Goal: Information Seeking & Learning: Learn about a topic

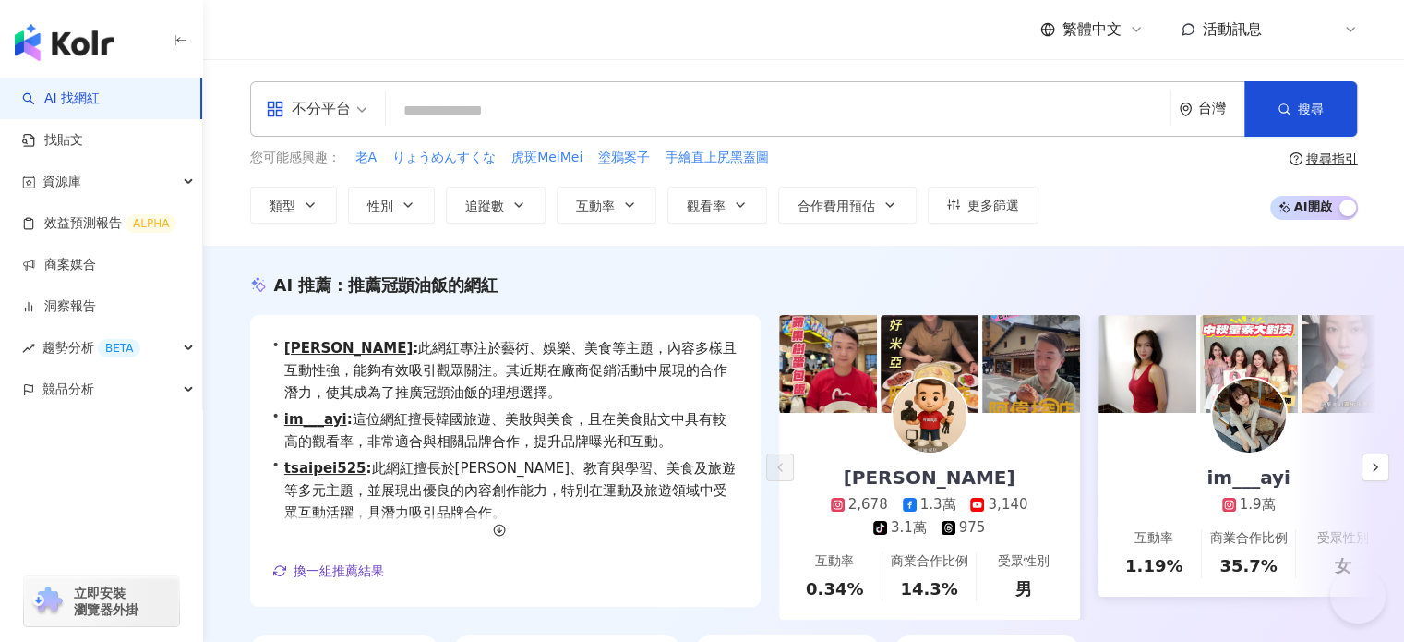
click at [628, 121] on input "search" at bounding box center [778, 110] width 770 height 35
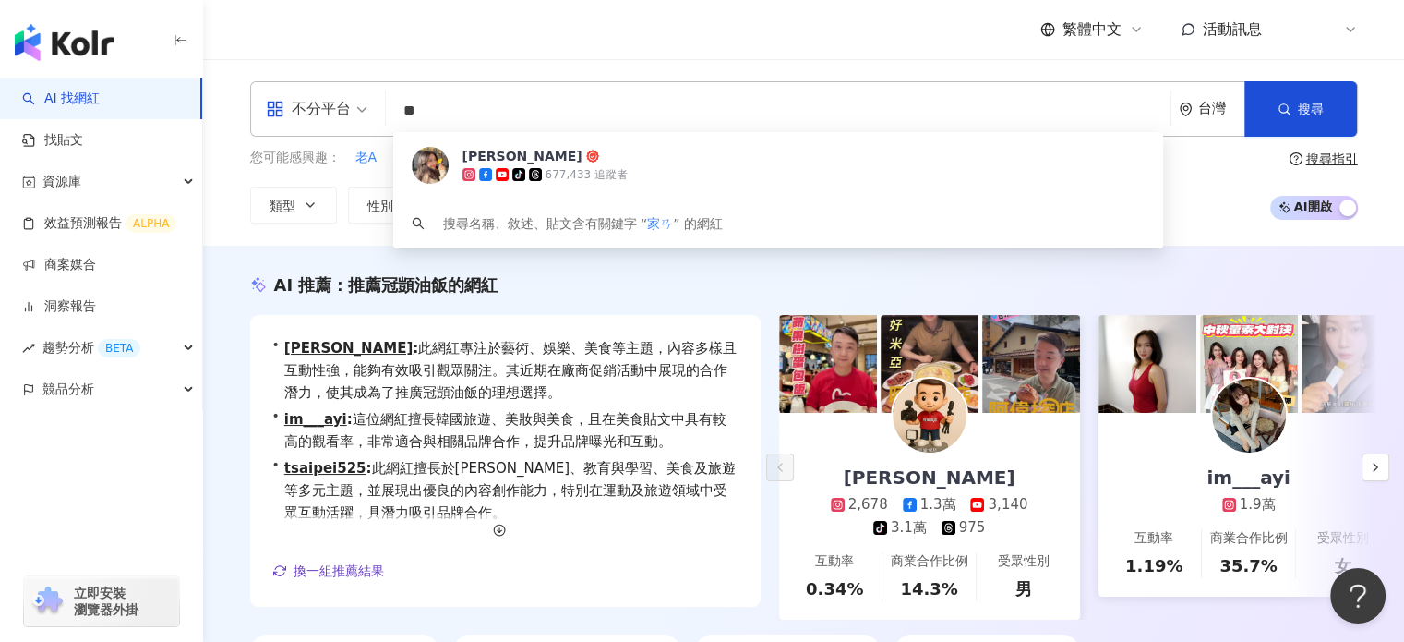
type input "**"
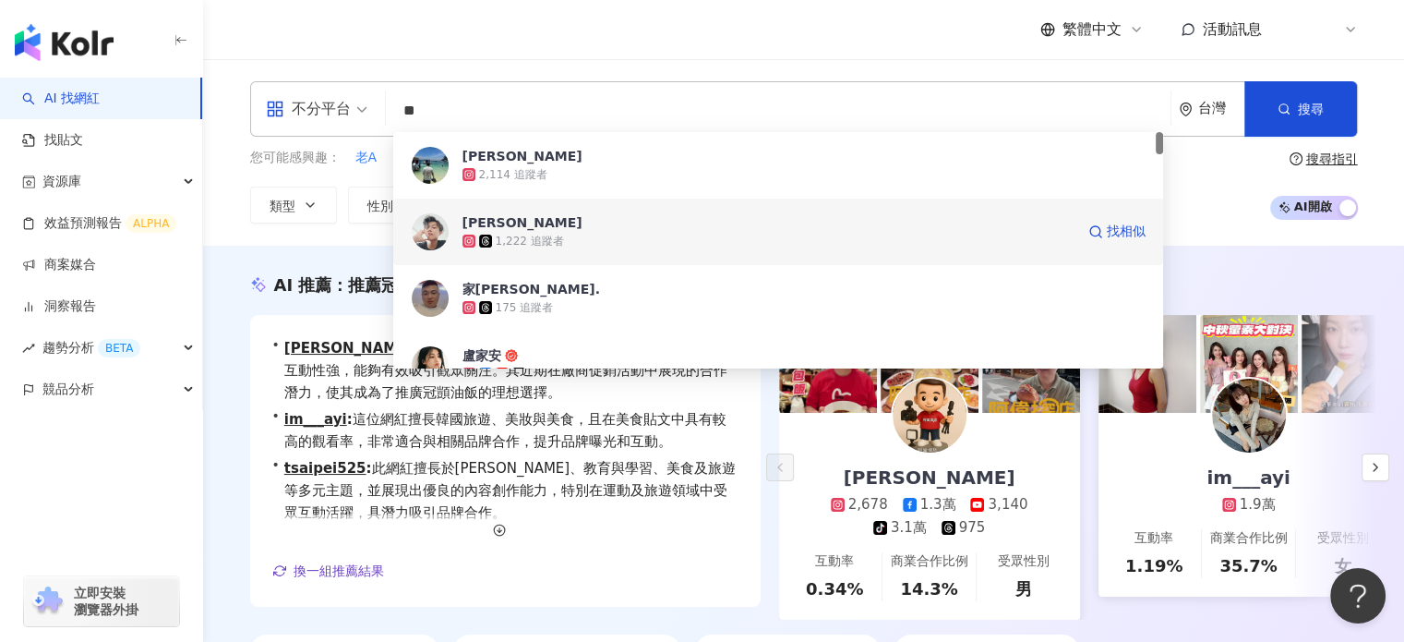
scroll to position [92, 0]
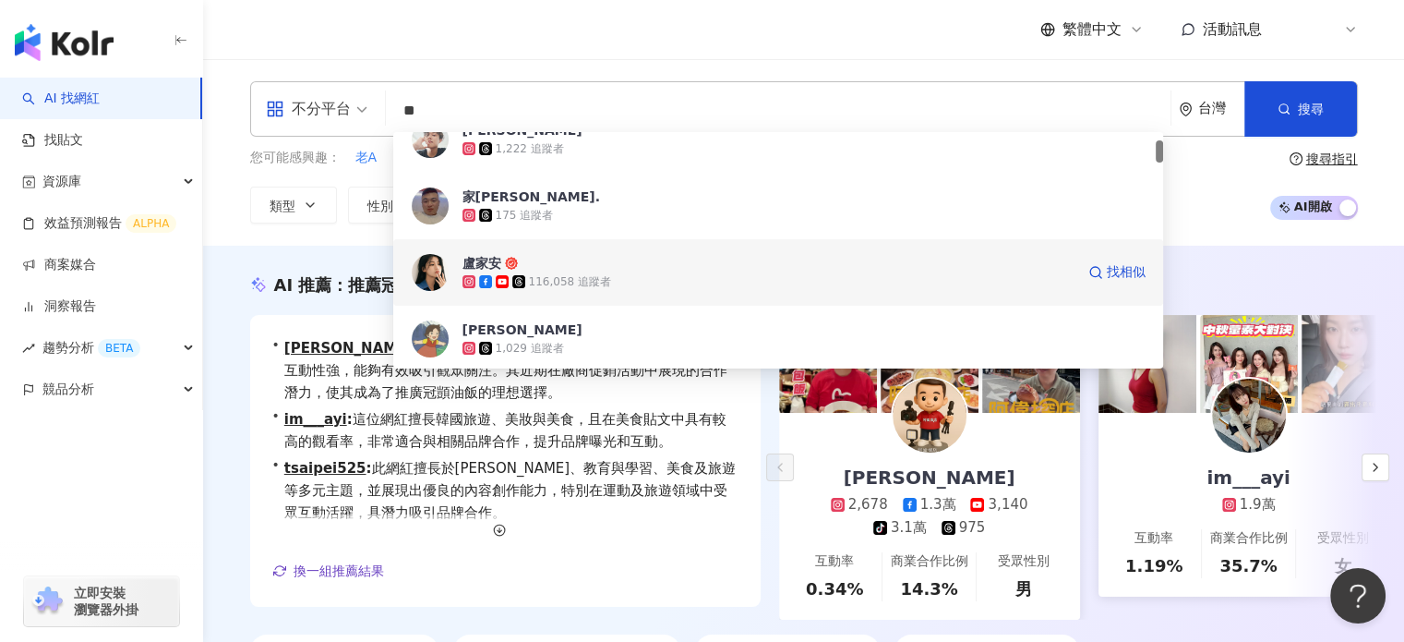
click at [669, 269] on span "盧家安" at bounding box center [769, 263] width 612 height 18
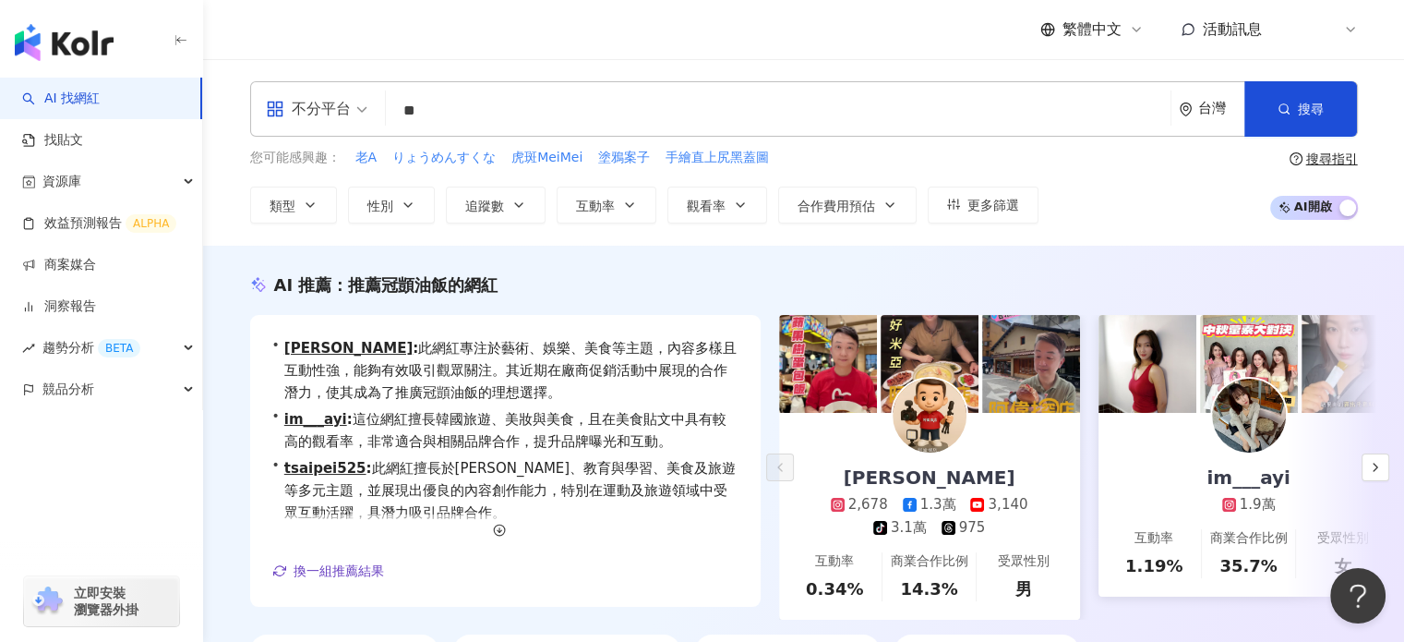
scroll to position [0, 0]
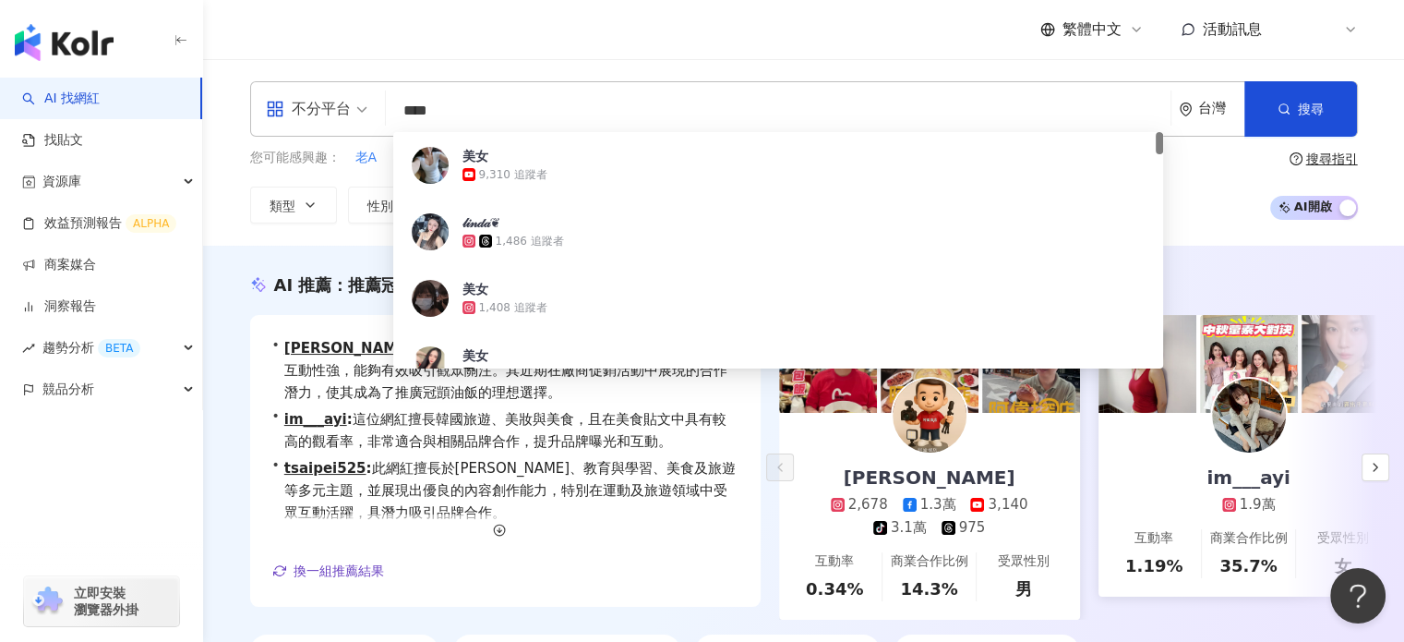
type input "***"
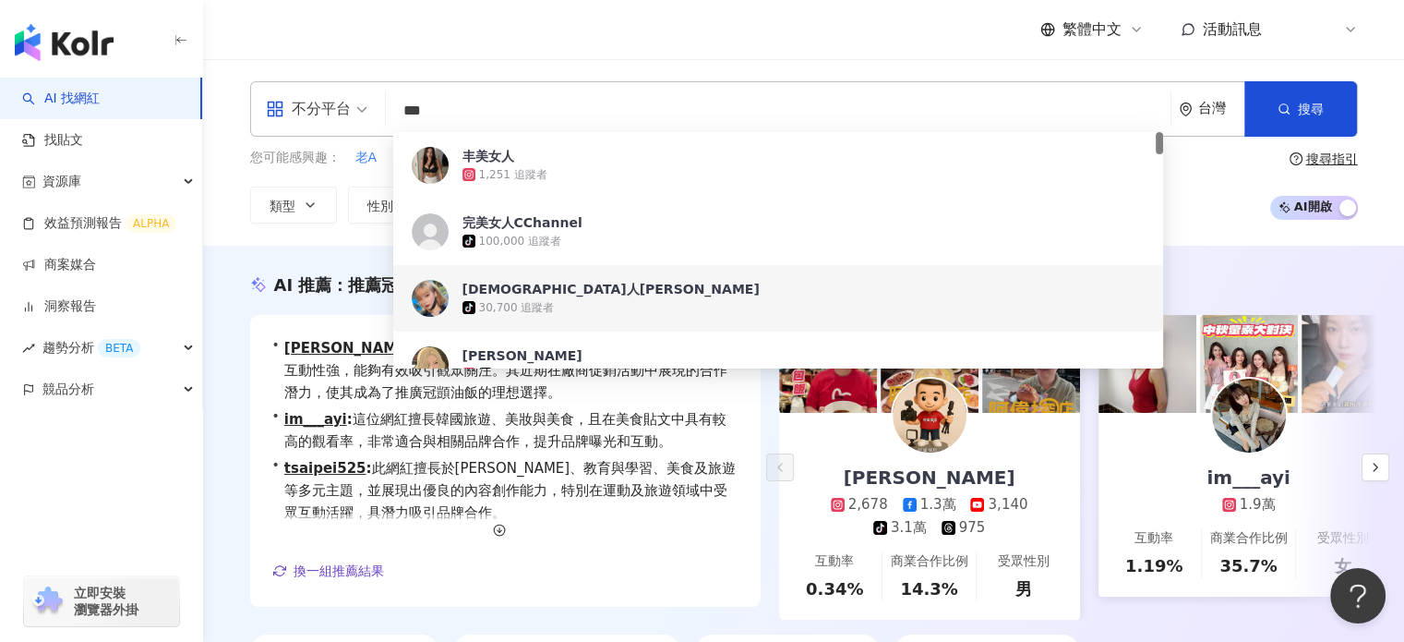
click at [570, 313] on div "tiktok-icon 30,700 追蹤者" at bounding box center [804, 307] width 683 height 18
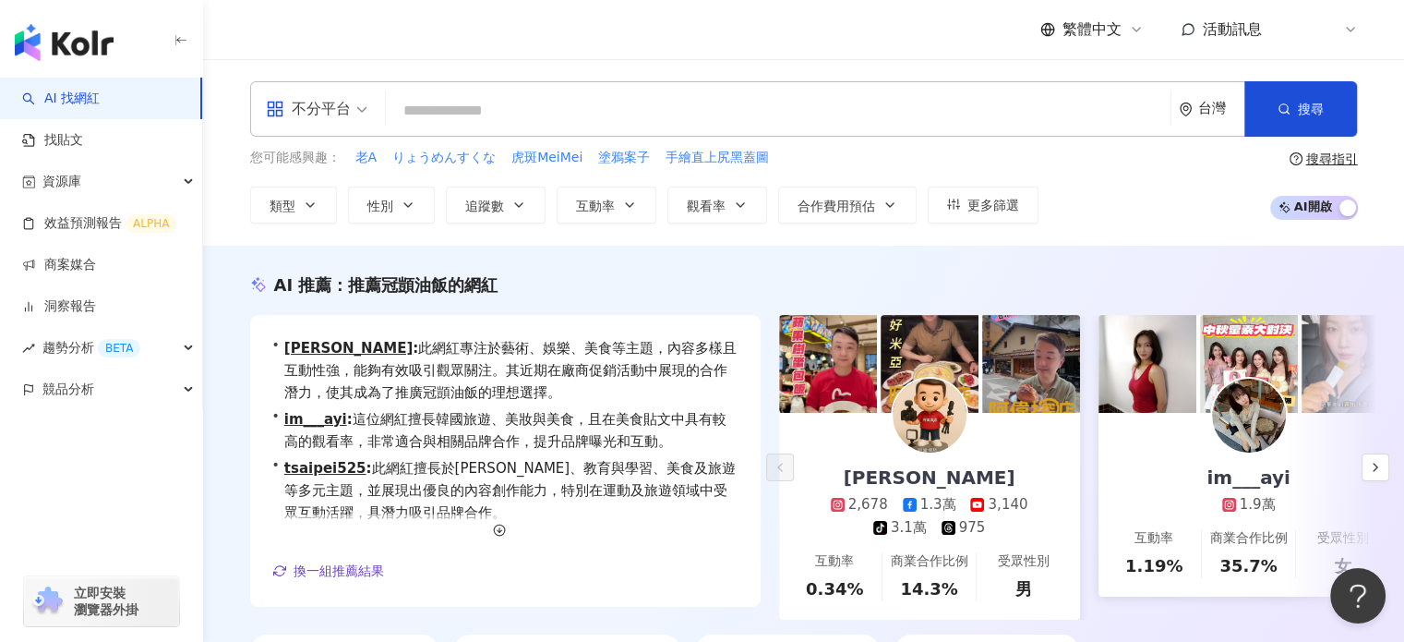
click at [460, 114] on input "search" at bounding box center [778, 110] width 770 height 35
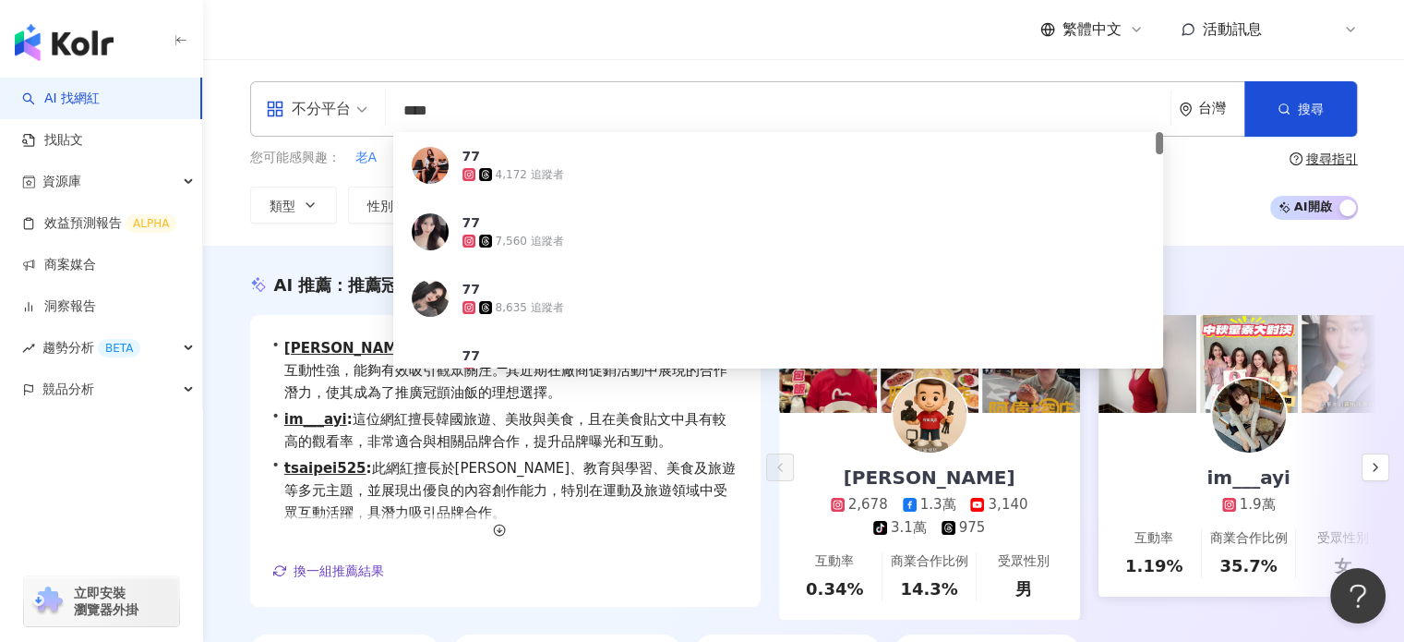
type input "****"
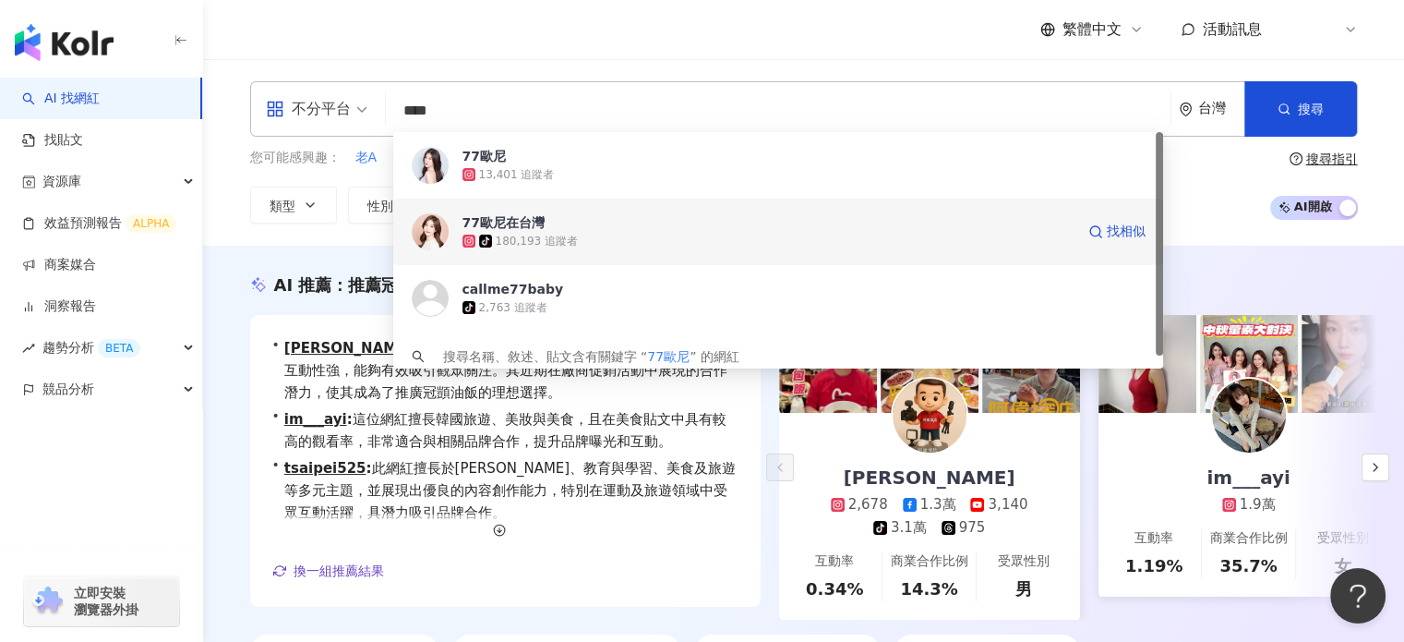
click at [547, 241] on div "180,193 追蹤者" at bounding box center [537, 242] width 82 height 16
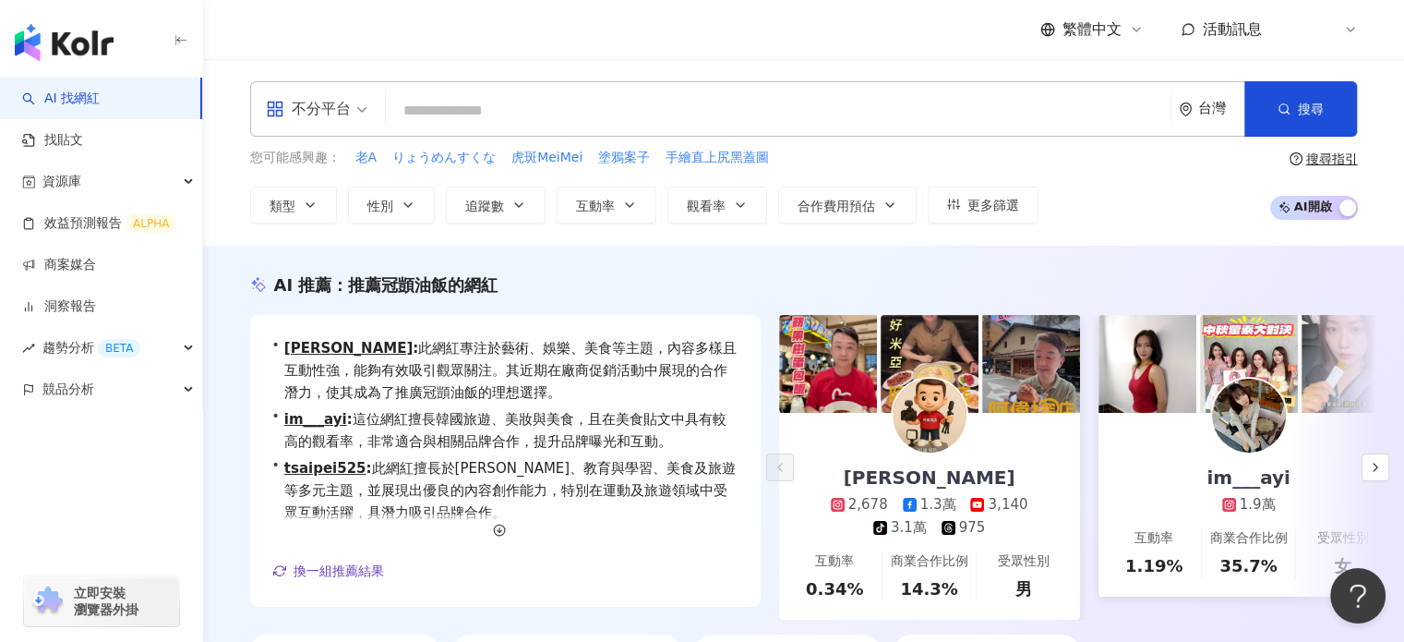
paste input "**********"
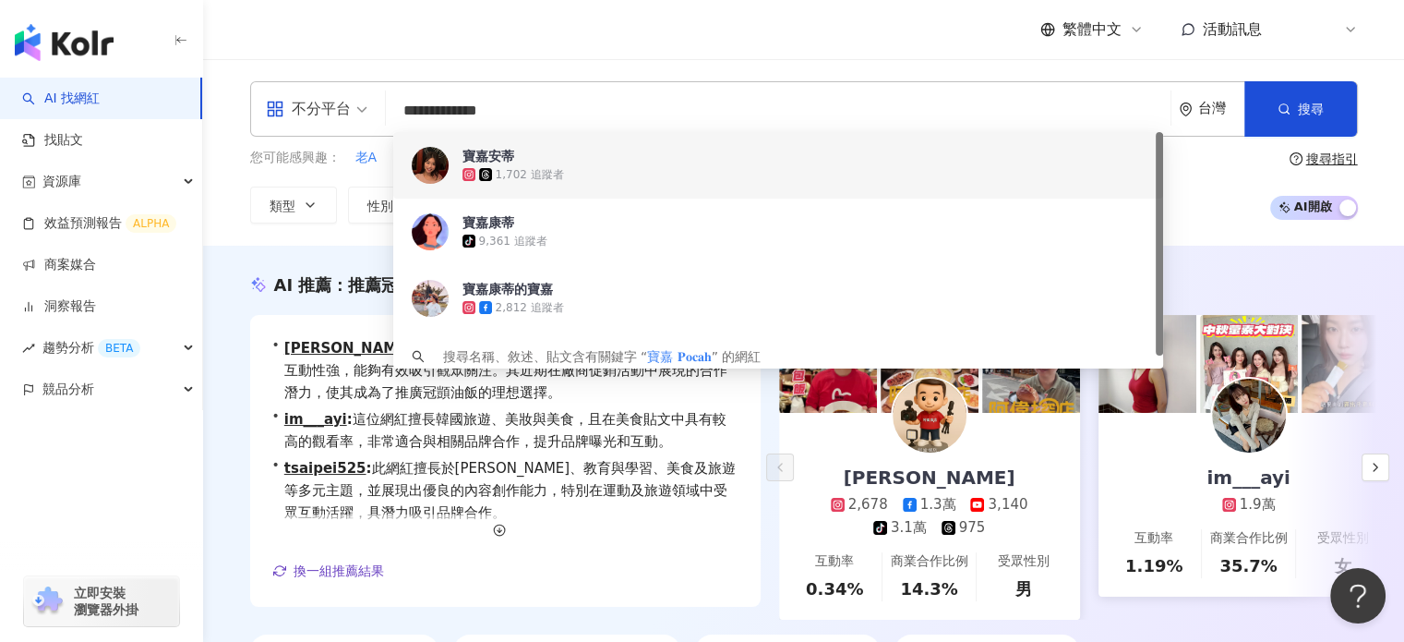
click at [559, 102] on input "**********" at bounding box center [778, 110] width 770 height 35
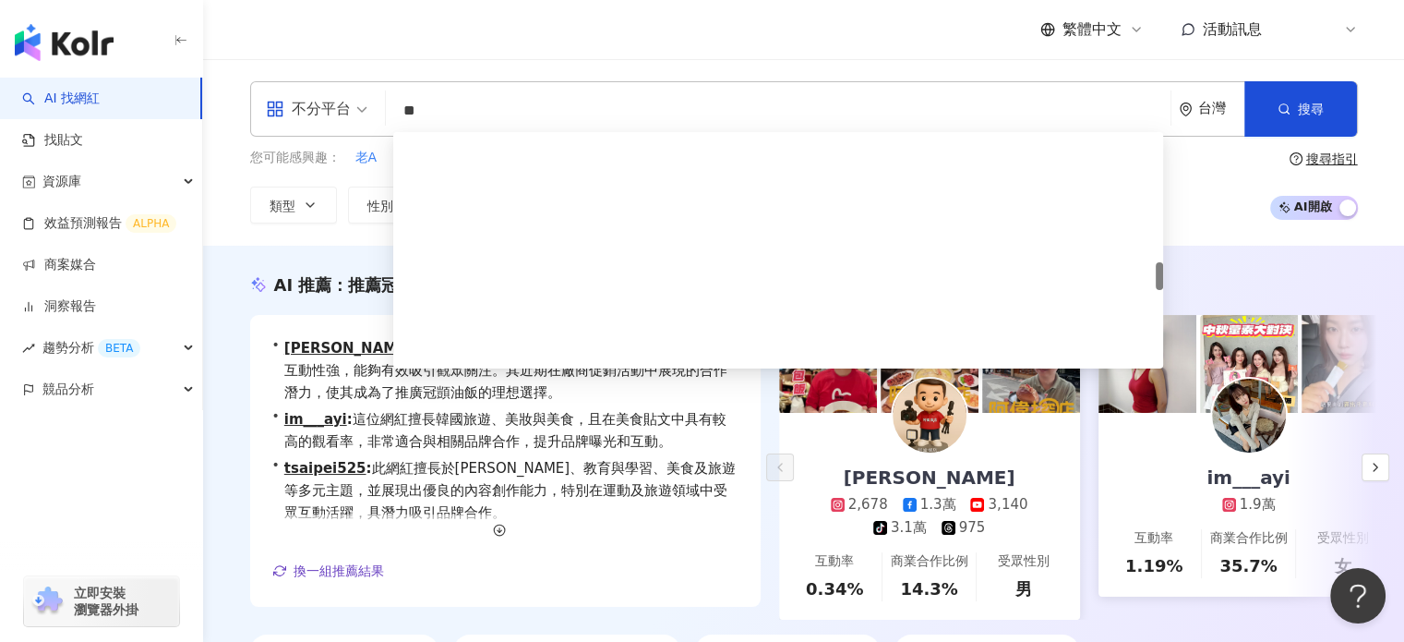
scroll to position [1108, 0]
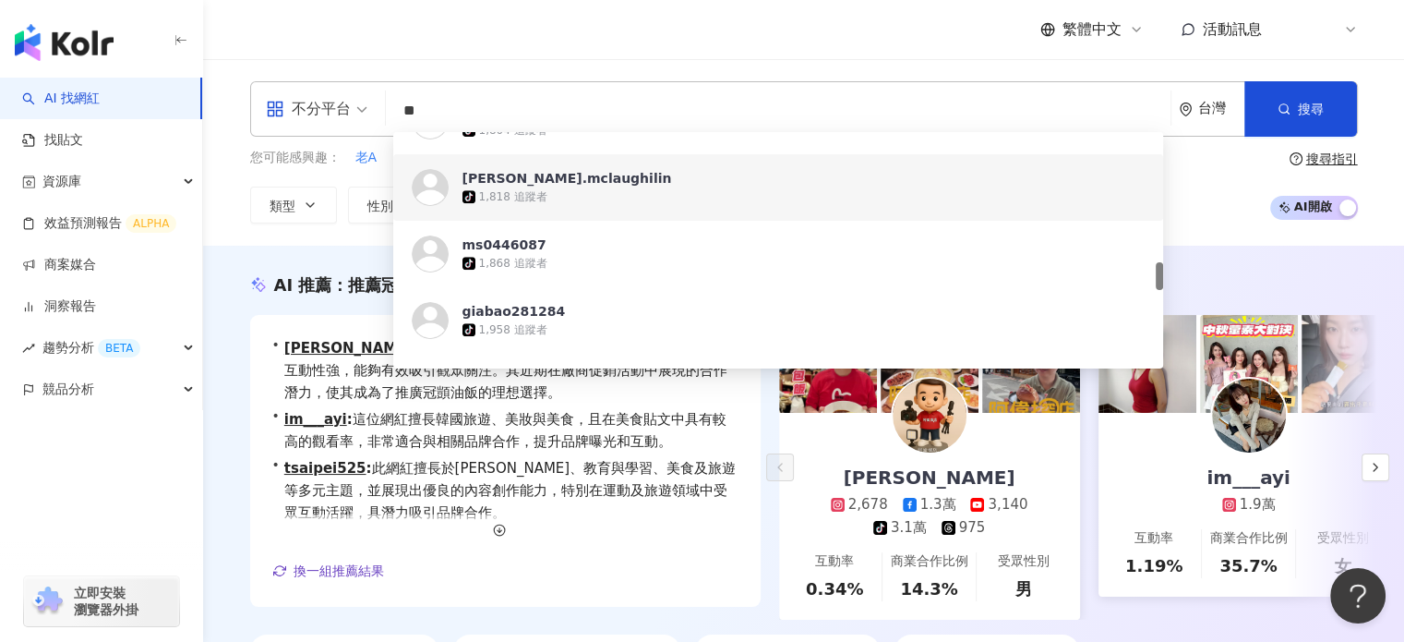
drag, startPoint x: 557, startPoint y: 117, endPoint x: 447, endPoint y: 106, distance: 110.4
click at [450, 106] on input "**" at bounding box center [778, 110] width 770 height 35
drag, startPoint x: 443, startPoint y: 106, endPoint x: 388, endPoint y: 113, distance: 55.8
click at [388, 113] on div "不分平台 ** 台灣 搜尋 https://www.tiktok.com/@shuenuylcbn https://www.tiktok.com/@scott…" at bounding box center [804, 108] width 1108 height 55
paste input "********"
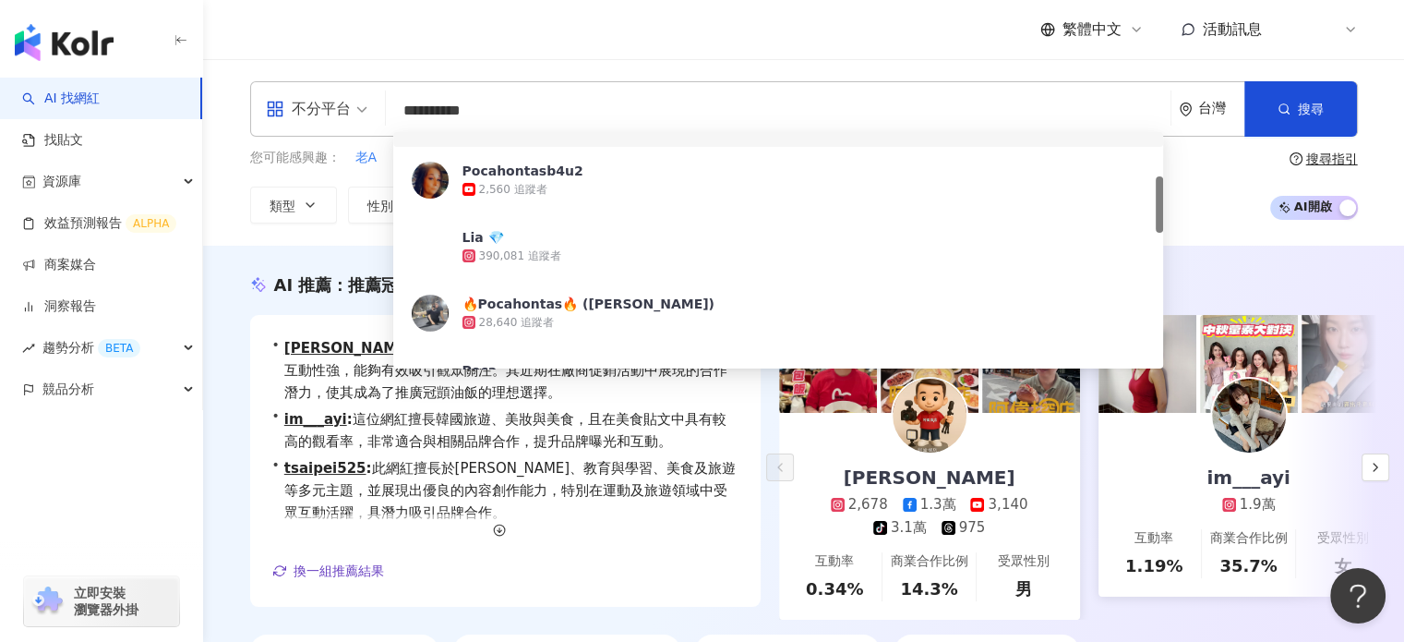
scroll to position [369, 0]
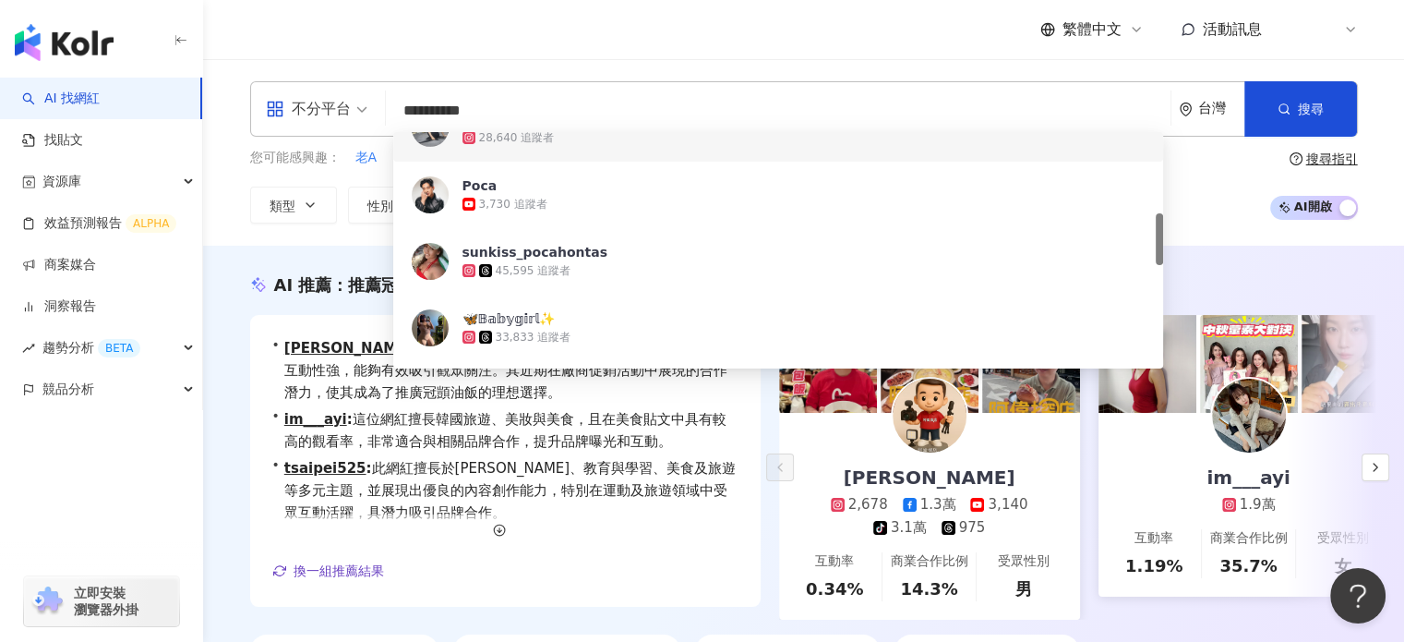
click at [639, 102] on input "**********" at bounding box center [778, 110] width 770 height 35
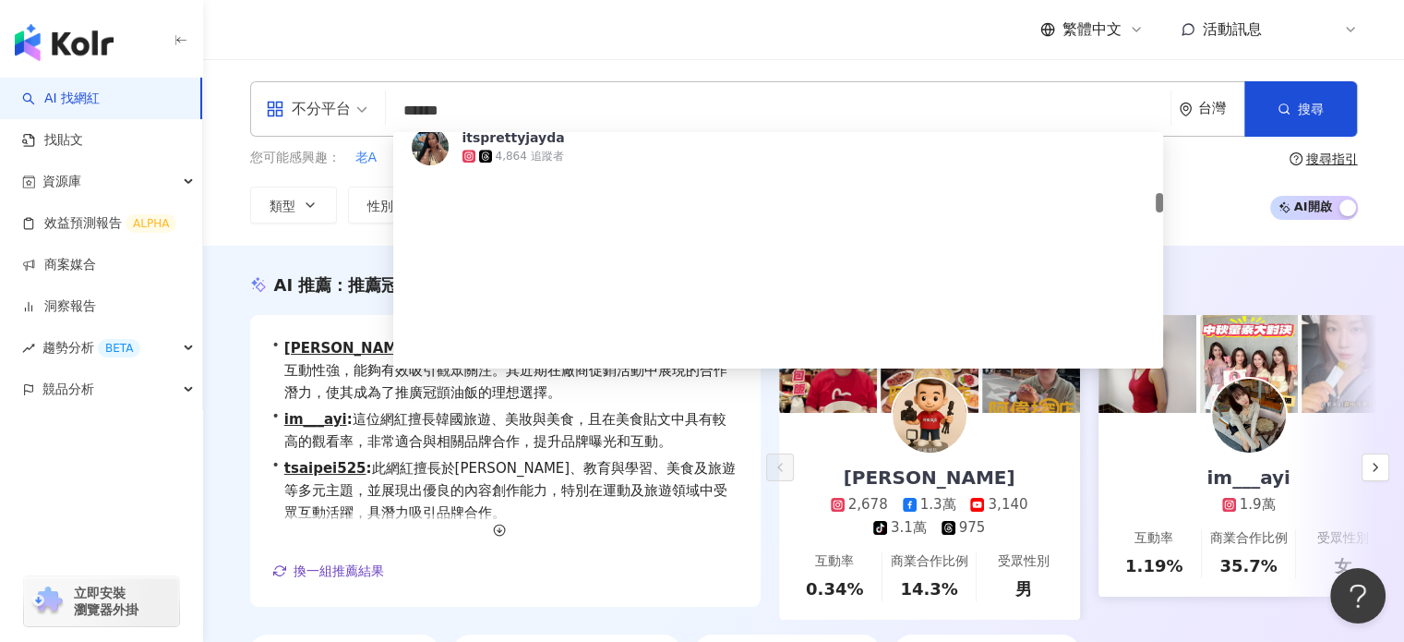
scroll to position [646, 0]
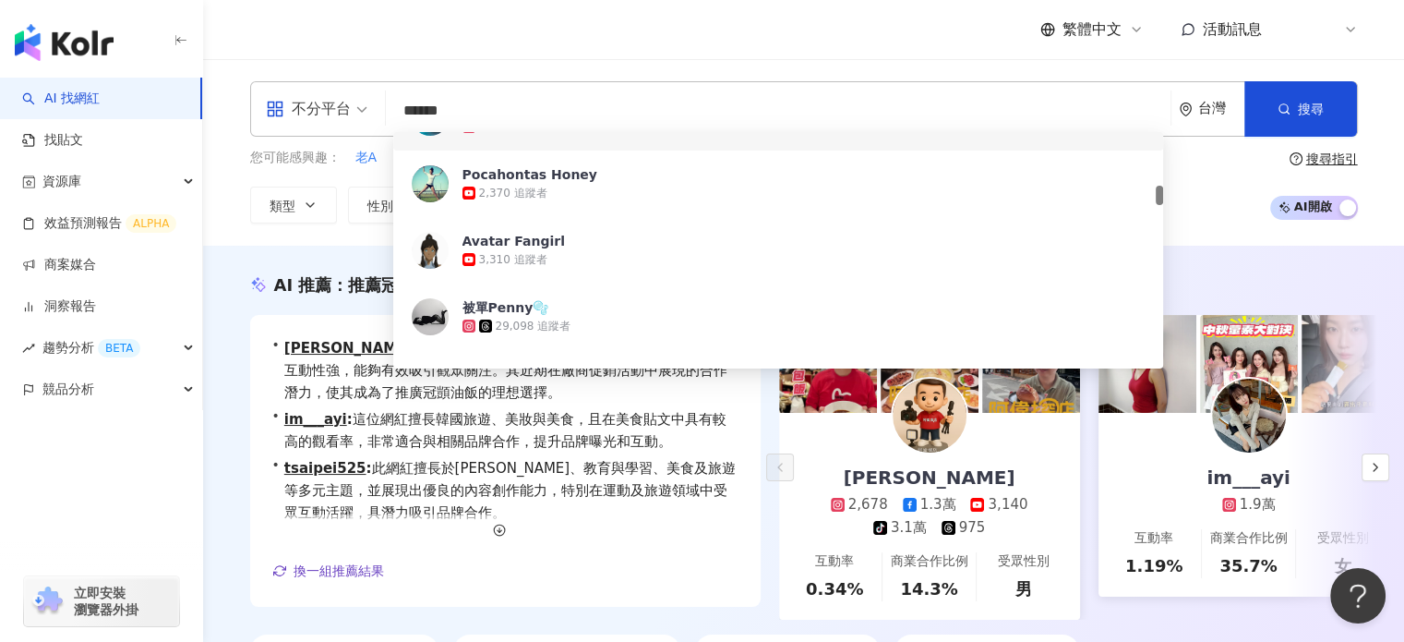
drag, startPoint x: 499, startPoint y: 114, endPoint x: 366, endPoint y: 96, distance: 134.1
click at [363, 96] on div "不分平台 ****** 台灣 搜尋 026a9eb0-c35a-432f-92db-0c5b93ac851e 94587f7e-d438-4a89-b719-…" at bounding box center [804, 108] width 1108 height 55
paste input "*****"
type input "**********"
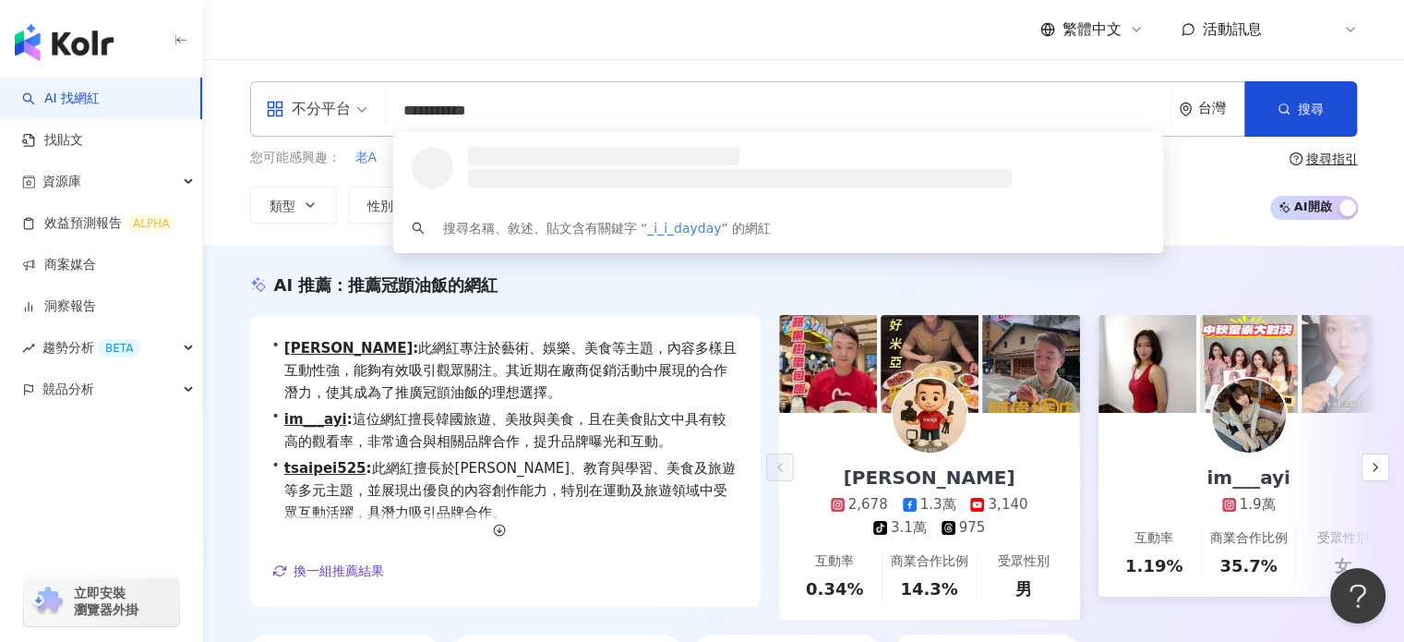
scroll to position [0, 0]
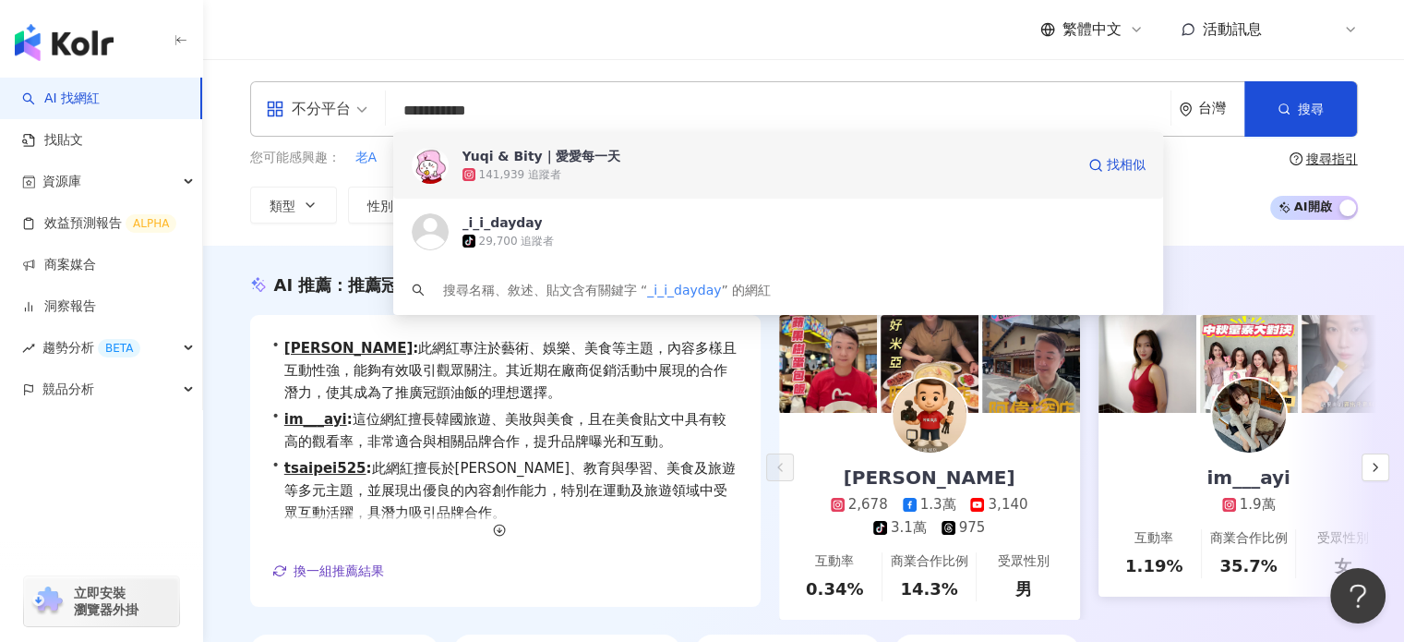
click at [680, 184] on div "Yuqi & Bity｜愛愛每一天 141,939 追蹤者 找相似" at bounding box center [778, 165] width 771 height 66
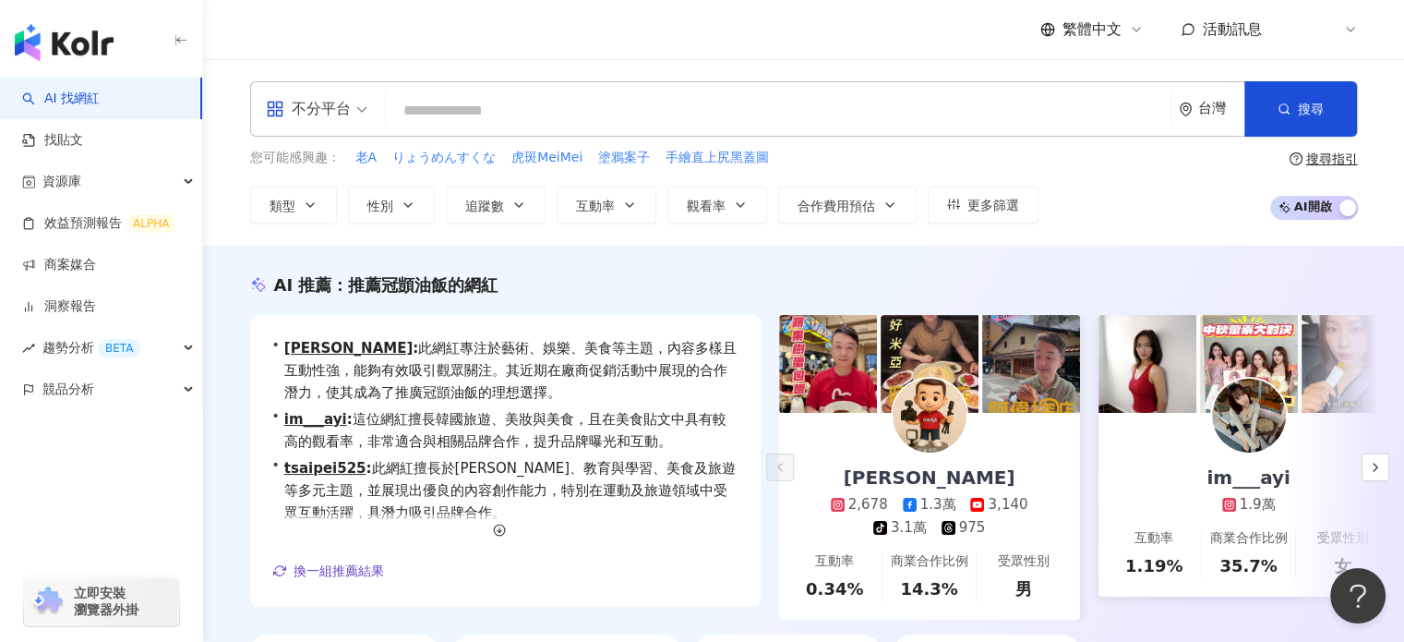
click at [531, 106] on input "search" at bounding box center [778, 110] width 770 height 35
paste input "**********"
type input "**********"
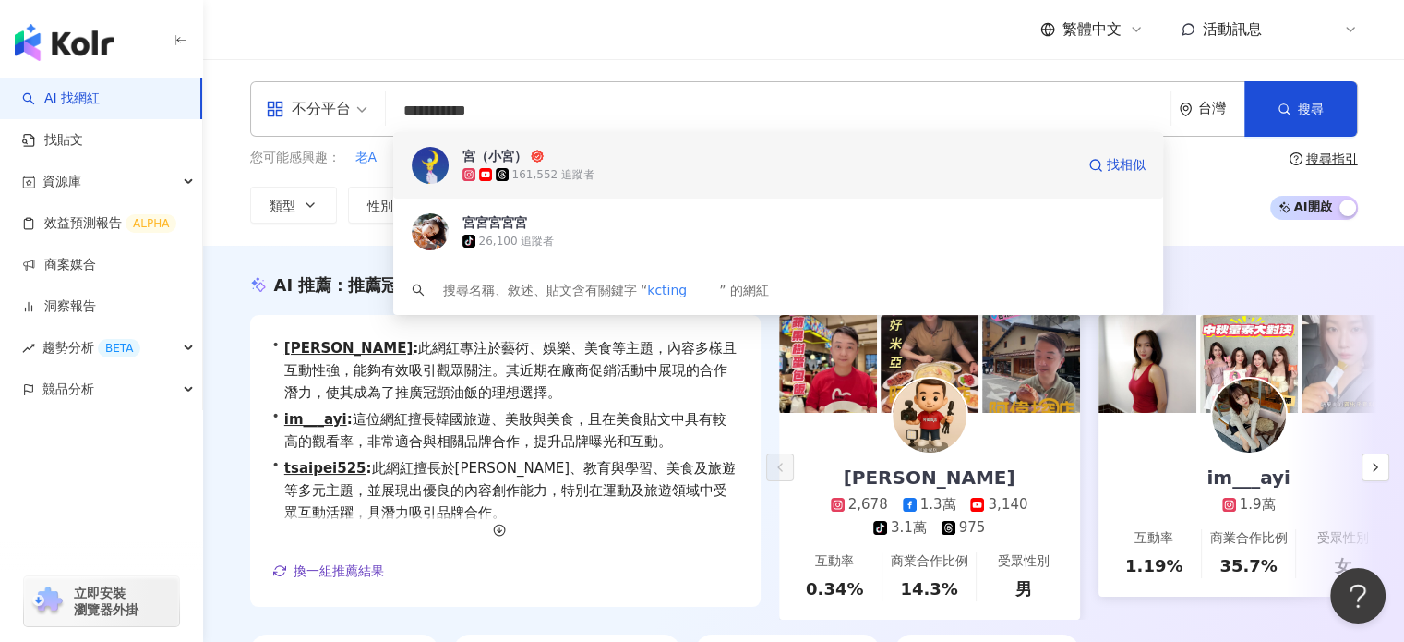
click at [607, 175] on div "161,552 追蹤者" at bounding box center [769, 174] width 612 height 18
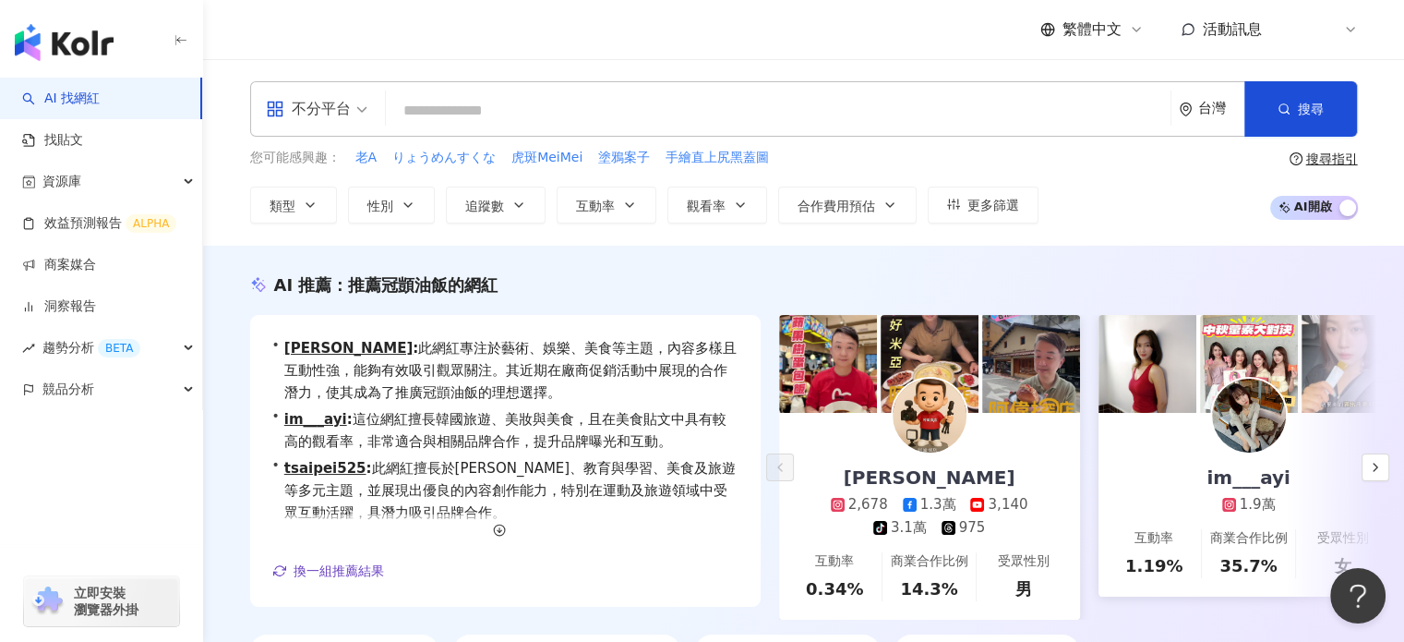
paste input "**********"
type input "**********"
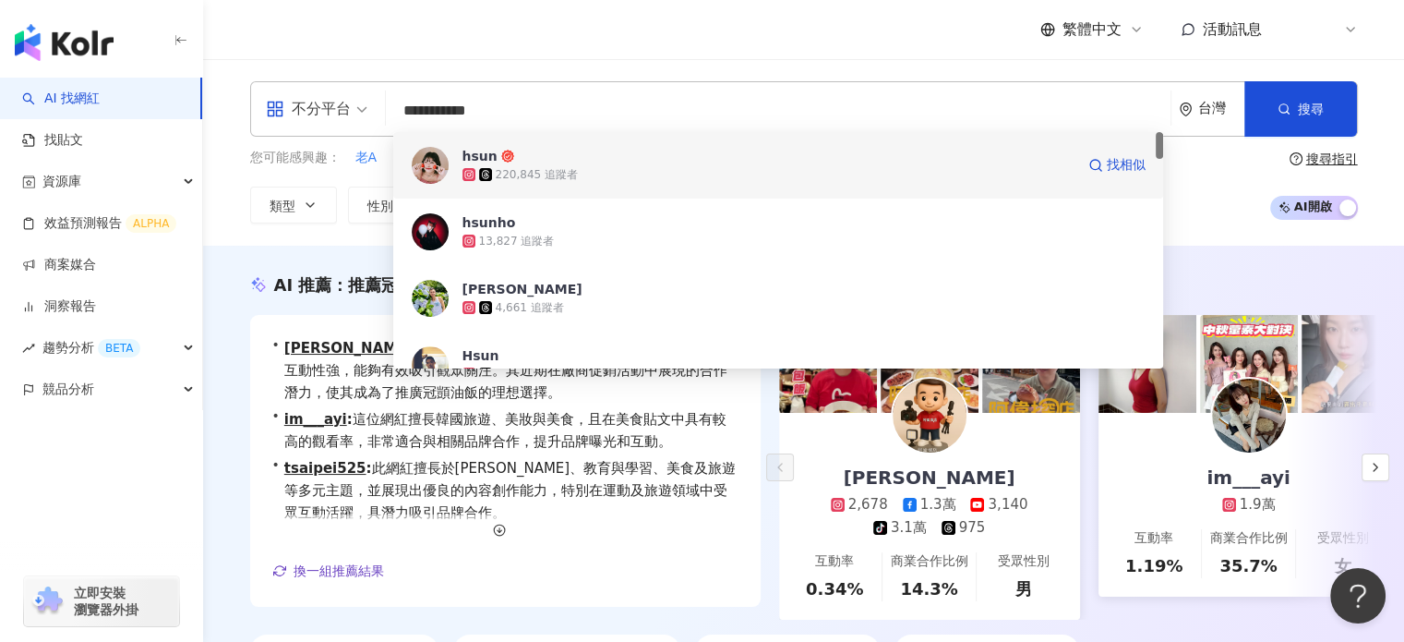
click at [676, 184] on div "hsun 220,845 追蹤者 找相似" at bounding box center [778, 165] width 771 height 66
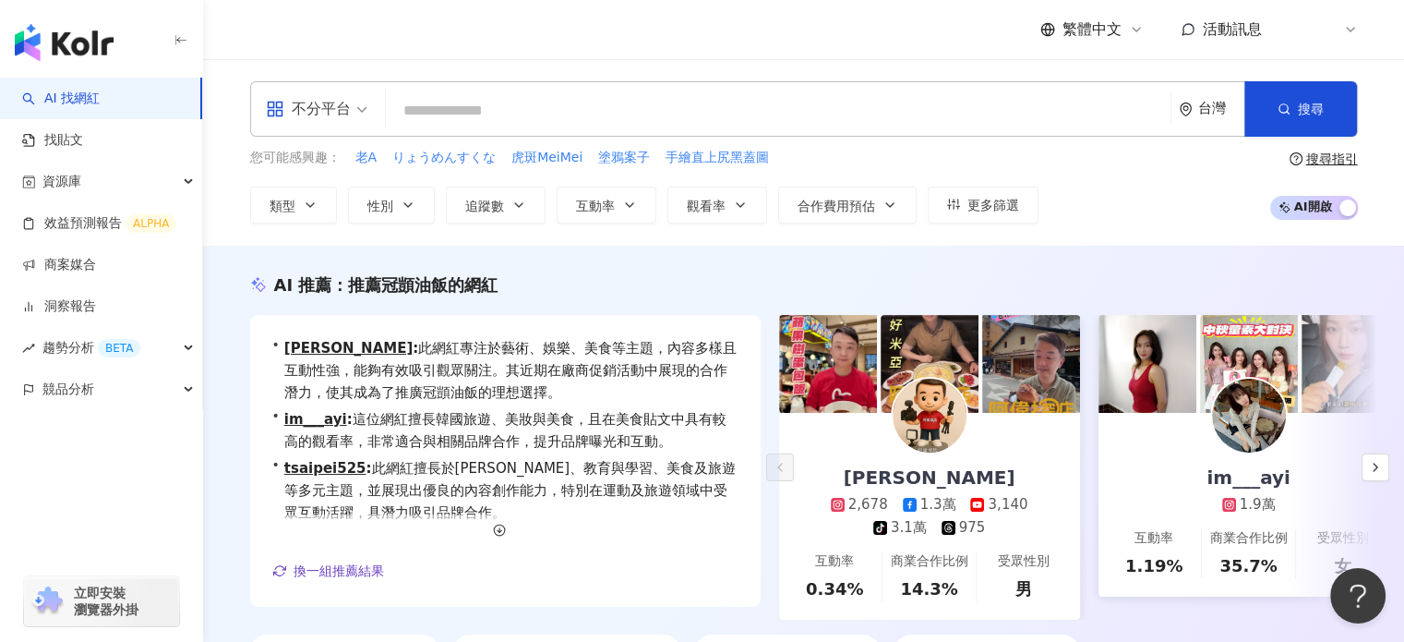
paste input "**********"
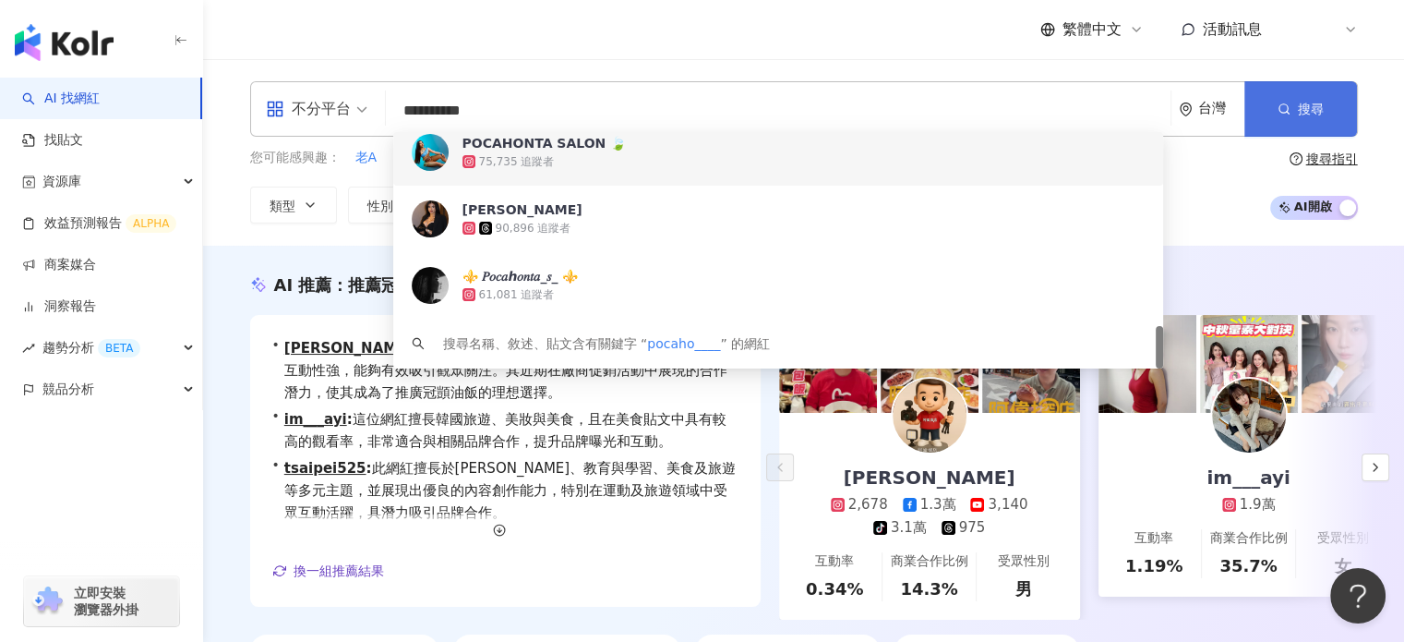
click at [1295, 101] on button "搜尋" at bounding box center [1301, 108] width 113 height 55
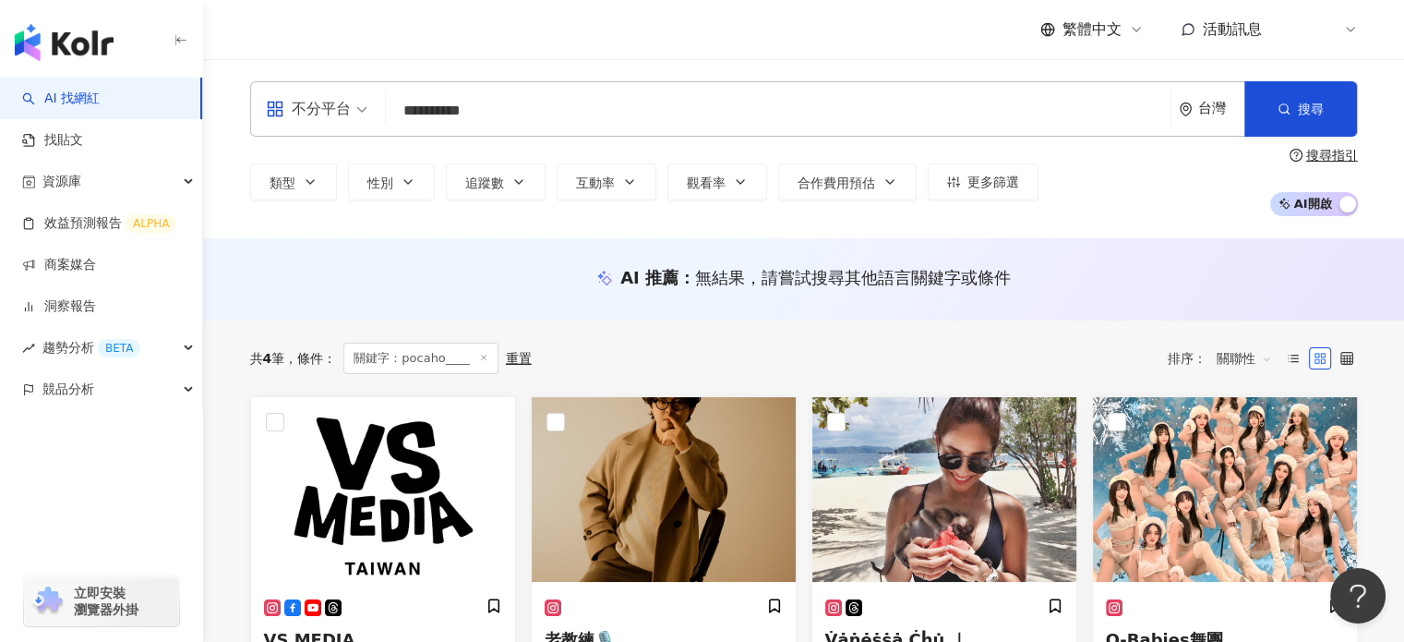
click at [585, 110] on input "**********" at bounding box center [778, 110] width 770 height 35
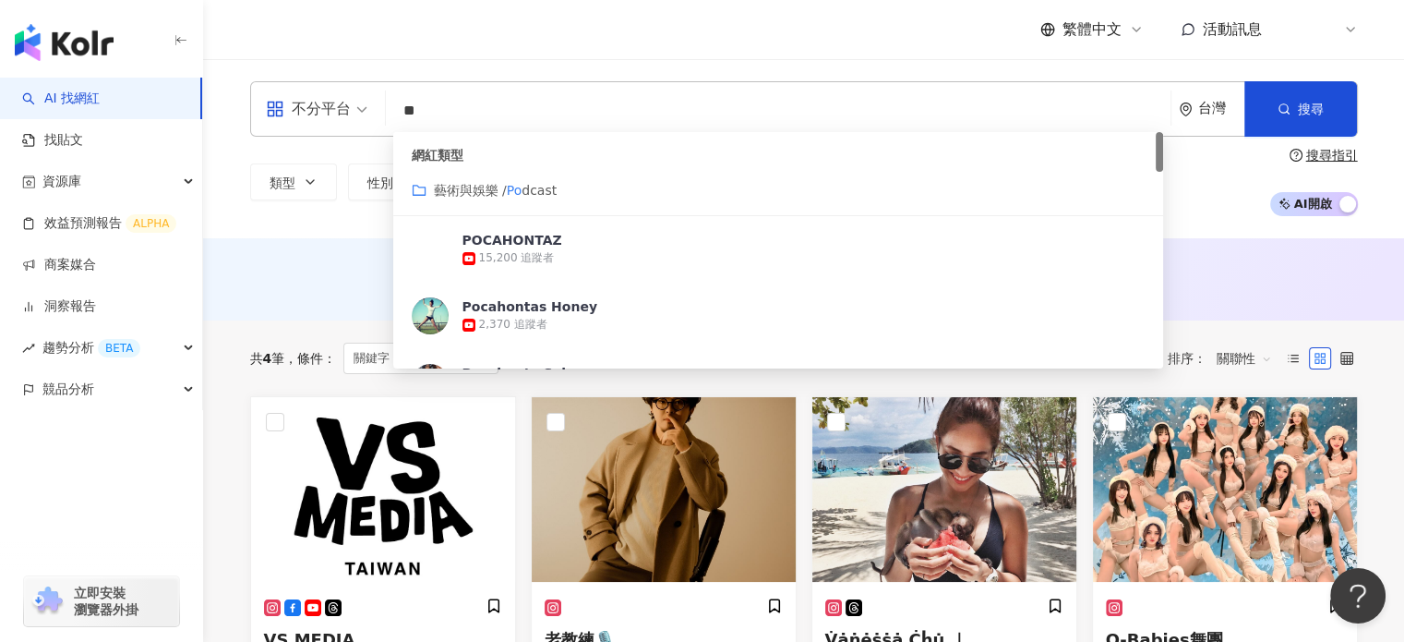
type input "*"
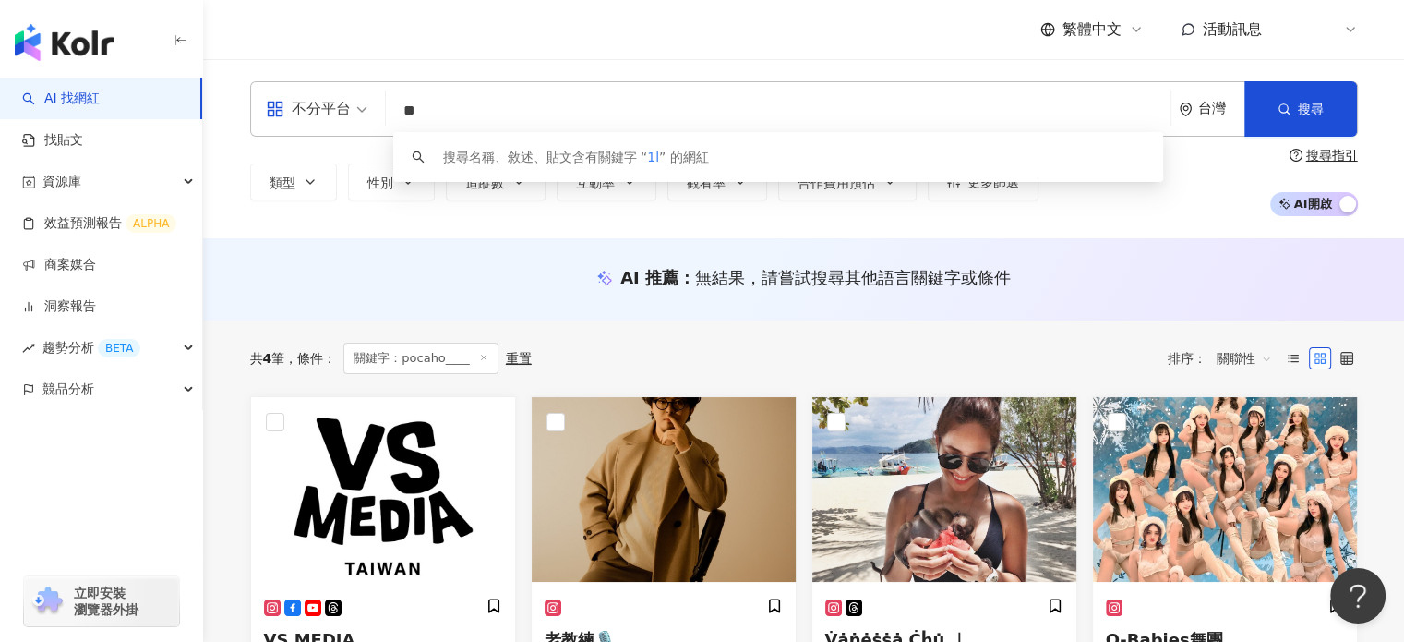
type input "*"
click at [547, 106] on input "******" at bounding box center [778, 110] width 770 height 35
type input "*"
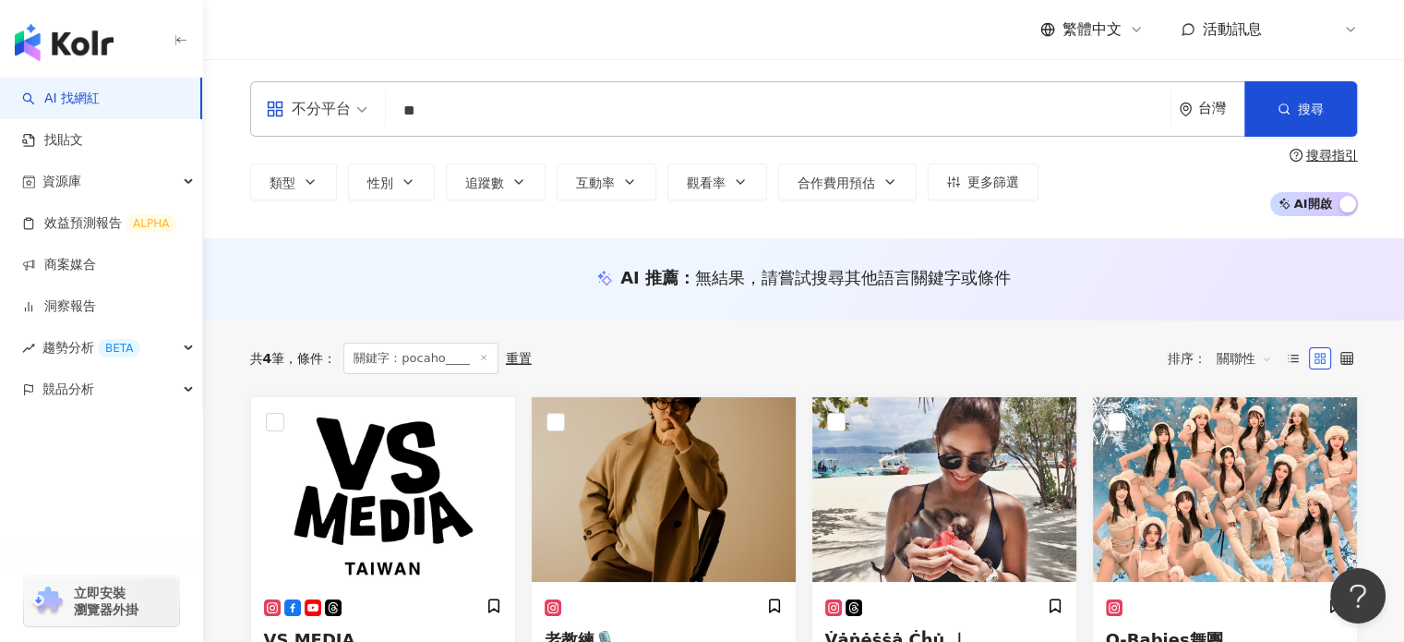
type input "*"
type input "**"
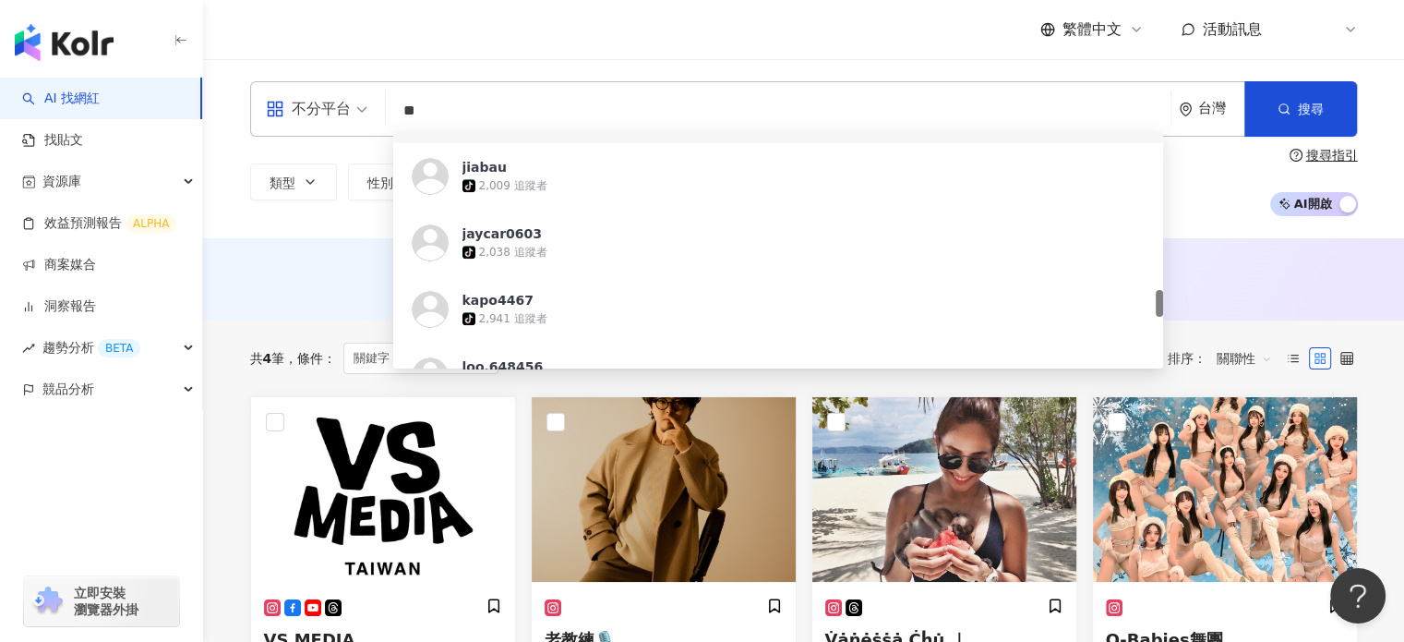
scroll to position [1477, 0]
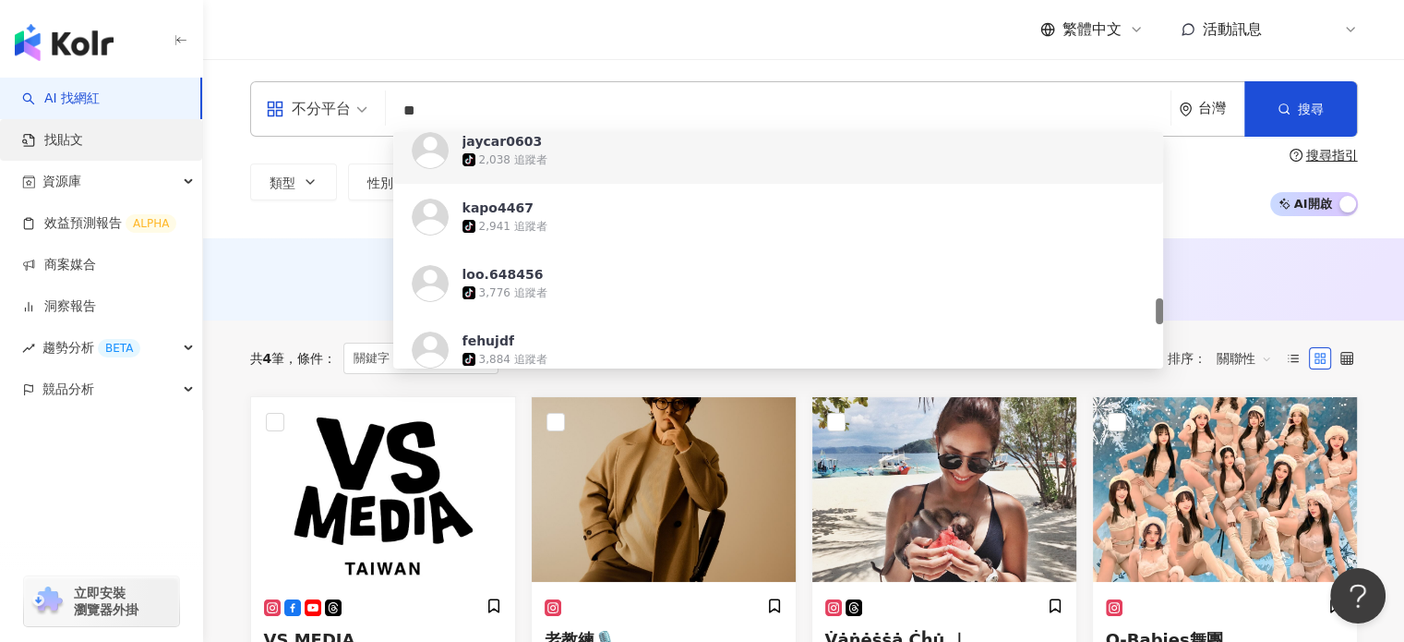
drag, startPoint x: 905, startPoint y: 101, endPoint x: 96, endPoint y: 129, distance: 809.3
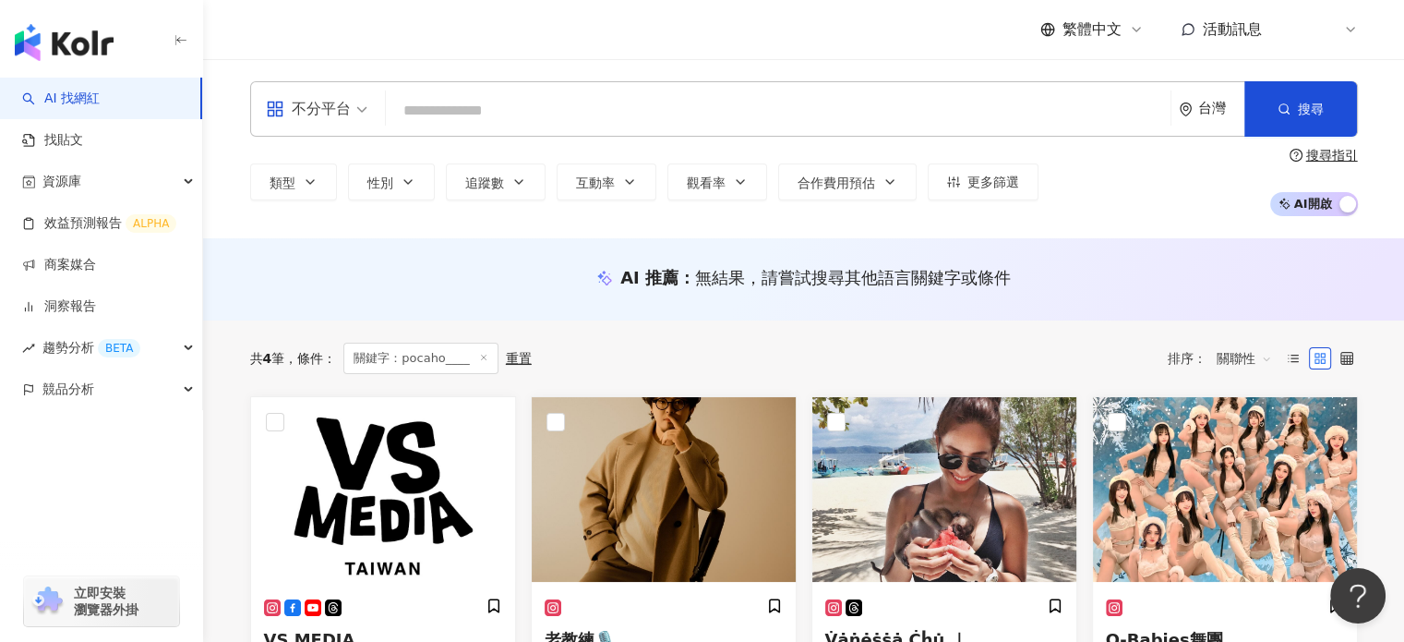
click at [508, 101] on input "search" at bounding box center [778, 110] width 770 height 35
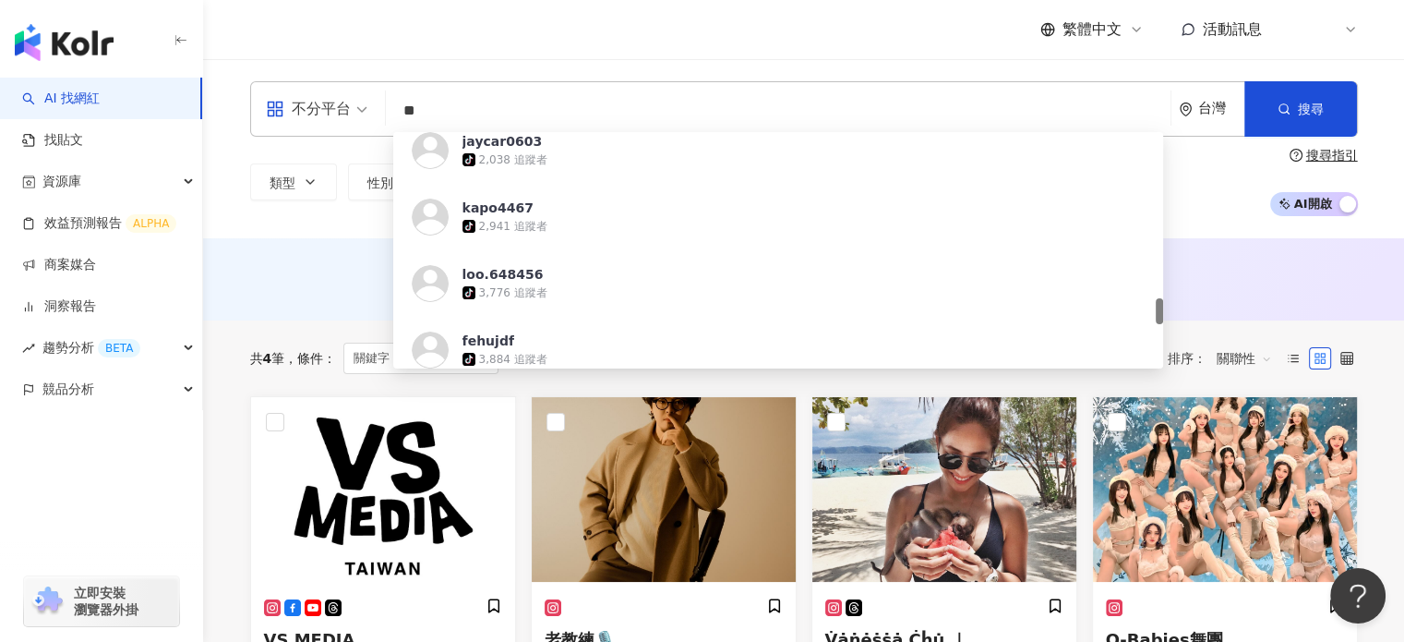
type input "*"
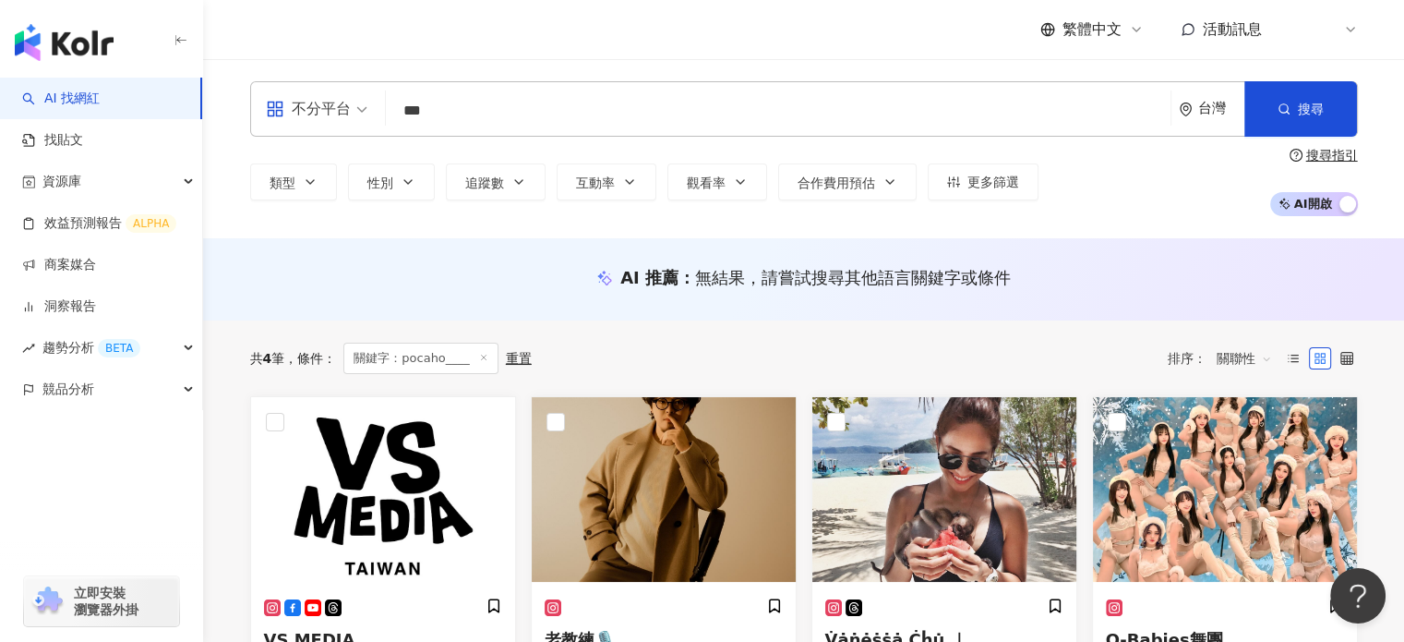
type input "***"
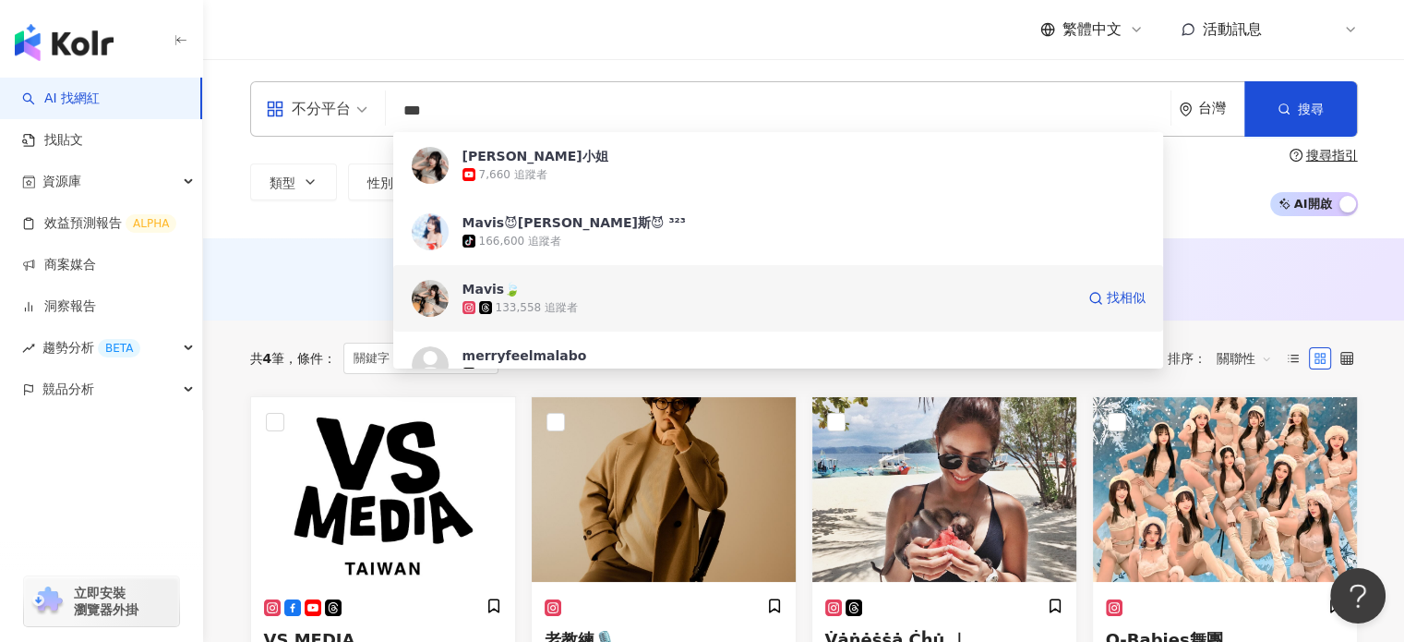
click at [687, 280] on span "Mavis🍃" at bounding box center [769, 289] width 612 height 18
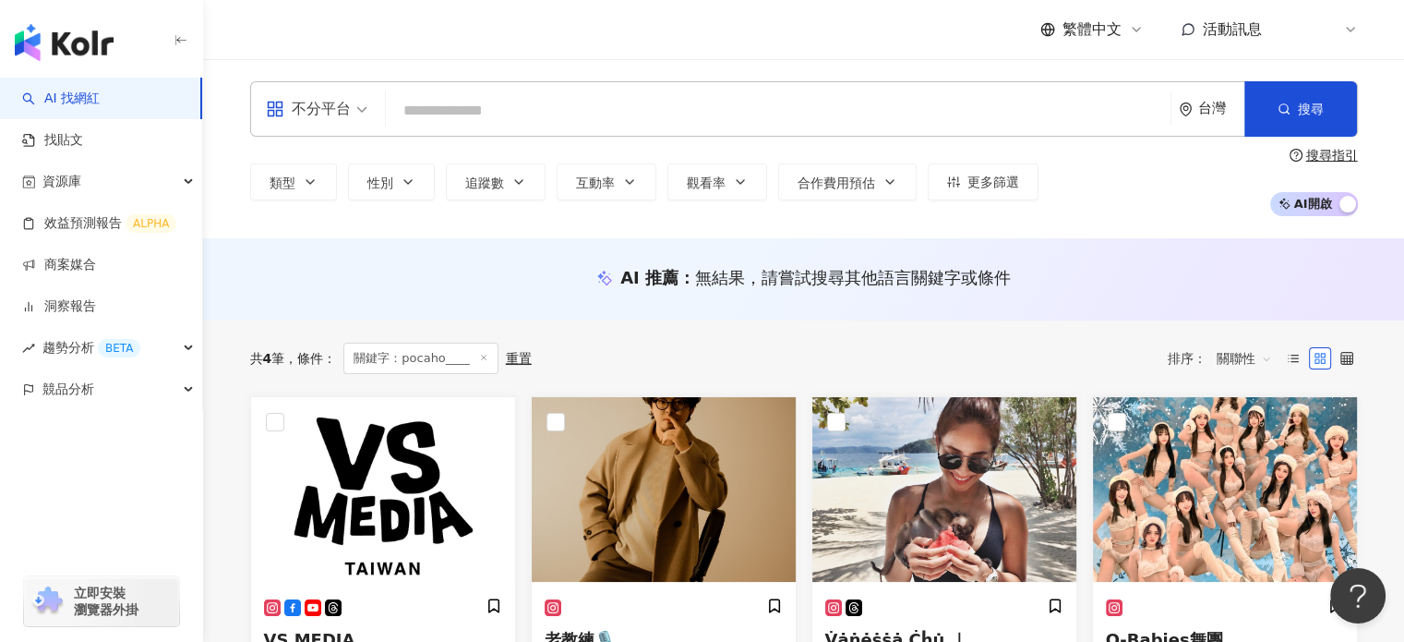
click at [548, 97] on input "search" at bounding box center [778, 110] width 770 height 35
click at [575, 138] on div "不分平台 台灣 搜尋 81e2e7b3-2ba0-4666-a807-b72851de05db Mavis梅菲斯小姐 7,660 追蹤者 Mavis😈梅菲斯😈…" at bounding box center [804, 148] width 1182 height 135
click at [569, 113] on input "search" at bounding box center [778, 110] width 770 height 35
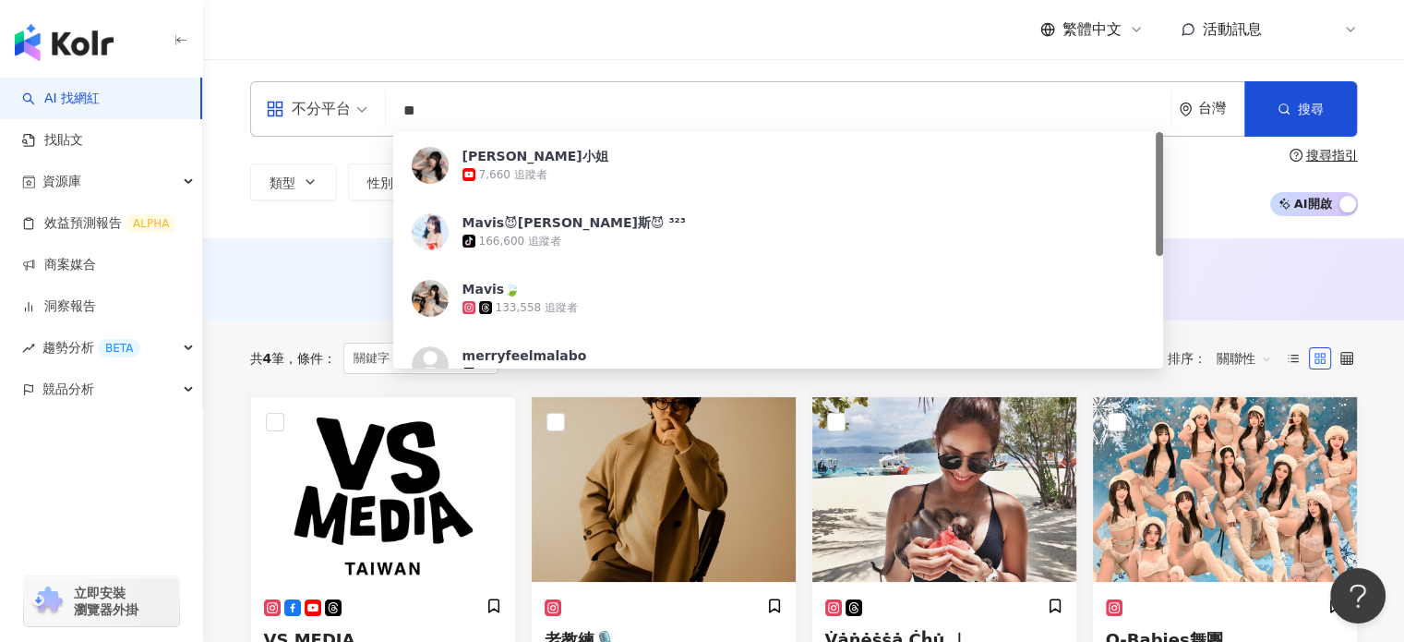
type input "*"
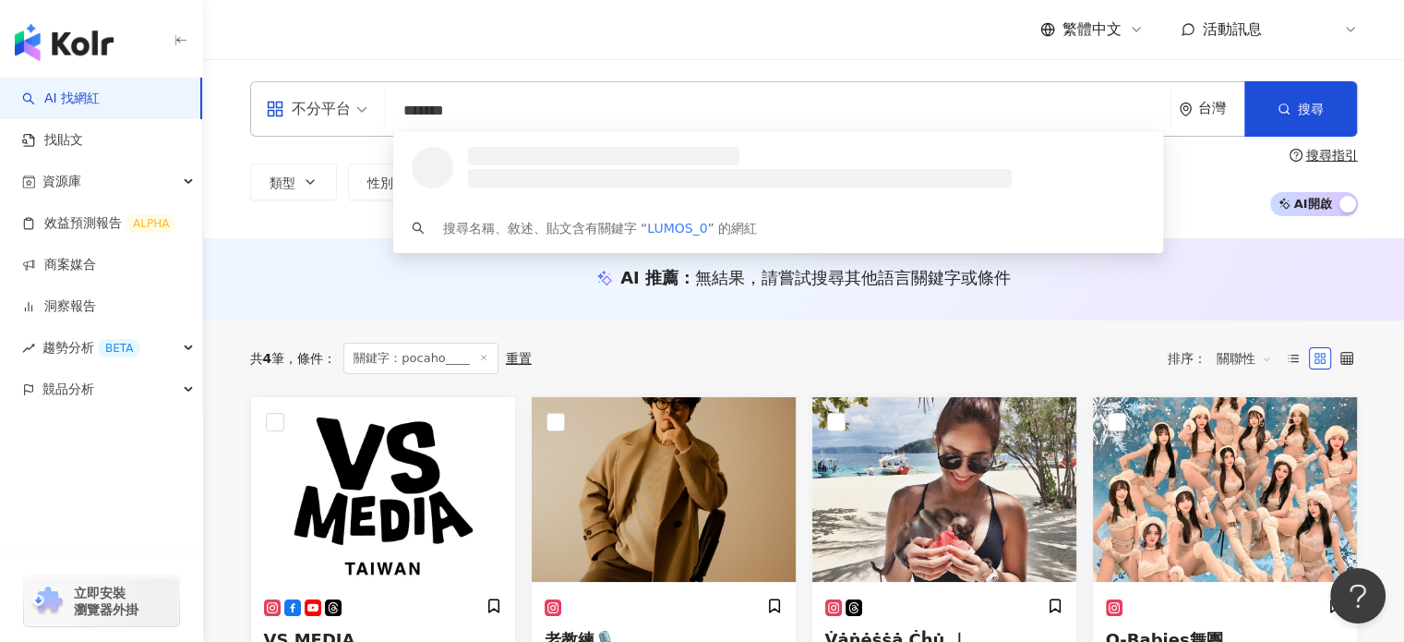
type input "********"
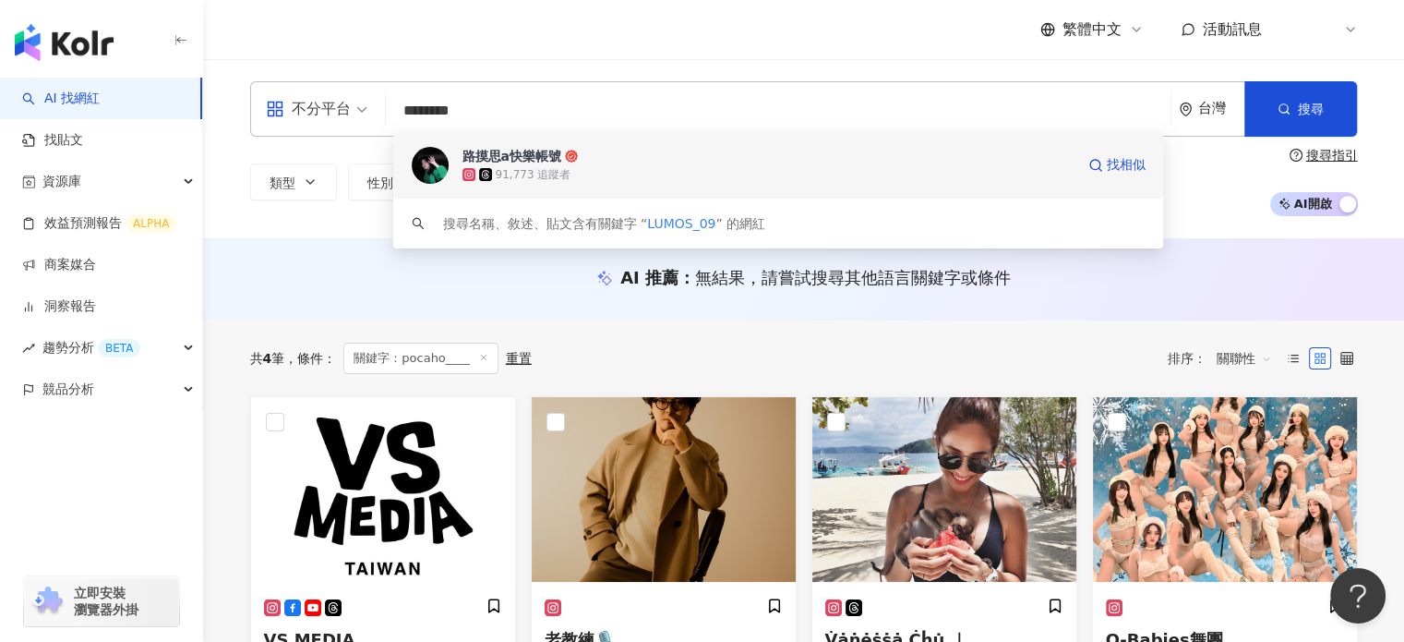
click at [587, 162] on span "路摸思a快樂帳號" at bounding box center [769, 156] width 612 height 18
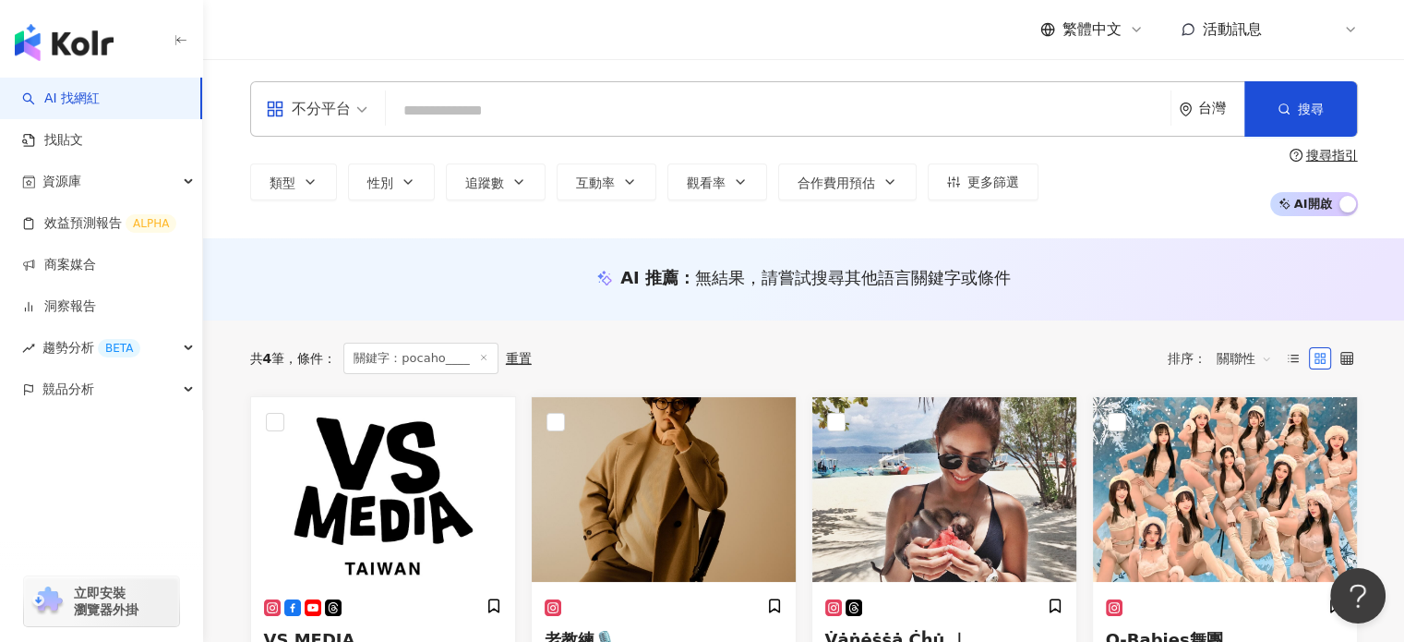
click at [558, 119] on input "search" at bounding box center [778, 110] width 770 height 35
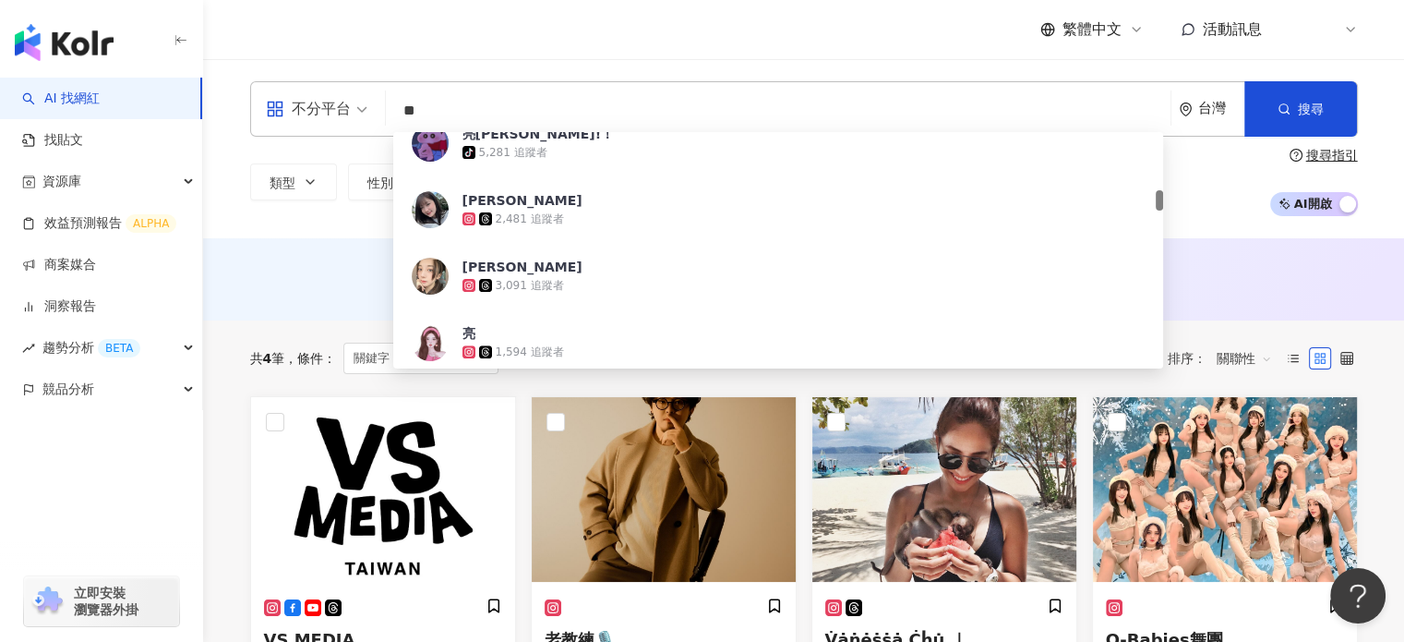
scroll to position [691, 0]
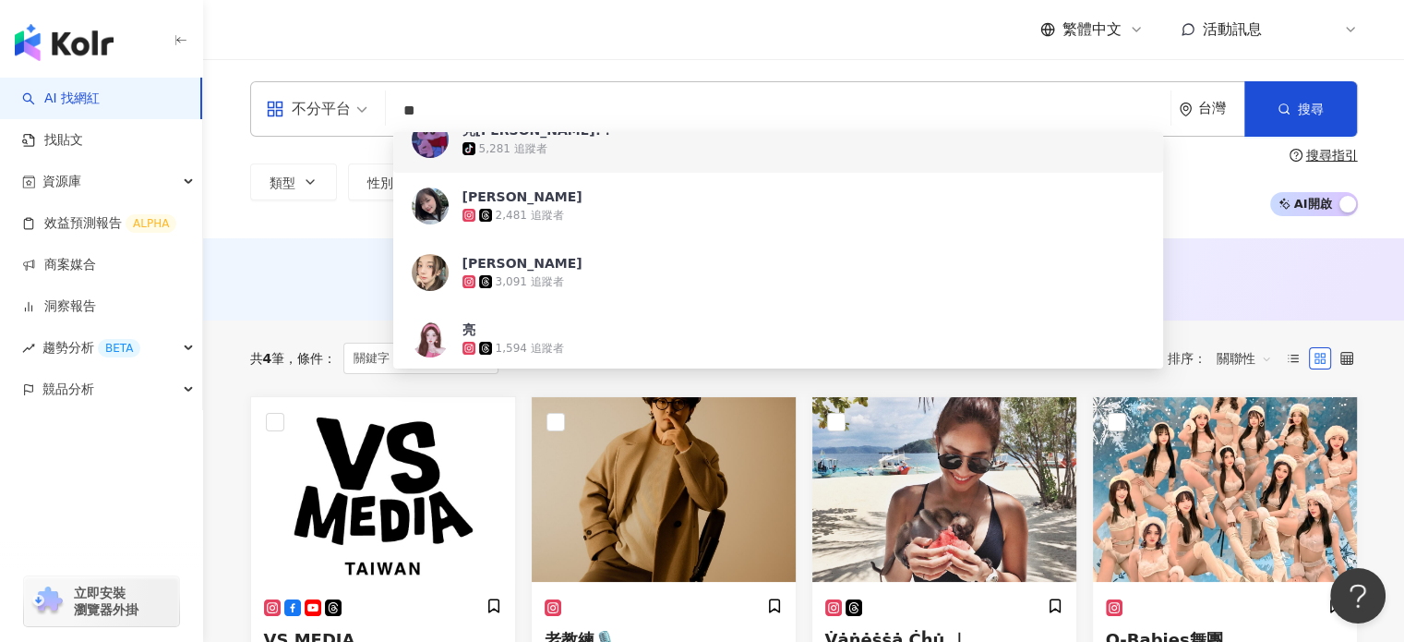
type input "*"
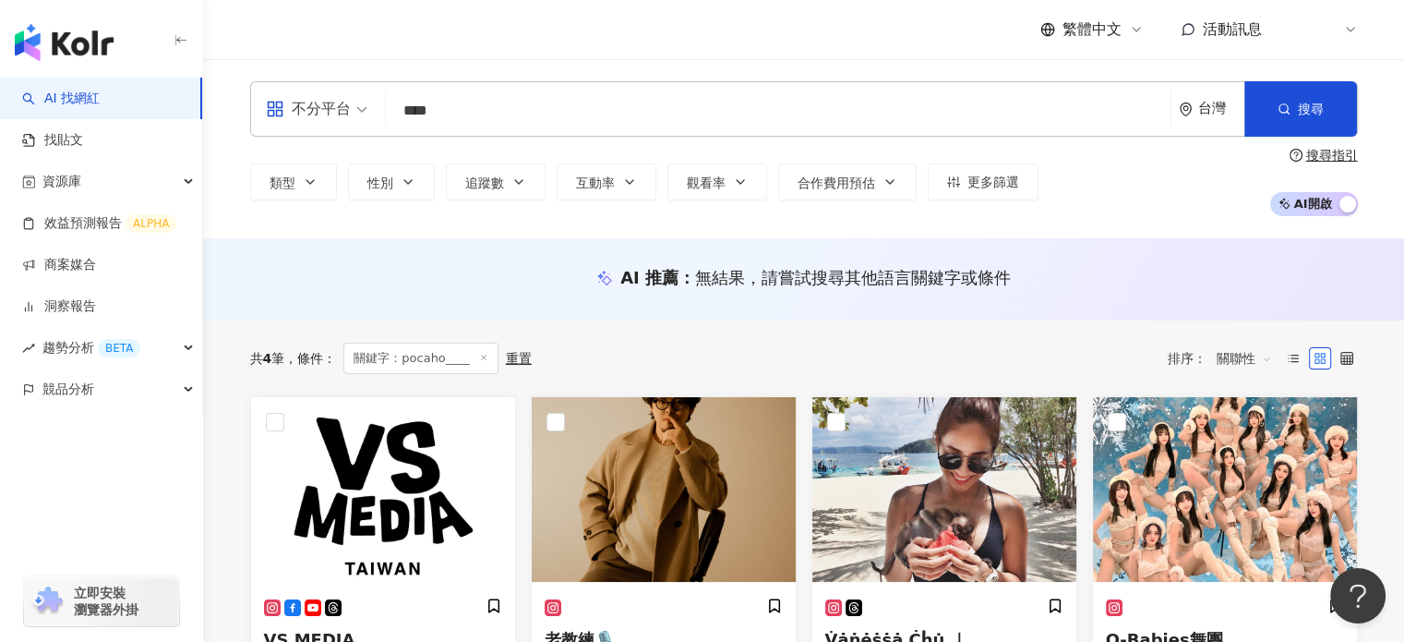
scroll to position [0, 0]
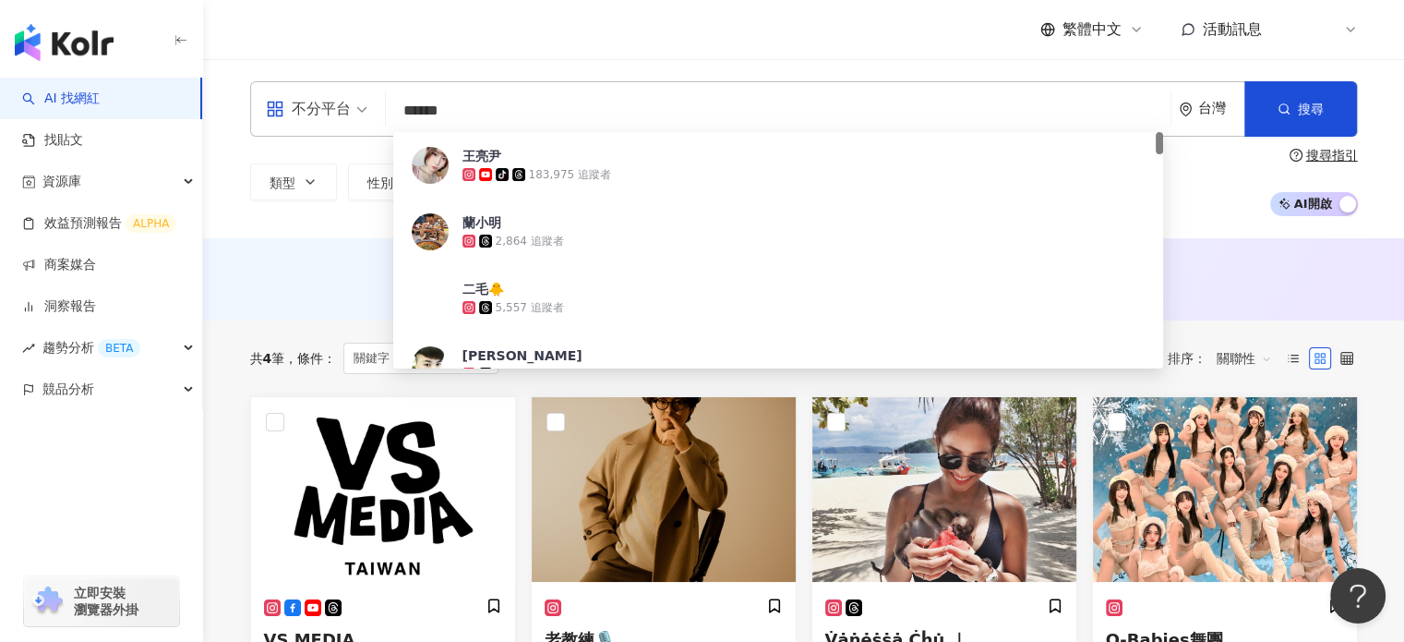
type input "*******"
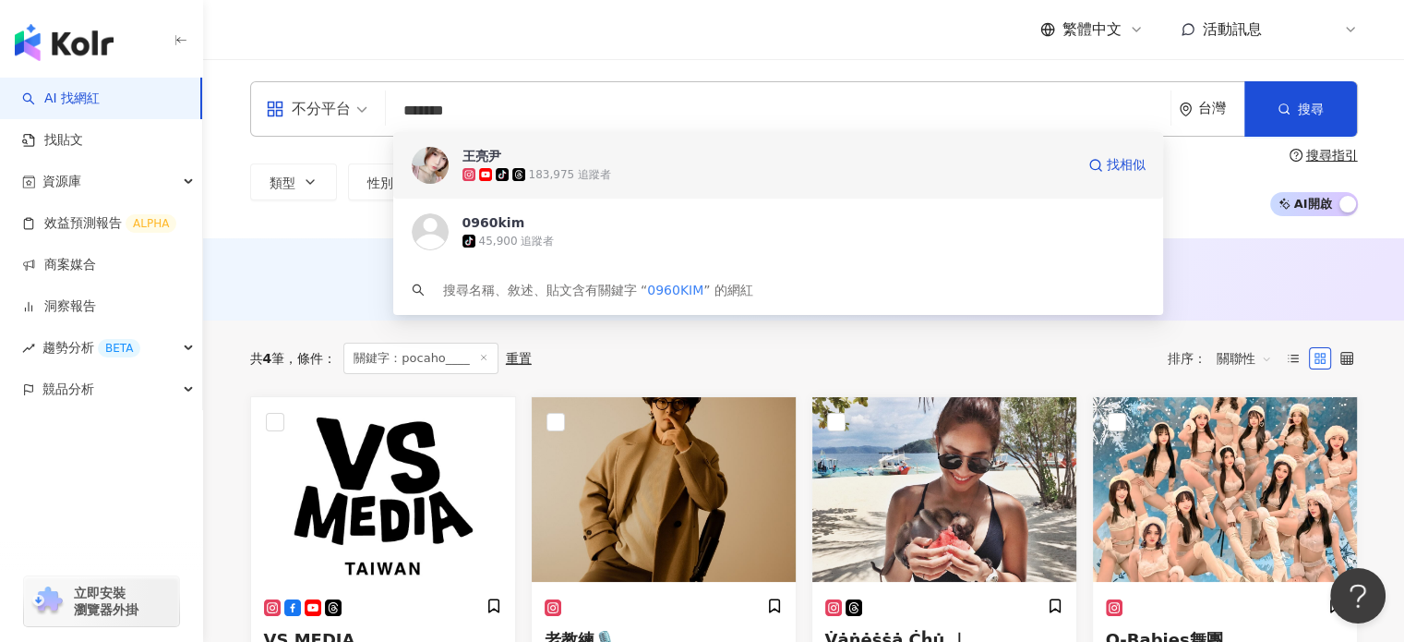
click at [596, 157] on span "王亮尹" at bounding box center [769, 156] width 612 height 18
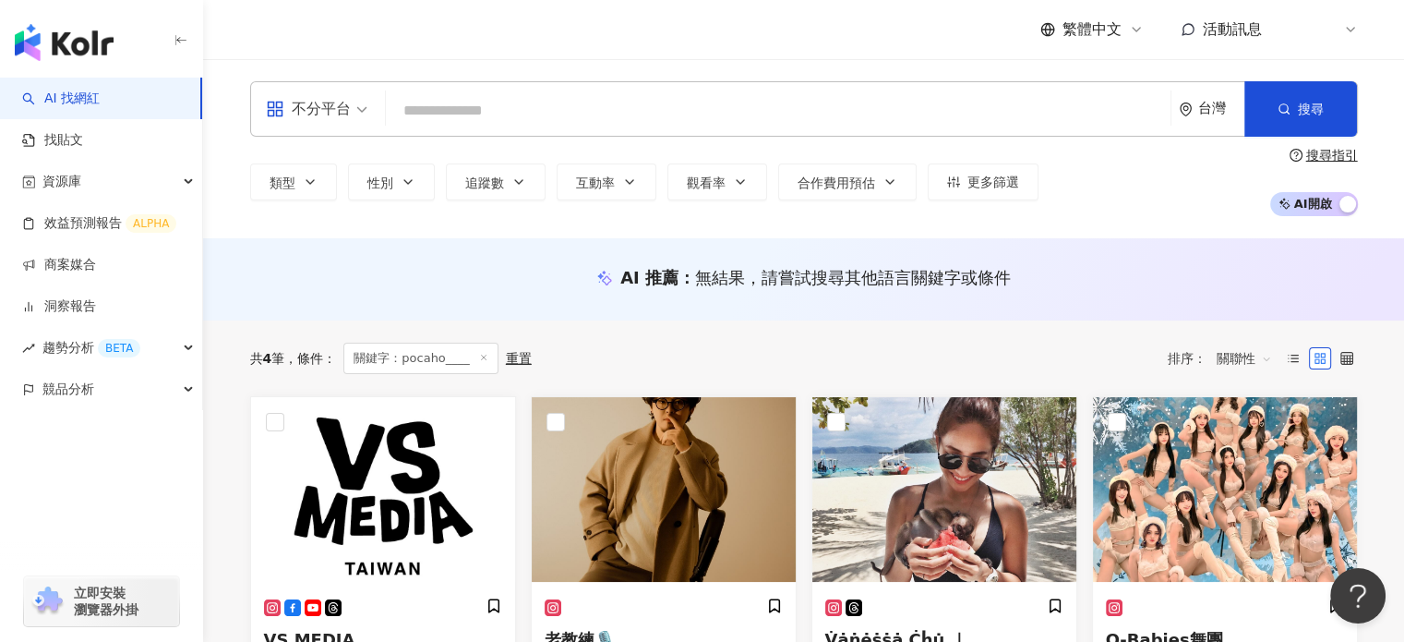
click at [540, 96] on input "search" at bounding box center [778, 110] width 770 height 35
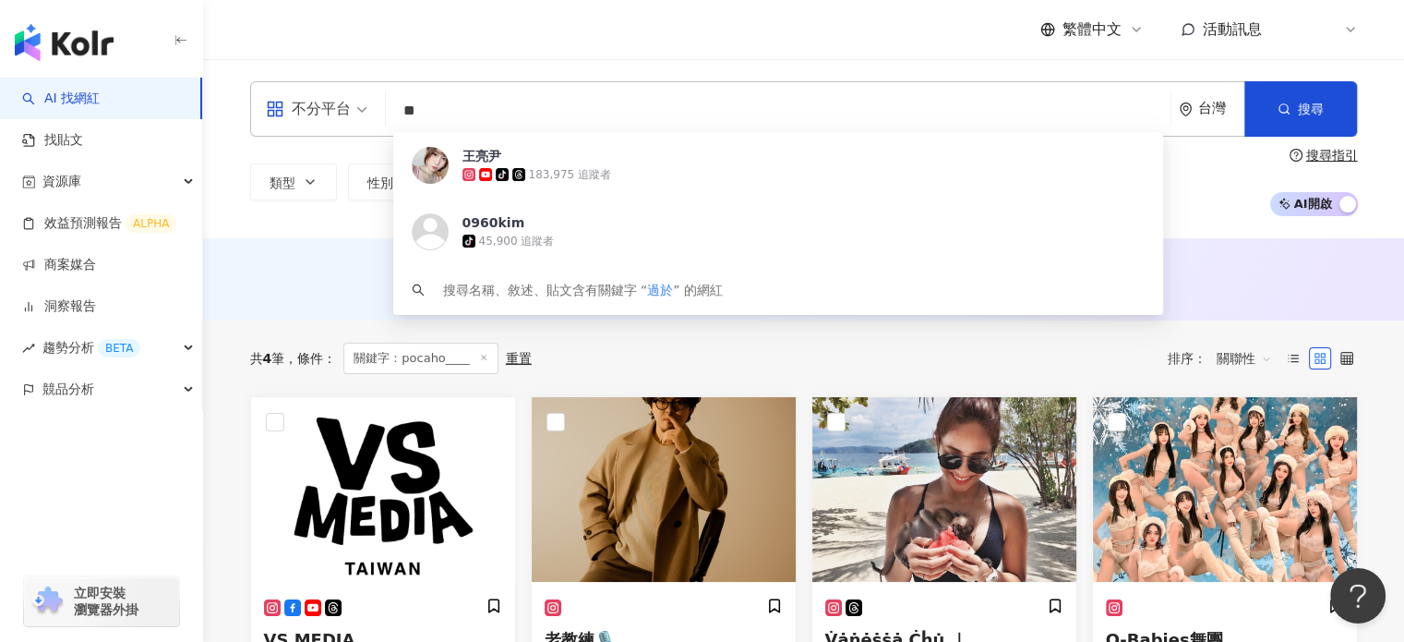
type input "*"
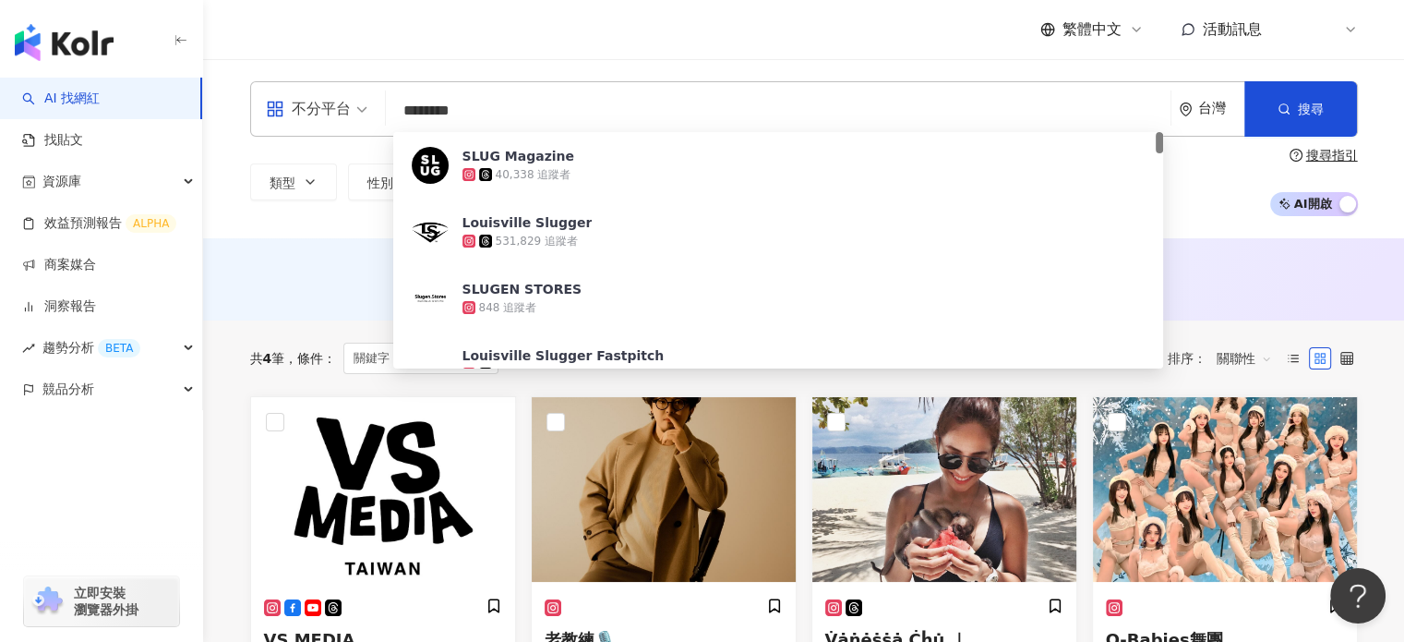
type input "*********"
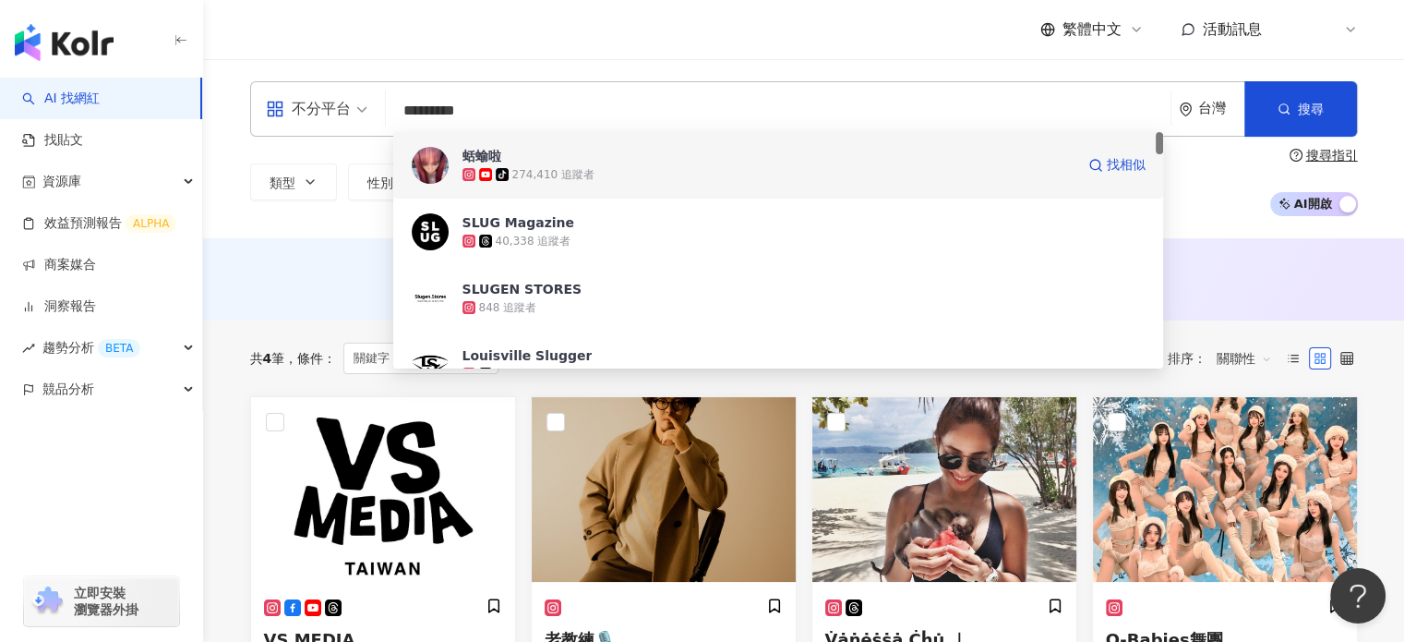
click at [585, 176] on div "274,410 追蹤者" at bounding box center [553, 175] width 82 height 16
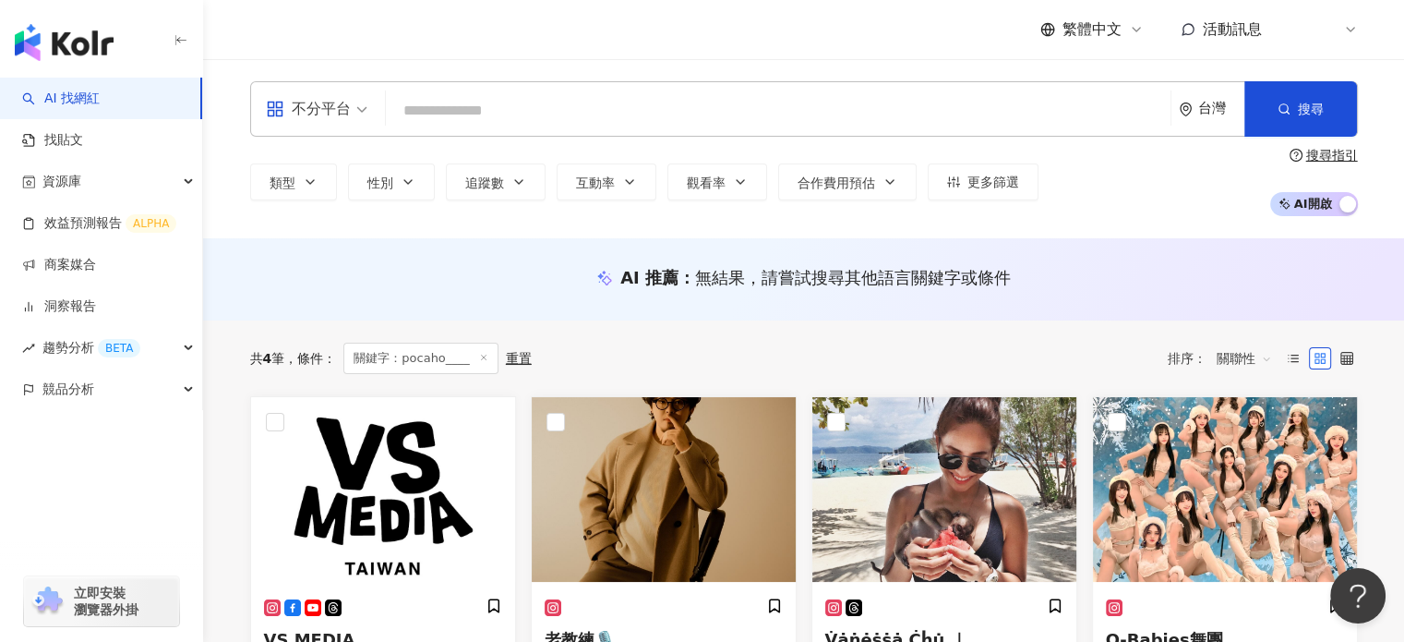
click at [529, 123] on input "search" at bounding box center [778, 110] width 770 height 35
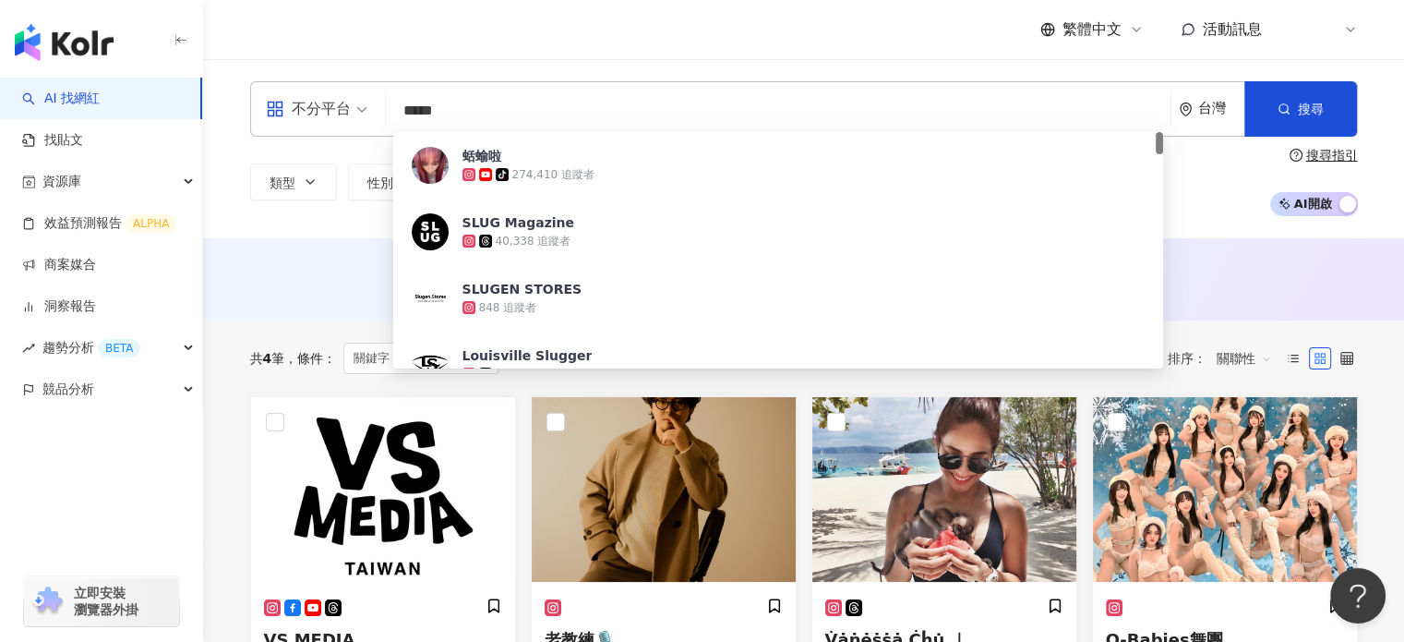
type input "***"
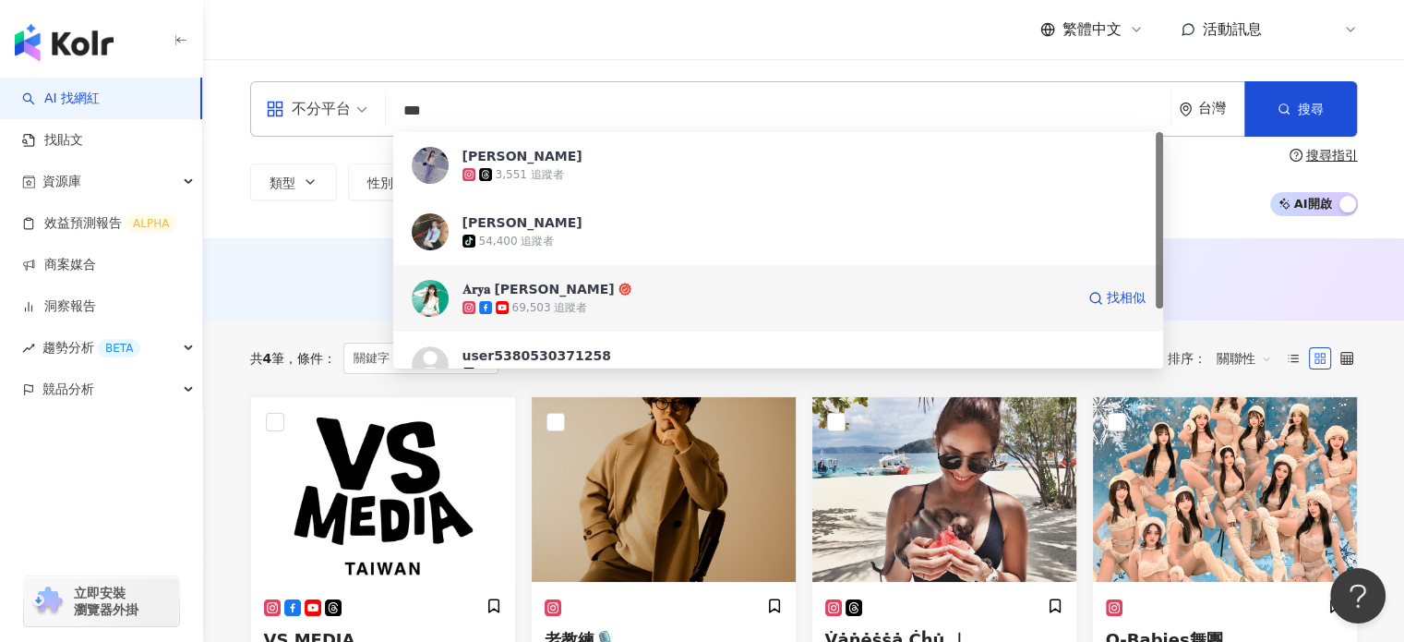
click at [631, 270] on div "𝐀𝐫𝐲𝐚 陳念念 69,503 追蹤者 找相似" at bounding box center [778, 298] width 771 height 66
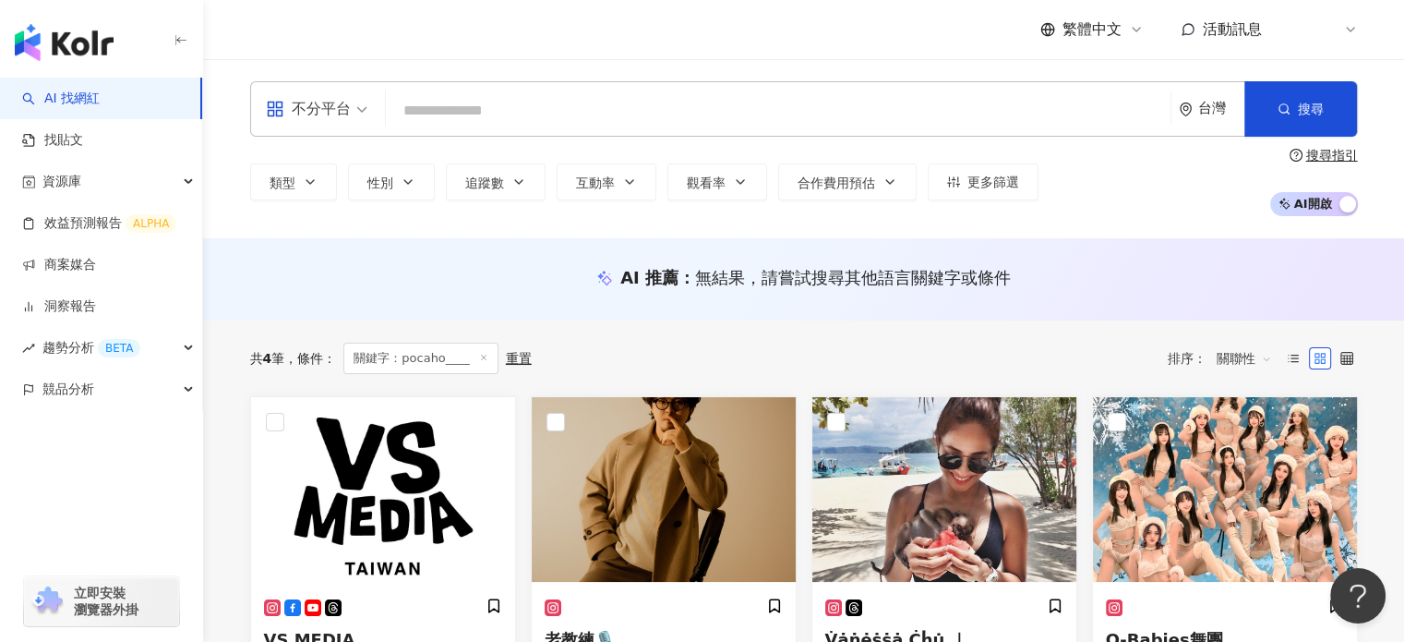
click at [946, 132] on div "不分平台 台灣 搜尋 4893b0c7-b587-4999-9709-51d1643f32de 陳念念 3,551 追蹤者 陳 念念 tiktok-icon …" at bounding box center [804, 108] width 1108 height 55
click at [654, 102] on input "search" at bounding box center [778, 110] width 770 height 35
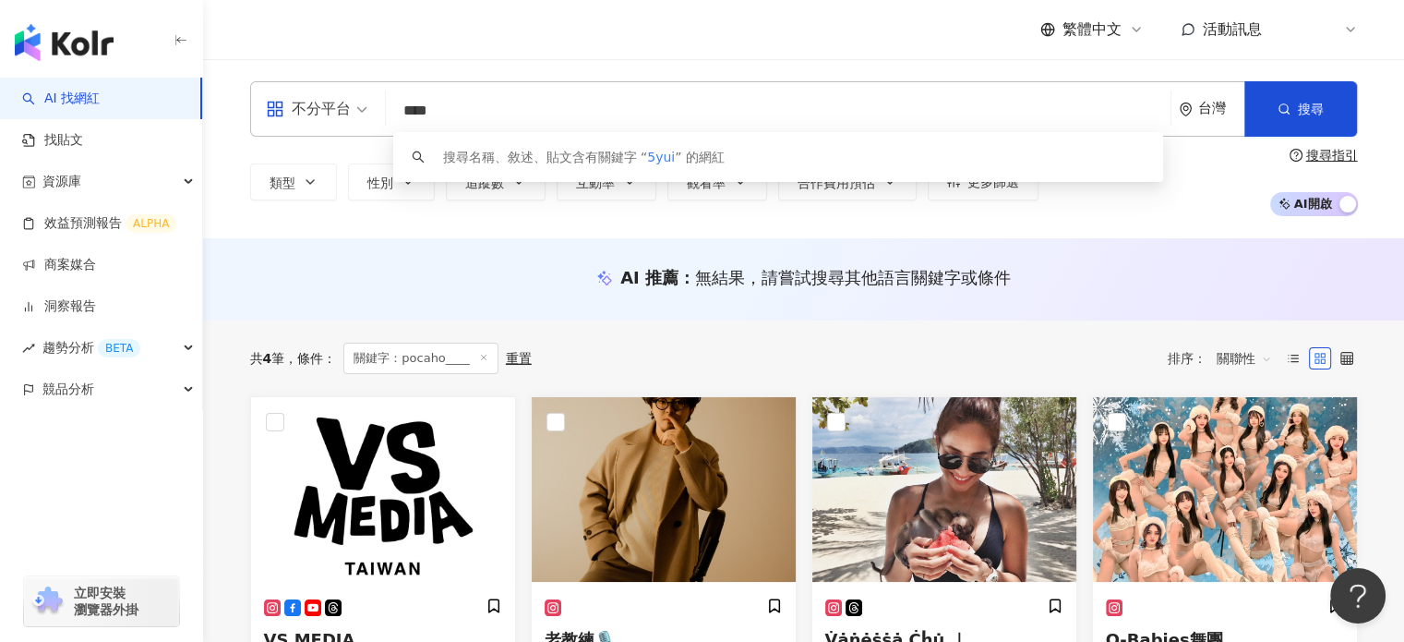
type input "*****"
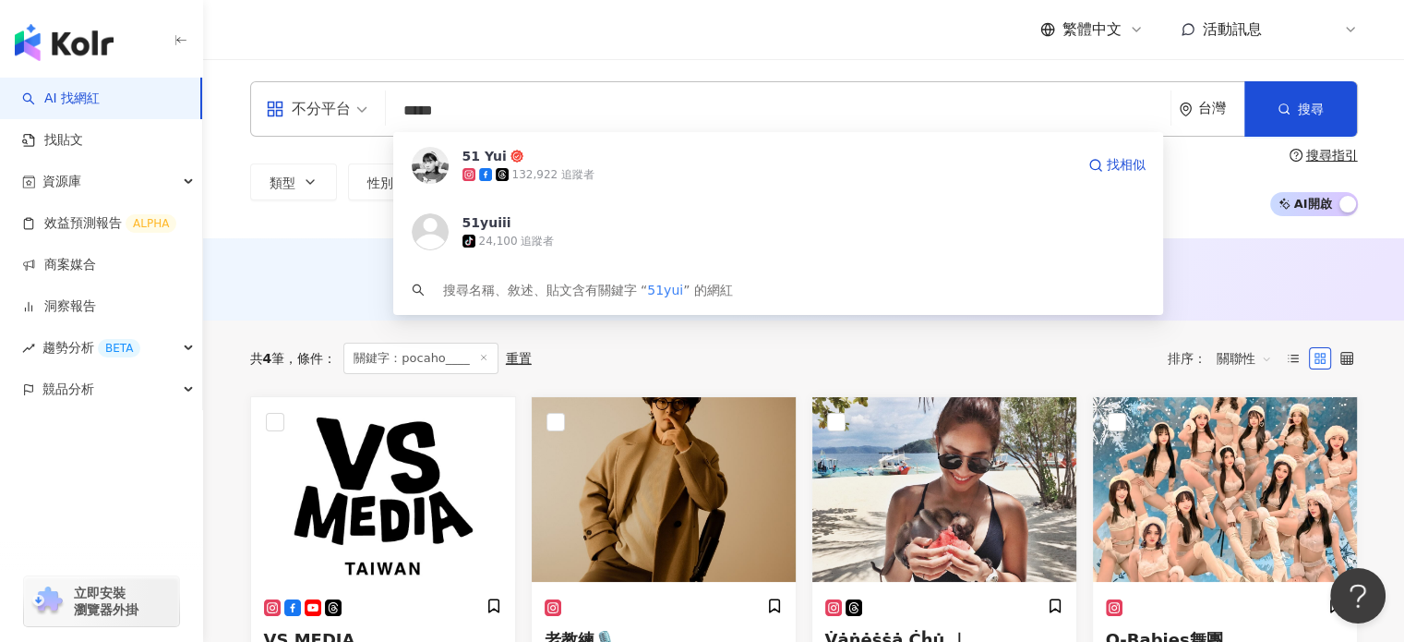
click at [683, 152] on span "51 Yui" at bounding box center [769, 156] width 612 height 18
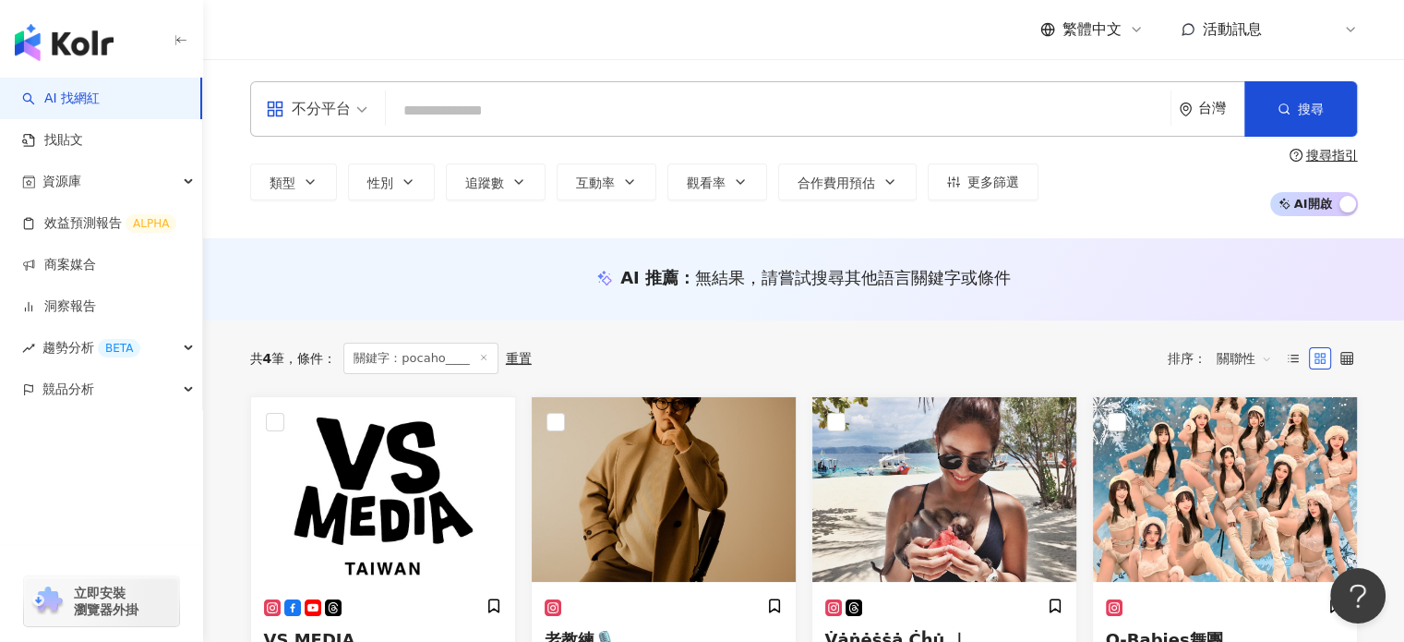
click at [629, 94] on input "search" at bounding box center [778, 110] width 770 height 35
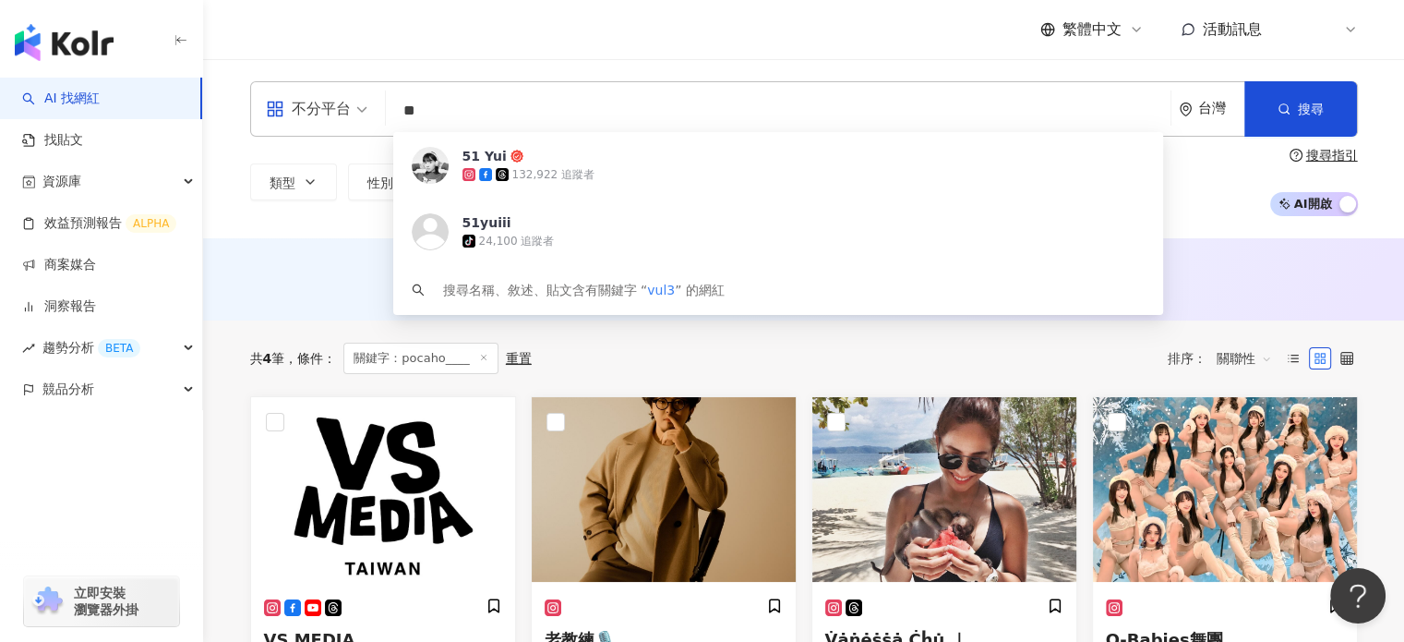
type input "*"
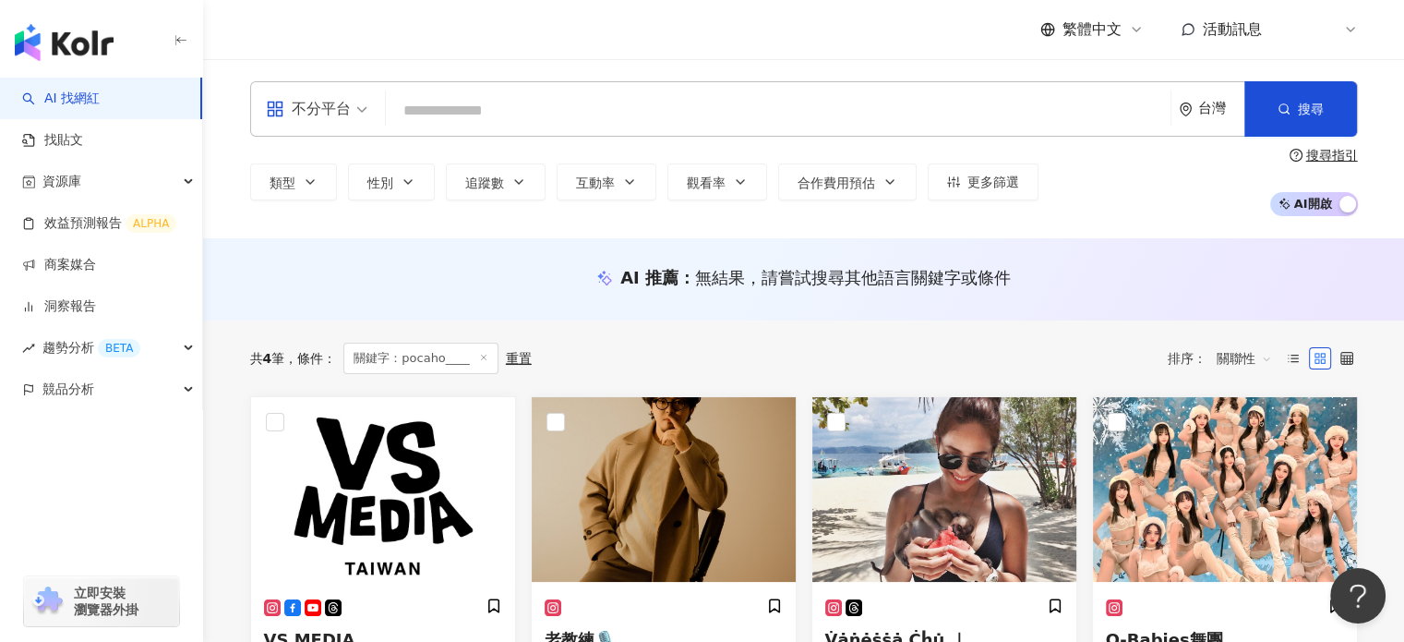
type input "*"
type input "**"
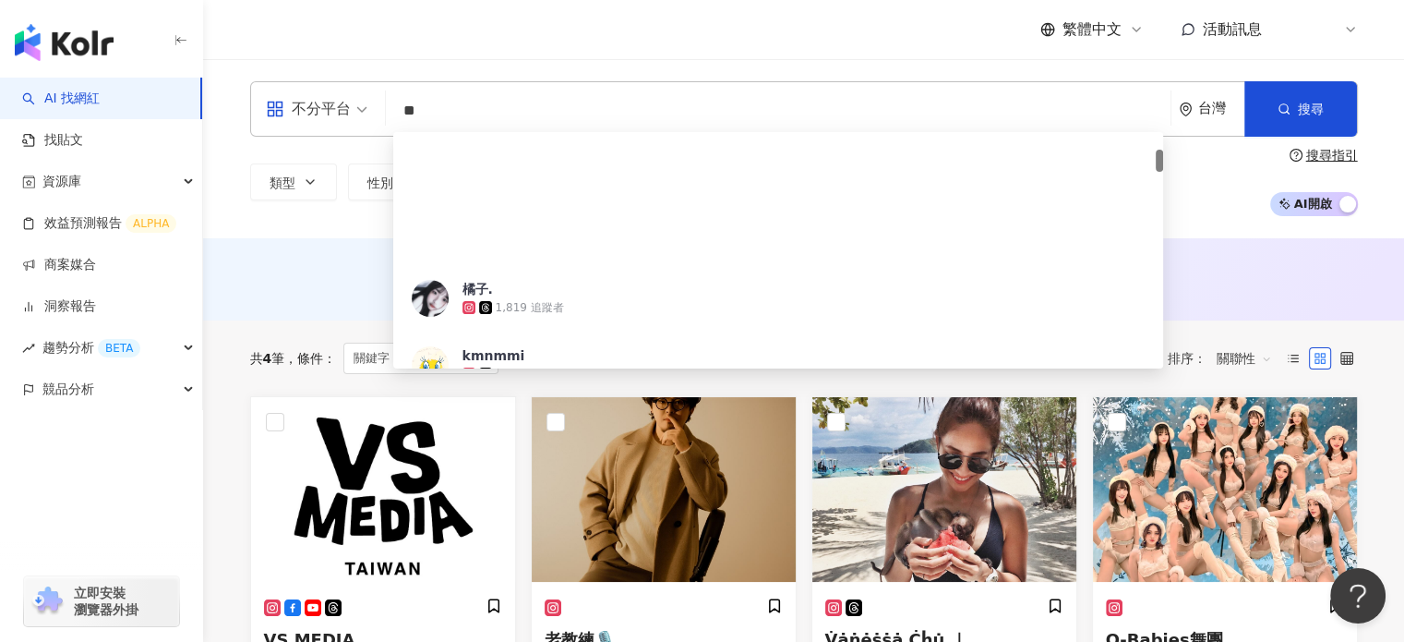
scroll to position [185, 0]
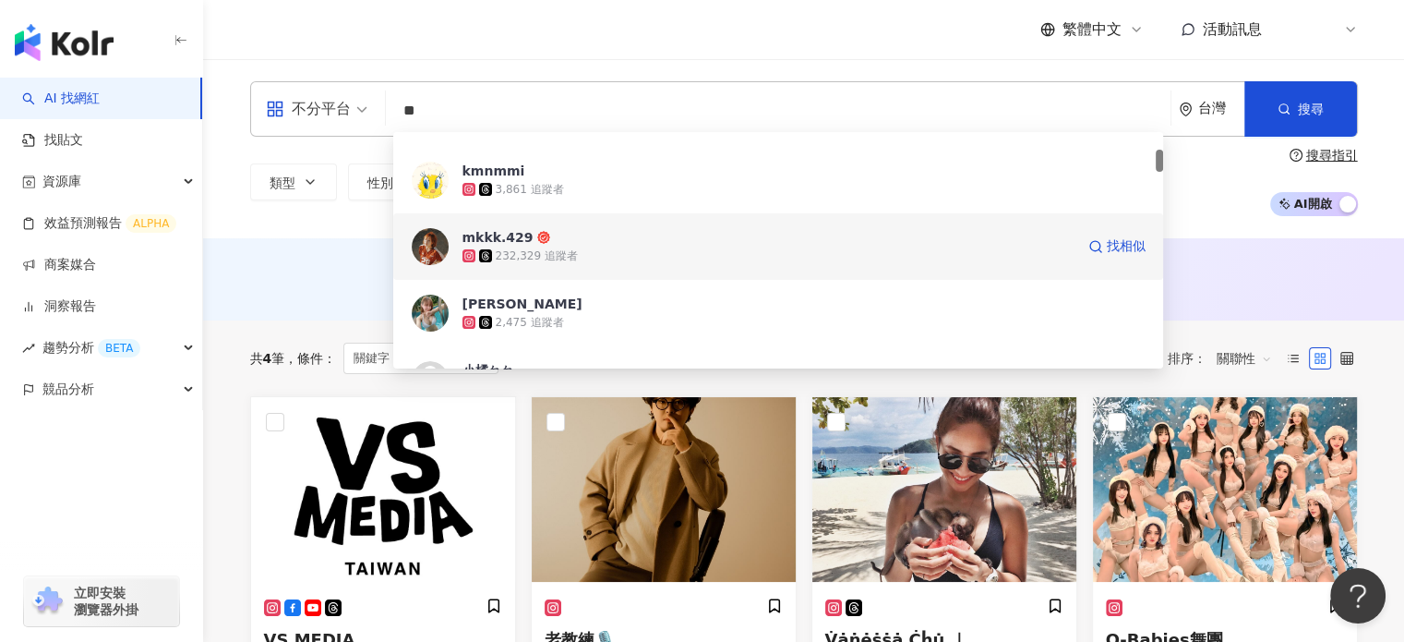
click at [627, 230] on span "mkkk.429" at bounding box center [769, 237] width 612 height 18
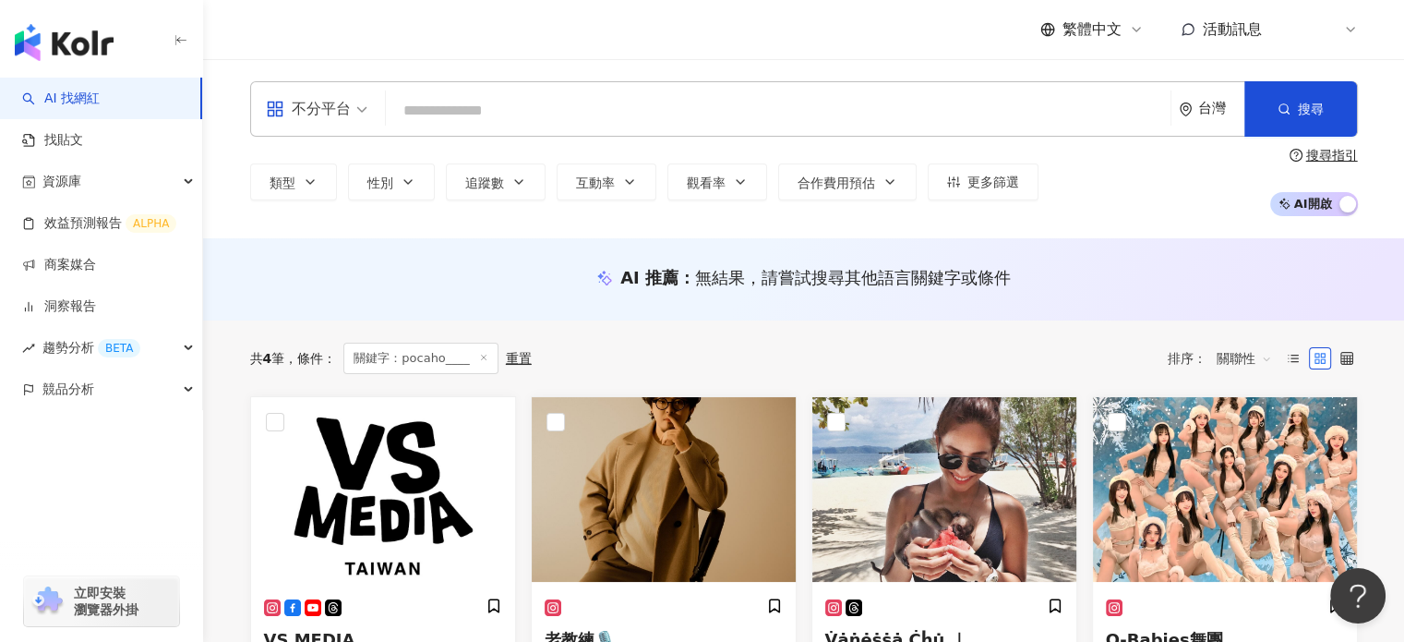
type input "*"
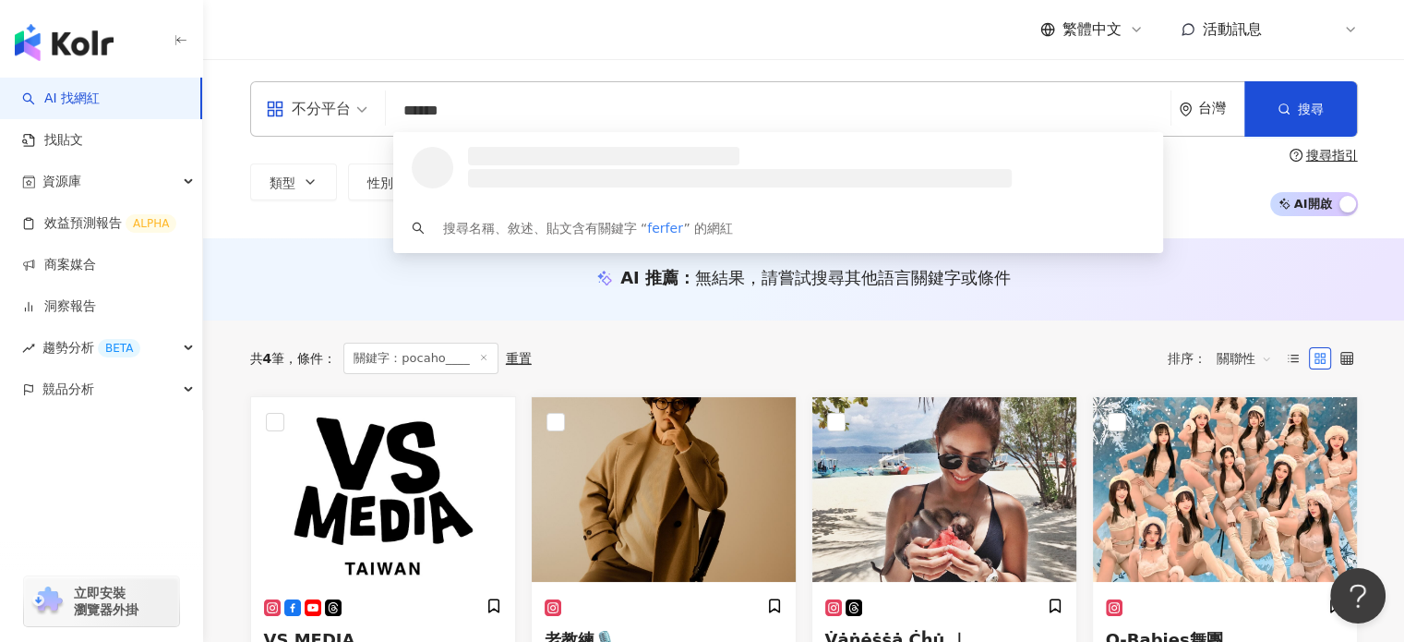
scroll to position [0, 0]
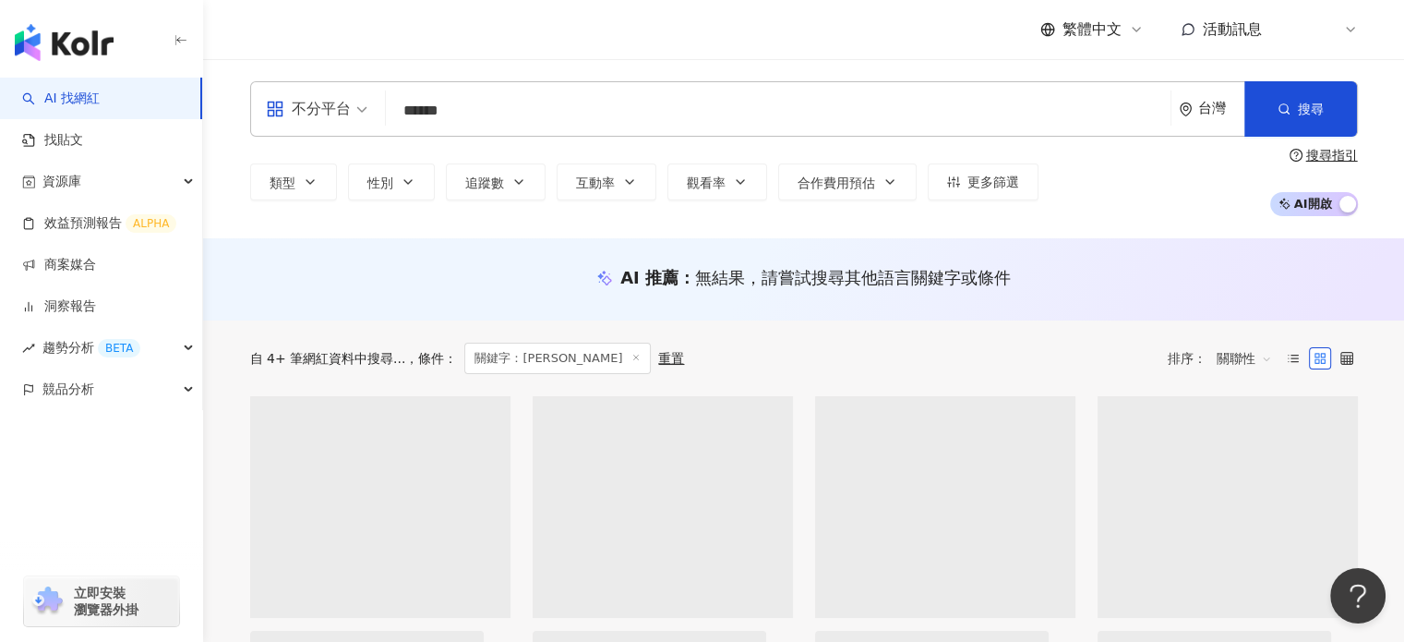
type input "******"
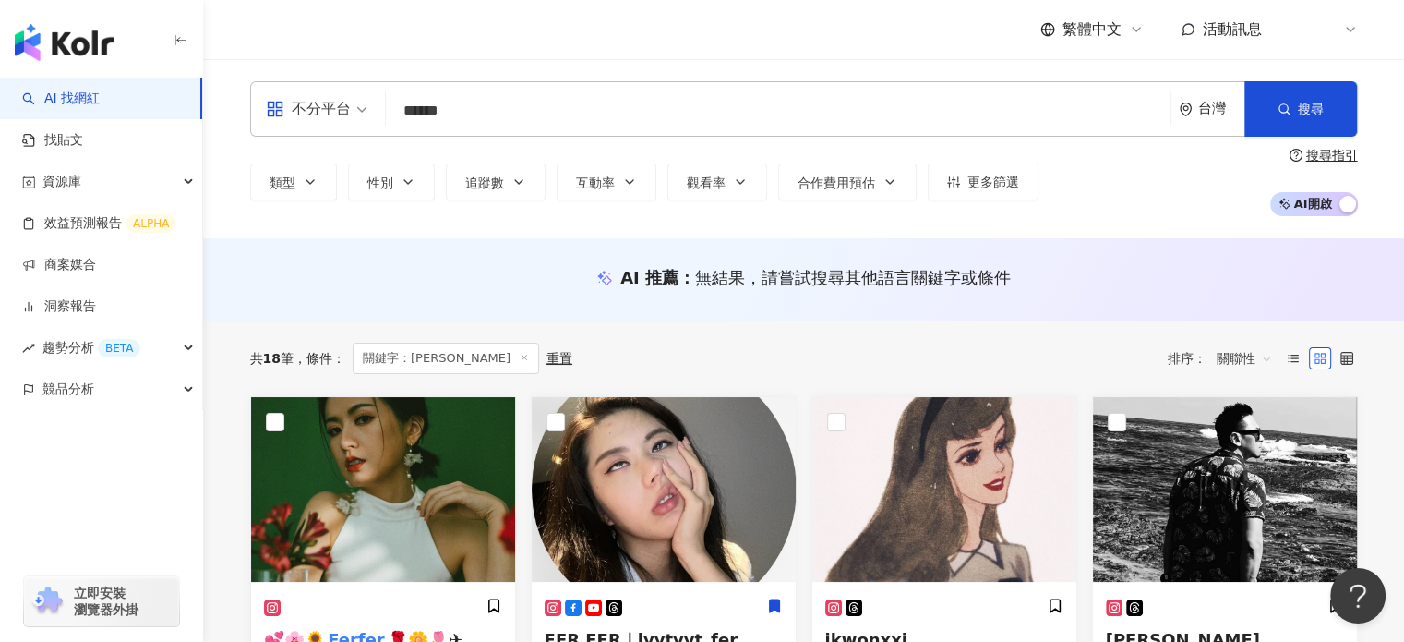
click at [577, 115] on input "******" at bounding box center [778, 110] width 770 height 35
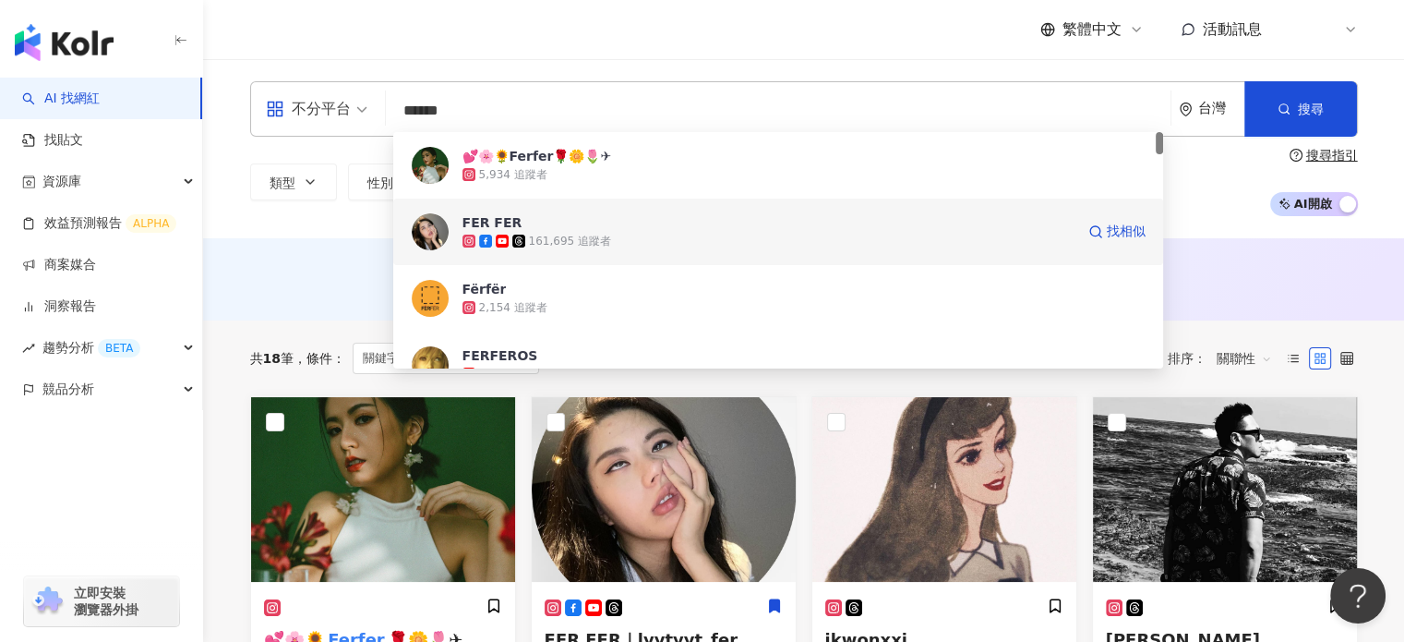
click at [598, 224] on span "FER FER" at bounding box center [769, 222] width 612 height 18
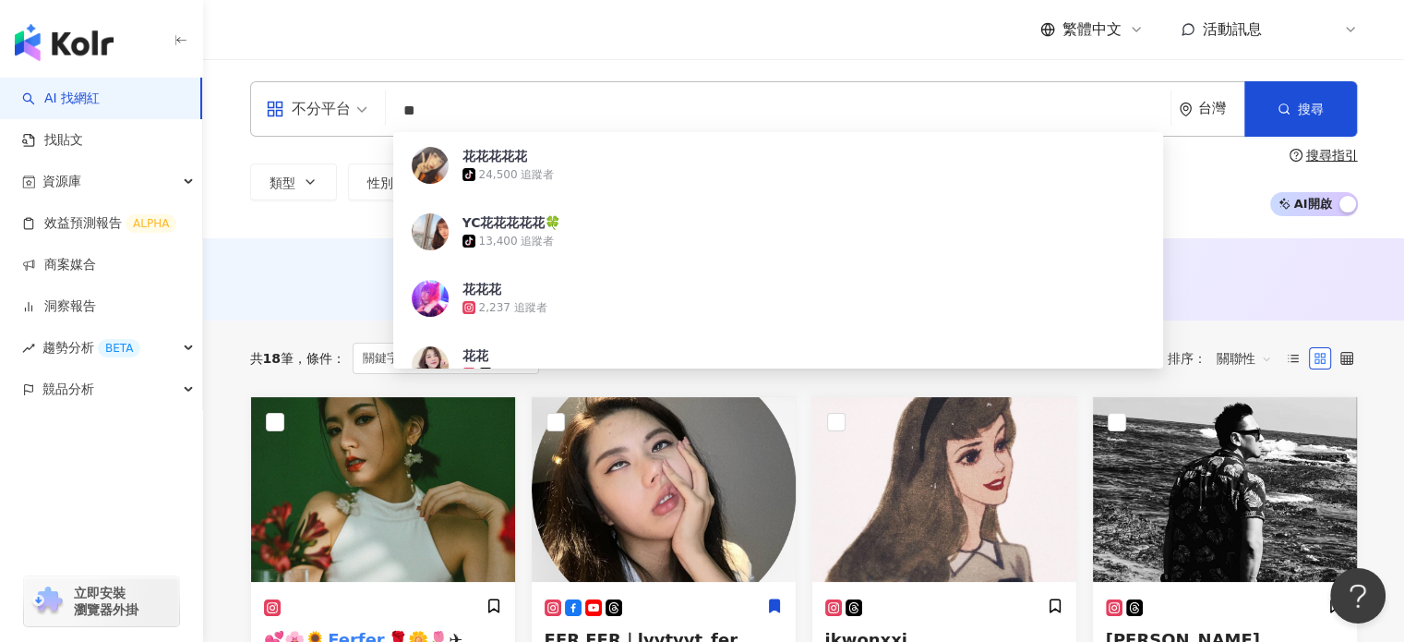
type input "*"
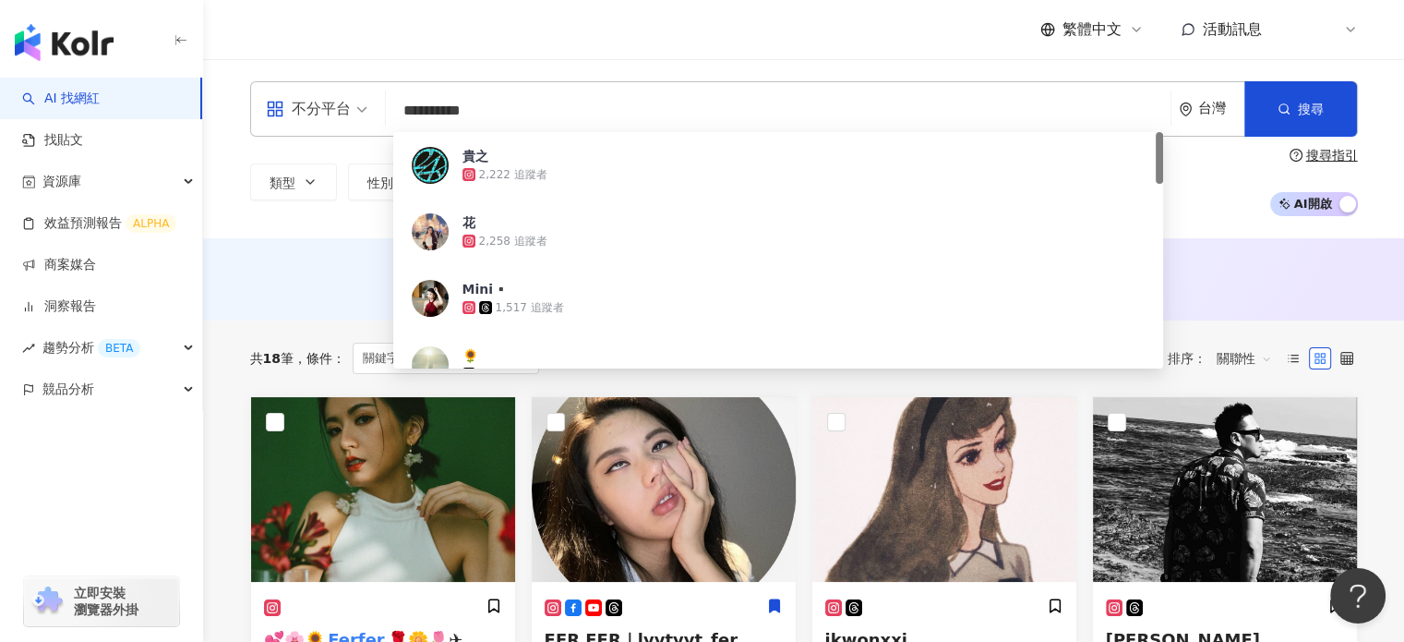
type input "**********"
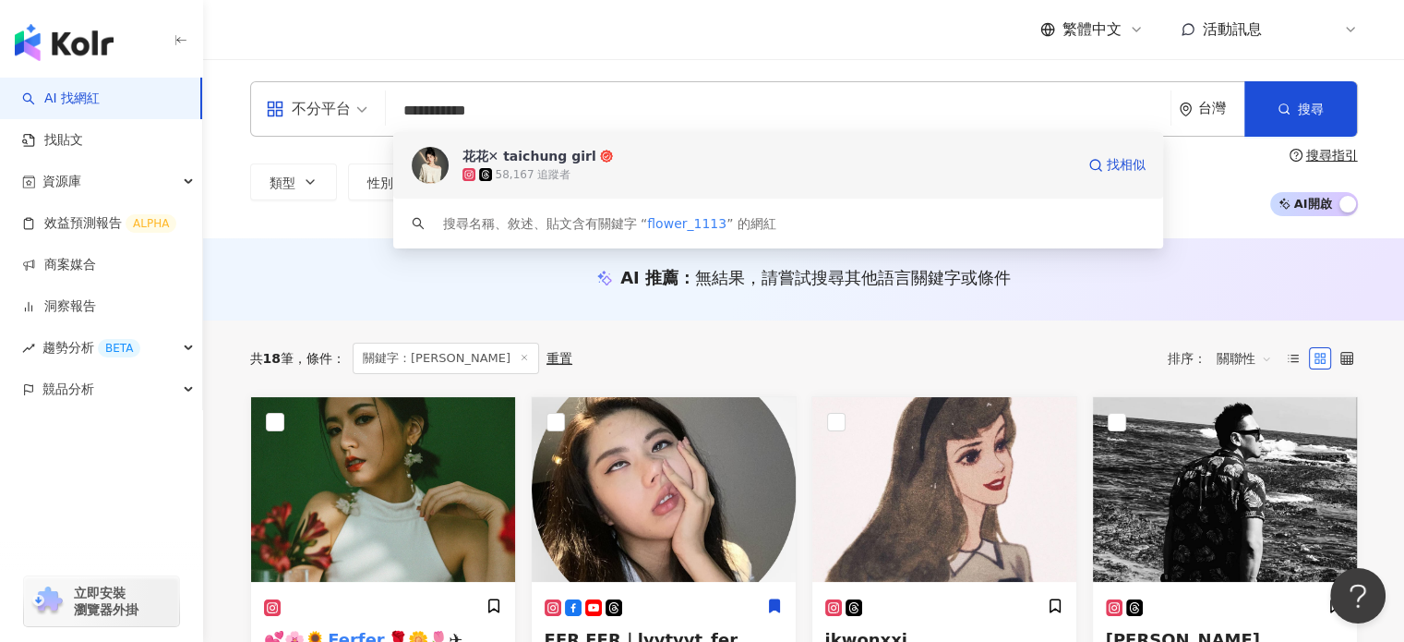
click at [613, 167] on div "58,167 追蹤者" at bounding box center [769, 174] width 612 height 18
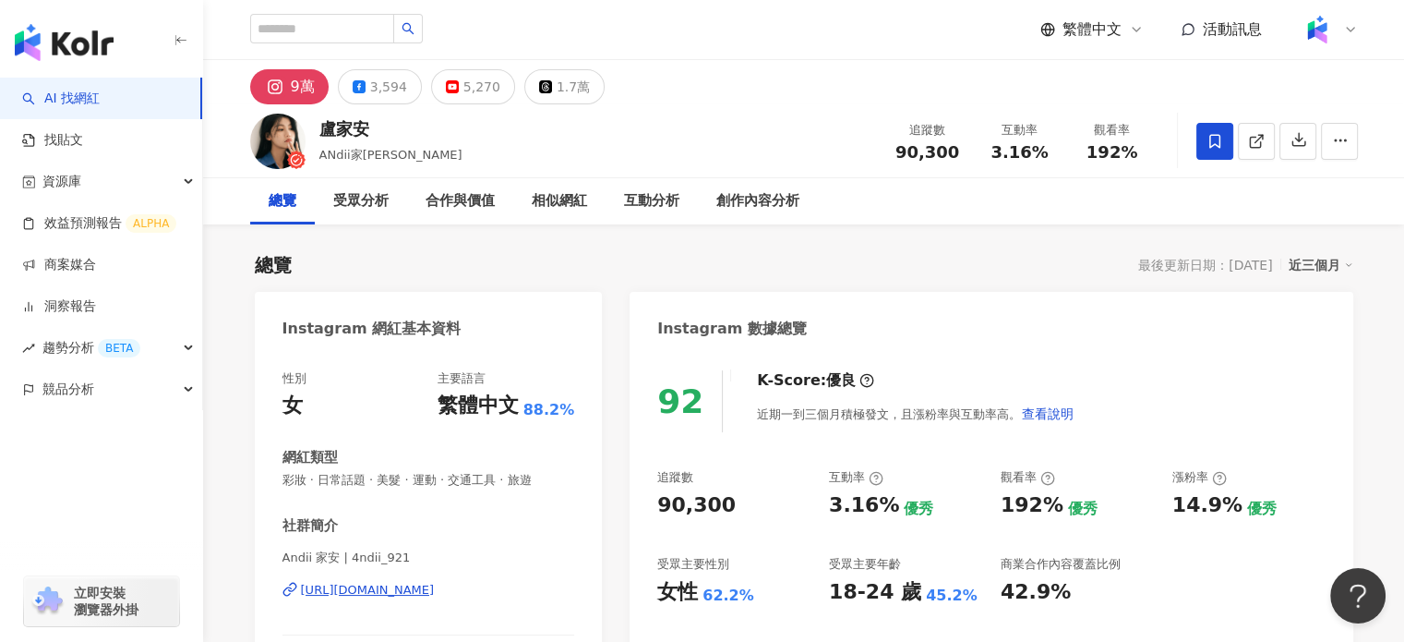
scroll to position [22, 0]
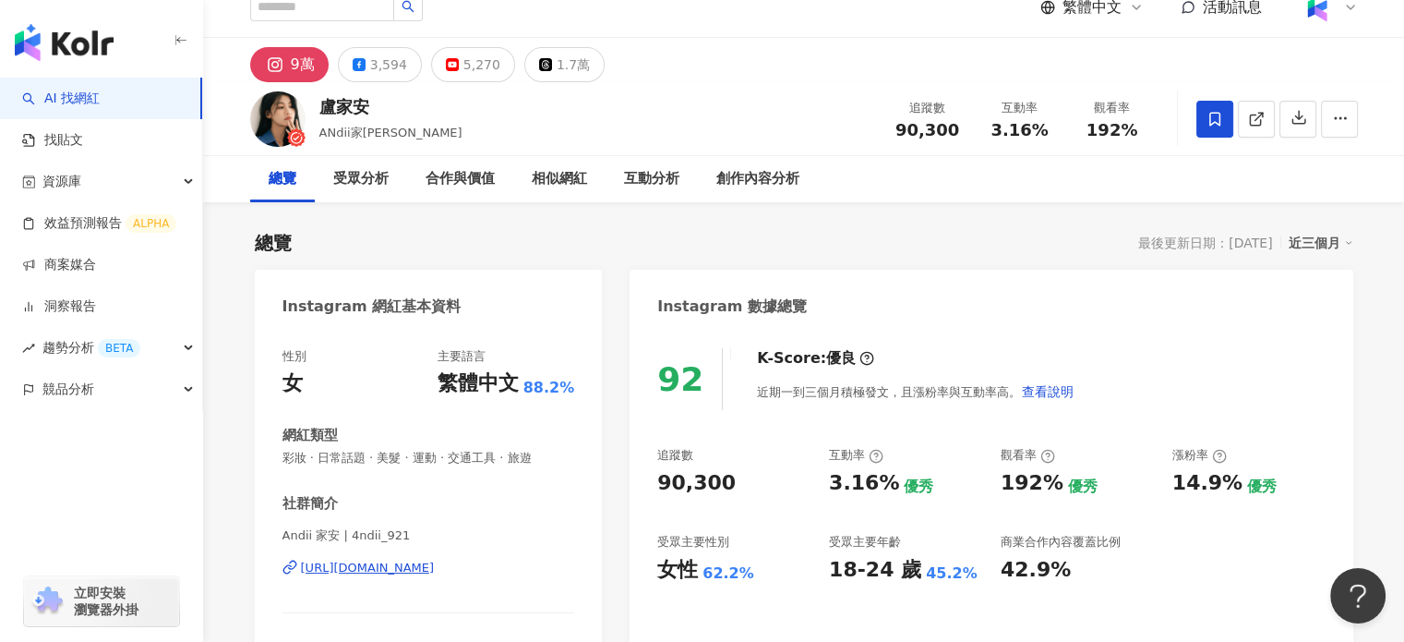
click at [415, 571] on div "https://www.instagram.com/4ndii_921/" at bounding box center [368, 567] width 134 height 17
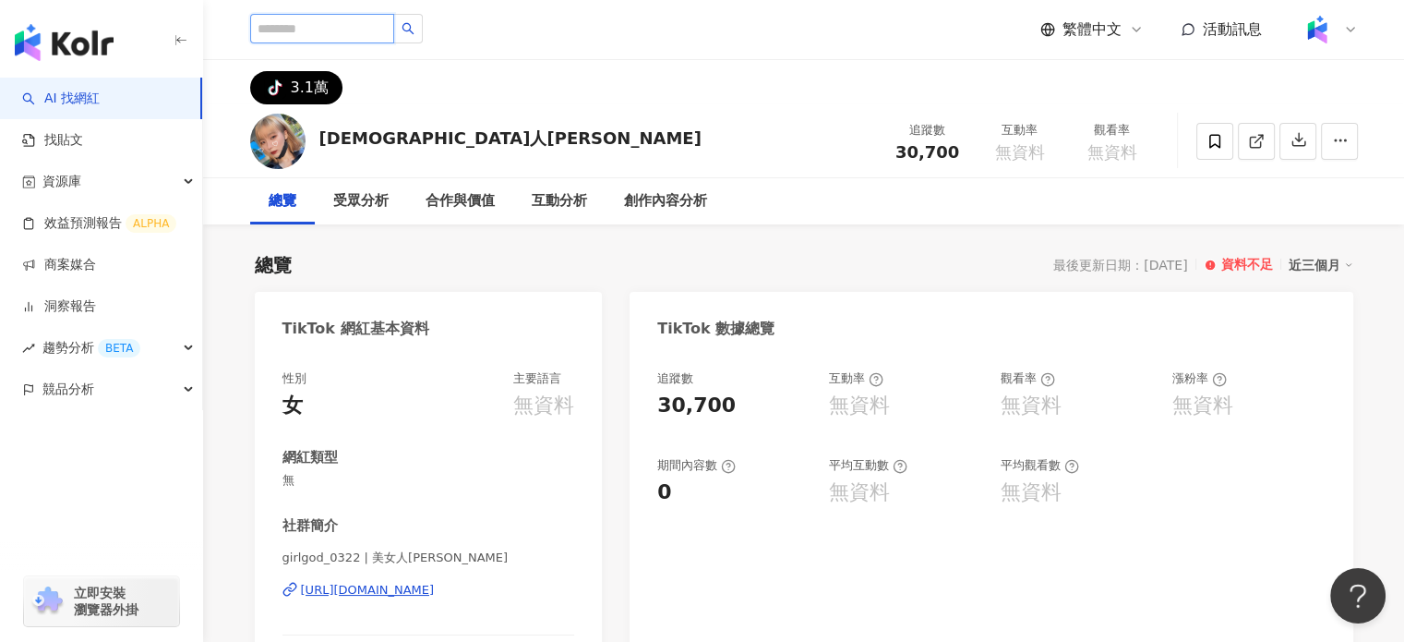
click at [314, 33] on input "search" at bounding box center [322, 29] width 144 height 30
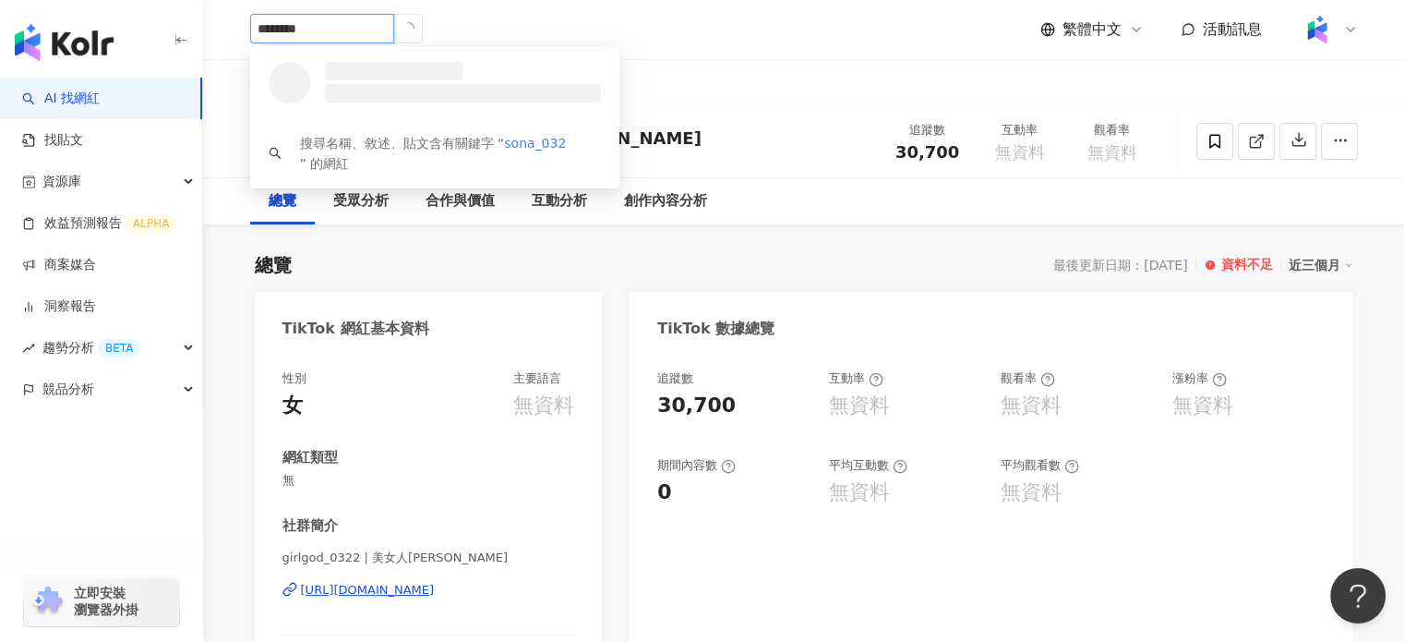
type input "*********"
click at [425, 84] on div "172,108 追蹤者" at bounding box center [394, 90] width 82 height 16
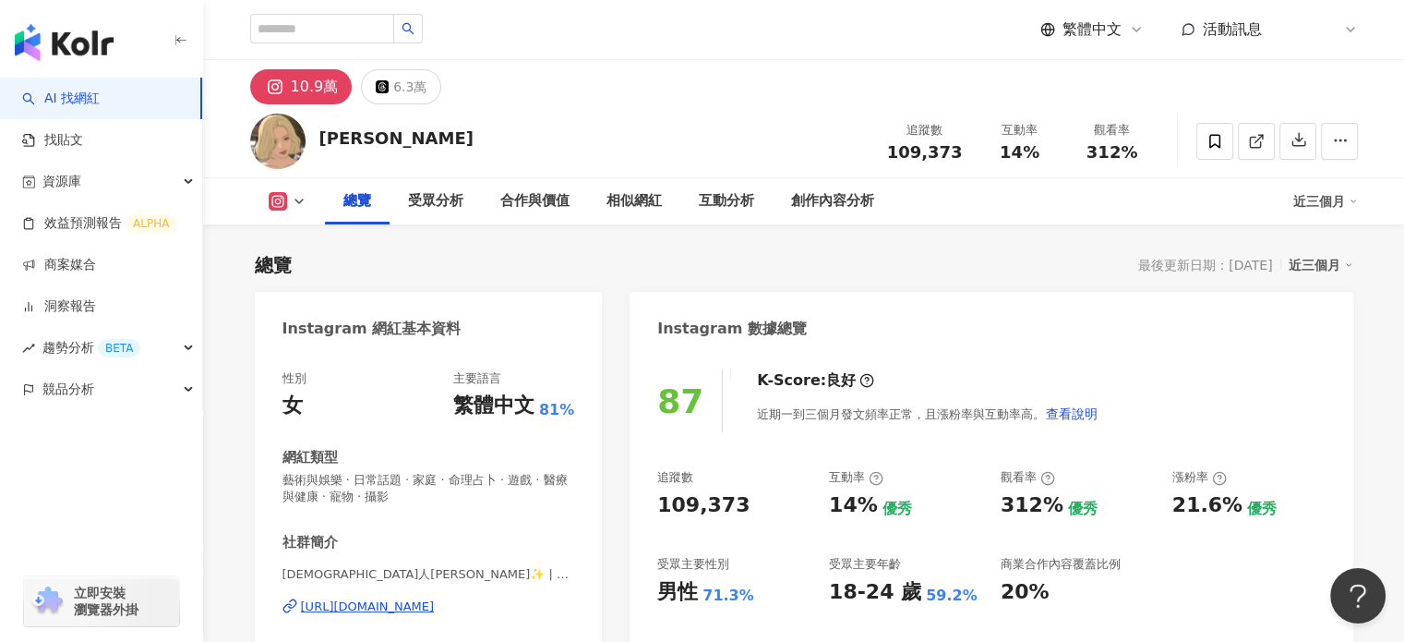
scroll to position [40, 0]
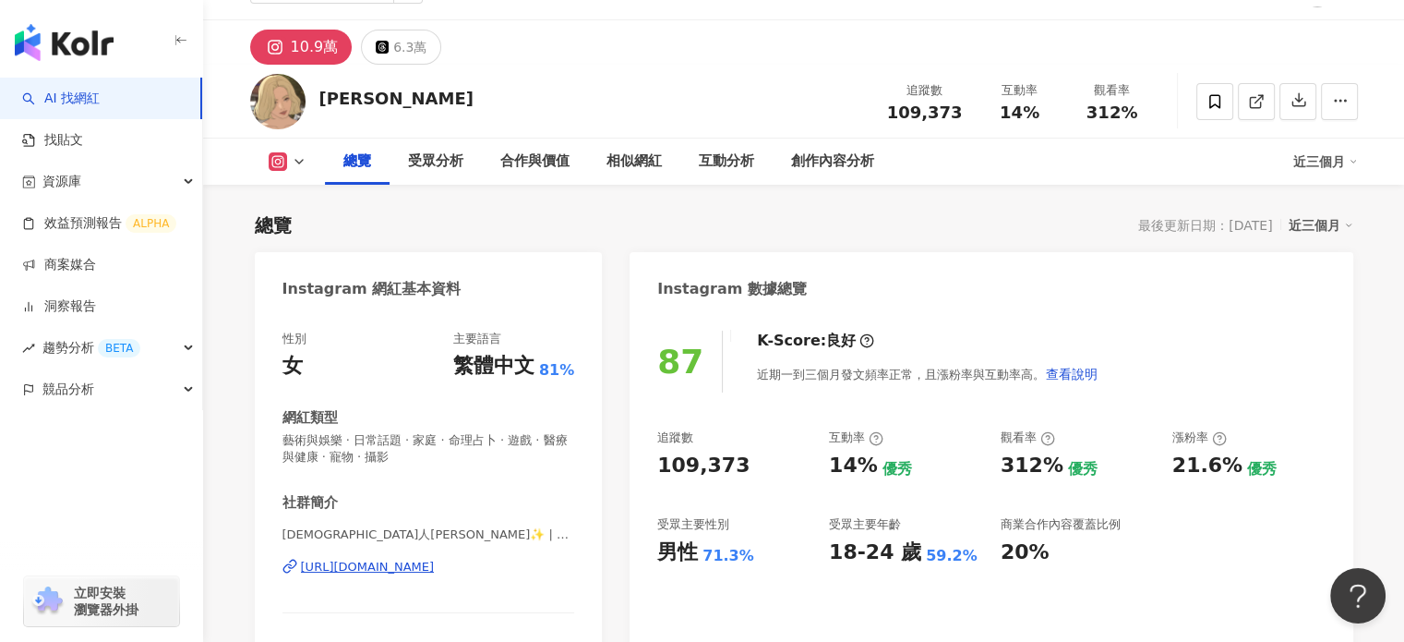
click at [399, 559] on div "https://www.instagram.com/sona_0322/" at bounding box center [368, 567] width 134 height 17
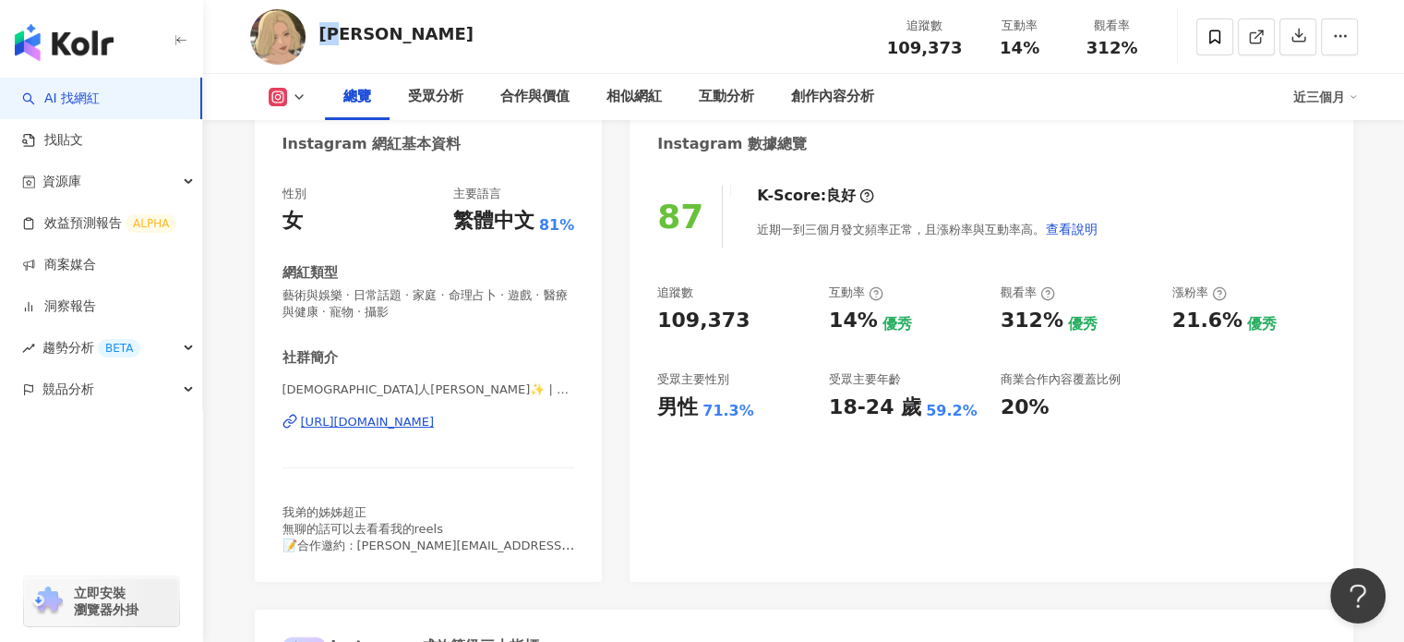
drag, startPoint x: 351, startPoint y: 32, endPoint x: 323, endPoint y: 33, distance: 27.7
click at [323, 33] on div "阿妙 追蹤數 109,373 互動率 14% 觀看率 312%" at bounding box center [804, 36] width 1182 height 73
copy div "阿妙"
click at [927, 48] on span "109,373" at bounding box center [925, 47] width 76 height 19
click at [927, 50] on span "109,373" at bounding box center [925, 47] width 76 height 19
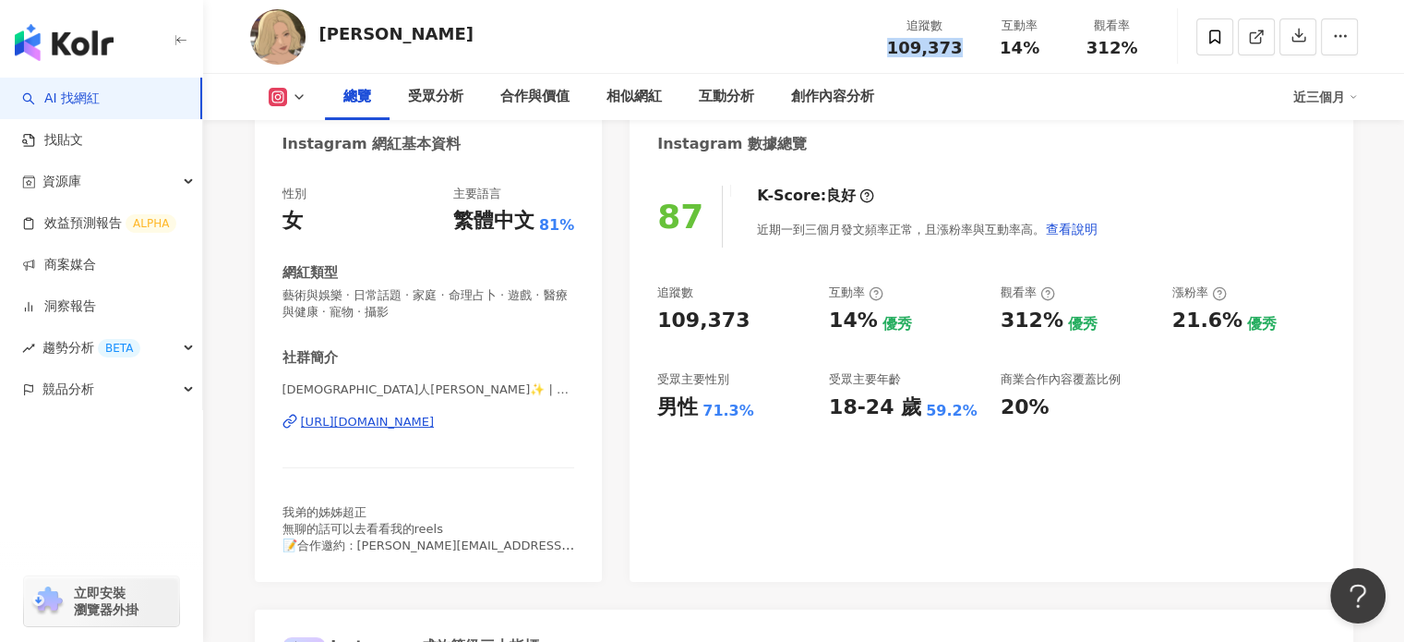
click at [927, 50] on span "109,373" at bounding box center [925, 47] width 76 height 19
copy span "109,373"
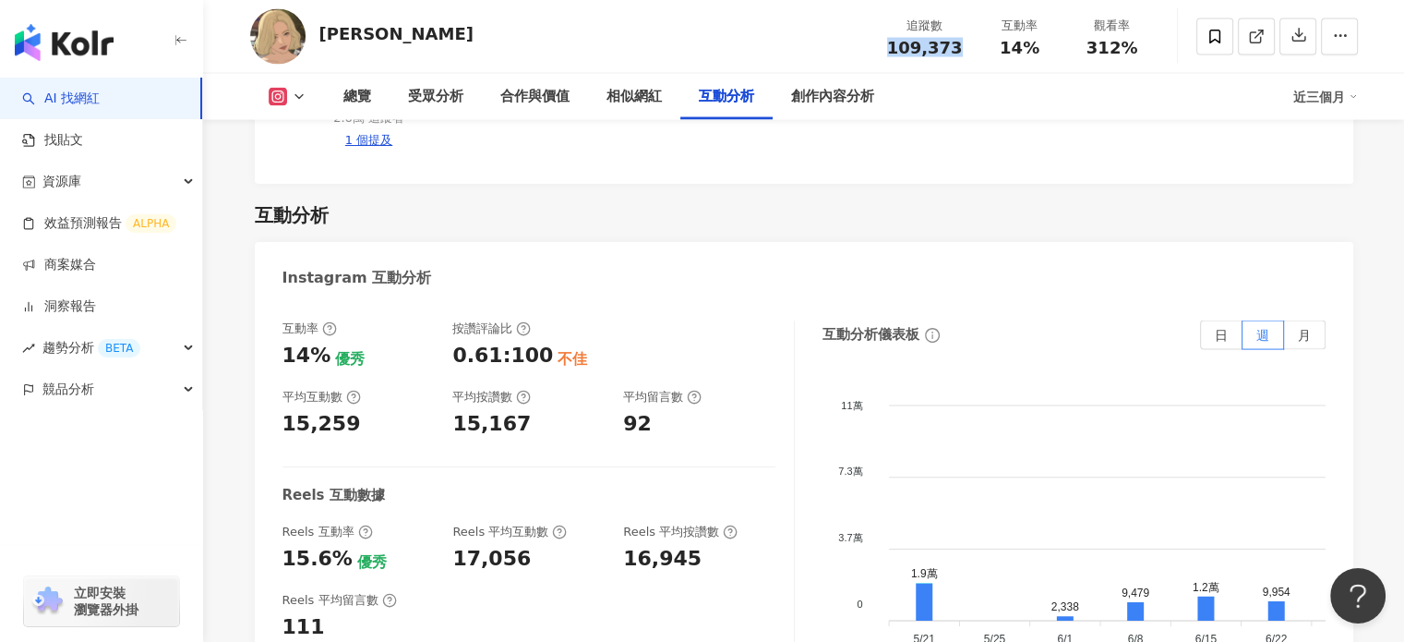
scroll to position [3601, 0]
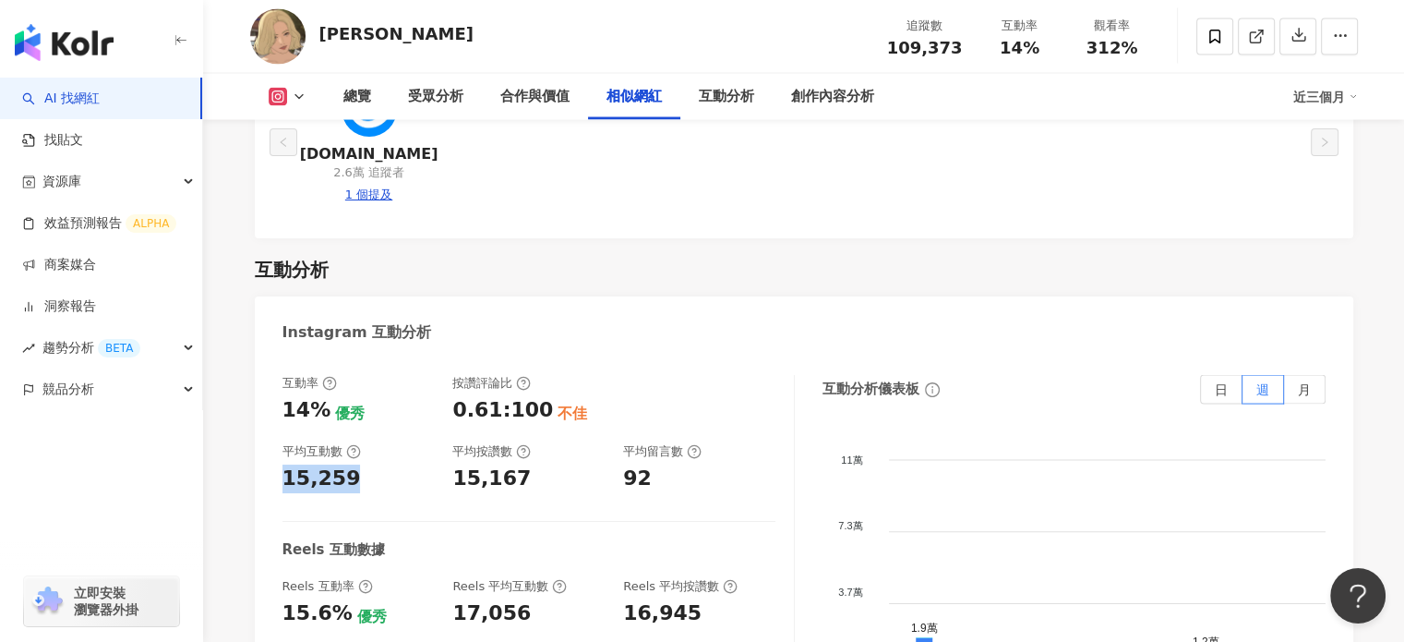
drag, startPoint x: 350, startPoint y: 440, endPoint x: 262, endPoint y: 431, distance: 88.2
click at [262, 439] on div "互動率 14% 優秀 按讚評論比 0.61:100 不佳 平均互動數 15,259 平均按讚數 15,167 平均留言數 92 Reels 互動數據 Reel…" at bounding box center [804, 563] width 1099 height 415
copy div "15,259"
click at [1004, 45] on span "14%" at bounding box center [1020, 48] width 40 height 18
drag, startPoint x: 1004, startPoint y: 45, endPoint x: 1018, endPoint y: 45, distance: 13.8
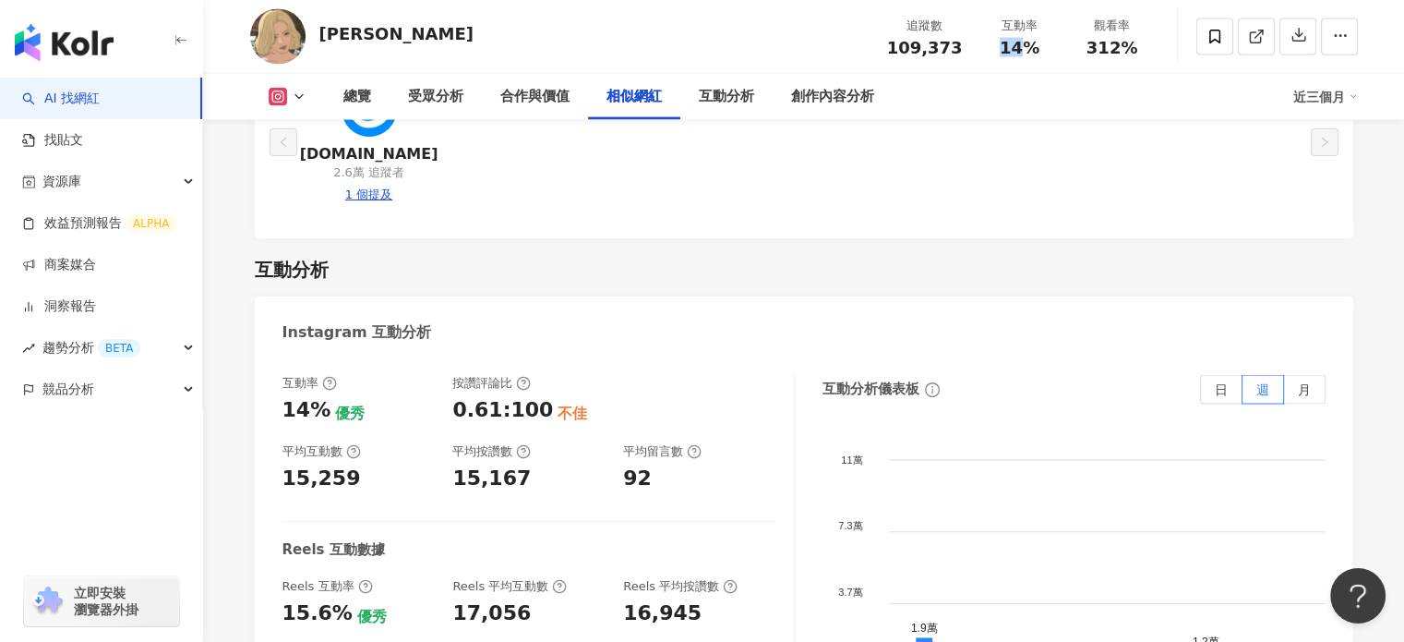
click at [1013, 45] on span "14%" at bounding box center [1020, 48] width 40 height 18
click at [1022, 45] on span "14%" at bounding box center [1020, 48] width 40 height 18
drag, startPoint x: 1038, startPoint y: 45, endPoint x: 985, endPoint y: 49, distance: 52.8
click at [985, 49] on div "14%" at bounding box center [1020, 48] width 70 height 18
copy span "14%"
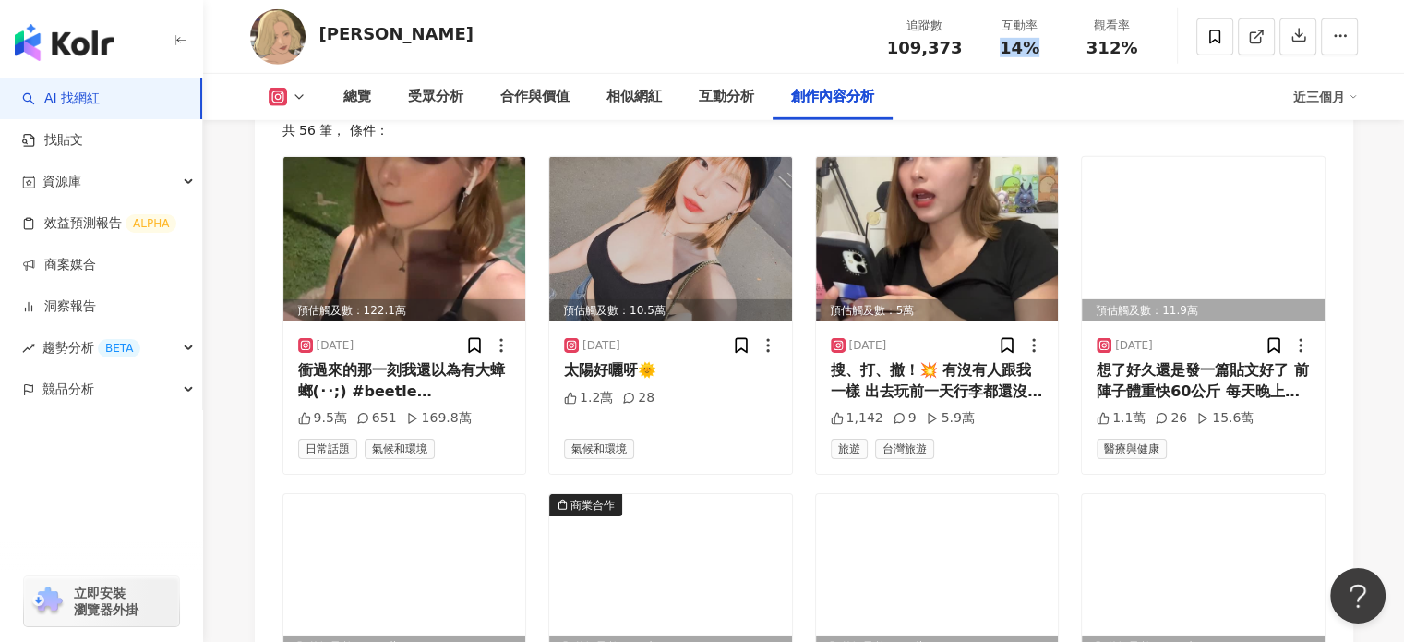
scroll to position [5990, 0]
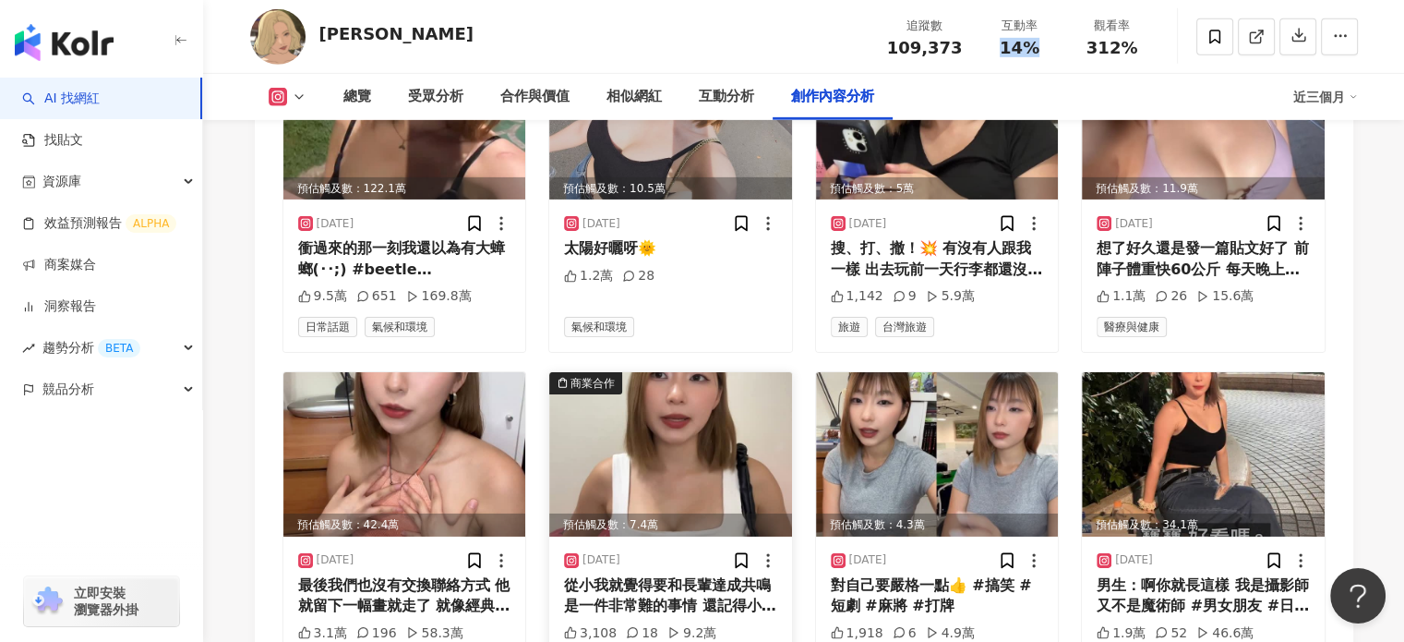
click at [646, 431] on img at bounding box center [670, 454] width 243 height 164
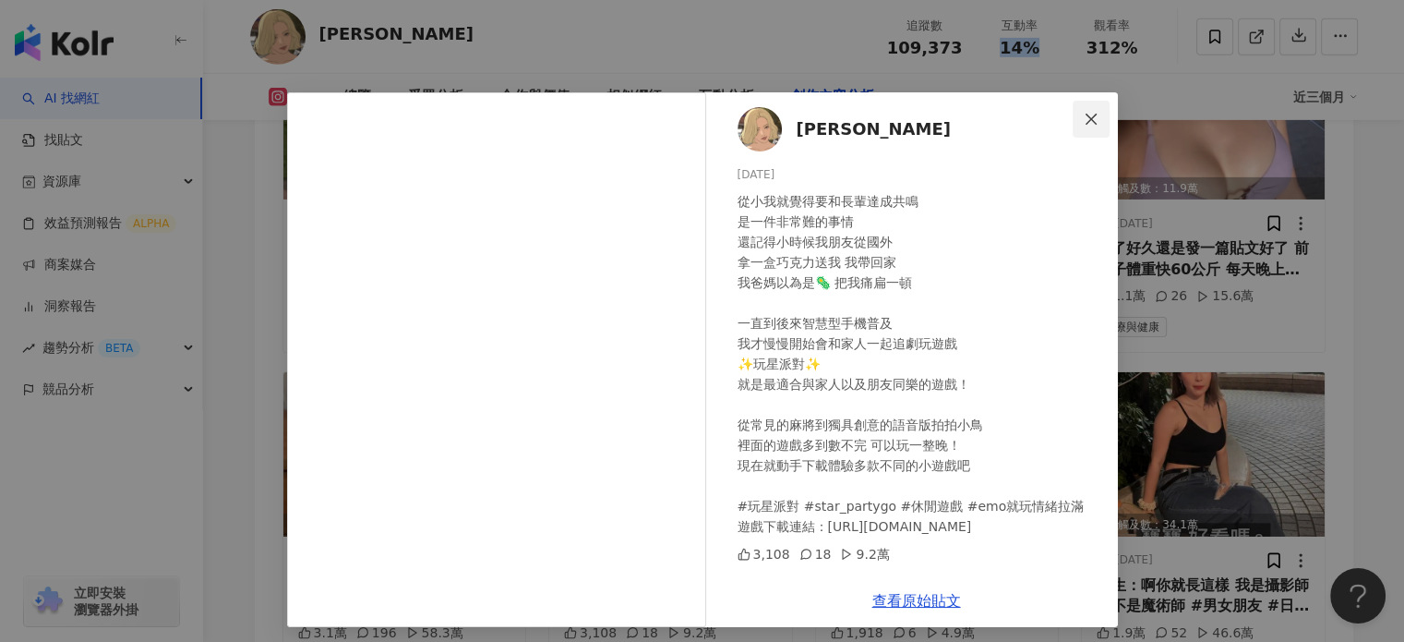
click at [1084, 120] on icon "close" at bounding box center [1091, 119] width 15 height 15
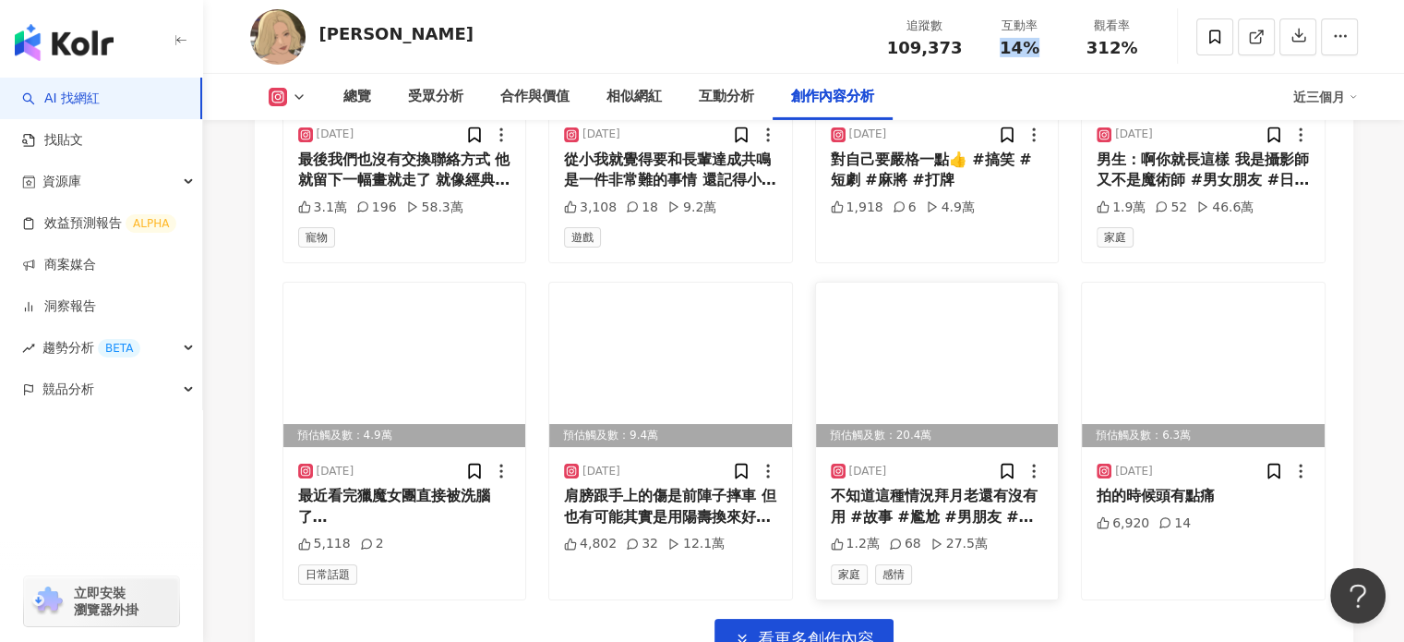
scroll to position [6544, 0]
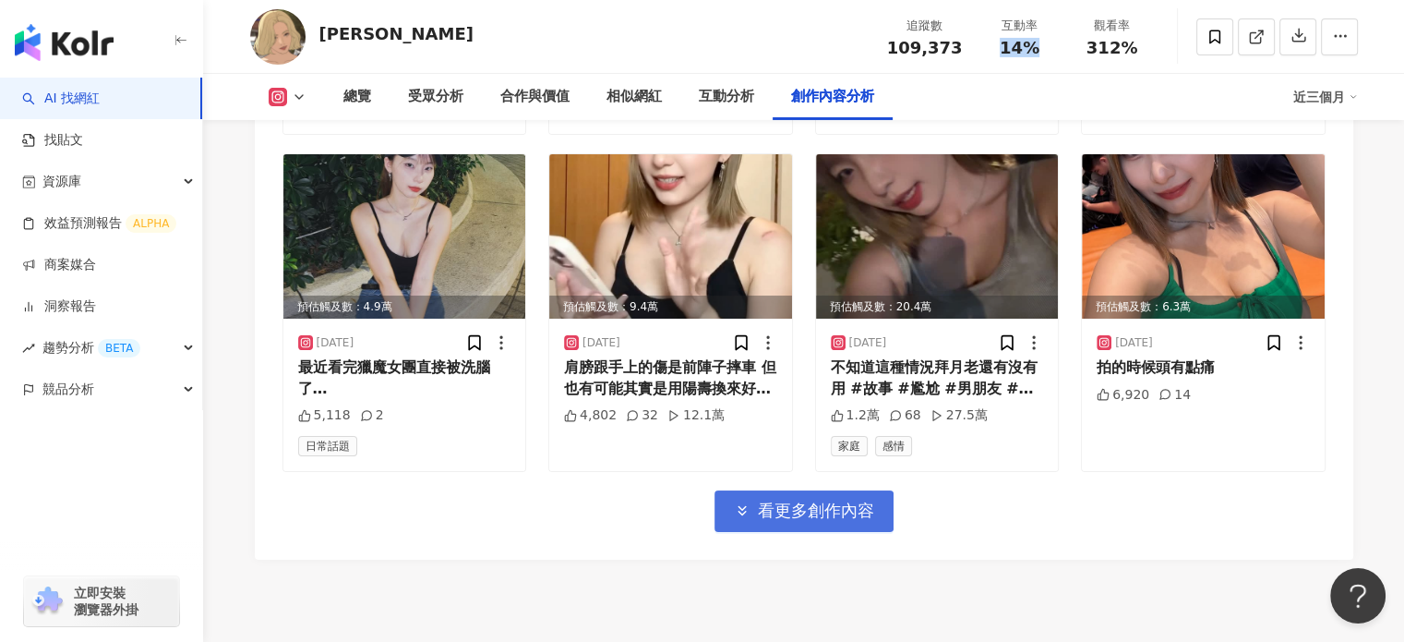
click at [803, 500] on span "看更多創作內容" at bounding box center [816, 510] width 116 height 20
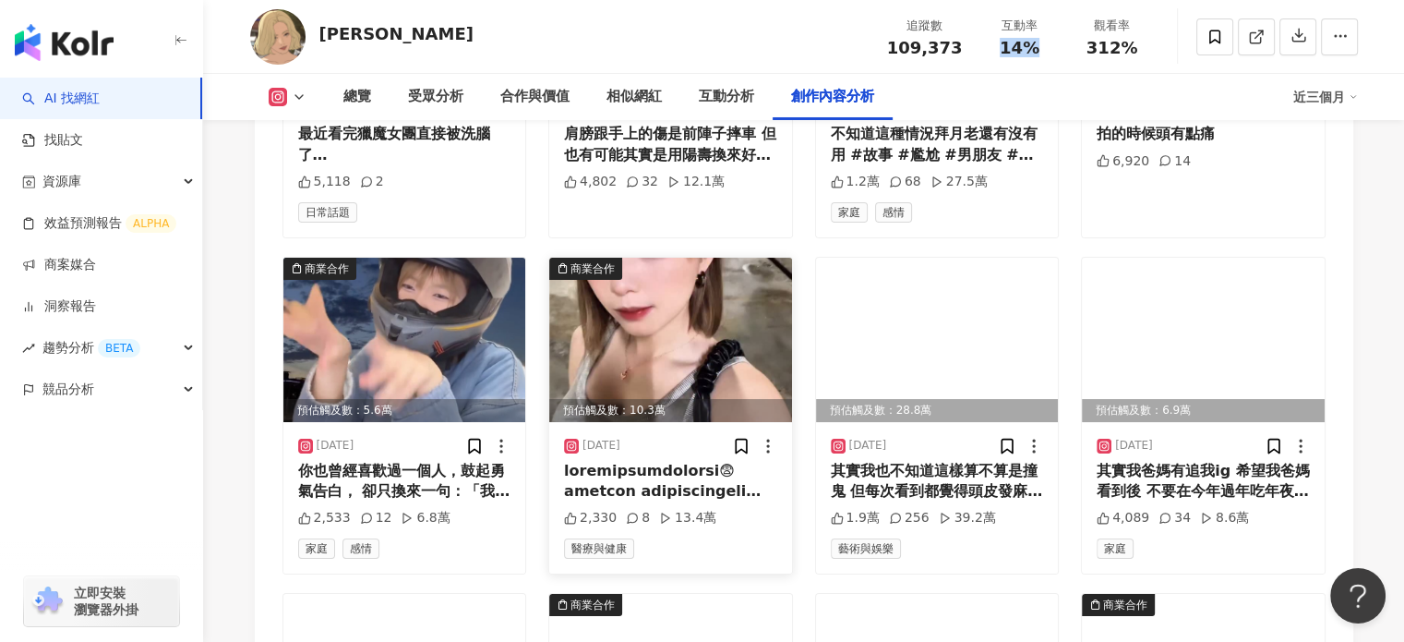
scroll to position [6821, 0]
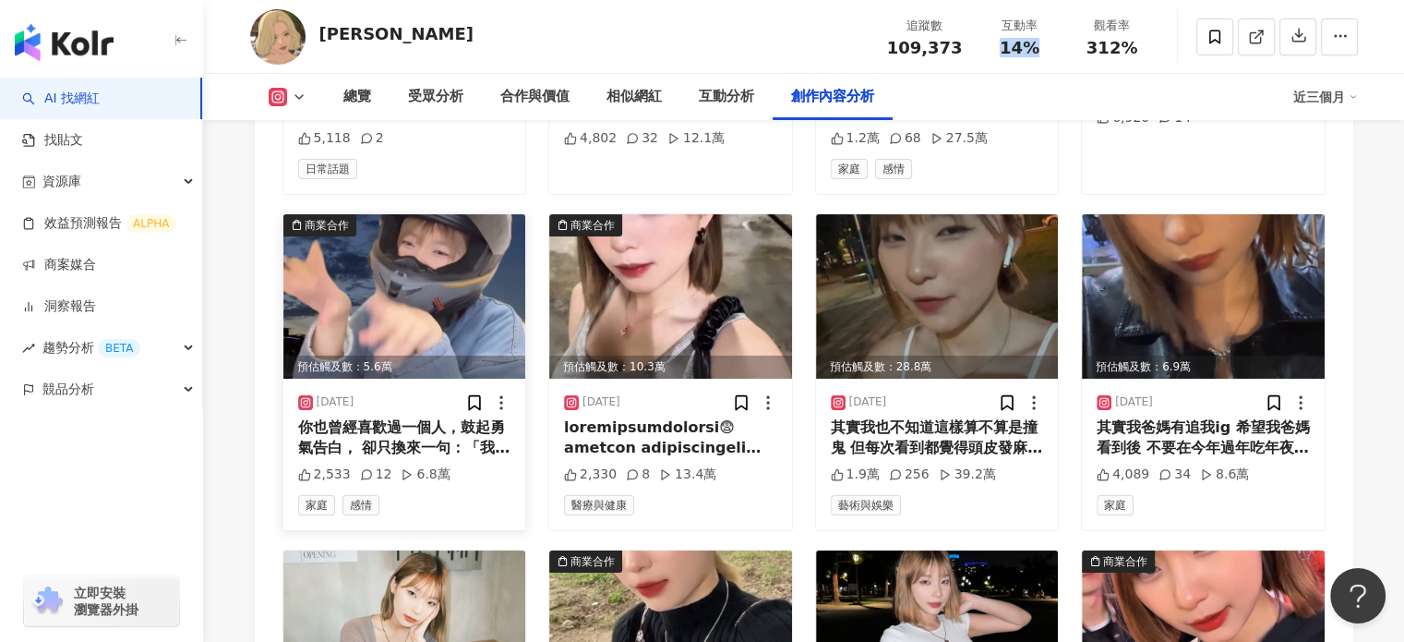
click at [366, 259] on img at bounding box center [404, 296] width 243 height 164
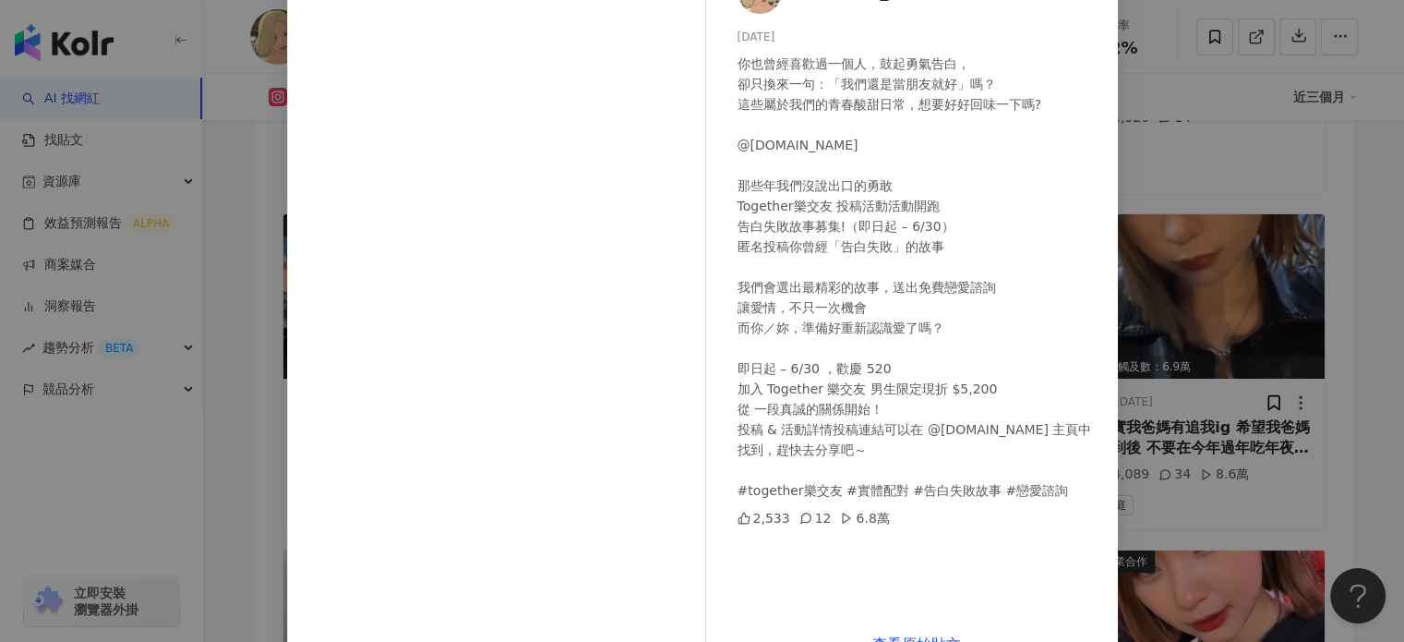
scroll to position [96, 0]
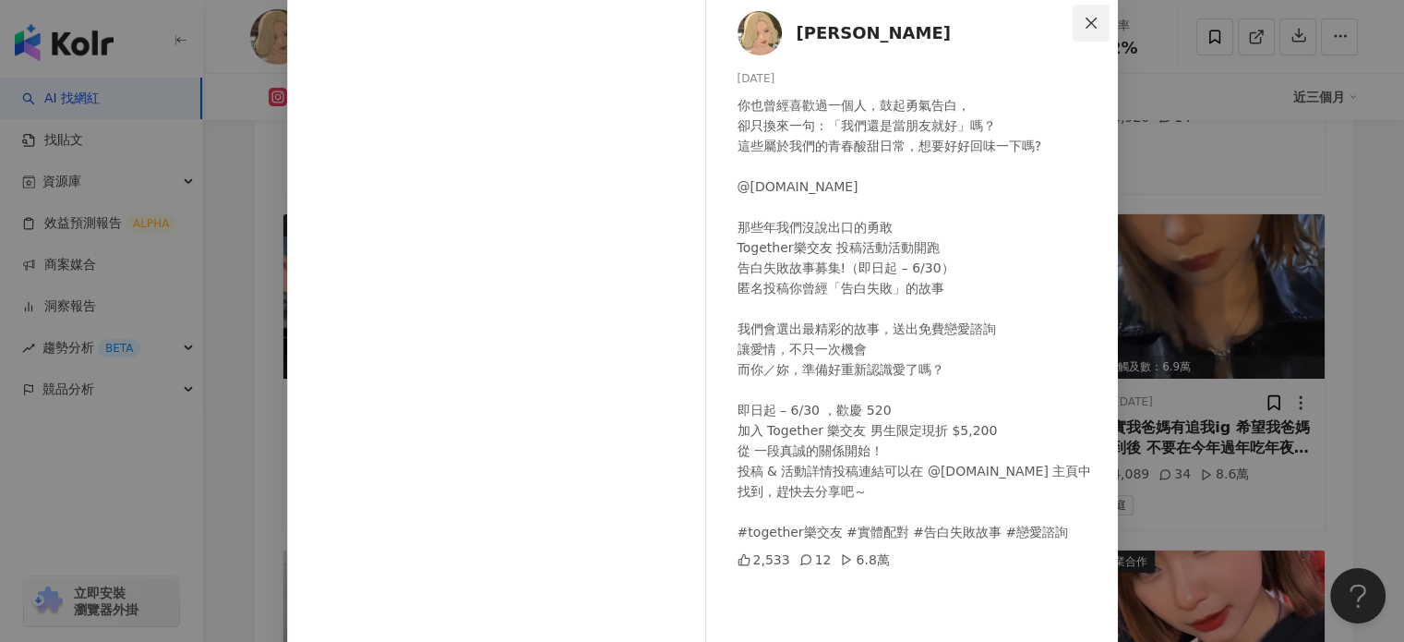
click at [1094, 18] on span "Close" at bounding box center [1091, 23] width 37 height 15
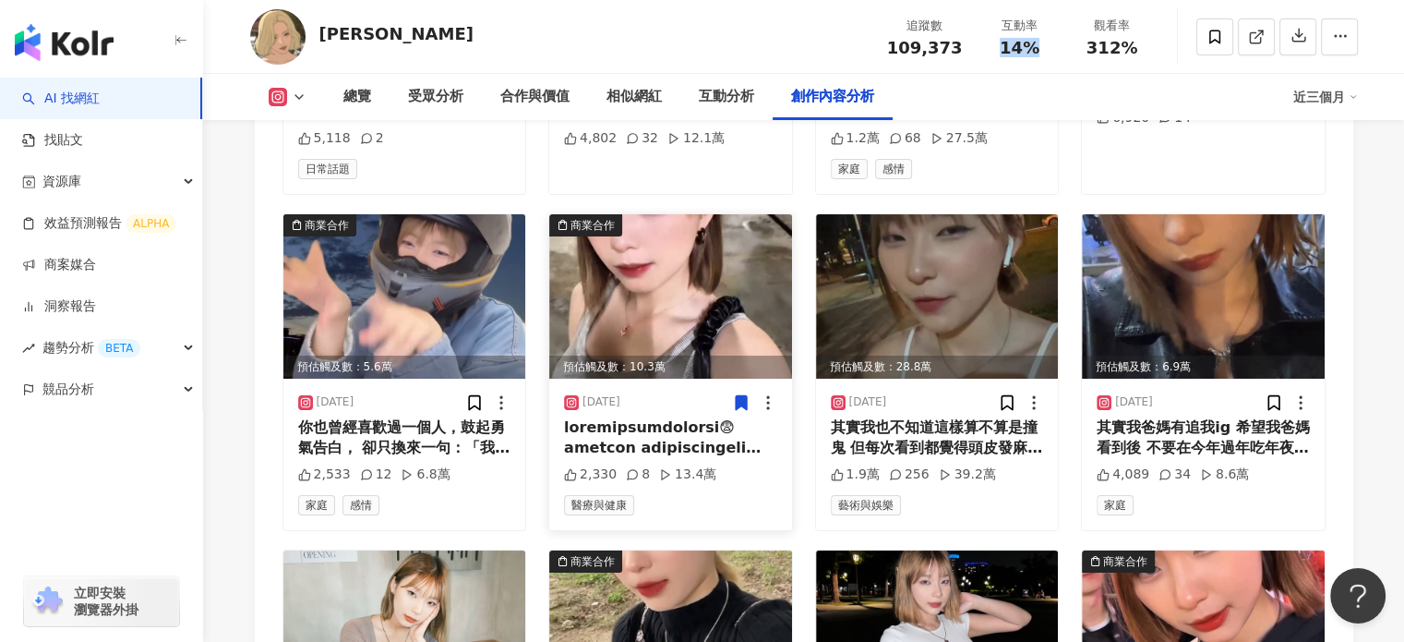
click at [676, 253] on img at bounding box center [670, 296] width 243 height 164
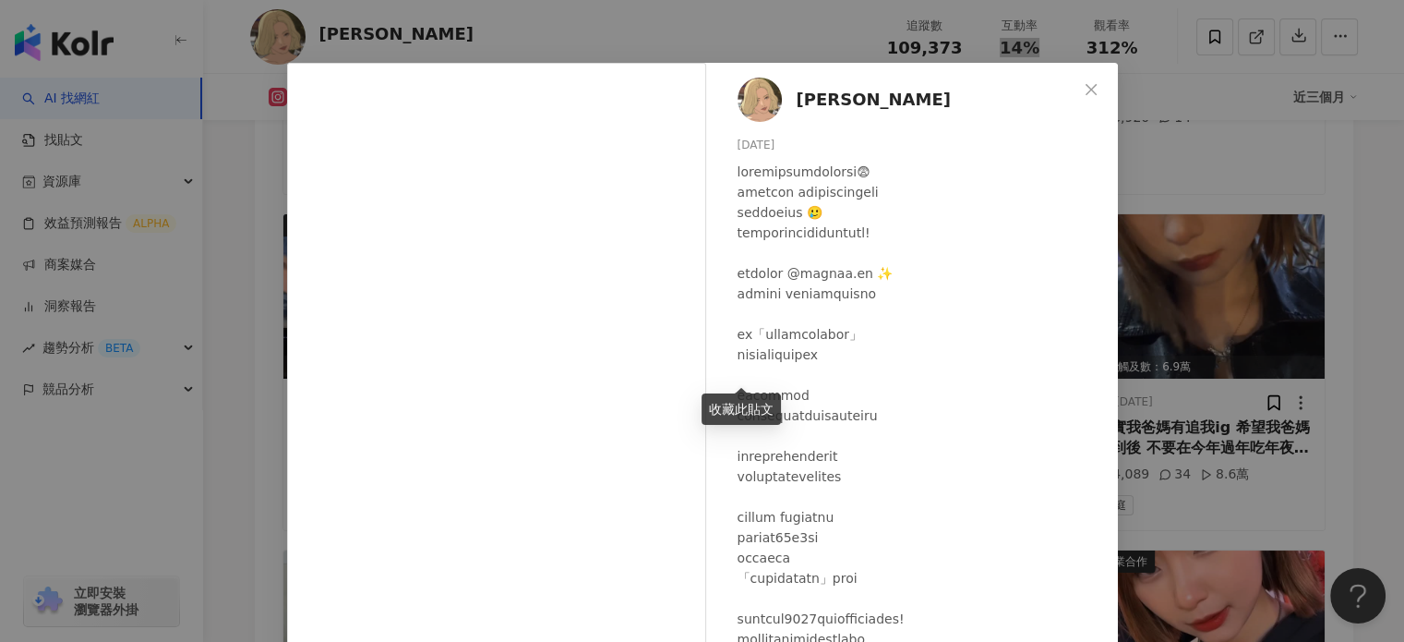
scroll to position [0, 0]
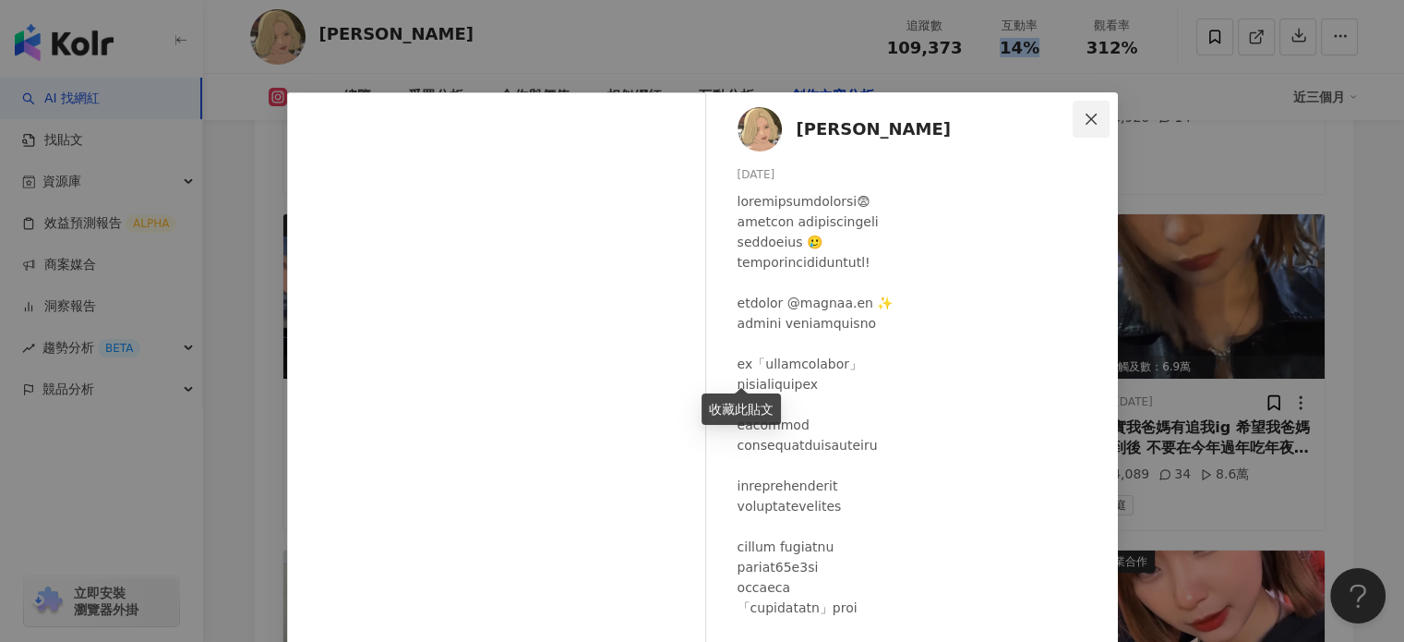
click at [1092, 114] on span "Close" at bounding box center [1091, 119] width 37 height 15
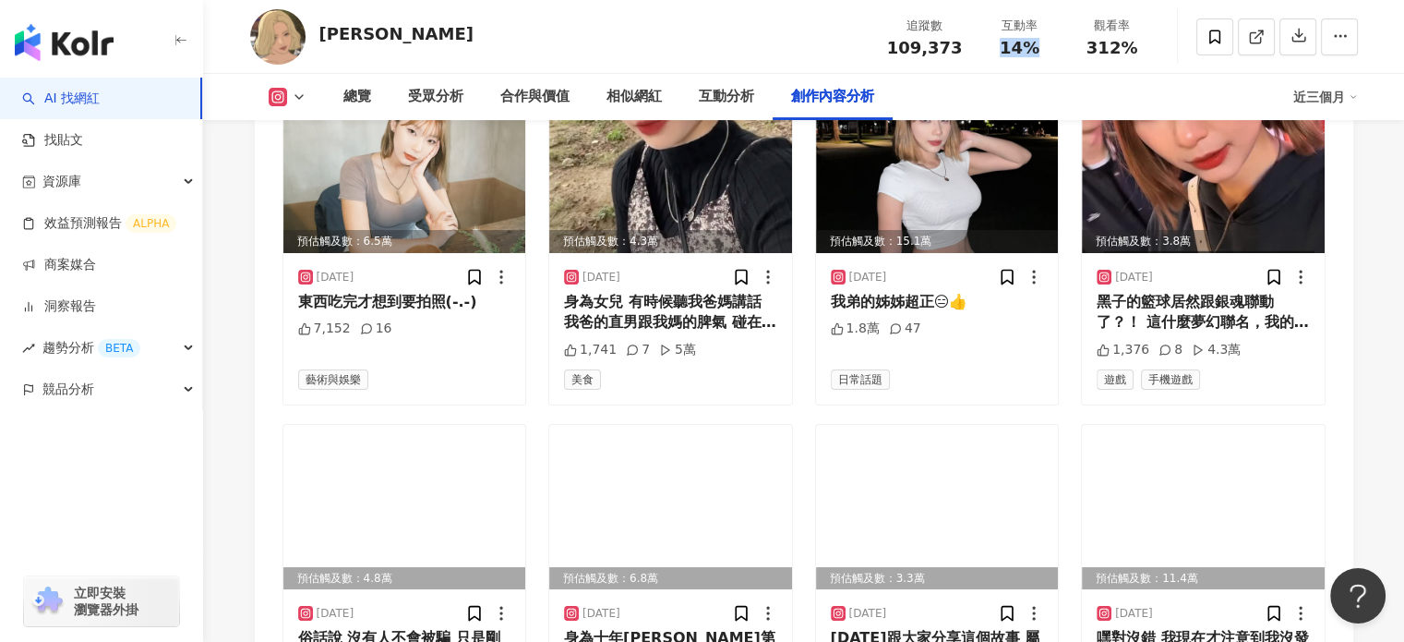
scroll to position [7644, 0]
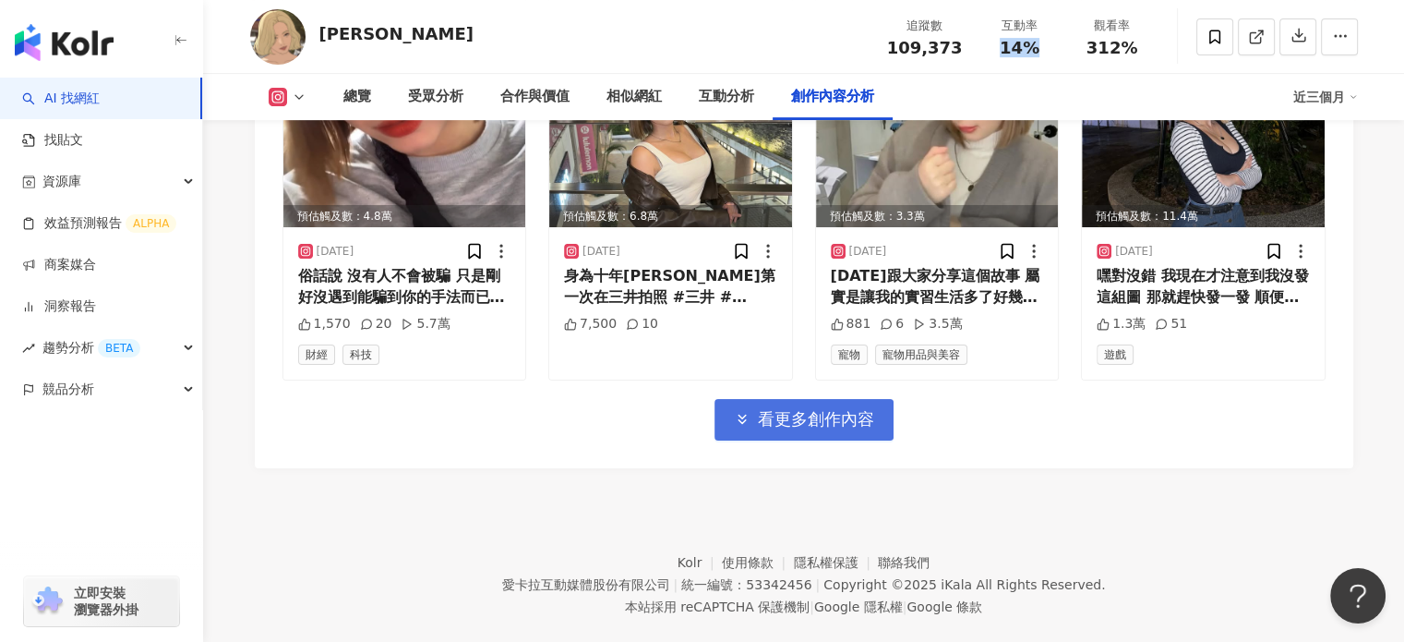
click at [798, 409] on span "看更多創作內容" at bounding box center [816, 419] width 116 height 20
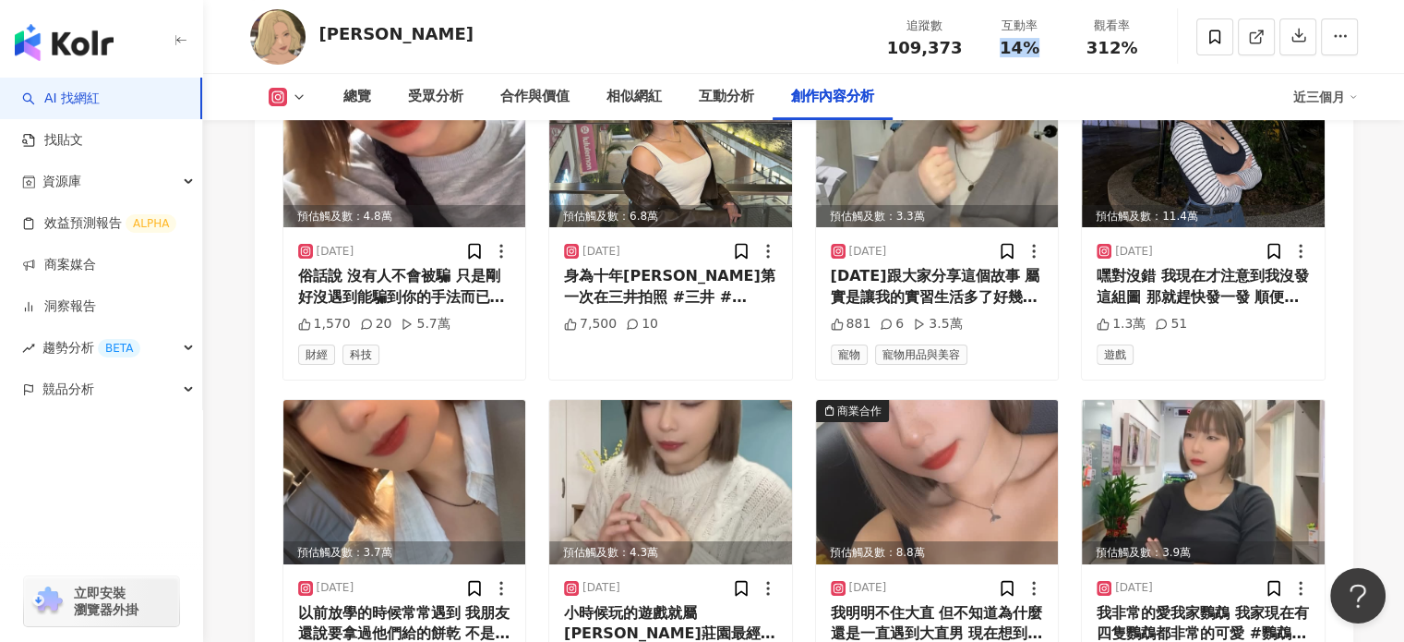
scroll to position [7921, 0]
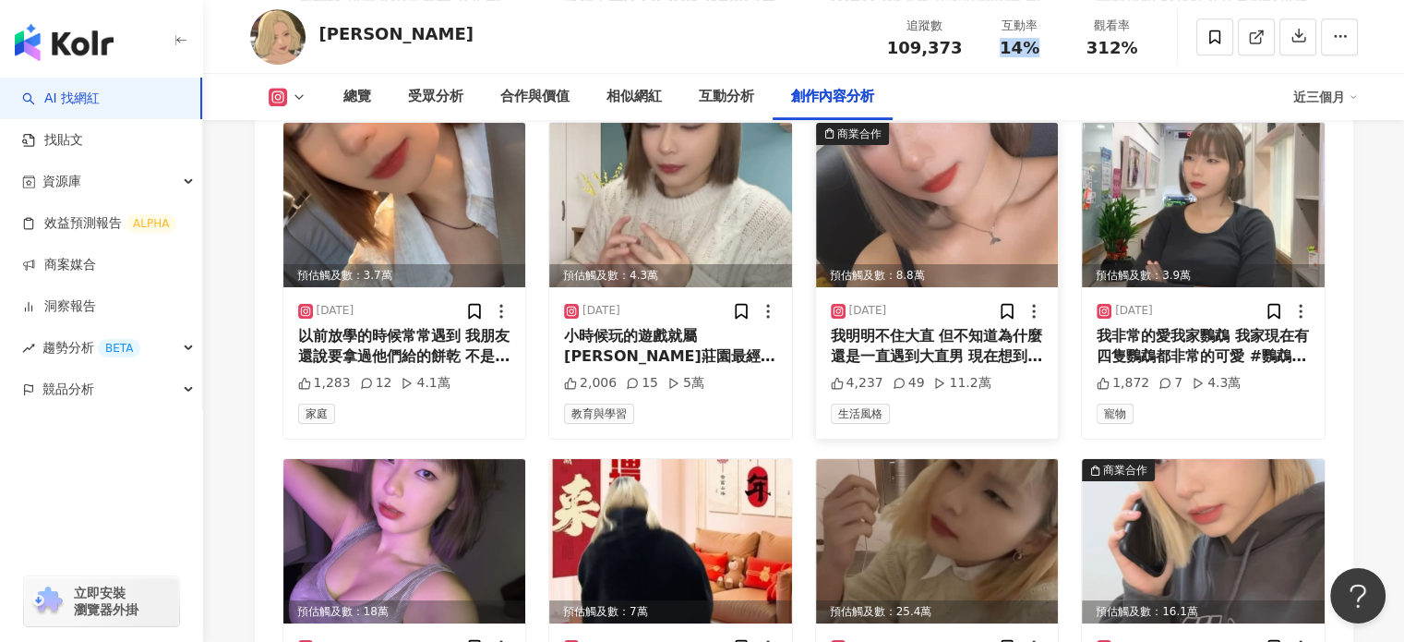
click at [986, 224] on img at bounding box center [937, 205] width 243 height 164
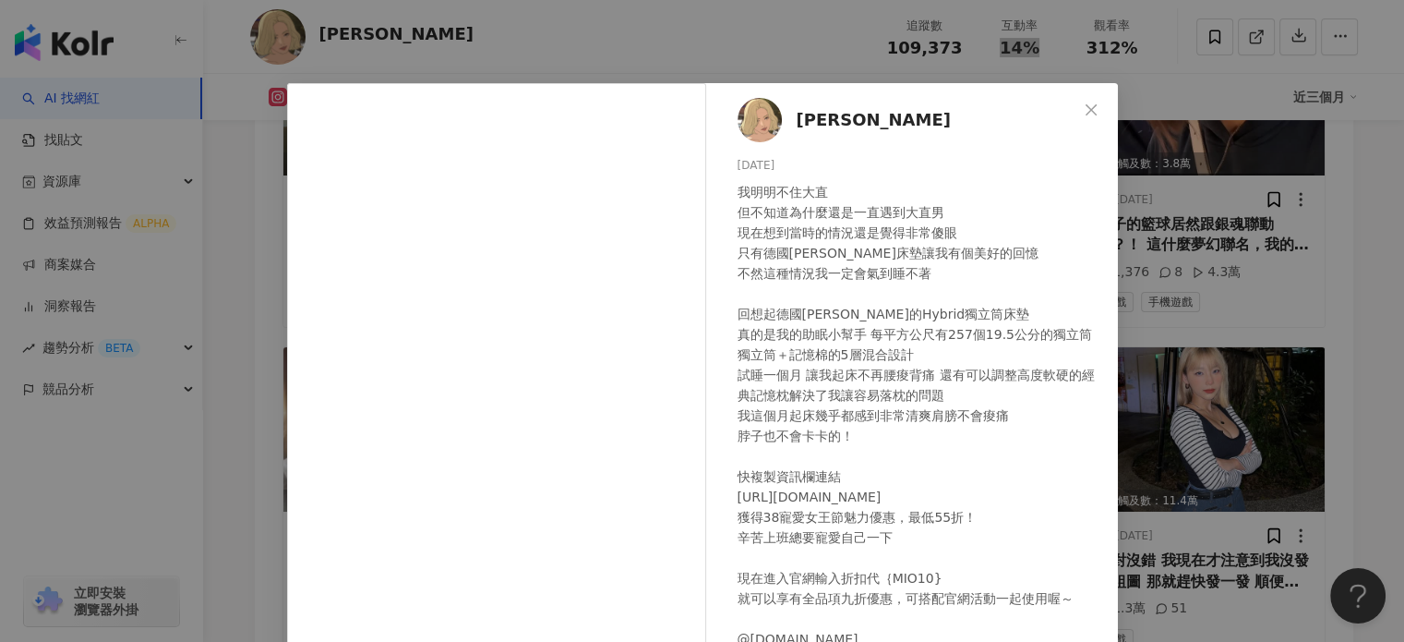
scroll to position [0, 0]
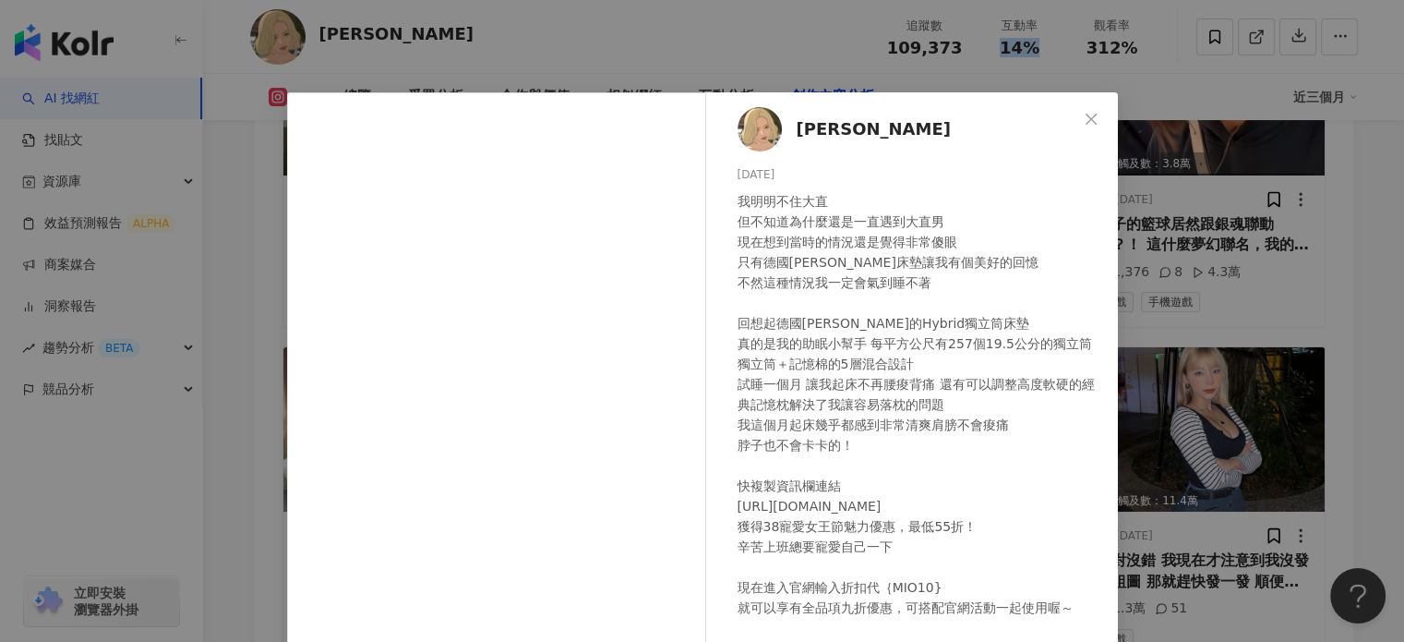
drag, startPoint x: 1081, startPoint y: 110, endPoint x: 1082, endPoint y: 298, distance: 188.3
click at [1081, 112] on button "Close" at bounding box center [1091, 119] width 37 height 37
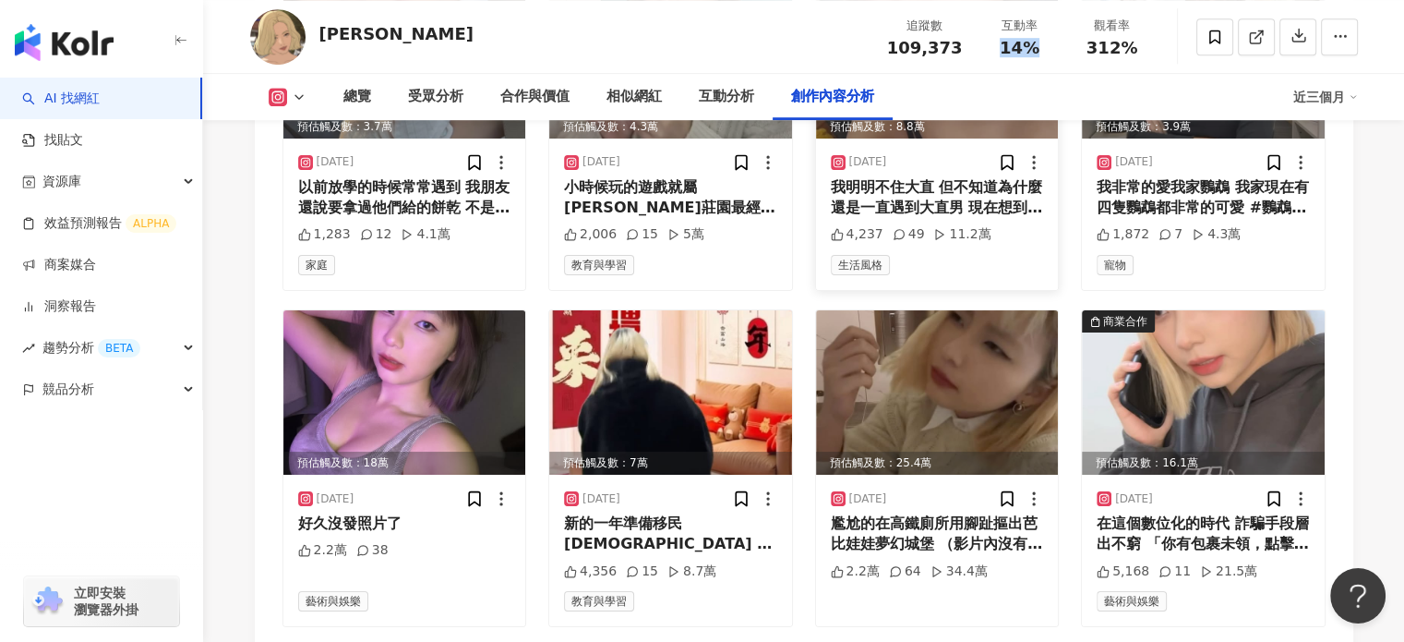
scroll to position [8099, 0]
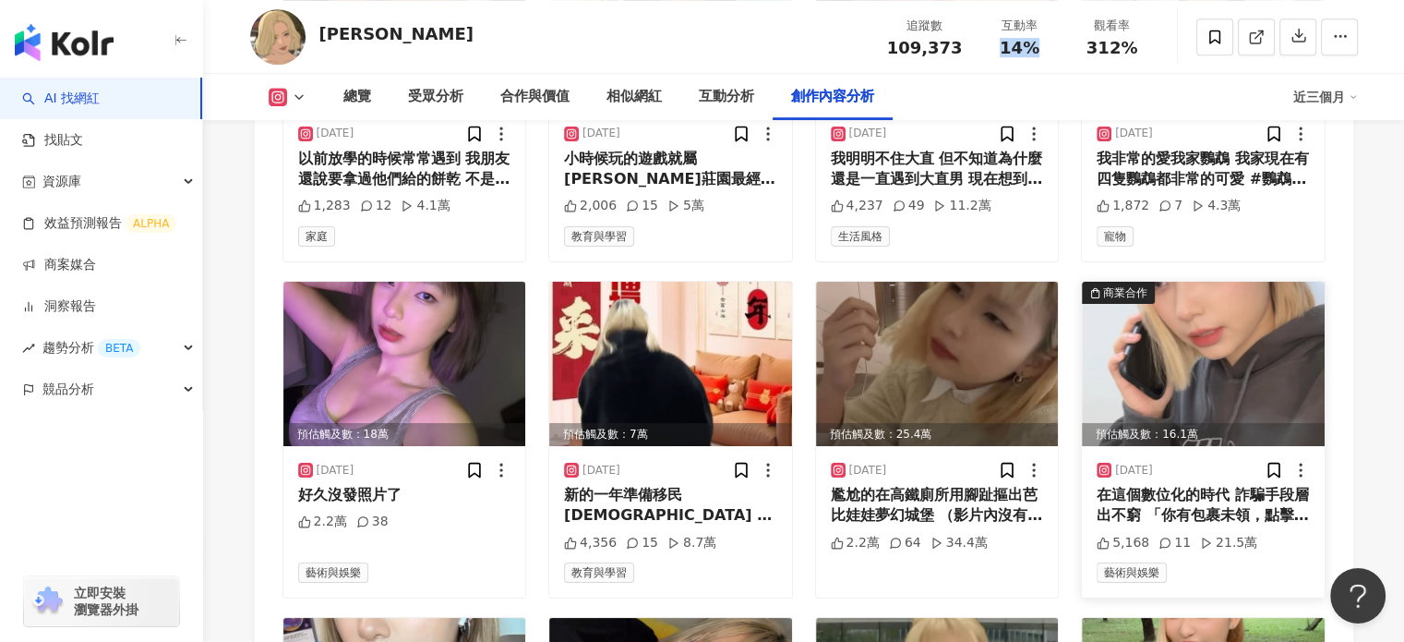
click at [1137, 307] on img at bounding box center [1203, 364] width 243 height 164
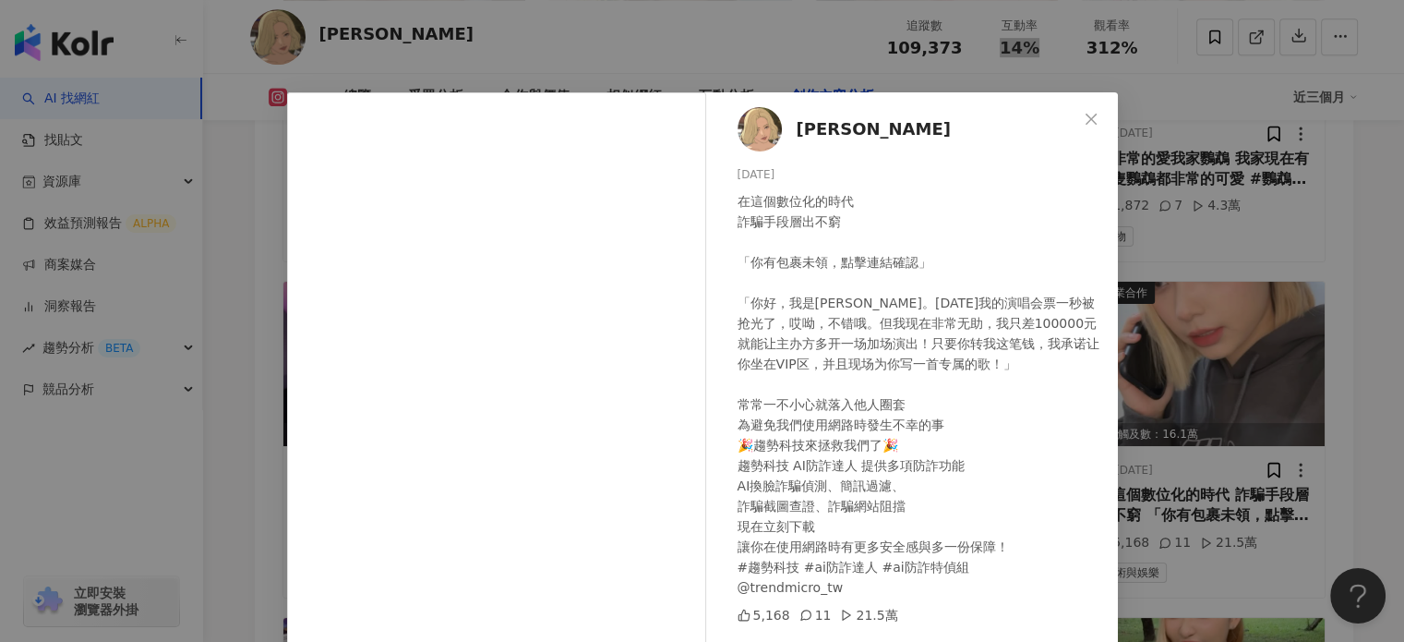
scroll to position [92, 0]
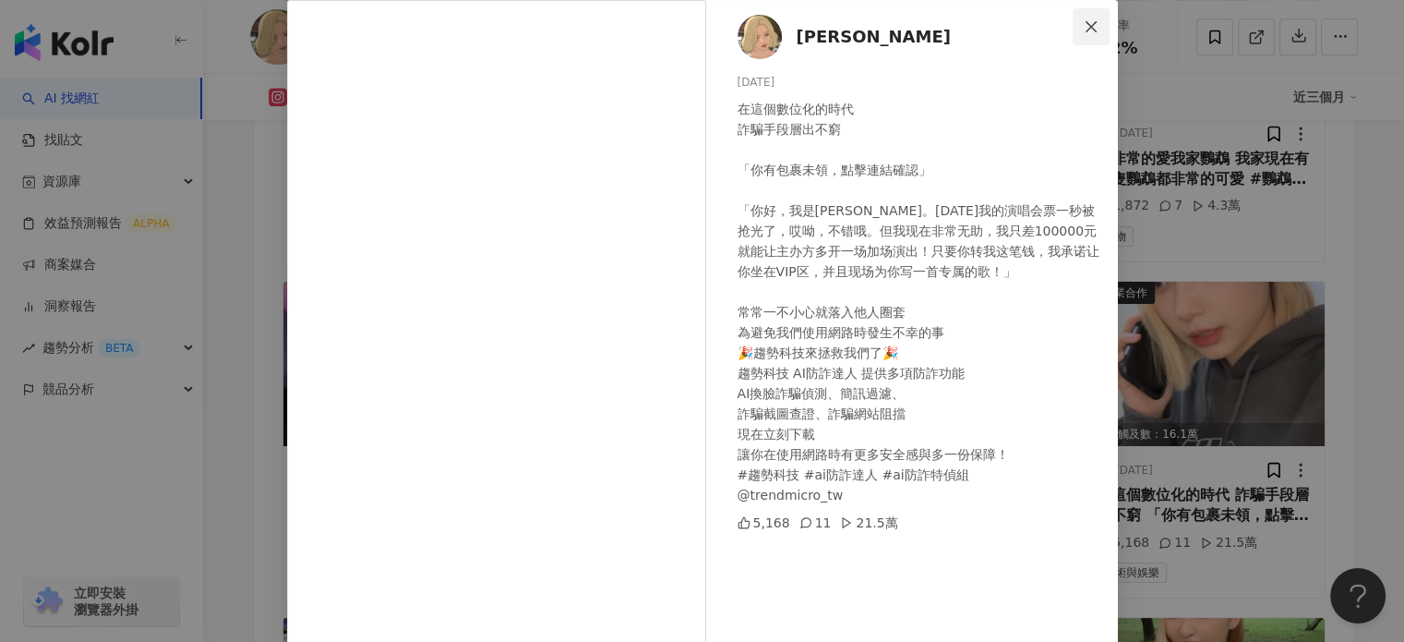
click at [1084, 21] on icon "close" at bounding box center [1091, 26] width 15 height 15
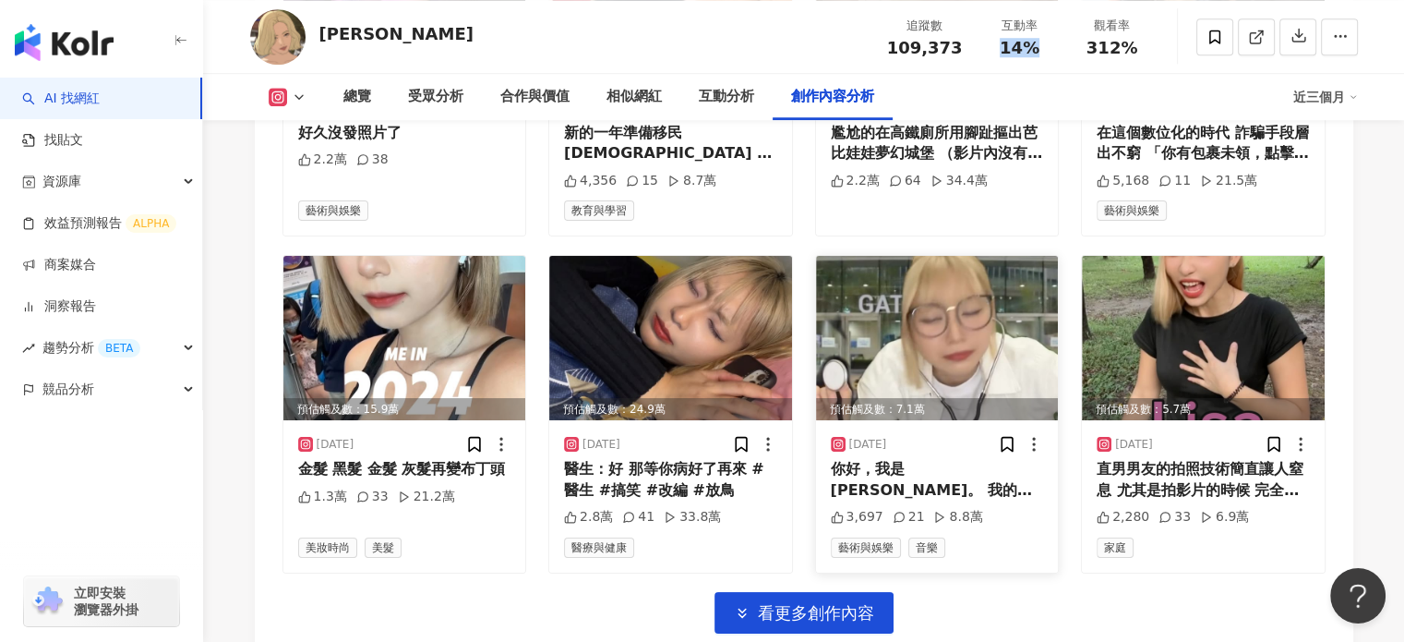
scroll to position [8468, 0]
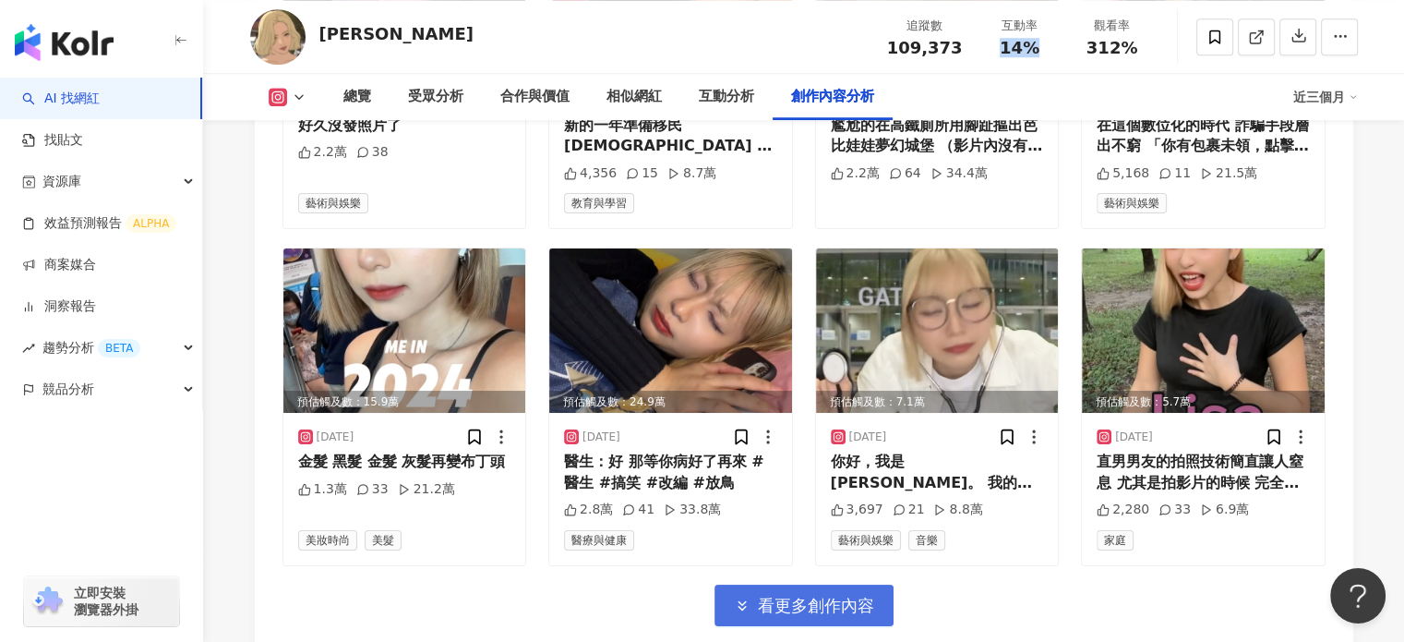
click at [789, 595] on span "看更多創作內容" at bounding box center [816, 605] width 116 height 20
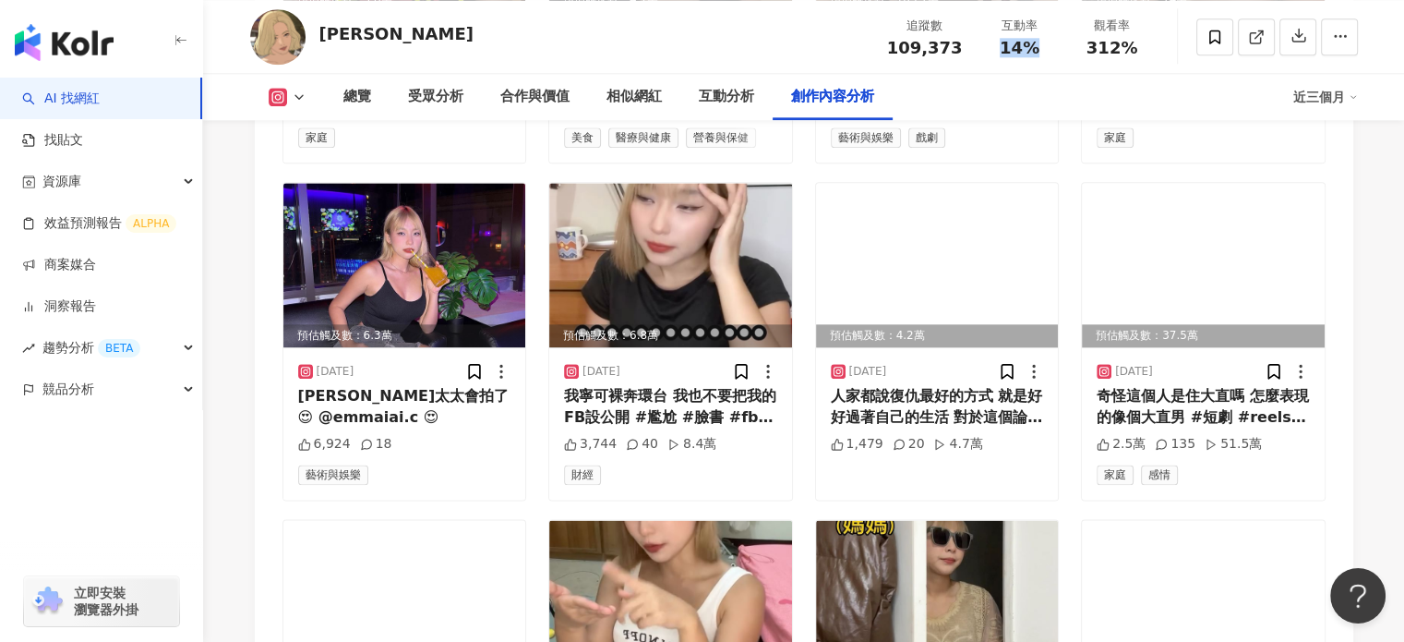
scroll to position [9391, 0]
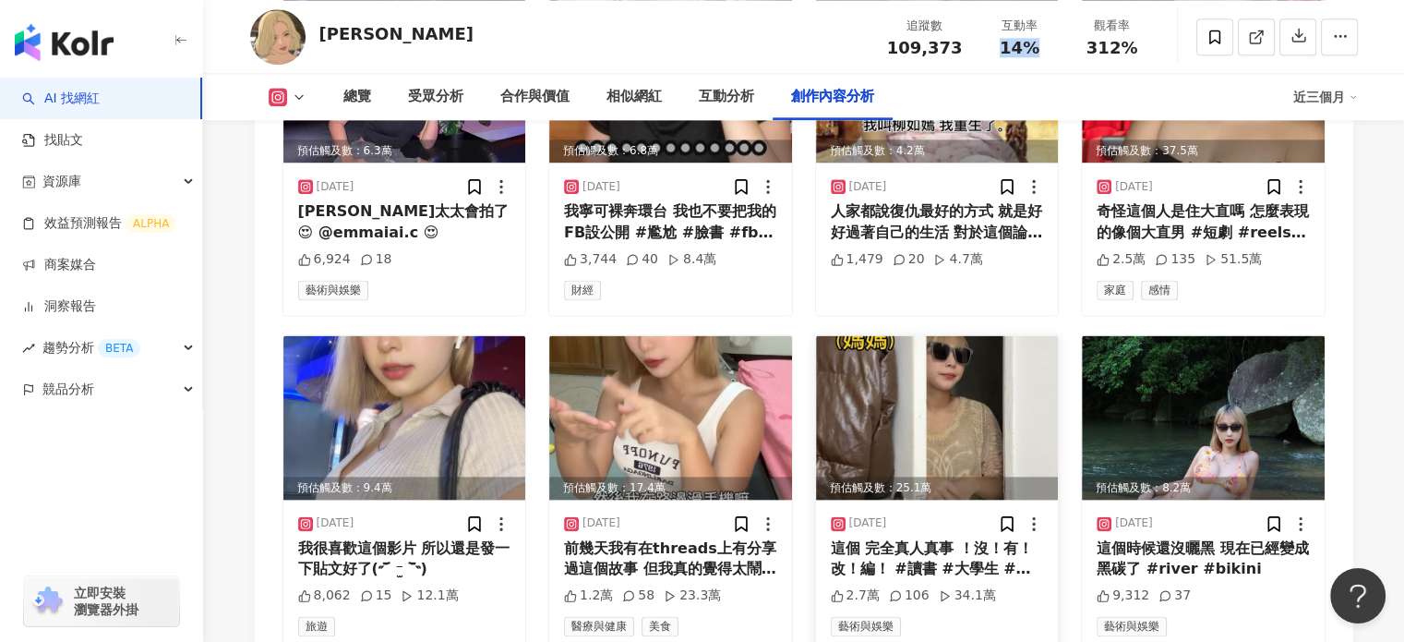
click at [908, 372] on img at bounding box center [937, 417] width 243 height 164
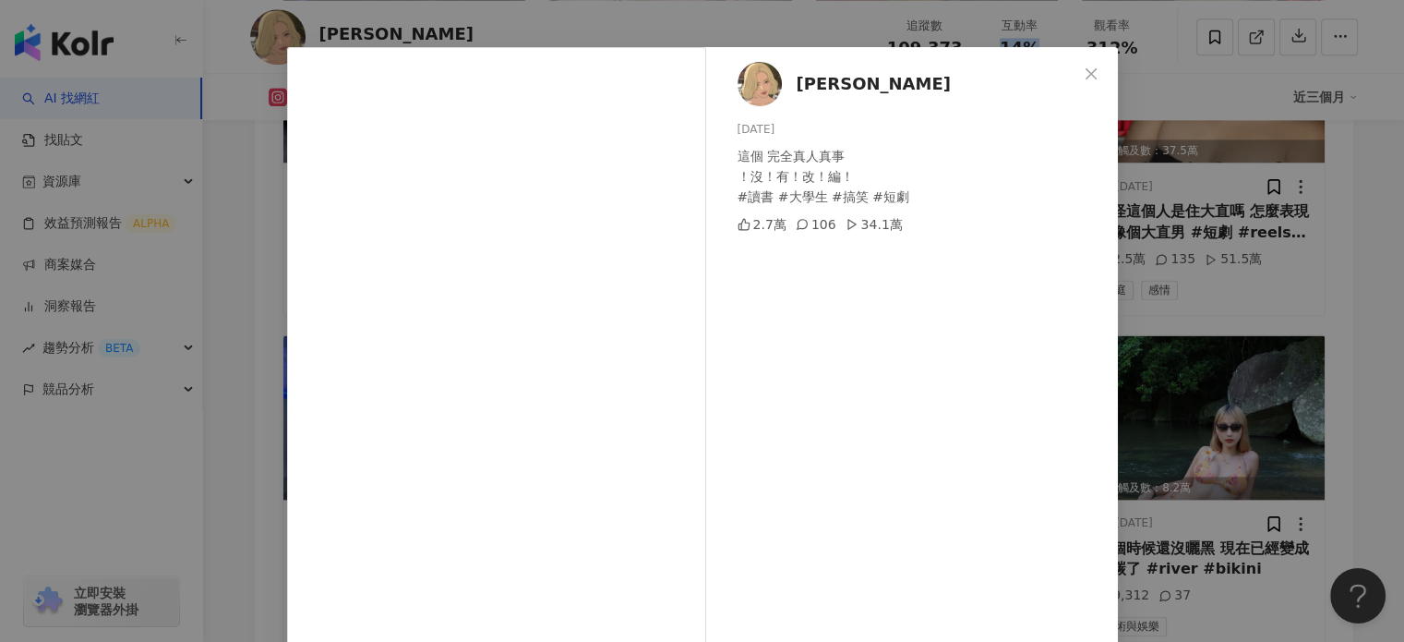
scroll to position [0, 0]
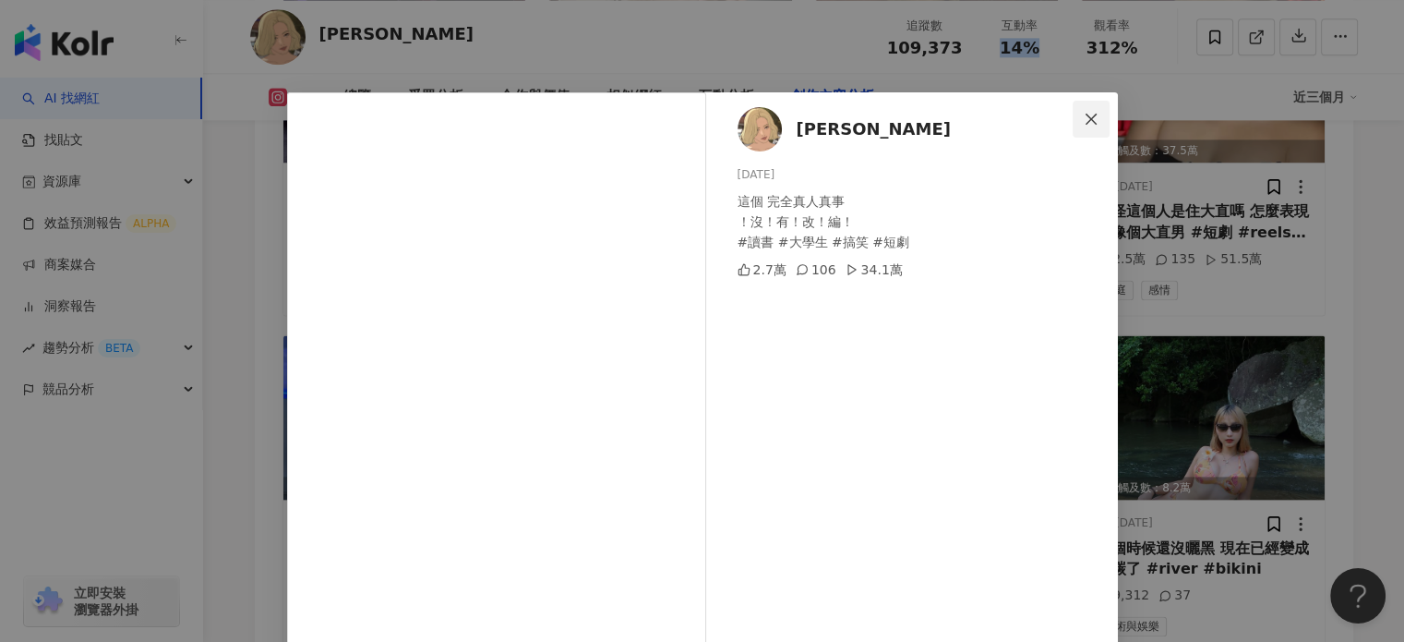
click at [1086, 106] on button "Close" at bounding box center [1091, 119] width 37 height 37
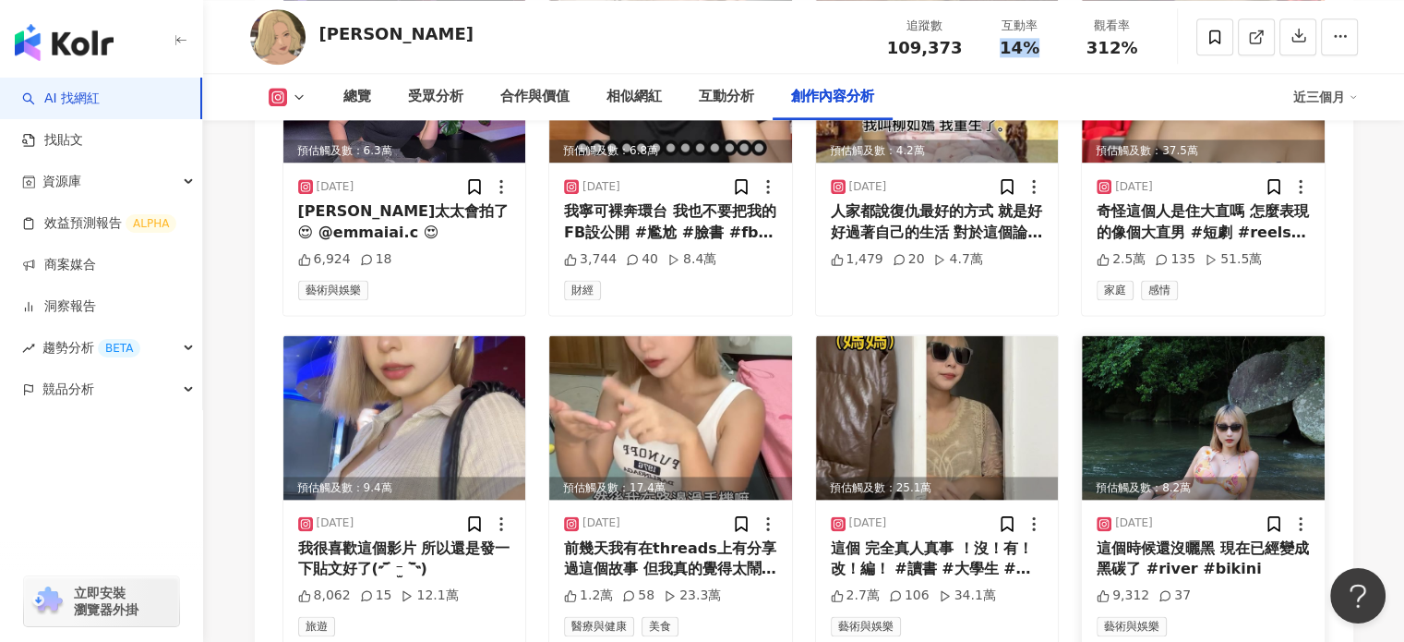
click at [1196, 373] on img at bounding box center [1203, 417] width 243 height 164
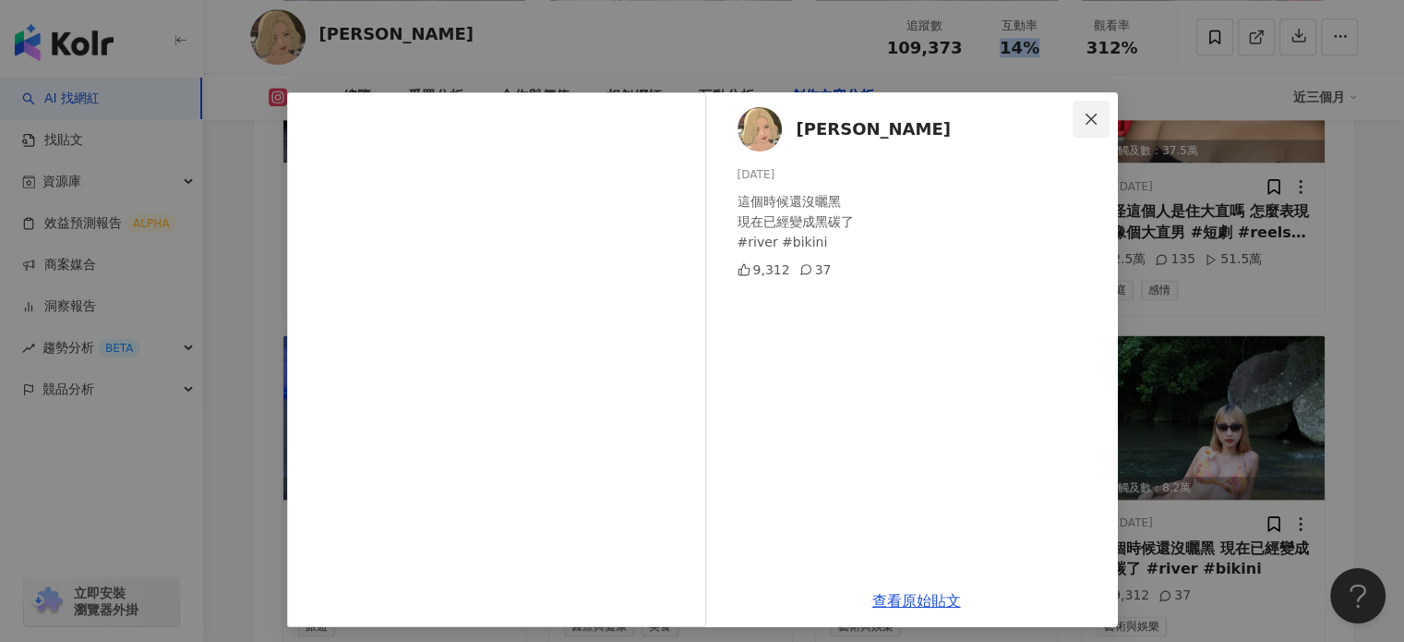
click at [1093, 105] on button "Close" at bounding box center [1091, 119] width 37 height 37
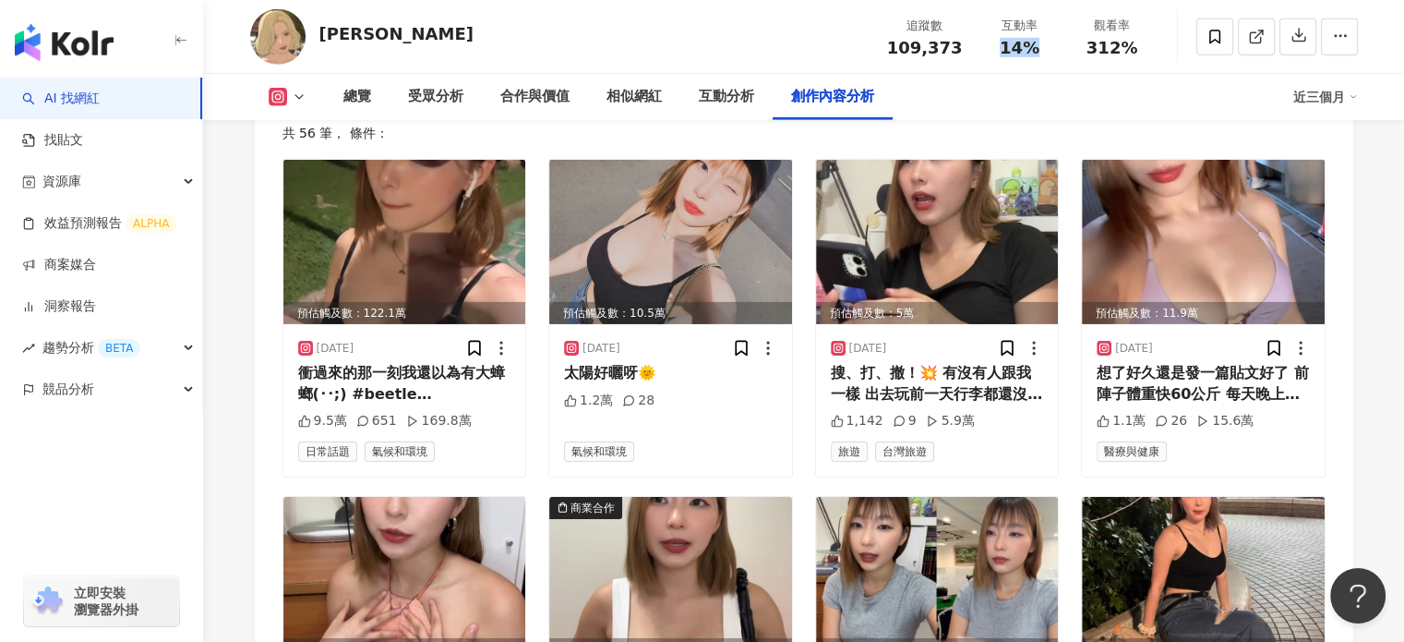
scroll to position [5965, 0]
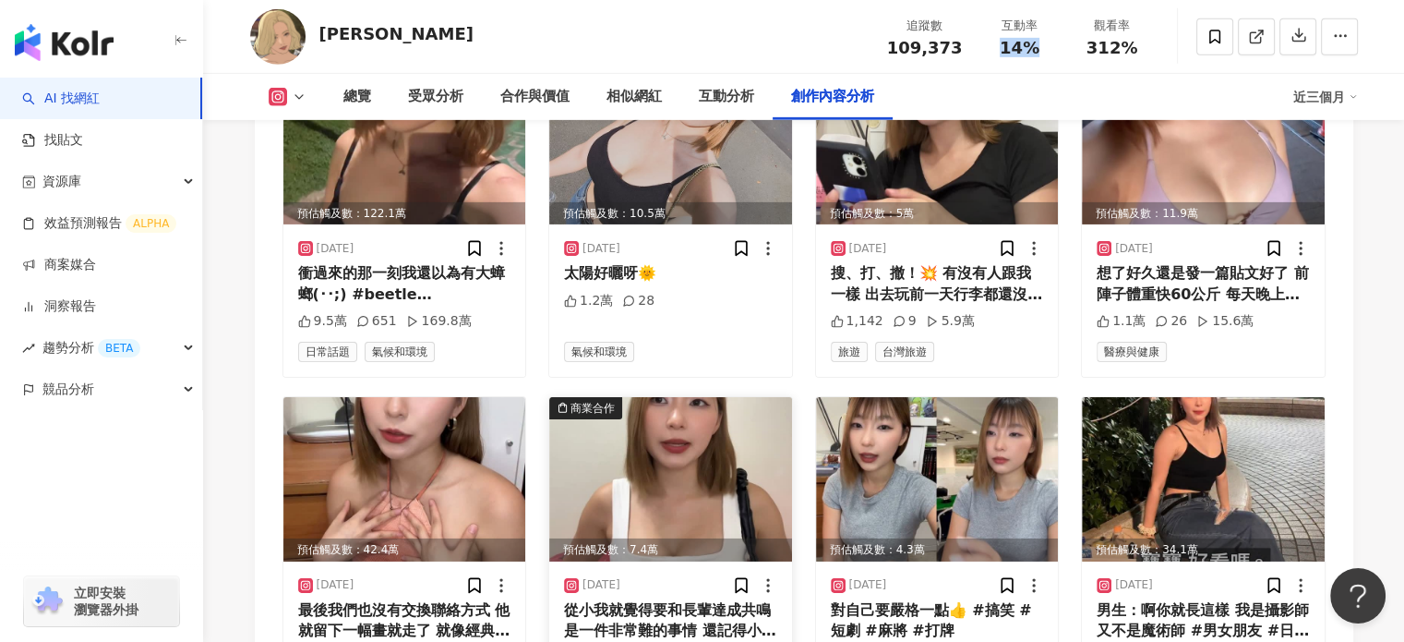
click at [737, 469] on img at bounding box center [670, 479] width 243 height 164
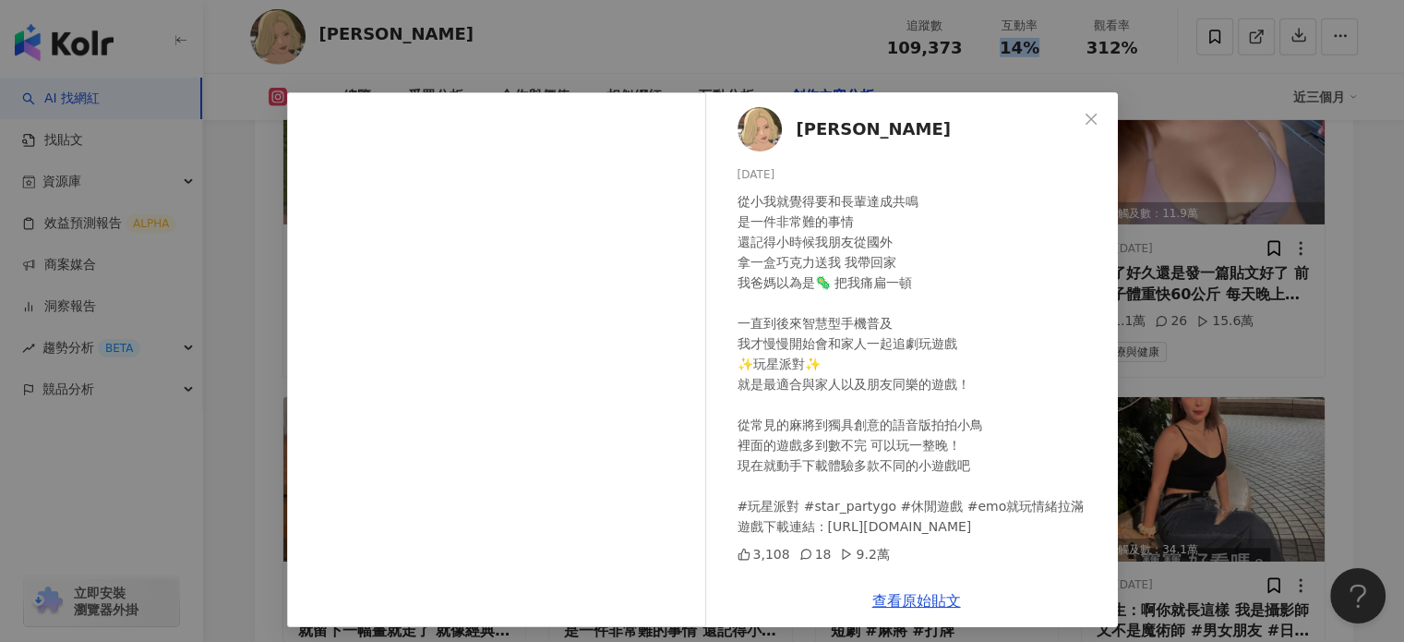
drag, startPoint x: 1090, startPoint y: 109, endPoint x: 1054, endPoint y: 211, distance: 108.6
click at [1090, 109] on button "Close" at bounding box center [1091, 119] width 37 height 37
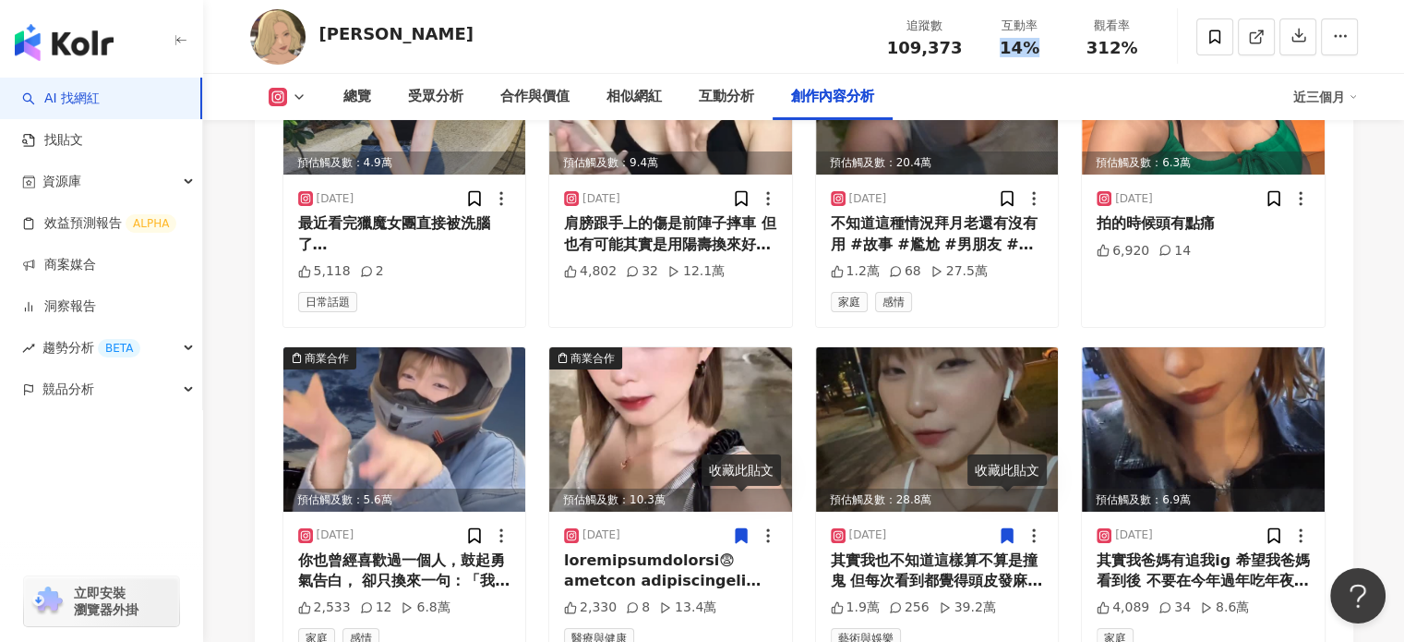
scroll to position [6704, 0]
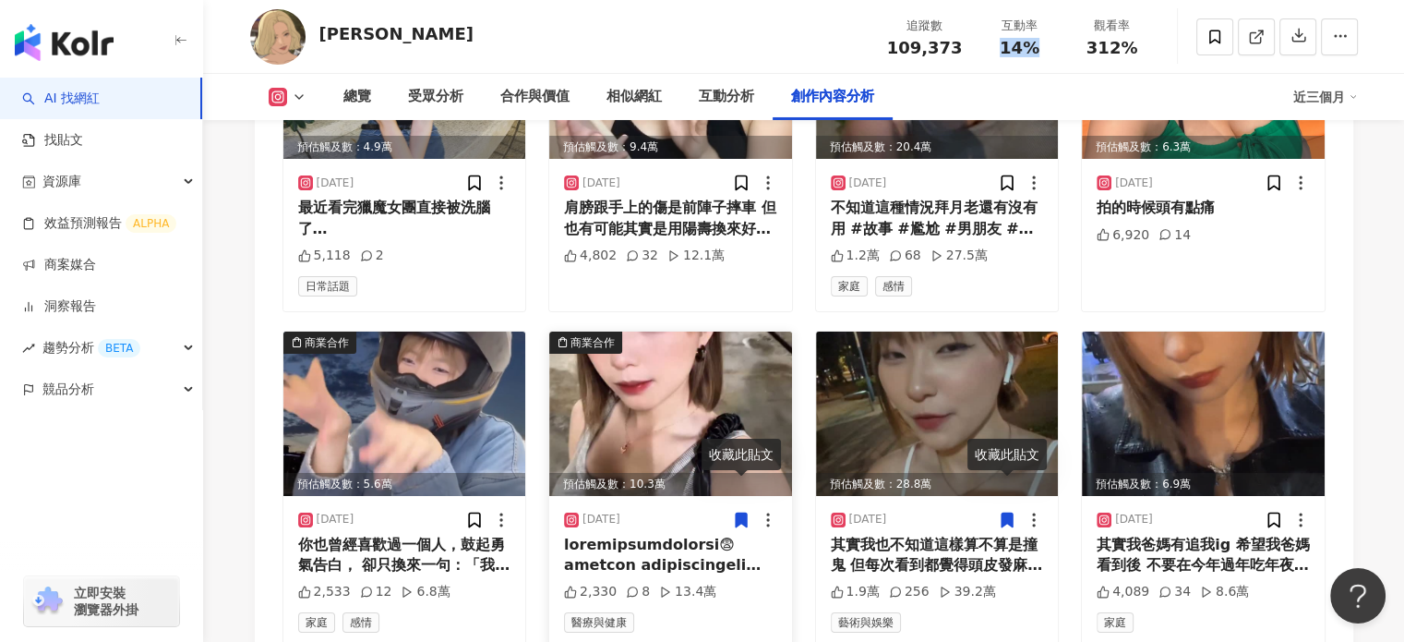
click at [750, 362] on img at bounding box center [670, 413] width 243 height 164
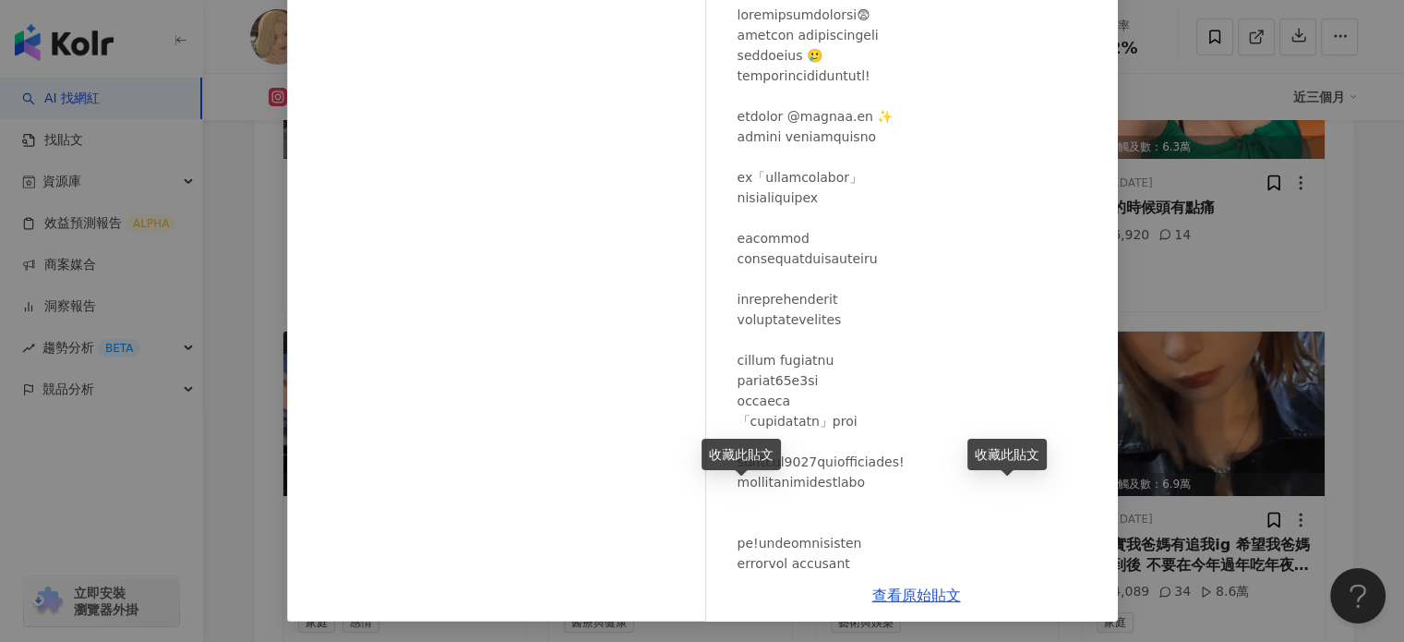
scroll to position [188, 0]
click at [900, 586] on link "查看原始貼文" at bounding box center [916, 593] width 89 height 18
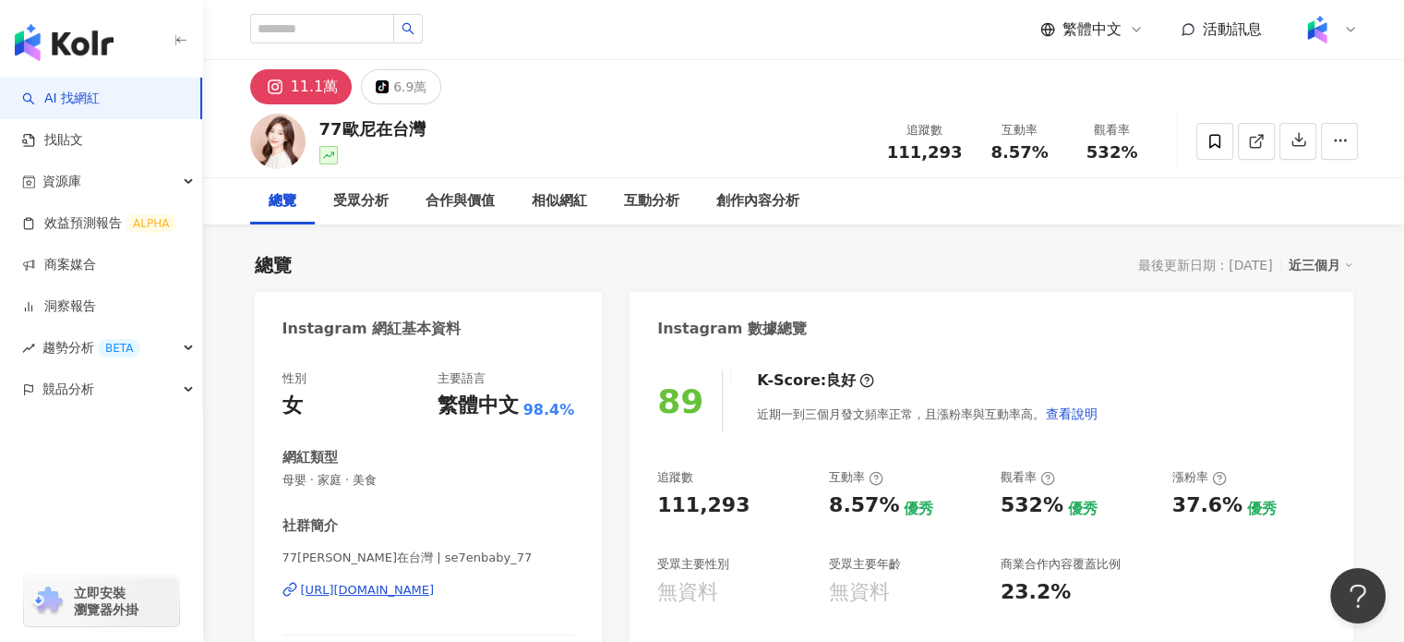
click at [938, 147] on span "111,293" at bounding box center [925, 151] width 76 height 19
copy span "111,293"
click at [1010, 148] on span "8.57%" at bounding box center [1019, 152] width 57 height 18
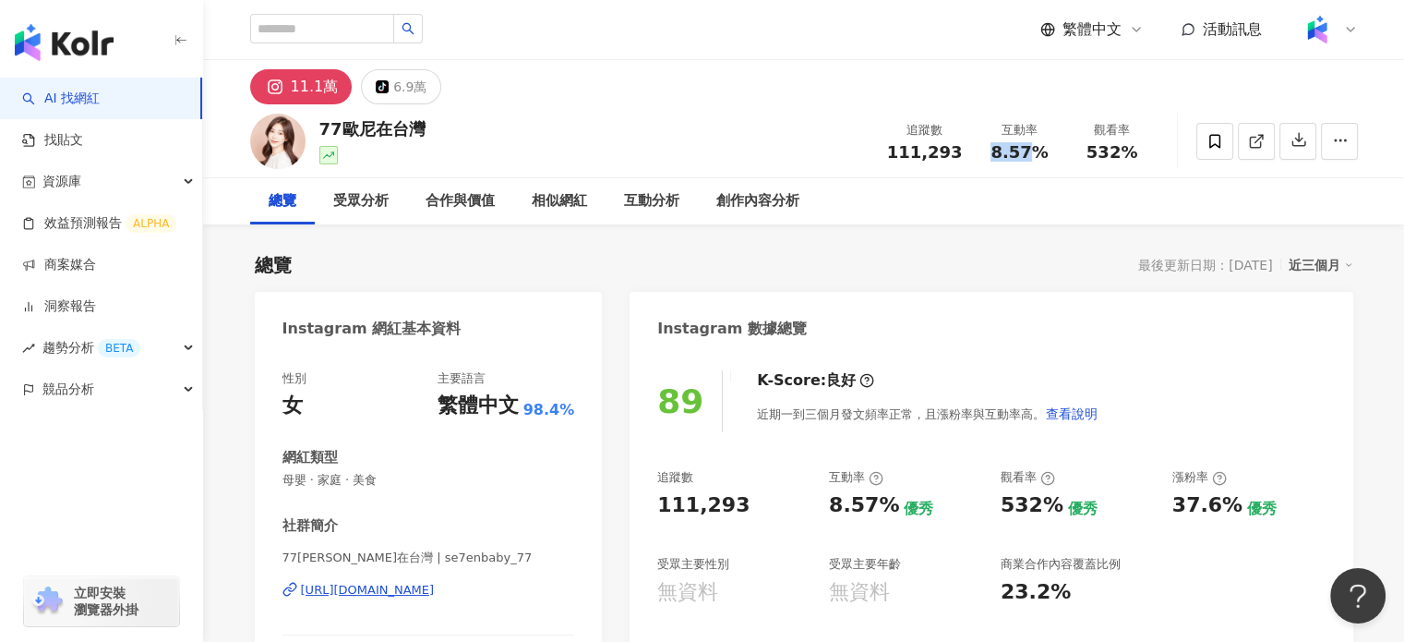
click at [1012, 149] on span "8.57%" at bounding box center [1019, 152] width 57 height 18
copy span "8.57%"
click at [1089, 147] on span "532%" at bounding box center [1113, 152] width 52 height 18
click at [1095, 147] on span "532%" at bounding box center [1113, 152] width 52 height 18
click at [1096, 147] on span "532%" at bounding box center [1113, 152] width 52 height 18
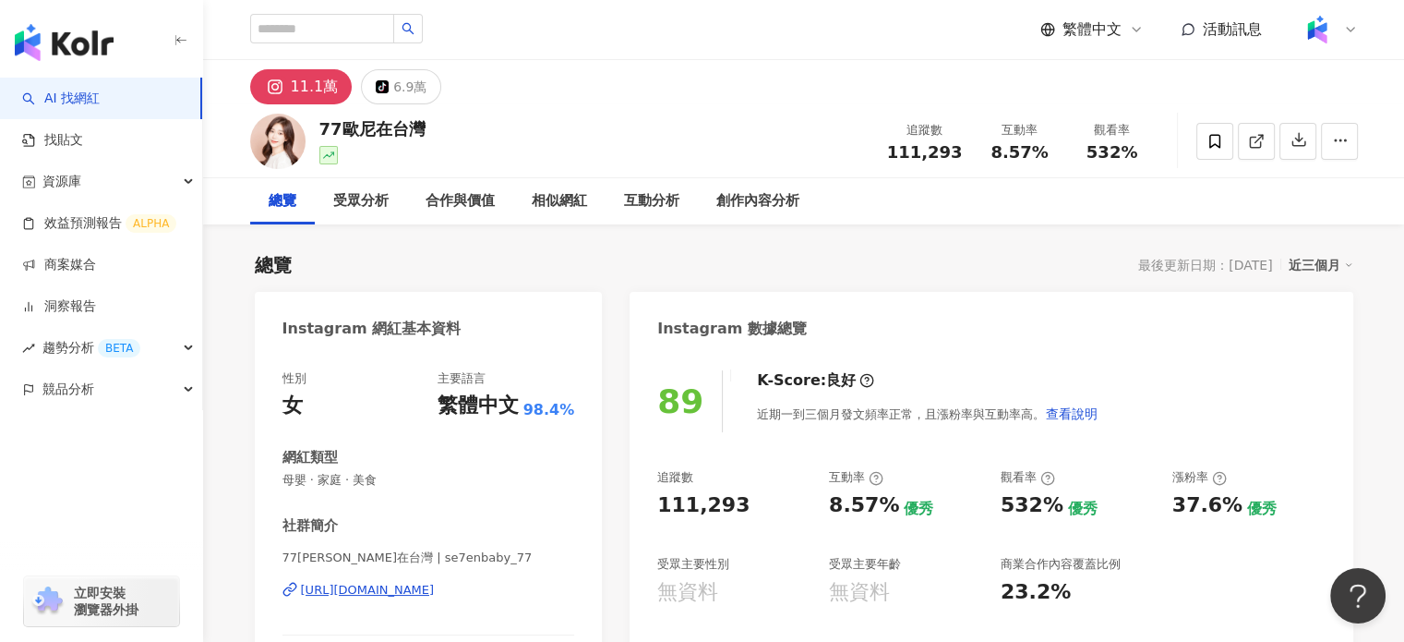
drag, startPoint x: 1100, startPoint y: 149, endPoint x: 1051, endPoint y: 209, distance: 77.4
click at [1051, 209] on div "總覽 受眾分析 合作與價值 相似網紅 互動分析 創作內容分析" at bounding box center [804, 201] width 1108 height 46
click at [1109, 151] on span "532%" at bounding box center [1113, 152] width 52 height 18
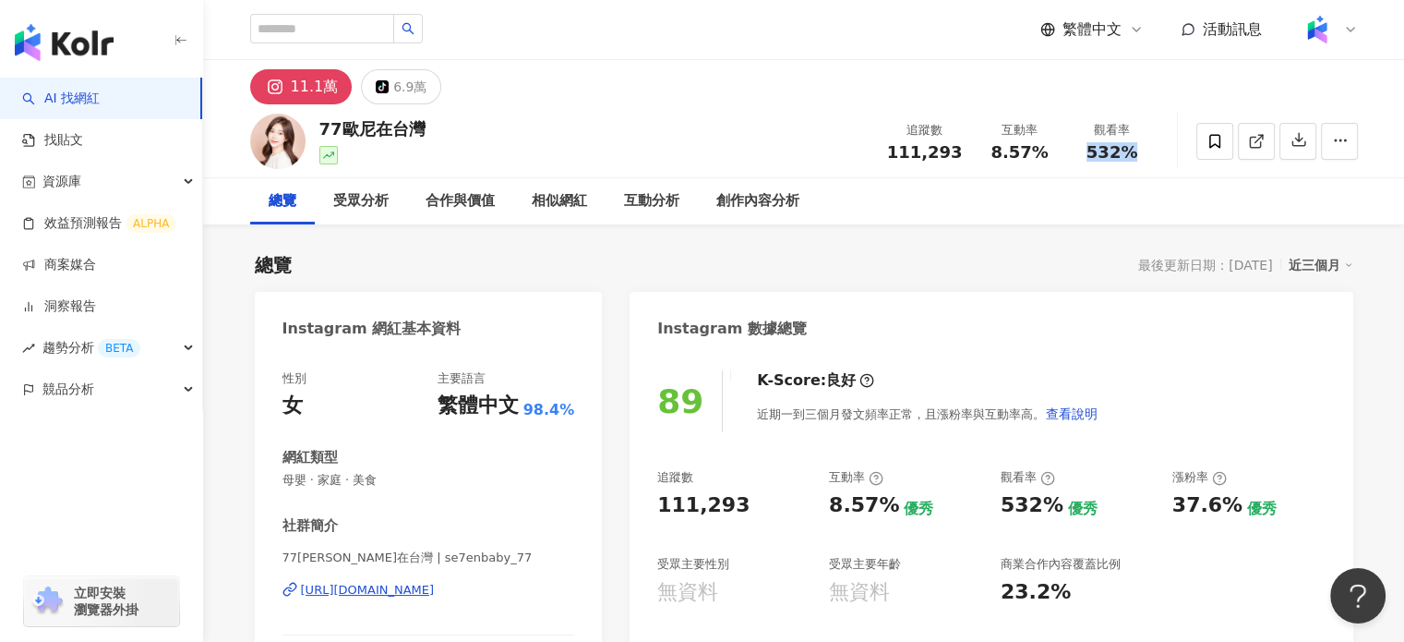
copy span "532%"
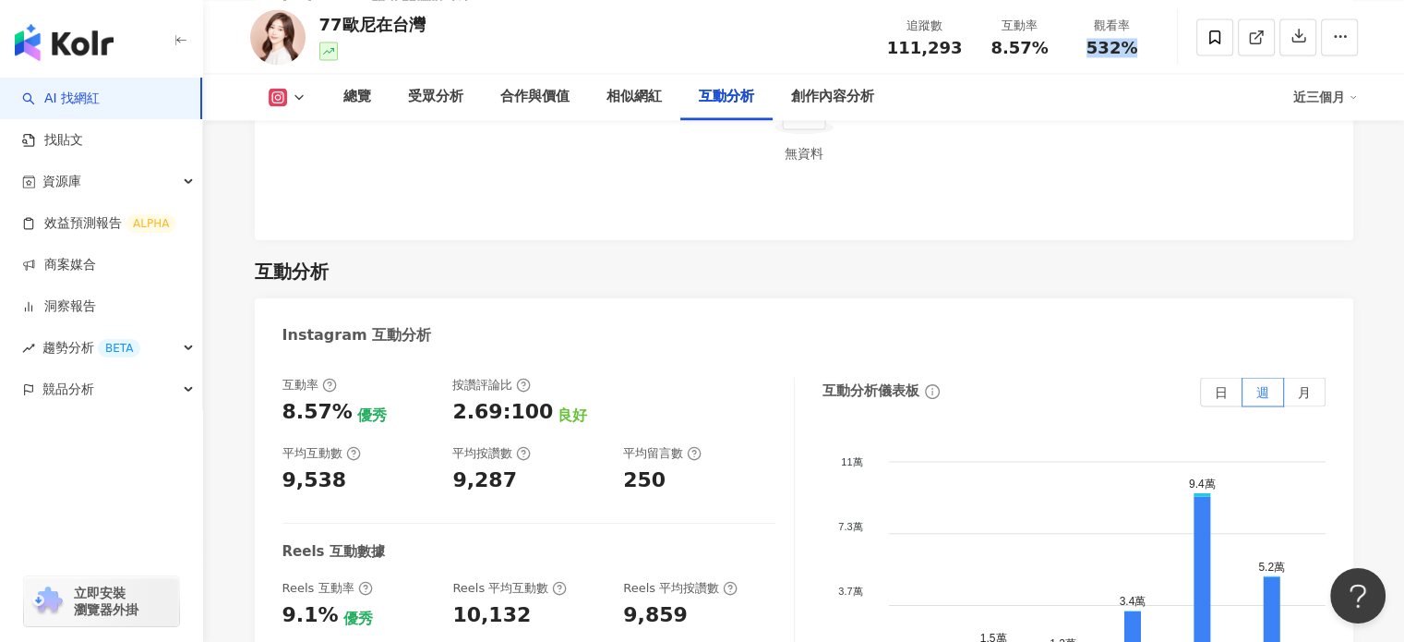
scroll to position [3601, 0]
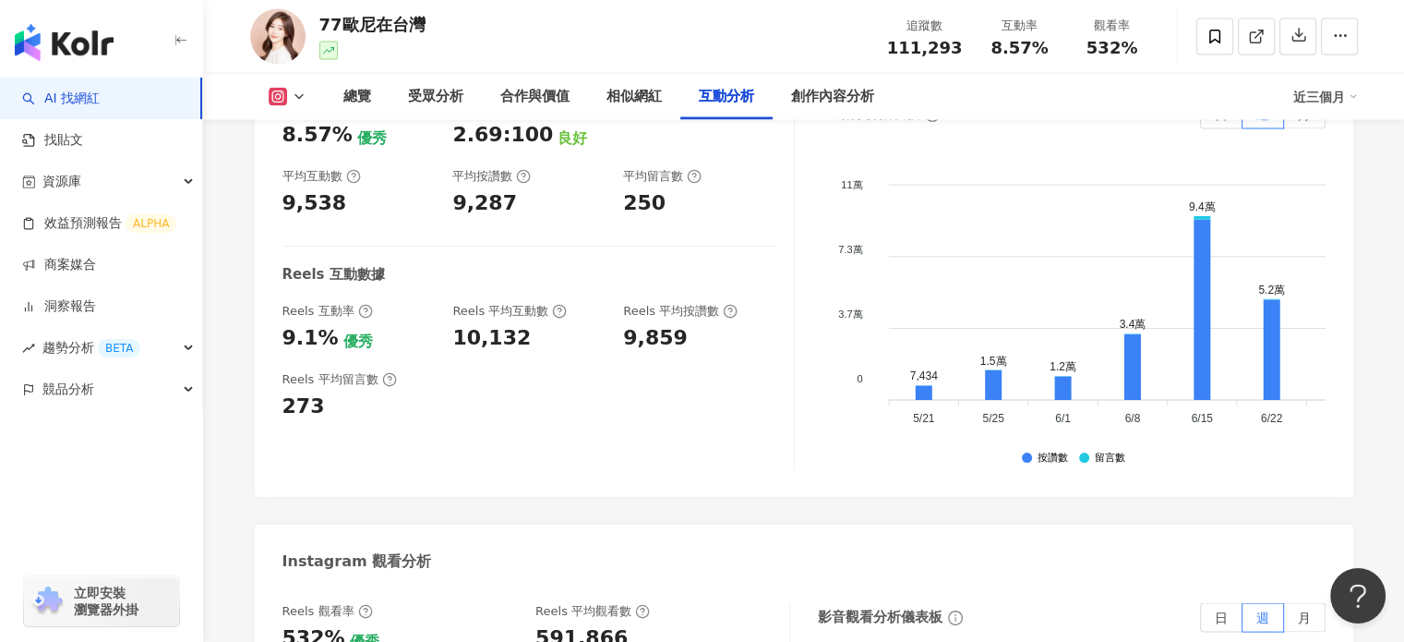
click at [292, 189] on div "9,538" at bounding box center [315, 203] width 65 height 29
copy div "9,538"
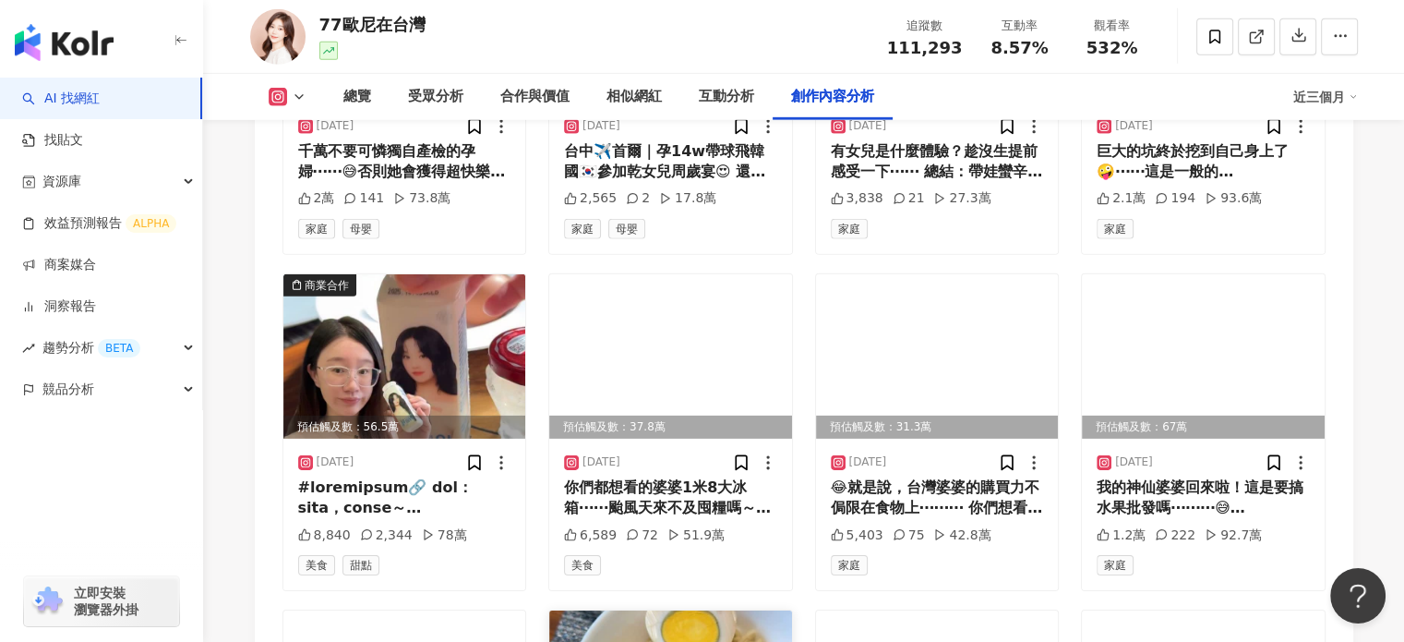
scroll to position [5816, 0]
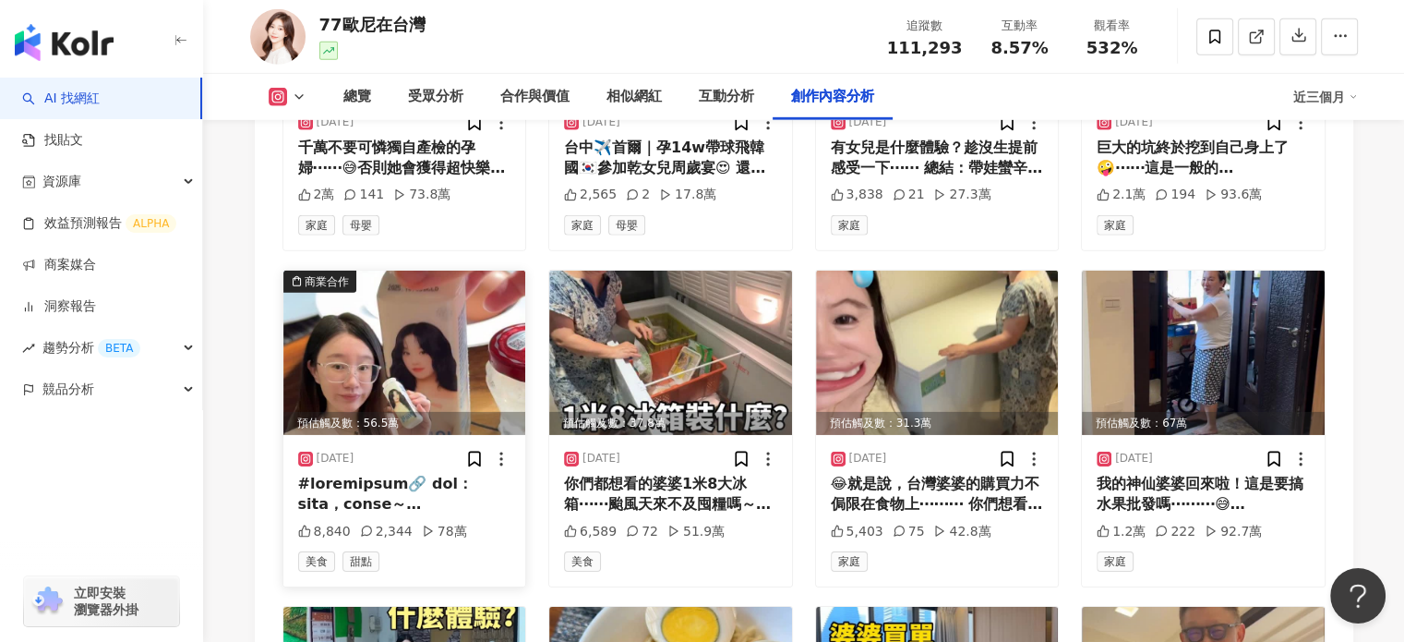
click at [441, 354] on img at bounding box center [404, 353] width 243 height 164
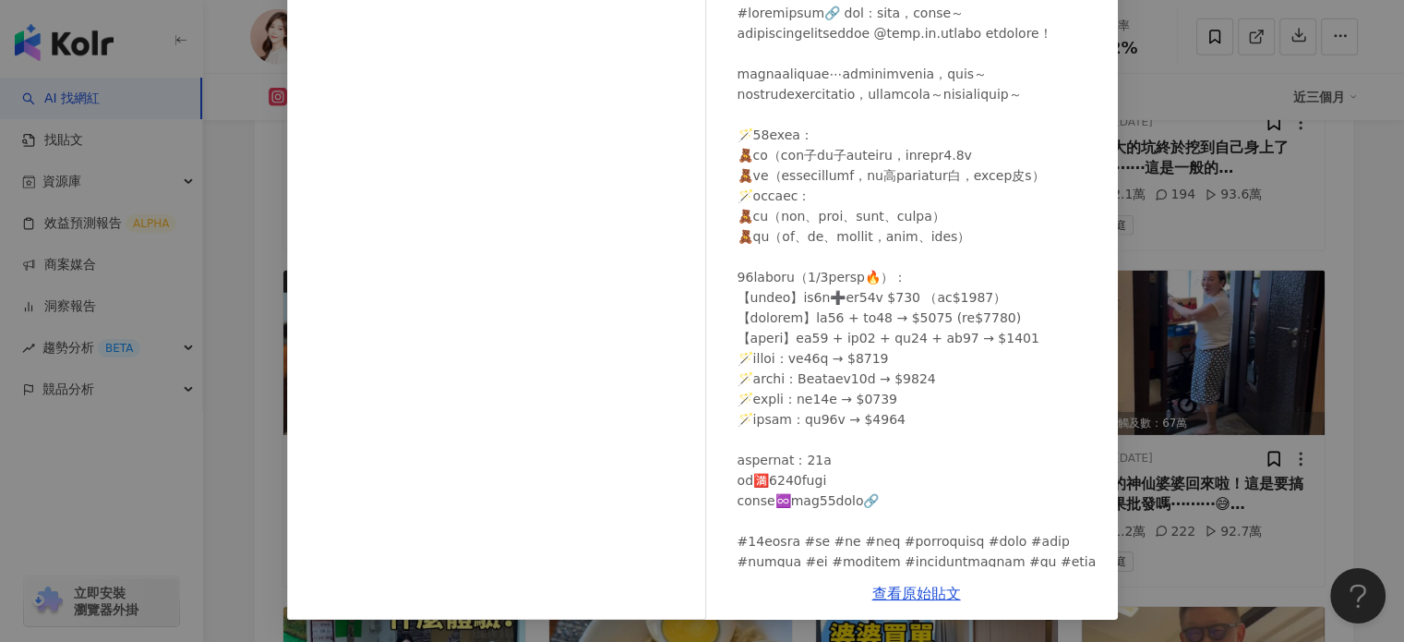
scroll to position [0, 0]
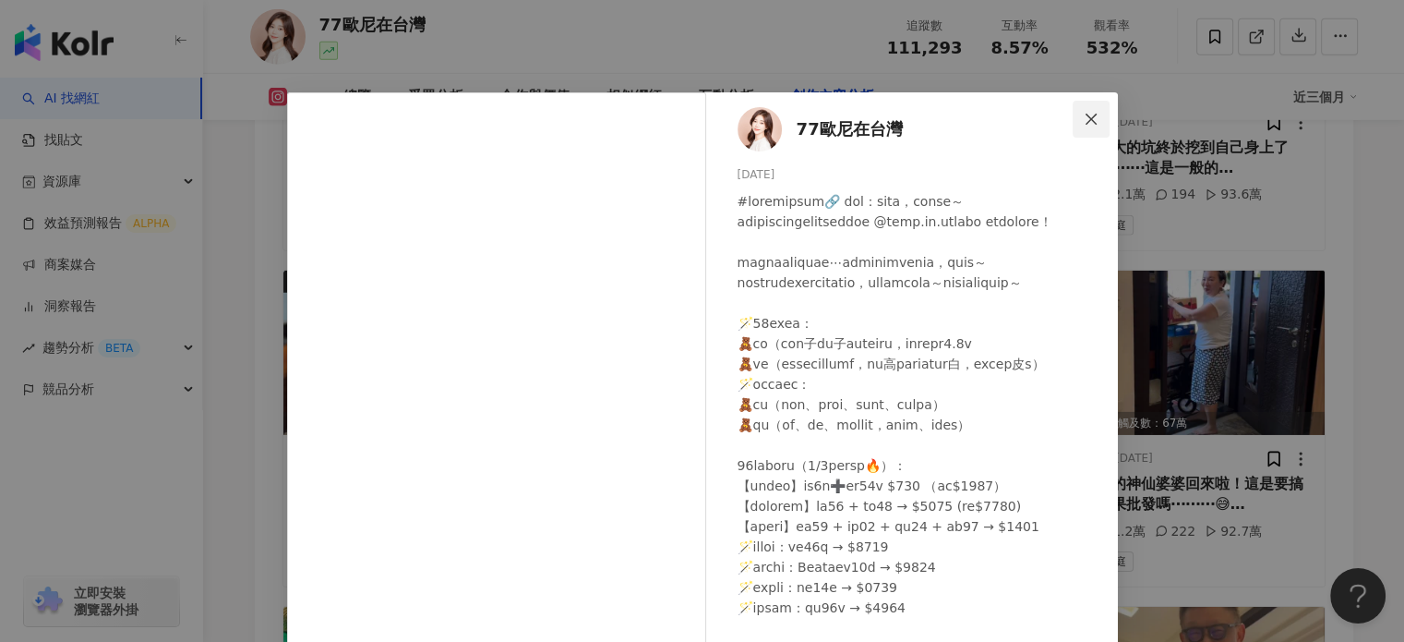
click at [1086, 119] on icon "close" at bounding box center [1091, 118] width 11 height 11
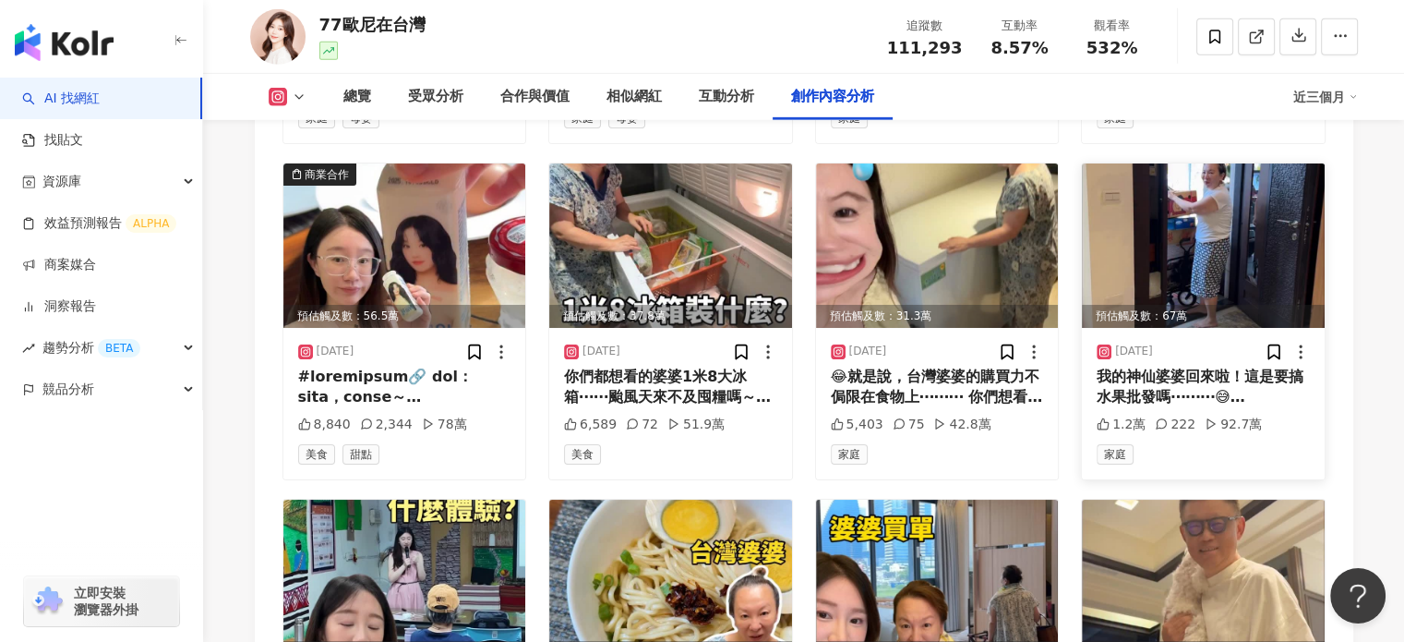
scroll to position [6278, 0]
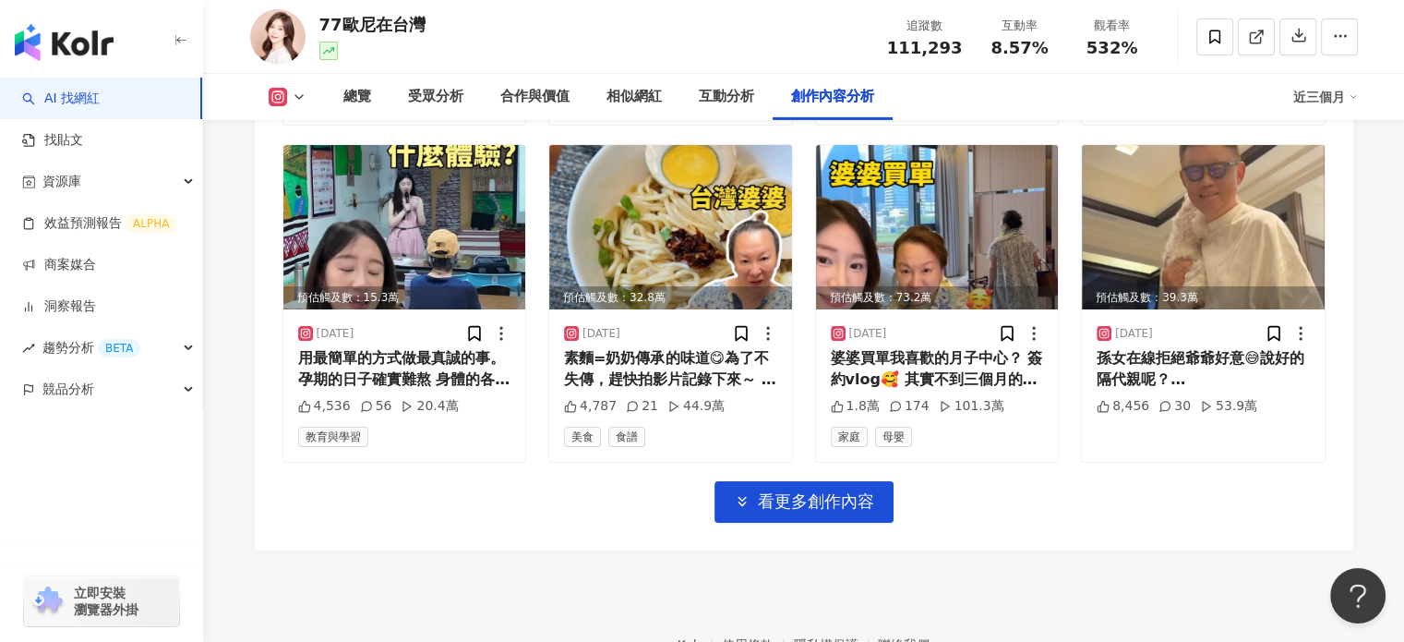
click at [838, 491] on span "看更多創作內容" at bounding box center [816, 501] width 116 height 20
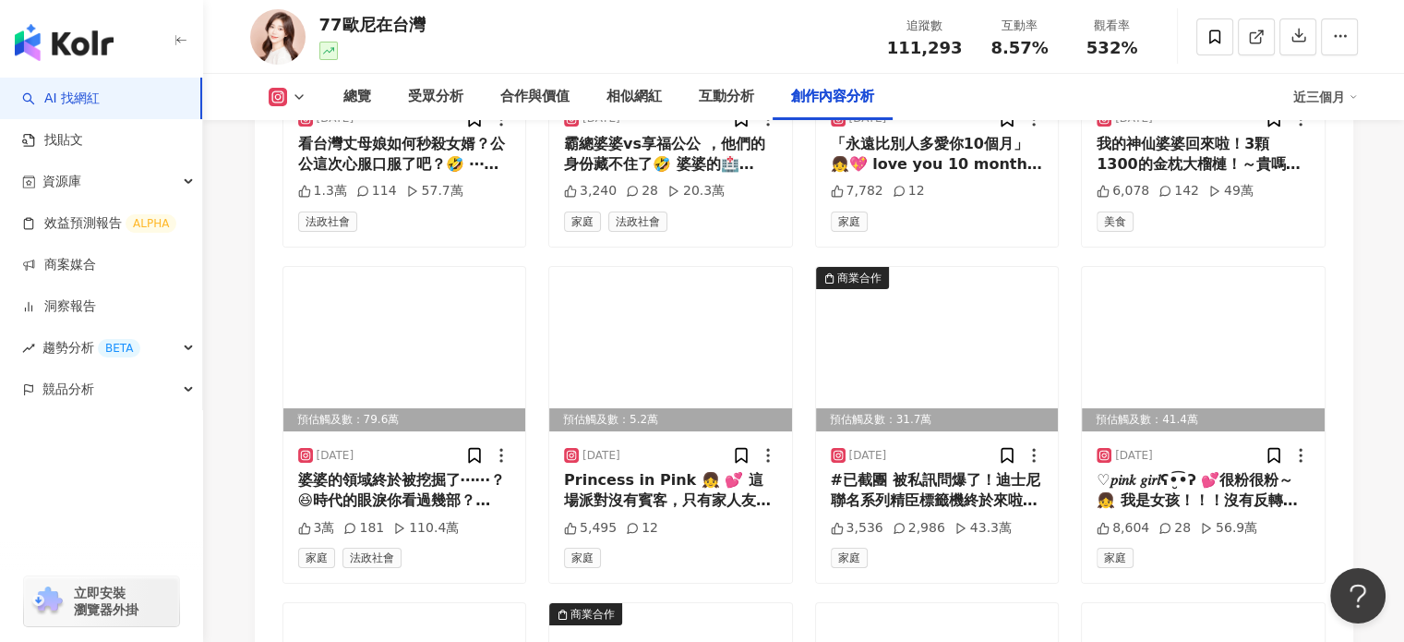
scroll to position [6832, 0]
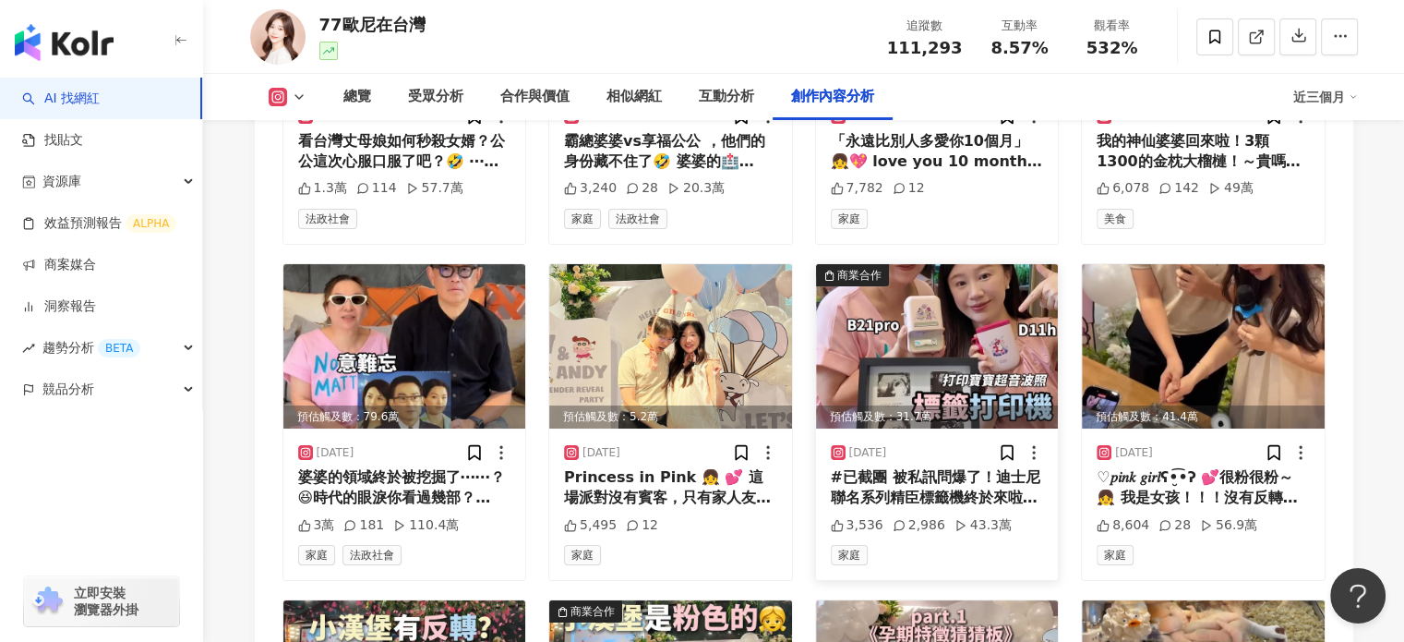
click at [907, 342] on img at bounding box center [937, 346] width 243 height 164
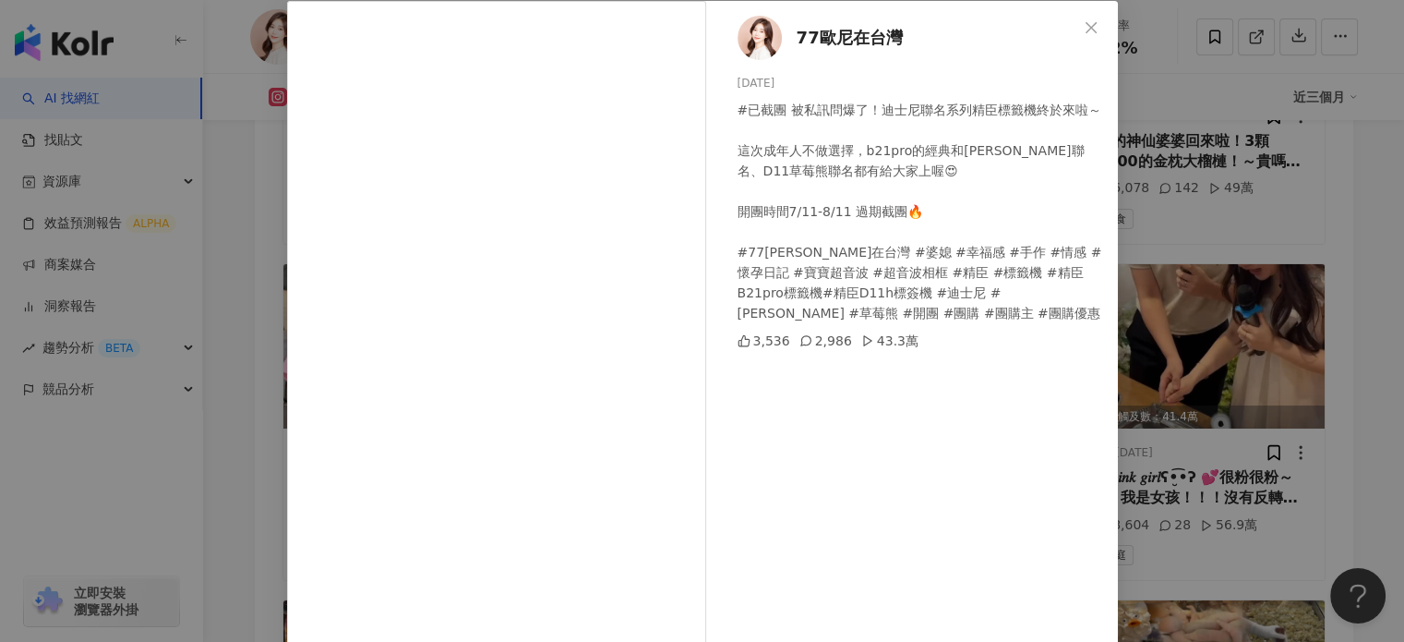
scroll to position [92, 0]
click at [1093, 29] on span "Close" at bounding box center [1091, 26] width 37 height 15
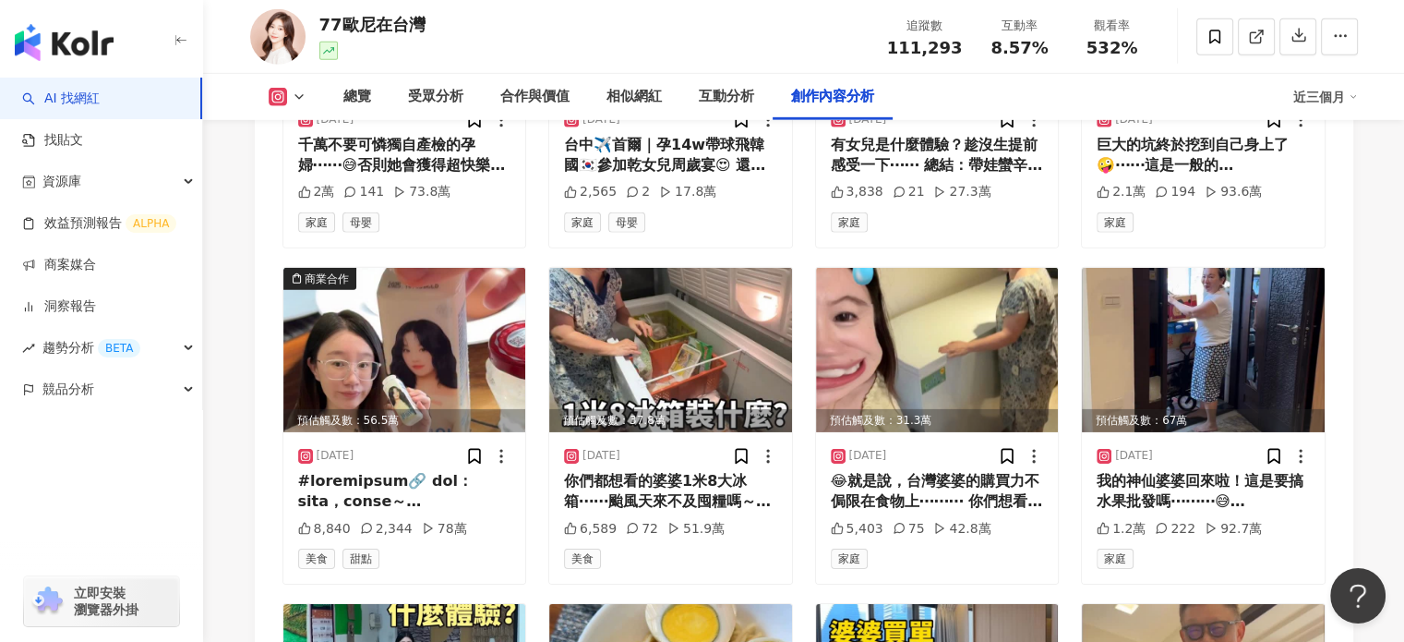
scroll to position [5816, 0]
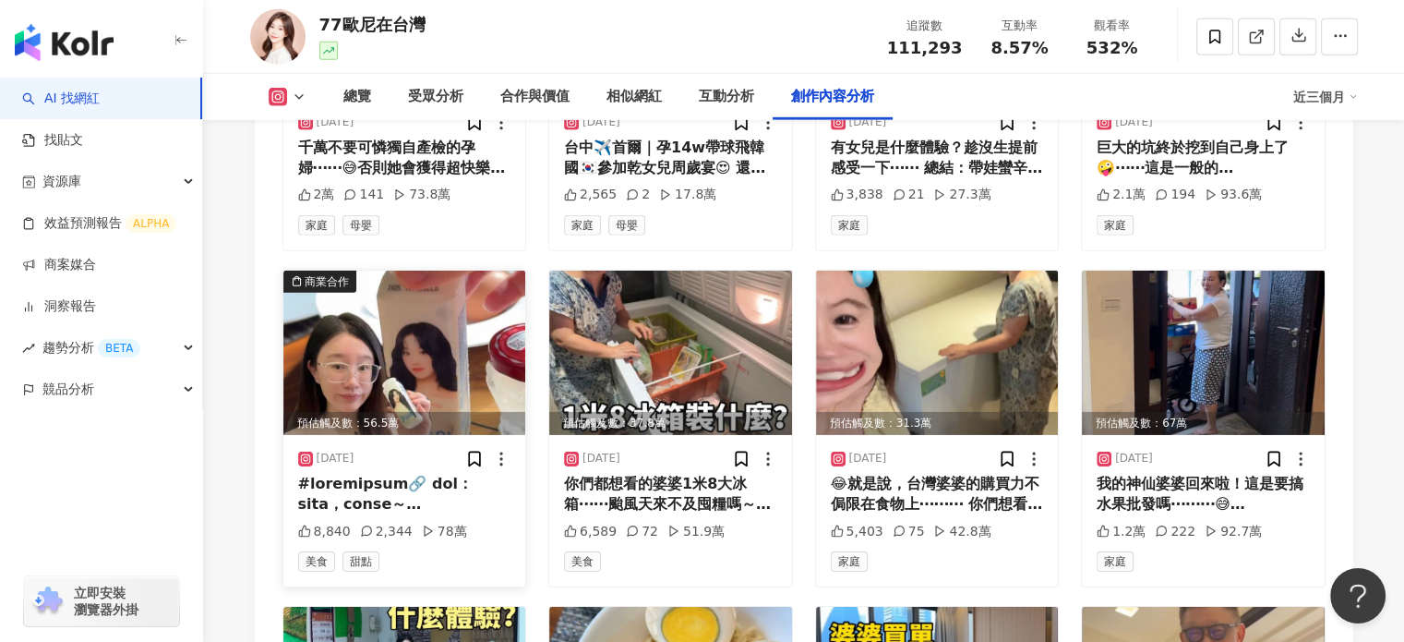
click at [476, 320] on img at bounding box center [404, 353] width 243 height 164
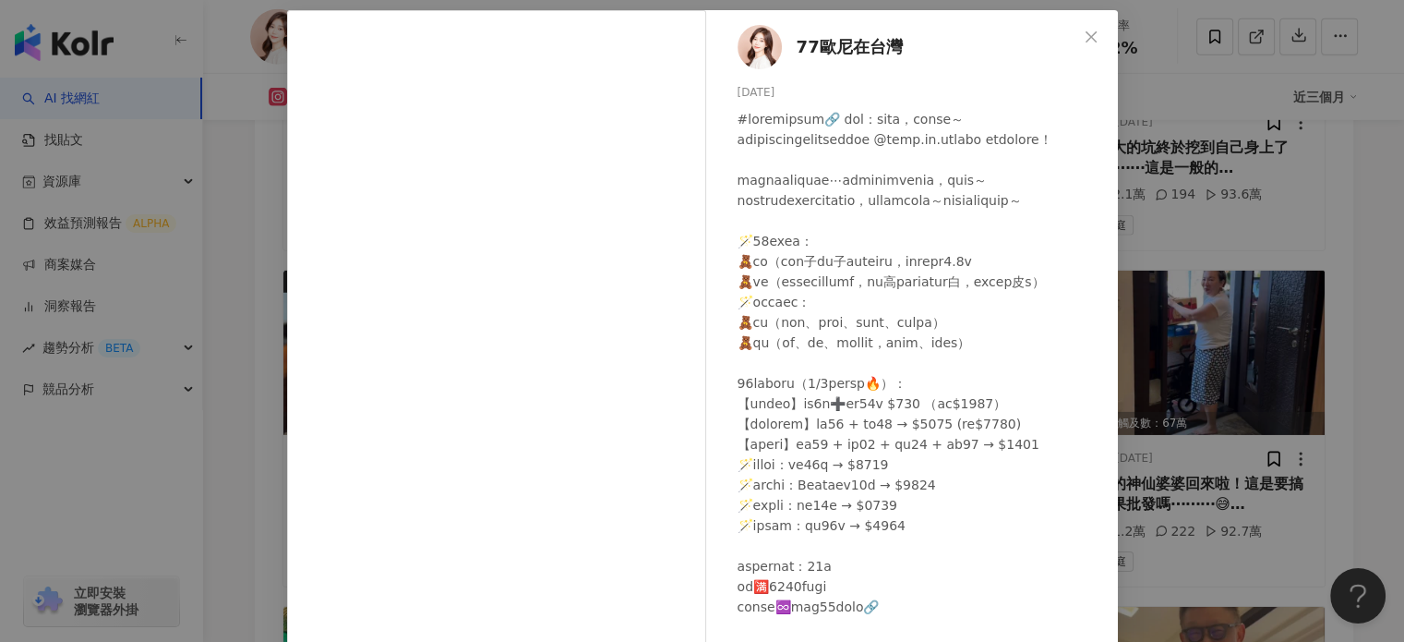
scroll to position [4, 0]
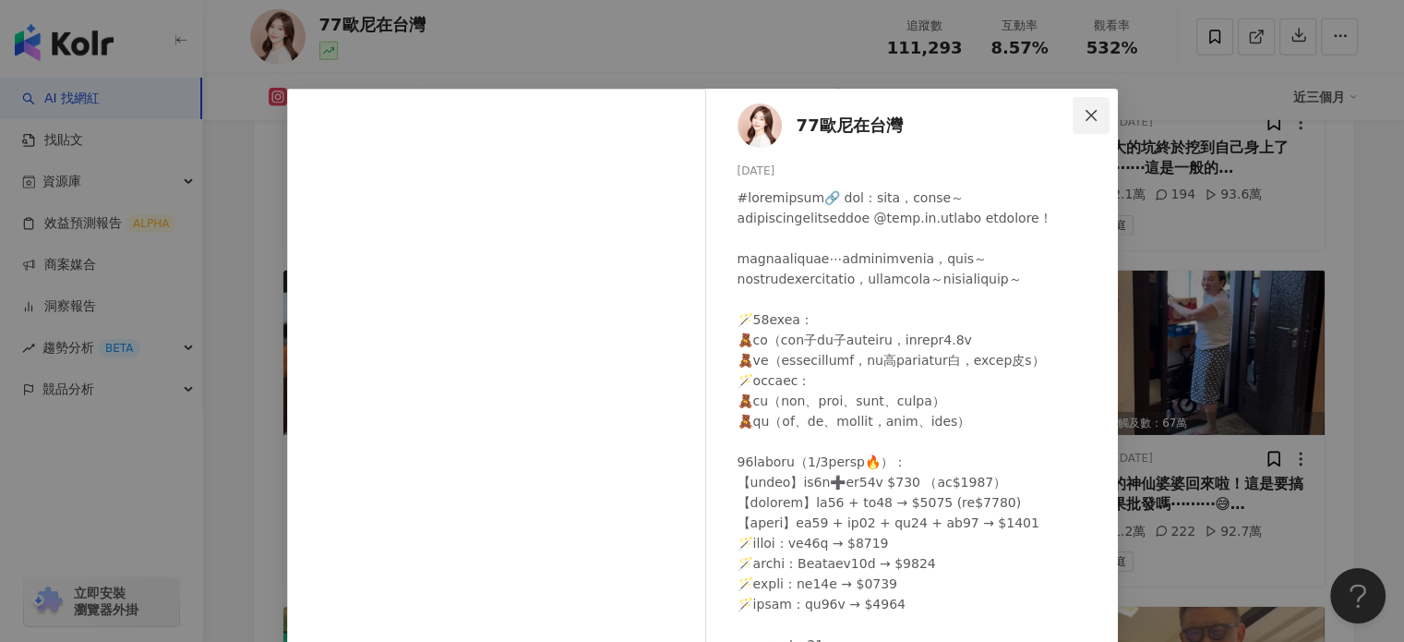
click at [1097, 114] on span "Close" at bounding box center [1091, 115] width 37 height 15
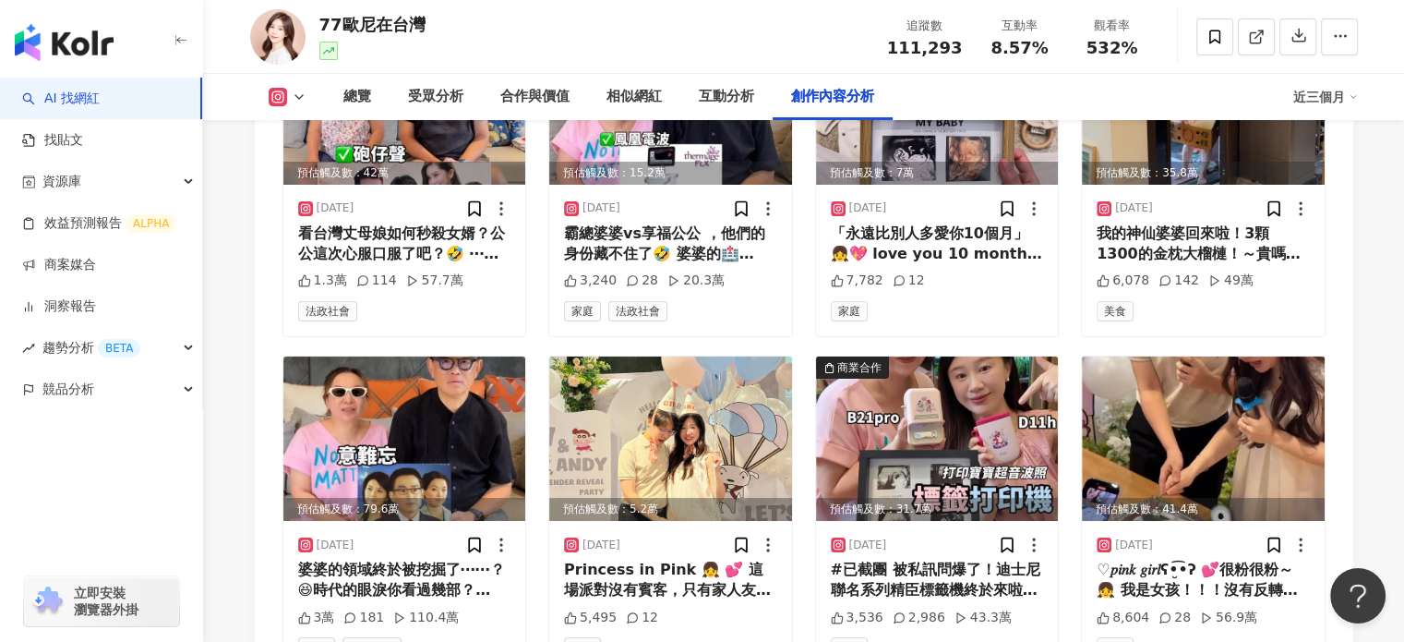
scroll to position [7294, 0]
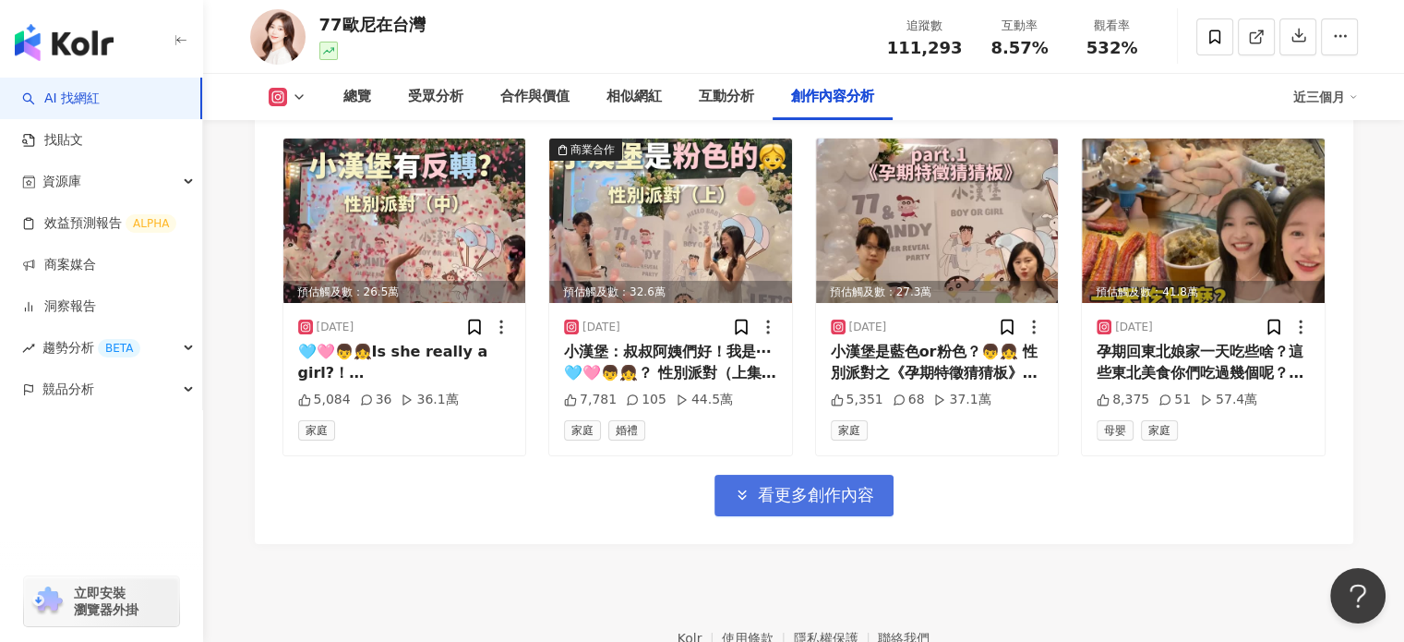
click at [840, 485] on span "看更多創作內容" at bounding box center [816, 495] width 116 height 20
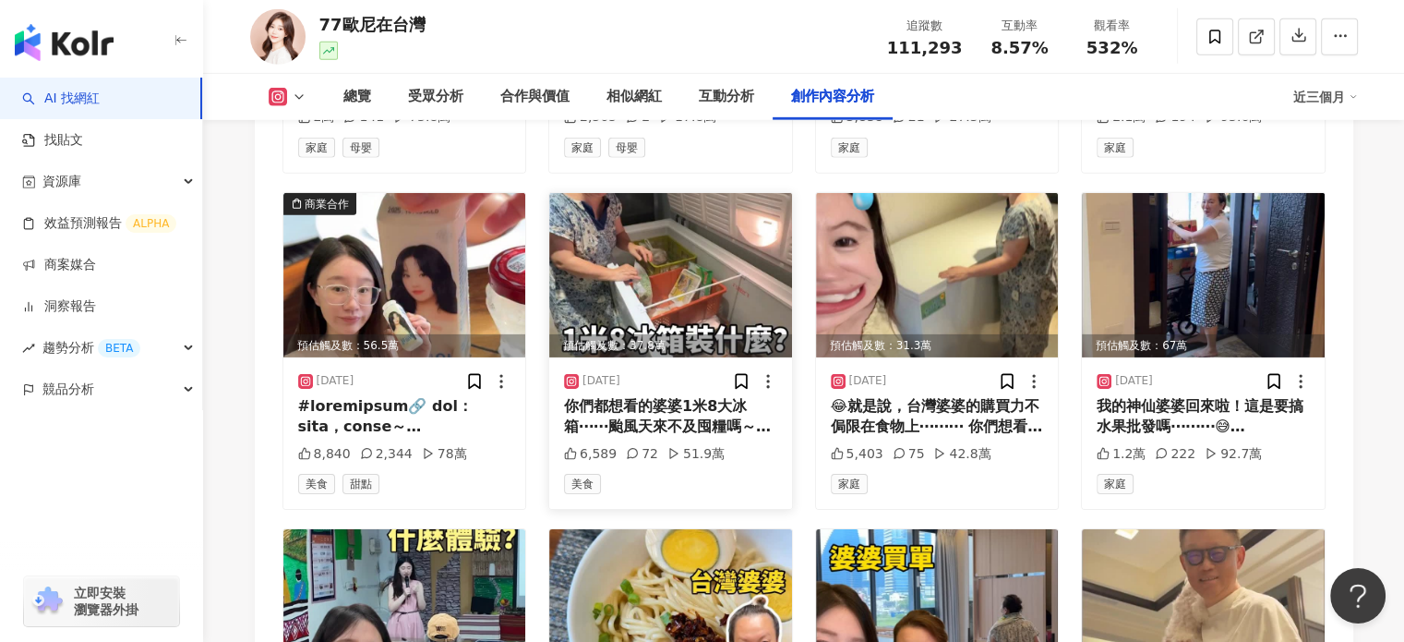
scroll to position [5816, 0]
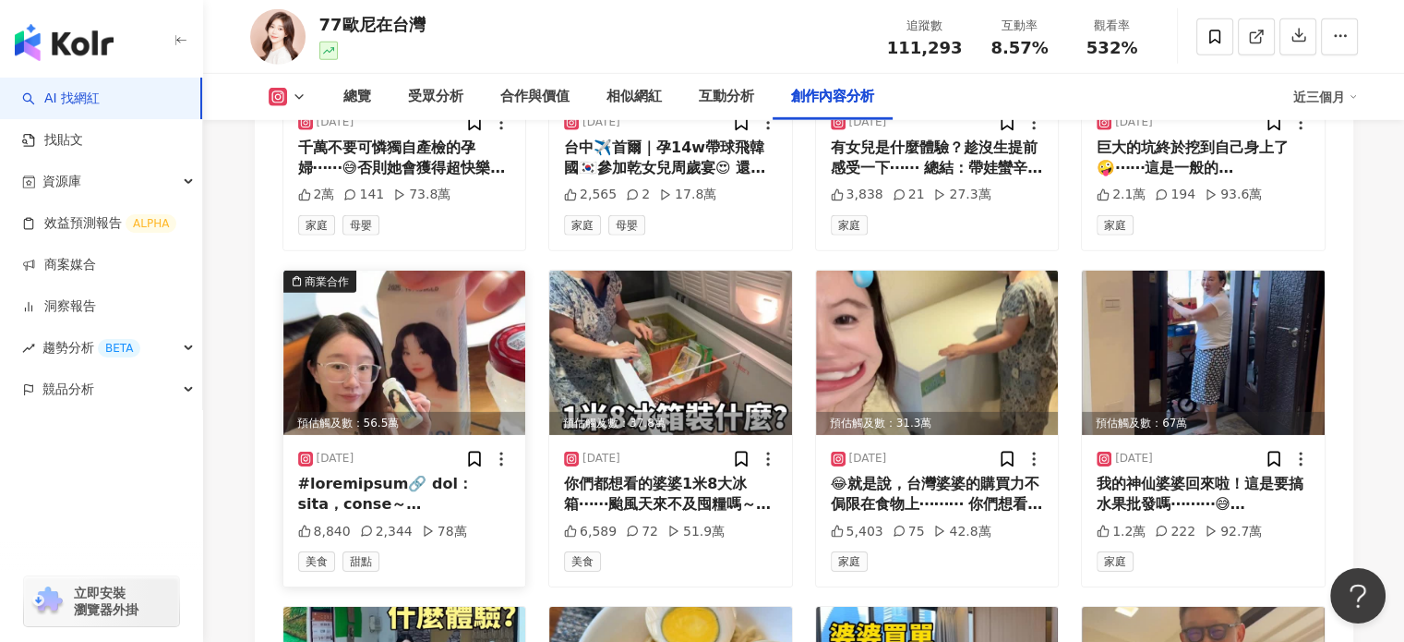
click at [485, 326] on img at bounding box center [404, 353] width 243 height 164
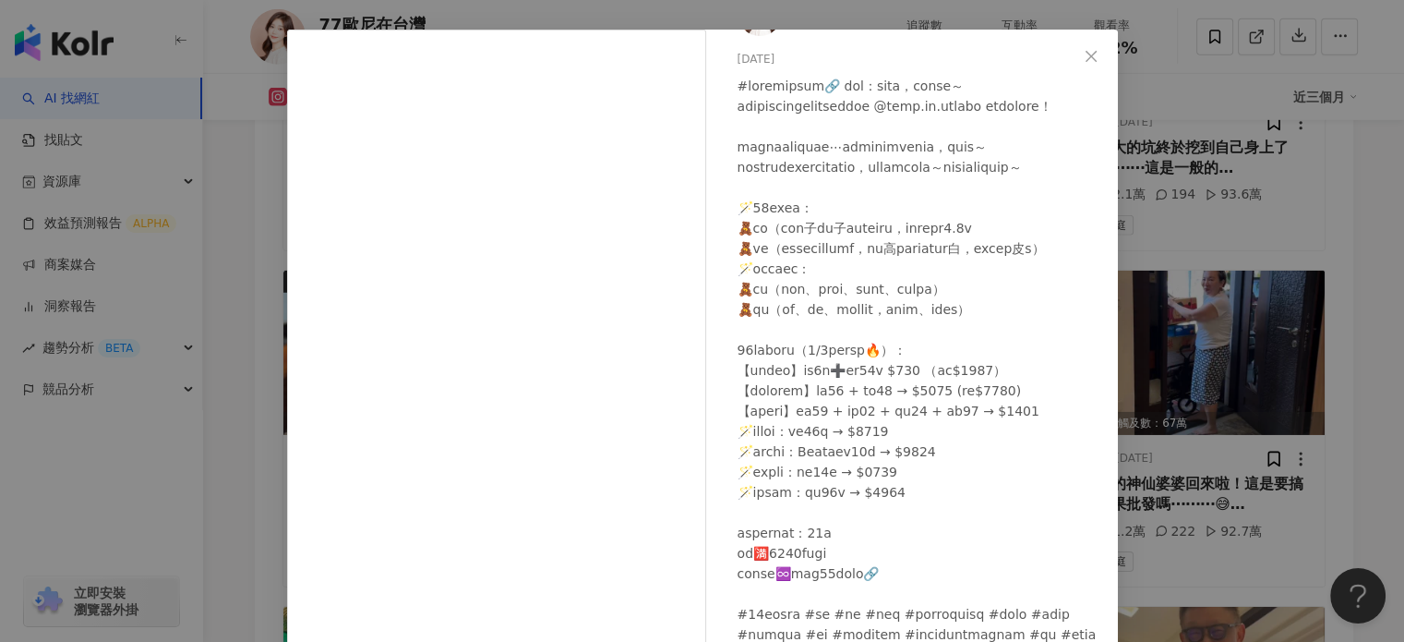
scroll to position [185, 0]
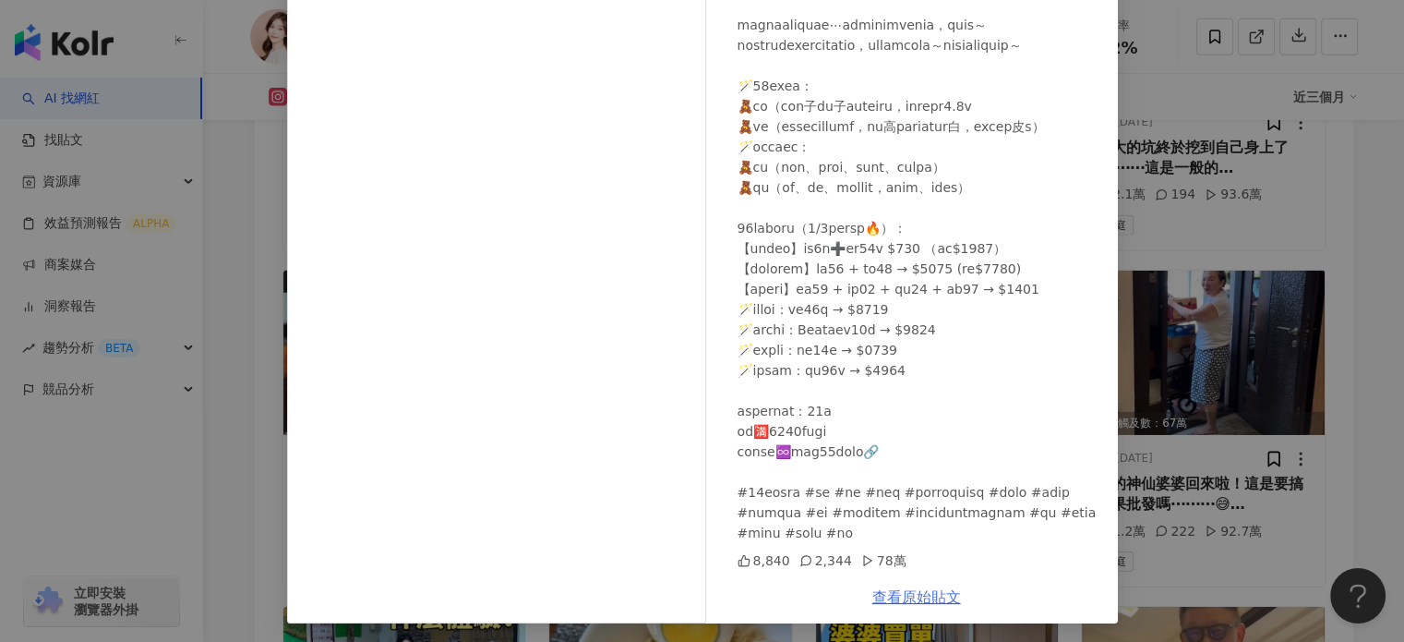
click at [931, 594] on link "查看原始貼文" at bounding box center [916, 597] width 89 height 18
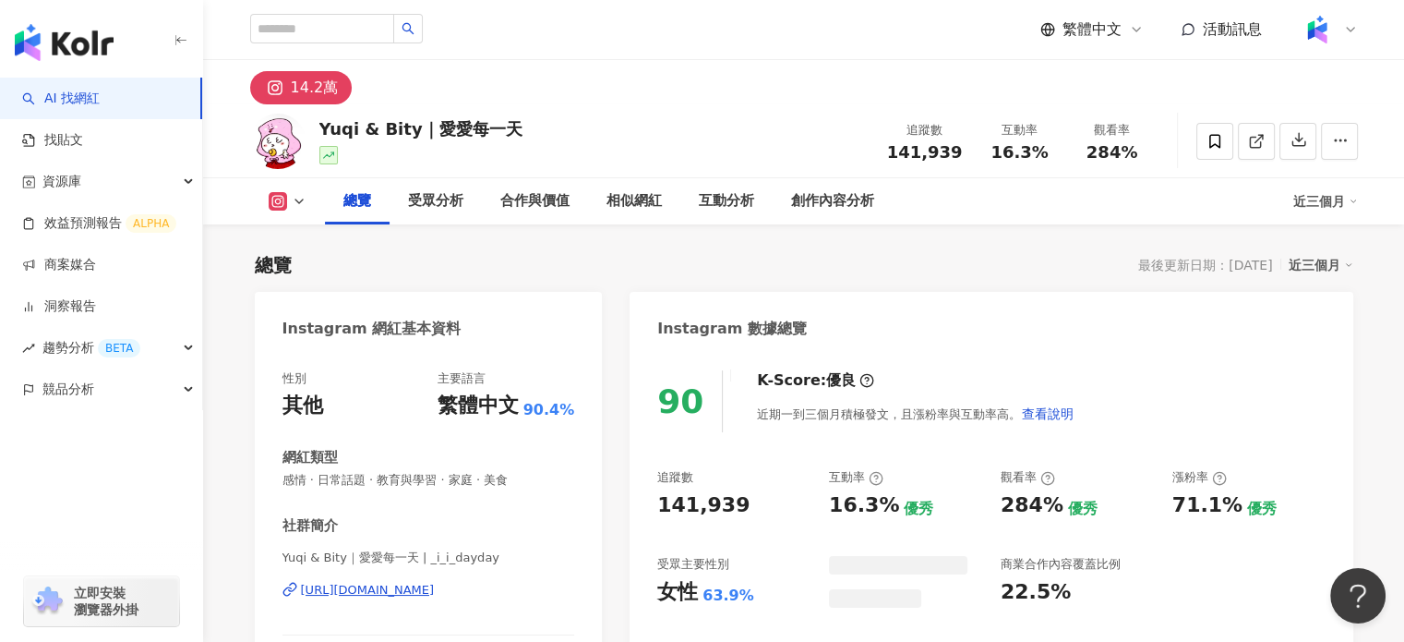
click at [916, 146] on span "141,939" at bounding box center [925, 151] width 76 height 19
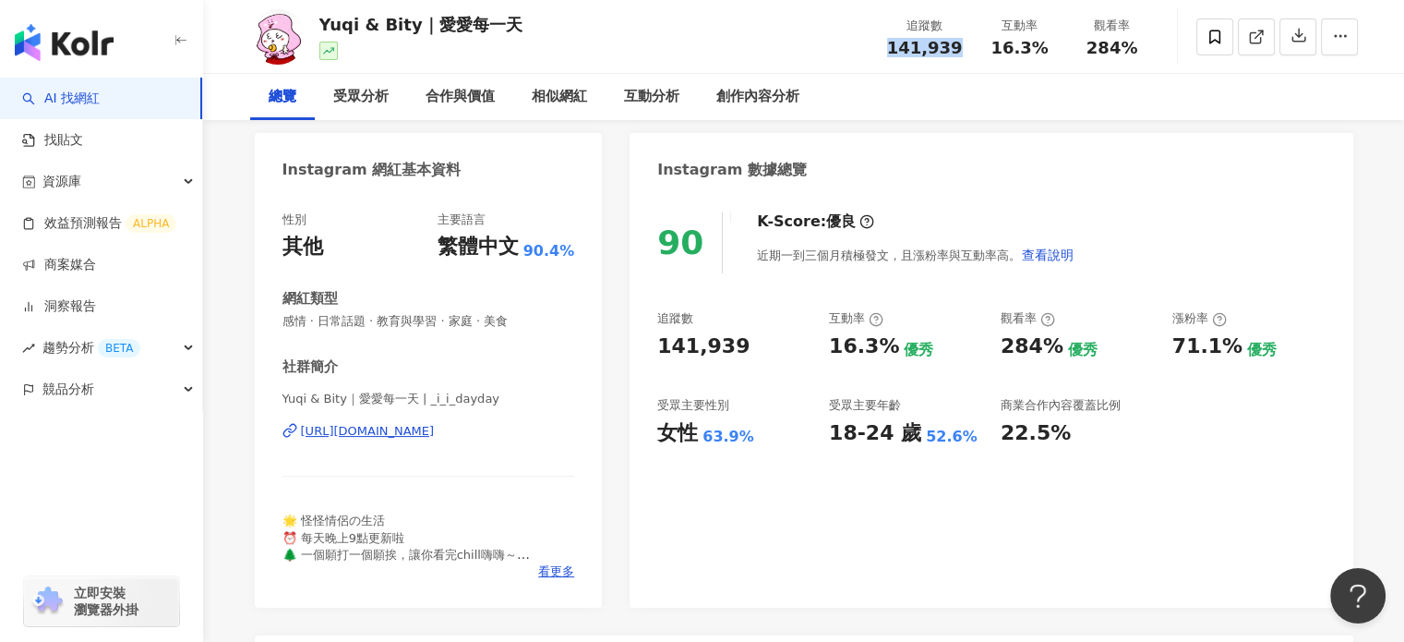
scroll to position [92, 0]
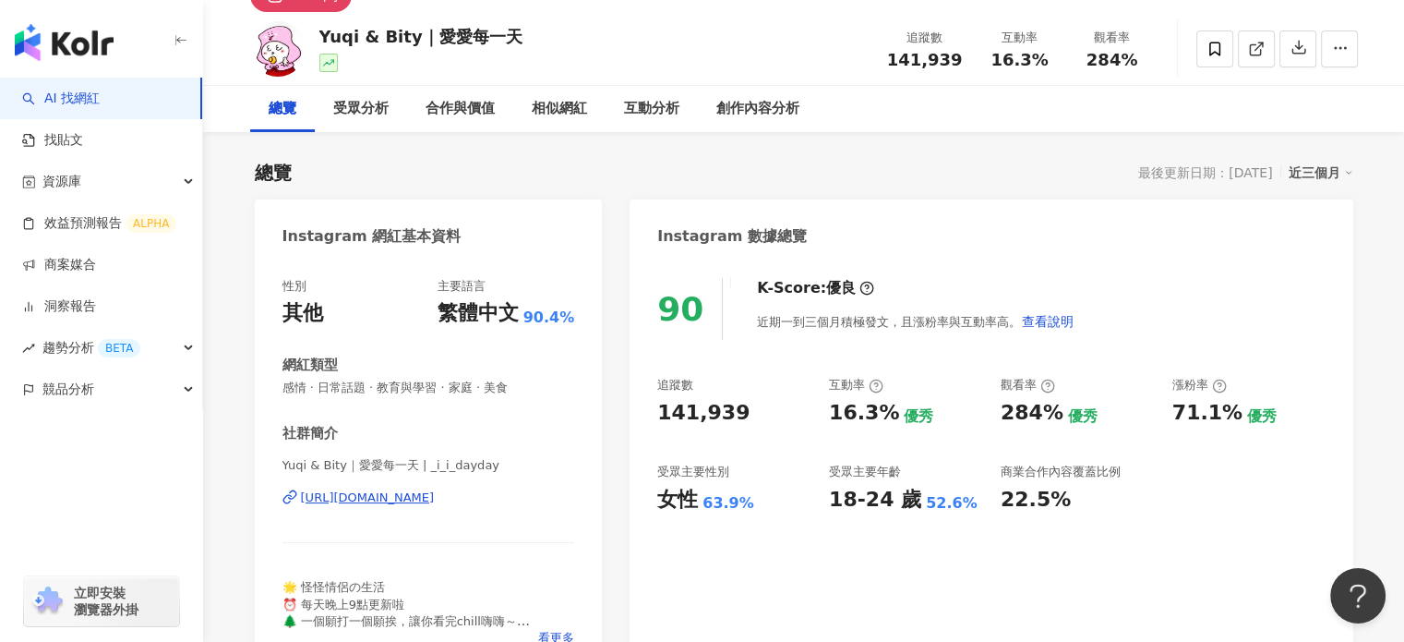
click at [1010, 51] on span "16.3%" at bounding box center [1019, 60] width 57 height 18
click at [1010, 55] on span "16.3%" at bounding box center [1019, 60] width 57 height 18
click at [1013, 66] on span "16.3%" at bounding box center [1019, 60] width 57 height 18
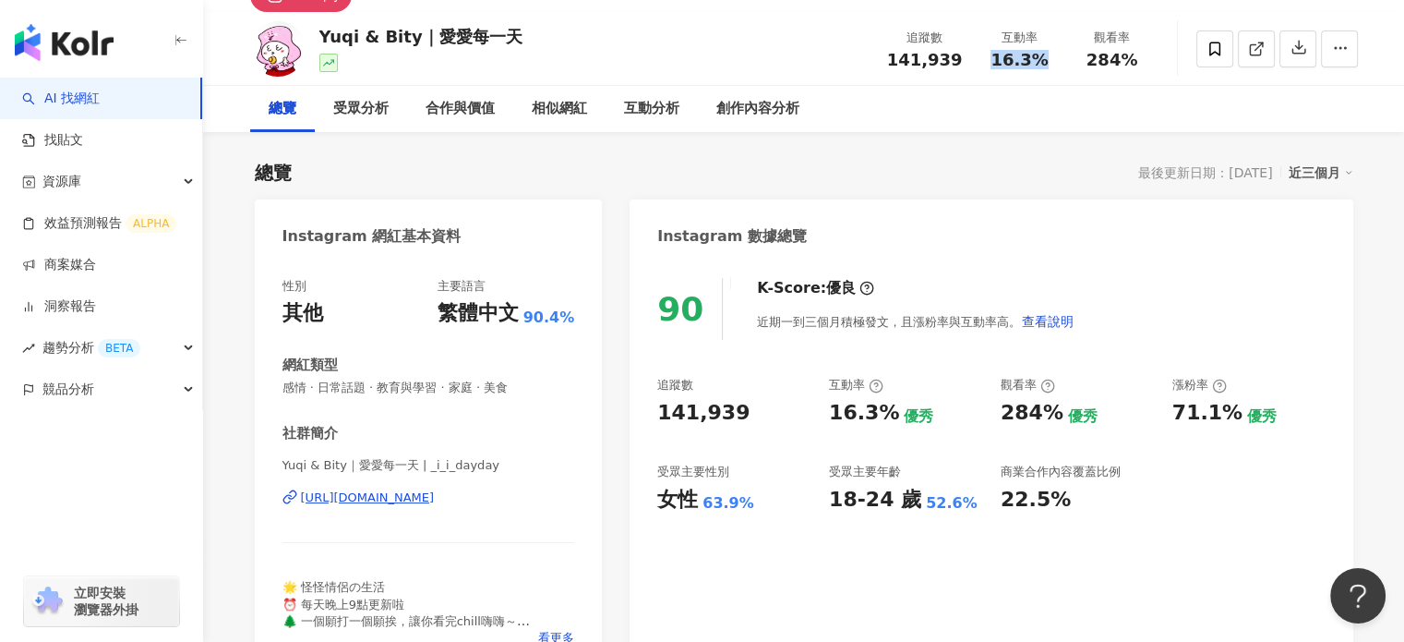
copy span "16.3%"
click at [1093, 66] on span "284%" at bounding box center [1113, 60] width 52 height 18
copy span "284%"
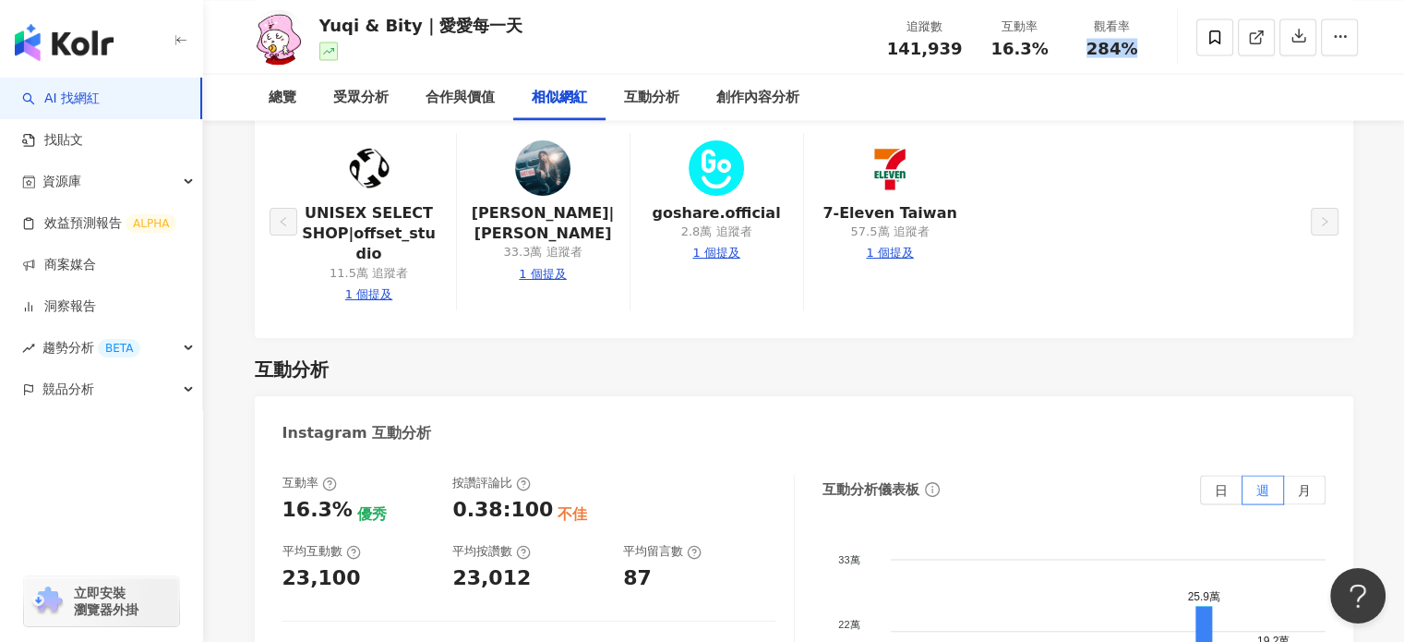
scroll to position [3601, 0]
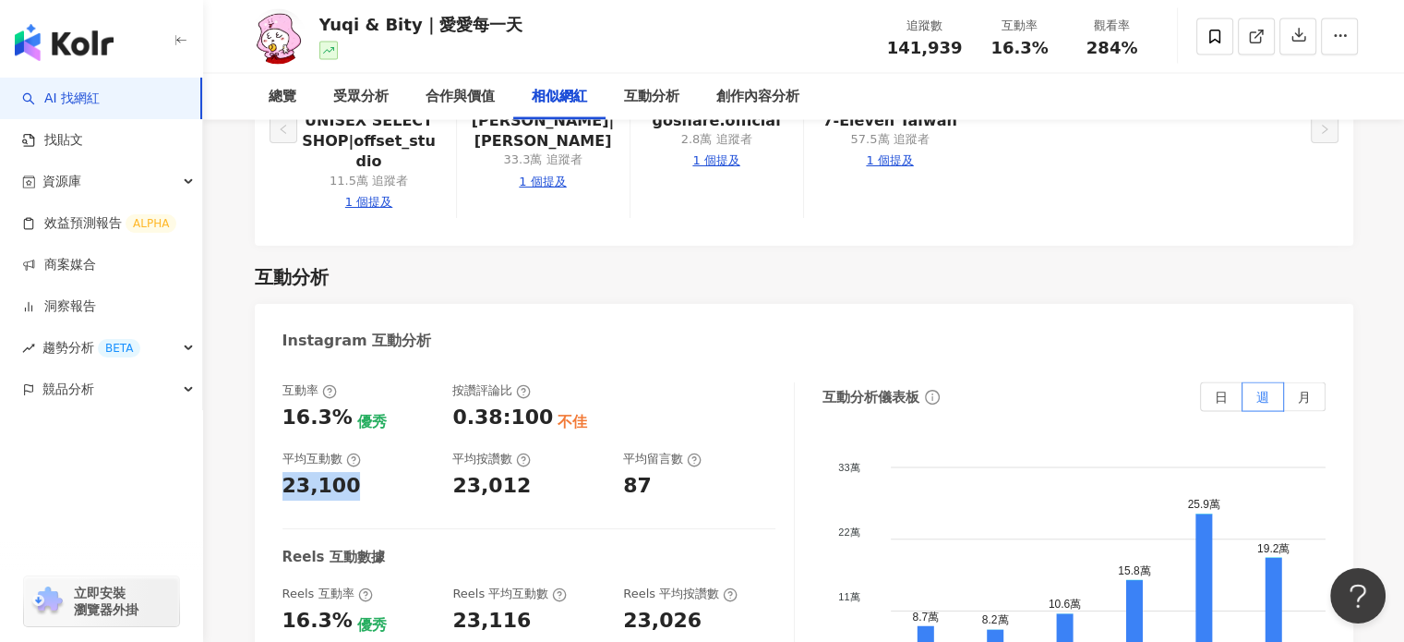
drag, startPoint x: 346, startPoint y: 416, endPoint x: 255, endPoint y: 416, distance: 91.4
click at [255, 416] on div "互動率 16.3% 優秀 按讚評論比 0.38:100 不佳 平均互動數 23,100 平均按讚數 23,012 平均留言數 87 Reels 互動數據 Re…" at bounding box center [804, 571] width 1099 height 415
copy div "23,100"
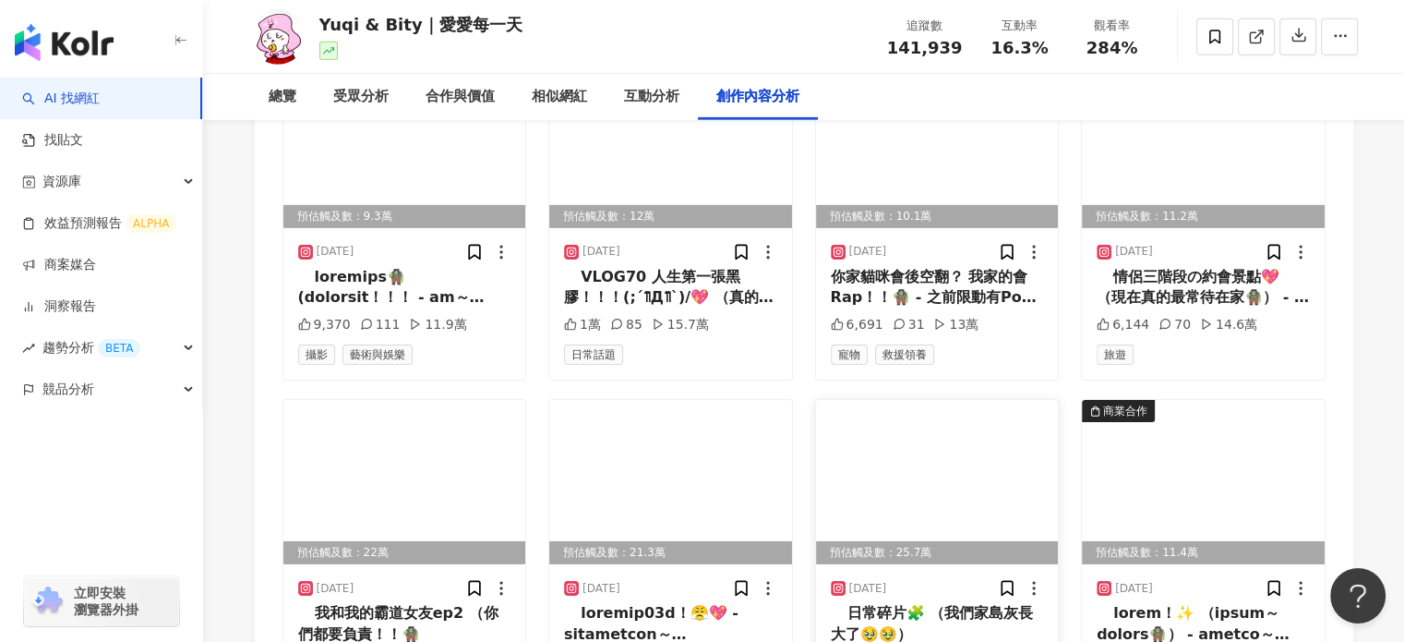
scroll to position [5600, 0]
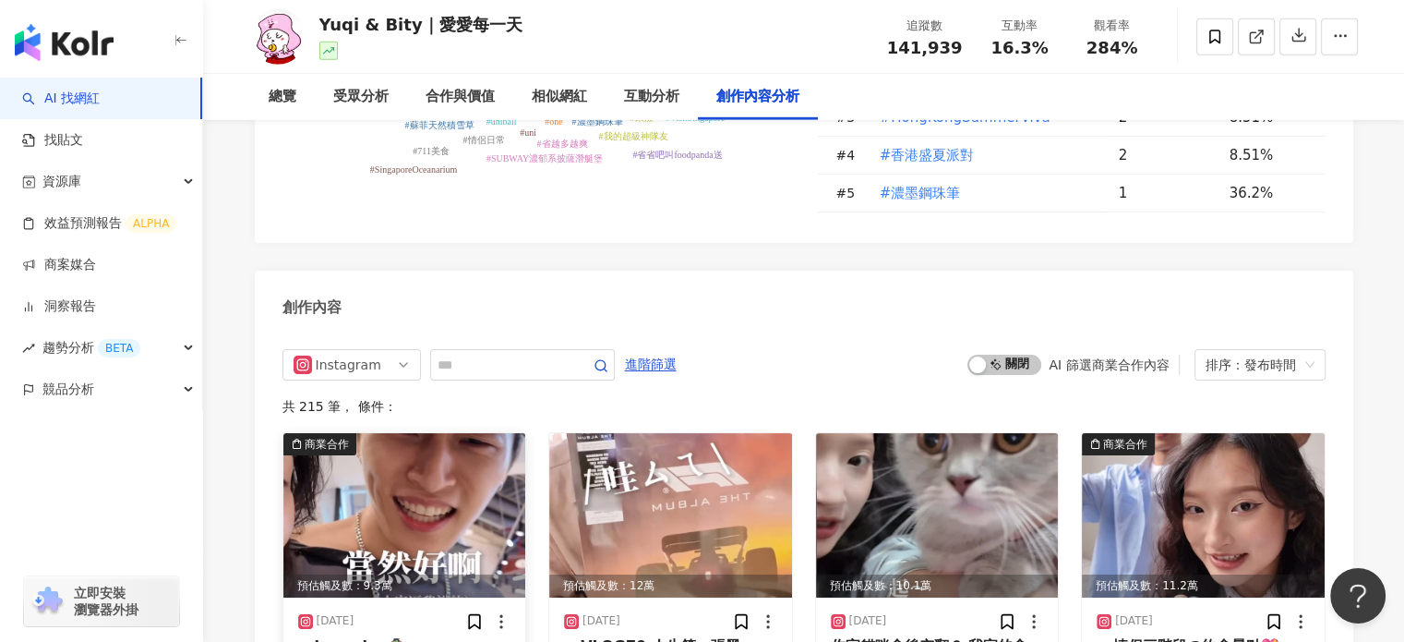
click at [425, 451] on img at bounding box center [404, 515] width 243 height 164
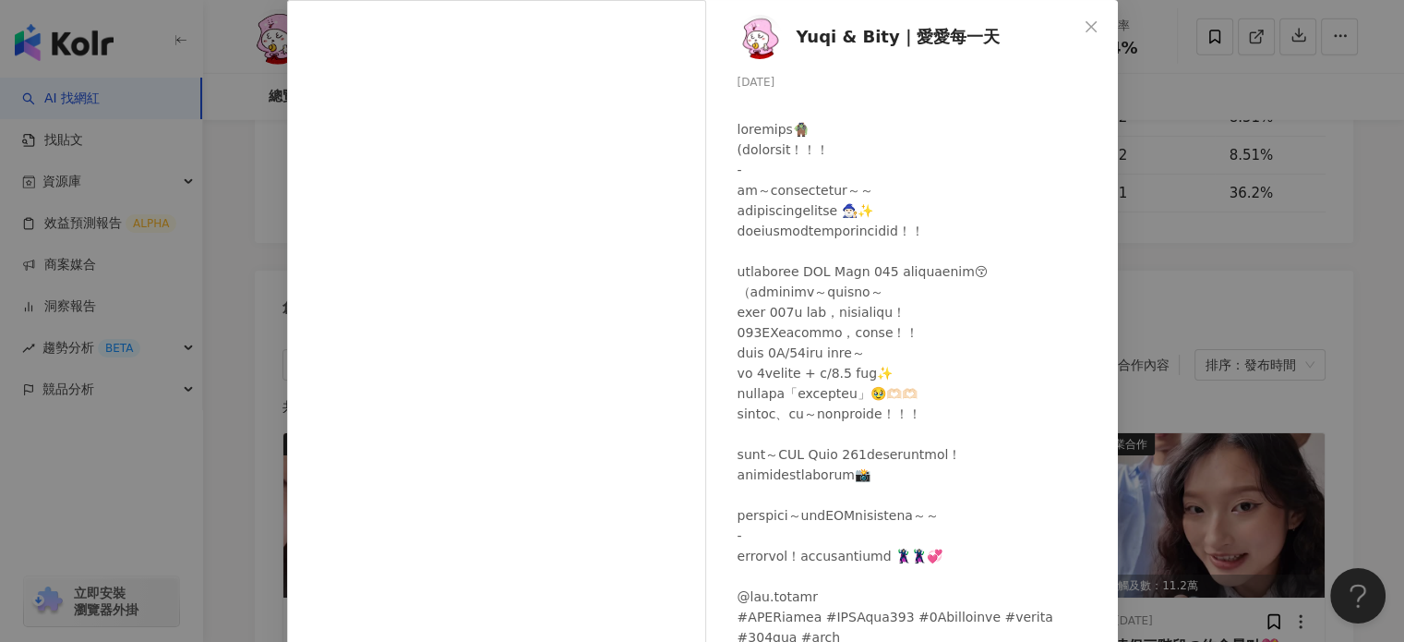
scroll to position [188, 0]
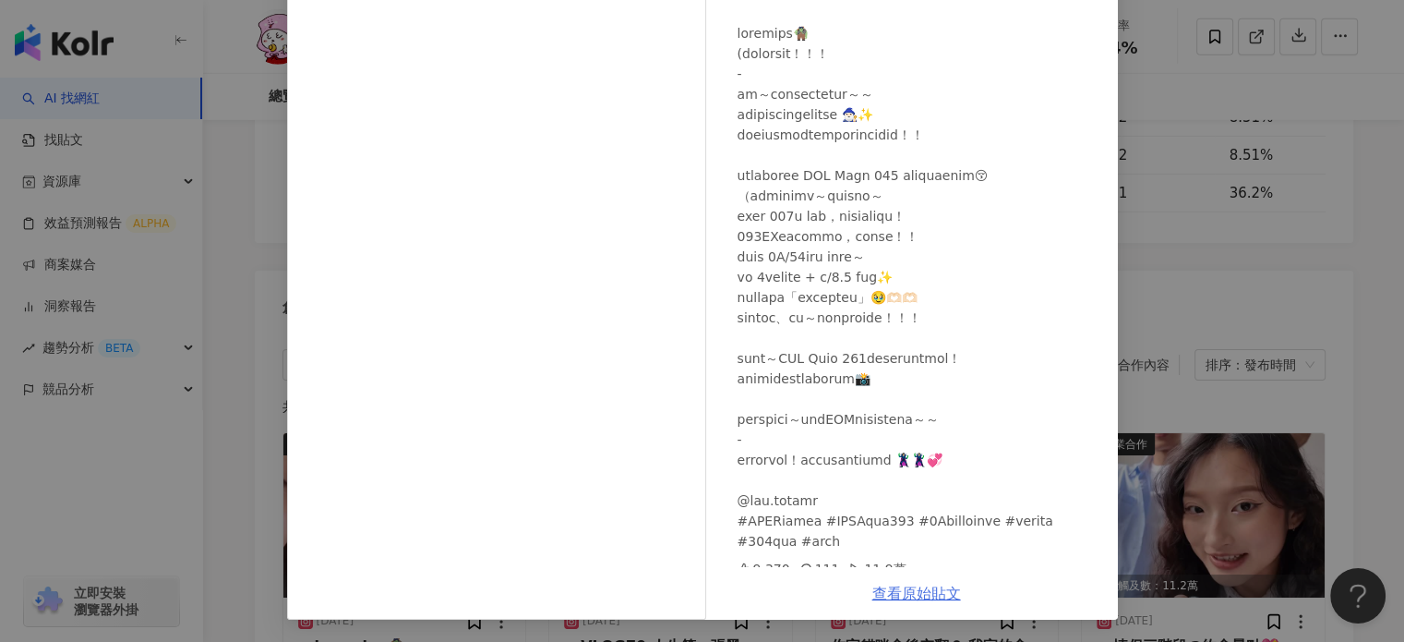
click at [904, 598] on link "查看原始貼文" at bounding box center [916, 593] width 89 height 18
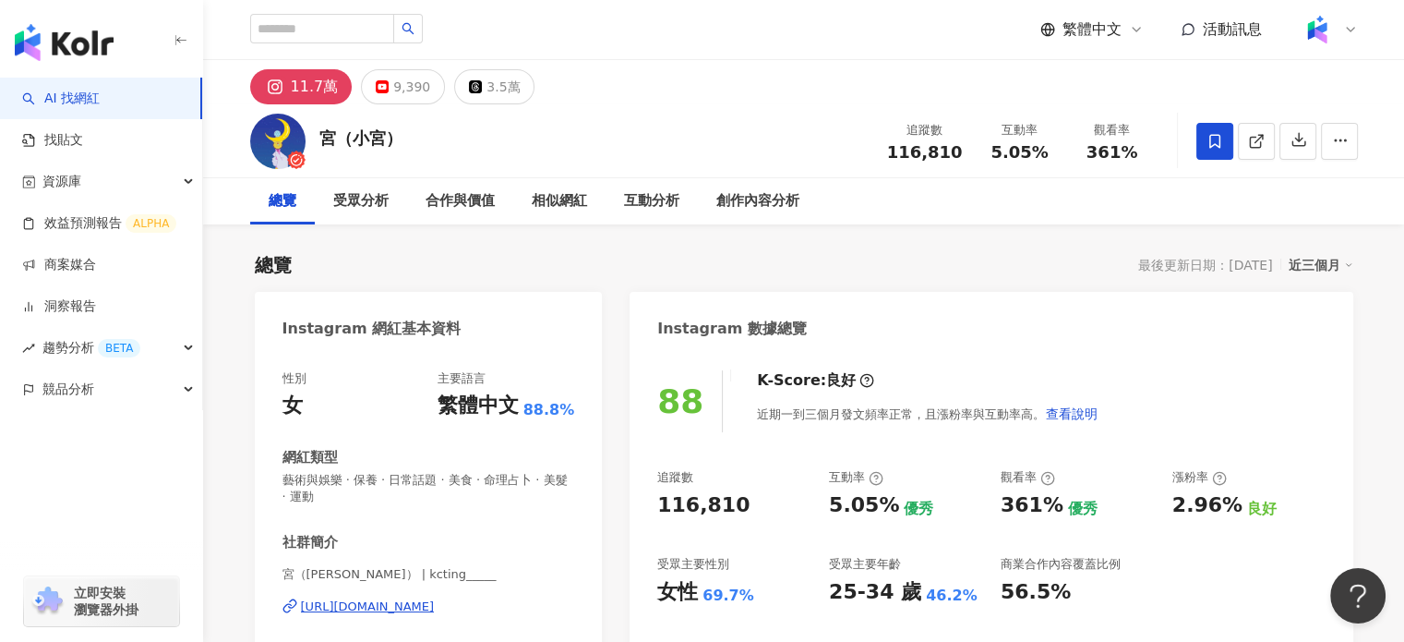
click at [940, 155] on span "116,810" at bounding box center [925, 151] width 76 height 19
drag, startPoint x: 940, startPoint y: 155, endPoint x: 979, endPoint y: 165, distance: 40.1
click at [979, 165] on div "追蹤數 116,810 互動率 5.05% 觀看率 361%" at bounding box center [1017, 141] width 283 height 54
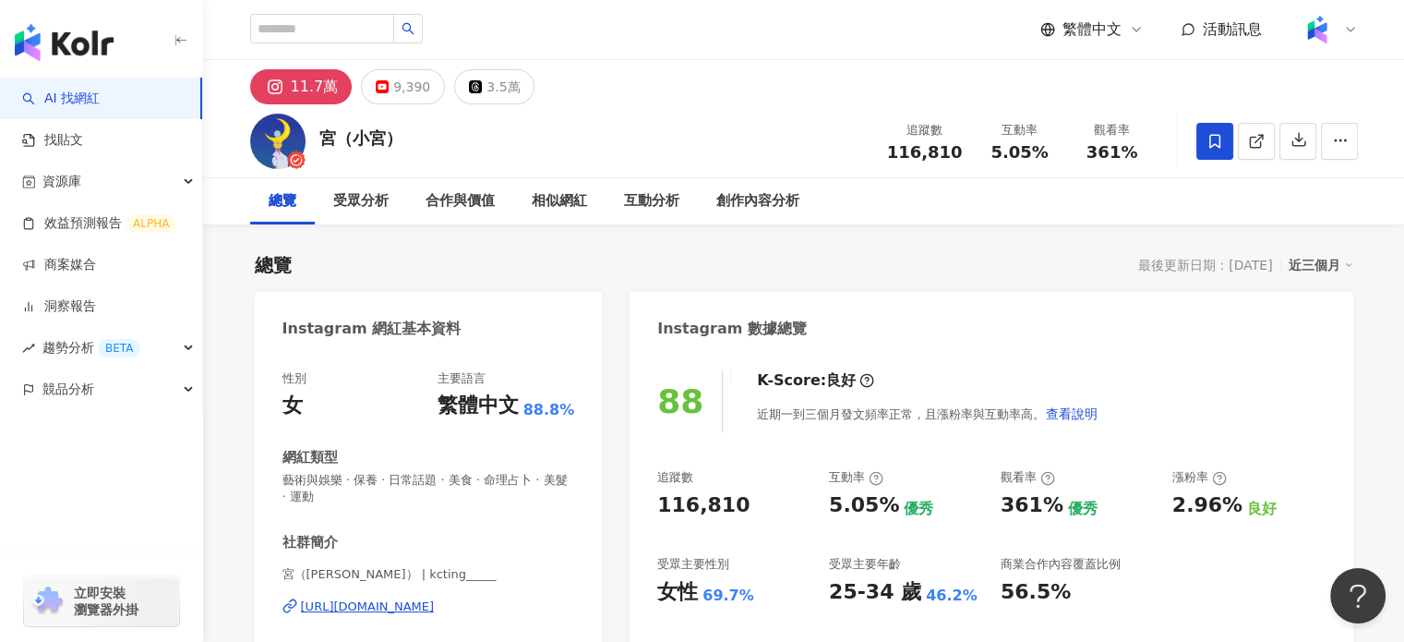
click at [934, 162] on span "116,810" at bounding box center [925, 151] width 76 height 19
copy span "116,810"
click at [994, 156] on span "5.05%" at bounding box center [1019, 152] width 57 height 18
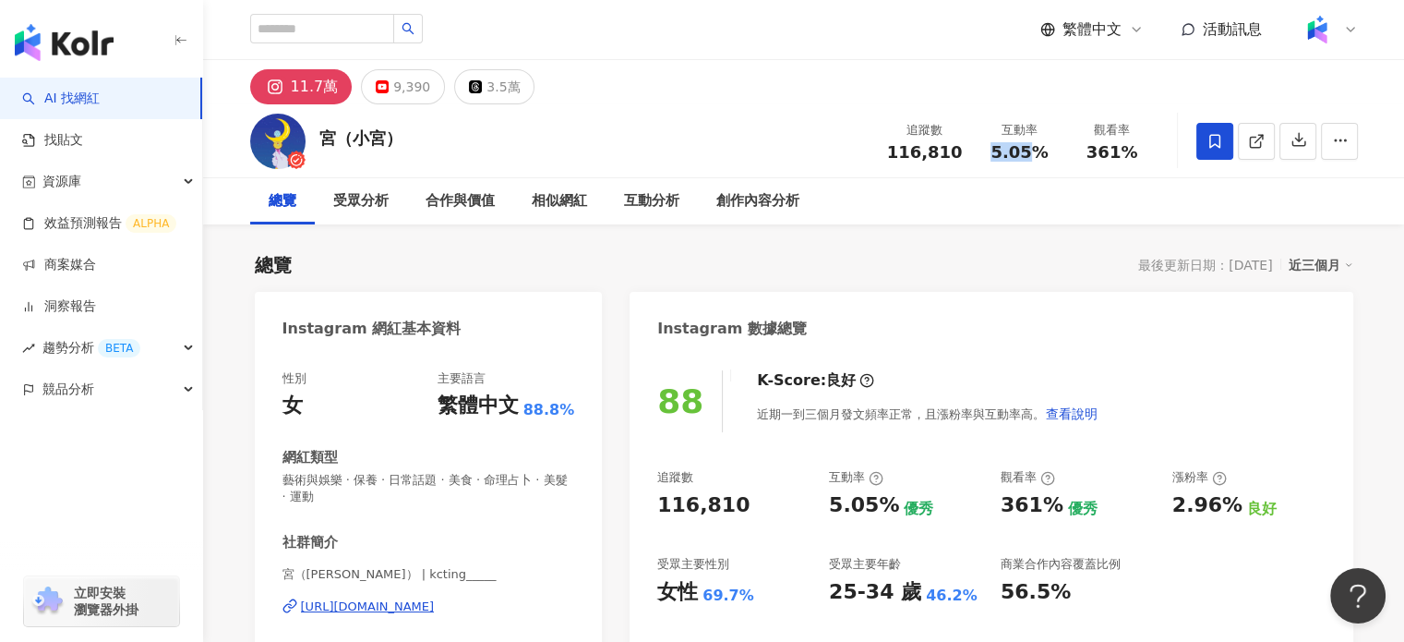
click at [994, 155] on span "5.05%" at bounding box center [1019, 152] width 57 height 18
copy span "5.05%"
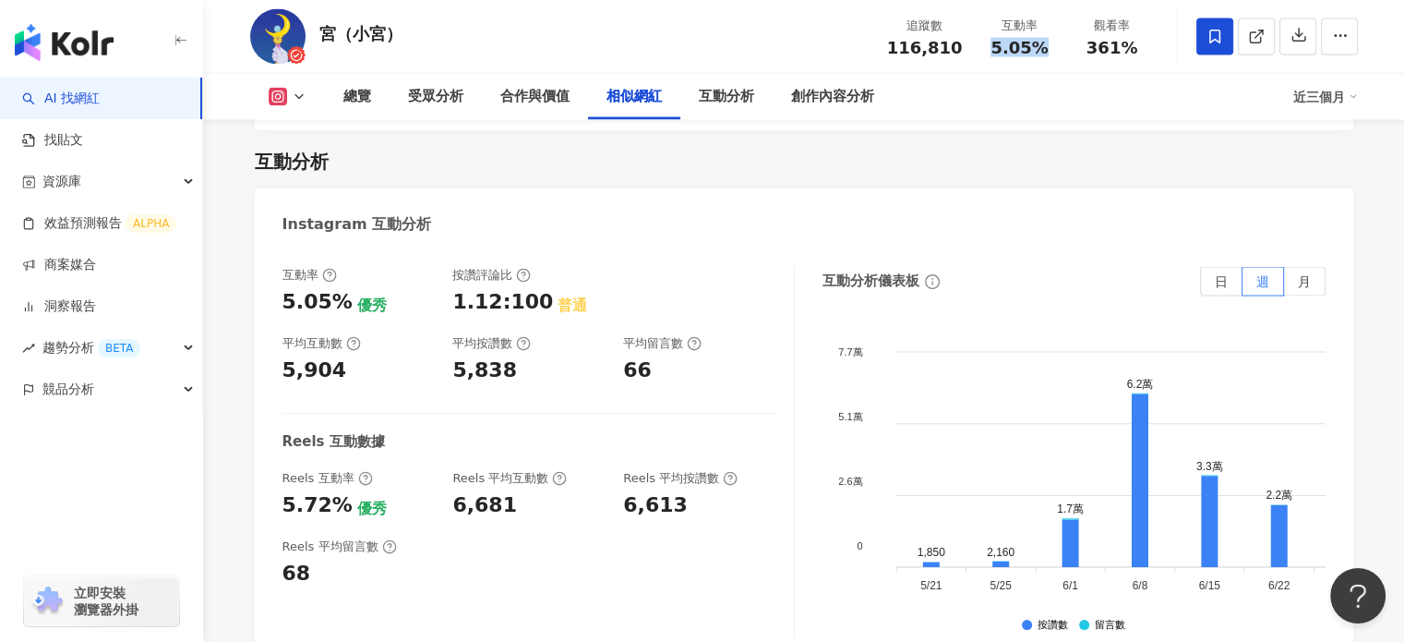
scroll to position [3693, 0]
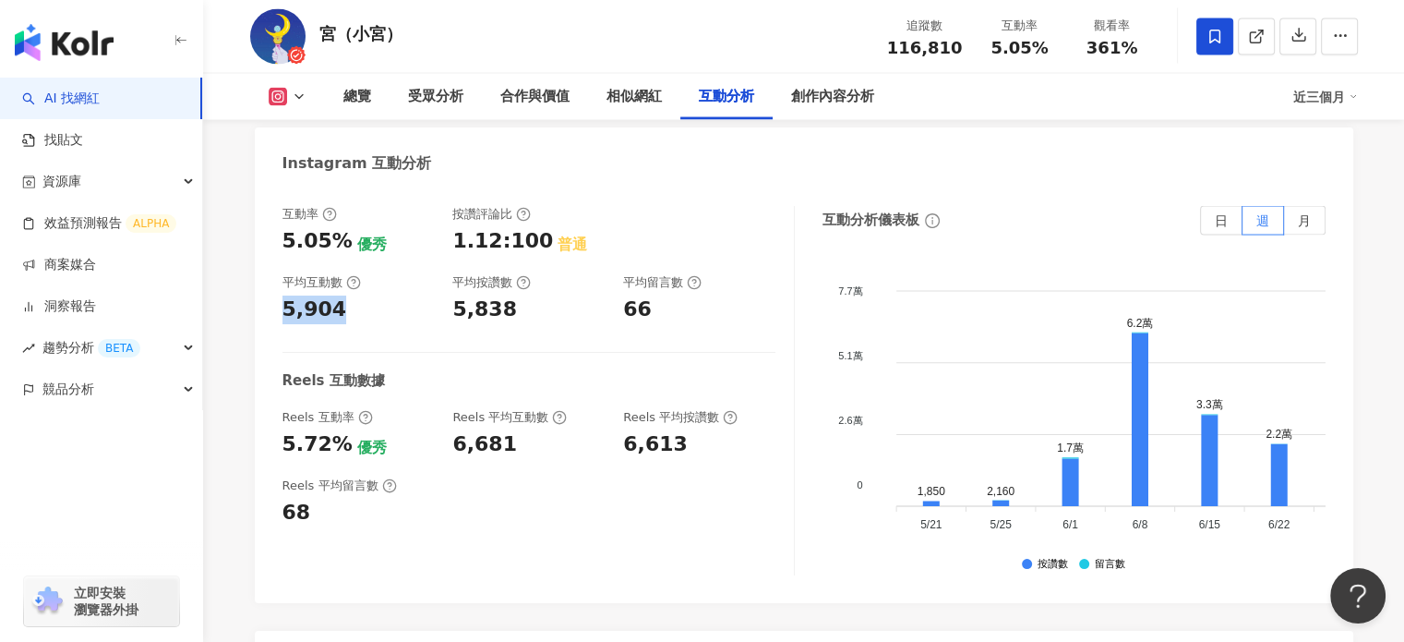
drag, startPoint x: 337, startPoint y: 291, endPoint x: 247, endPoint y: 288, distance: 90.5
copy div "5,904"
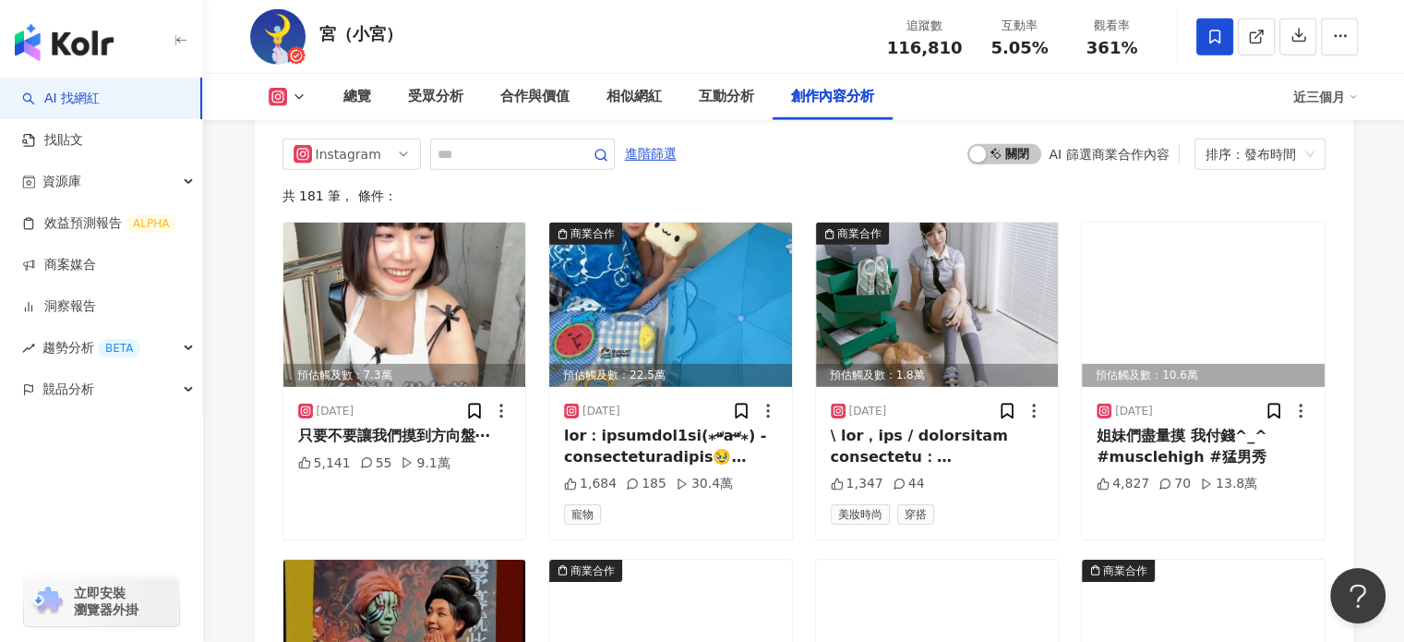
scroll to position [5724, 0]
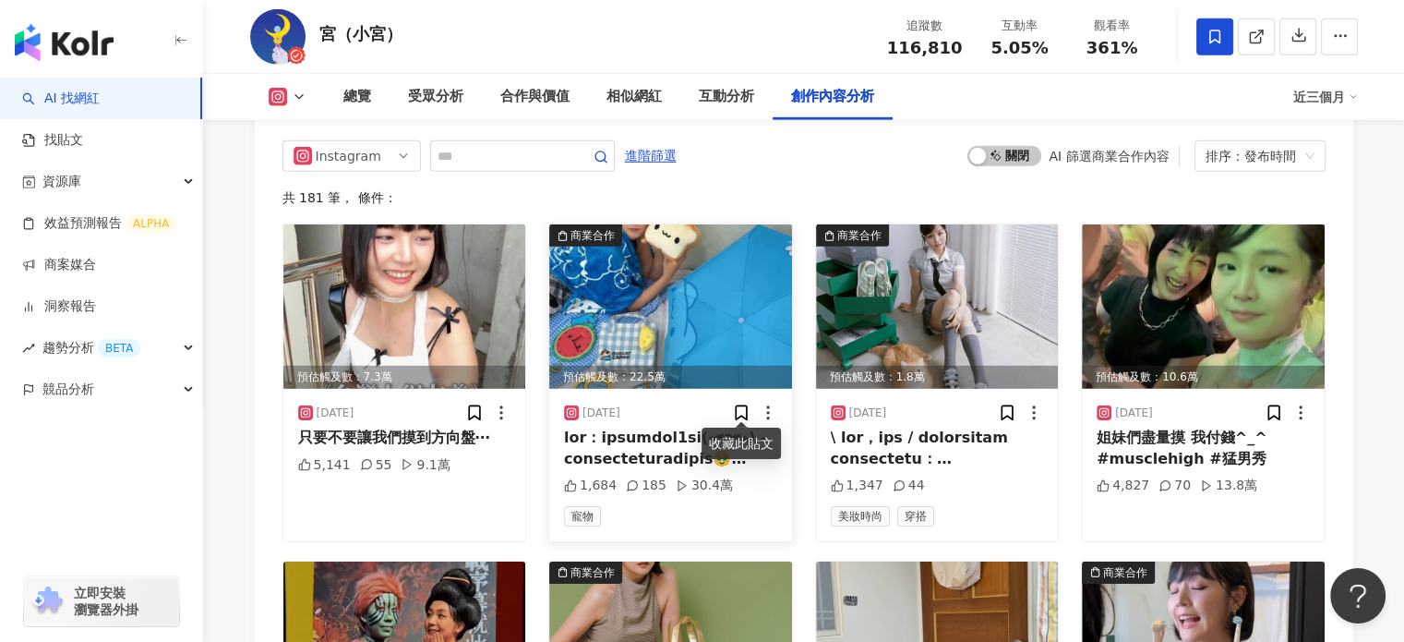
click at [738, 314] on img at bounding box center [670, 306] width 243 height 164
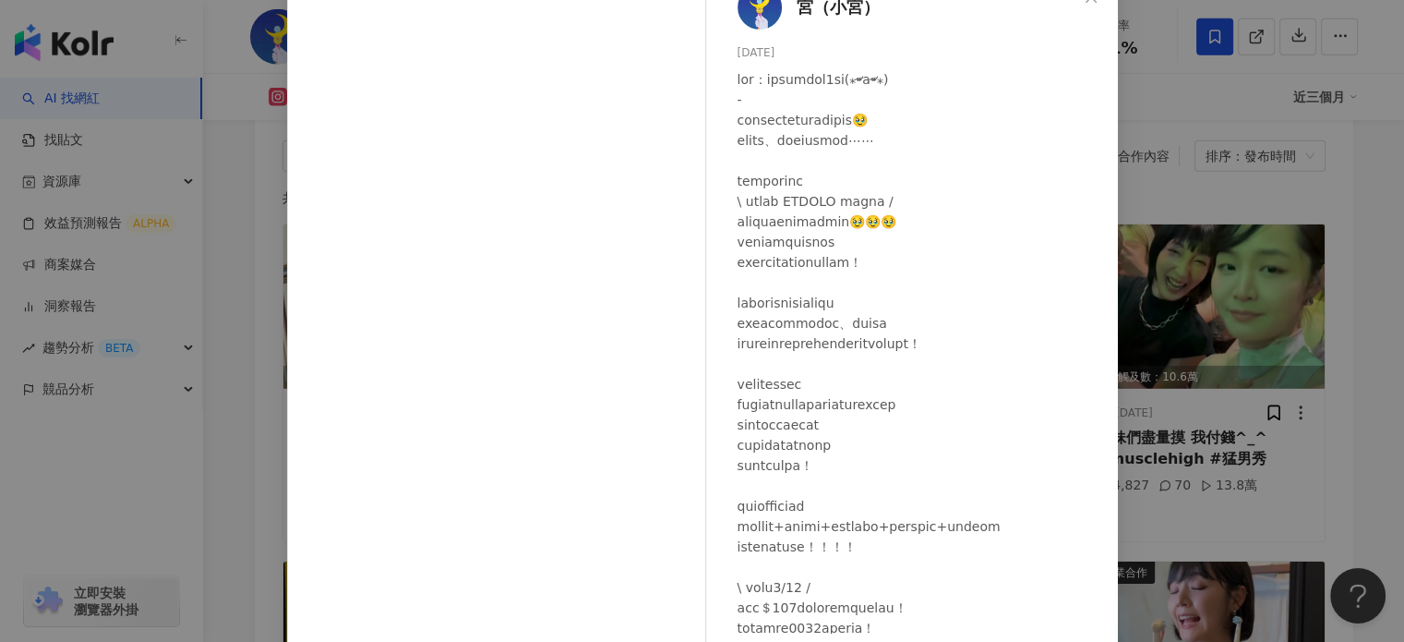
scroll to position [92, 0]
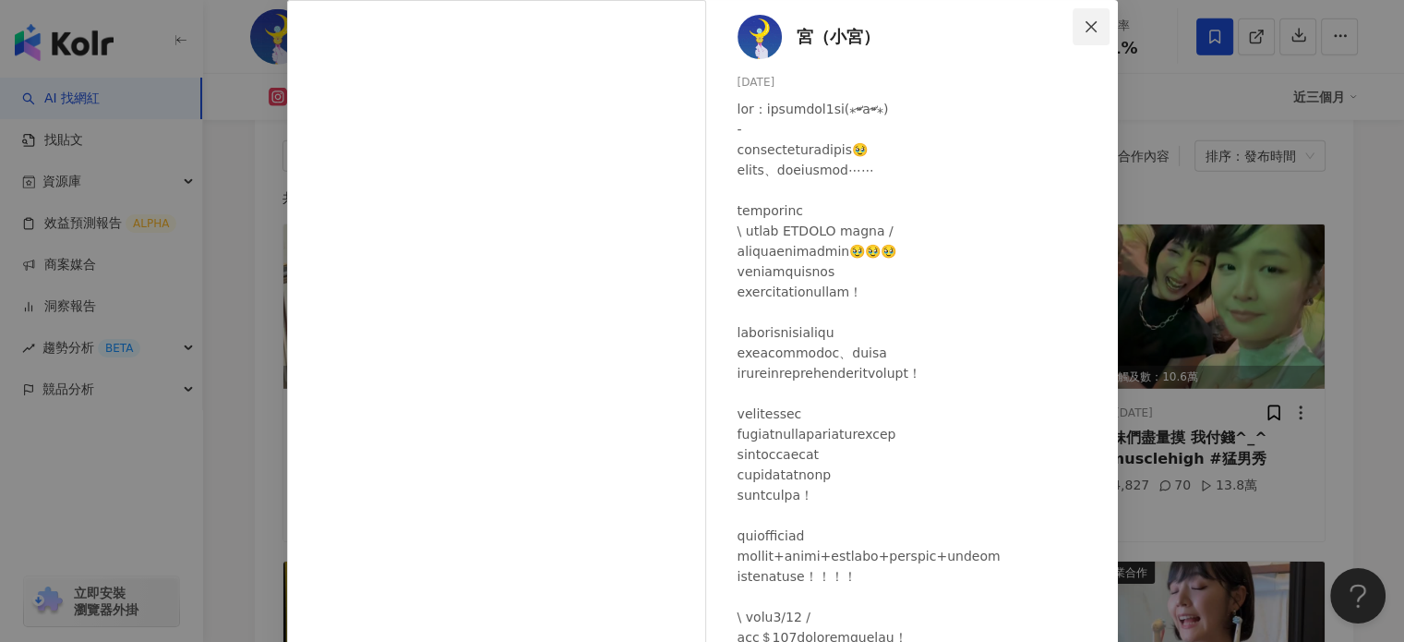
click at [1080, 14] on button "Close" at bounding box center [1091, 26] width 37 height 37
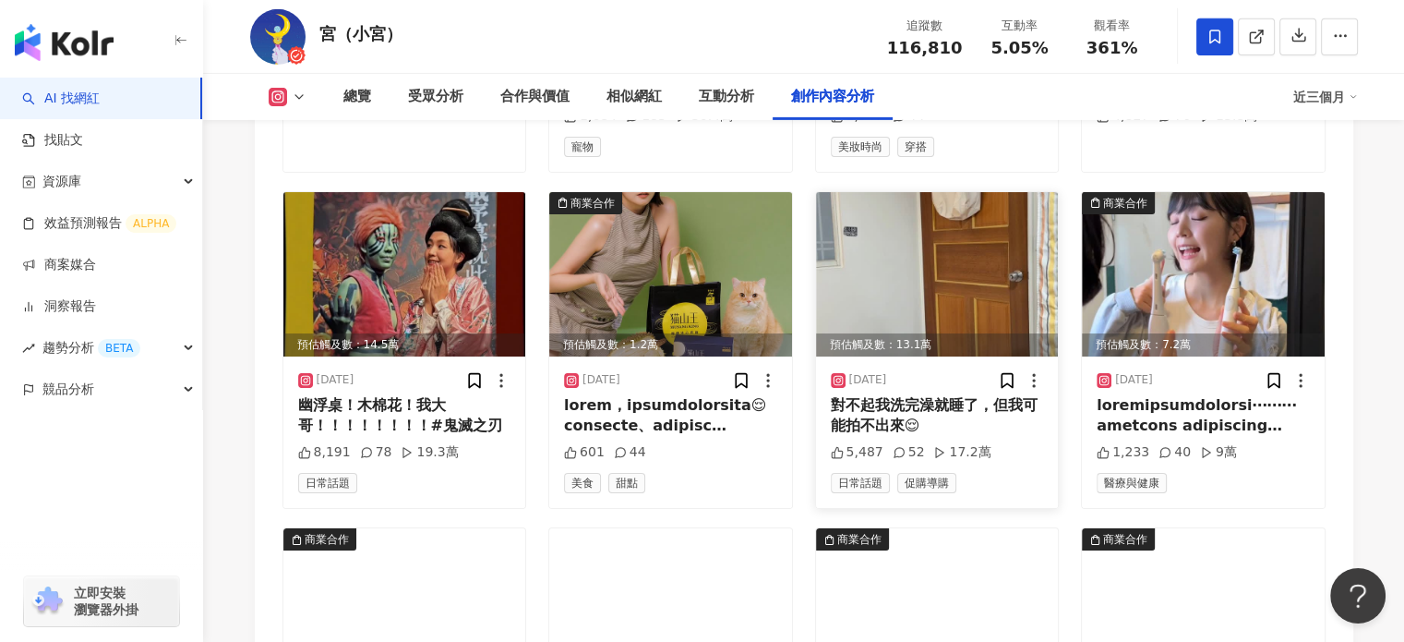
scroll to position [6278, 0]
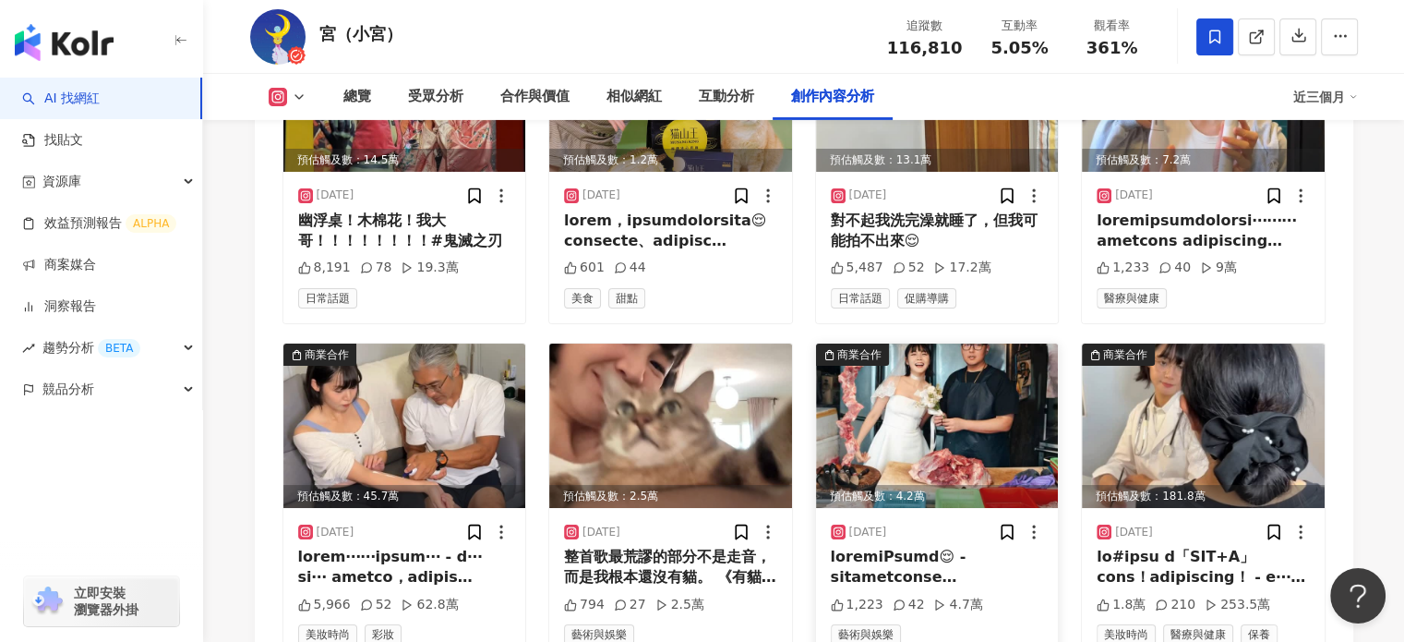
click at [931, 391] on img at bounding box center [937, 425] width 243 height 164
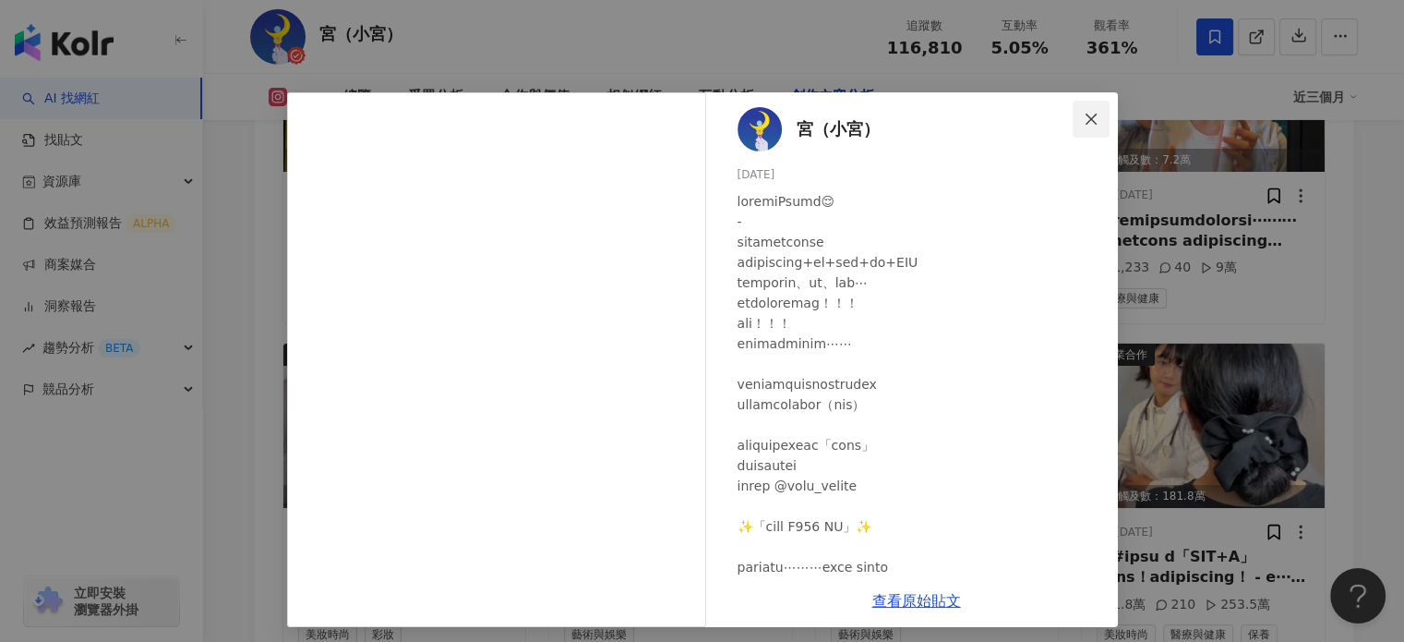
click at [1086, 101] on button "Close" at bounding box center [1091, 119] width 37 height 37
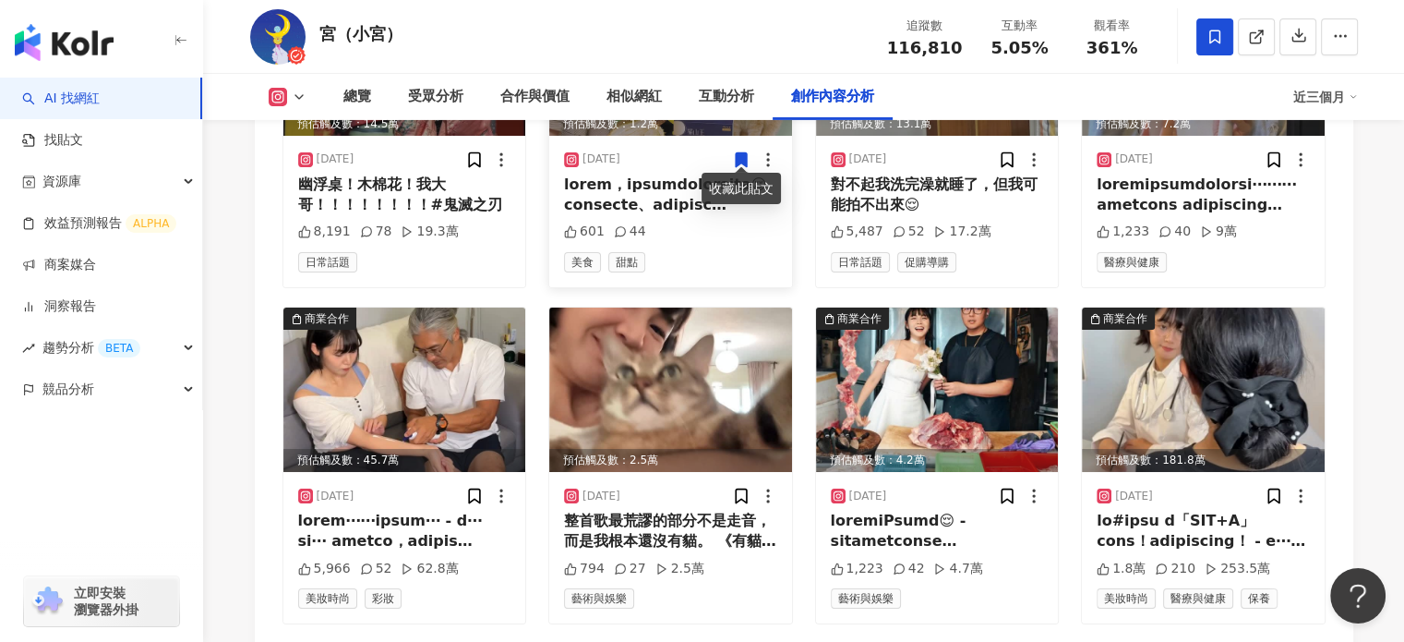
scroll to position [6463, 0]
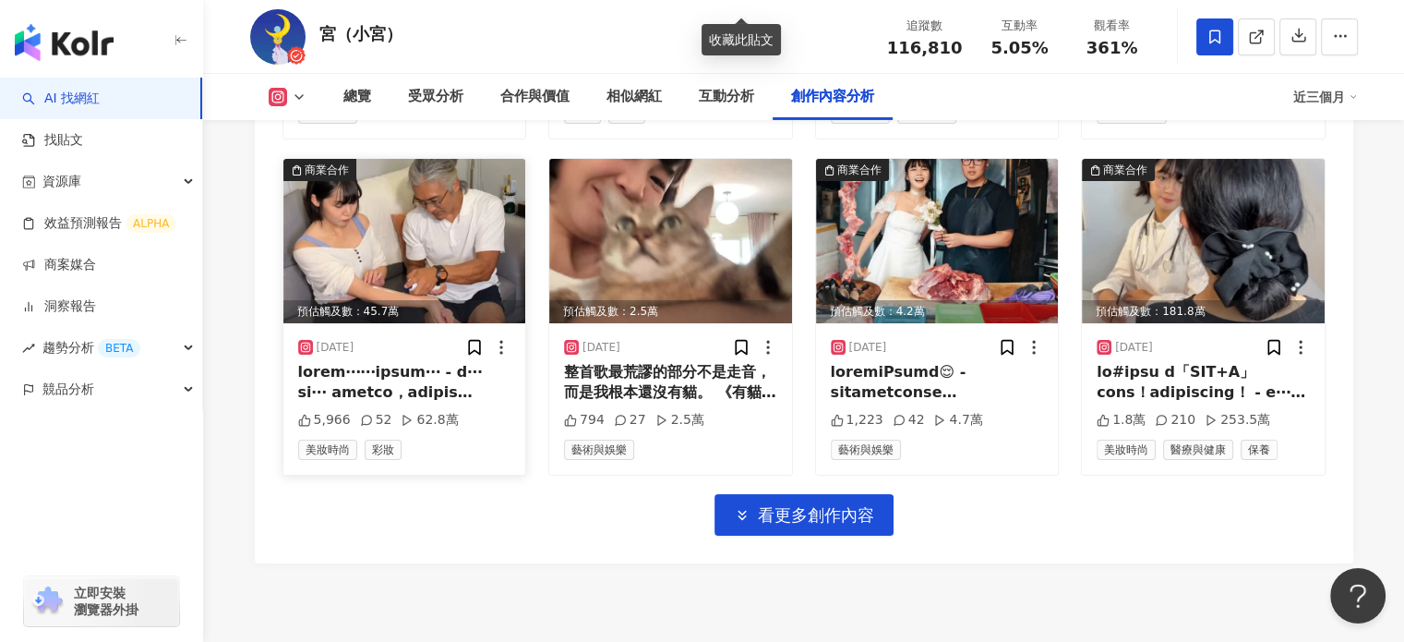
click at [394, 247] on img at bounding box center [404, 241] width 243 height 164
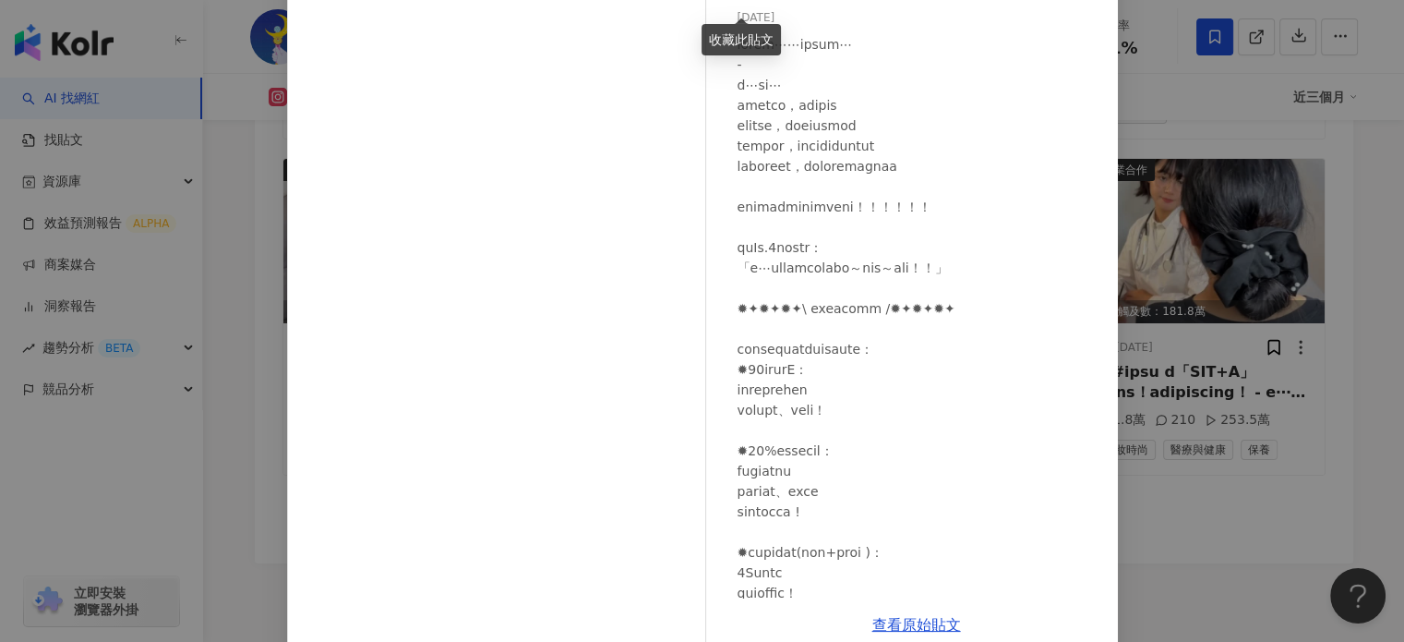
scroll to position [185, 0]
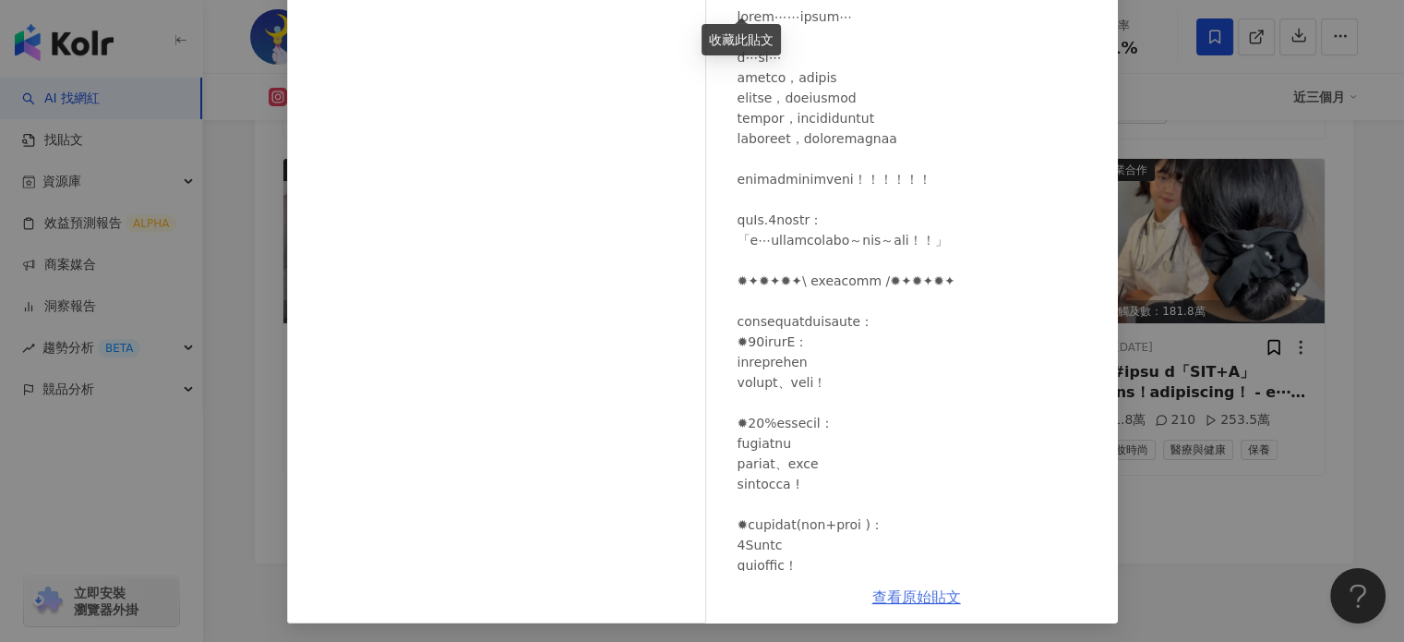
click at [904, 596] on link "查看原始貼文" at bounding box center [916, 597] width 89 height 18
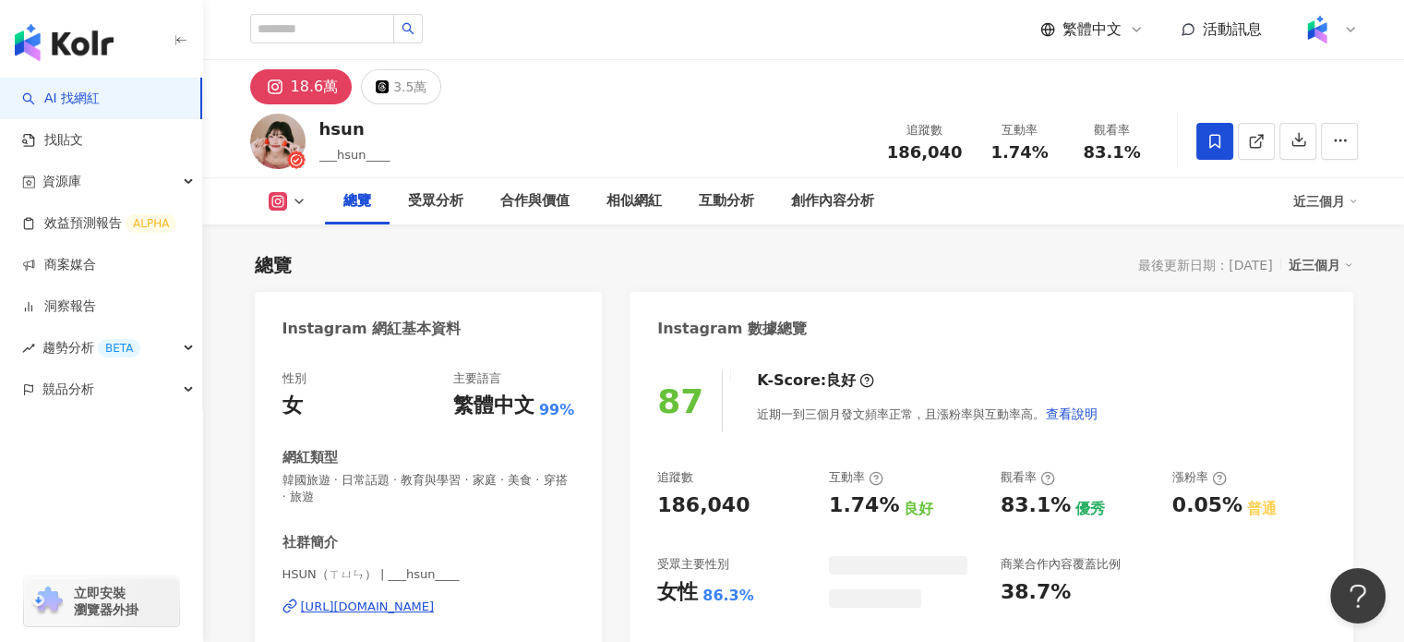
click at [942, 151] on span "186,040" at bounding box center [925, 151] width 76 height 19
click at [1034, 143] on span "1.74%" at bounding box center [1019, 152] width 57 height 18
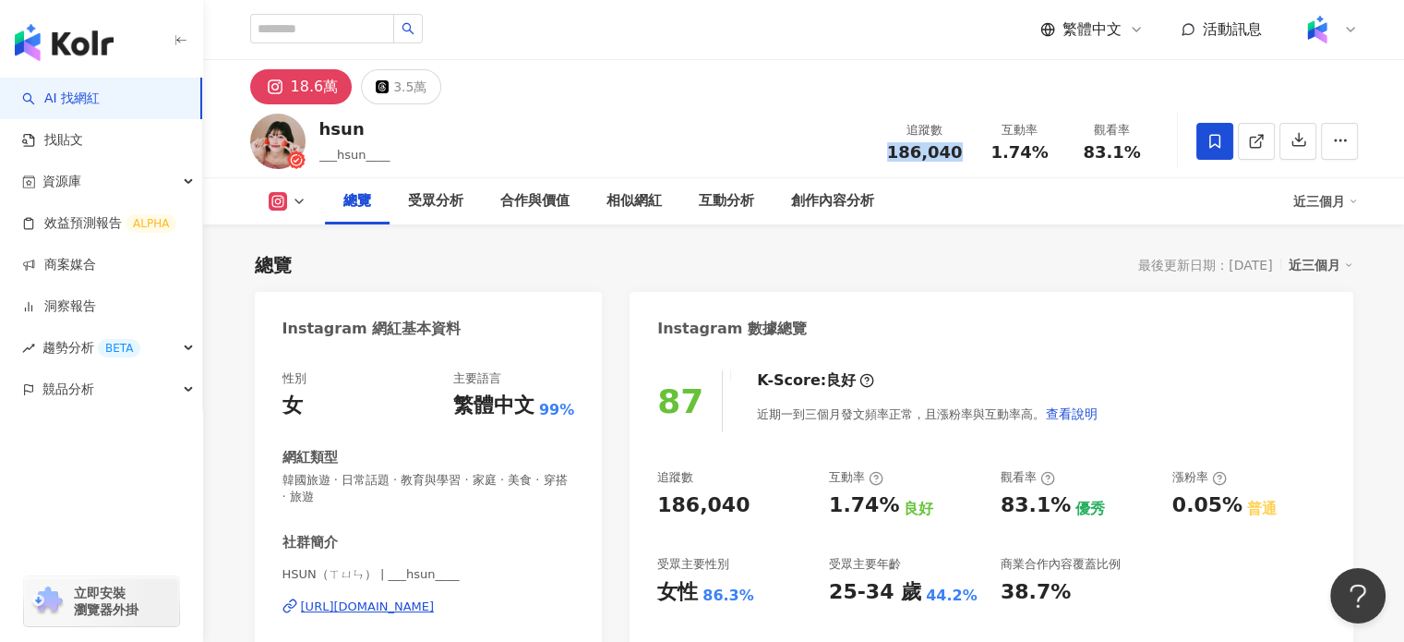
click at [1034, 150] on span "1.74%" at bounding box center [1019, 152] width 57 height 18
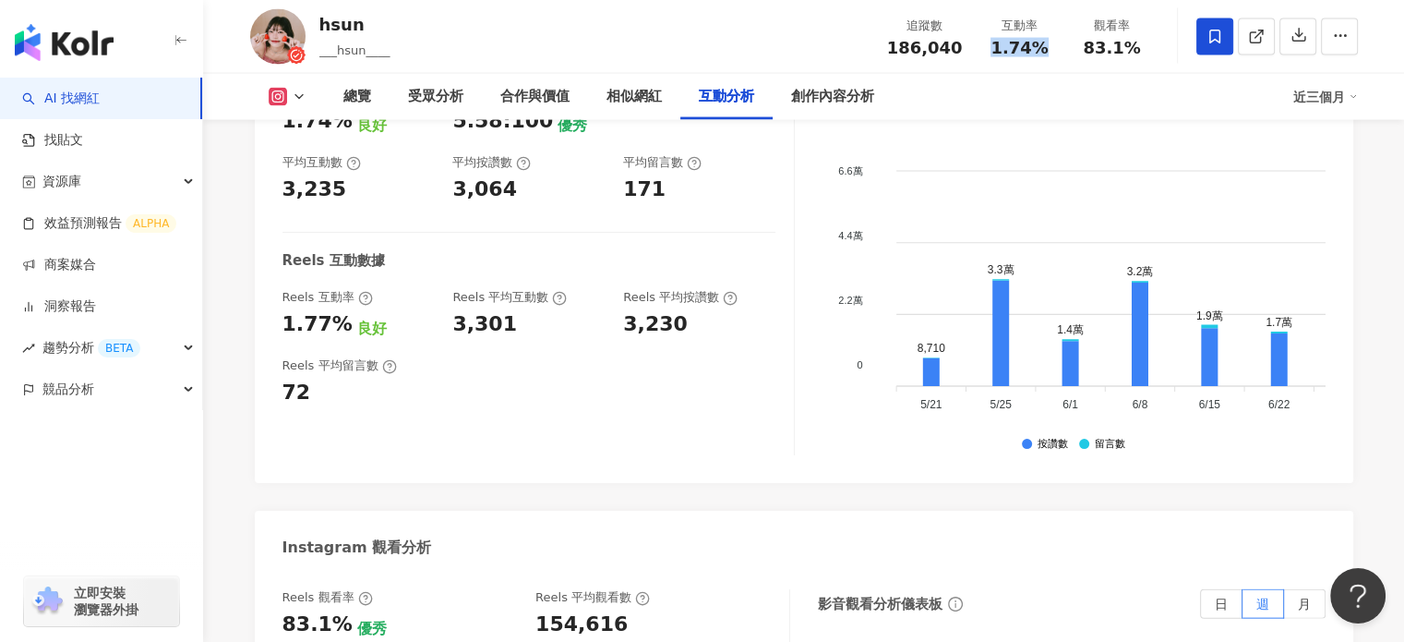
scroll to position [3785, 0]
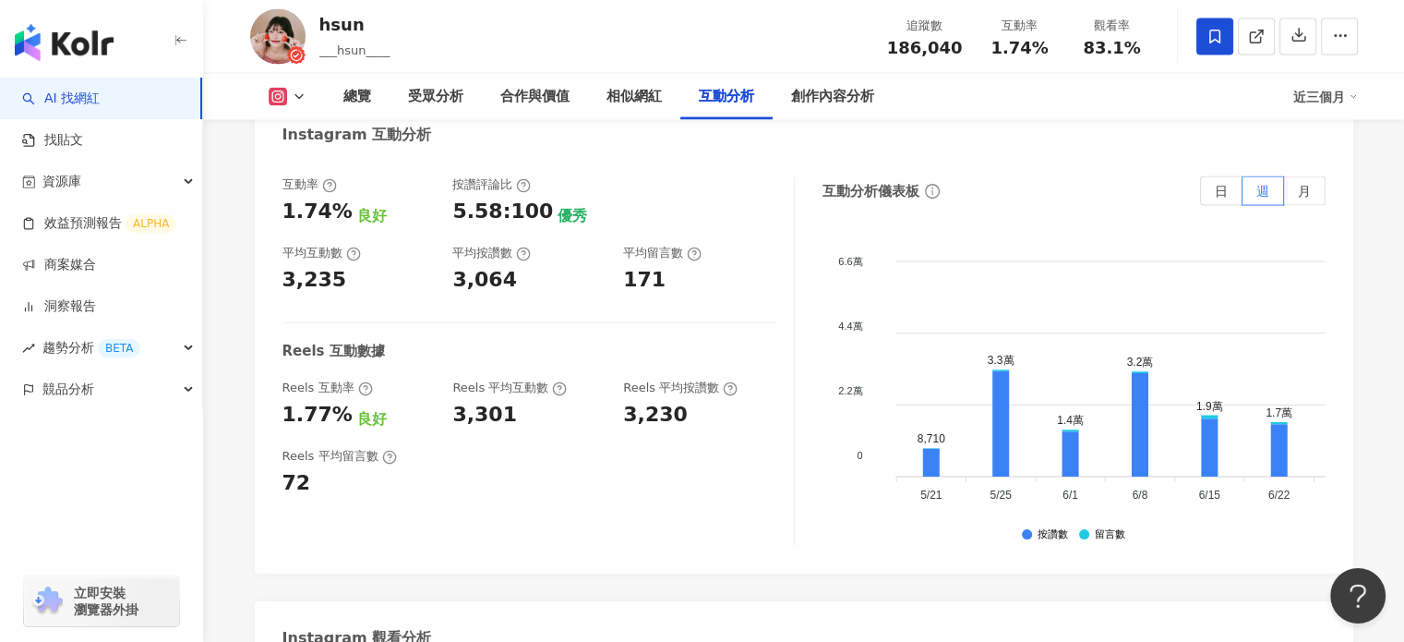
click at [335, 266] on div "3,235" at bounding box center [315, 280] width 65 height 29
click at [332, 266] on div "3,235" at bounding box center [315, 280] width 65 height 29
click at [284, 266] on div "3,235" at bounding box center [315, 280] width 65 height 29
drag, startPoint x: 277, startPoint y: 242, endPoint x: 341, endPoint y: 251, distance: 64.4
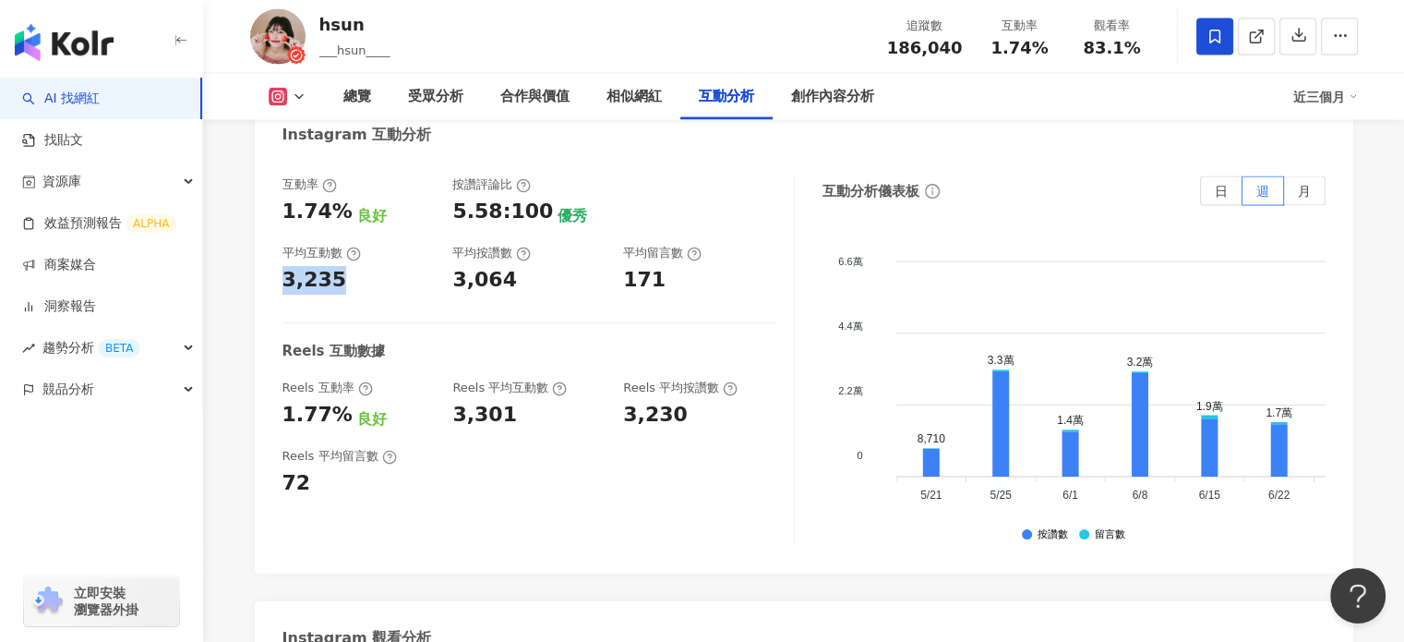
click at [341, 251] on div "互動率 1.74% 良好 按讚評論比 5.58:100 優秀 平均互動數 3,235 平均按讚數 3,064 平均留言數 171 Reels 互動數據 Ree…" at bounding box center [804, 365] width 1099 height 415
copy div "3,235"
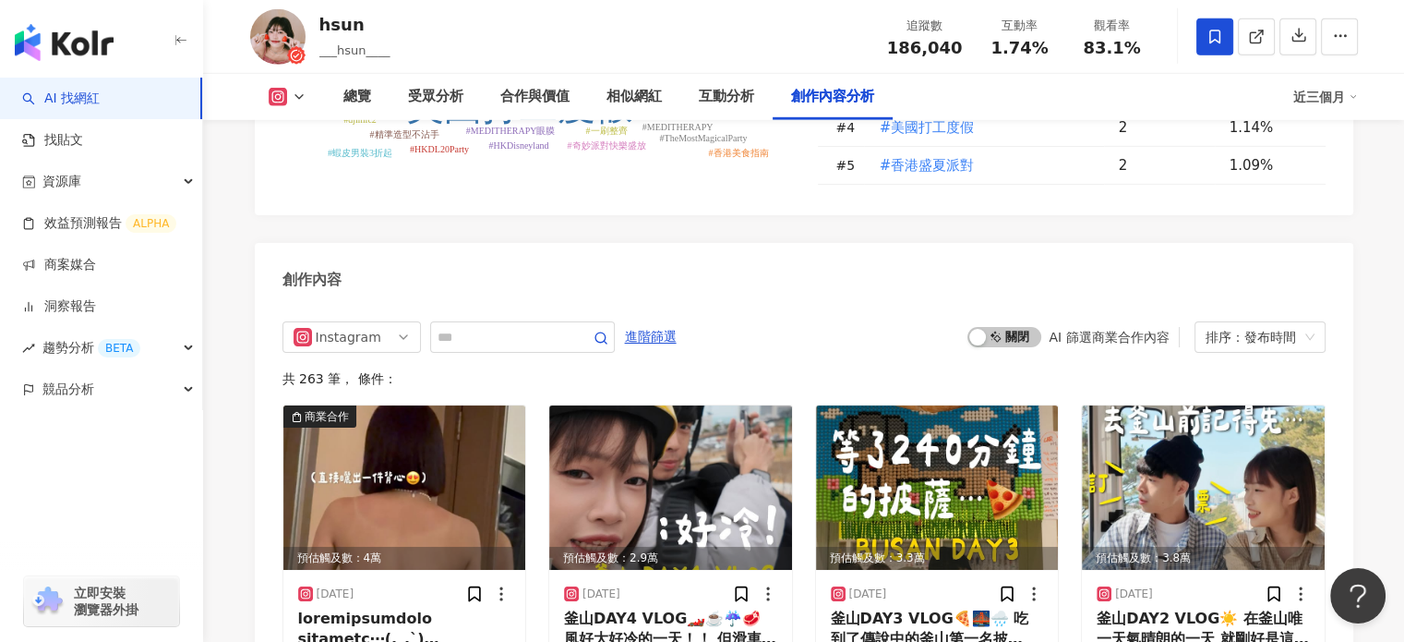
scroll to position [5792, 0]
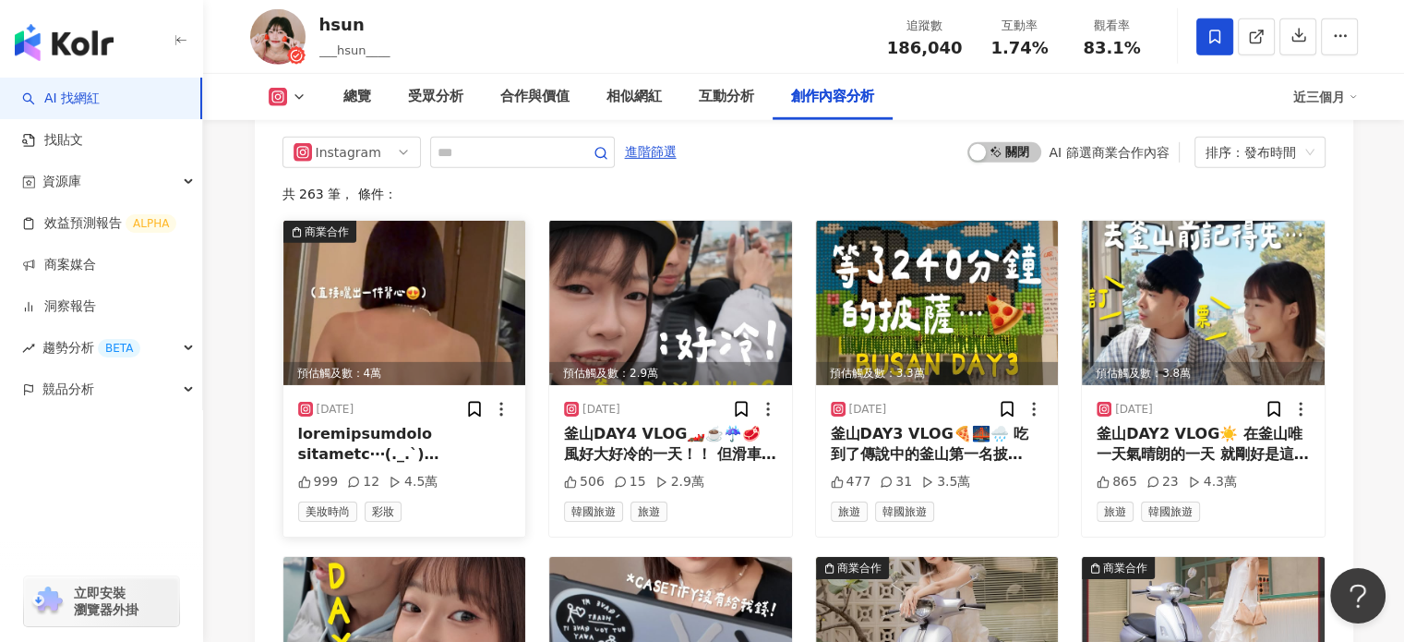
click at [404, 223] on img at bounding box center [404, 303] width 243 height 164
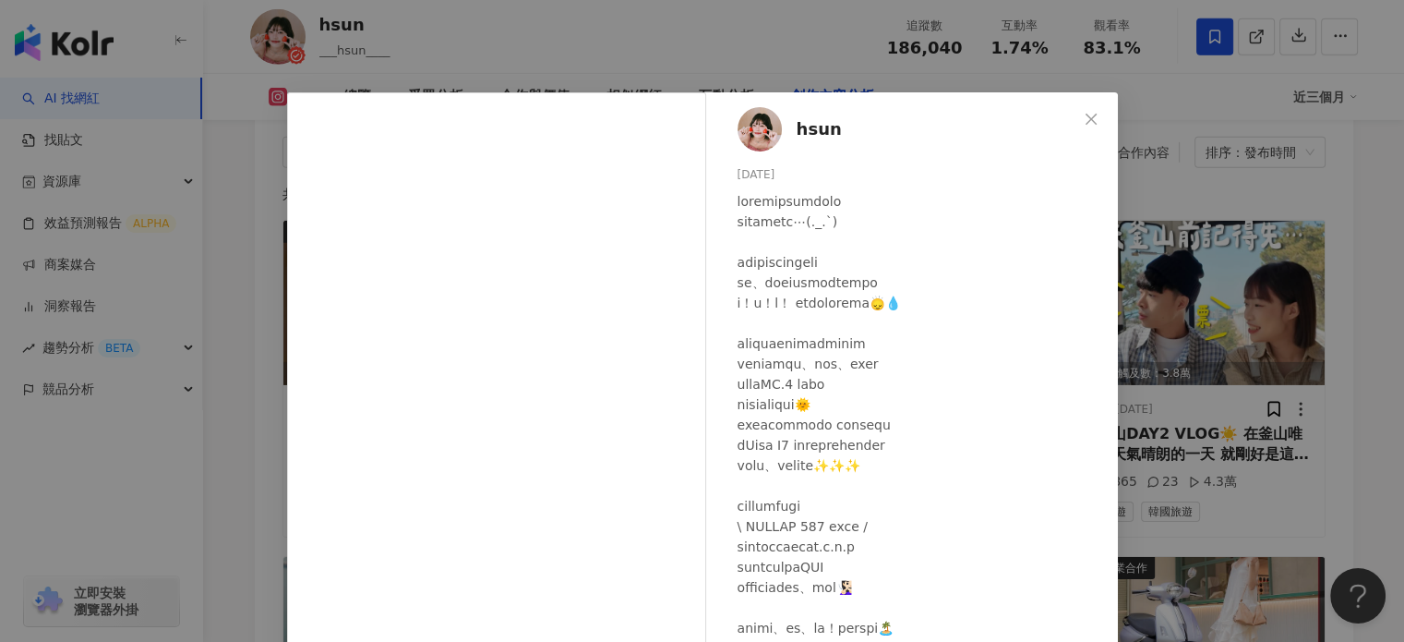
scroll to position [185, 0]
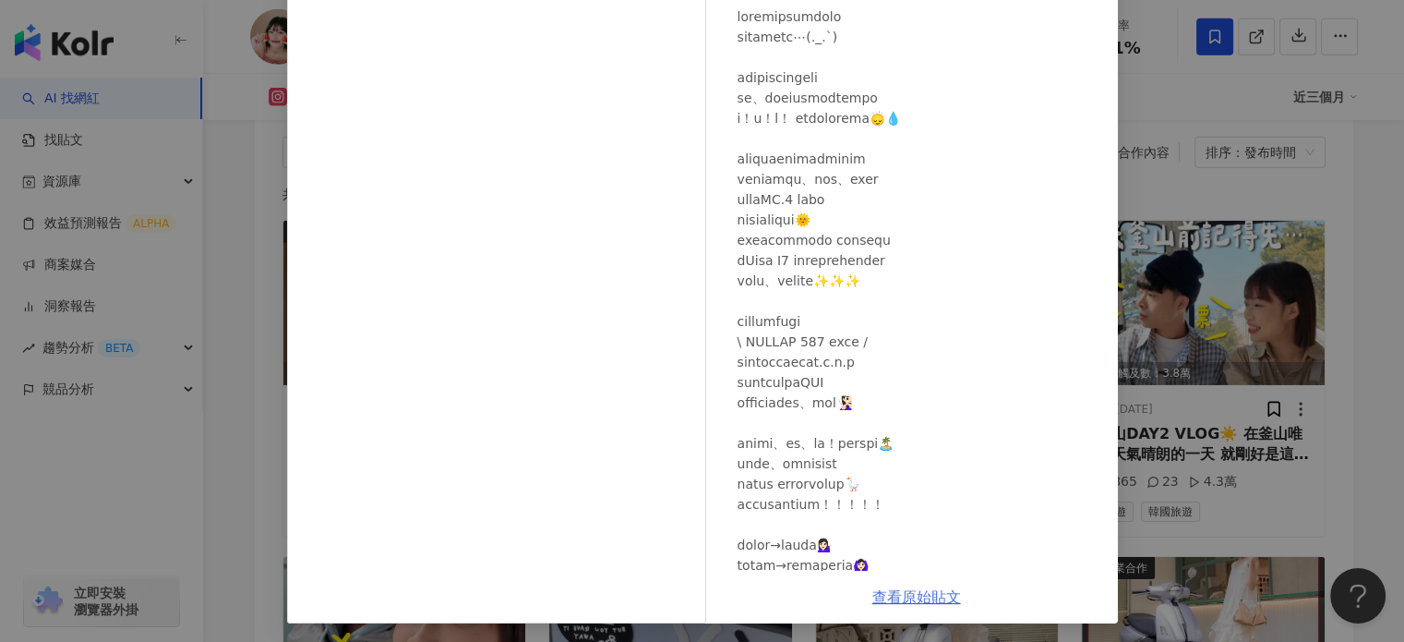
click at [889, 603] on link "查看原始貼文" at bounding box center [916, 597] width 89 height 18
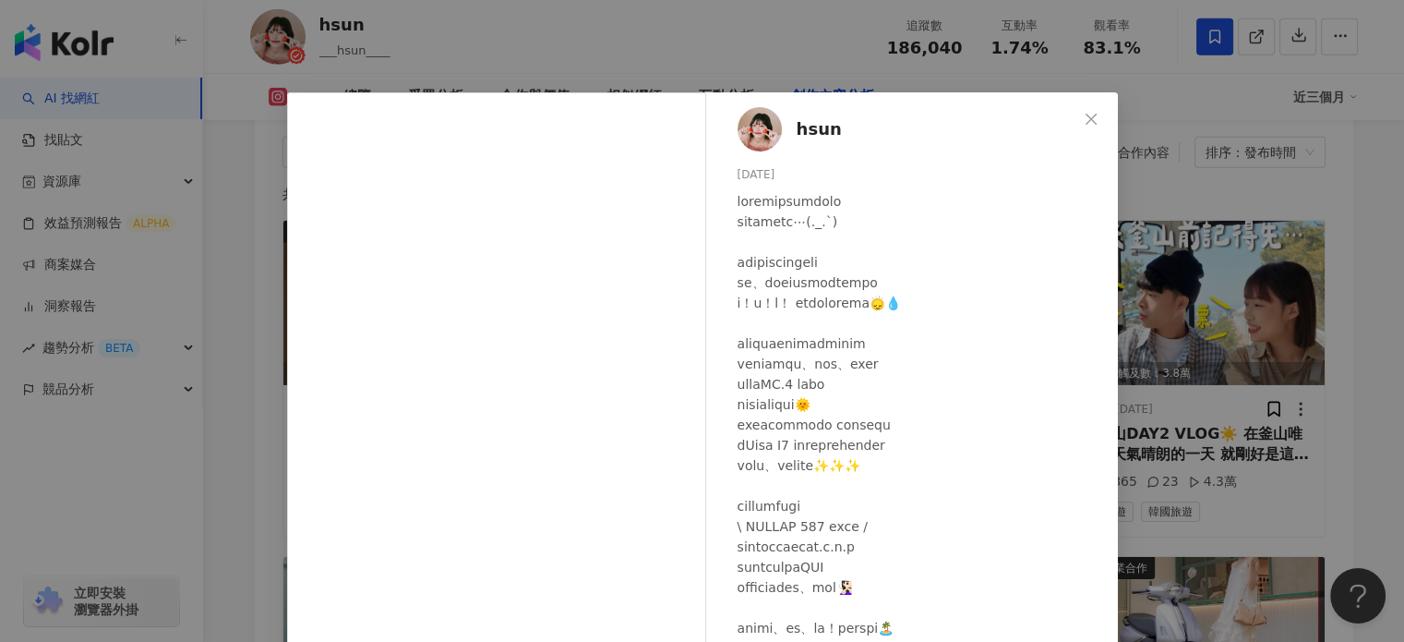
scroll to position [5422, 0]
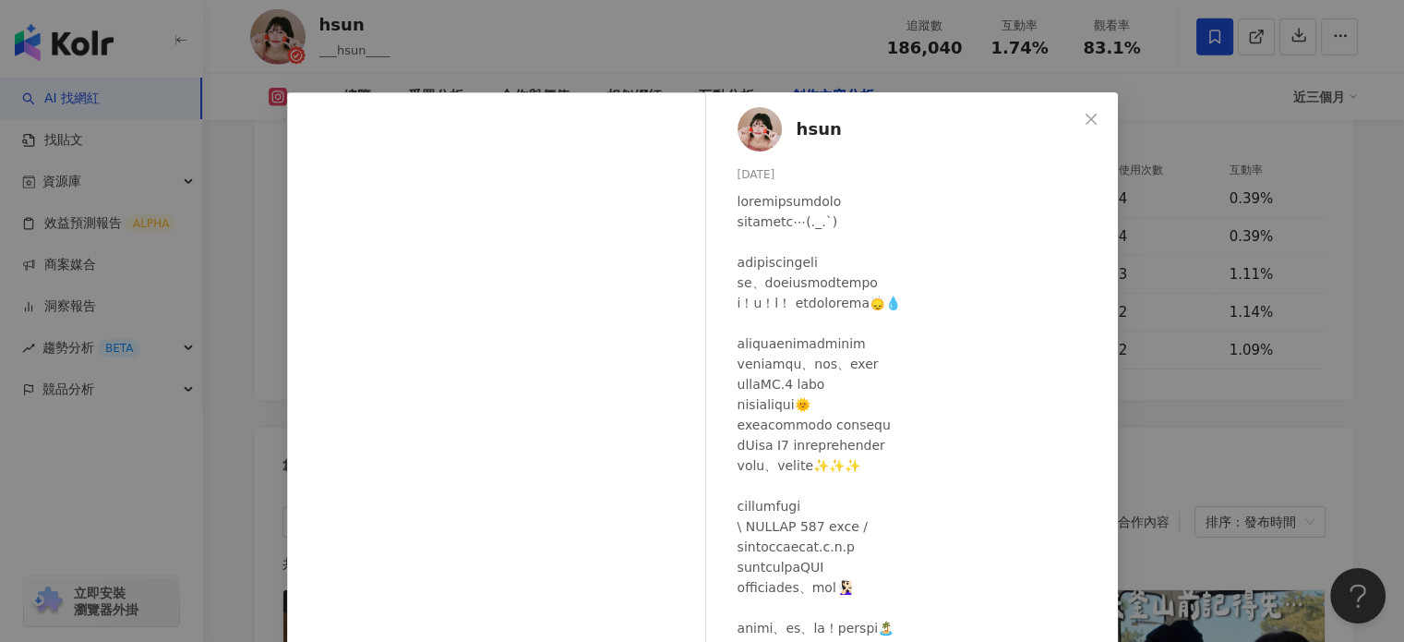
drag, startPoint x: 1091, startPoint y: 114, endPoint x: 1064, endPoint y: 10, distance: 107.7
click at [1091, 114] on span "Close" at bounding box center [1091, 119] width 37 height 15
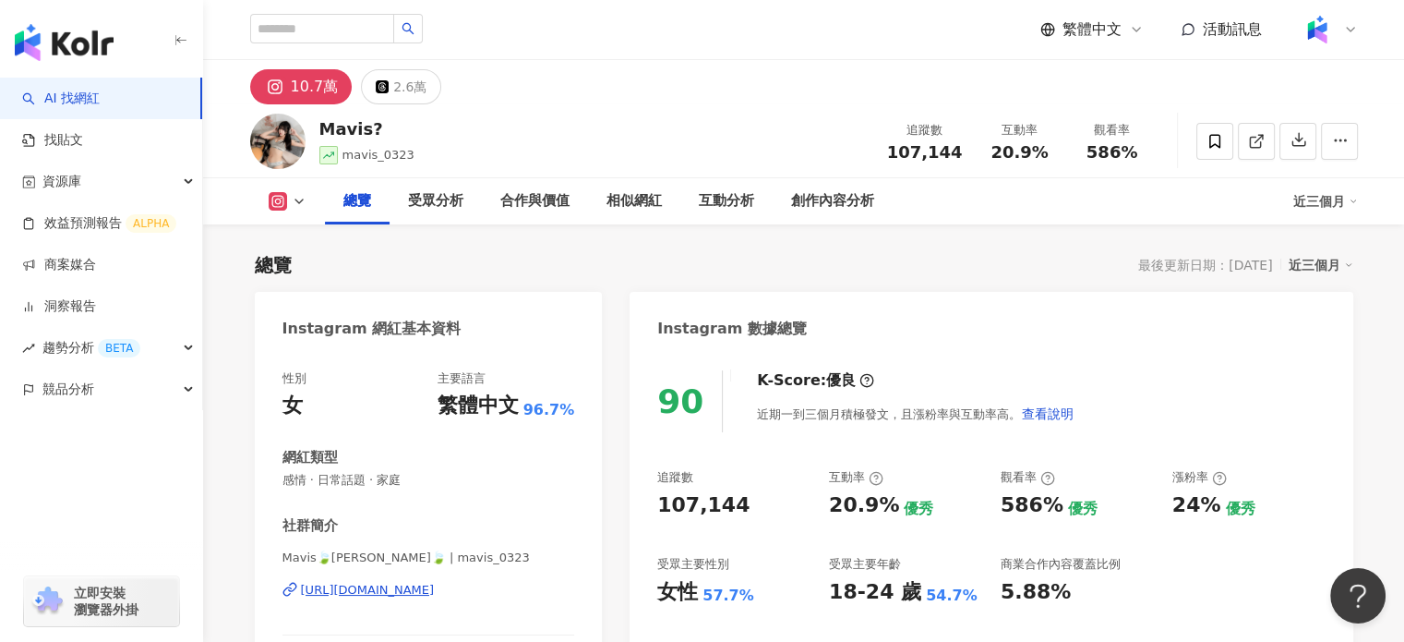
scroll to position [185, 0]
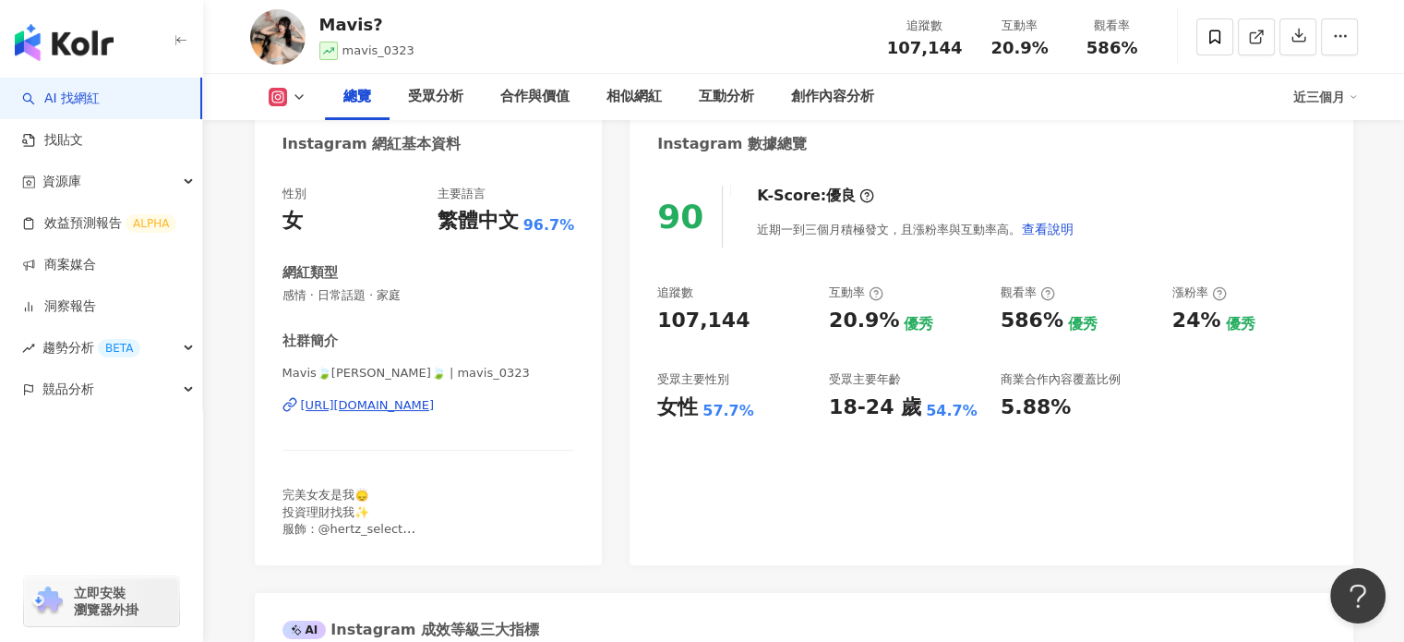
click at [391, 405] on div "[URL][DOMAIN_NAME]" at bounding box center [368, 405] width 134 height 17
drag, startPoint x: 374, startPoint y: 29, endPoint x: 329, endPoint y: 23, distance: 45.6
click at [321, 23] on div "Mavis?" at bounding box center [366, 24] width 95 height 23
drag, startPoint x: 358, startPoint y: 26, endPoint x: 384, endPoint y: 313, distance: 288.3
click at [391, 302] on span "感情 · 日常話題 · 家庭" at bounding box center [429, 295] width 293 height 17
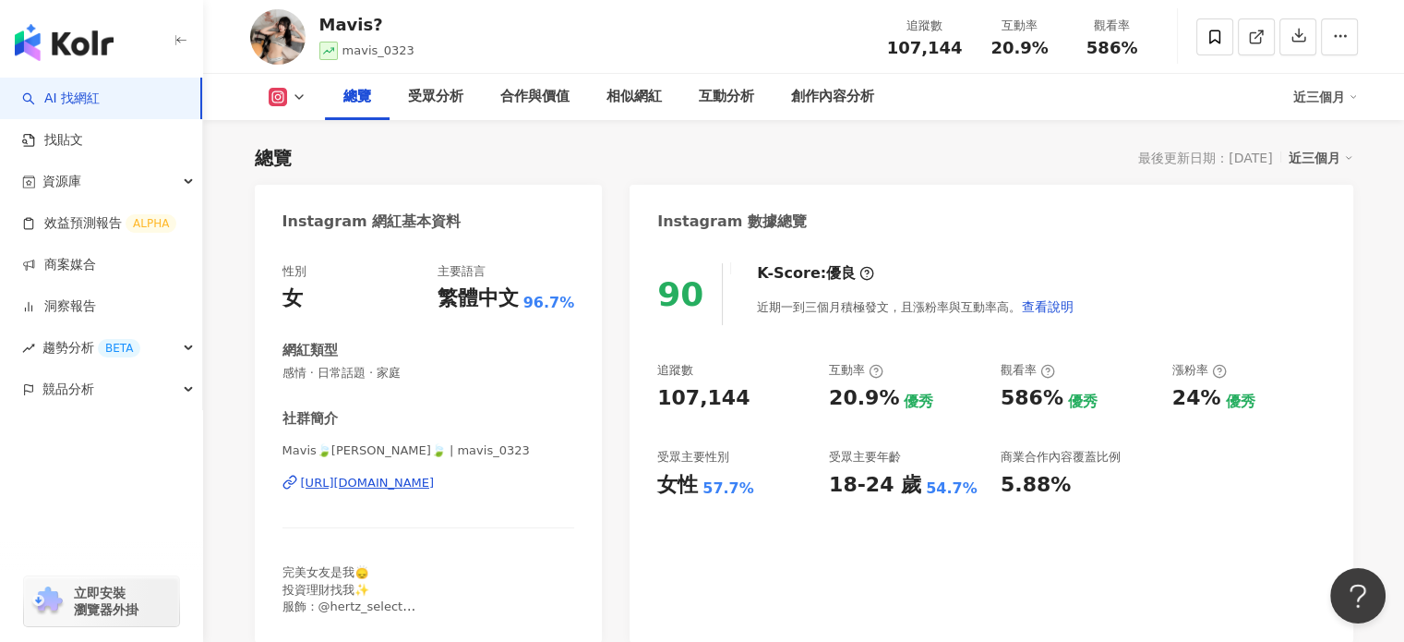
scroll to position [0, 0]
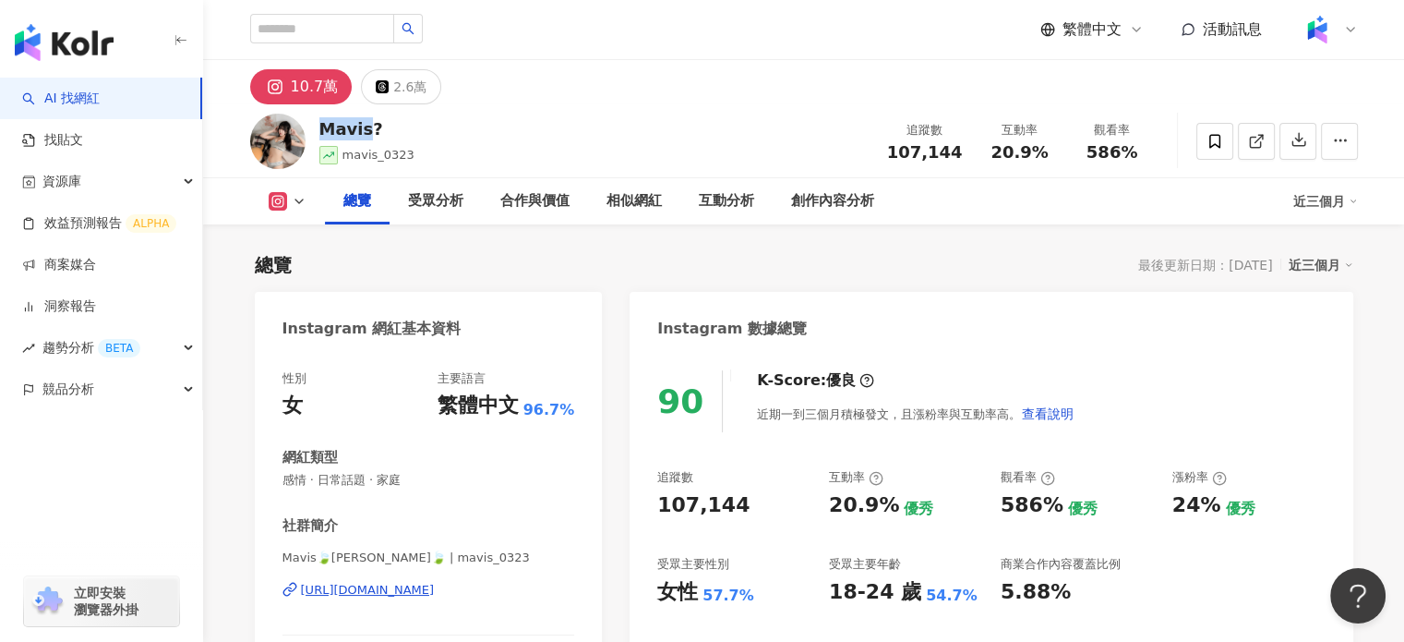
drag, startPoint x: 364, startPoint y: 128, endPoint x: 319, endPoint y: 120, distance: 46.0
click at [319, 120] on div "Mavis?" at bounding box center [366, 128] width 95 height 23
copy div "Mavis"
drag, startPoint x: 279, startPoint y: 557, endPoint x: 383, endPoint y: 556, distance: 104.3
click at [383, 556] on div "性別 女 主要語言 繁體中文 96.7% 網紅類型 感情 · 日常話題 · 家庭 社群簡介 Mavis🍃[PERSON_NAME]🍃 | mavis_0323…" at bounding box center [429, 551] width 348 height 398
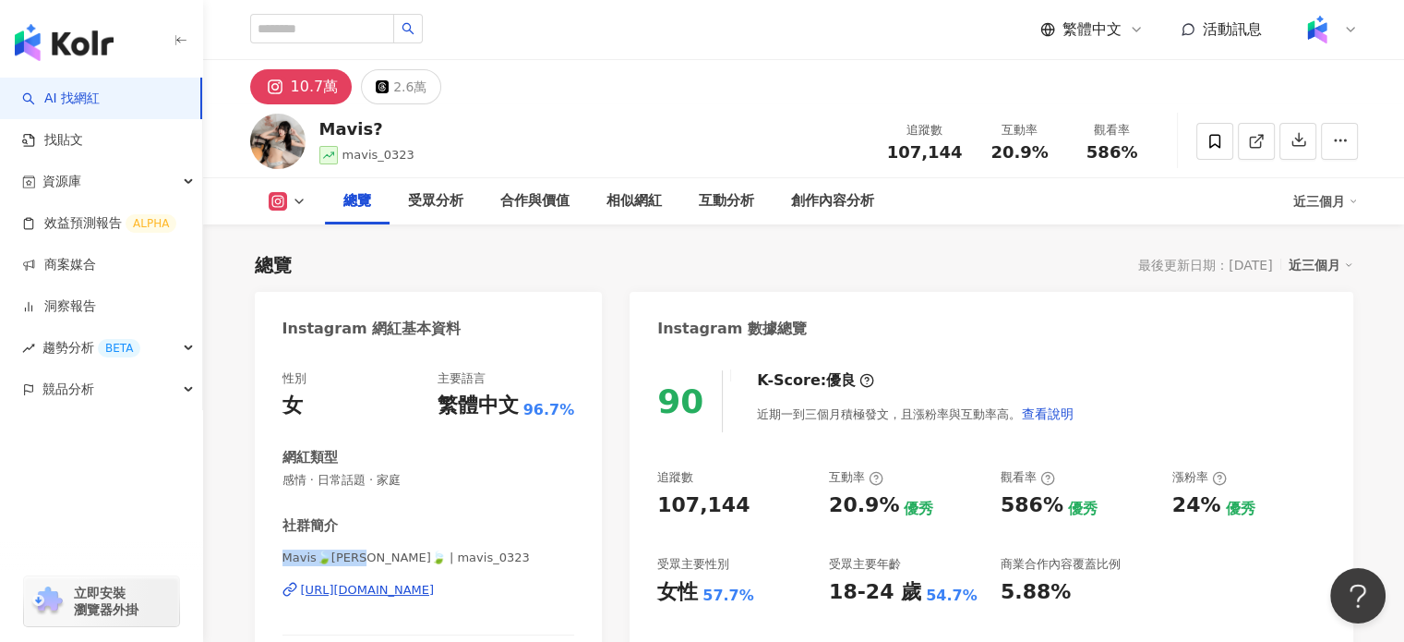
copy span "Mavis🍃[PERSON_NAME]🍃 |"
click at [903, 152] on span "107,144" at bounding box center [925, 151] width 76 height 19
copy span "107,144"
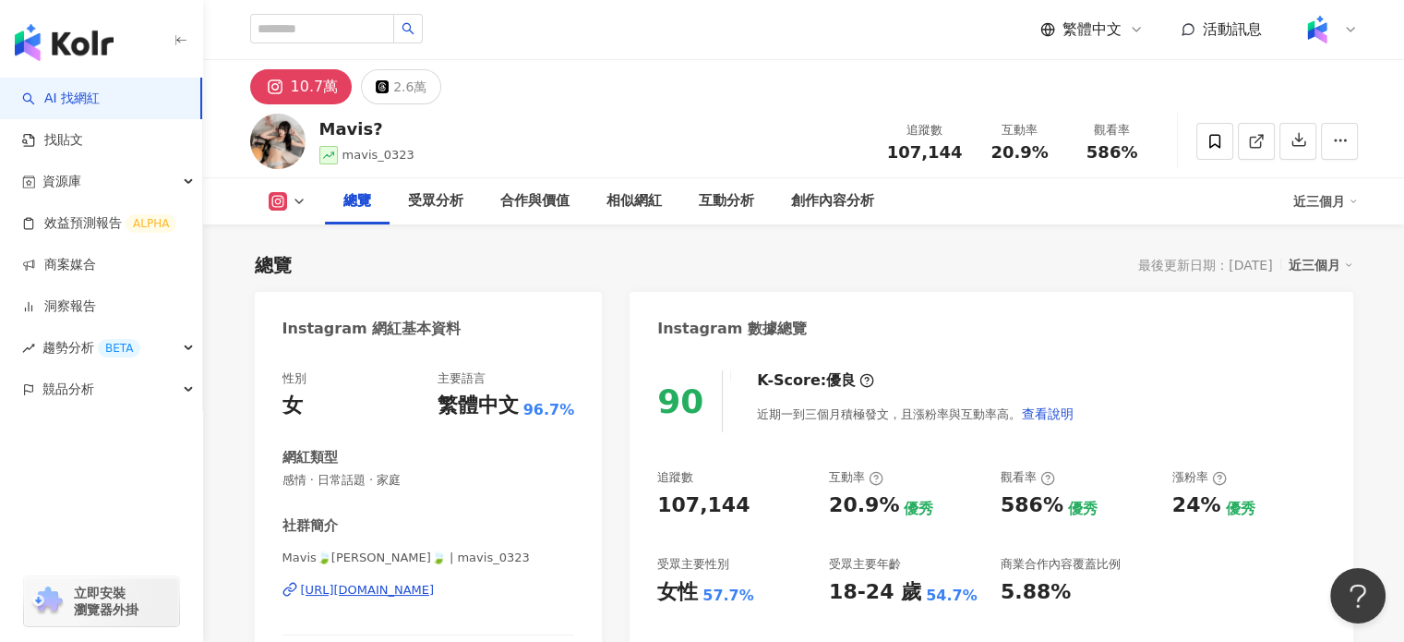
click at [1011, 150] on span "20.9%" at bounding box center [1019, 152] width 57 height 18
copy span "20.9%"
click at [1115, 154] on span "586%" at bounding box center [1113, 152] width 52 height 18
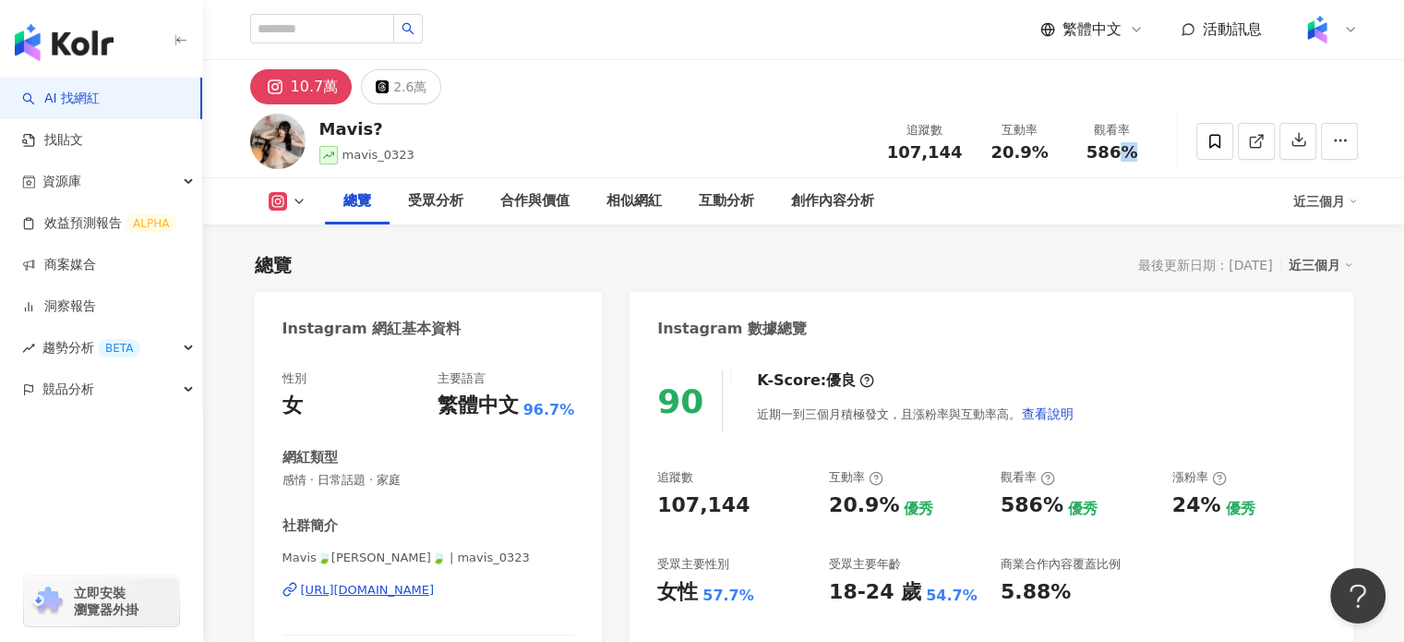
click at [1115, 154] on span "586%" at bounding box center [1113, 152] width 52 height 18
copy span "586%"
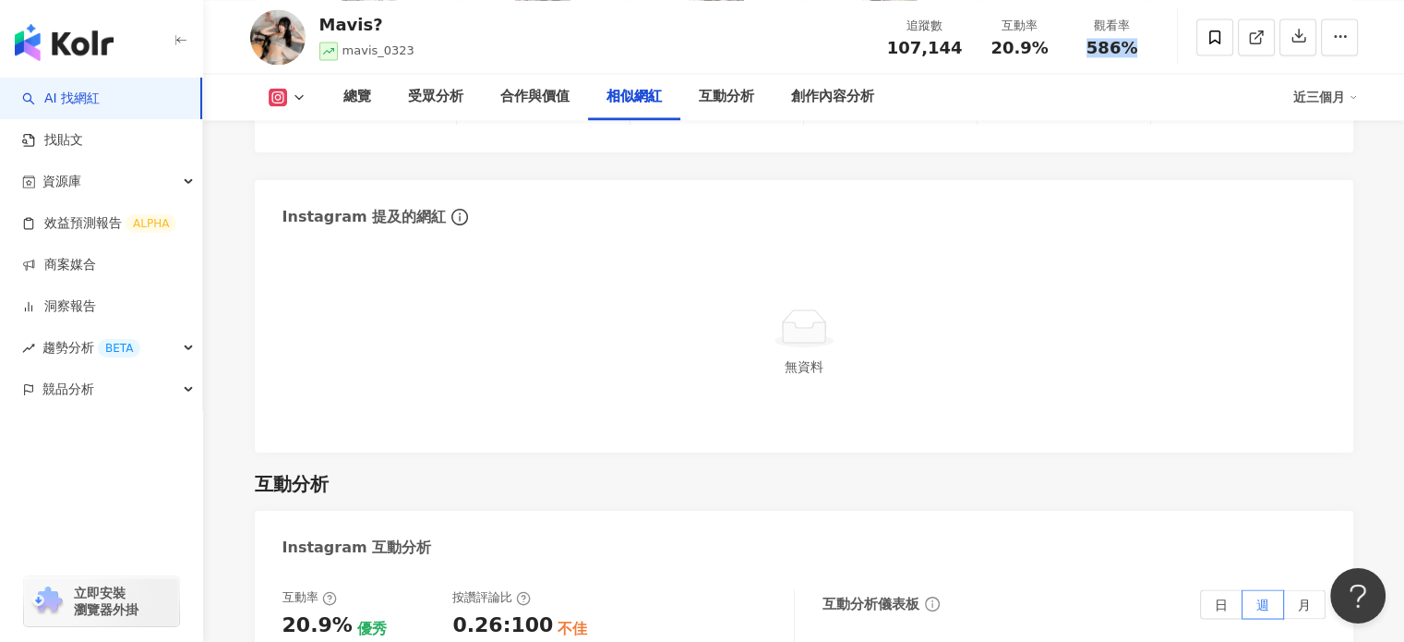
scroll to position [3416, 0]
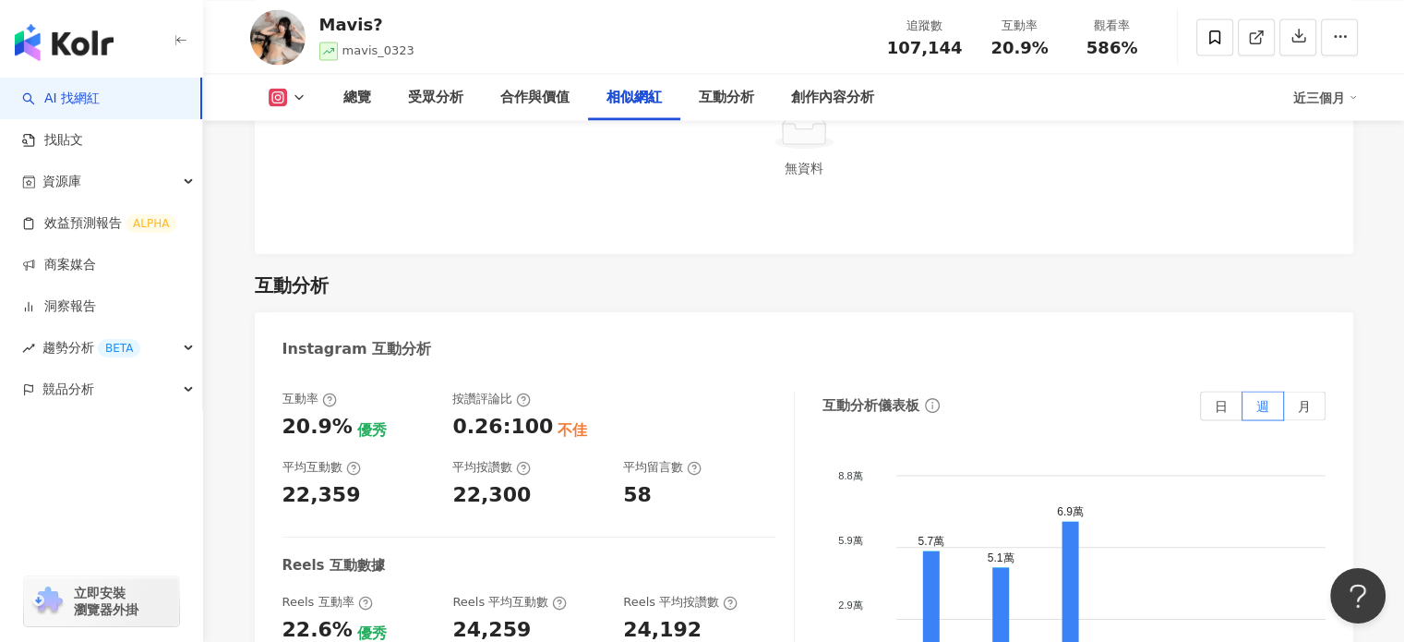
click at [347, 481] on div "22,359" at bounding box center [359, 495] width 152 height 29
click at [348, 481] on div "22,359" at bounding box center [359, 495] width 152 height 29
drag, startPoint x: 351, startPoint y: 468, endPoint x: 278, endPoint y: 460, distance: 73.4
click at [278, 460] on div "互動率 20.9% 優秀 按讚評論比 0.26:100 不佳 平均互動數 22,359 平均按讚數 22,300 平均留言數 58 Reels 互動數據 Re…" at bounding box center [804, 579] width 1099 height 415
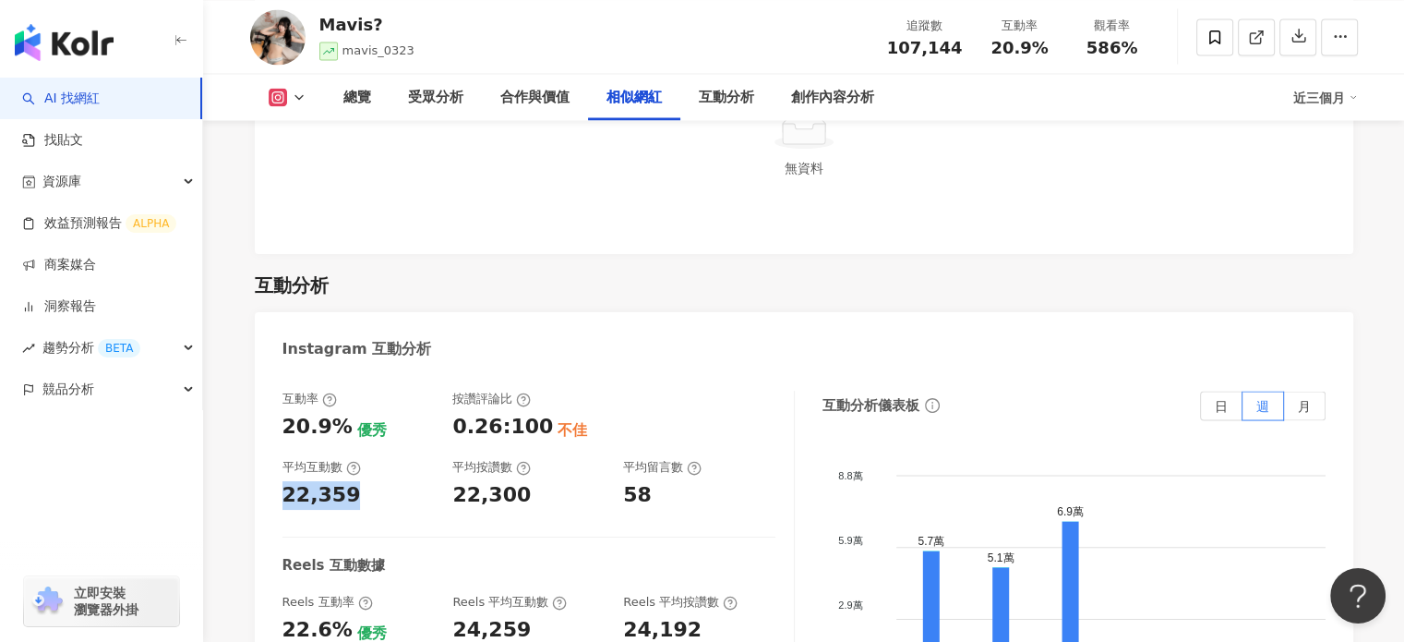
copy div "22,359"
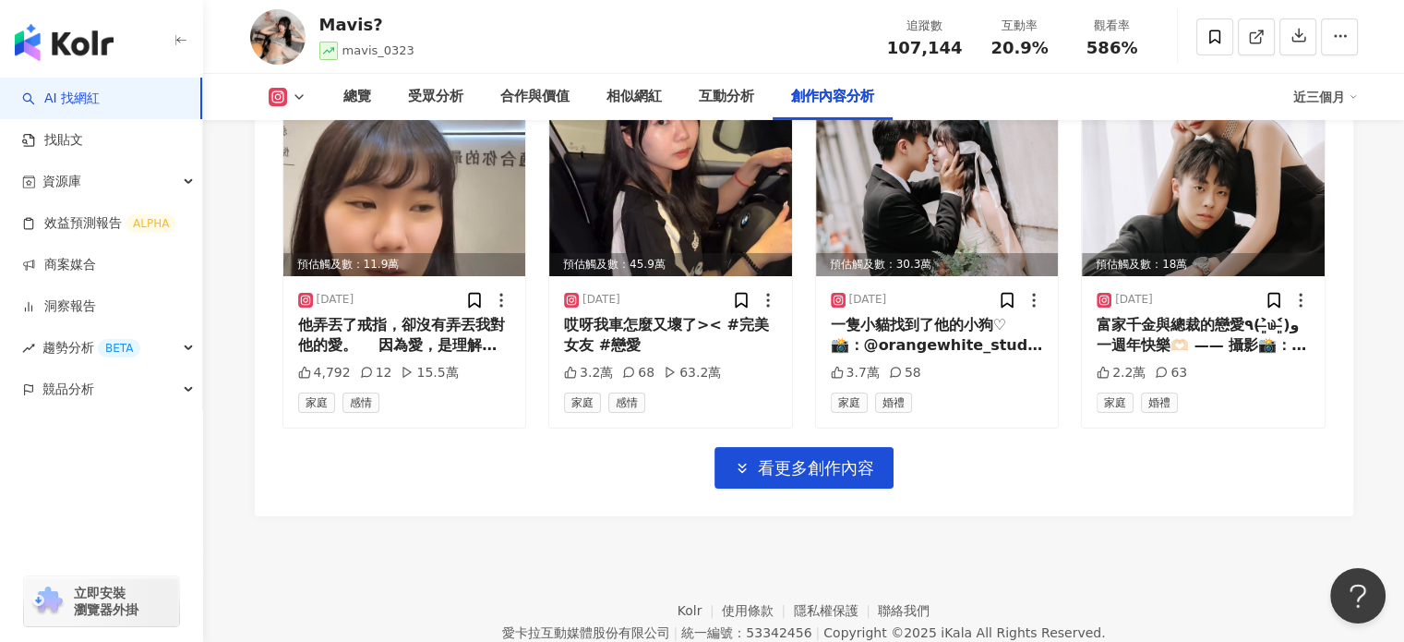
scroll to position [6483, 0]
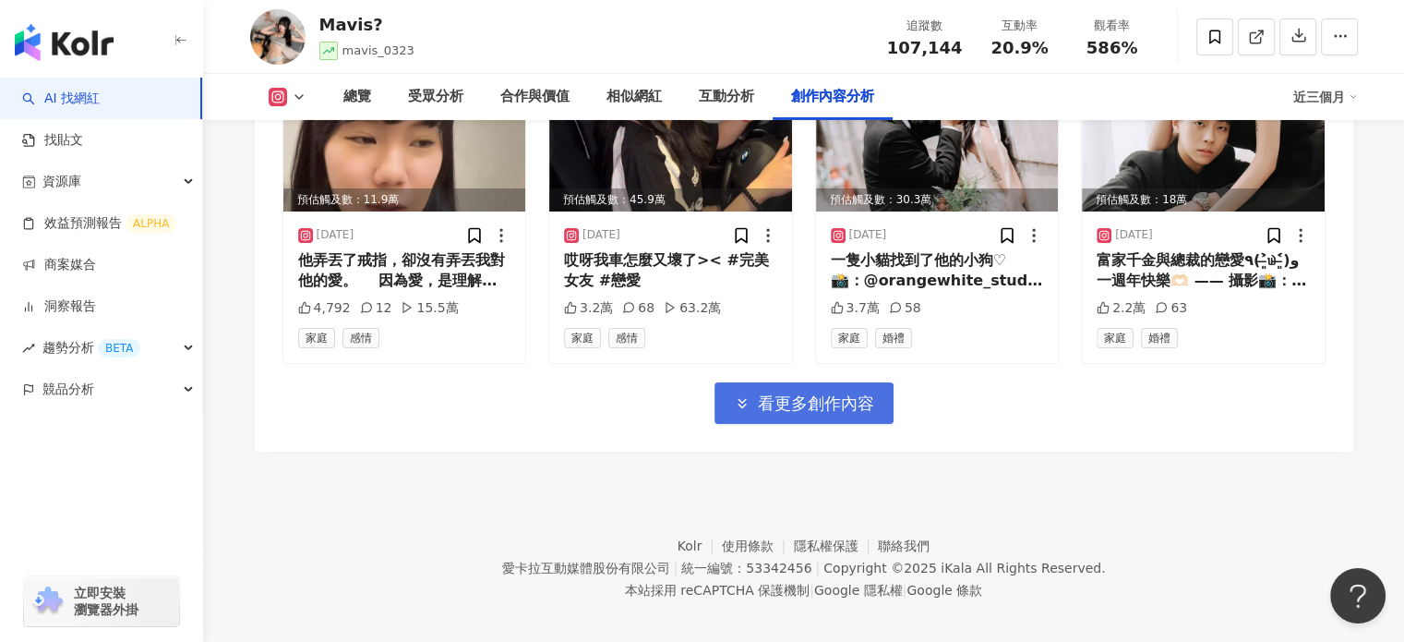
click at [855, 399] on span "看更多創作內容" at bounding box center [816, 403] width 116 height 20
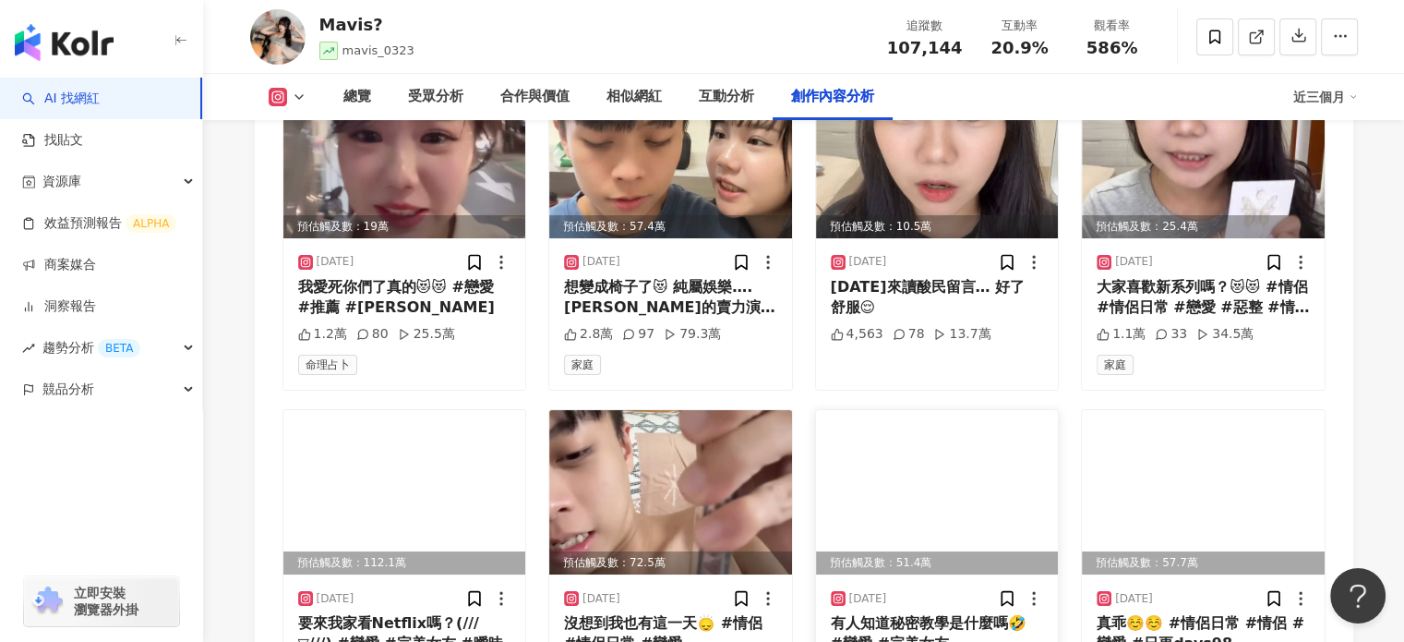
scroll to position [7489, 0]
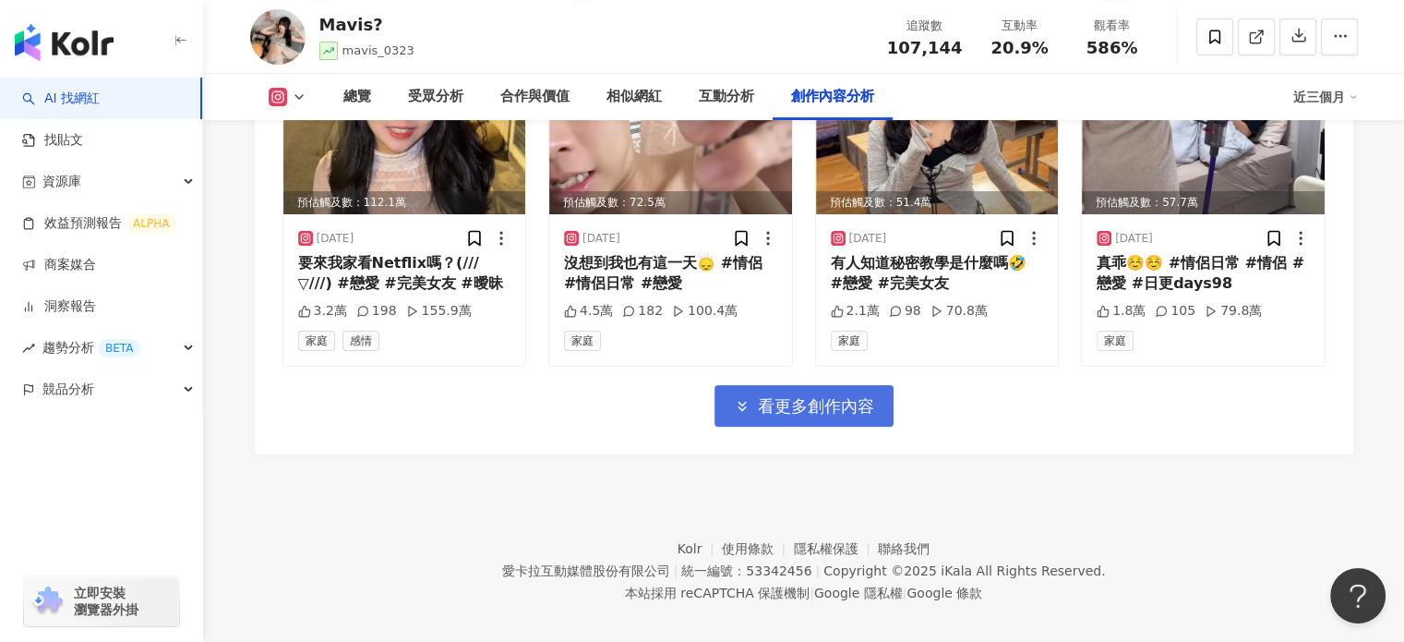
click at [849, 396] on span "看更多創作內容" at bounding box center [816, 406] width 116 height 20
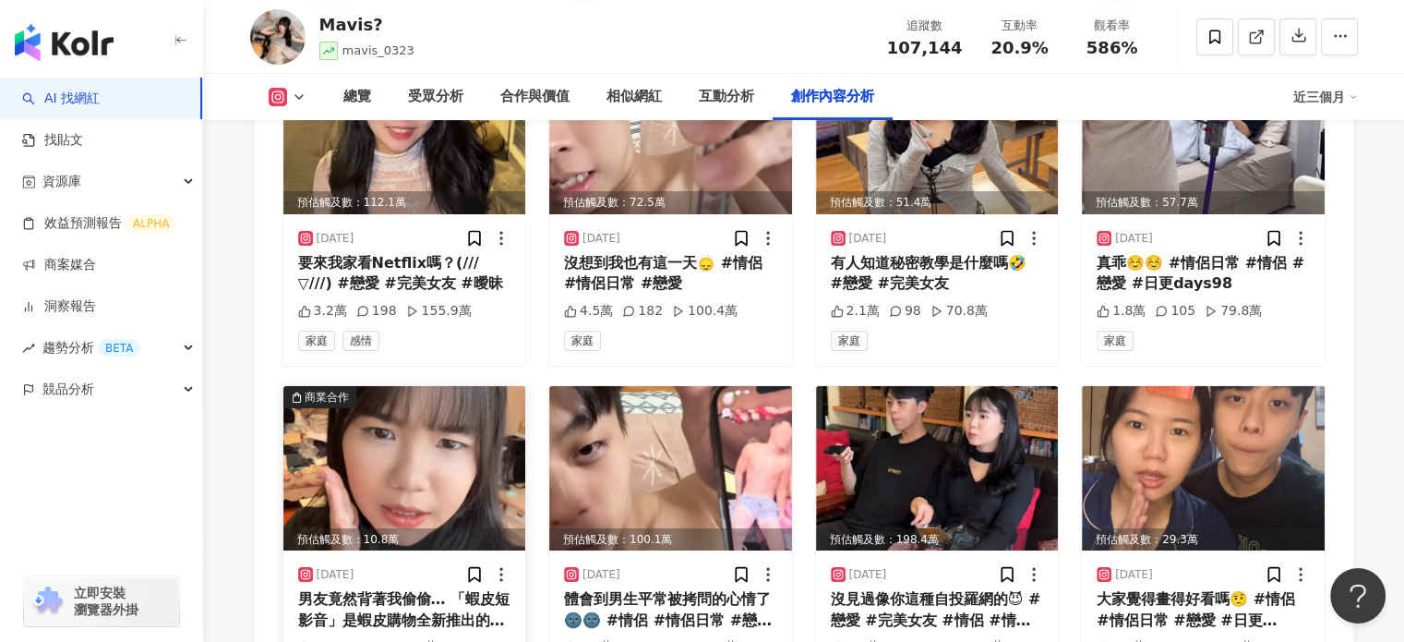
click at [457, 451] on img at bounding box center [404, 468] width 243 height 164
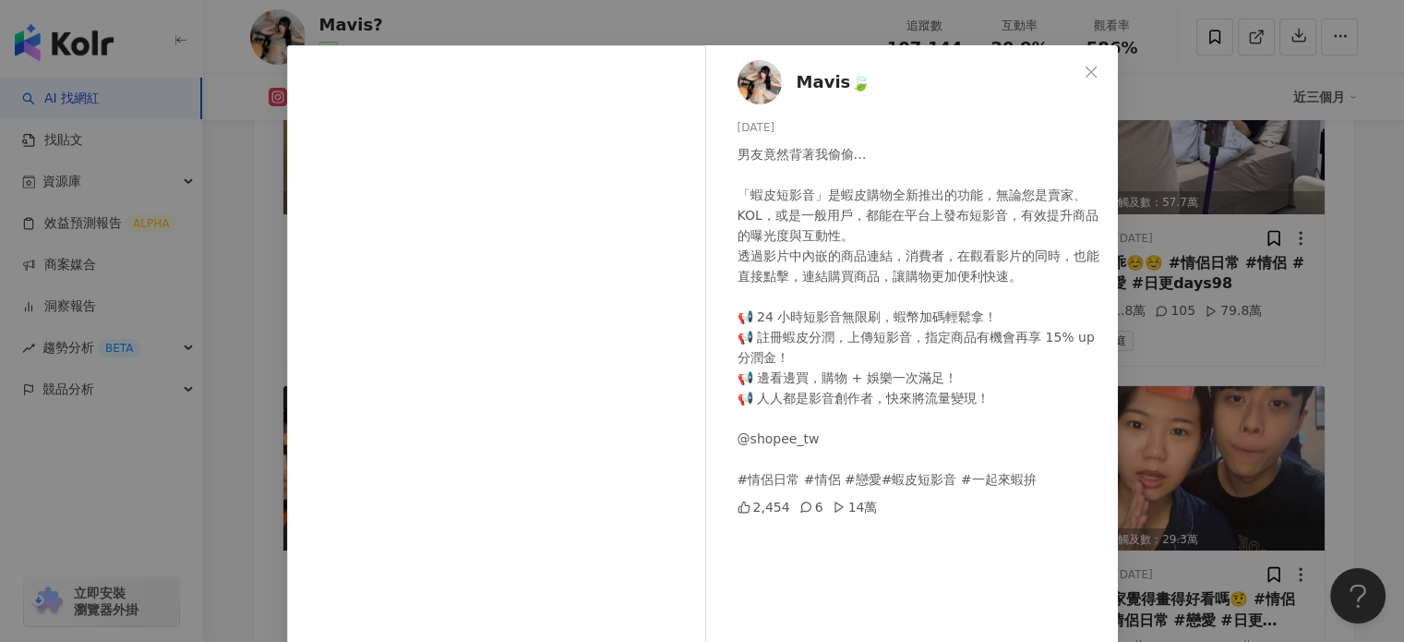
scroll to position [4, 0]
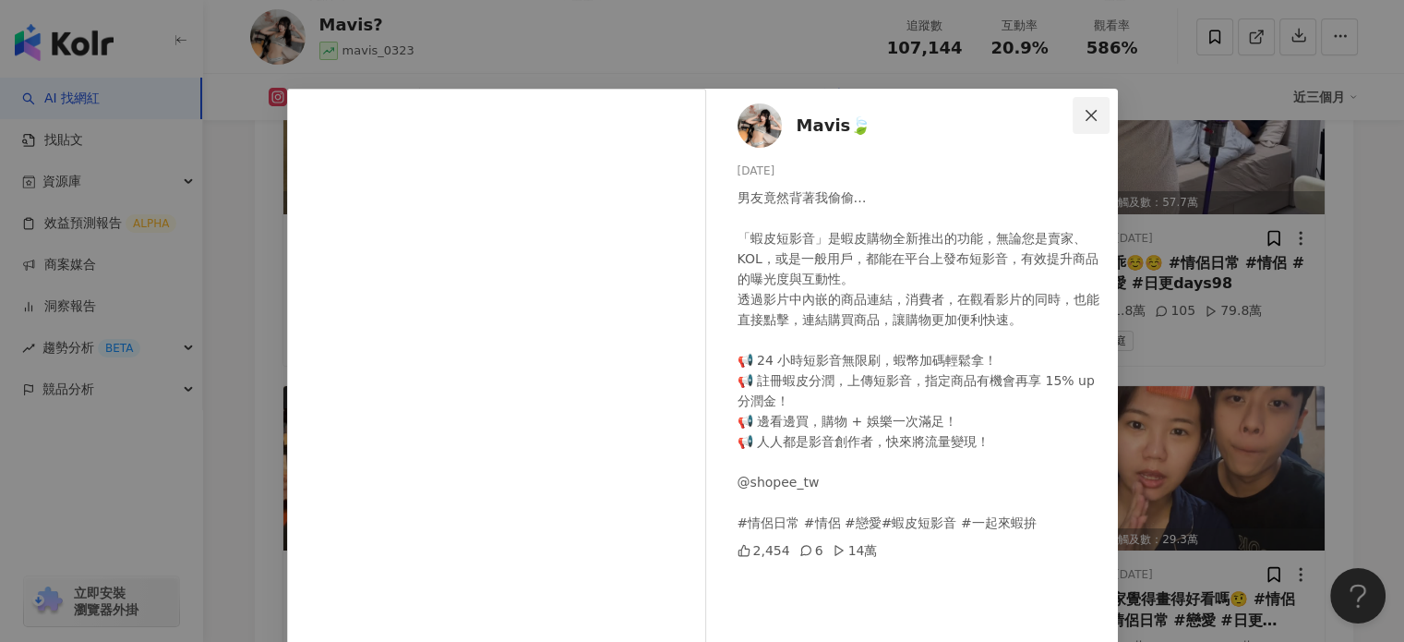
click at [1074, 127] on button "Close" at bounding box center [1091, 115] width 37 height 37
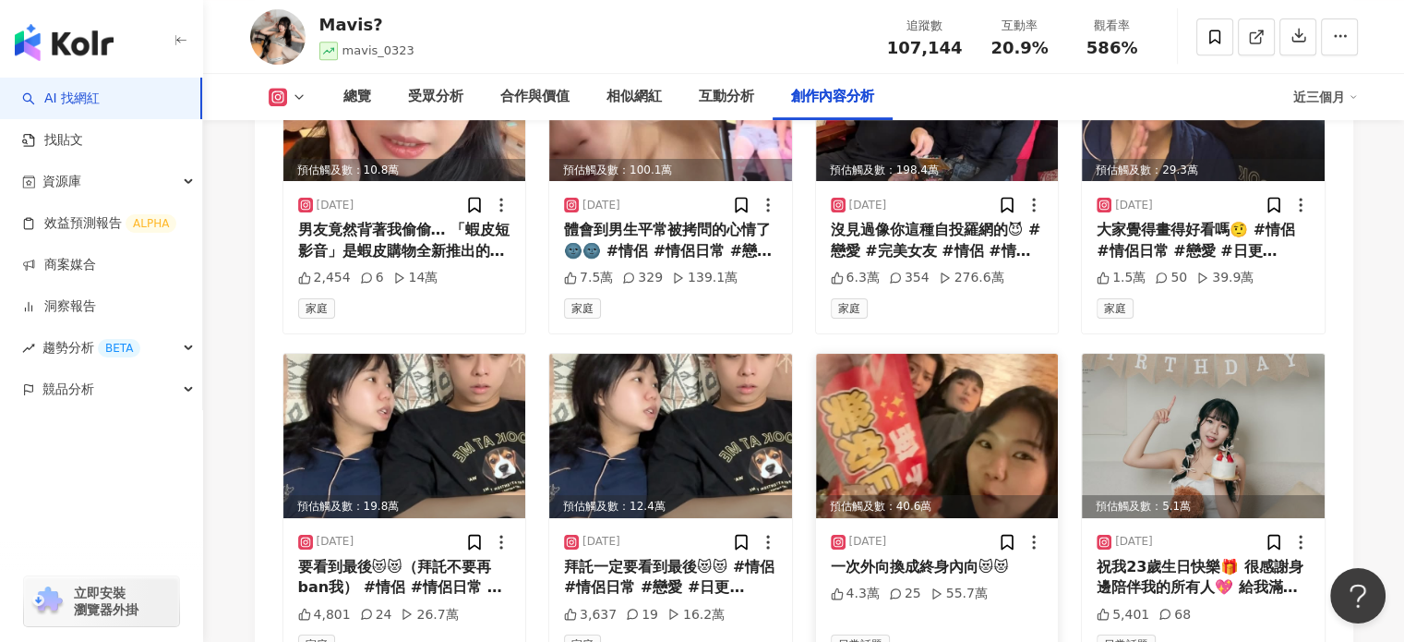
scroll to position [8228, 0]
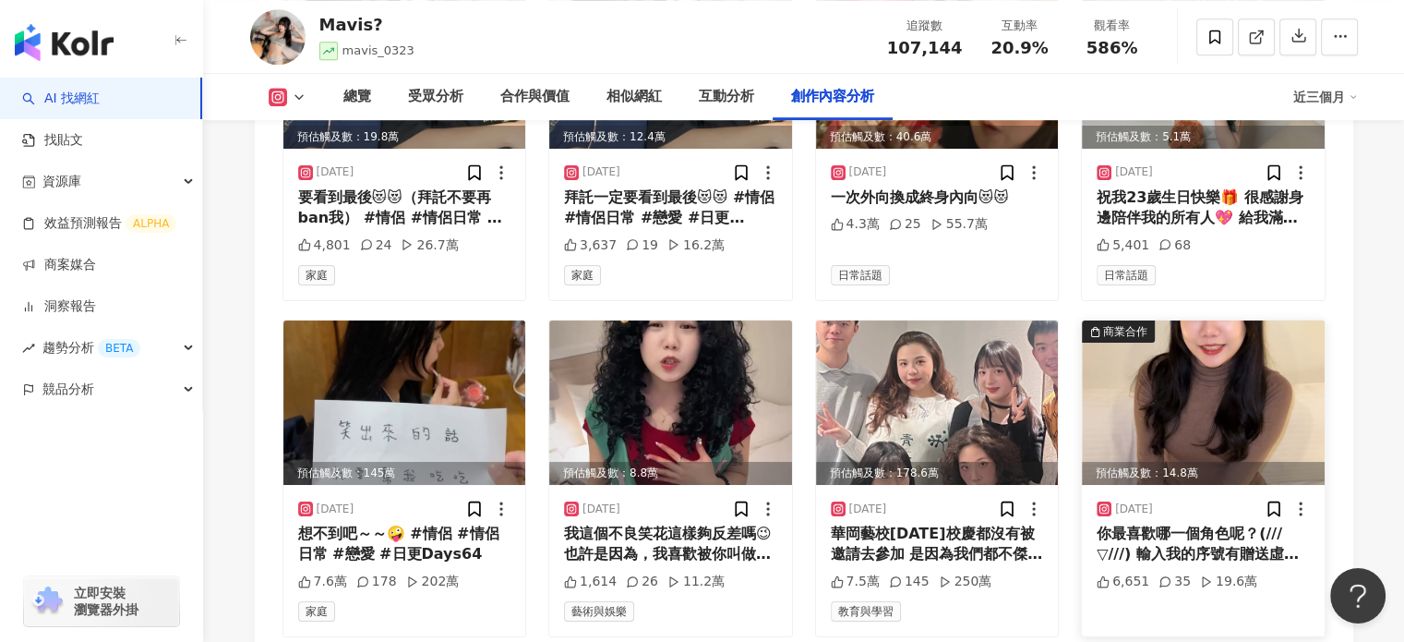
click at [1219, 404] on img at bounding box center [1203, 402] width 243 height 164
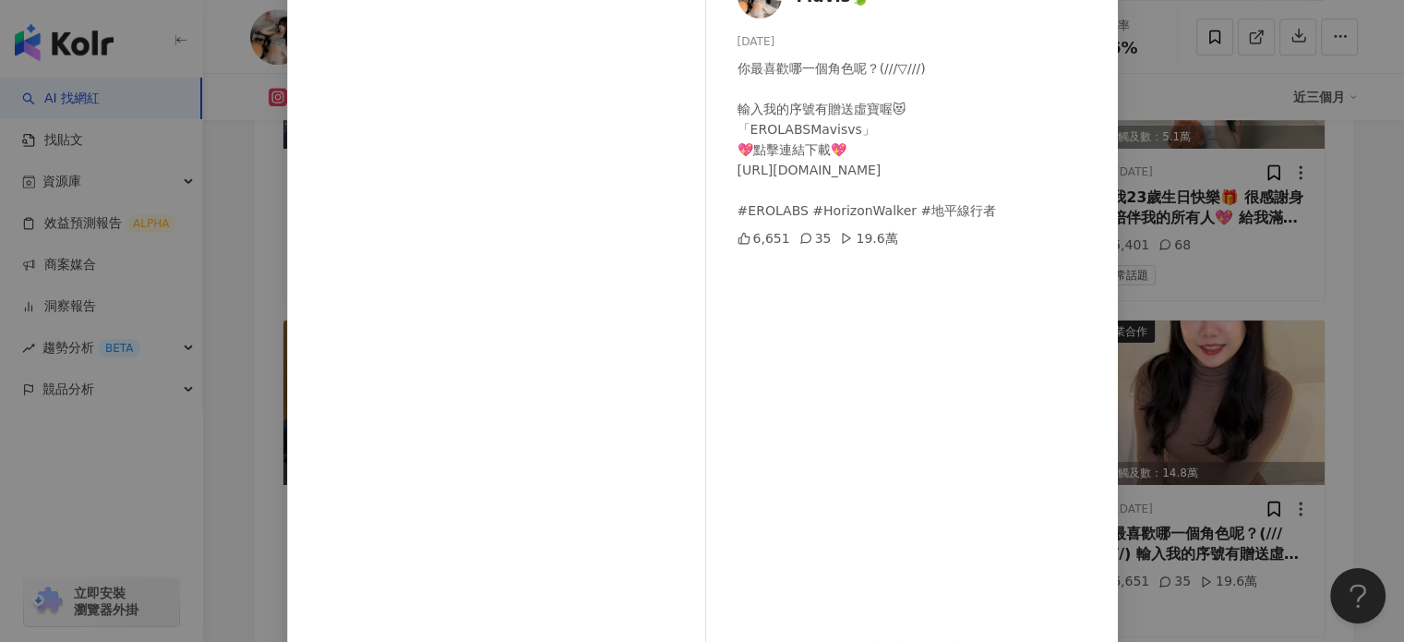
scroll to position [92, 0]
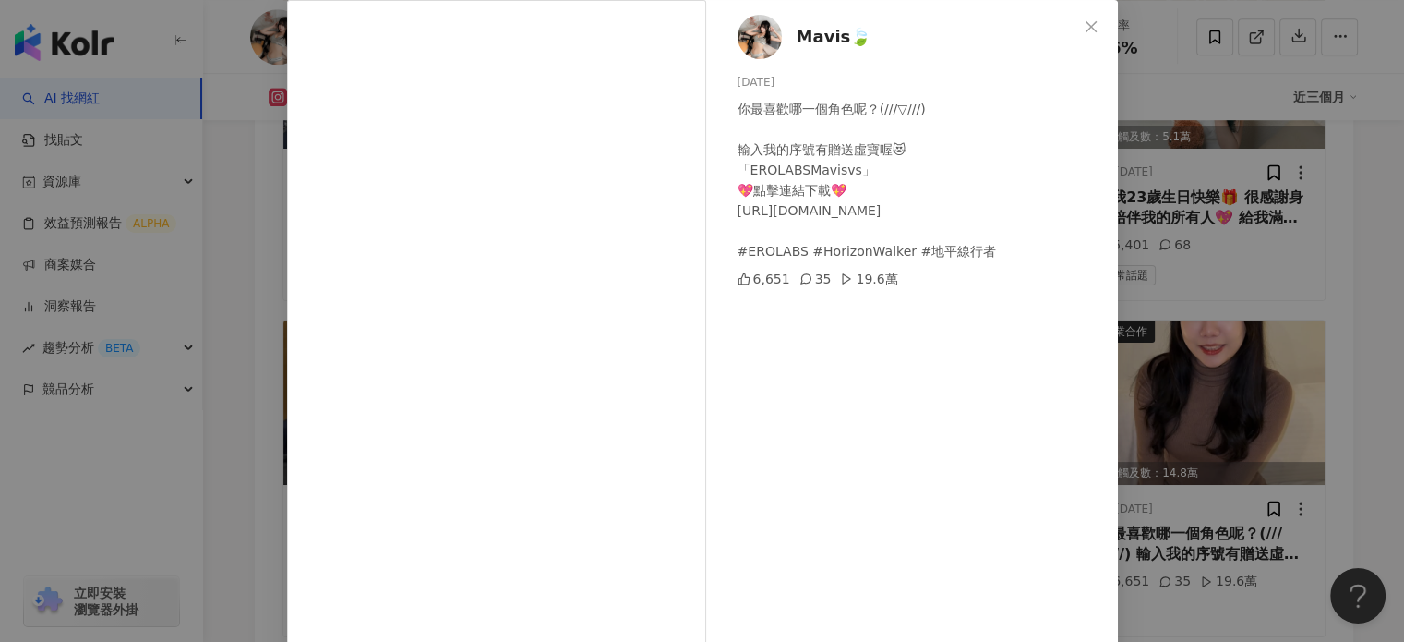
click at [800, 280] on icon at bounding box center [806, 278] width 13 height 13
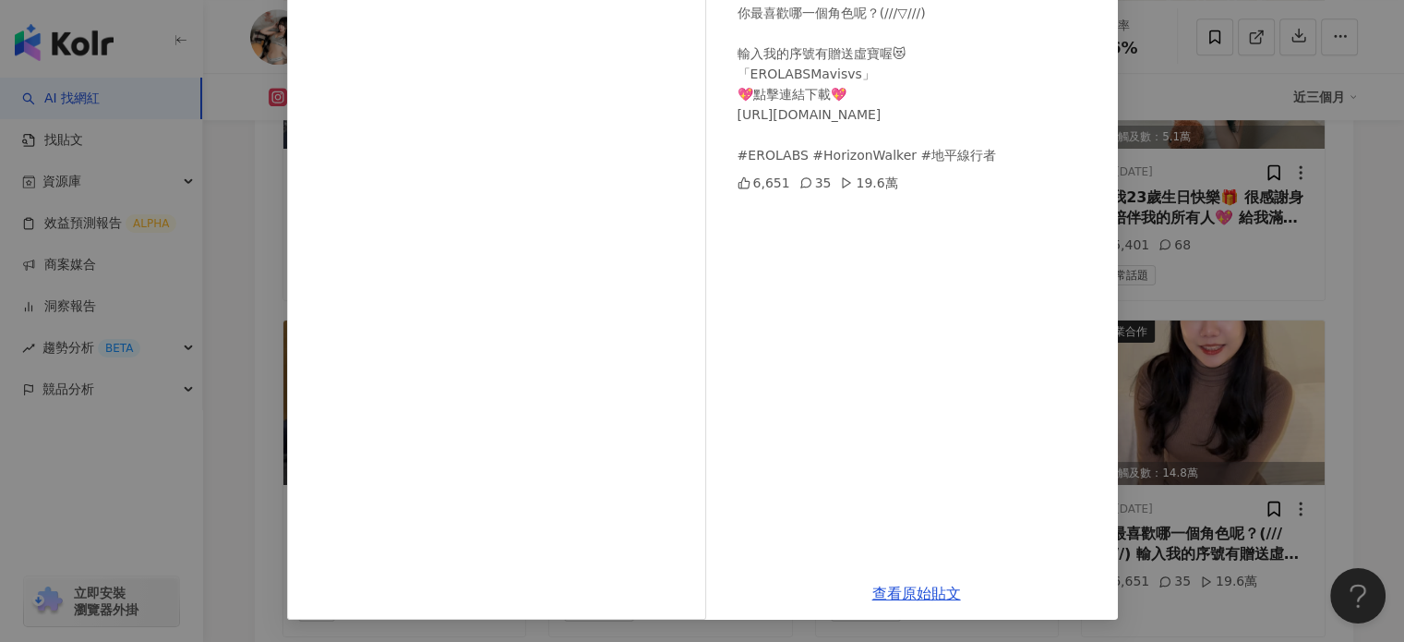
scroll to position [96, 0]
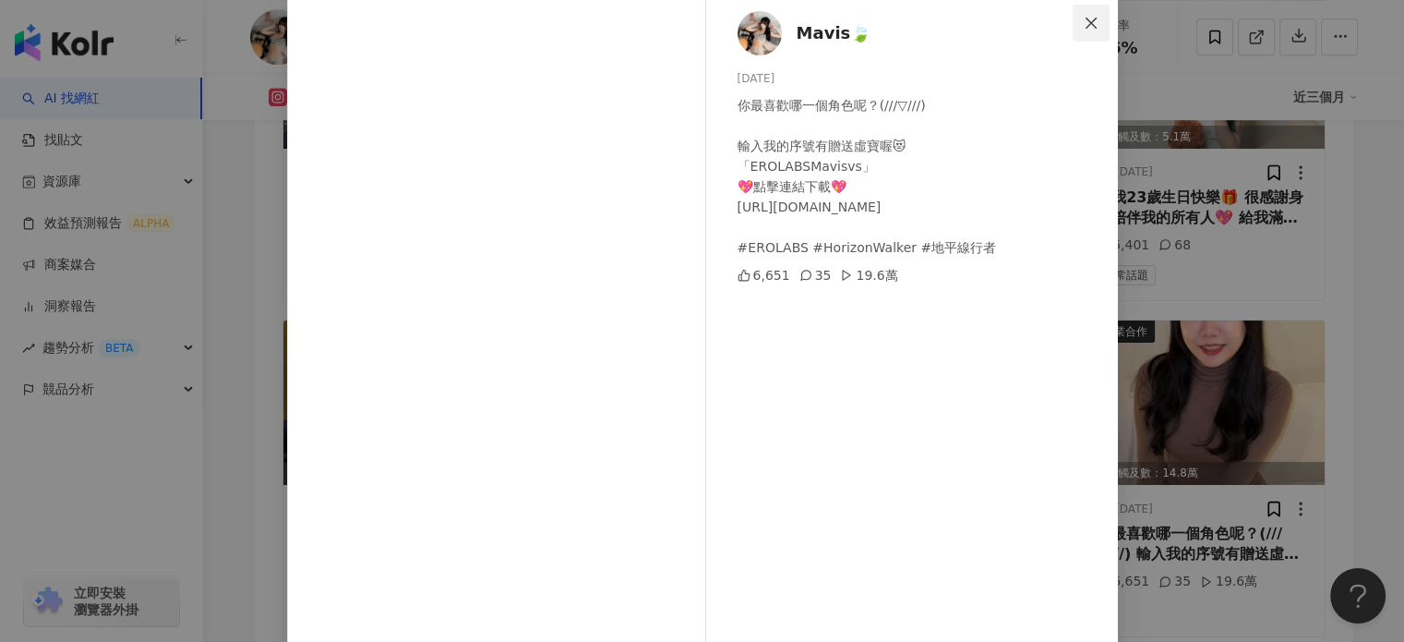
click at [1079, 13] on button "Close" at bounding box center [1091, 23] width 37 height 37
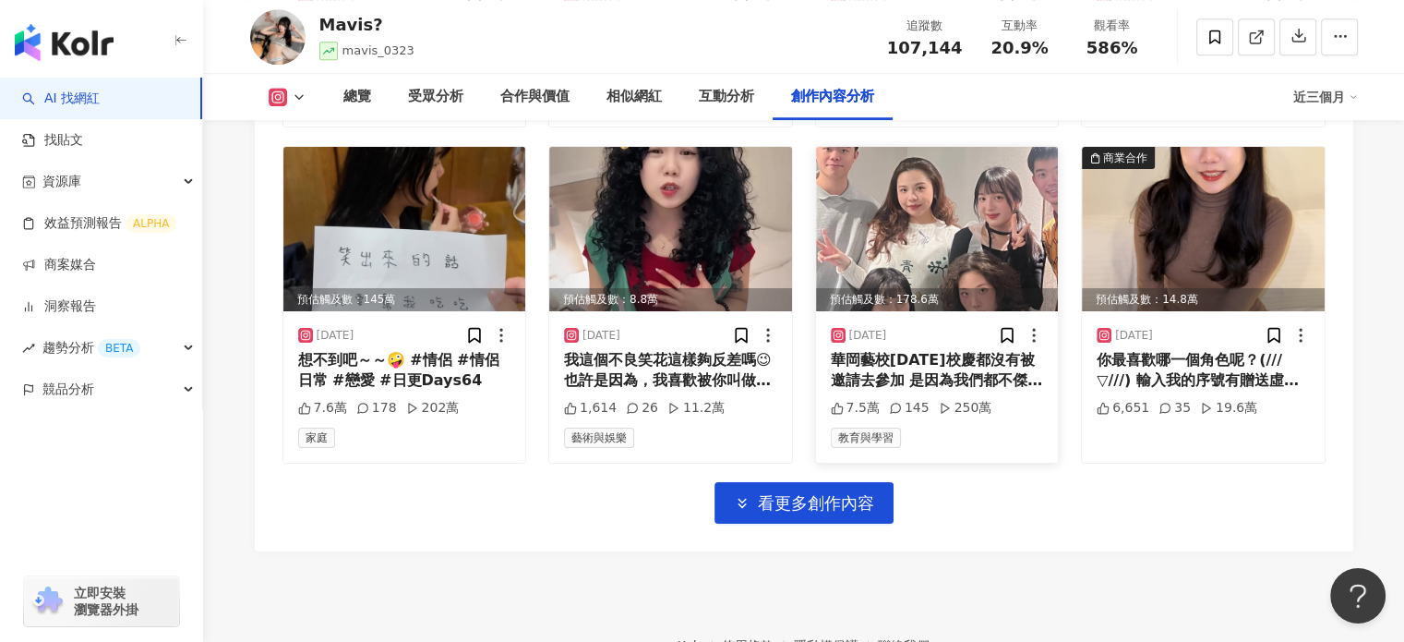
scroll to position [8413, 0]
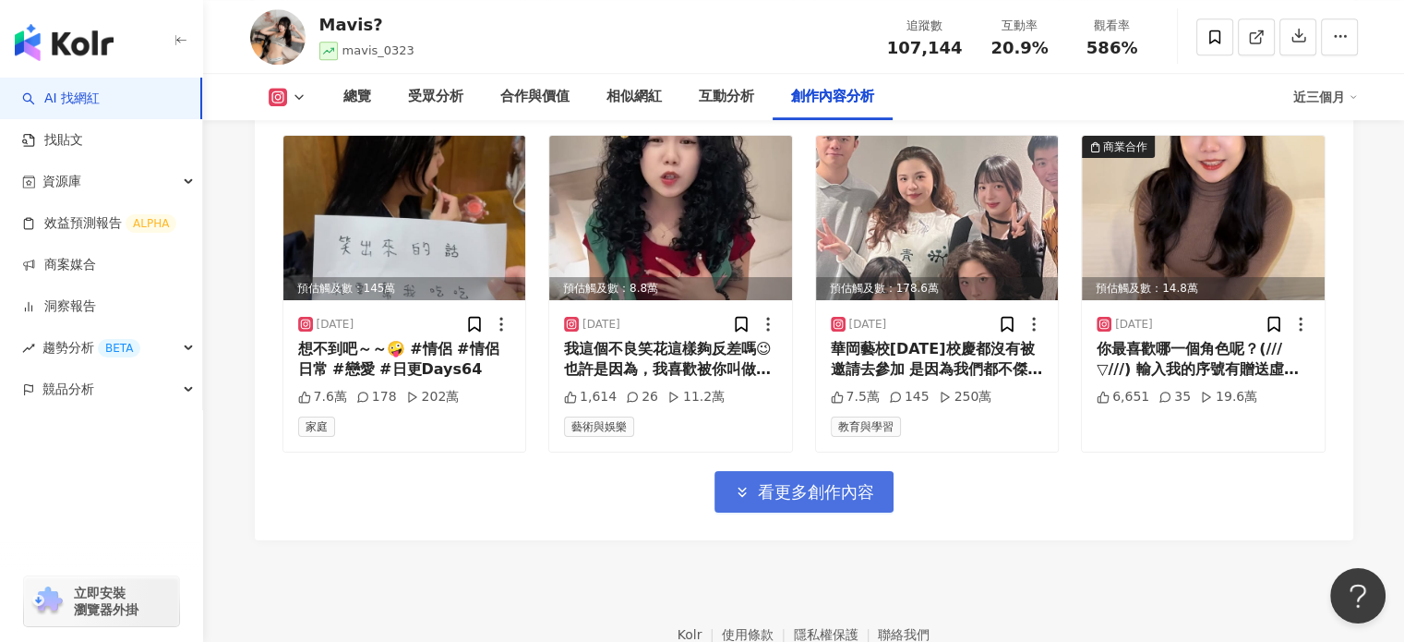
click at [822, 482] on span "看更多創作內容" at bounding box center [816, 492] width 116 height 20
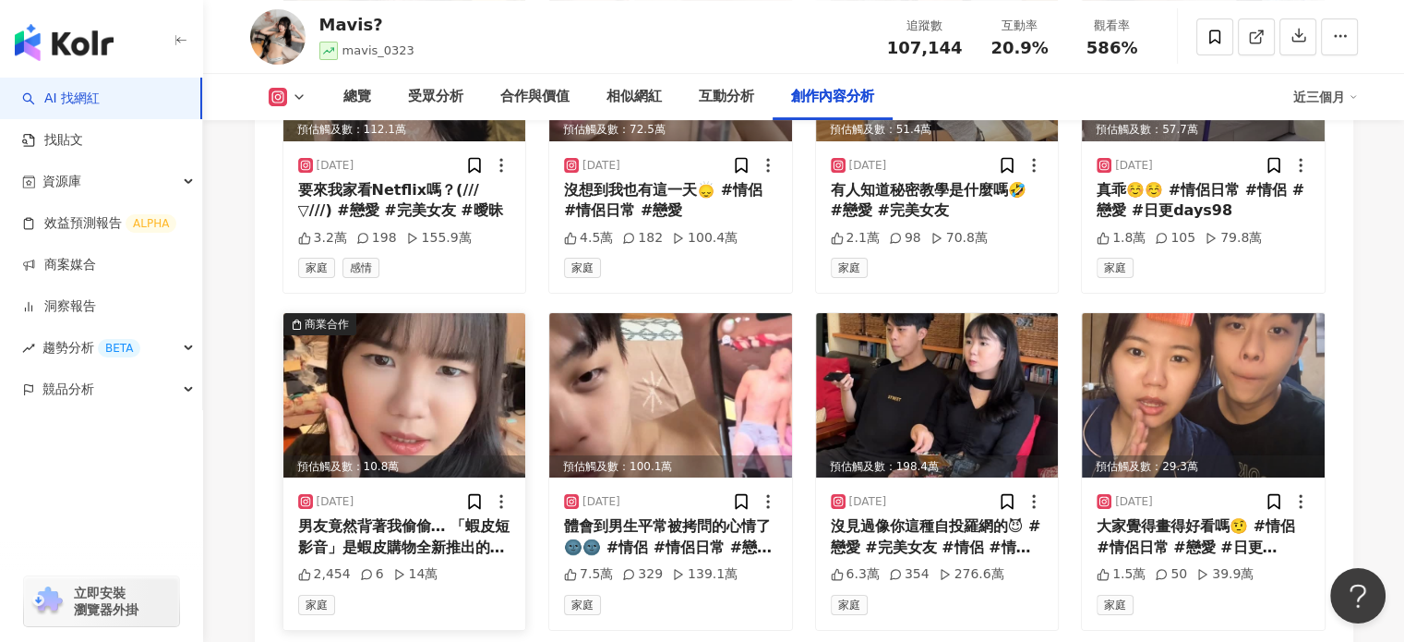
scroll to position [7582, 0]
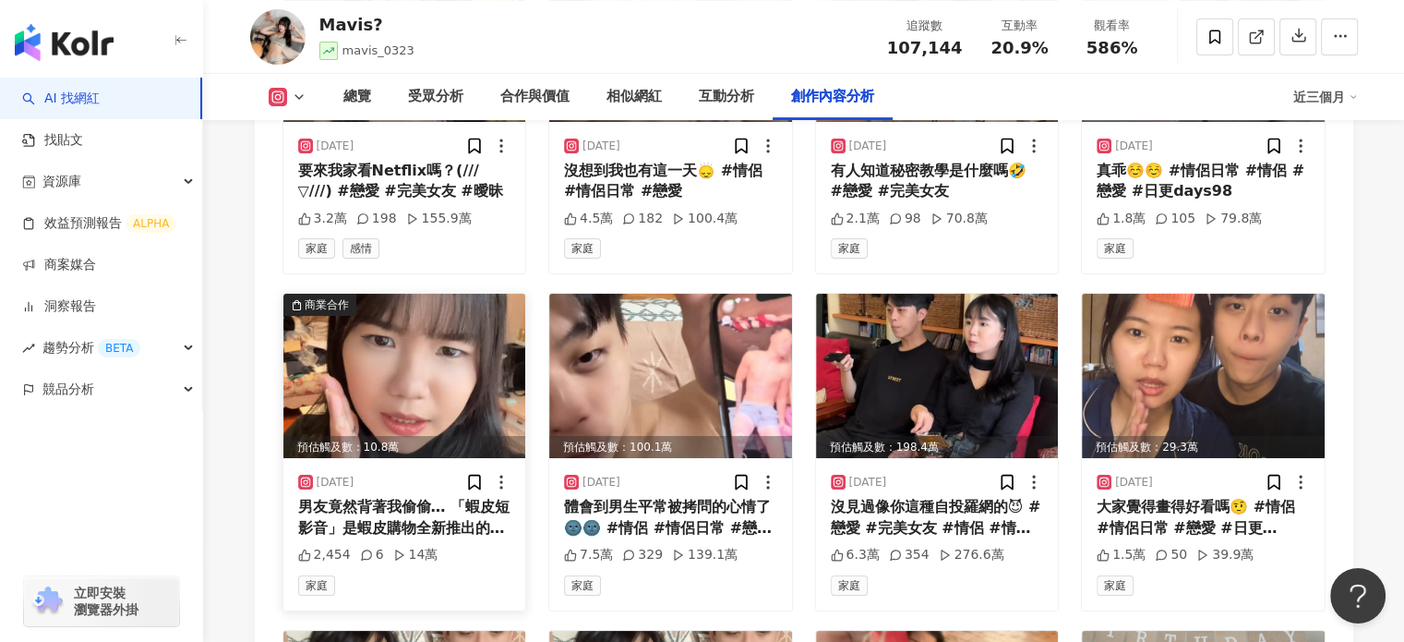
click at [340, 386] on img at bounding box center [404, 376] width 243 height 164
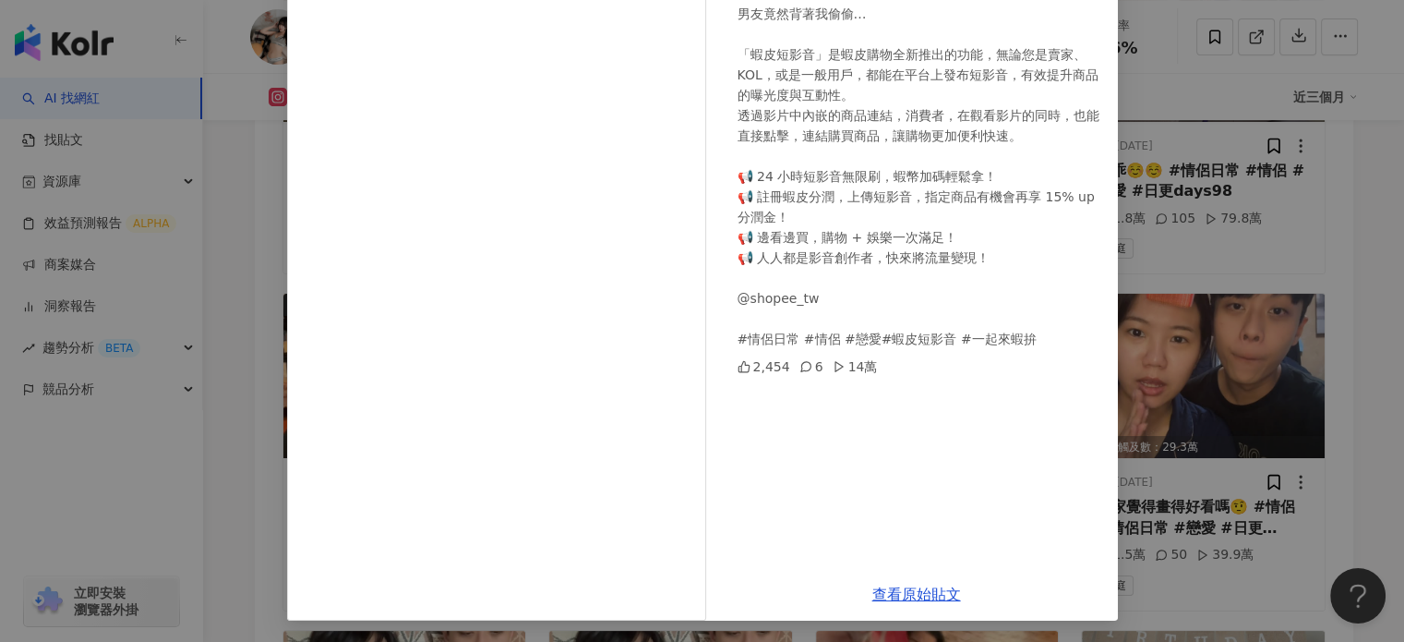
scroll to position [188, 0]
click at [897, 584] on link "查看原始貼文" at bounding box center [916, 593] width 89 height 18
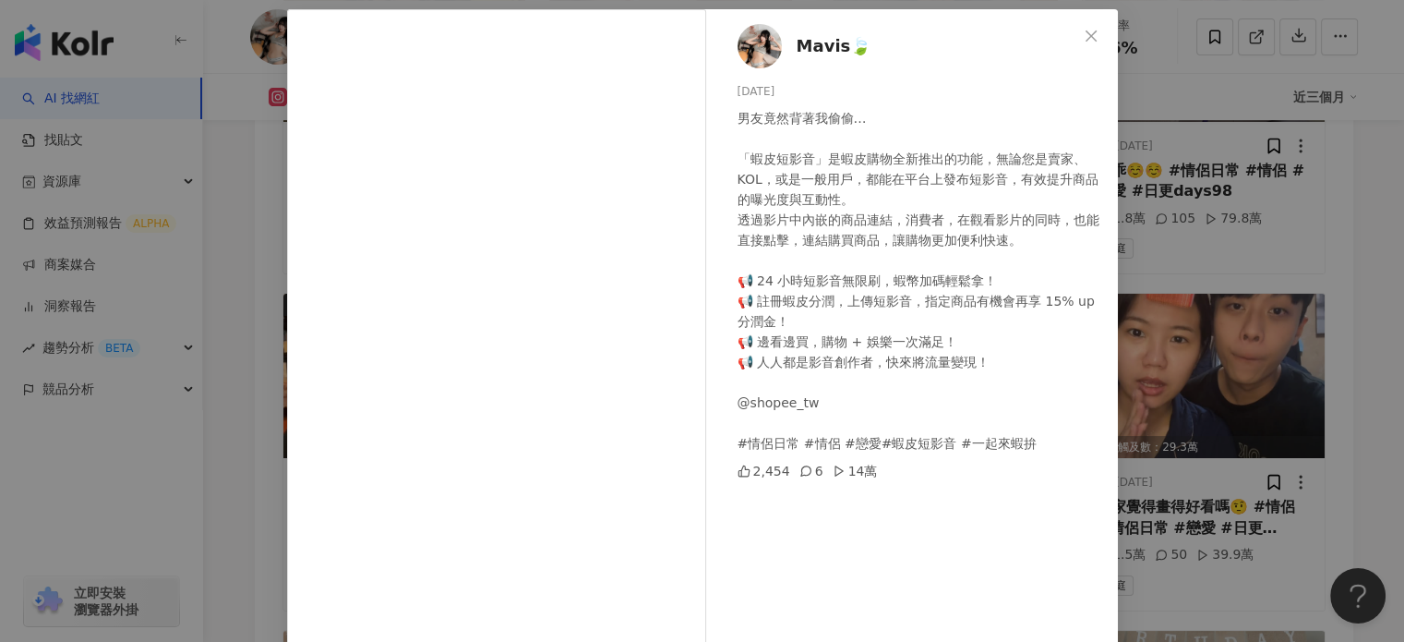
scroll to position [0, 0]
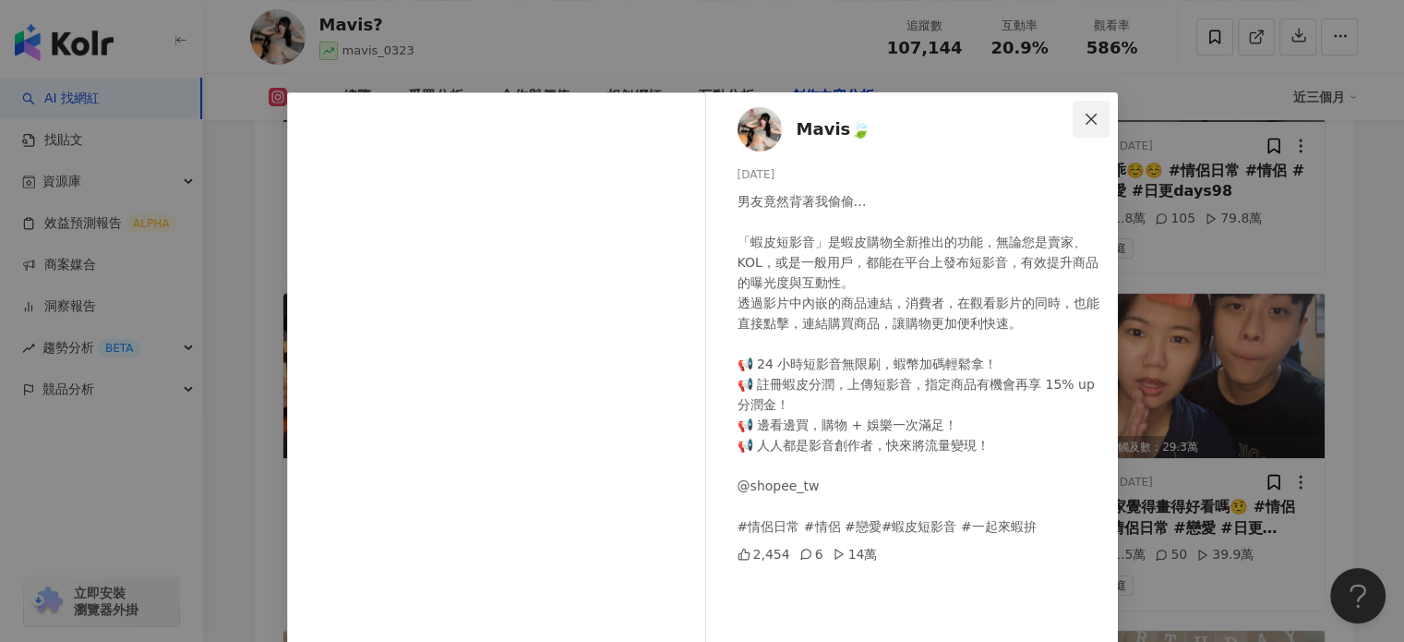
click at [1084, 116] on icon "close" at bounding box center [1091, 119] width 15 height 15
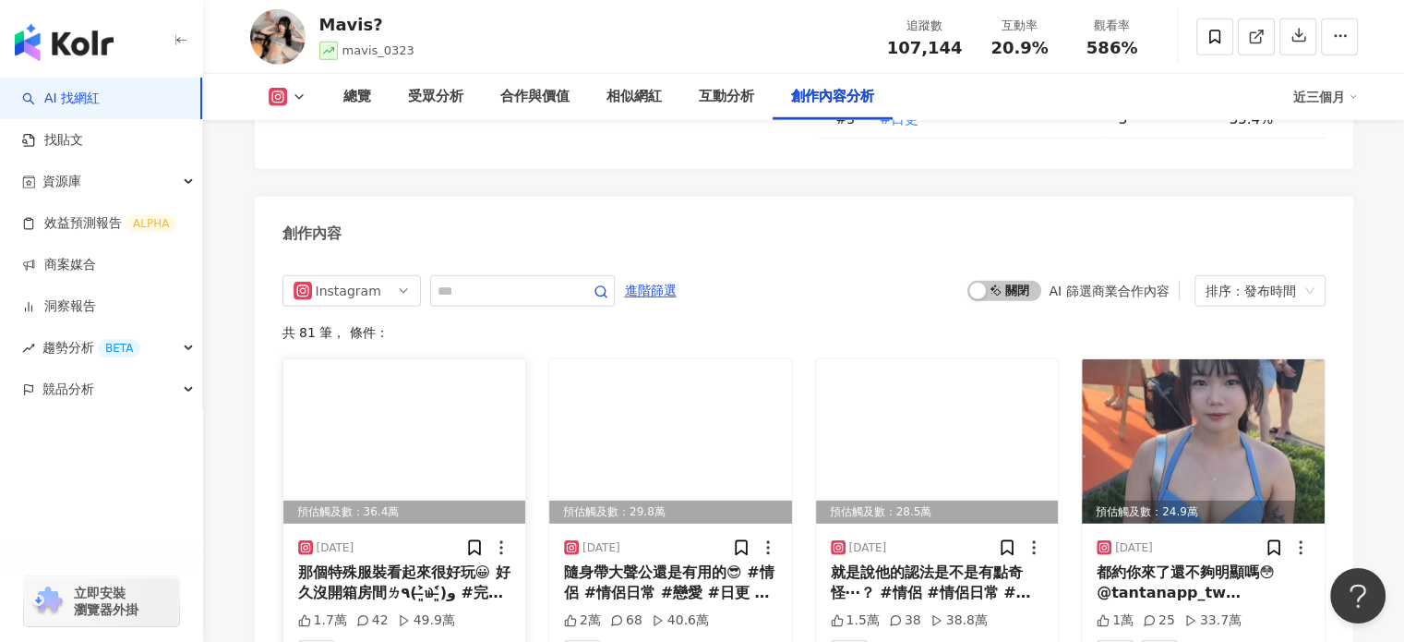
scroll to position [5551, 0]
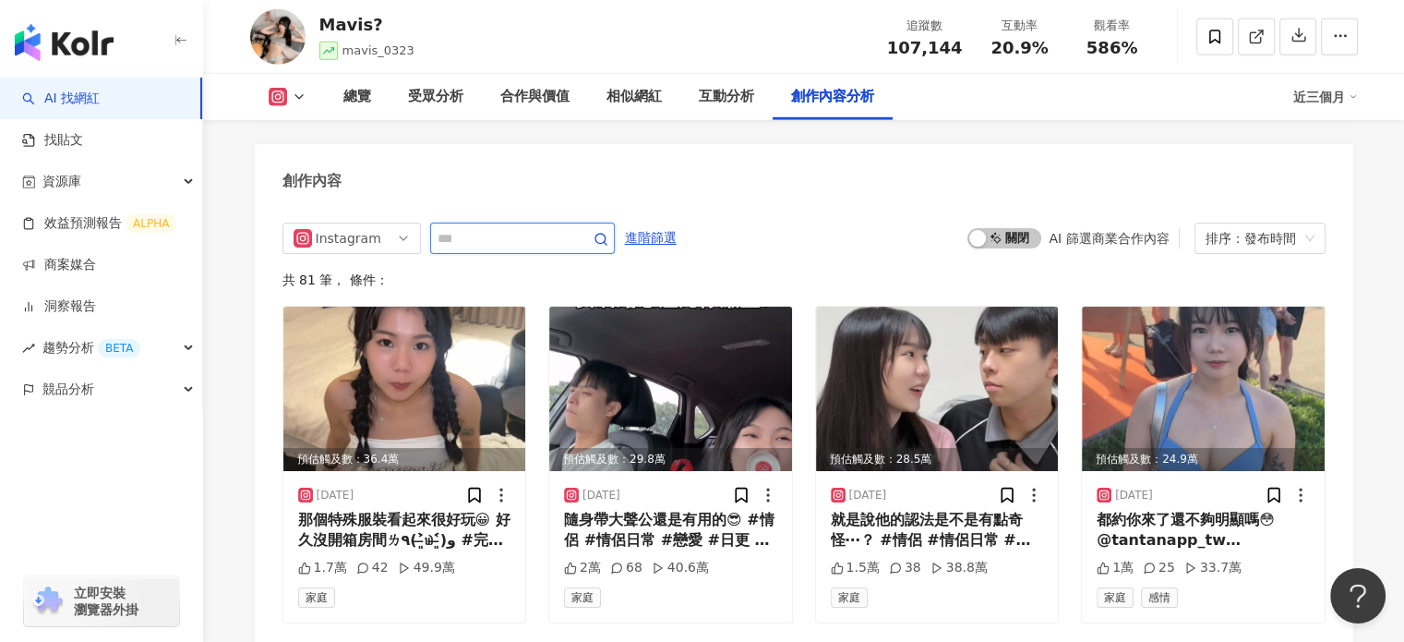
click at [513, 227] on input "text" at bounding box center [502, 238] width 129 height 22
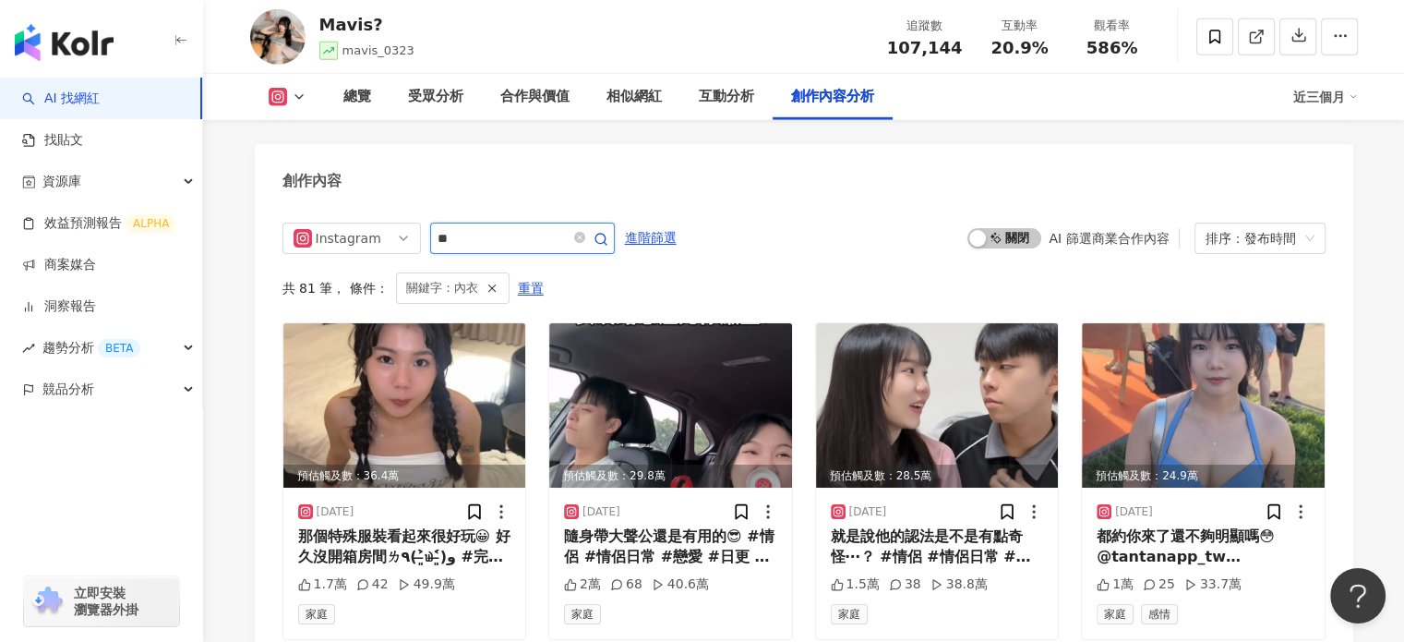
scroll to position [5562, 0]
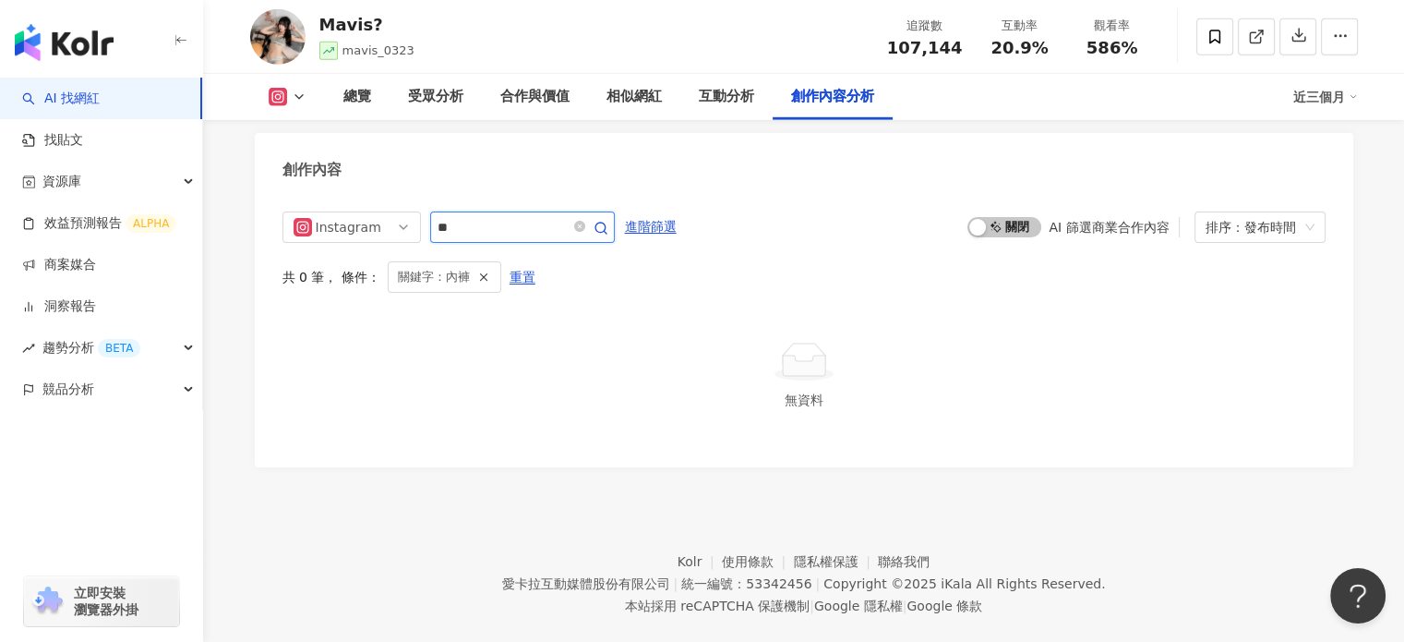
drag, startPoint x: 582, startPoint y: 213, endPoint x: 379, endPoint y: 162, distance: 209.6
click at [381, 171] on div "創作內容 Instagram ** 進階篩選 啟動 關閉 AI 篩選商業合作內容 排序：發布時間 共 0 筆 ， 條件： 關鍵字：內褲 重置 無資料" at bounding box center [804, 300] width 1099 height 334
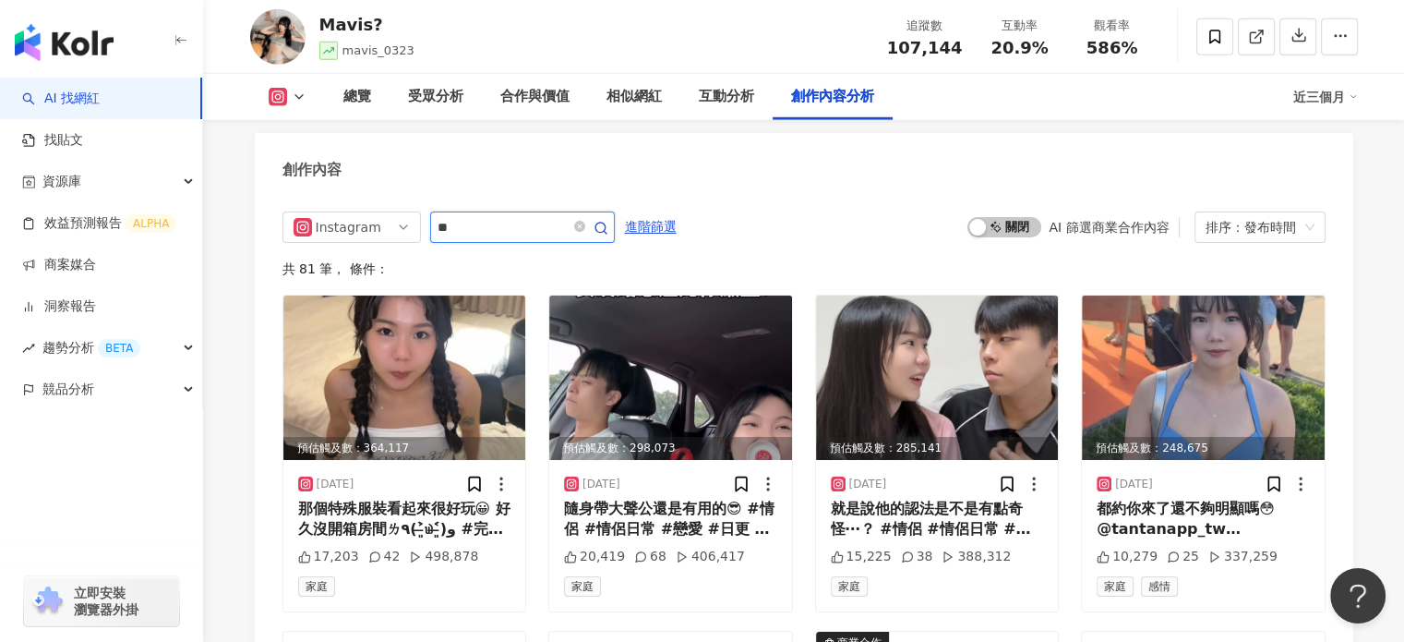
type input "*"
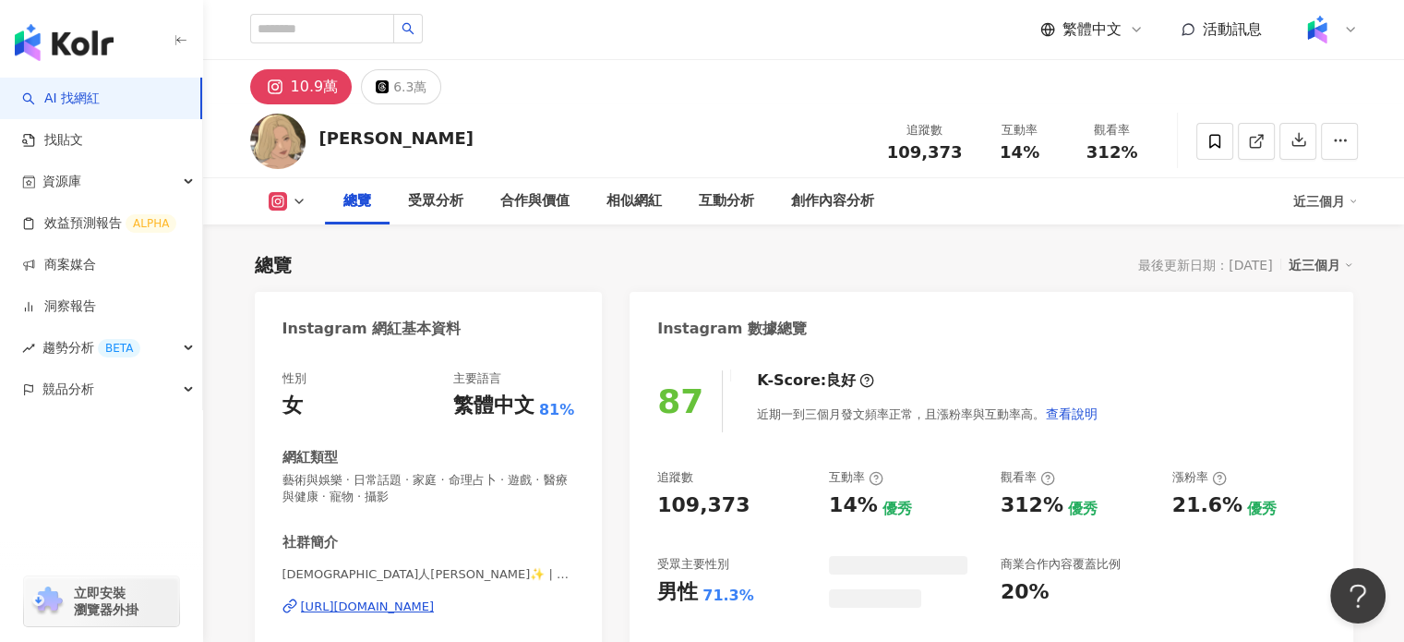
scroll to position [724, 0]
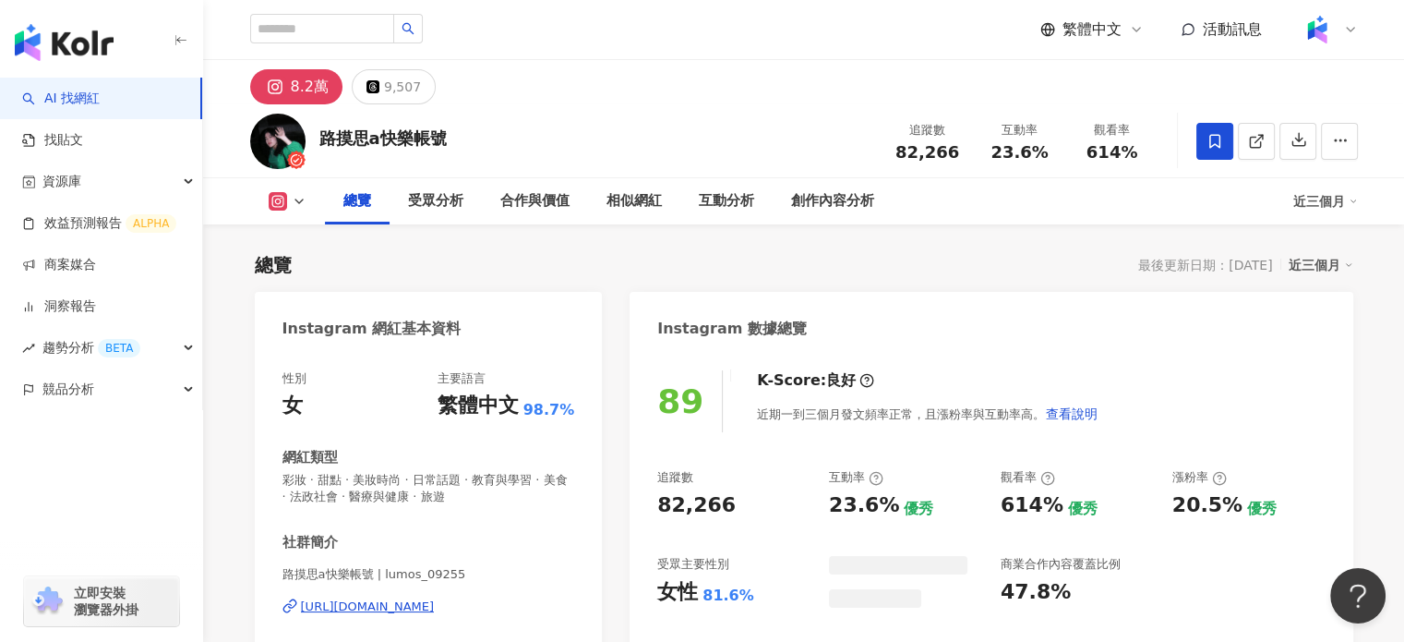
click at [435, 598] on div "[URL][DOMAIN_NAME]" at bounding box center [368, 606] width 134 height 17
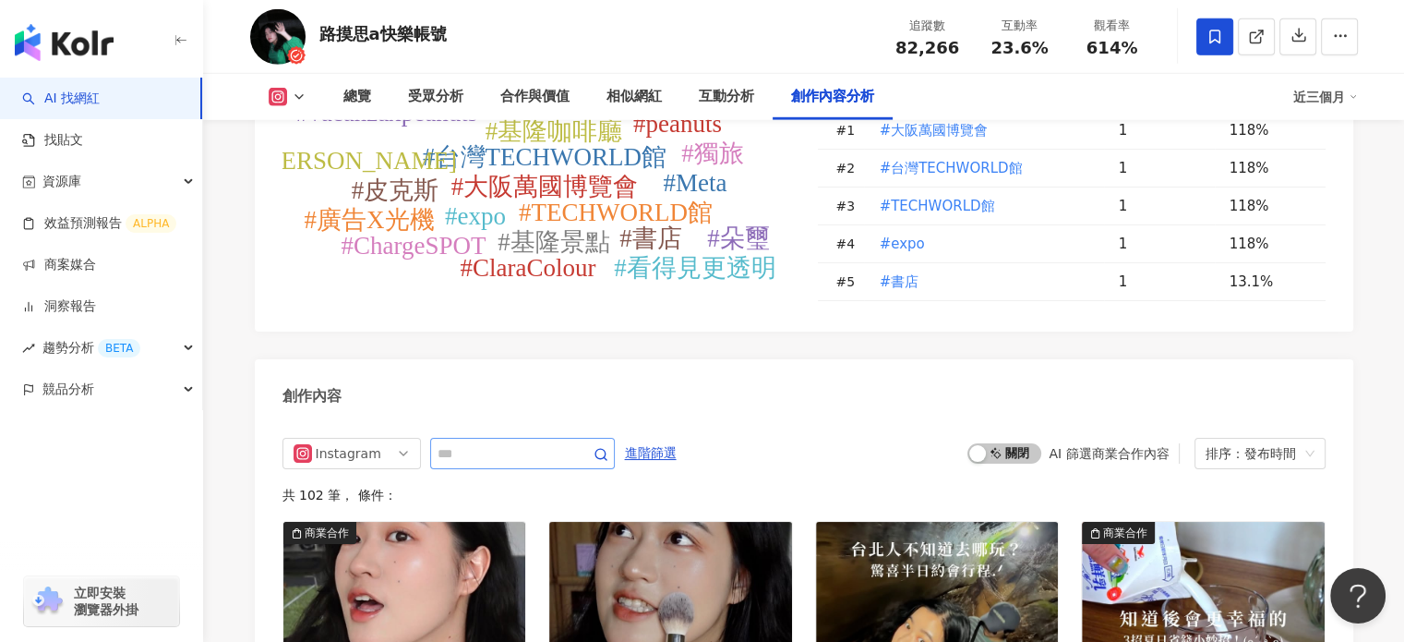
scroll to position [5632, 0]
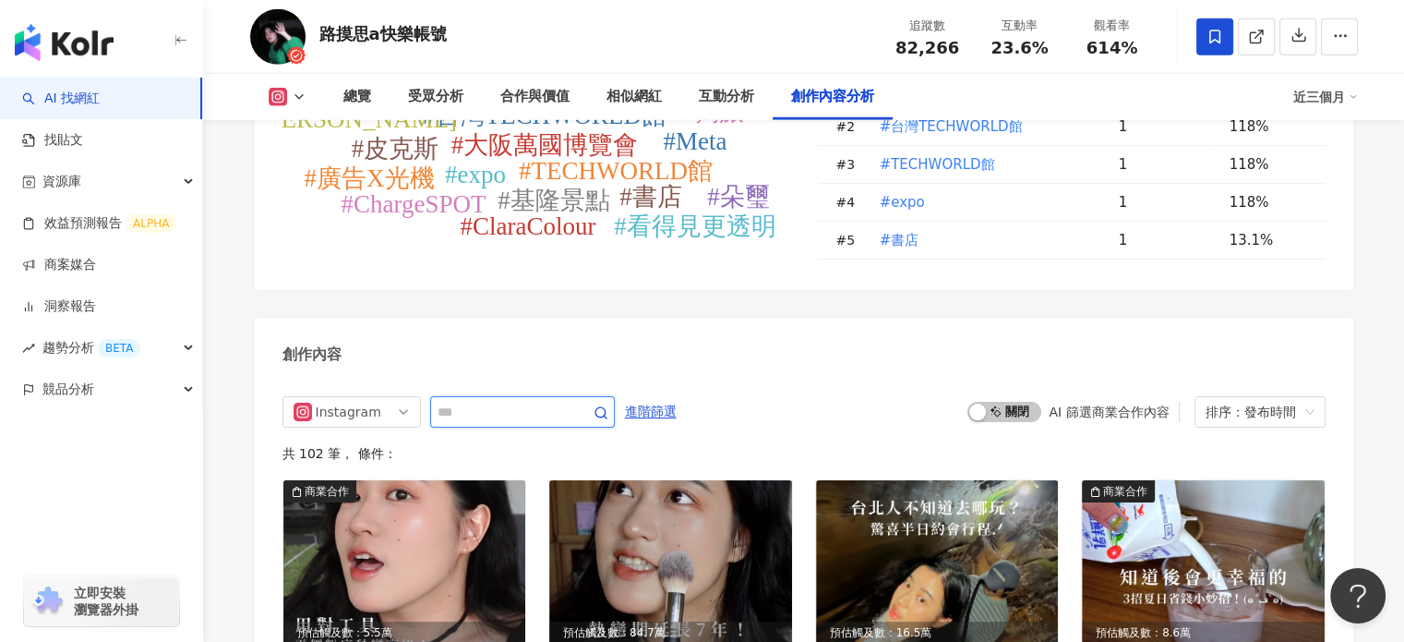
click at [533, 401] on input "text" at bounding box center [502, 412] width 129 height 22
type input "*"
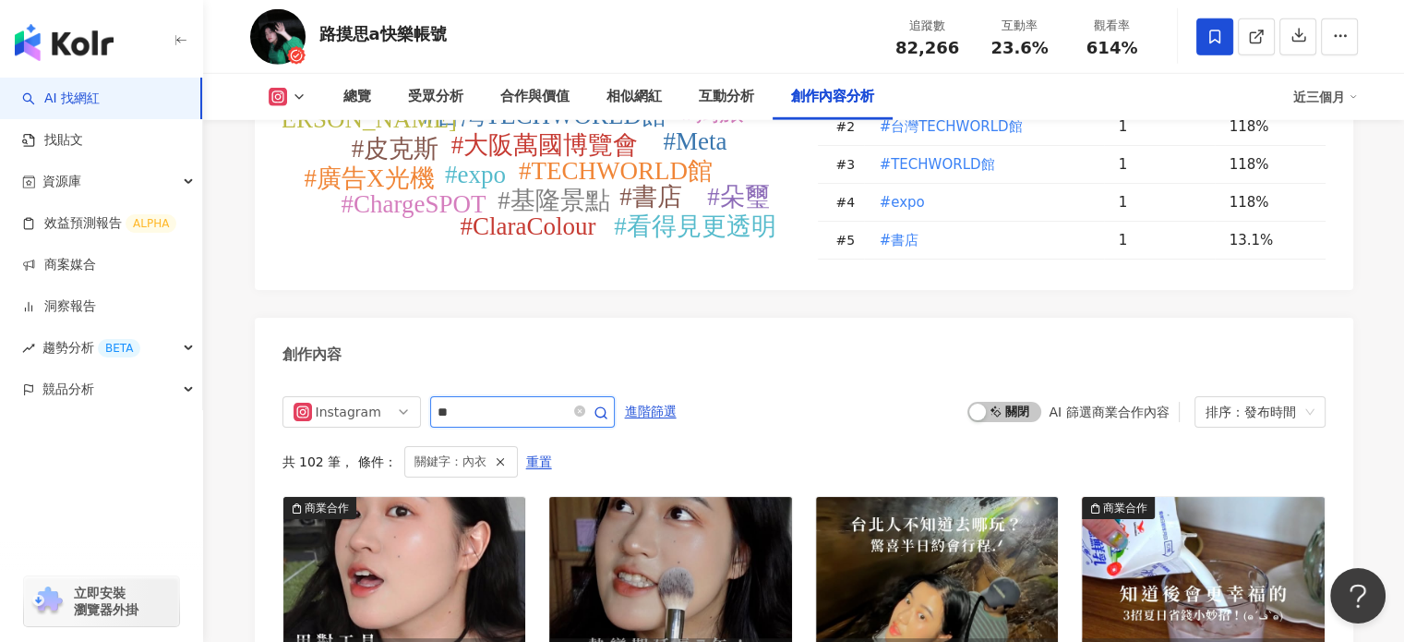
scroll to position [5732, 0]
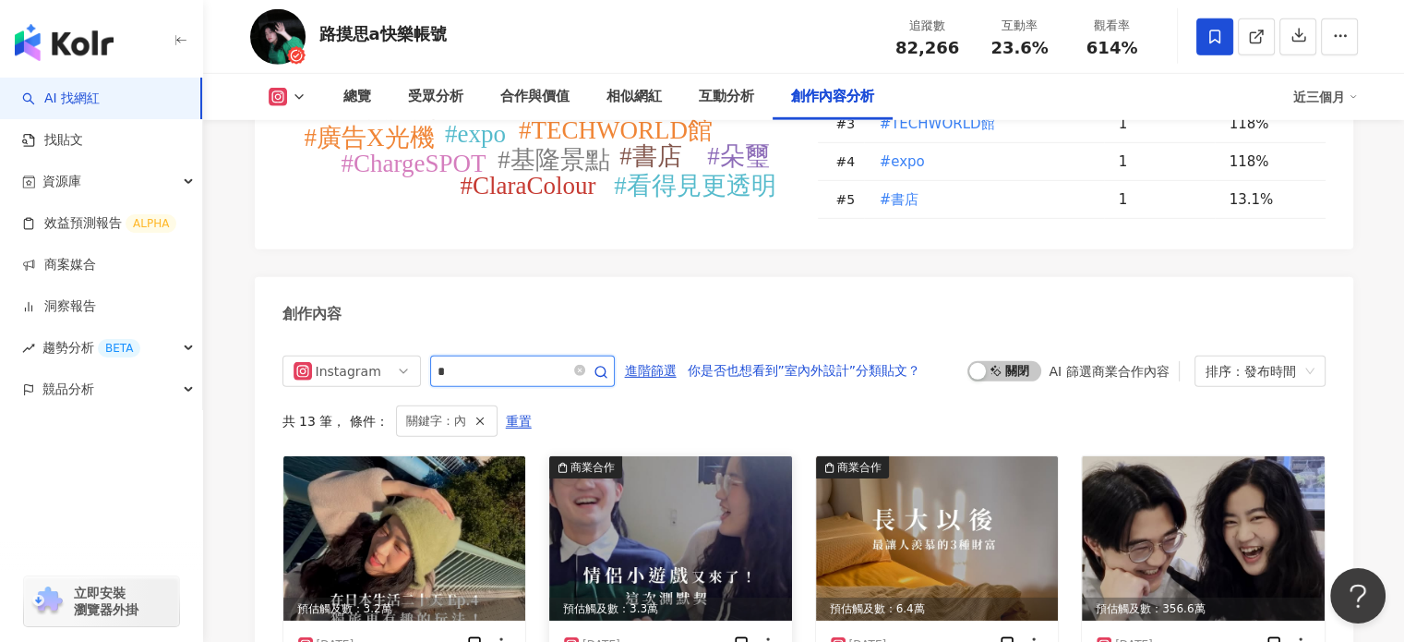
scroll to position [5640, 0]
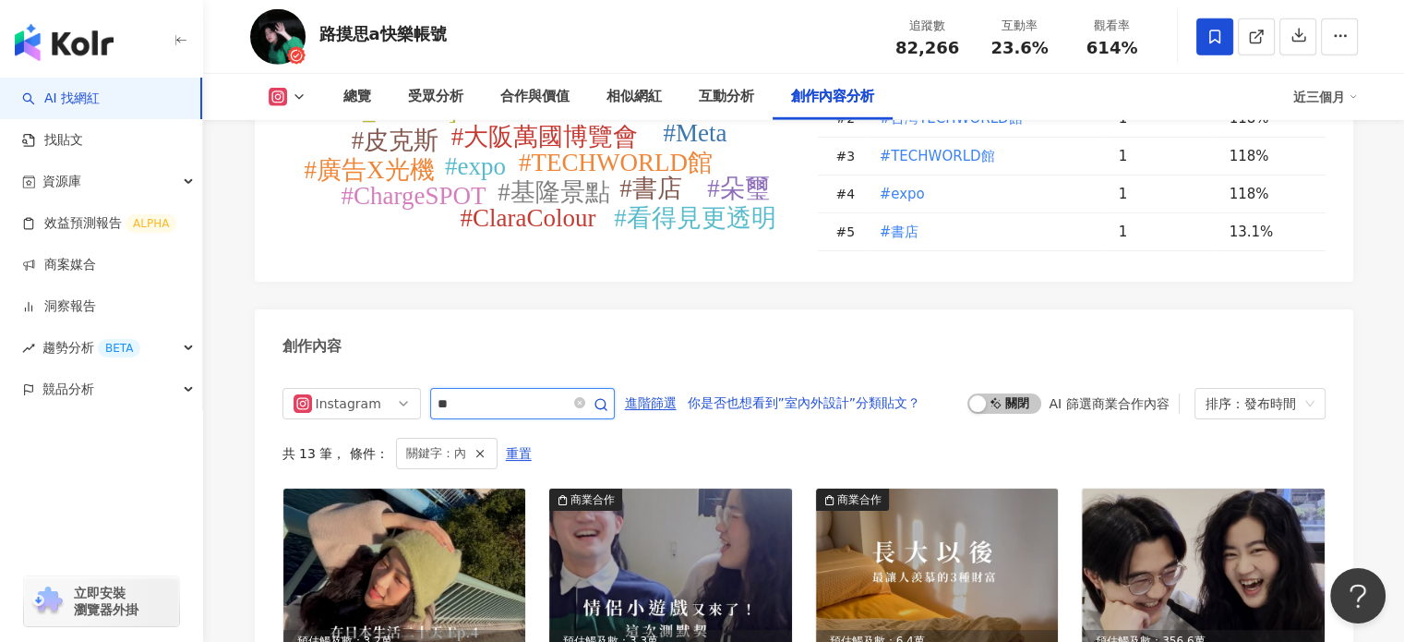
type input "**"
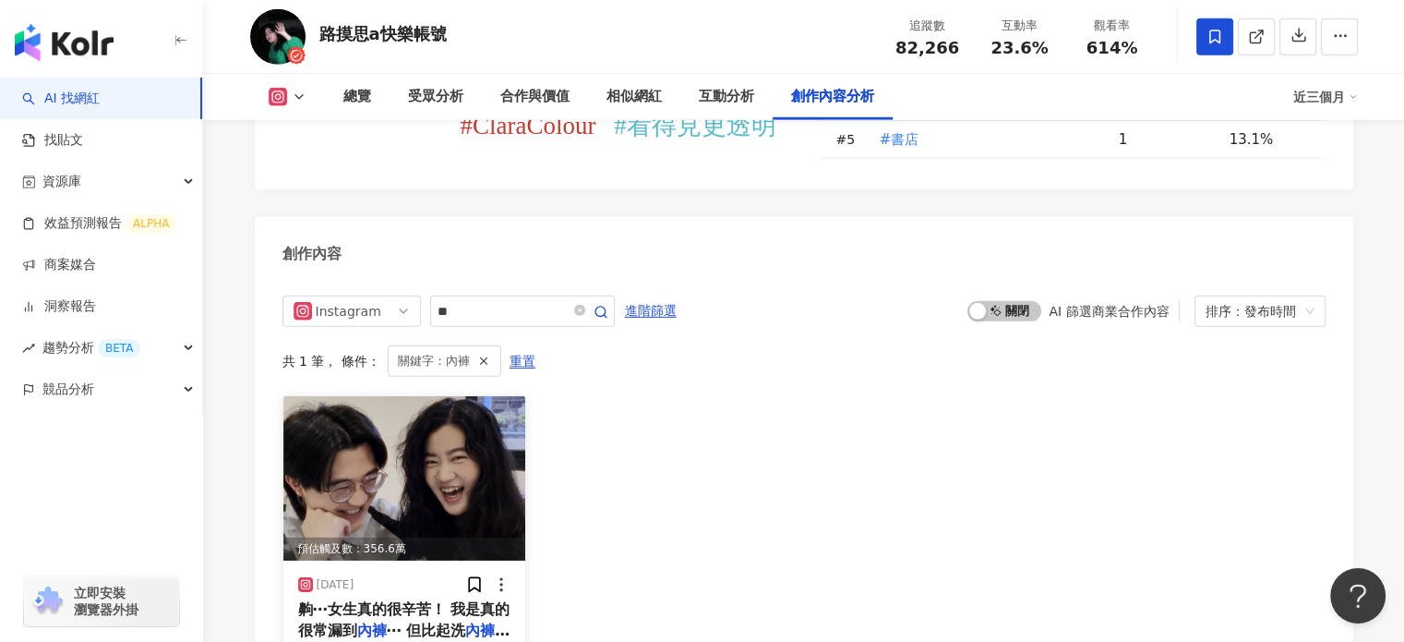
click at [462, 621] on span "⋯ 但比起洗" at bounding box center [426, 630] width 79 height 18
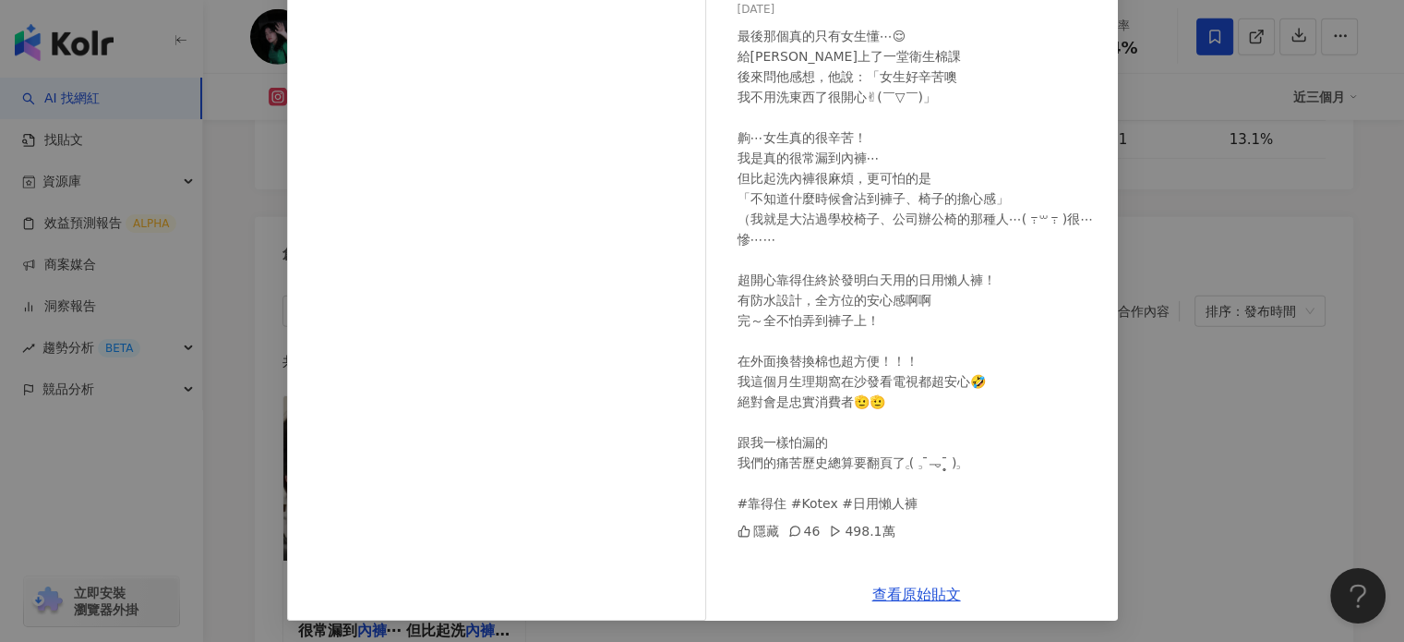
scroll to position [166, 0]
click at [902, 595] on link "查看原始貼文" at bounding box center [916, 593] width 89 height 18
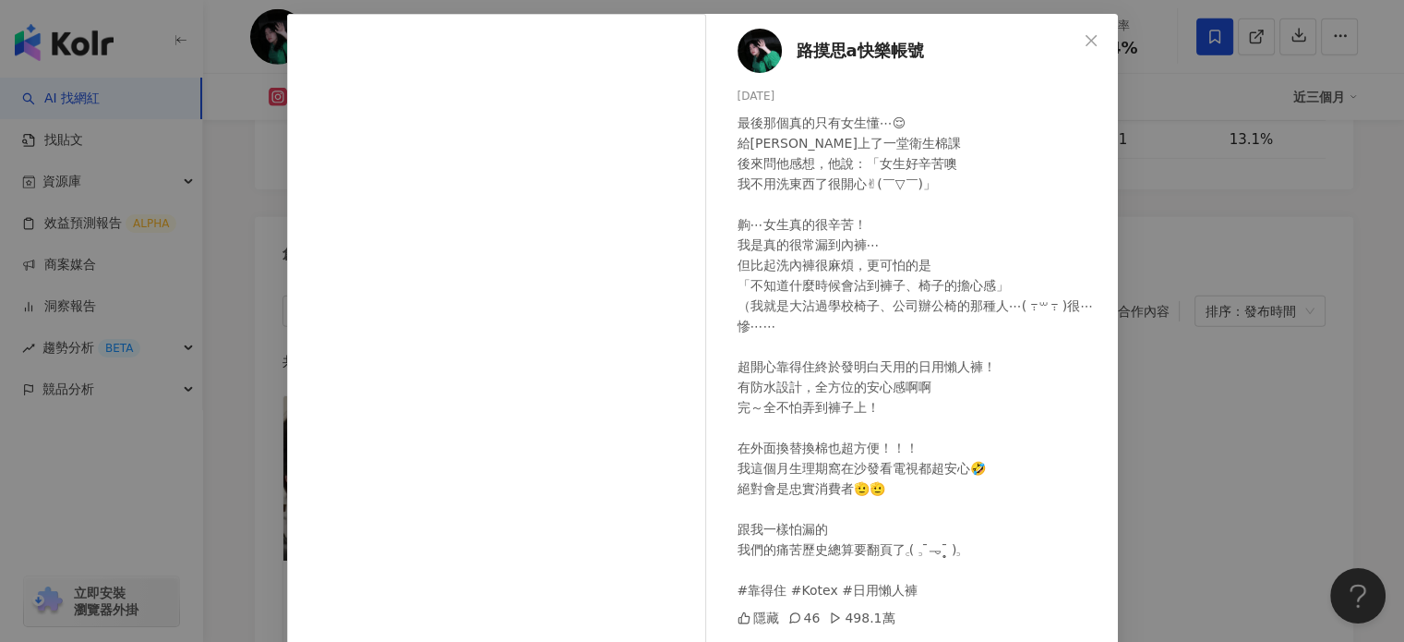
scroll to position [0, 0]
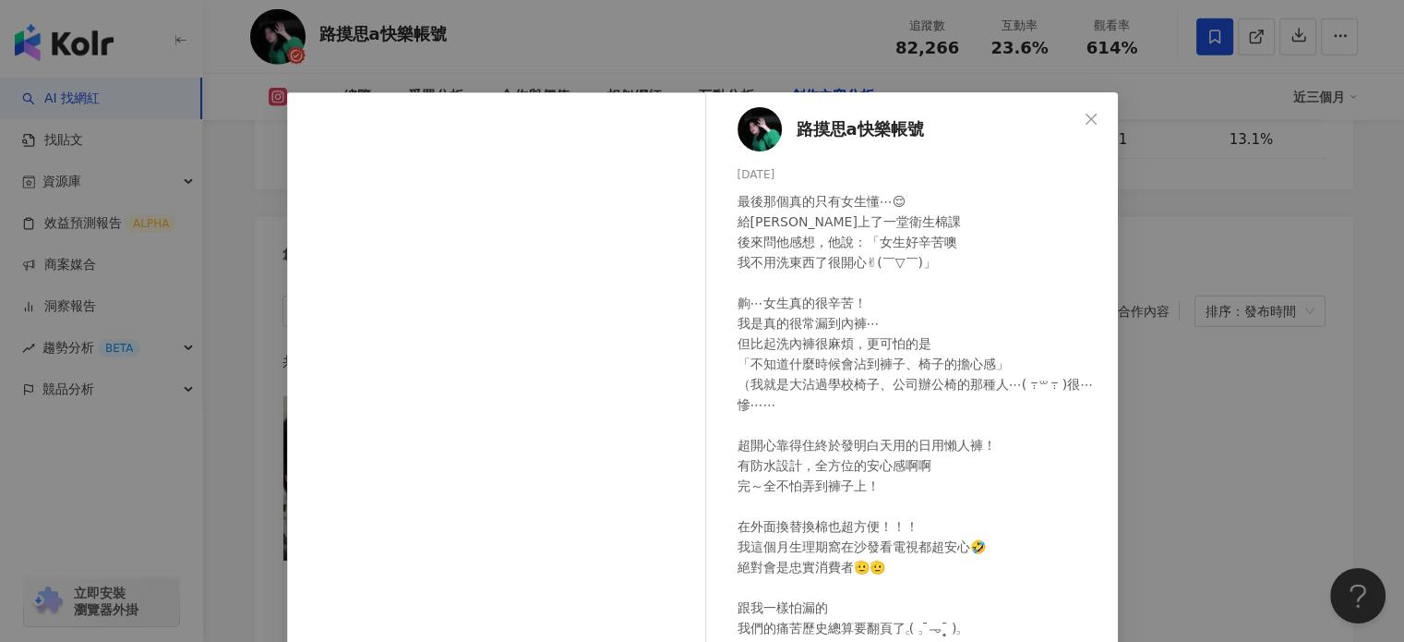
click at [1270, 180] on div "路摸思a快樂帳號 2025/4/22 最後那個真的只有女生懂⋯😌 給峻瑋上了一堂衛生棉課 後來問他感想，他說：「女生好辛苦噢 我不用洗東西了很開心✌︎(￣▽￣…" at bounding box center [702, 321] width 1404 height 642
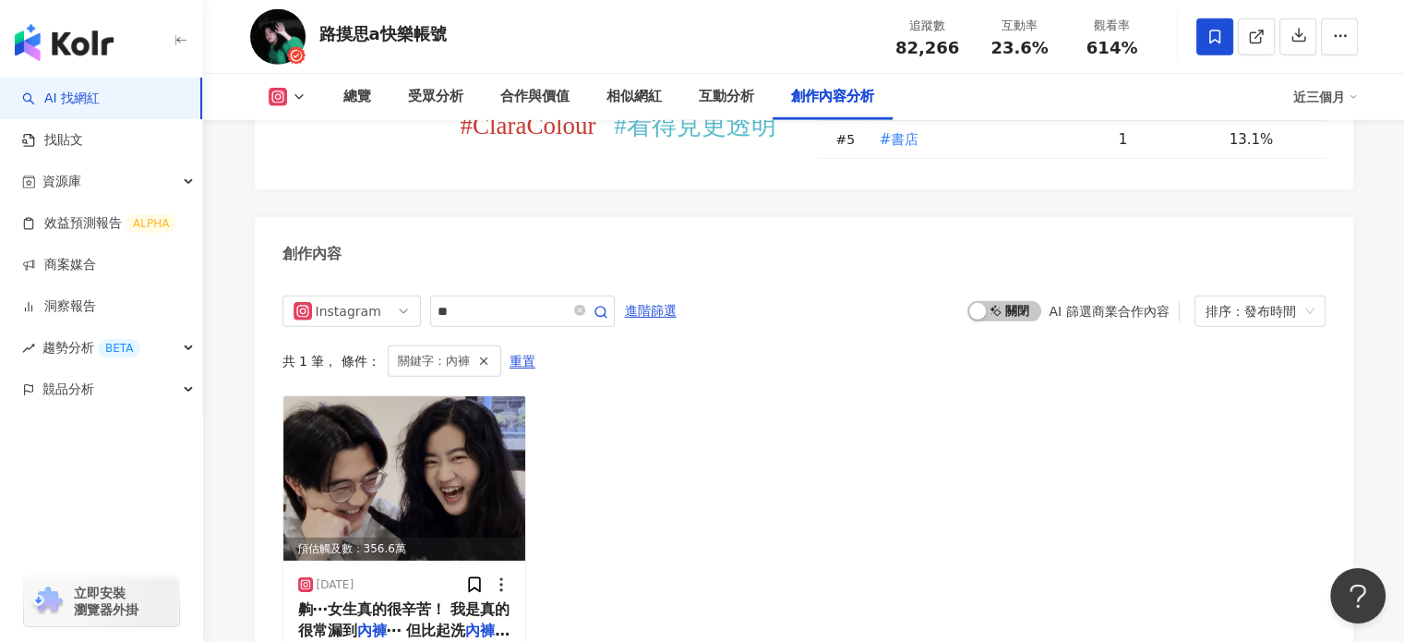
click at [403, 35] on div "路摸思a快樂帳號" at bounding box center [382, 33] width 127 height 23
copy div "路摸思a快樂帳號"
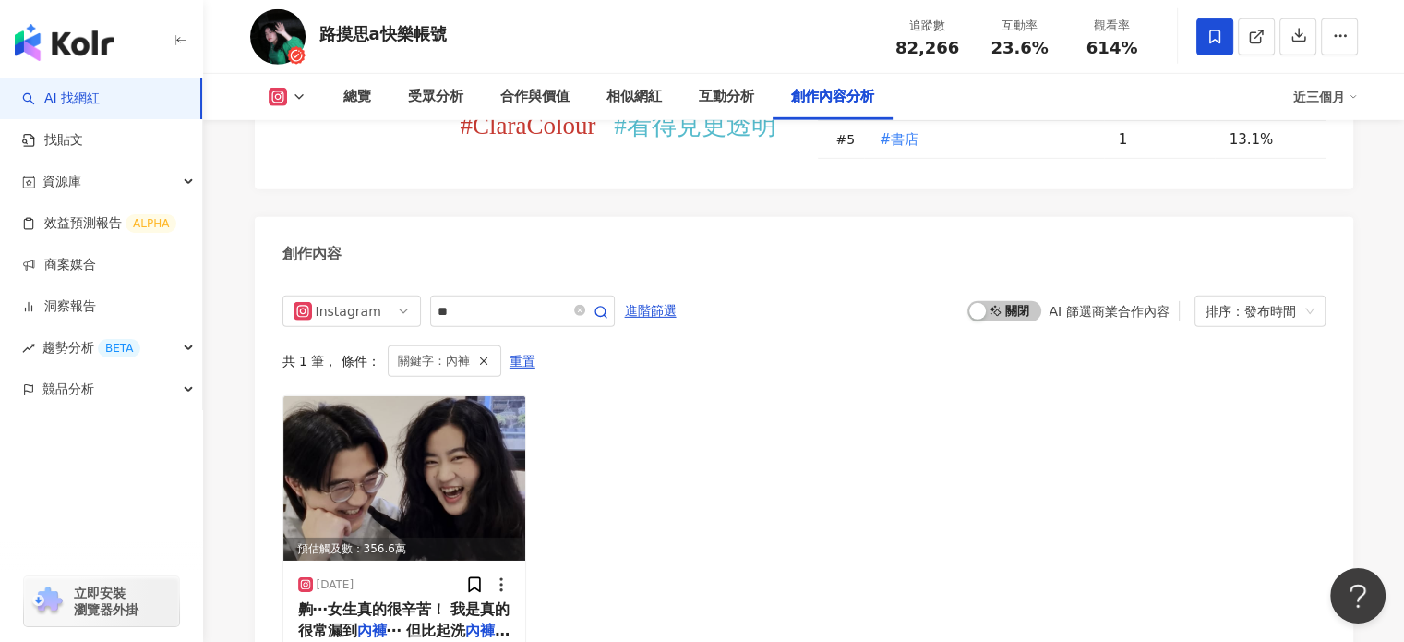
click at [908, 51] on span "82,266" at bounding box center [928, 47] width 64 height 19
copy span "82,266"
click at [1134, 44] on span "614%" at bounding box center [1113, 48] width 52 height 18
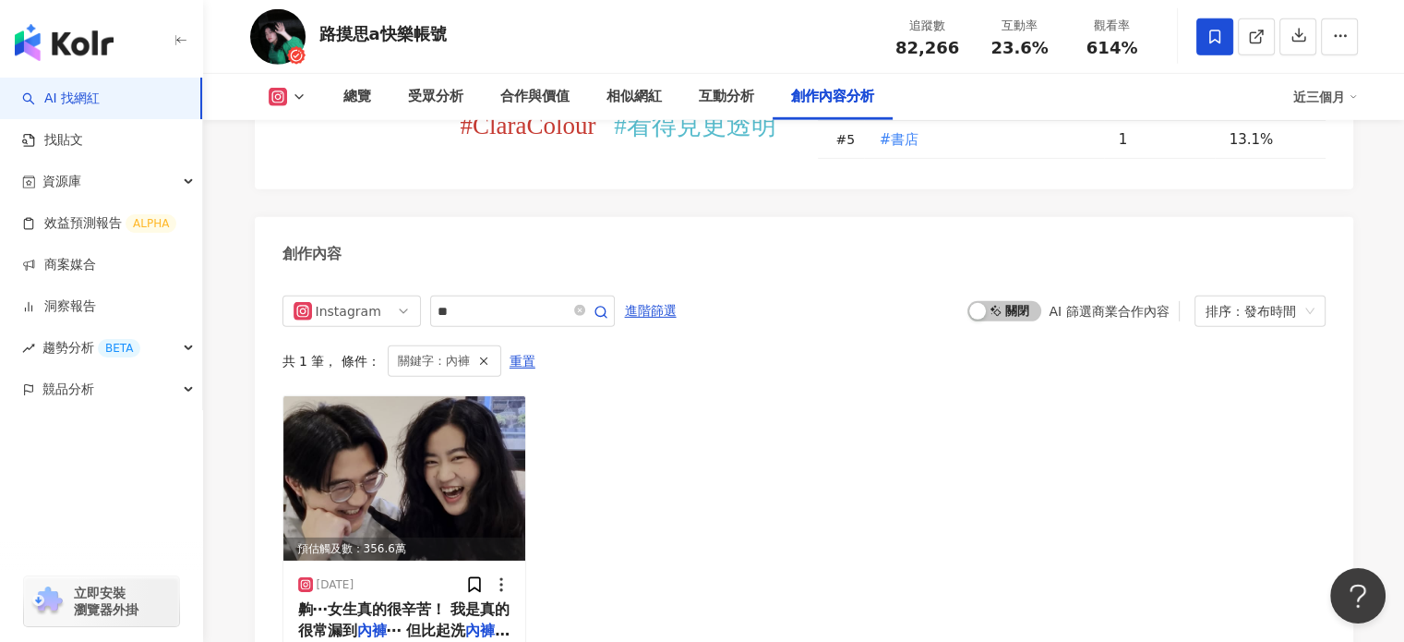
click at [1134, 44] on span "614%" at bounding box center [1113, 48] width 52 height 18
drag, startPoint x: 1134, startPoint y: 45, endPoint x: 1078, endPoint y: 45, distance: 55.4
click at [1078, 45] on div "614%" at bounding box center [1112, 48] width 70 height 18
copy span "614%"
click at [1004, 45] on span "23.6%" at bounding box center [1019, 48] width 57 height 18
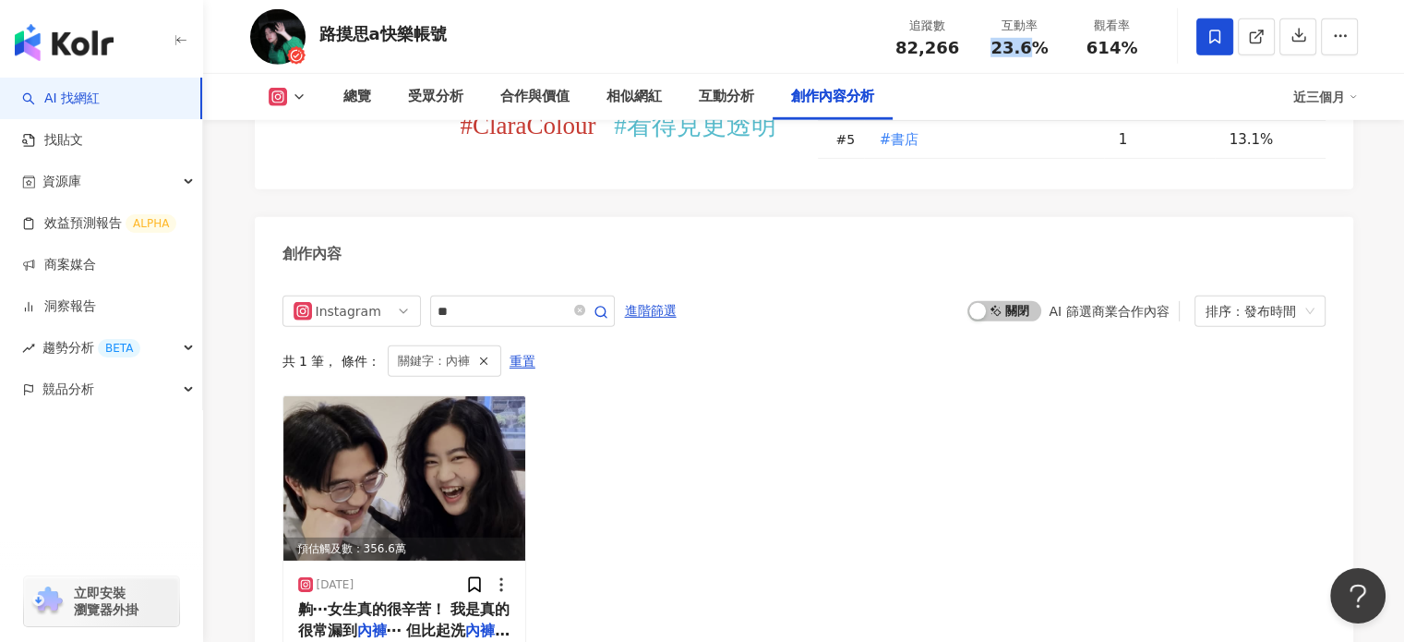
click at [1004, 45] on span "23.6%" at bounding box center [1019, 48] width 57 height 18
copy span "23.6%"
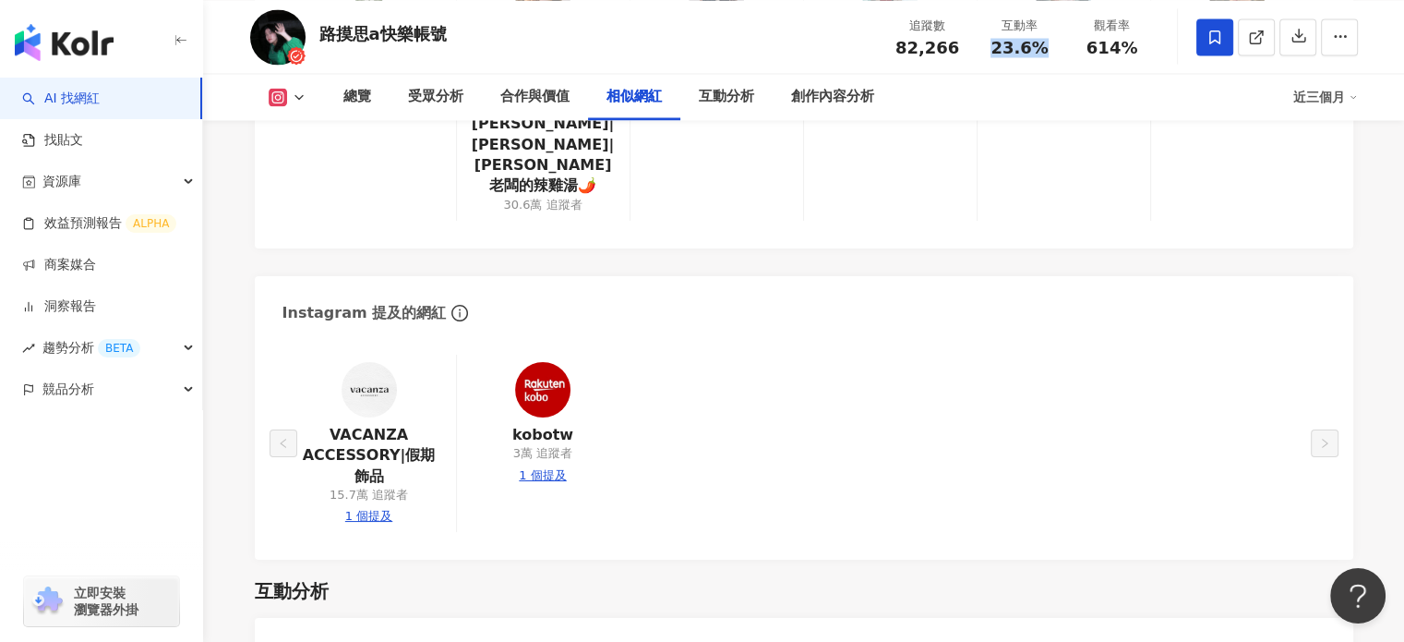
scroll to position [3609, 0]
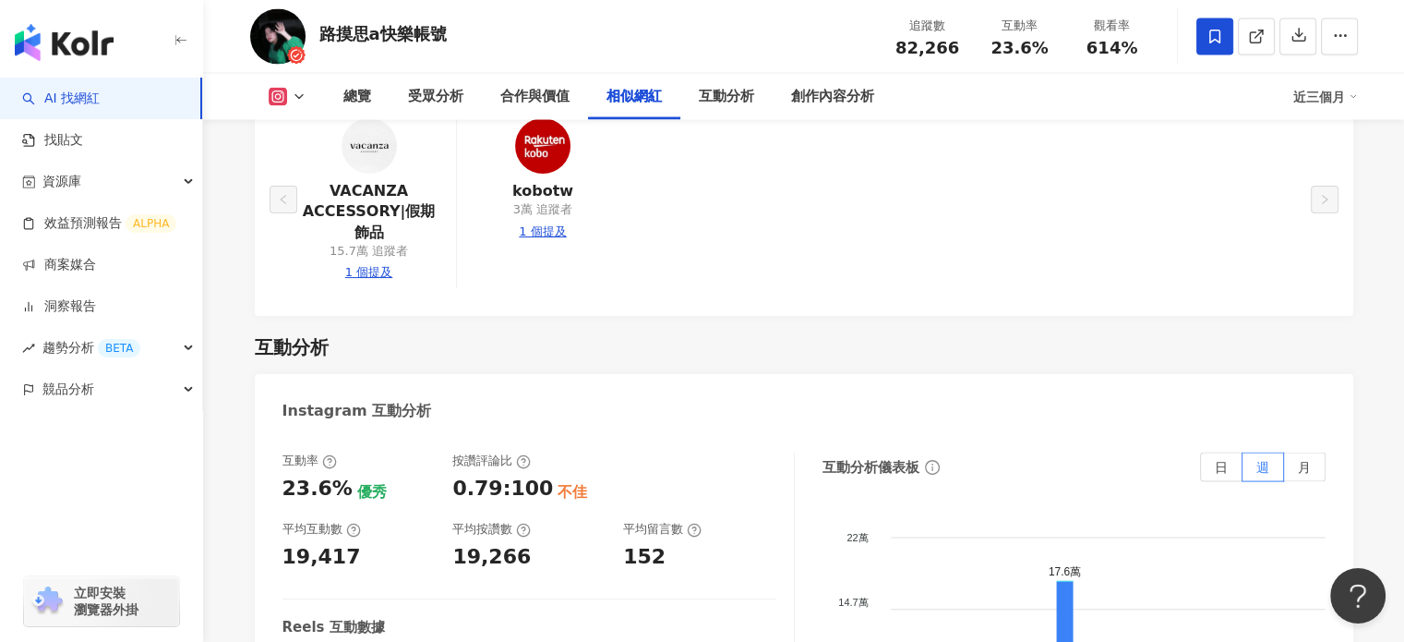
click at [329, 543] on div "19,417" at bounding box center [322, 557] width 78 height 29
copy div "19,417"
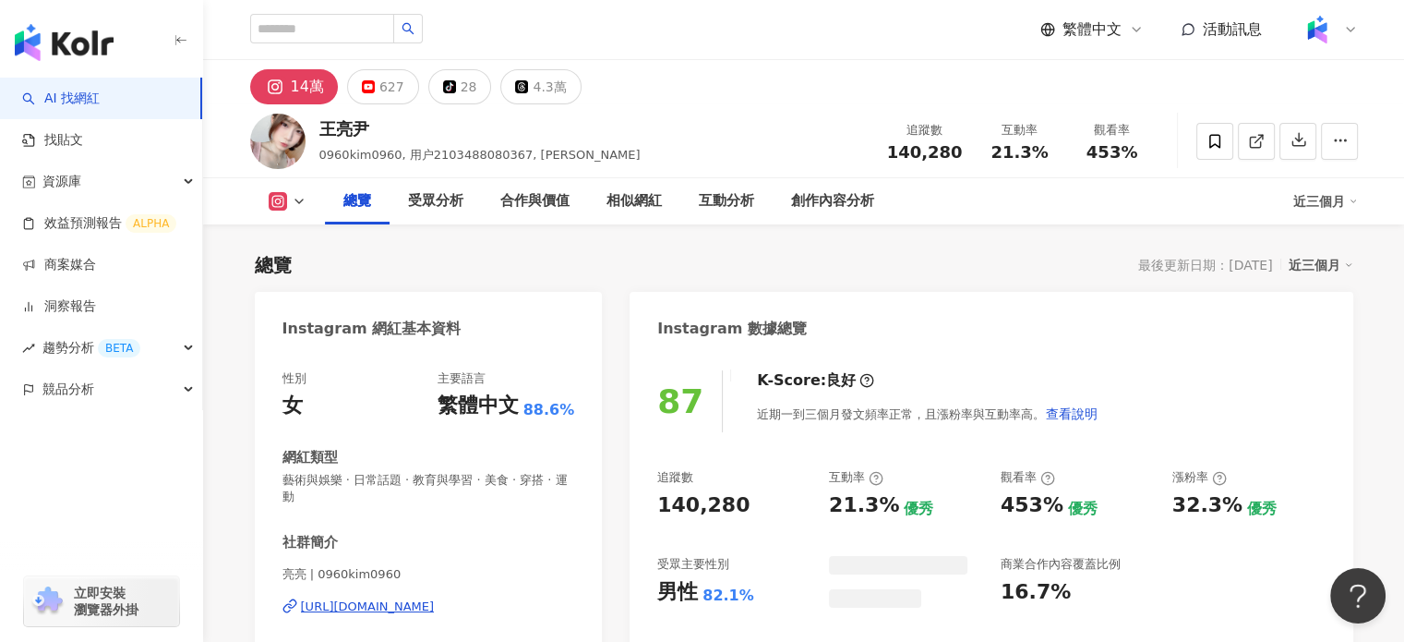
click at [420, 599] on div "https://www.instagram.com/0960kim0960/" at bounding box center [368, 606] width 134 height 17
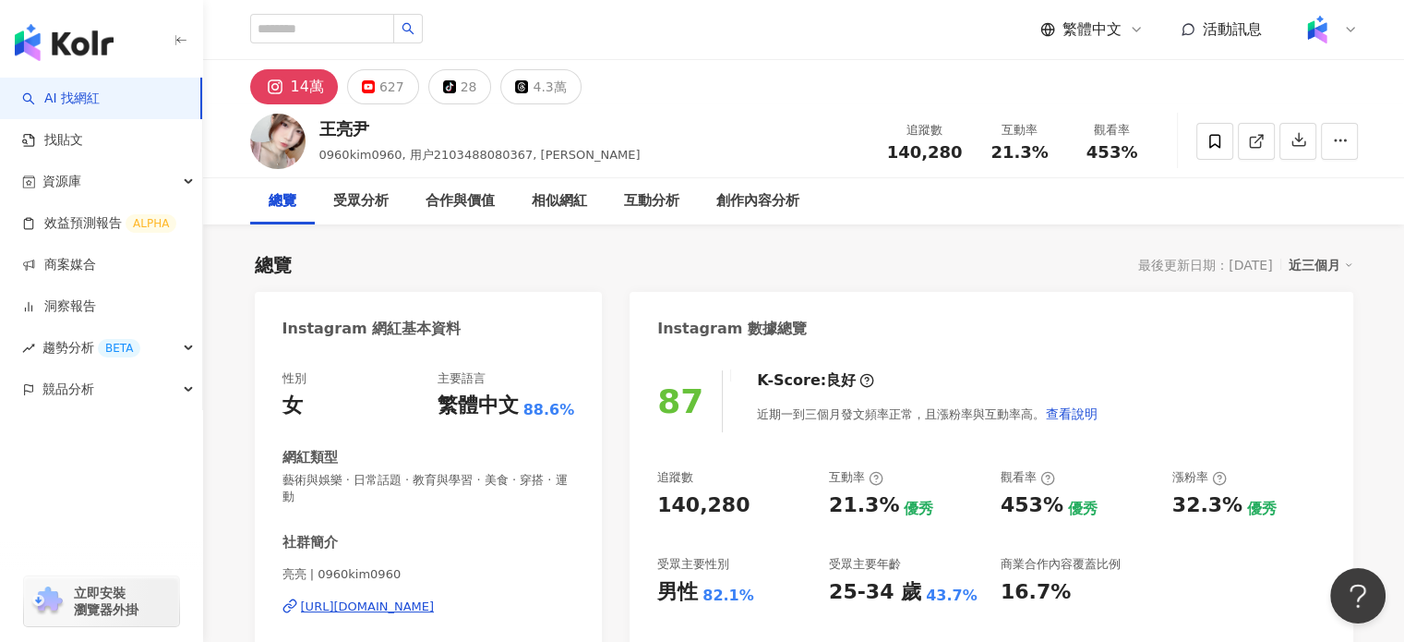
click at [359, 121] on div "王亮尹" at bounding box center [479, 128] width 321 height 23
drag, startPoint x: 285, startPoint y: 571, endPoint x: 303, endPoint y: 575, distance: 17.9
click at [303, 575] on span "亮亮 | 0960kim0960" at bounding box center [429, 574] width 293 height 17
copy span "亮亮"
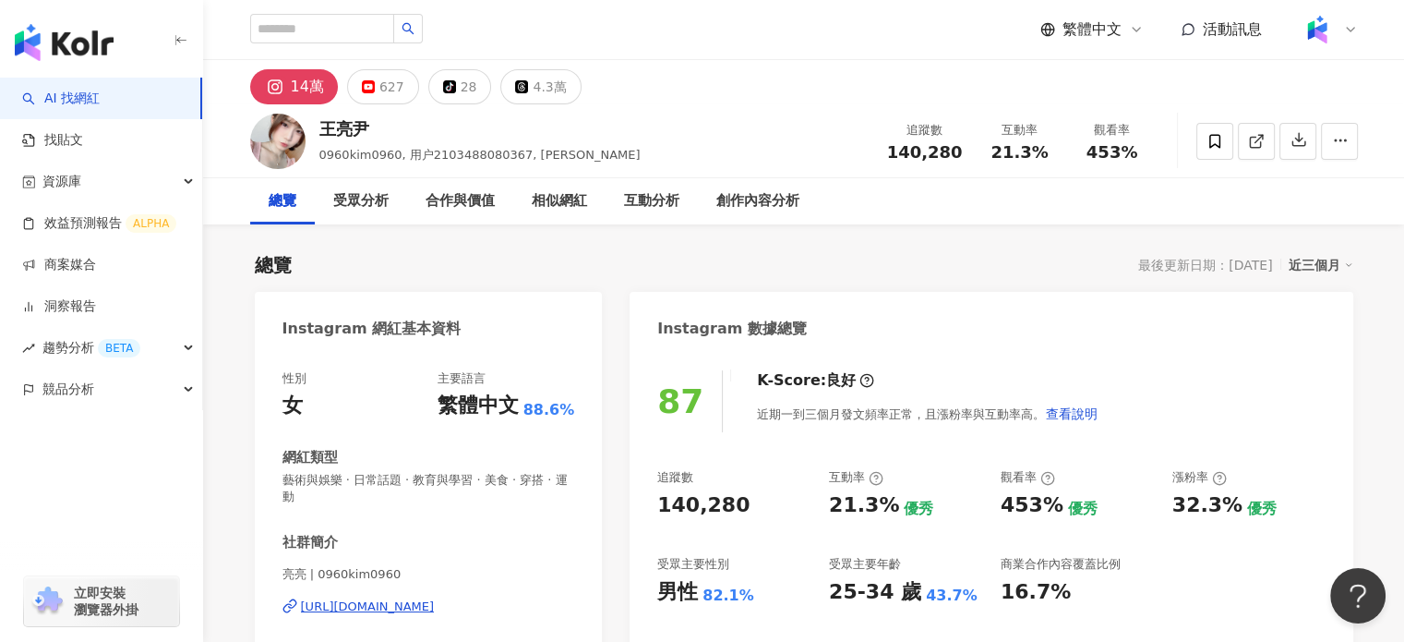
click at [914, 154] on span "140,280" at bounding box center [925, 151] width 76 height 19
copy span "140,280"
click at [1035, 145] on span "21.3%" at bounding box center [1019, 152] width 57 height 18
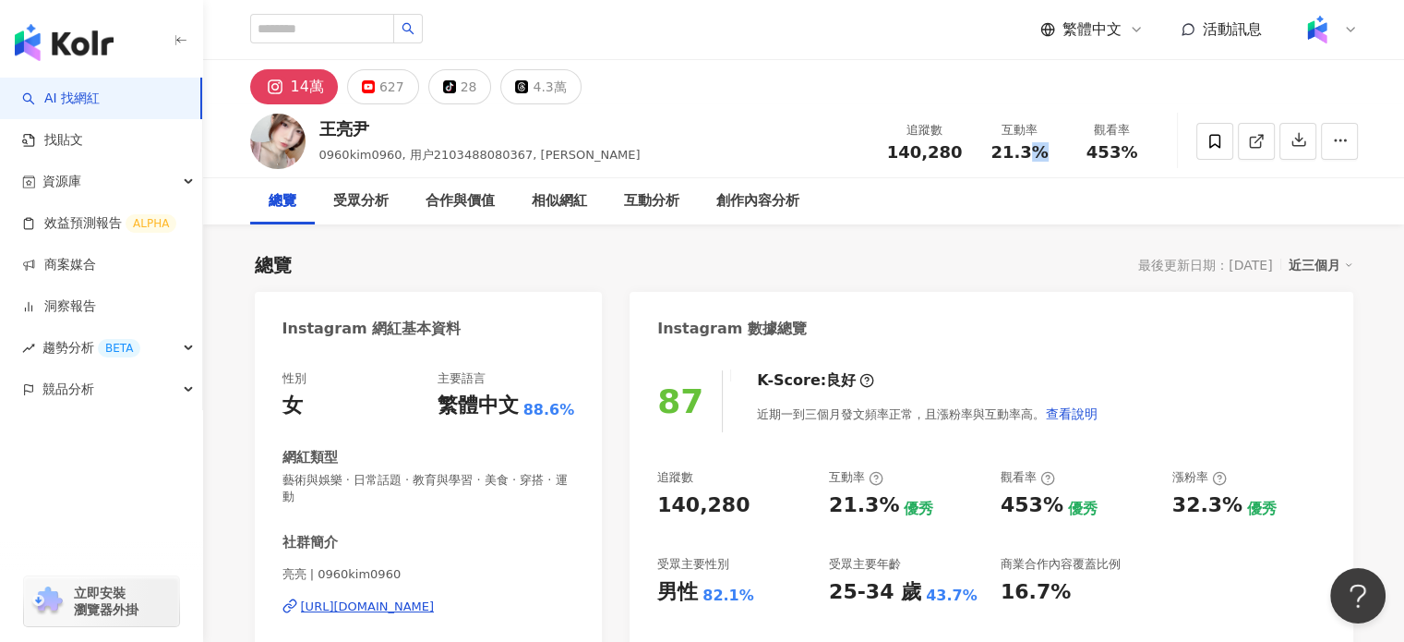
click at [1035, 145] on span "21.3%" at bounding box center [1019, 152] width 57 height 18
copy span "21.3%"
click at [1119, 161] on span "453%" at bounding box center [1113, 152] width 52 height 18
click at [1120, 156] on span "453%" at bounding box center [1113, 152] width 52 height 18
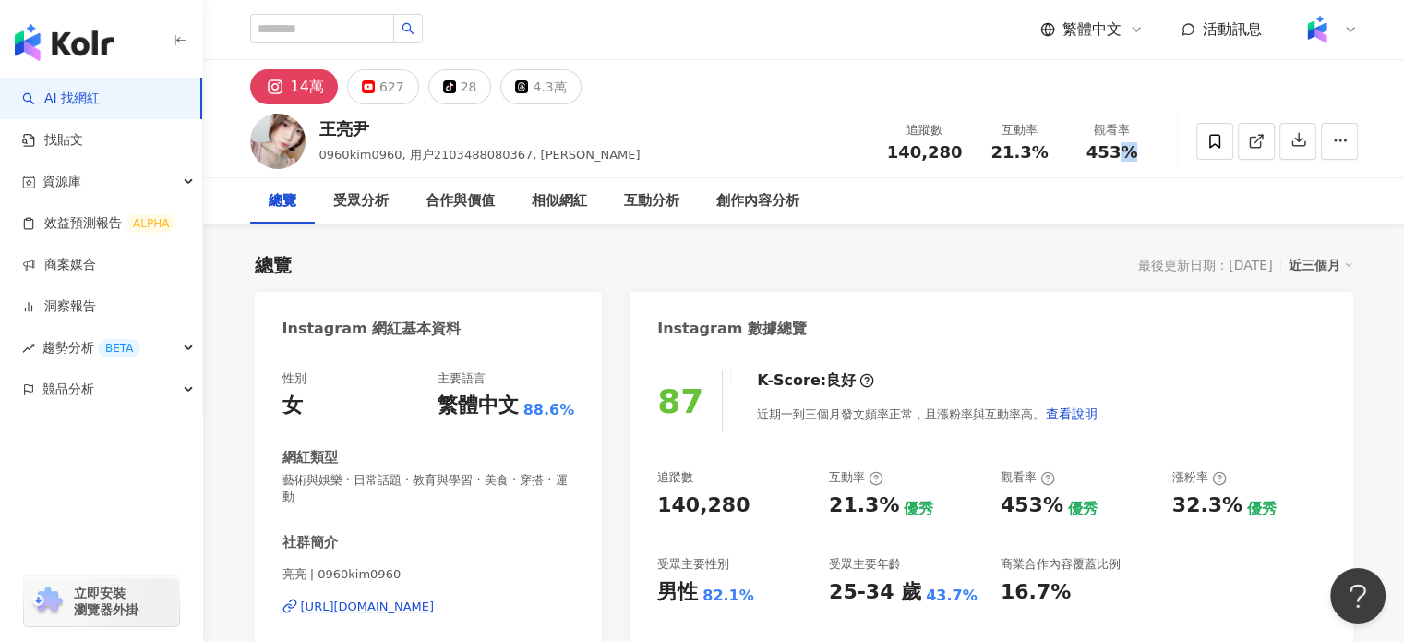
click at [1120, 156] on span "453%" at bounding box center [1113, 152] width 52 height 18
copy span "453%"
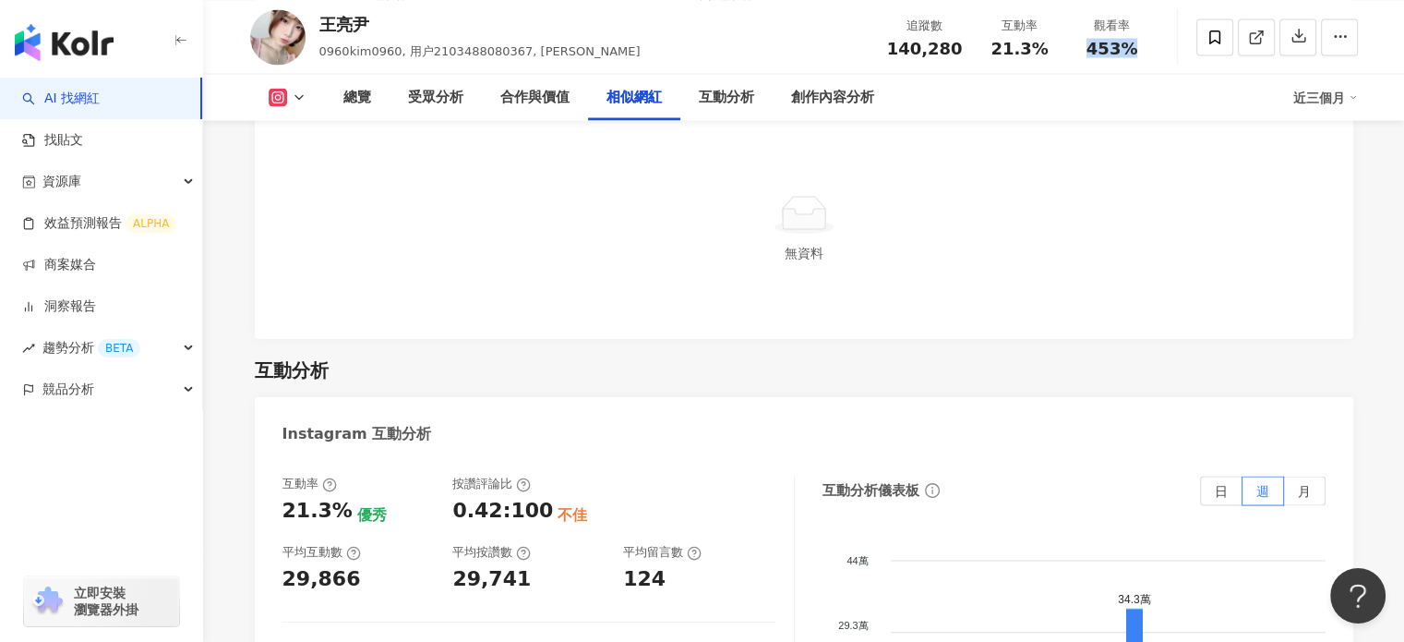
scroll to position [3601, 0]
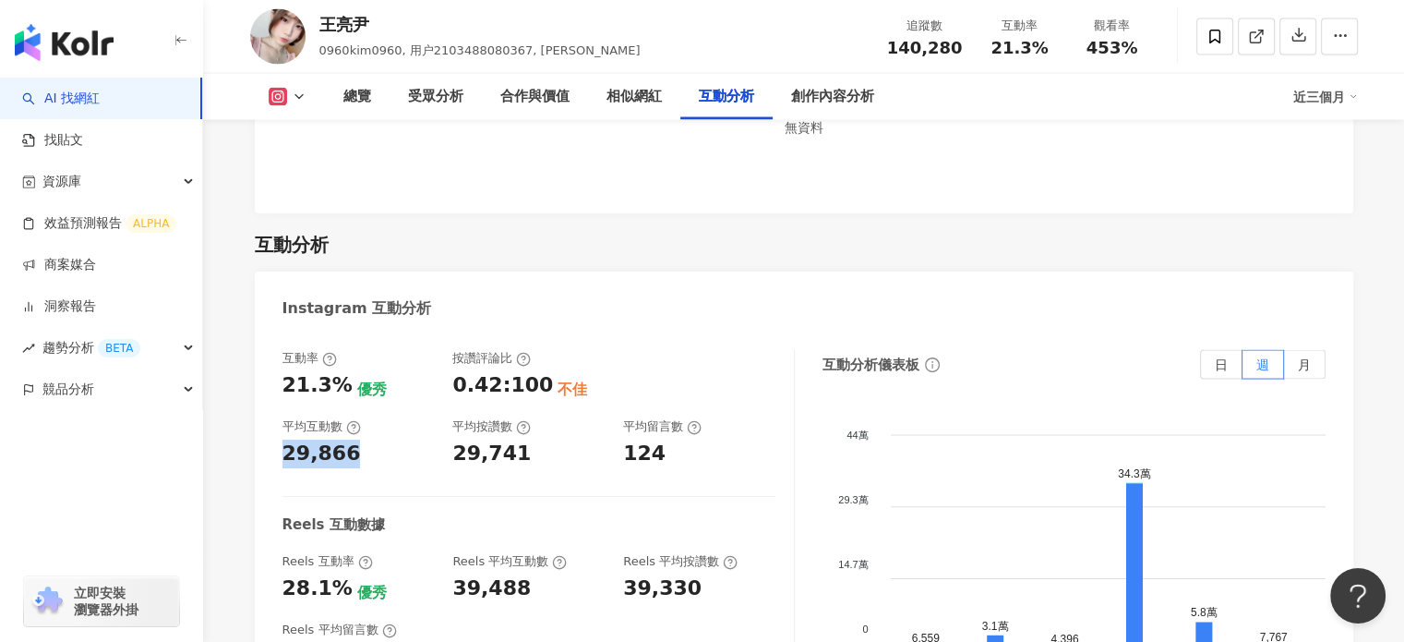
drag, startPoint x: 354, startPoint y: 405, endPoint x: 272, endPoint y: 409, distance: 81.3
click at [272, 409] on div "互動率 21.3% 優秀 按讚評論比 0.42:100 不佳 平均互動數 29,866 平均按讚數 29,741 平均留言數 124 Reels 互動數據 R…" at bounding box center [804, 538] width 1099 height 415
copy div "29,866"
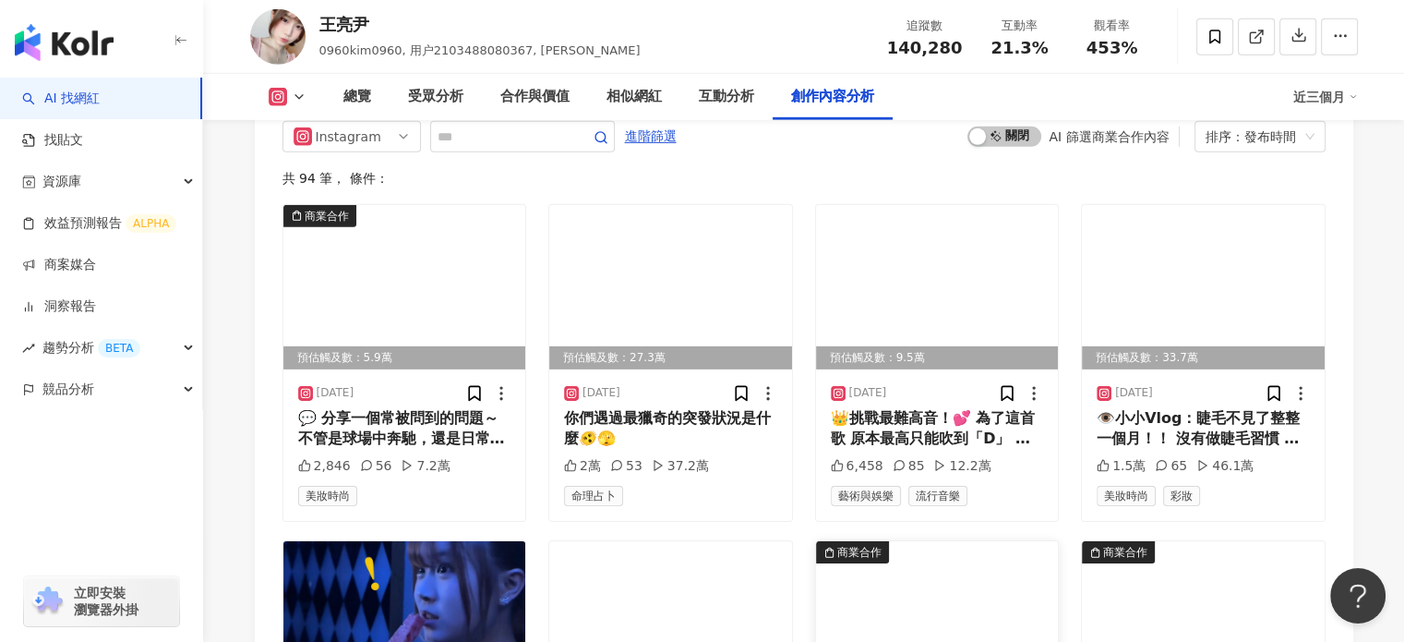
scroll to position [5865, 0]
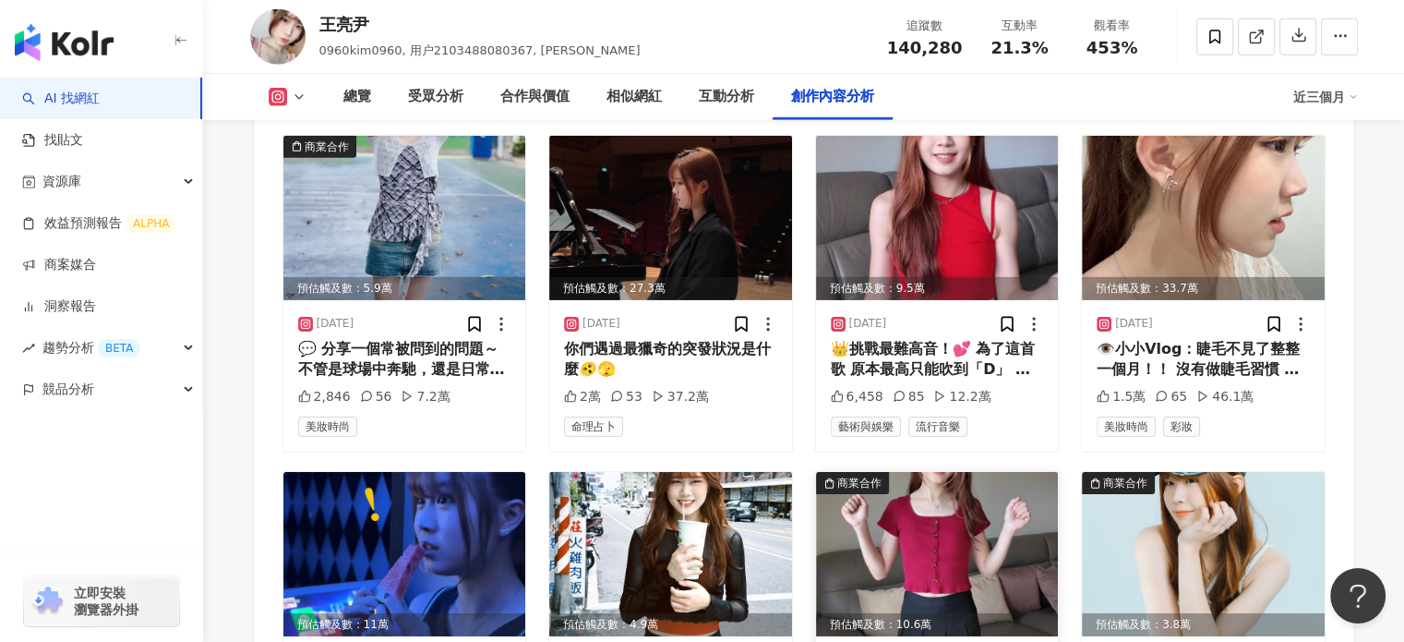
click at [999, 520] on img at bounding box center [937, 554] width 243 height 164
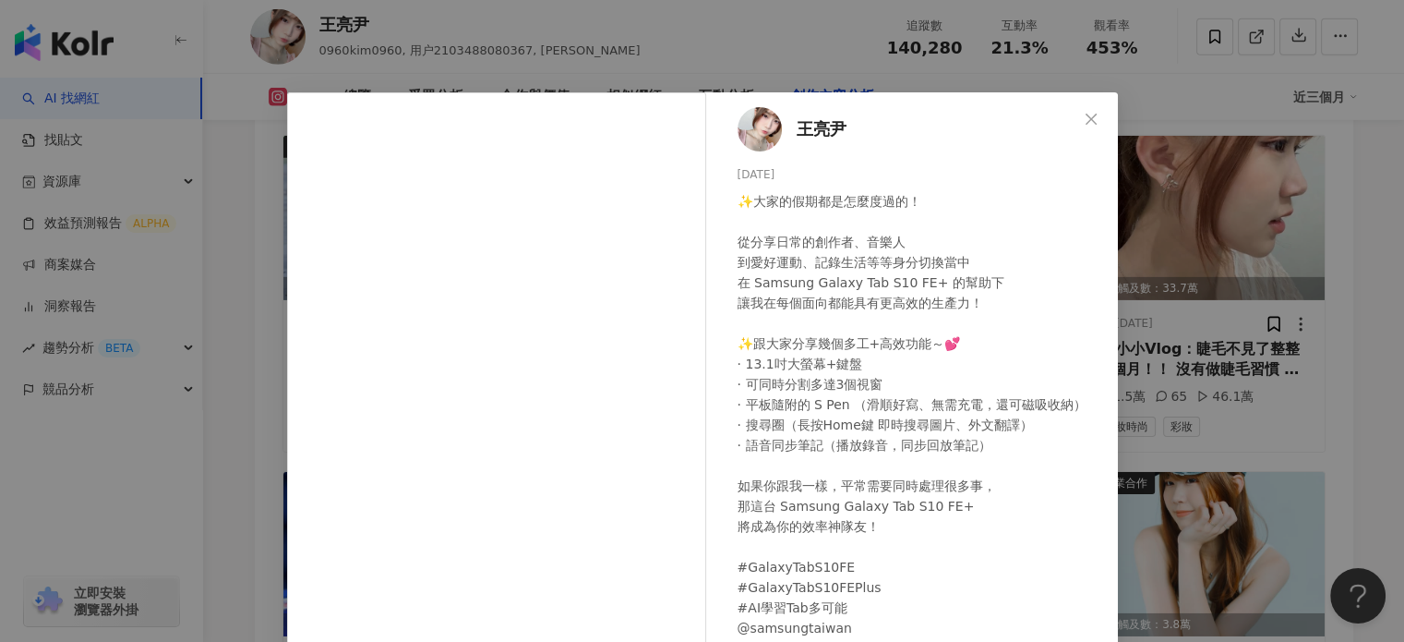
scroll to position [92, 0]
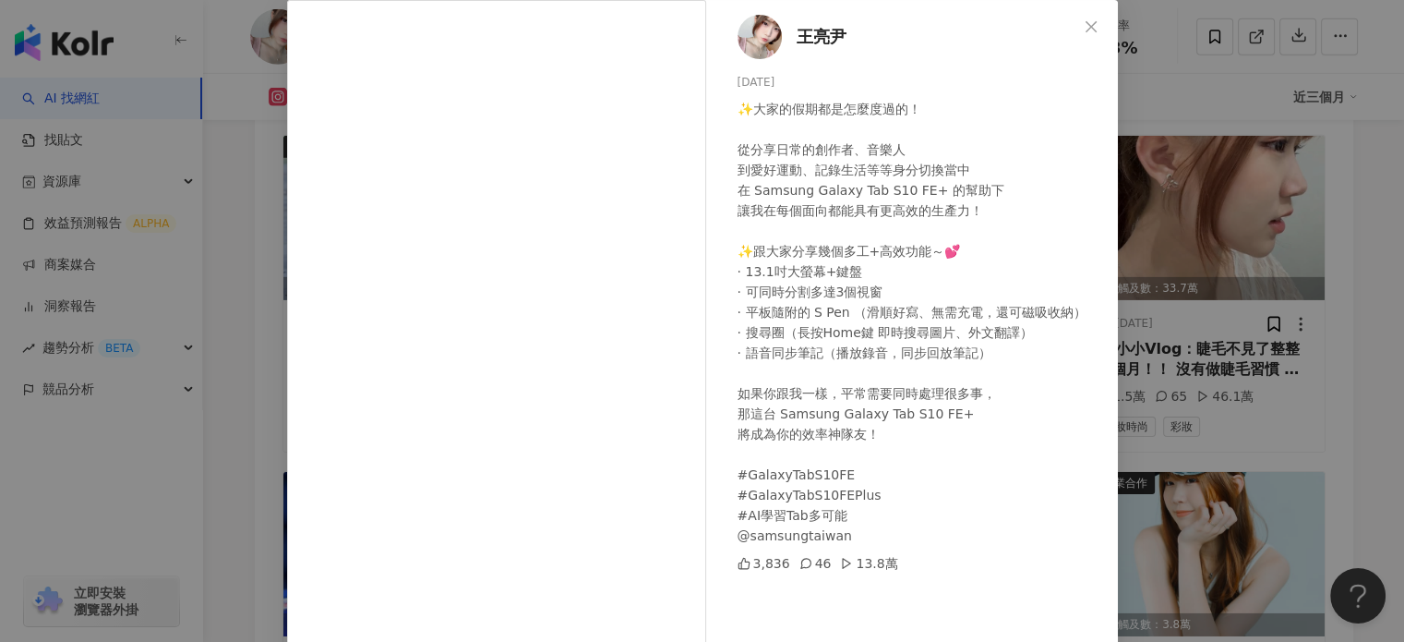
click at [1080, 18] on button "Close" at bounding box center [1091, 26] width 37 height 37
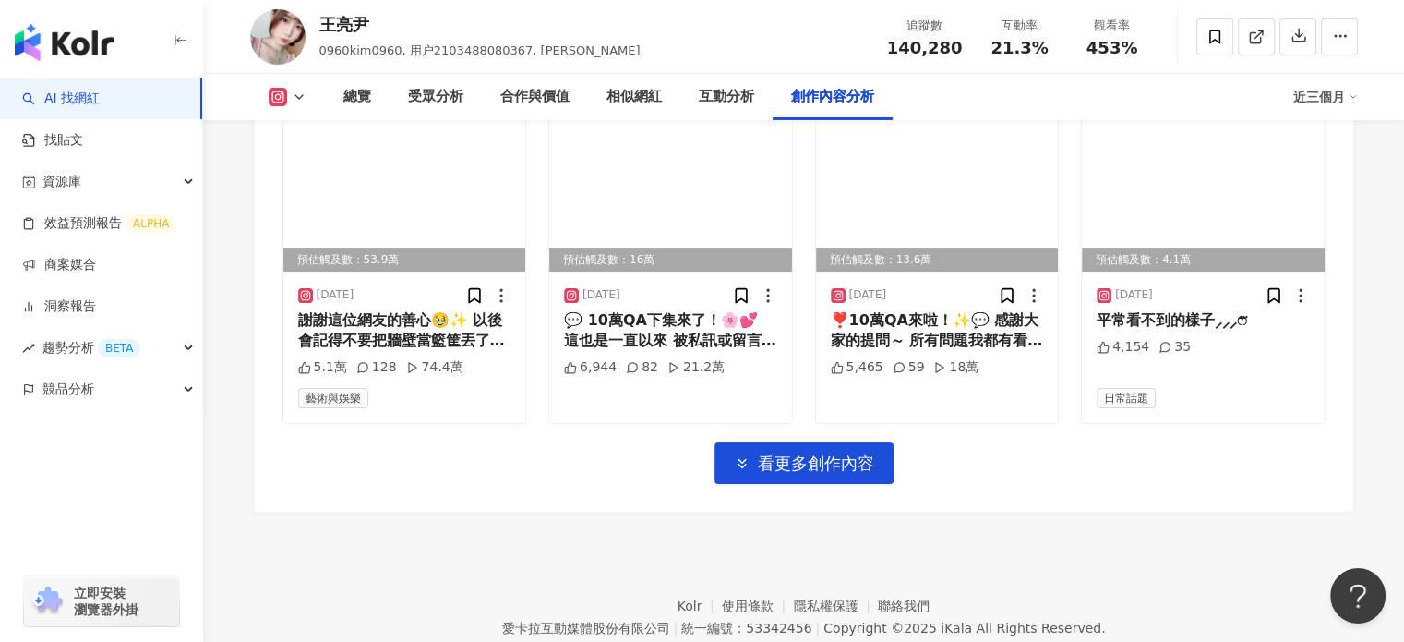
scroll to position [6604, 0]
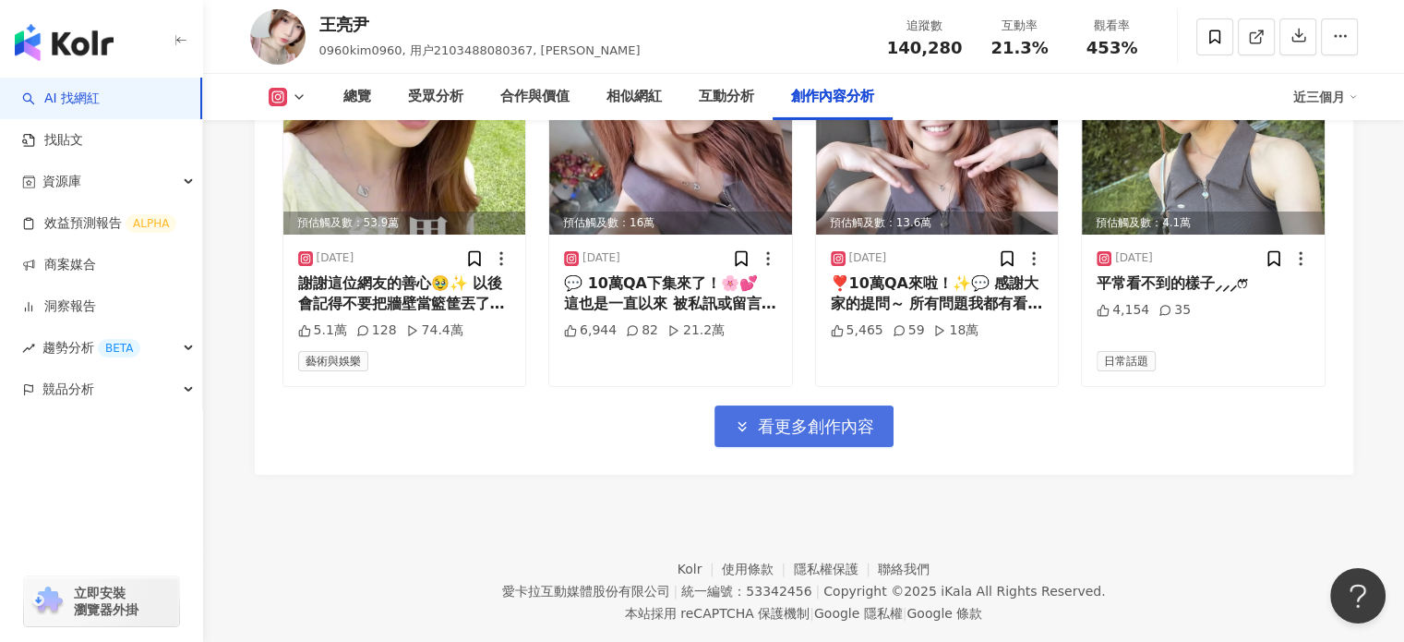
click at [824, 416] on span "看更多創作內容" at bounding box center [816, 426] width 116 height 20
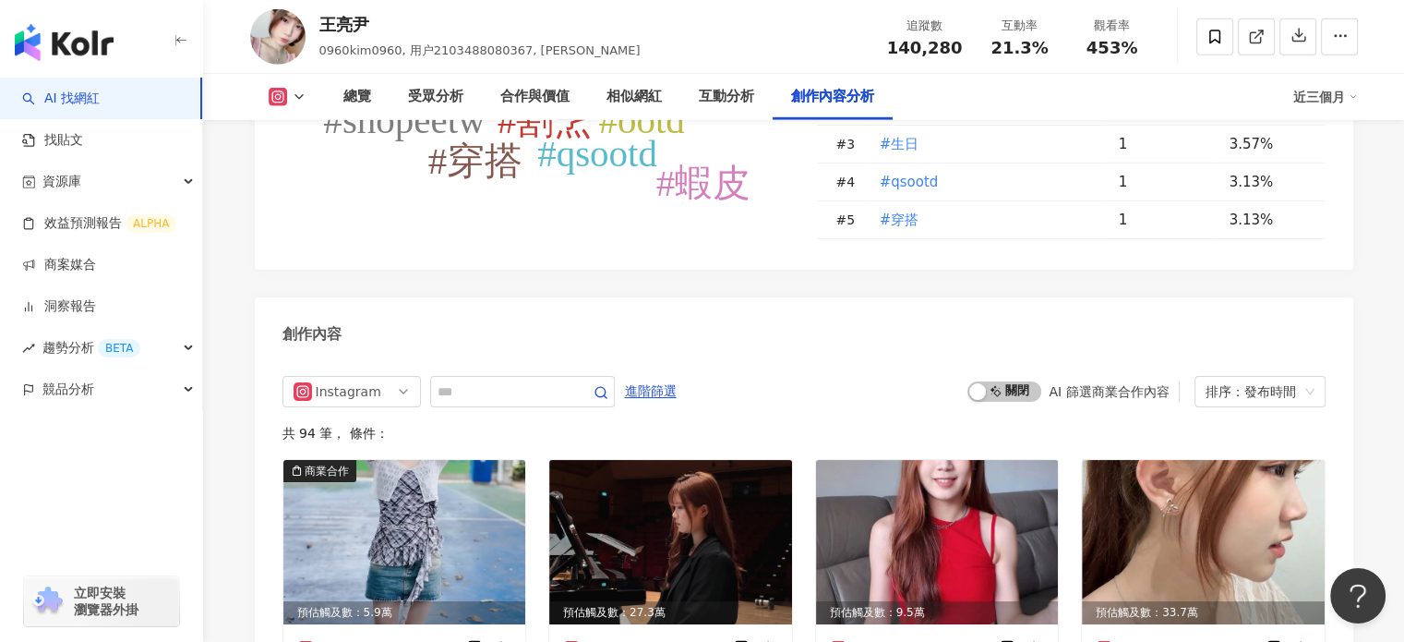
scroll to position [5404, 0]
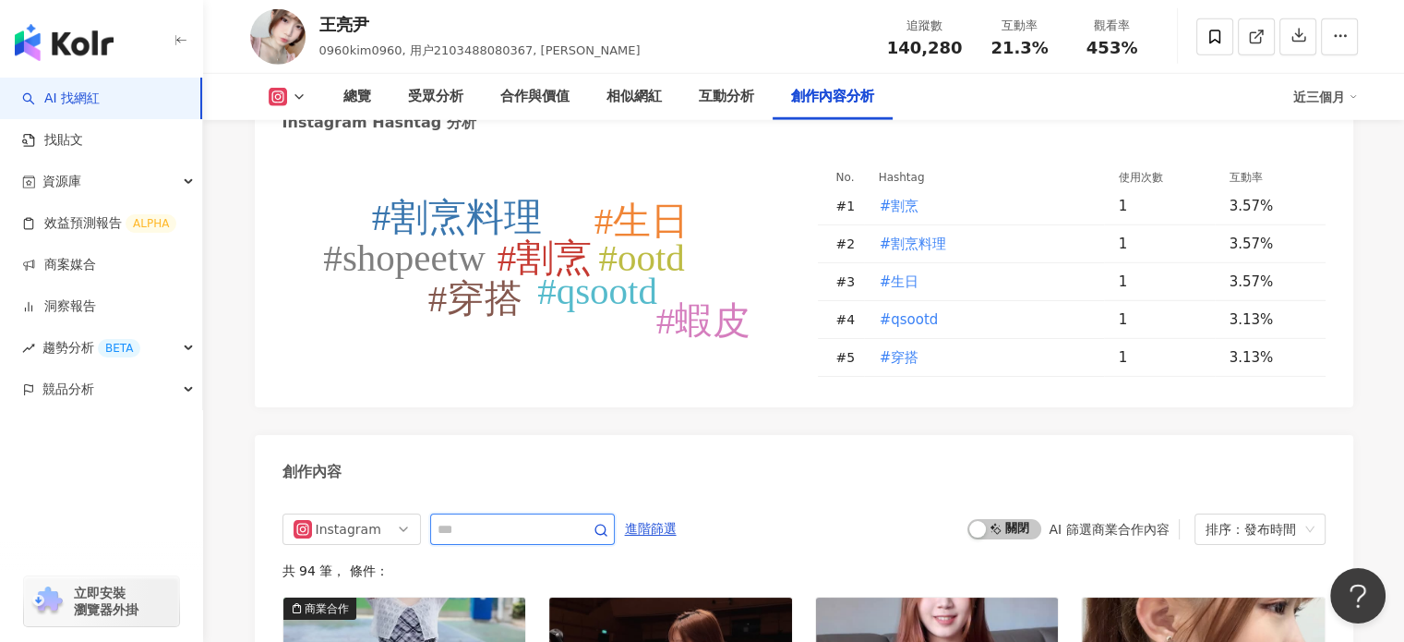
click at [502, 518] on input "text" at bounding box center [502, 529] width 129 height 22
type input "*"
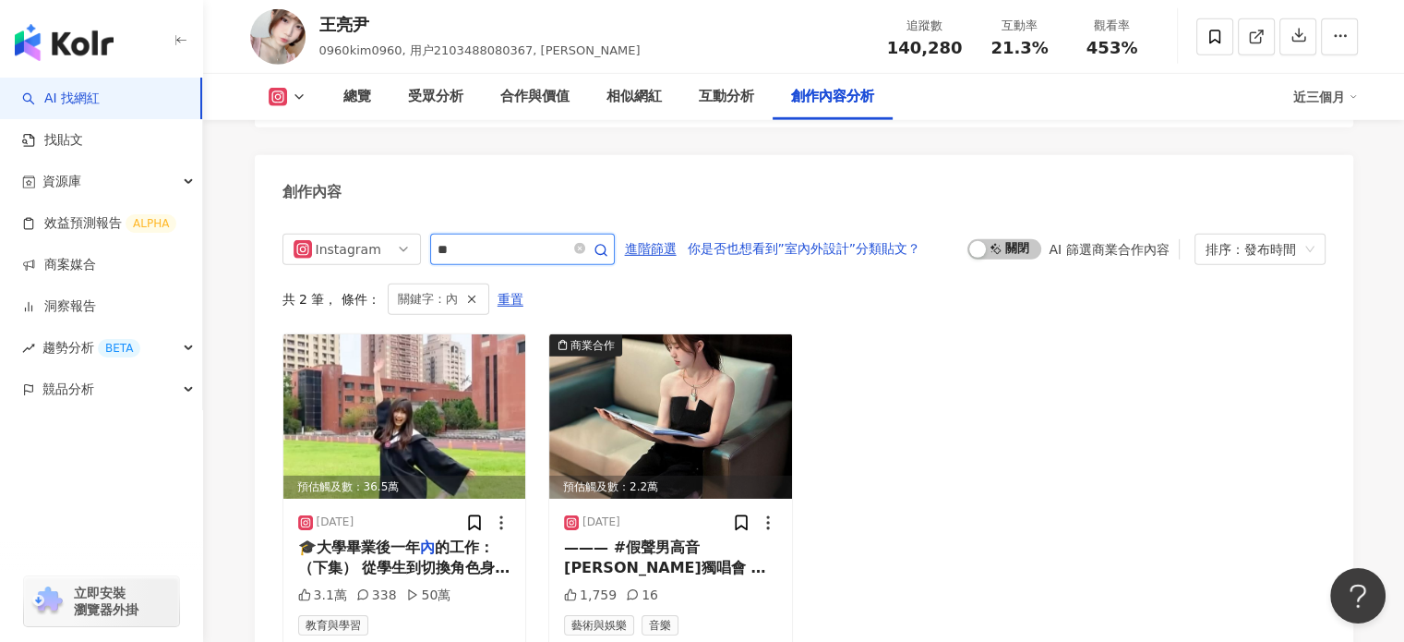
type input "**"
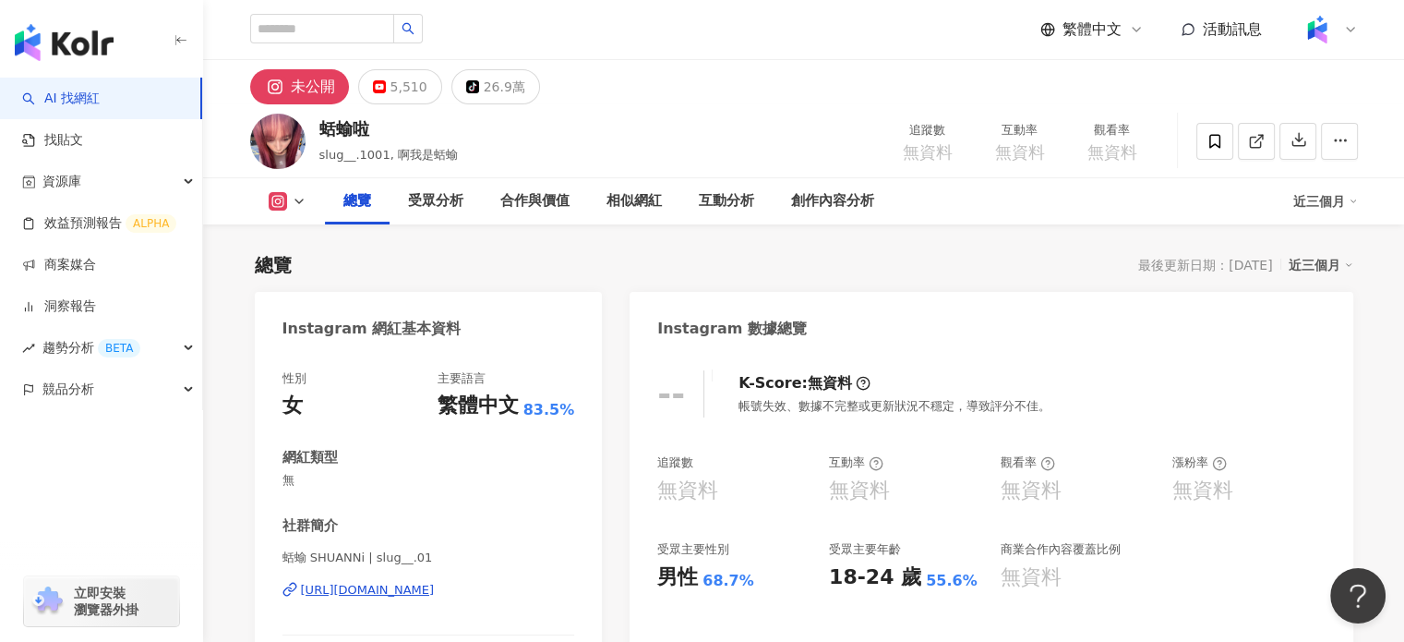
click at [435, 592] on div "[URL][DOMAIN_NAME]" at bounding box center [368, 590] width 134 height 17
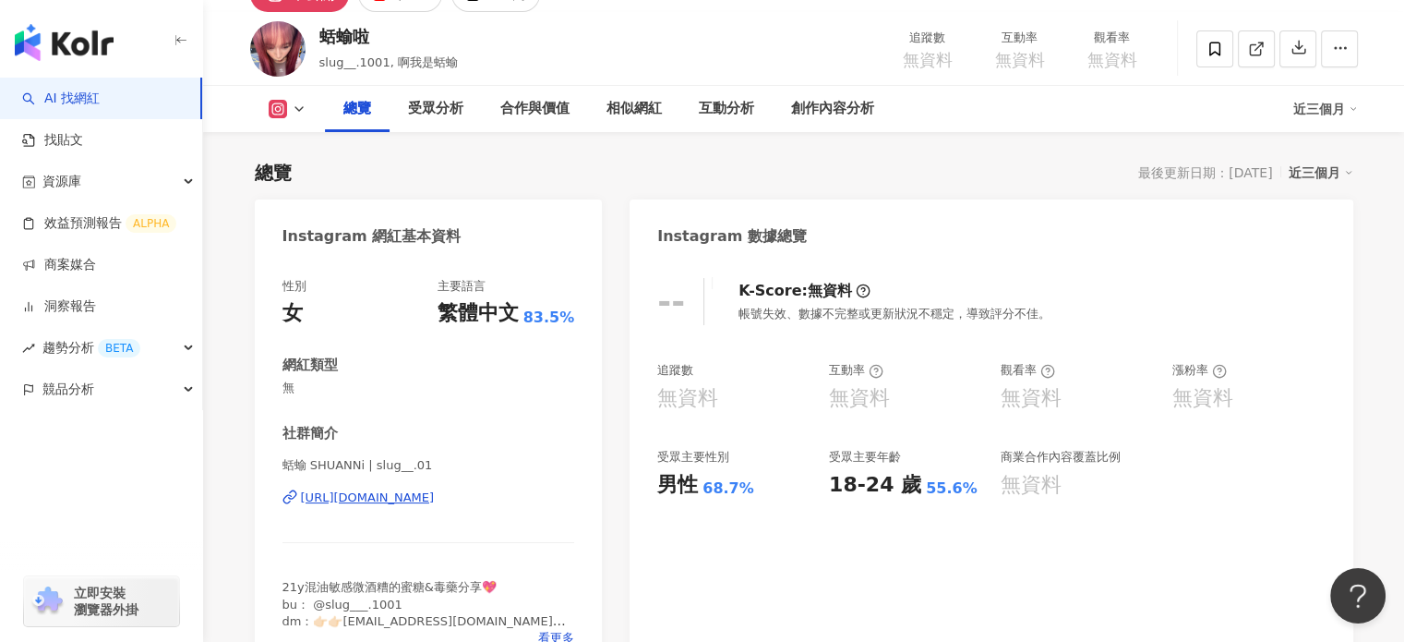
scroll to position [92, 0]
click at [840, 295] on div "K-Score : 無資料" at bounding box center [805, 291] width 132 height 20
drag, startPoint x: 779, startPoint y: 319, endPoint x: 1056, endPoint y: 313, distance: 277.0
click at [1052, 313] on div "-- K-Score : 無資料 帳號失效、數據不完整或更新狀況不穩定，導致評分不佳。" at bounding box center [991, 301] width 668 height 47
click at [1178, 316] on div "-- K-Score : 無資料 帳號失效、數據不完整或更新狀況不穩定，導致評分不佳。" at bounding box center [991, 301] width 668 height 47
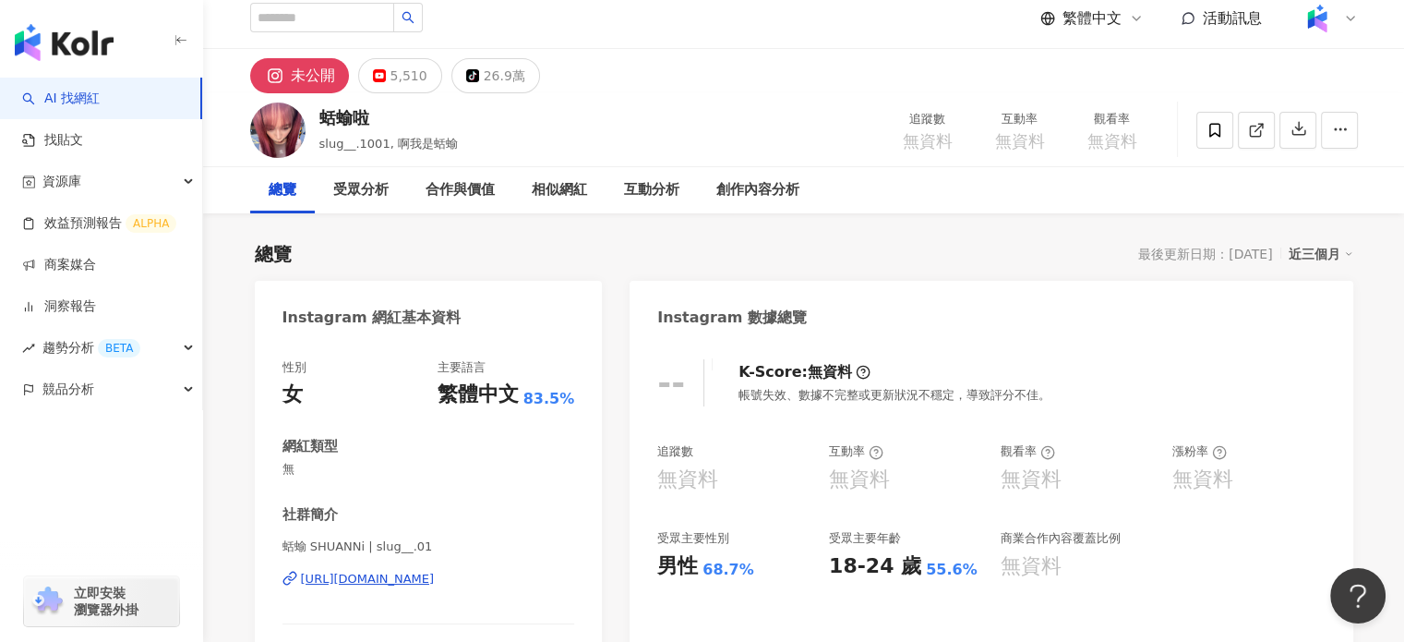
scroll to position [0, 0]
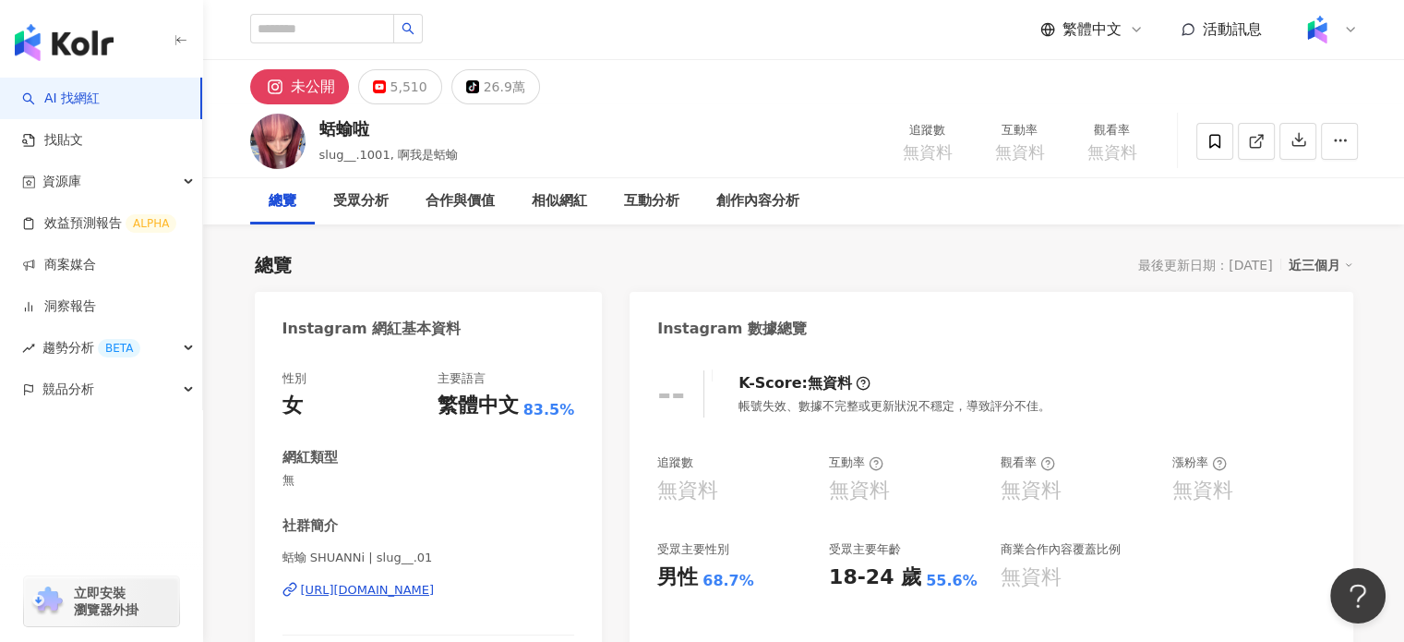
click at [323, 98] on div "未公開" at bounding box center [313, 87] width 44 height 26
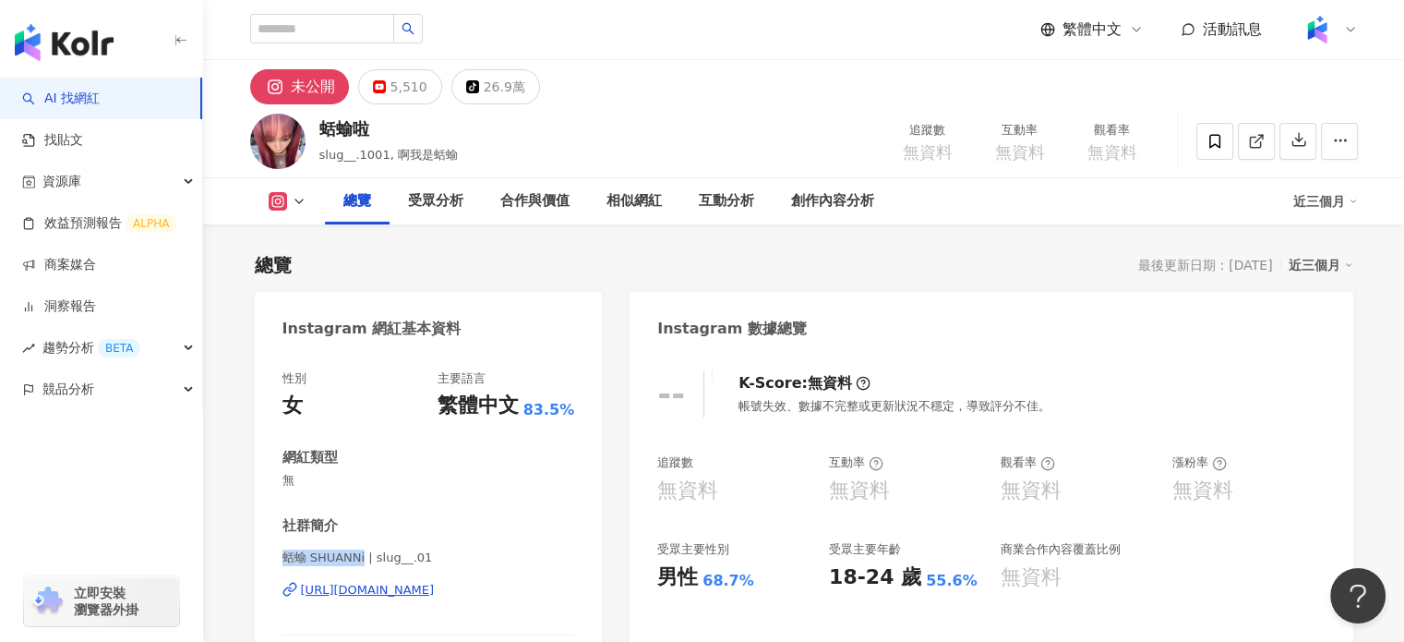
drag, startPoint x: 283, startPoint y: 553, endPoint x: 361, endPoint y: 565, distance: 78.5
click at [361, 565] on span "蛞蝓 SHUANNi | slug__.01" at bounding box center [429, 557] width 293 height 17
drag, startPoint x: 351, startPoint y: 554, endPoint x: 463, endPoint y: 343, distance: 239.6
click at [463, 343] on div "Instagram 網紅基本資料" at bounding box center [429, 322] width 348 height 60
drag, startPoint x: 281, startPoint y: 557, endPoint x: 358, endPoint y: 559, distance: 77.6
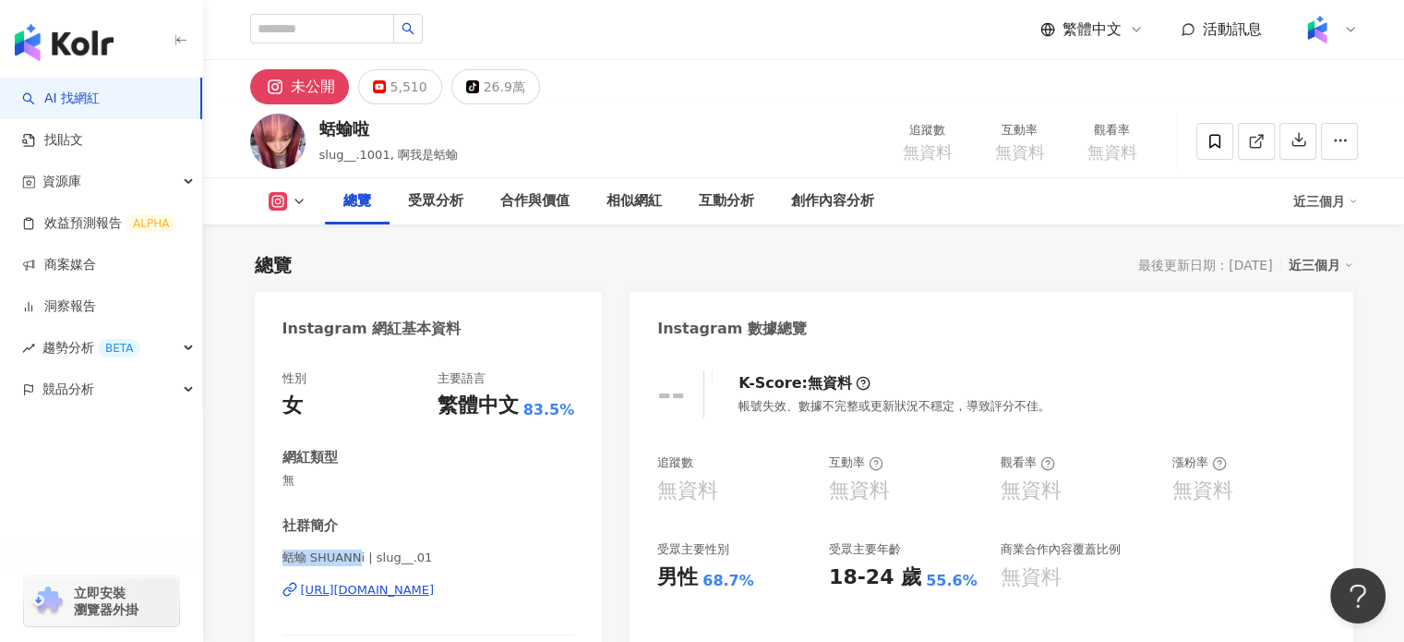
click at [358, 559] on span "蛞蝓 SHUANNi | slug__.01" at bounding box center [429, 557] width 293 height 17
drag, startPoint x: 365, startPoint y: 560, endPoint x: 278, endPoint y: 552, distance: 87.2
click at [278, 552] on div "性別 女 主要語言 繁體中文 83.5% 網紅類型 無 社群簡介 蛞蝓 SHUANNi | slug__.01 https://www.instagram.c…" at bounding box center [429, 559] width 348 height 415
copy span "蛞蝓 SHUANNi"
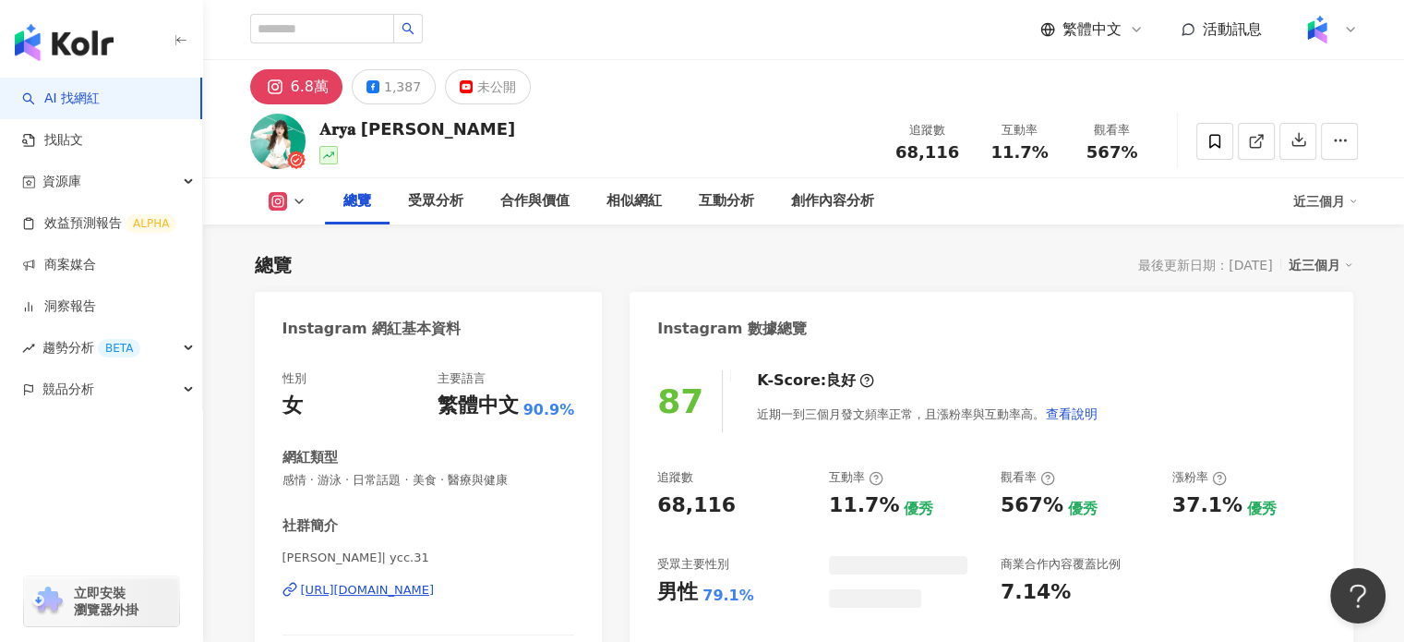
click at [423, 582] on div "[URL][DOMAIN_NAME]" at bounding box center [368, 590] width 134 height 17
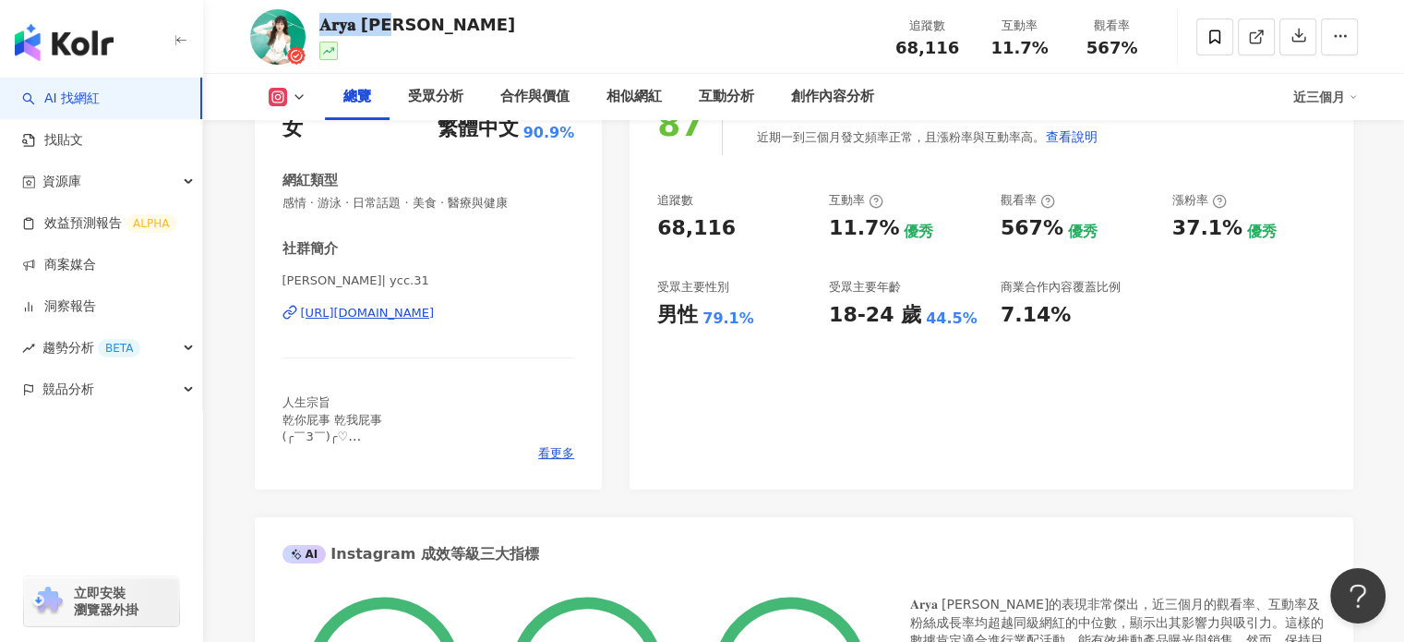
drag, startPoint x: 406, startPoint y: 24, endPoint x: 355, endPoint y: 18, distance: 52.1
click at [325, 15] on div "𝐀𝐫𝐲𝐚 [PERSON_NAME]" at bounding box center [417, 24] width 197 height 23
click at [392, 18] on div "𝐀𝐫𝐲𝐚 [PERSON_NAME]" at bounding box center [417, 24] width 197 height 23
drag, startPoint x: 417, startPoint y: 32, endPoint x: 316, endPoint y: 20, distance: 102.3
click at [316, 20] on div "𝐀𝐫𝐲𝐚 [PERSON_NAME] 追蹤數 68,116 互動率 11.7% 觀看率 567%" at bounding box center [804, 36] width 1182 height 73
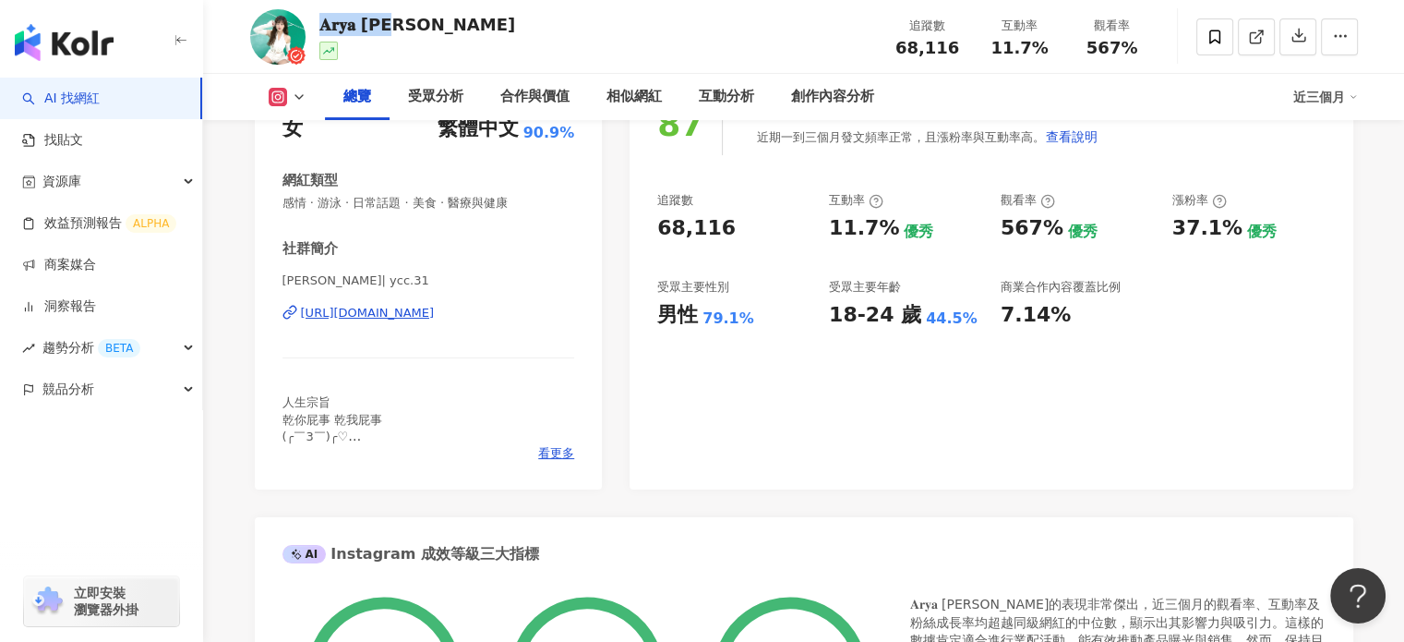
copy div "𝐀𝐫𝐲𝐚 [PERSON_NAME]"
drag, startPoint x: 904, startPoint y: 47, endPoint x: 959, endPoint y: 48, distance: 55.4
click at [959, 48] on div "68,116" at bounding box center [928, 48] width 70 height 18
copy span "68,116"
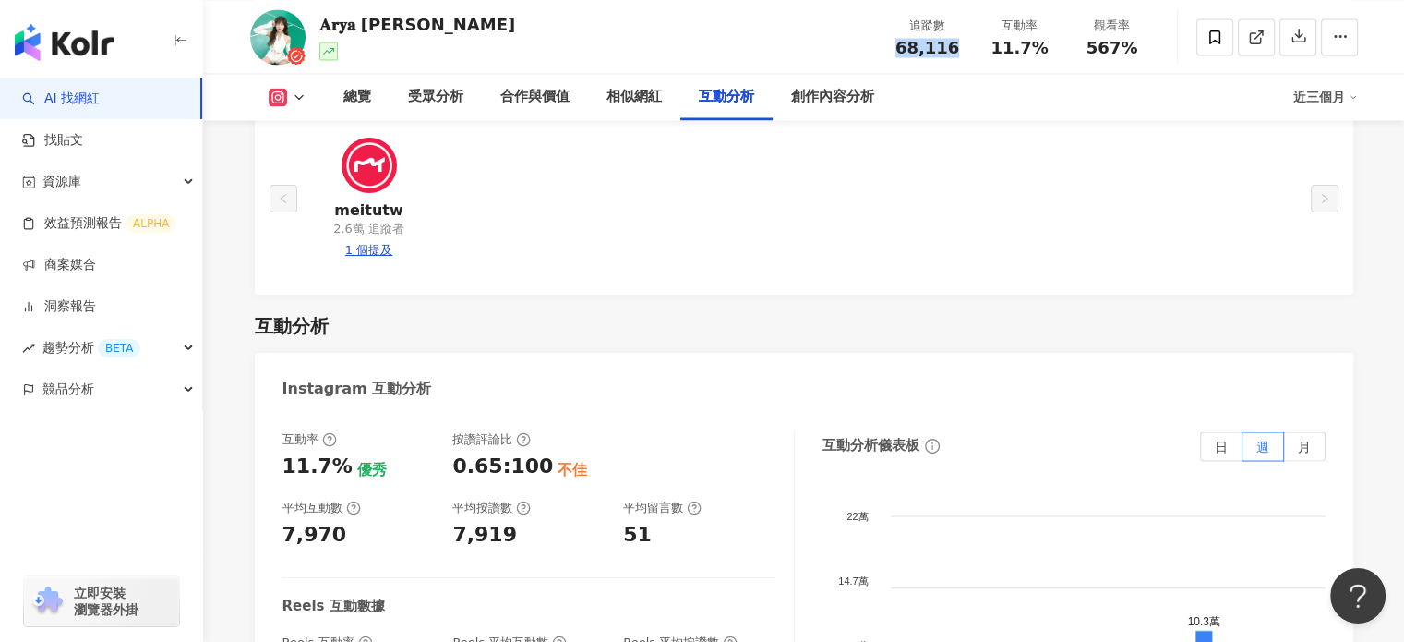
scroll to position [3508, 0]
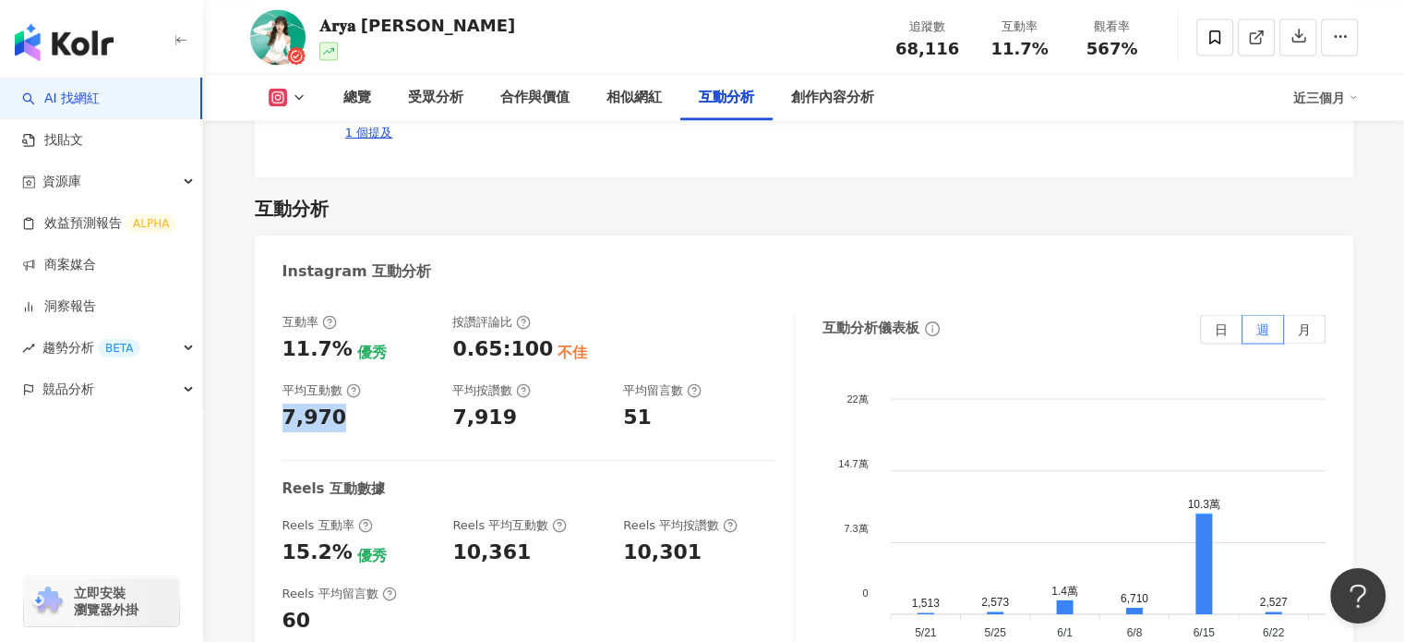
drag, startPoint x: 295, startPoint y: 365, endPoint x: 262, endPoint y: 367, distance: 33.3
click at [263, 367] on div "互動率 11.7% 優秀 按讚評論比 0.65:100 不佳 平均互動數 7,970 平均按讚數 7,919 平均留言數 51 Reels 互動數據 Reel…" at bounding box center [804, 502] width 1099 height 415
copy div "7,970"
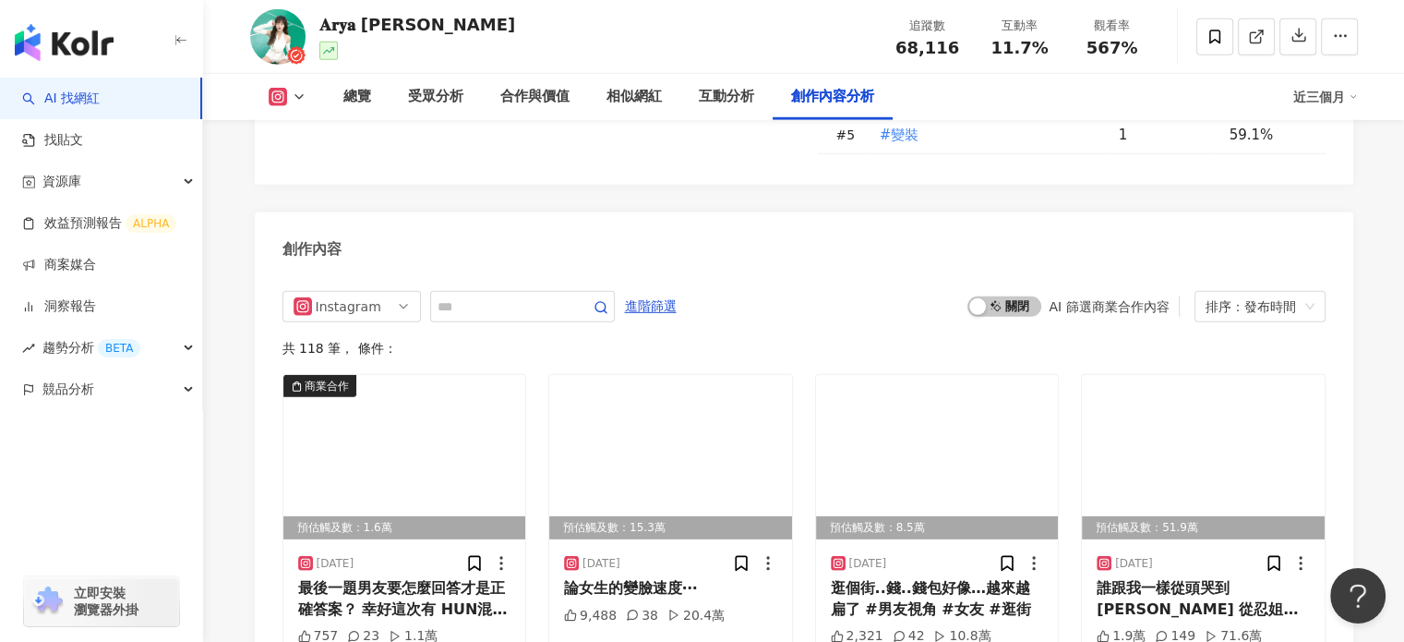
scroll to position [5460, 0]
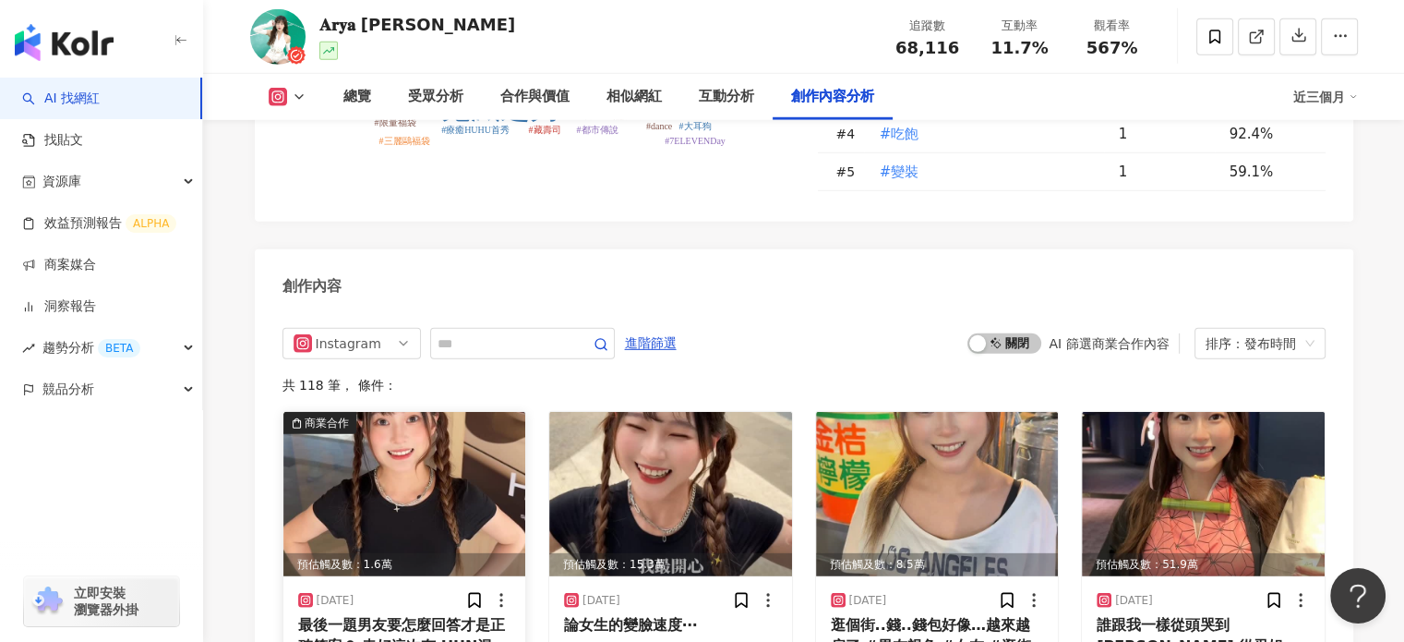
click at [438, 465] on img at bounding box center [404, 494] width 243 height 164
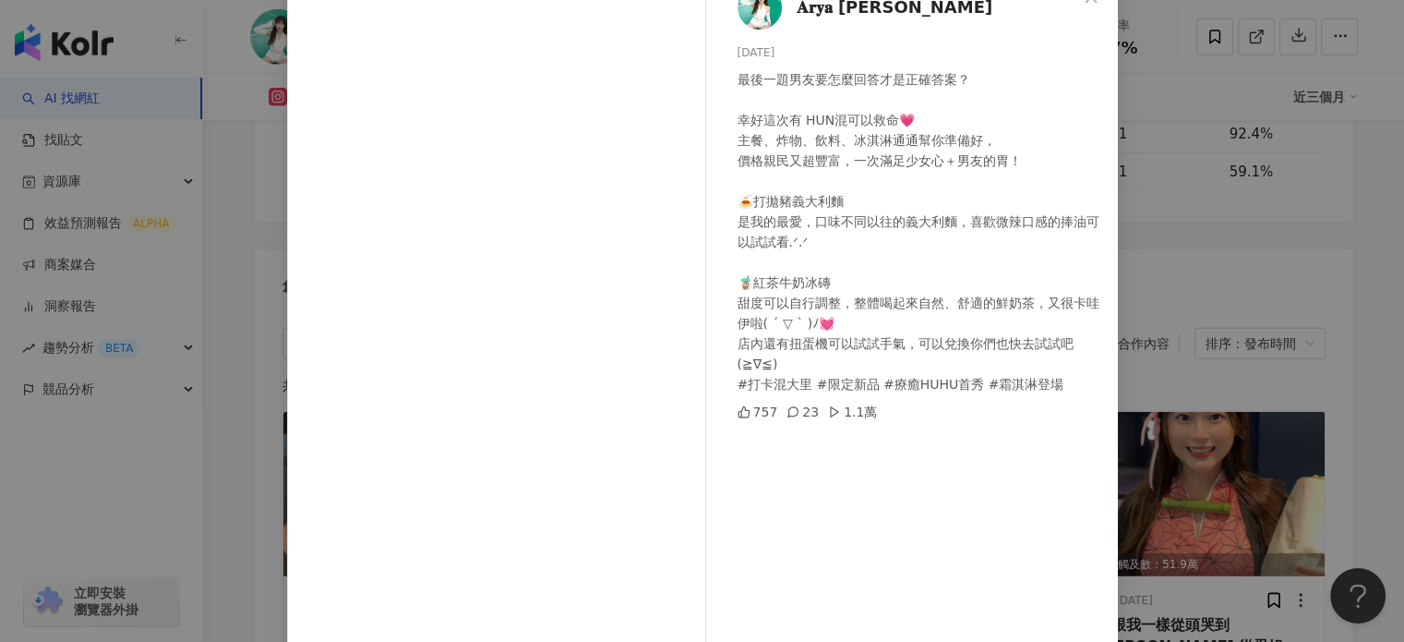
scroll to position [92, 0]
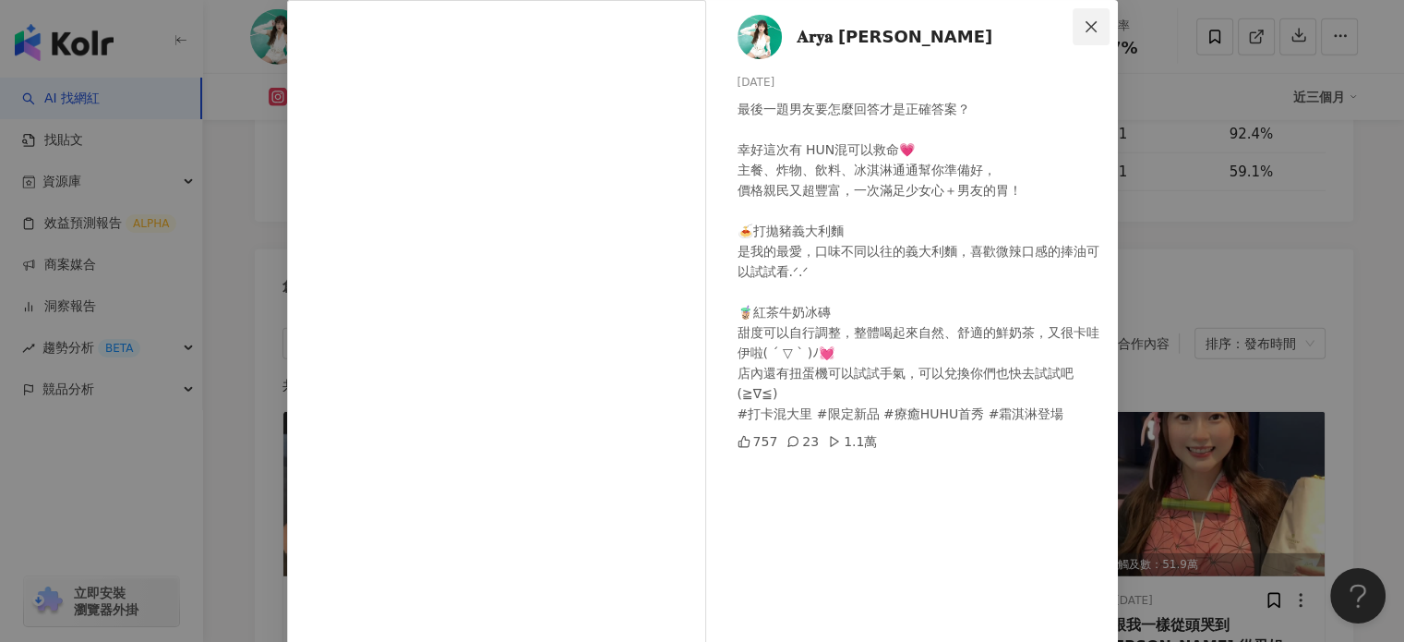
click at [1084, 30] on icon "close" at bounding box center [1091, 26] width 15 height 15
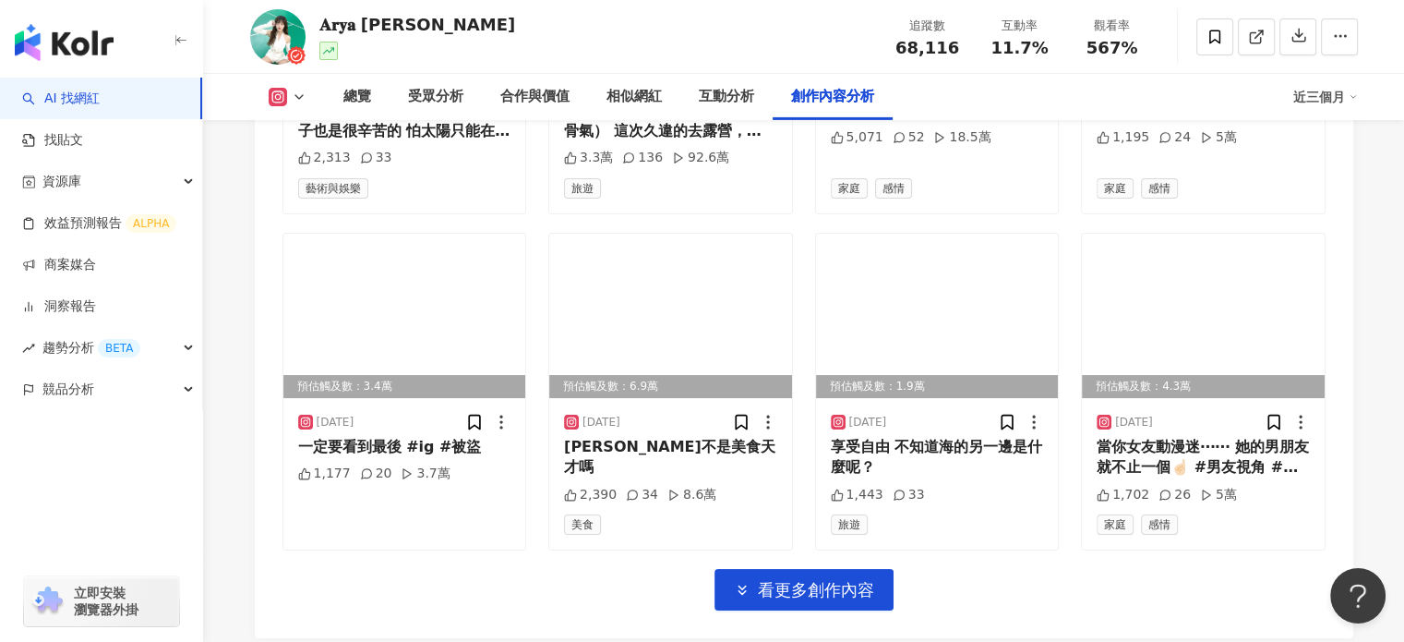
scroll to position [6383, 0]
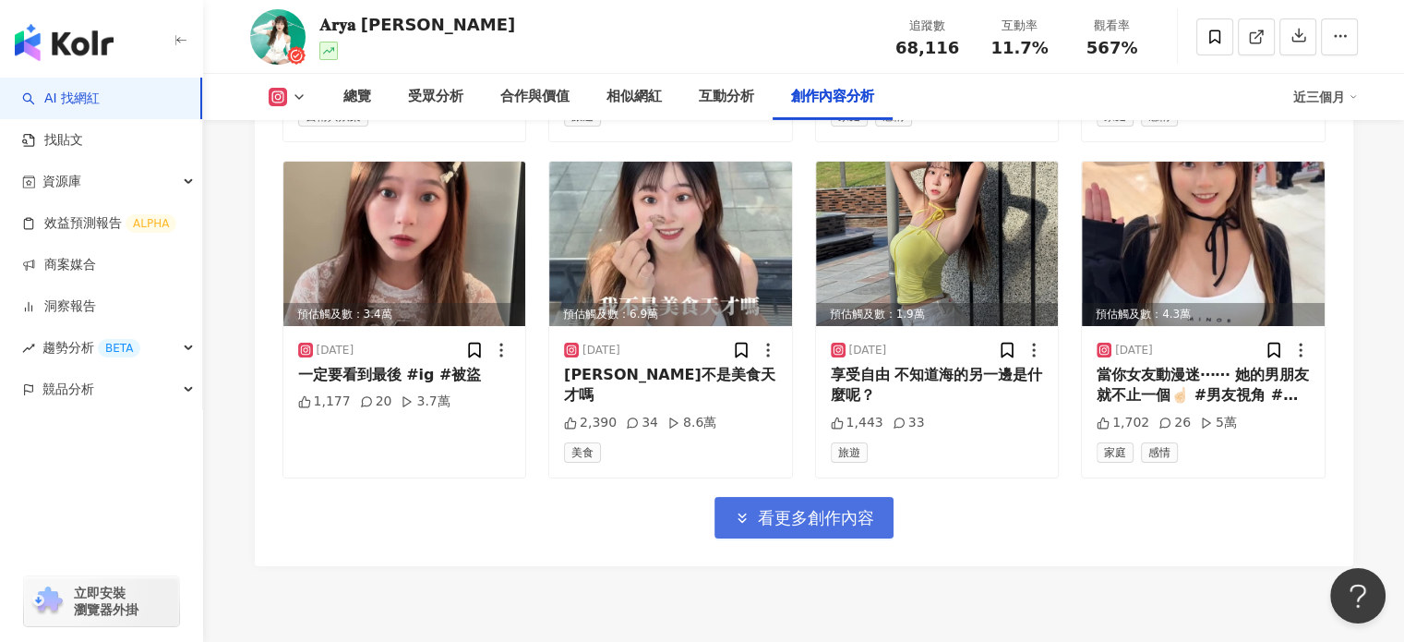
click at [798, 508] on span "看更多創作內容" at bounding box center [816, 518] width 116 height 20
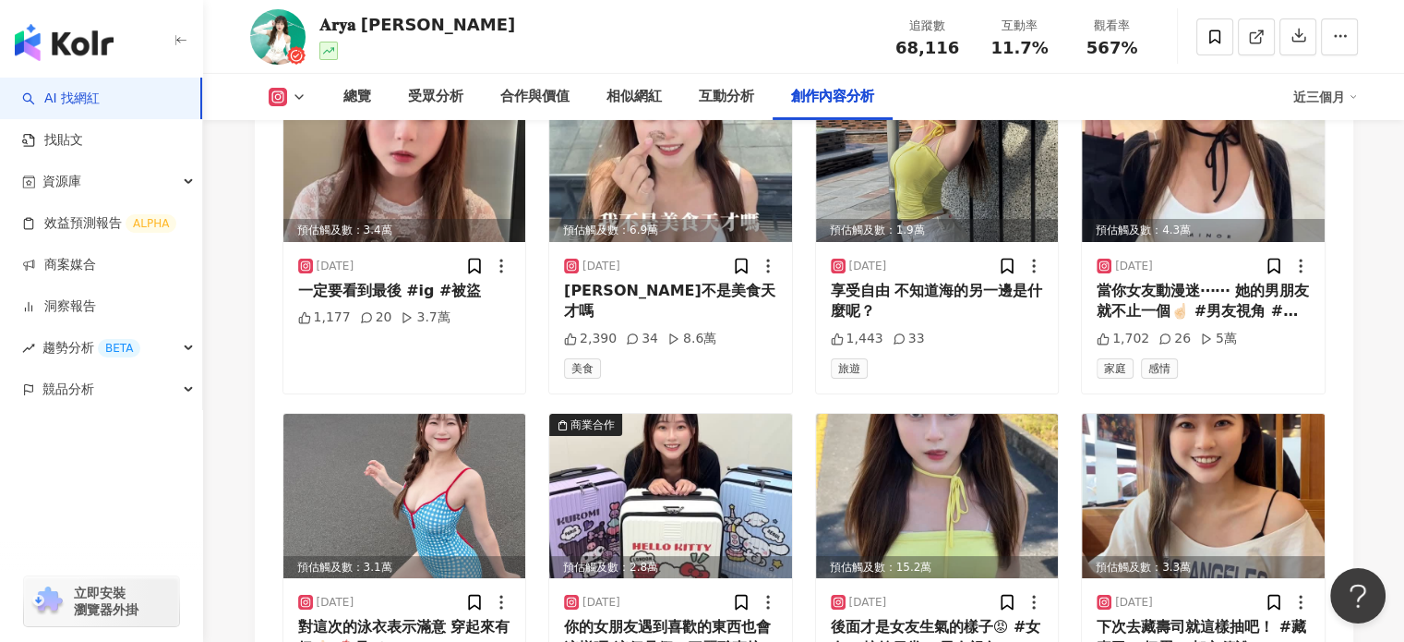
scroll to position [6568, 0]
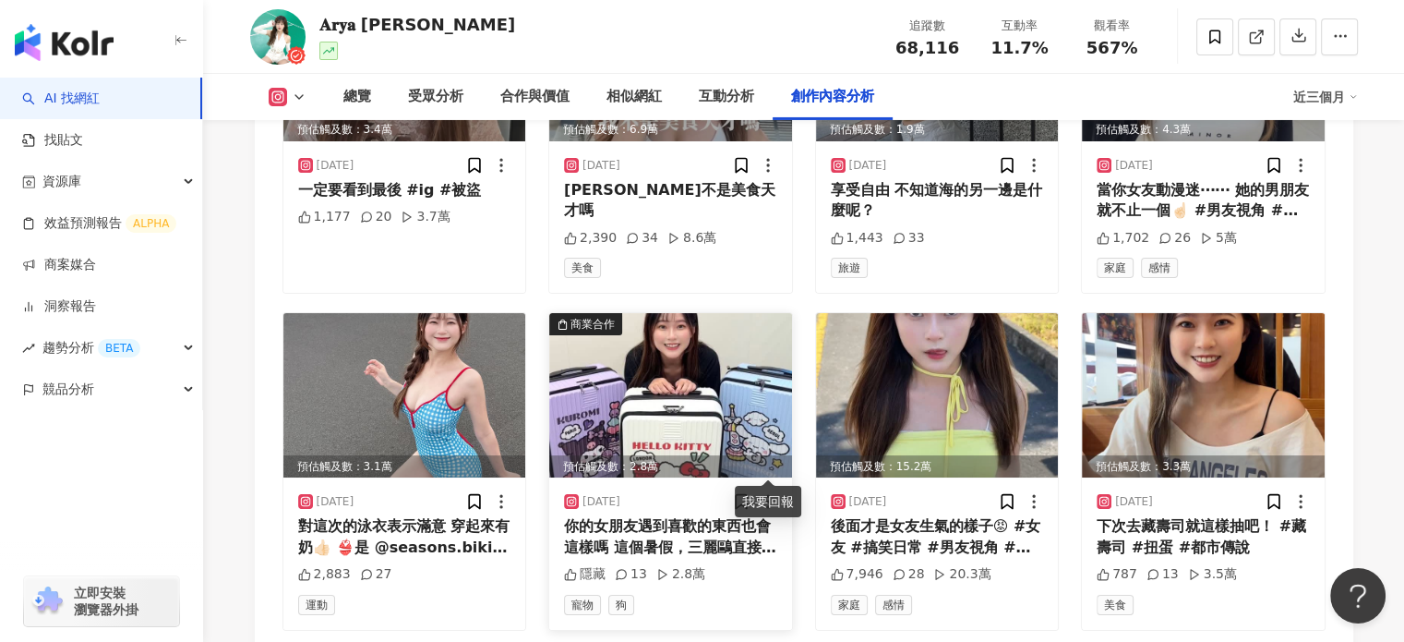
click at [727, 390] on img at bounding box center [670, 395] width 243 height 164
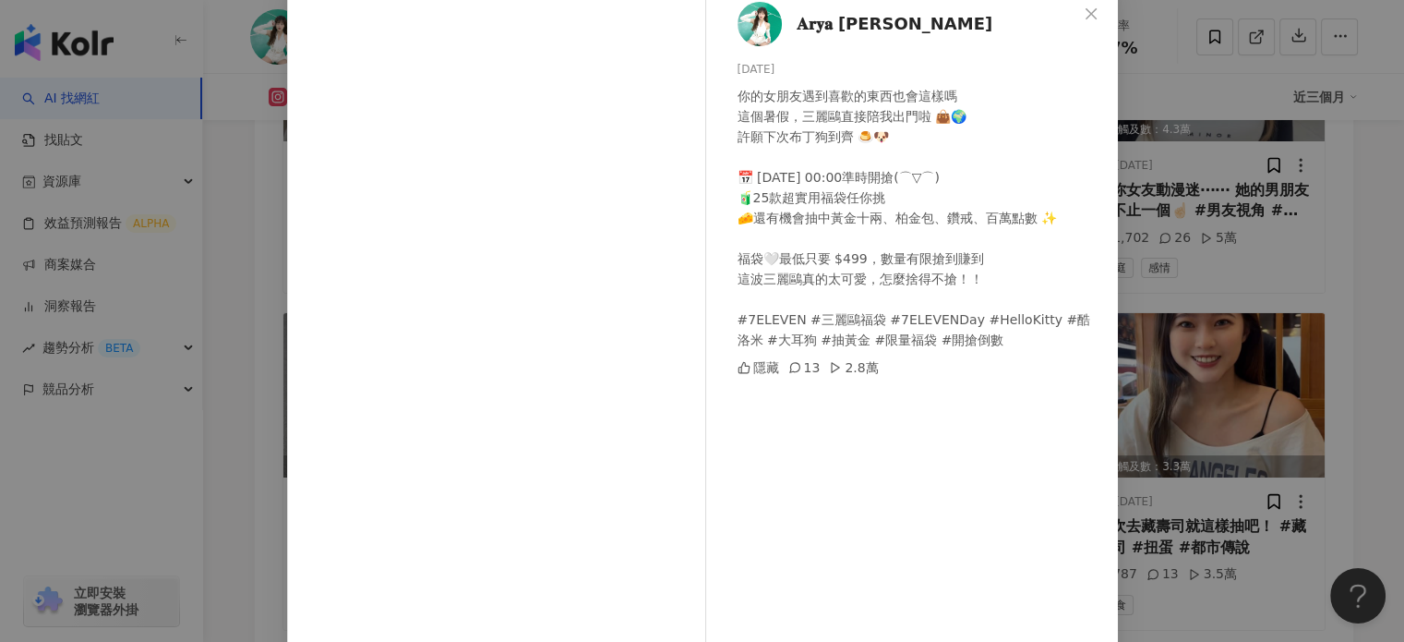
scroll to position [74, 0]
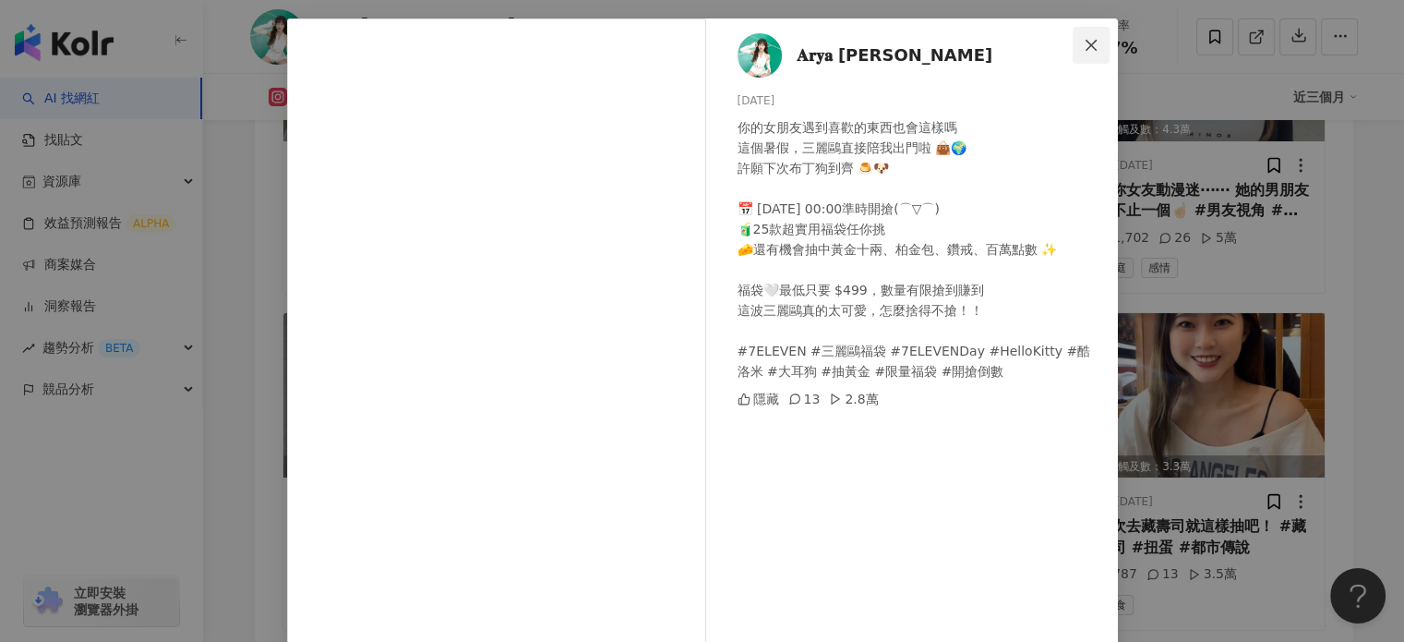
click at [1084, 40] on icon "close" at bounding box center [1091, 45] width 15 height 15
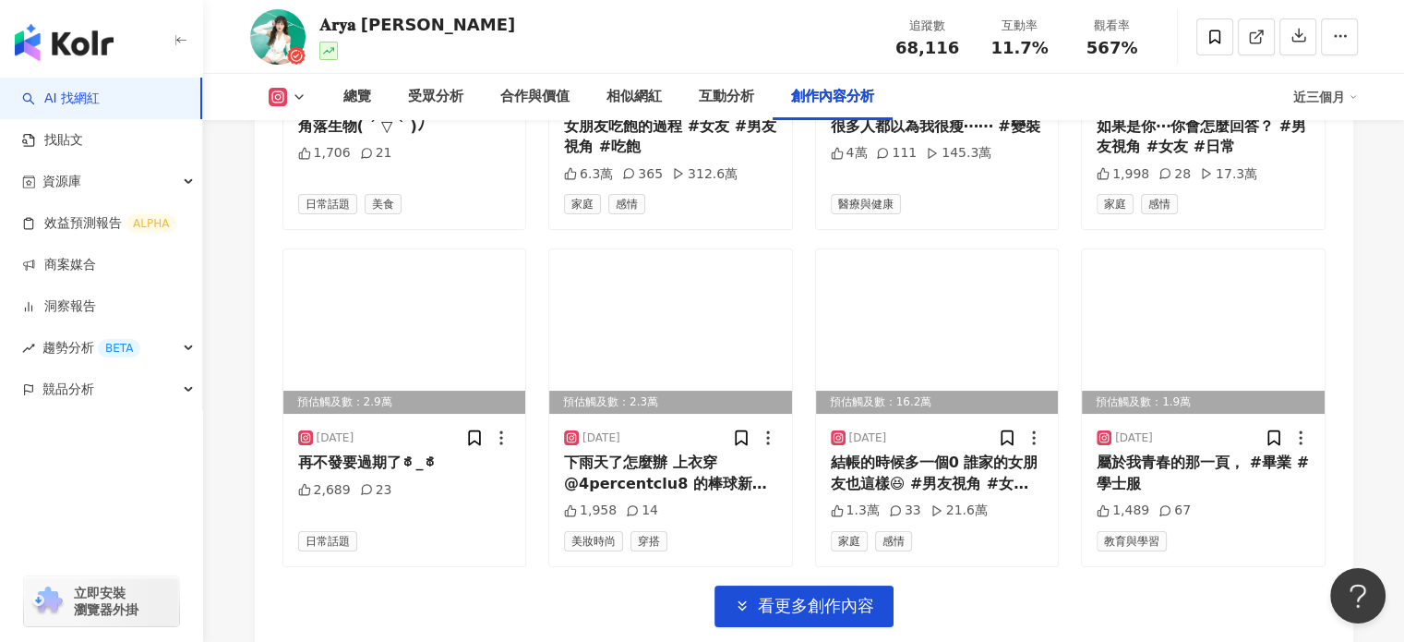
scroll to position [7307, 0]
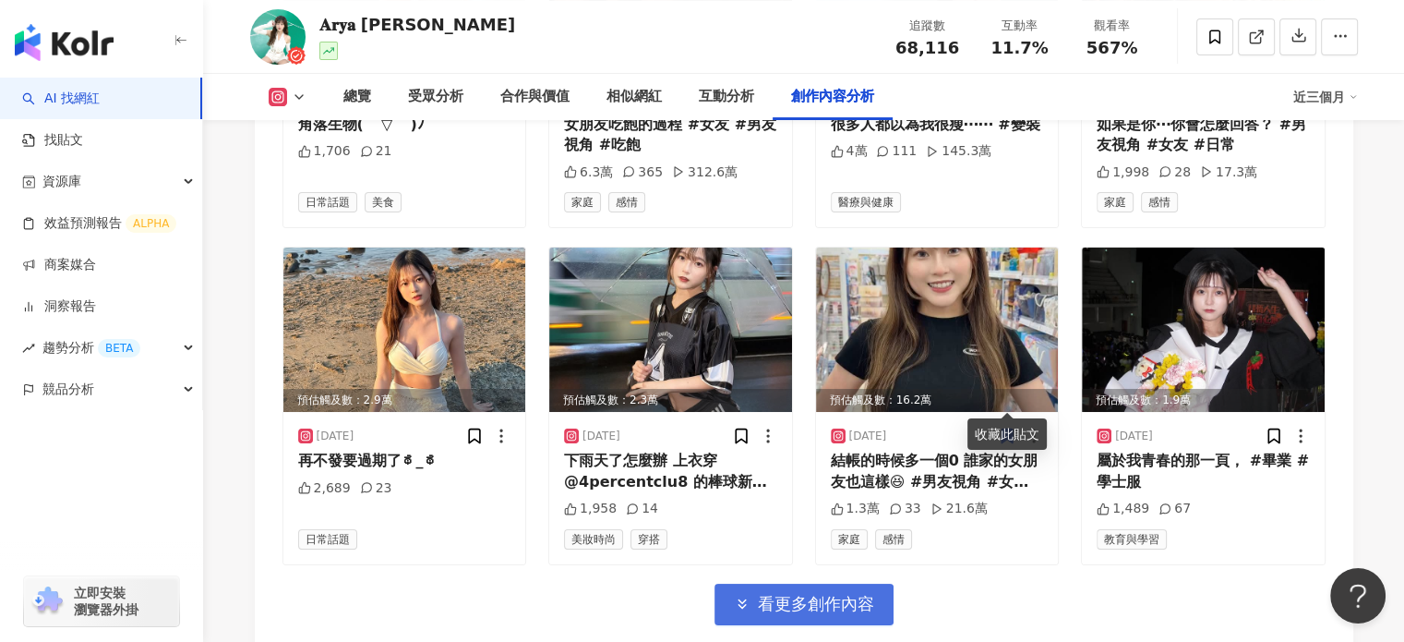
click at [798, 594] on span "看更多創作內容" at bounding box center [816, 604] width 116 height 20
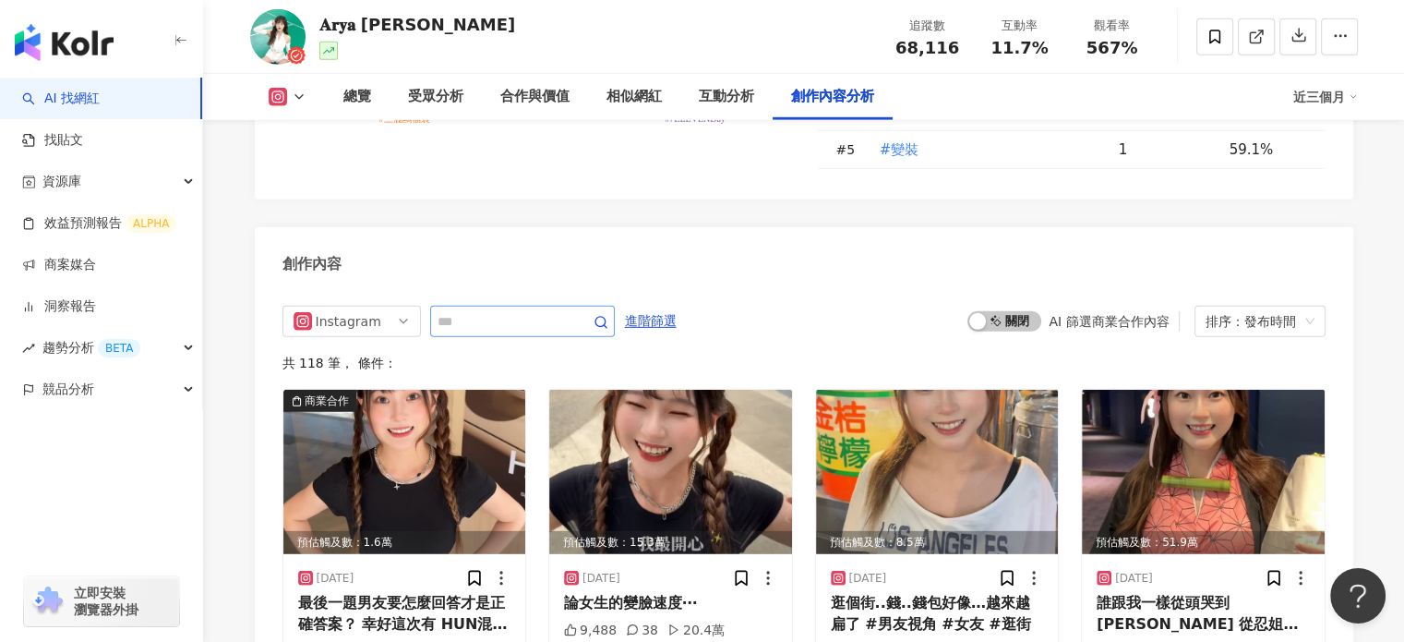
scroll to position [5368, 0]
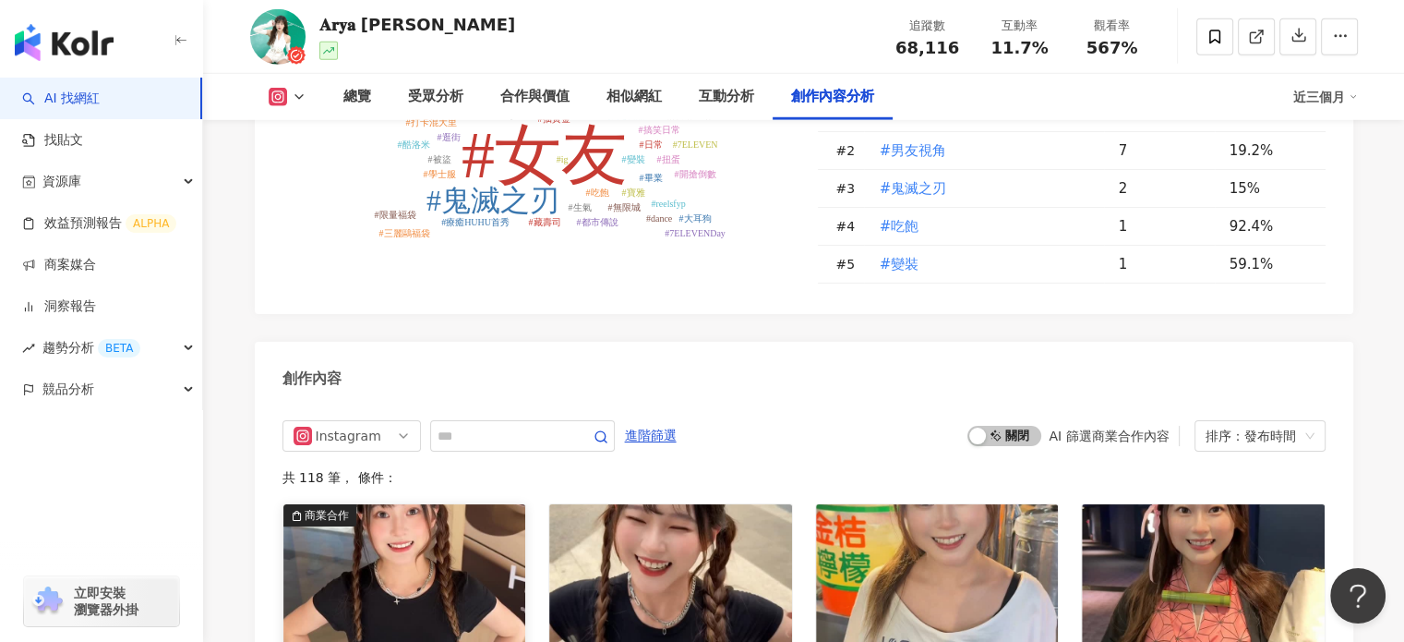
click at [444, 532] on img at bounding box center [404, 586] width 243 height 164
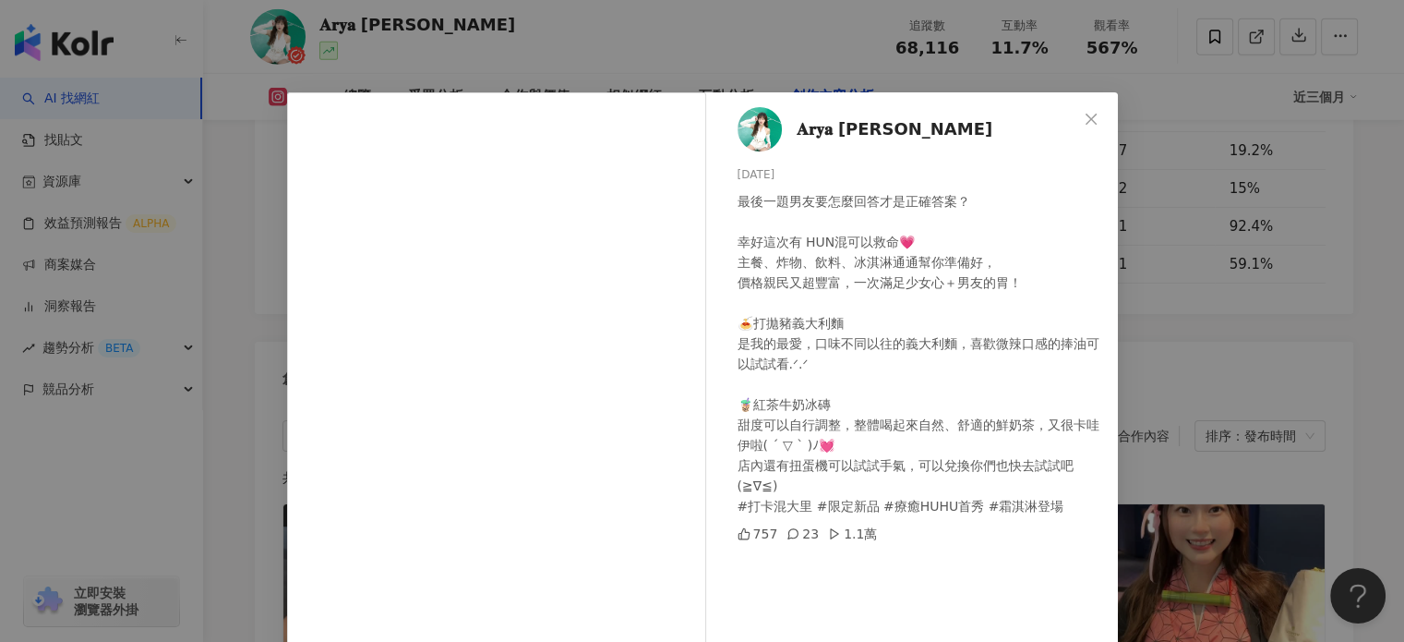
scroll to position [185, 0]
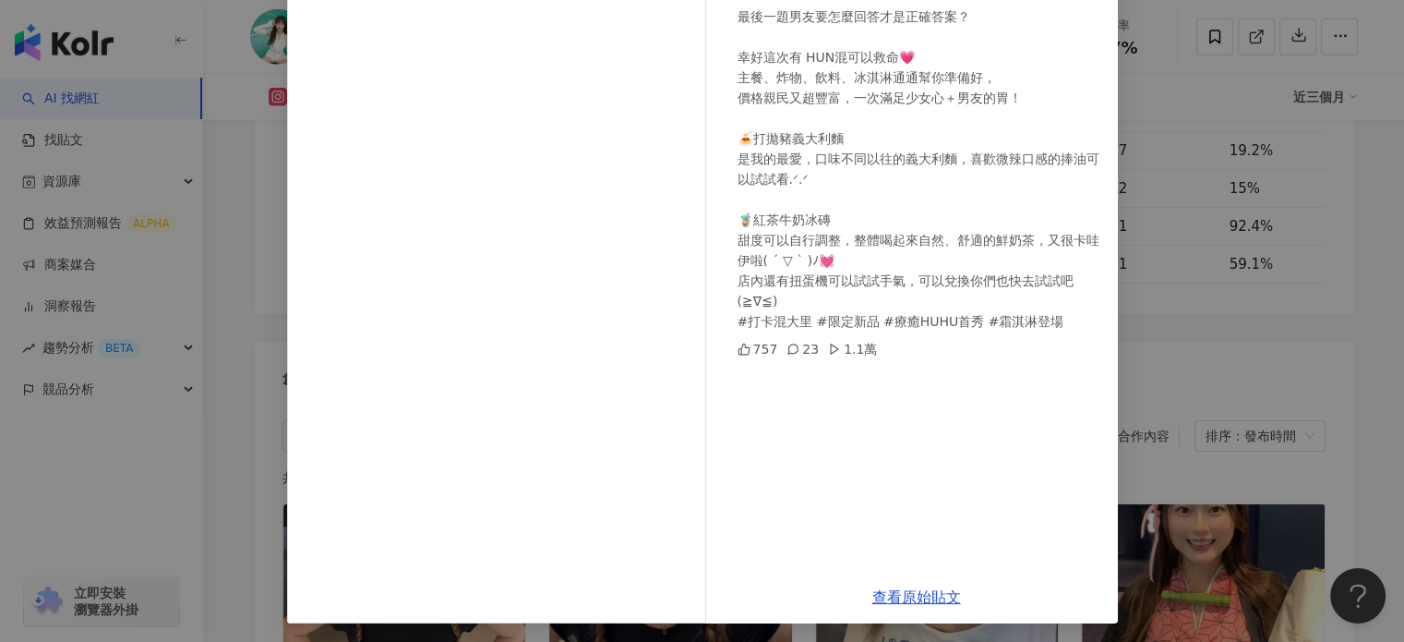
click at [1209, 367] on div "𝐀𝐫𝐲𝐚 [PERSON_NAME][DATE] 最後一題男友要怎麼回答才是正確答案？ 幸好這次有 HUN混可以救命💗 主餐、炸物、飲料、冰淇淋通通幫你準備好…" at bounding box center [702, 321] width 1404 height 642
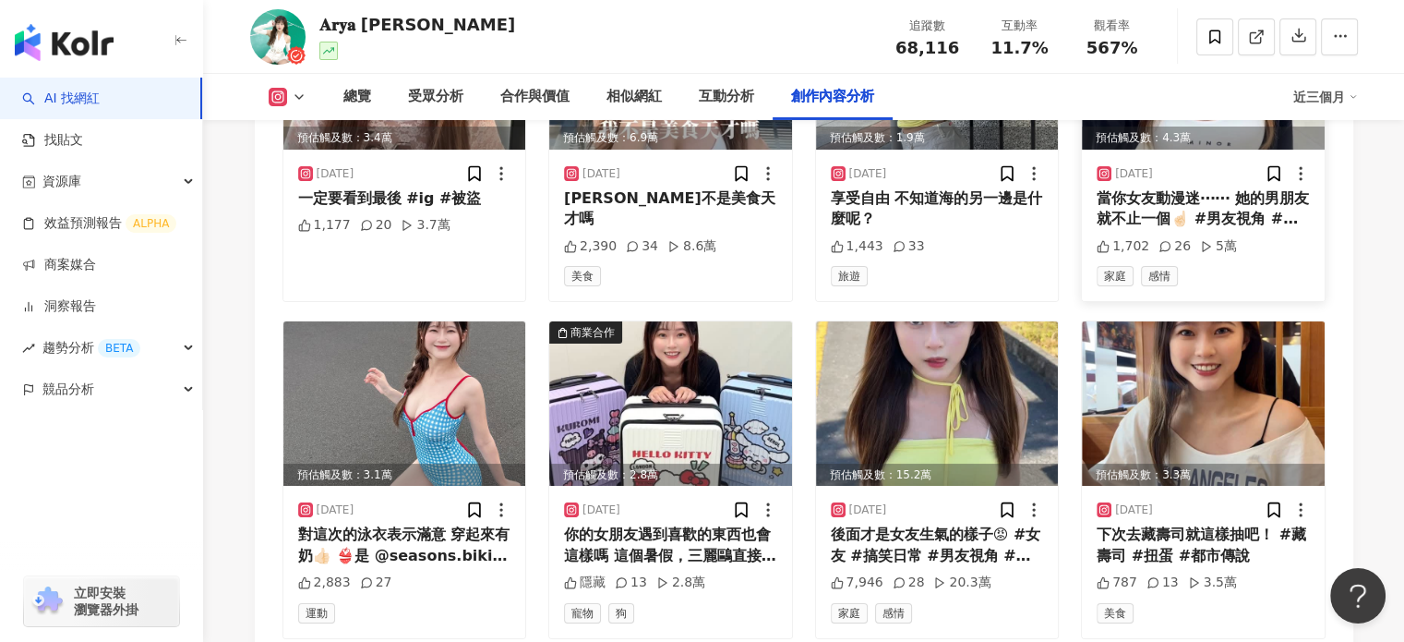
scroll to position [6660, 0]
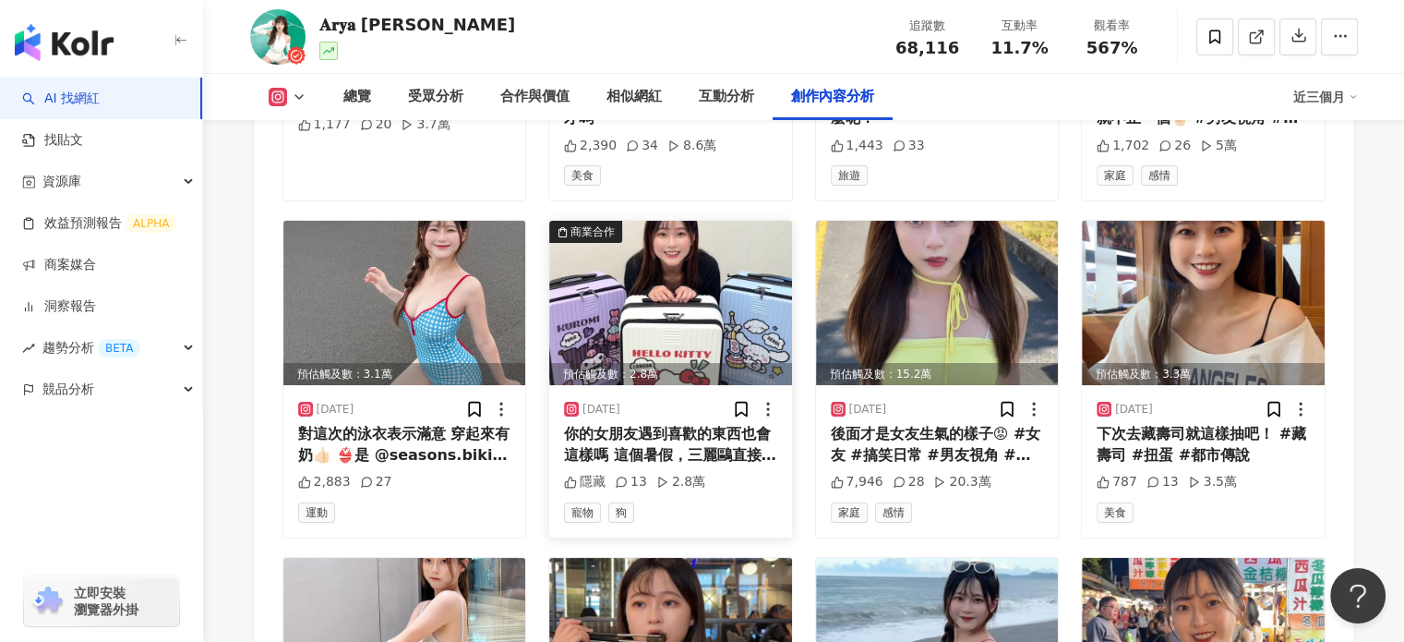
click at [627, 269] on img at bounding box center [670, 303] width 243 height 164
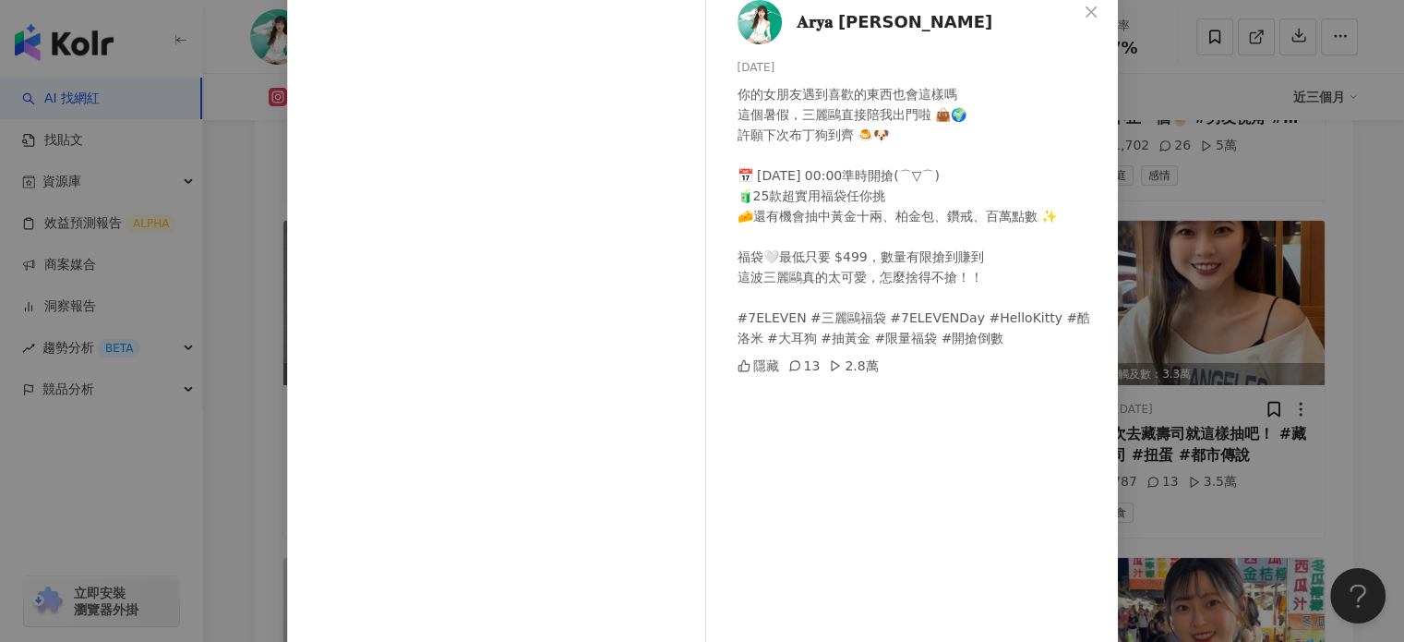
scroll to position [0, 0]
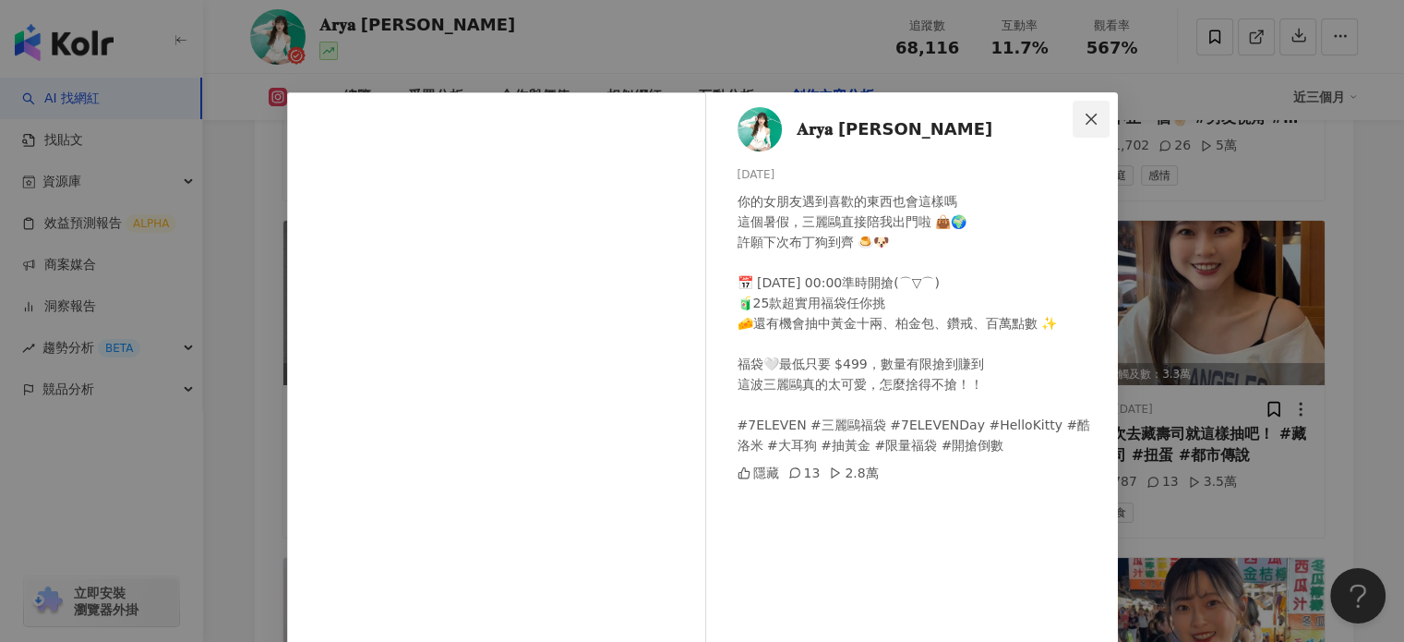
click at [1079, 108] on button "Close" at bounding box center [1091, 119] width 37 height 37
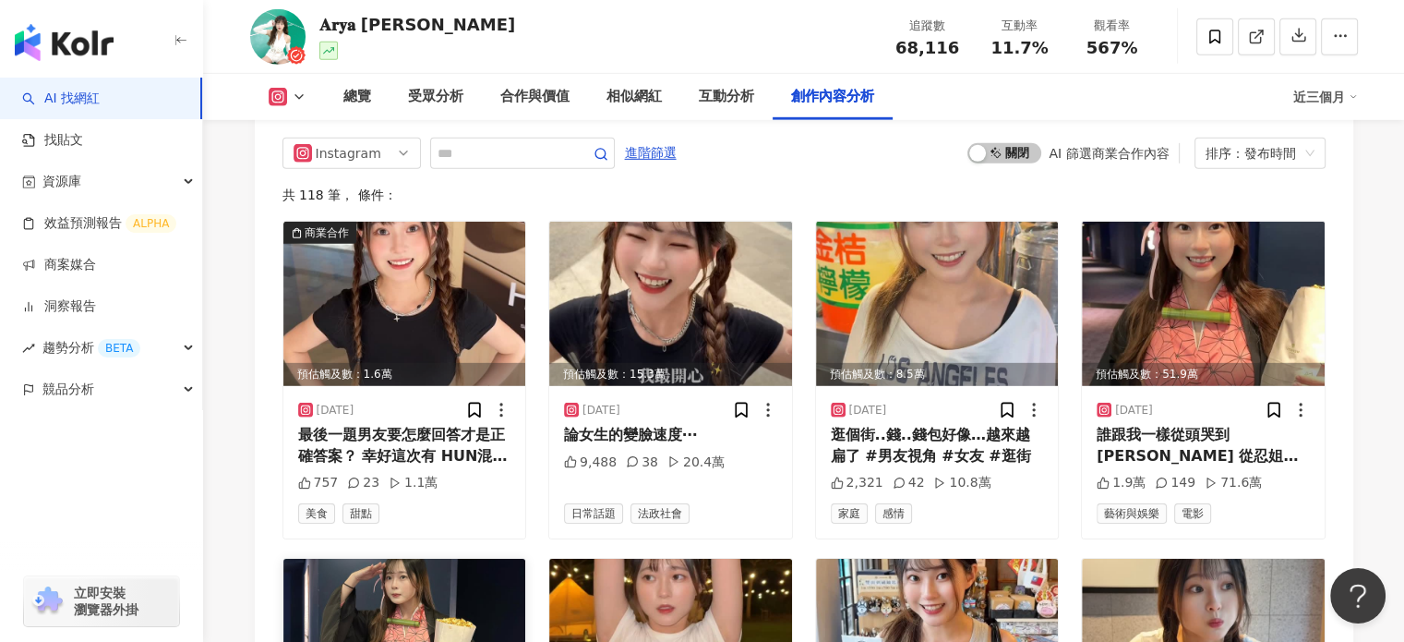
scroll to position [5645, 0]
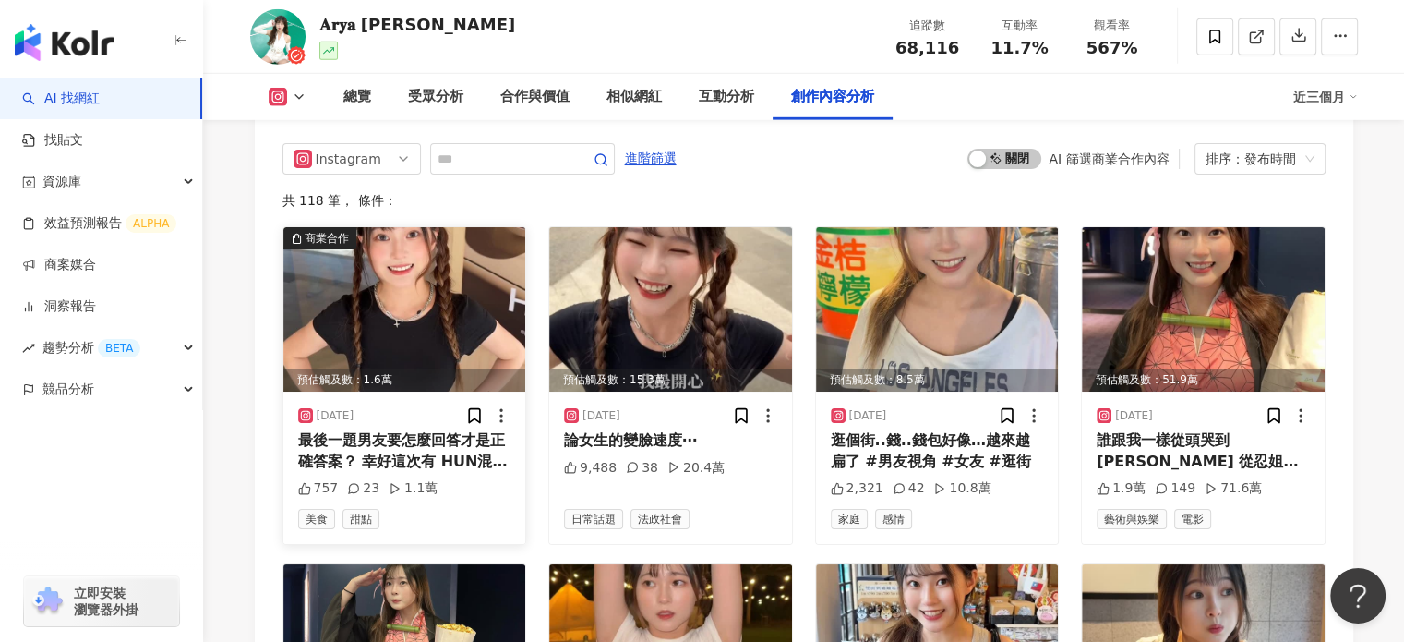
click at [452, 283] on img at bounding box center [404, 309] width 243 height 164
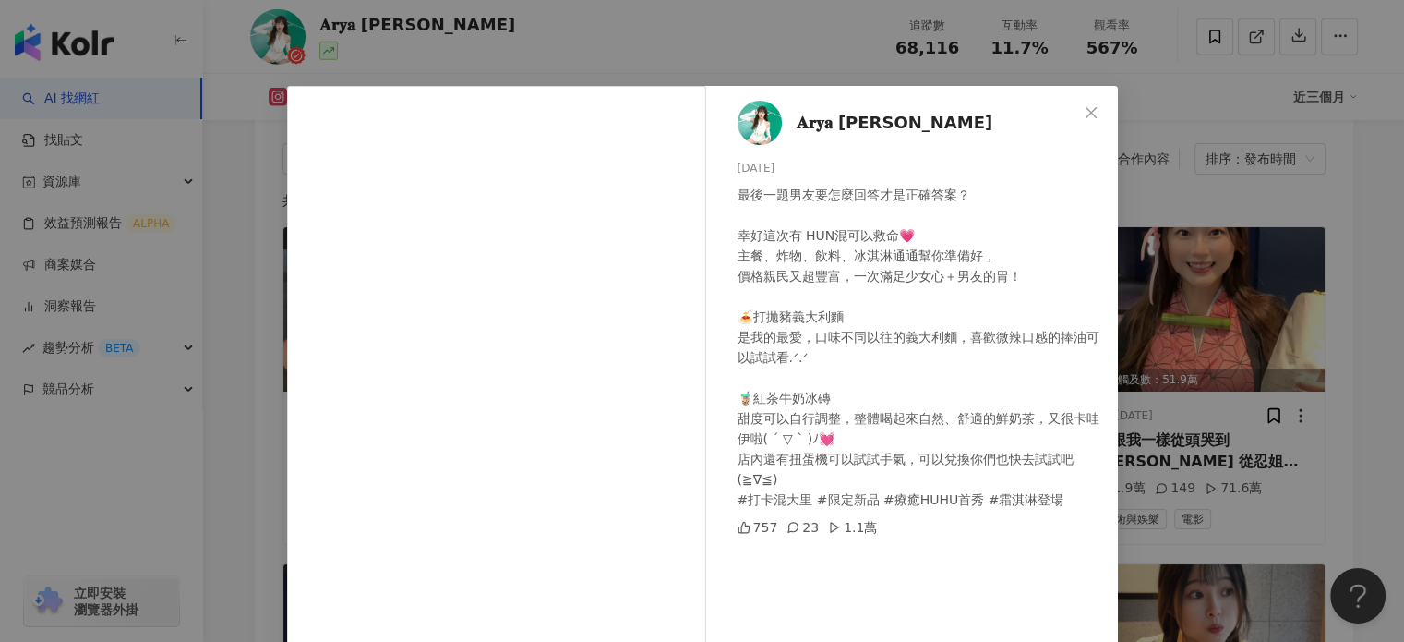
scroll to position [0, 0]
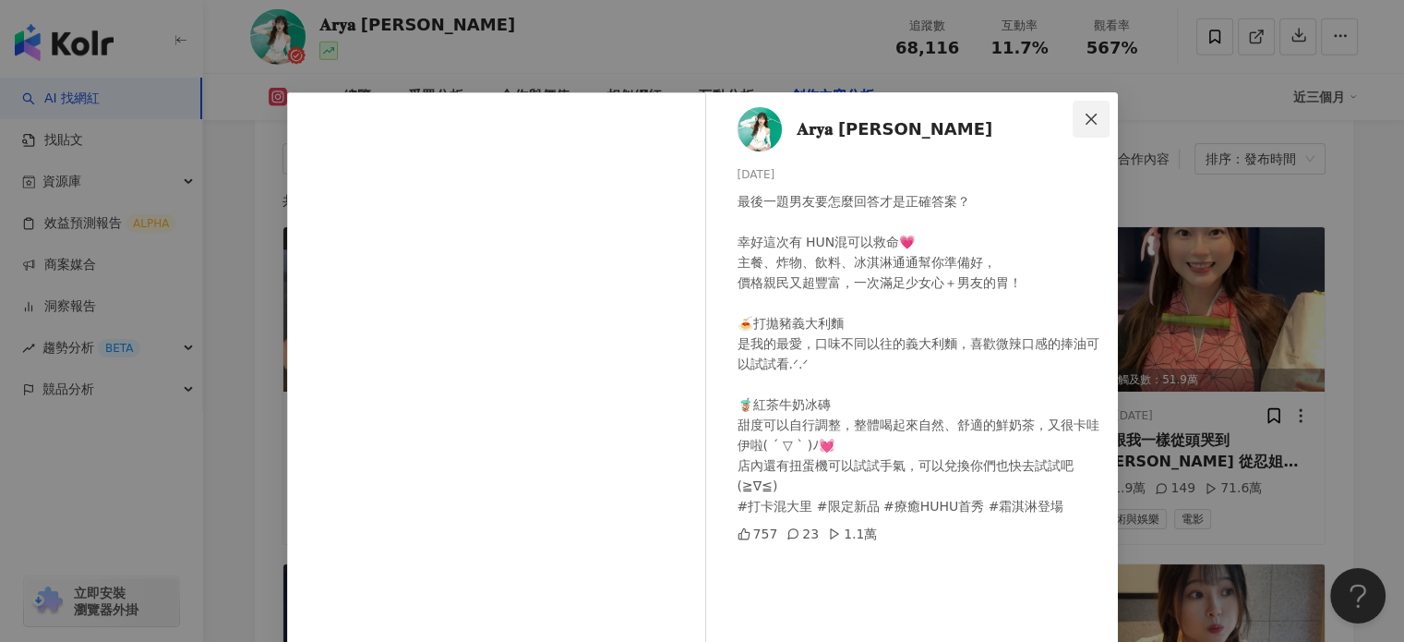
click at [1073, 109] on button "Close" at bounding box center [1091, 119] width 37 height 37
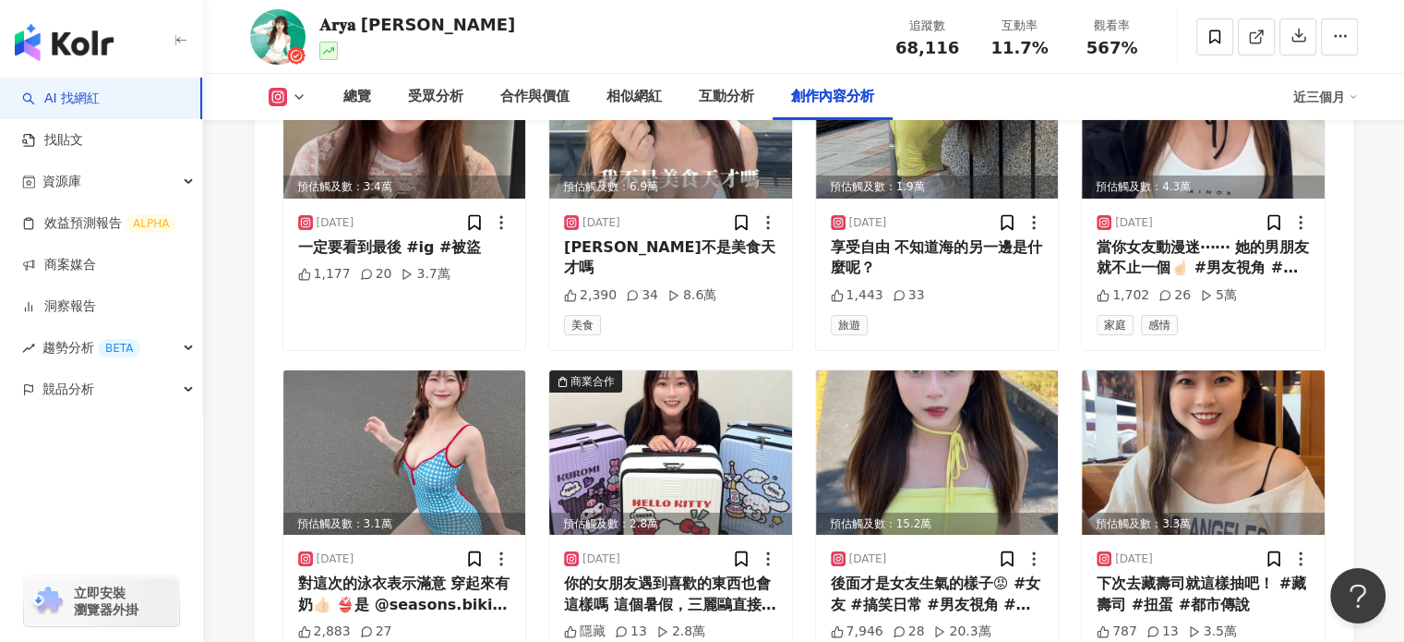
scroll to position [6568, 0]
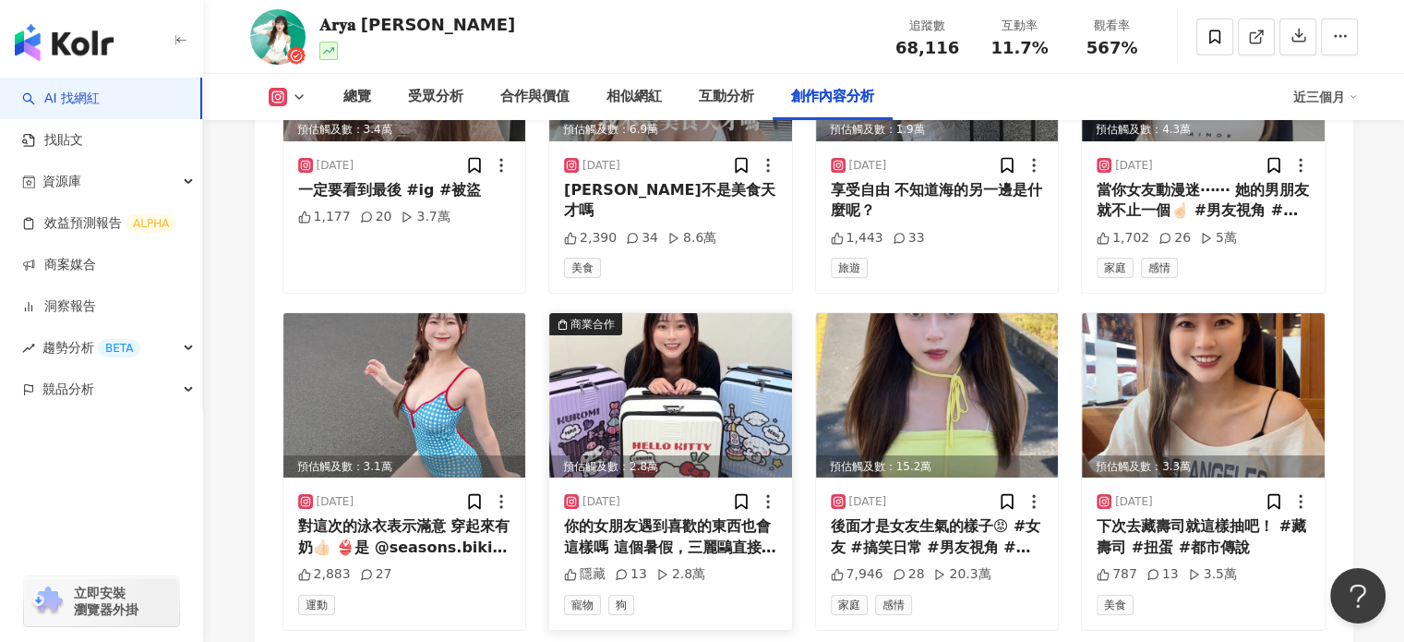
click at [684, 379] on img at bounding box center [670, 395] width 243 height 164
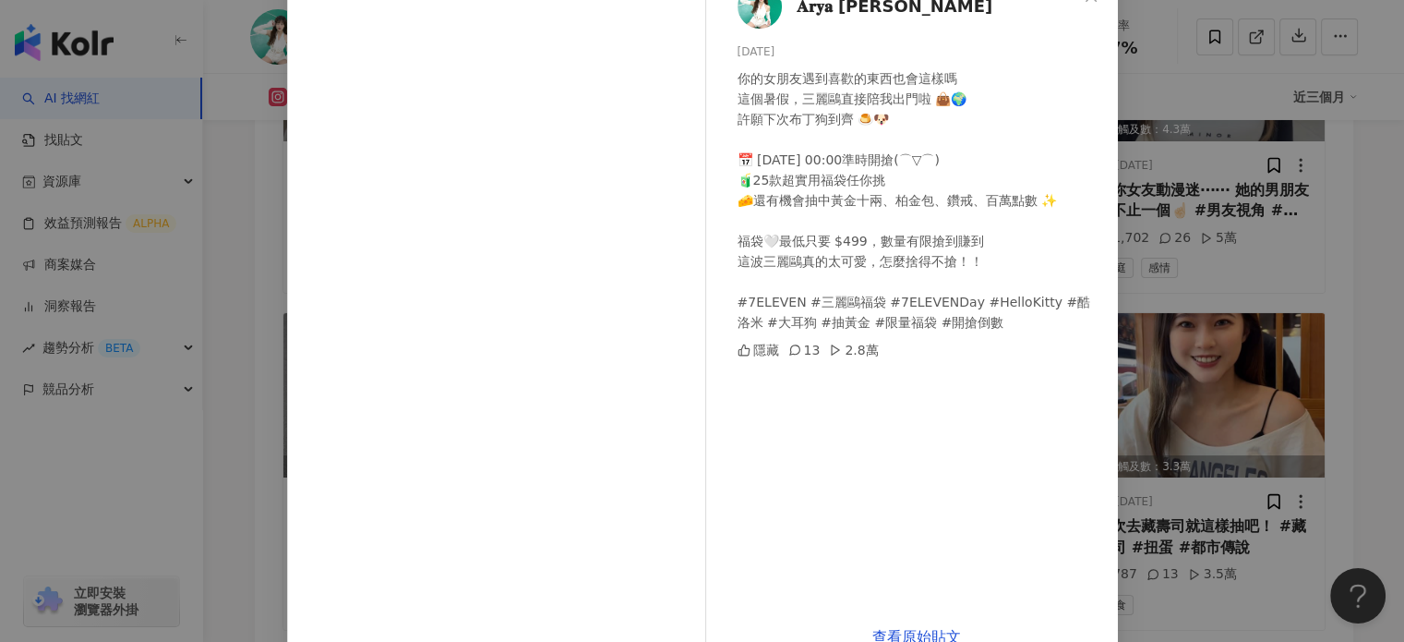
scroll to position [166, 0]
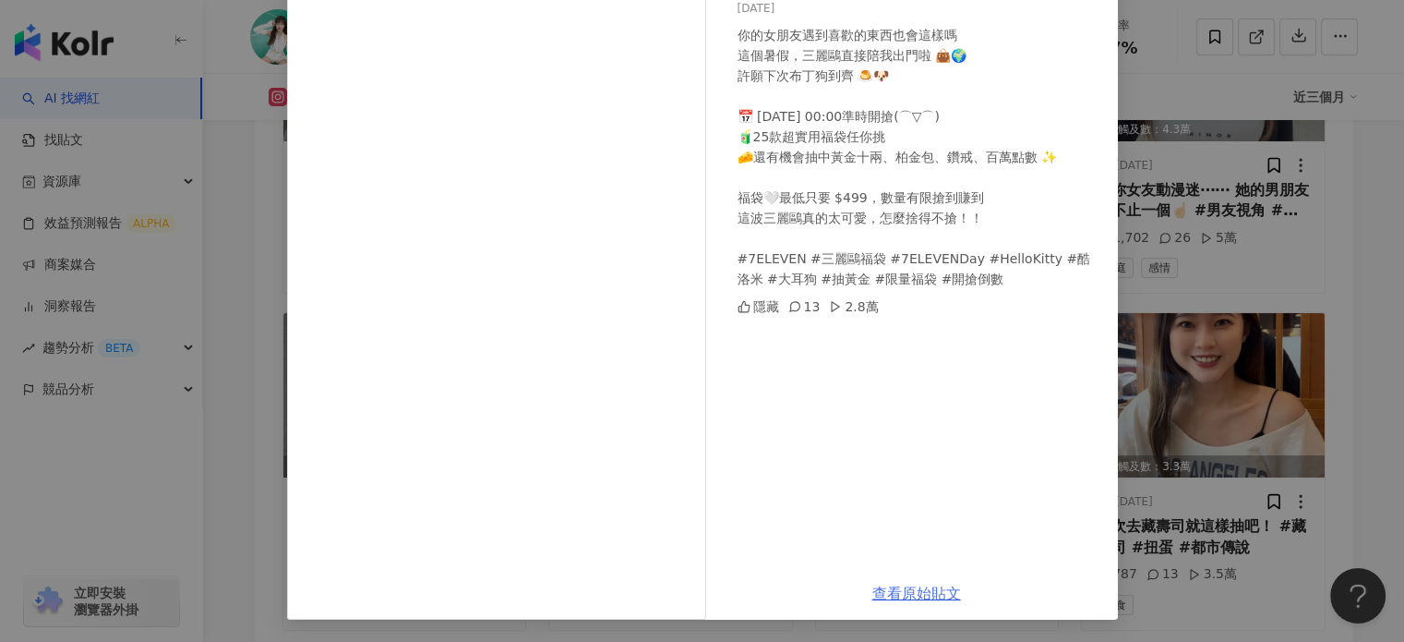
click at [908, 588] on link "查看原始貼文" at bounding box center [916, 593] width 89 height 18
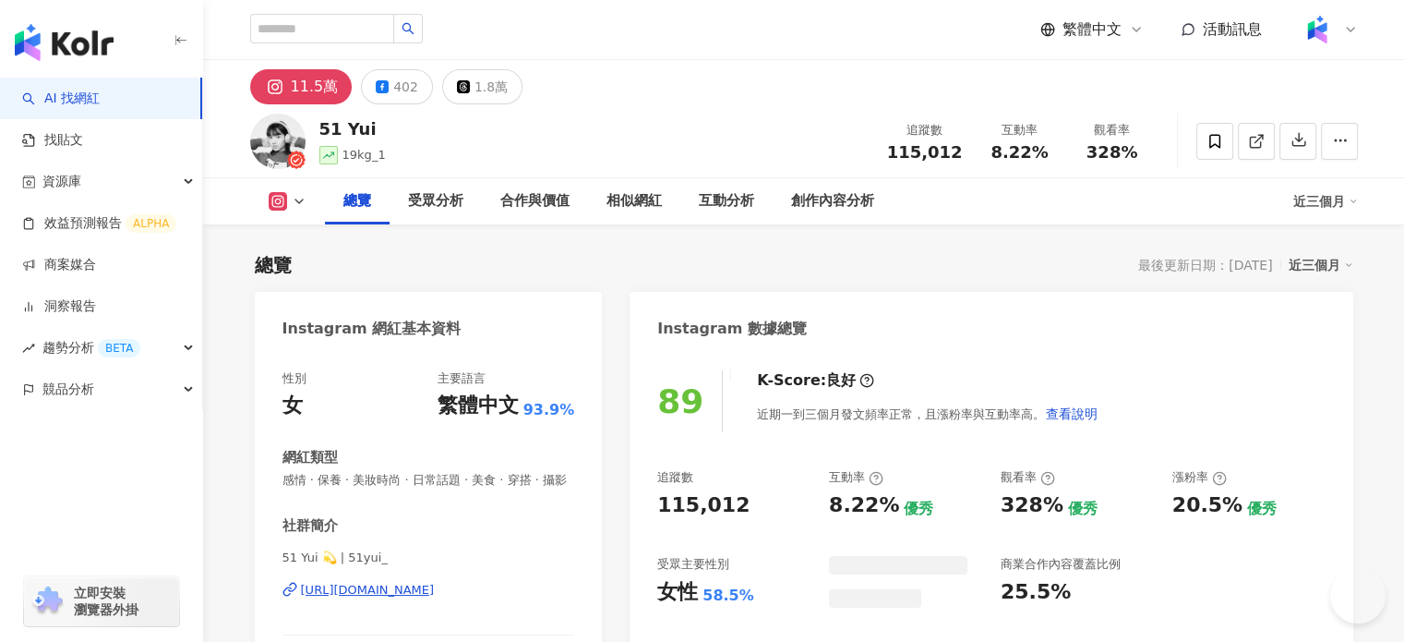
click at [413, 598] on div "[URL][DOMAIN_NAME]" at bounding box center [368, 590] width 134 height 17
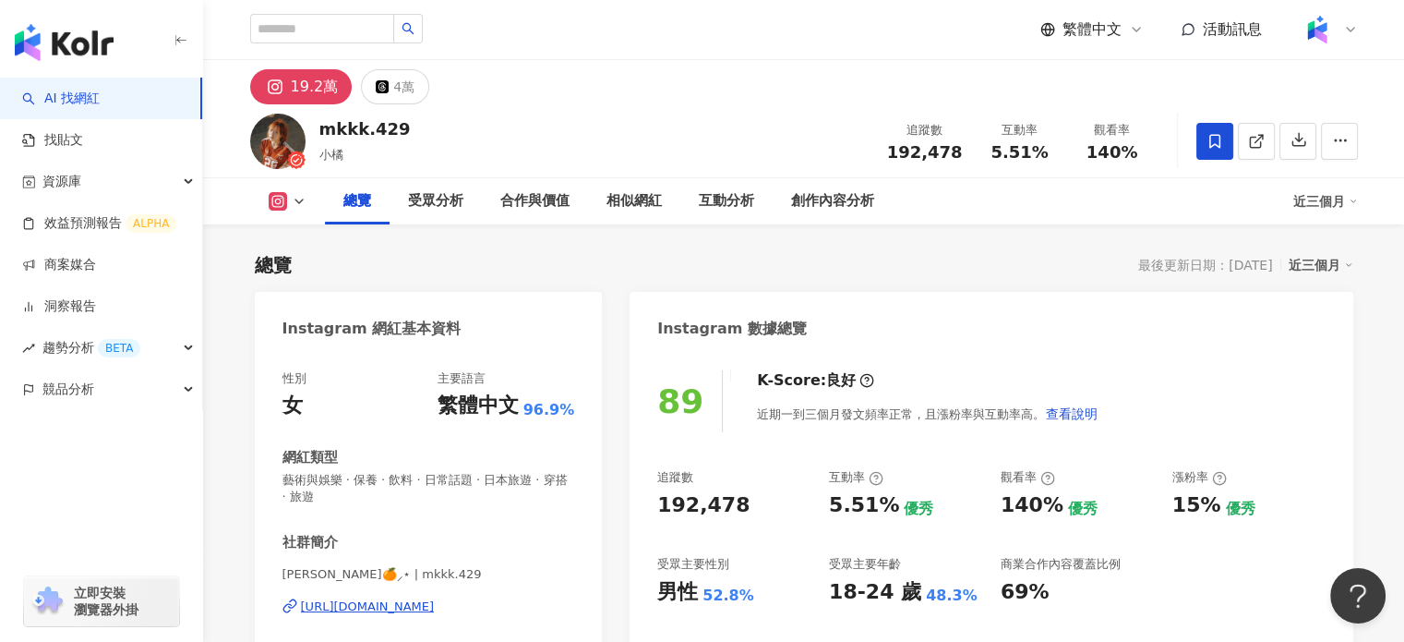
click at [435, 598] on div "[URL][DOMAIN_NAME]" at bounding box center [368, 606] width 134 height 17
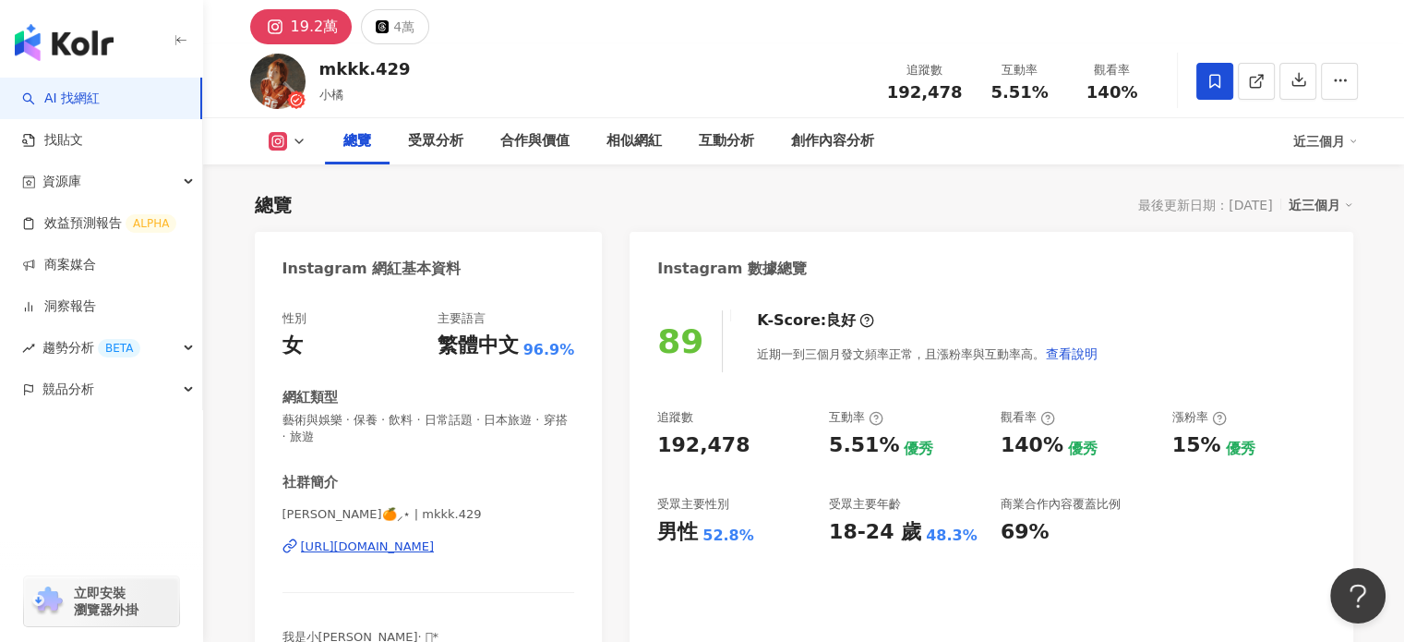
scroll to position [92, 0]
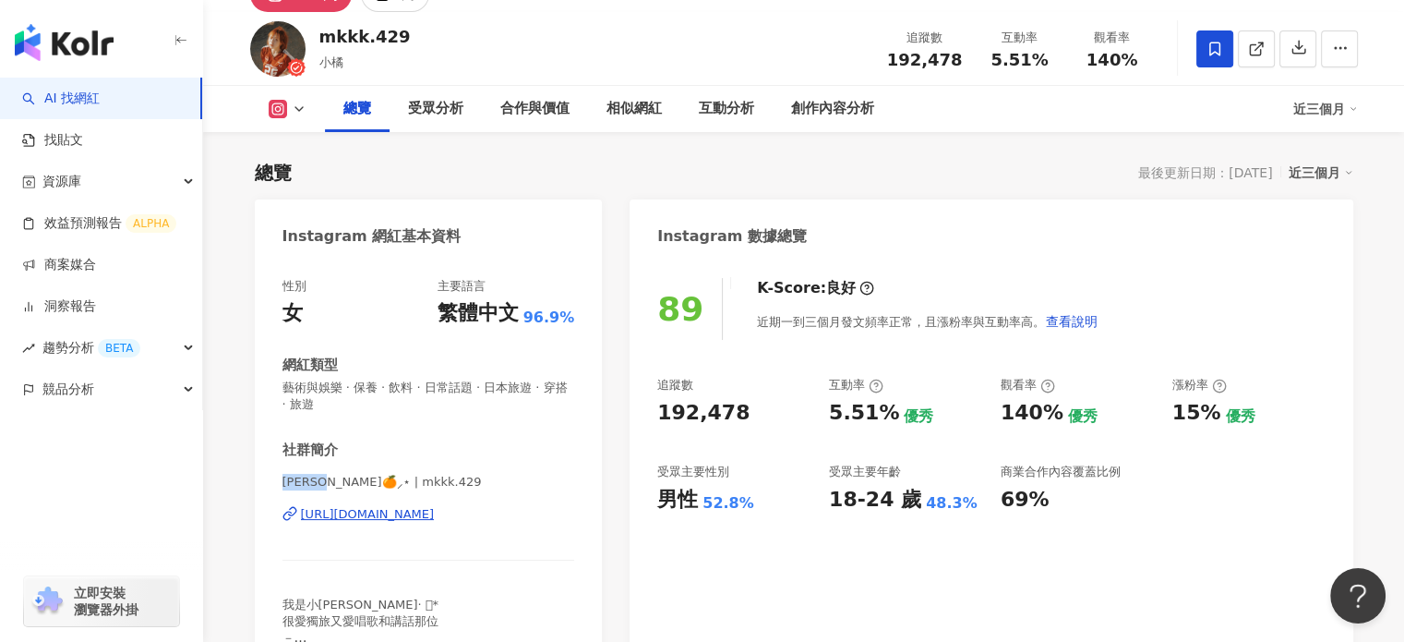
drag, startPoint x: 276, startPoint y: 493, endPoint x: 332, endPoint y: 483, distance: 57.2
click at [332, 483] on div "性別 女 主要語言 繁體中文 96.9% 網紅類型 藝術與娛樂 · 保養 · 飲料 · 日常話題 · 日本旅遊 · 穿搭 · 旅遊 社群簡介 小橘🍊⸝⋆ | …" at bounding box center [429, 474] width 348 height 431
drag, startPoint x: 307, startPoint y: 485, endPoint x: 432, endPoint y: 271, distance: 247.0
click at [432, 271] on div "性別 女 主要語言 繁體中文 96.9% 網紅類型 藝術與娛樂 · 保養 · 飲料 · 日常話題 · 日本旅遊 · 穿搭 · 旅遊 社群簡介 小橘🍊⸝⋆ | …" at bounding box center [429, 474] width 348 height 431
drag, startPoint x: 283, startPoint y: 481, endPoint x: 333, endPoint y: 488, distance: 51.3
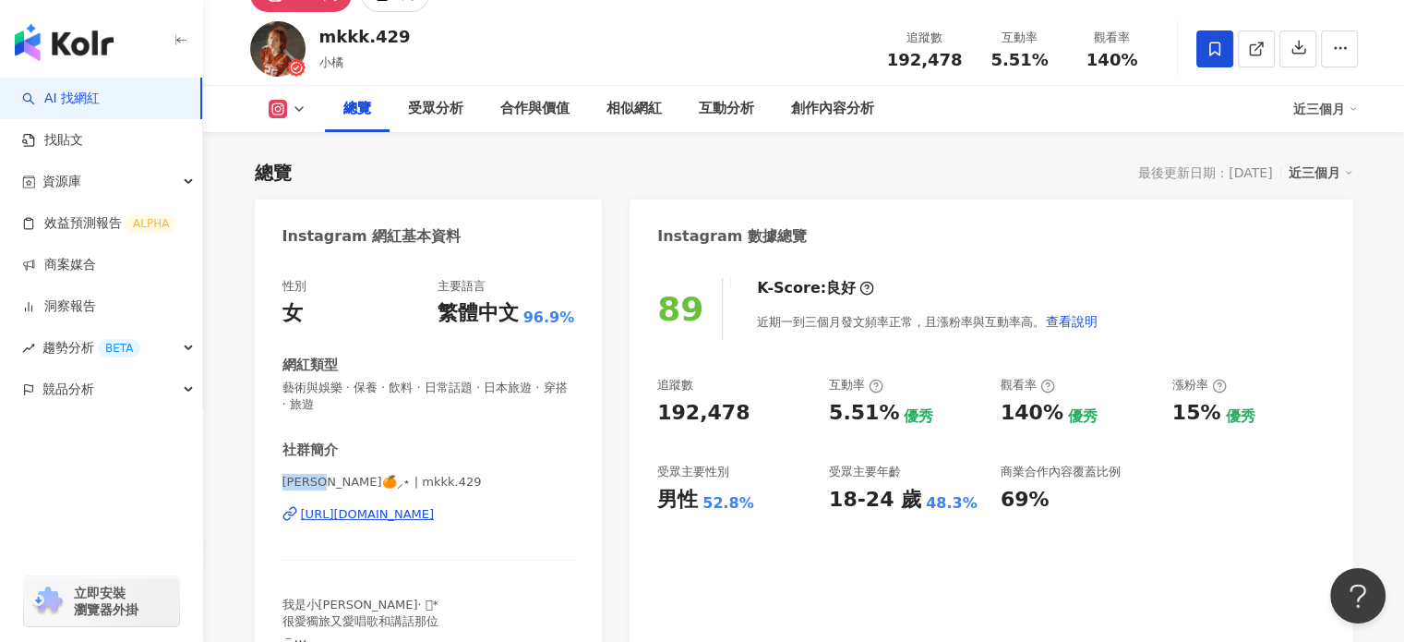
click at [333, 488] on span "小橘🍊⸝⋆ | mkkk.429" at bounding box center [429, 482] width 293 height 17
copy span "小橘🍊⸝⋆"
click at [927, 56] on span "192,478" at bounding box center [925, 59] width 76 height 19
copy span "192,478"
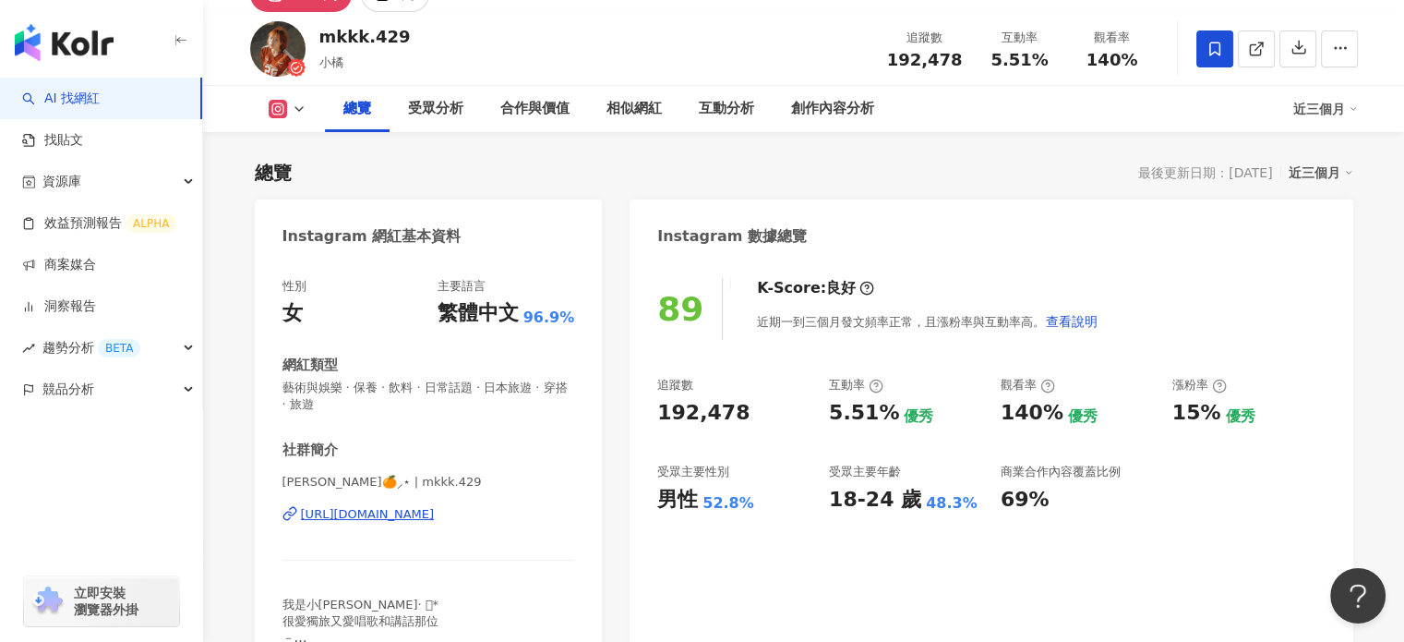
click at [1013, 59] on span "5.51%" at bounding box center [1019, 60] width 57 height 18
copy span "5.51%"
click at [1115, 68] on span "140%" at bounding box center [1113, 60] width 52 height 18
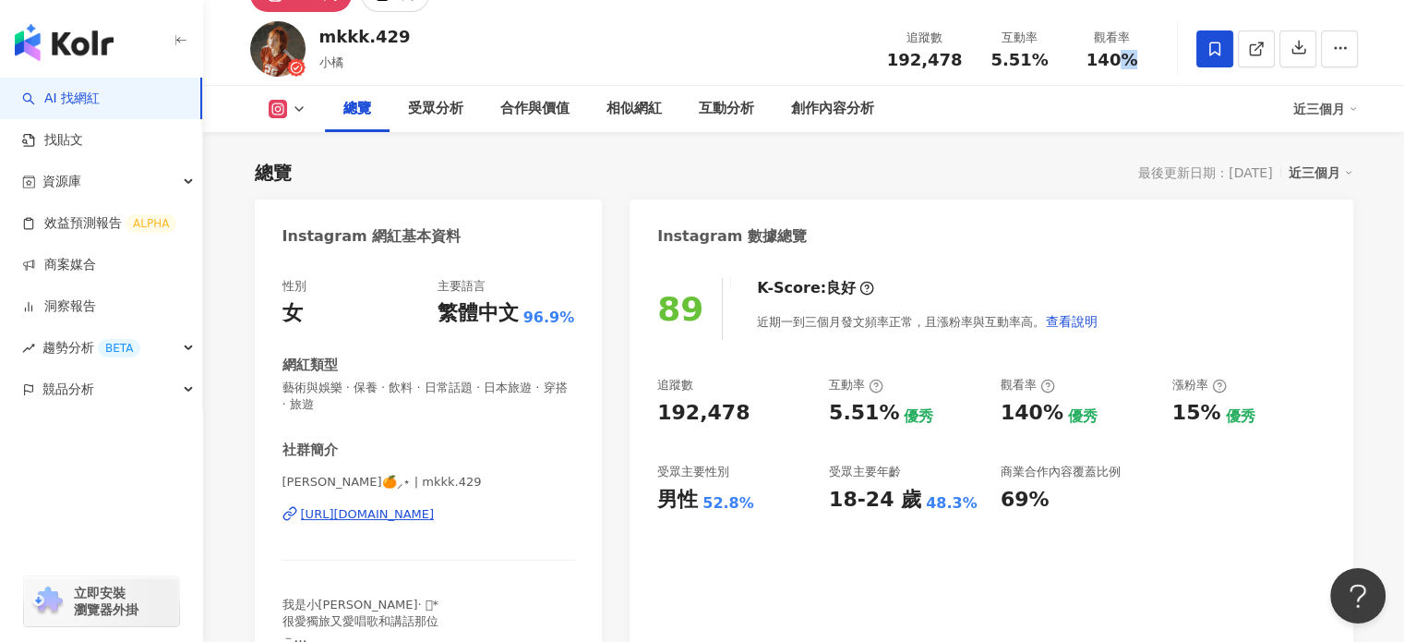
click at [1115, 68] on span "140%" at bounding box center [1113, 60] width 52 height 18
copy span "140%"
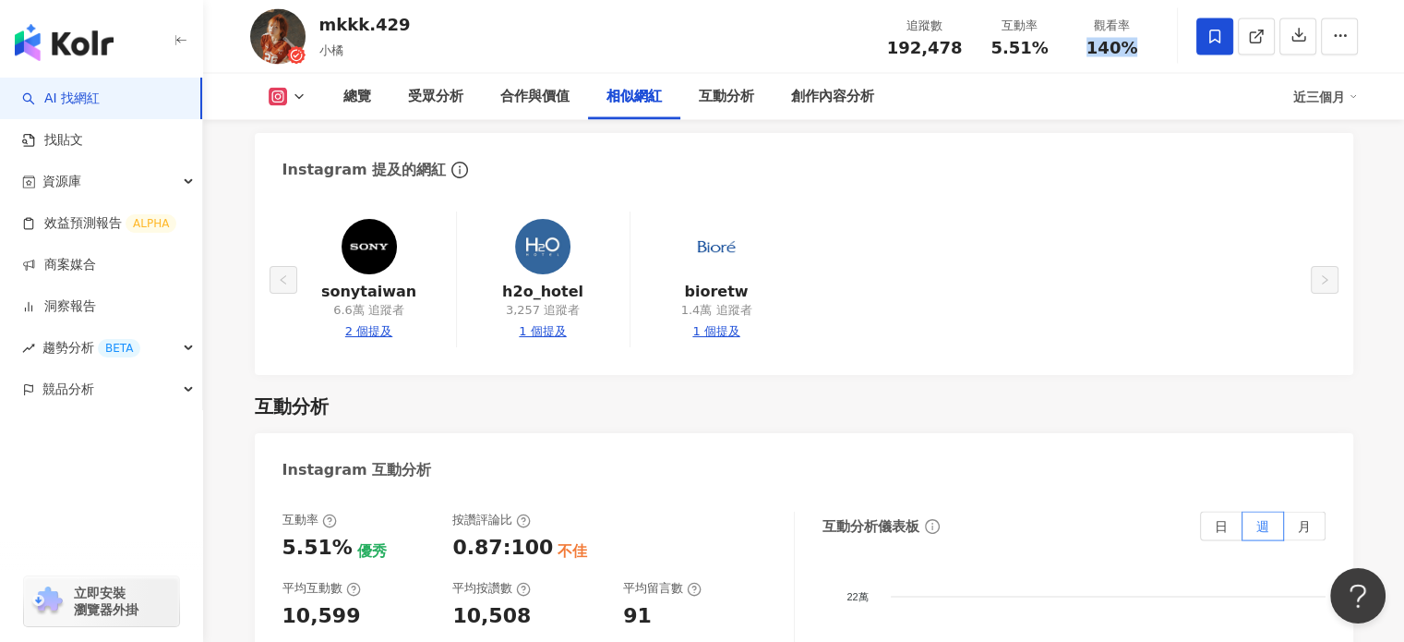
scroll to position [3785, 0]
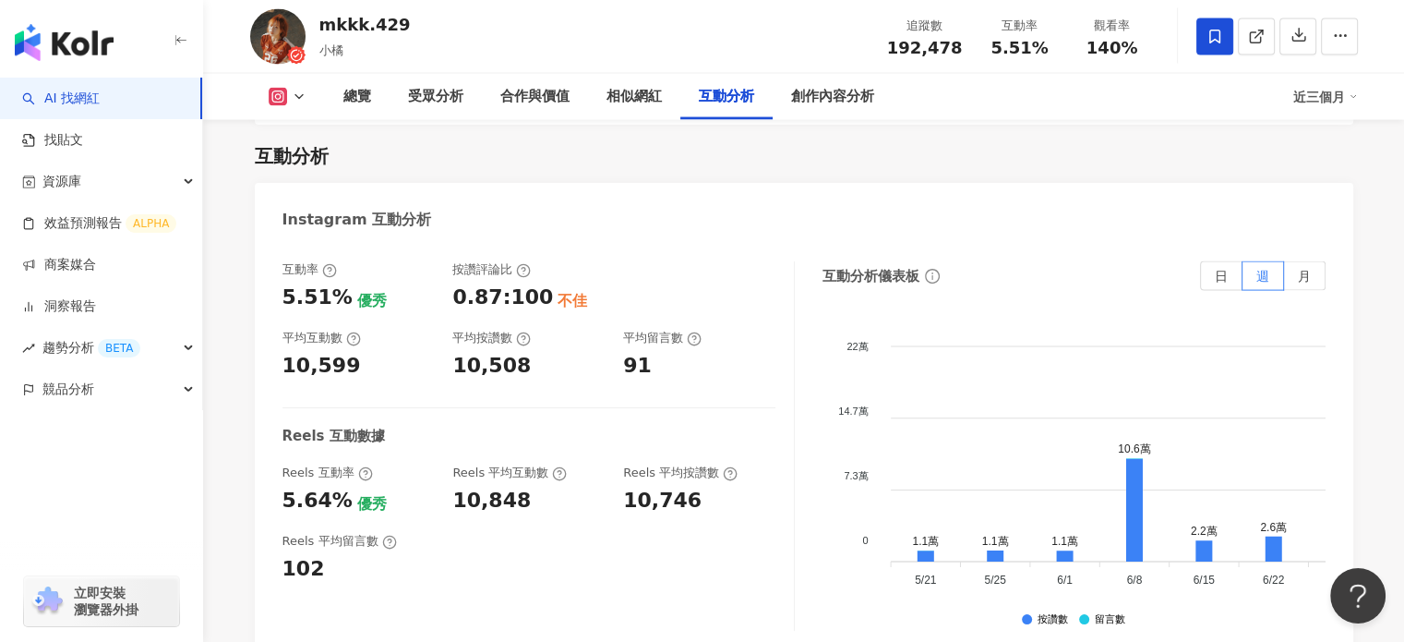
click at [331, 352] on div "10,599" at bounding box center [322, 366] width 78 height 29
copy div "10,599"
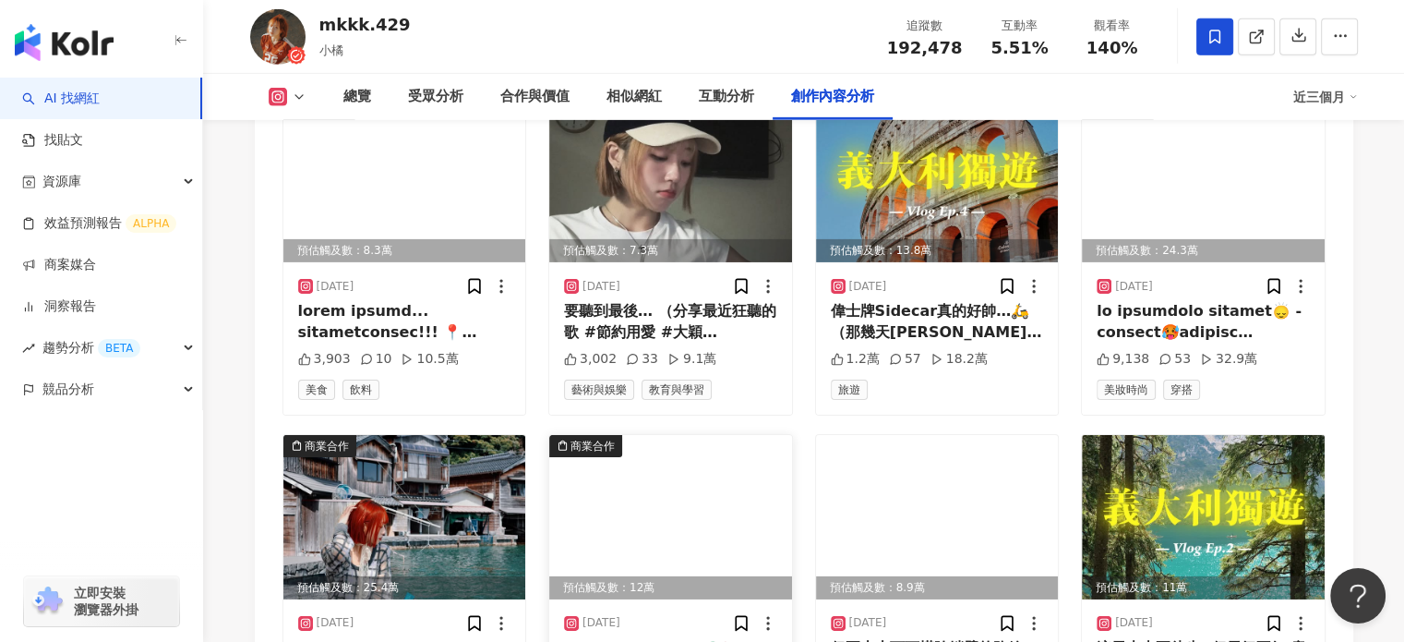
scroll to position [6001, 0]
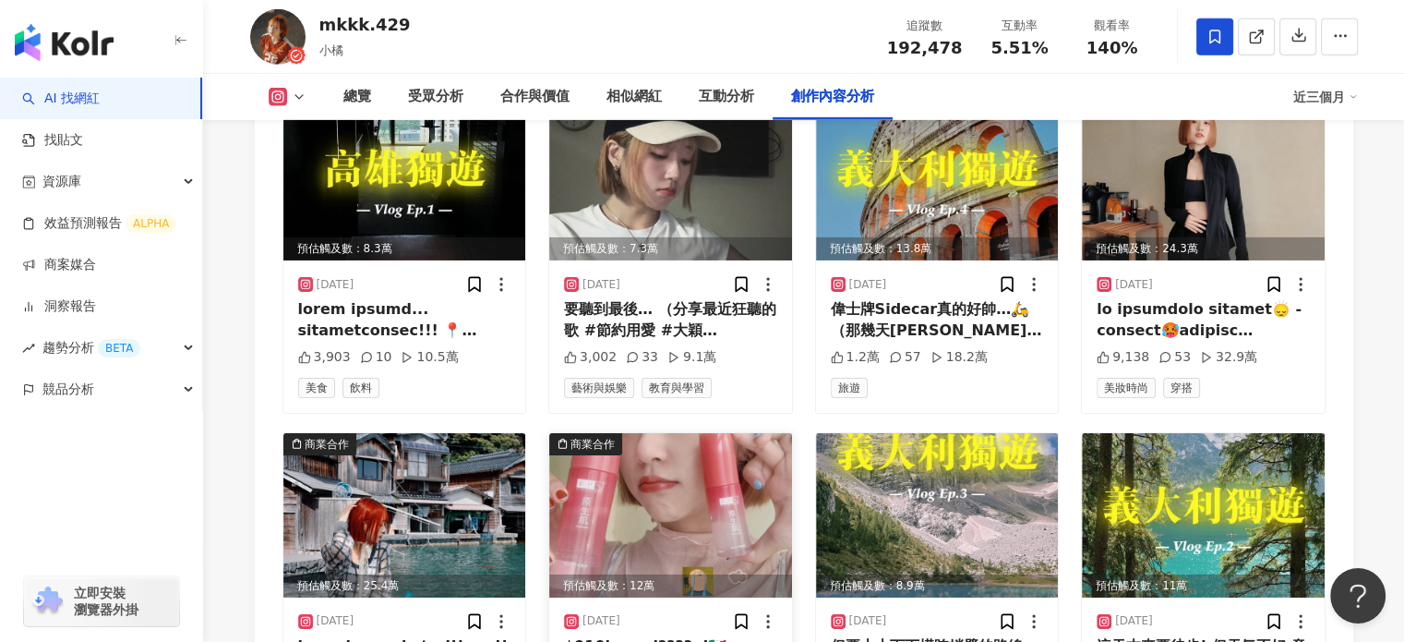
click at [706, 433] on img at bounding box center [670, 515] width 243 height 164
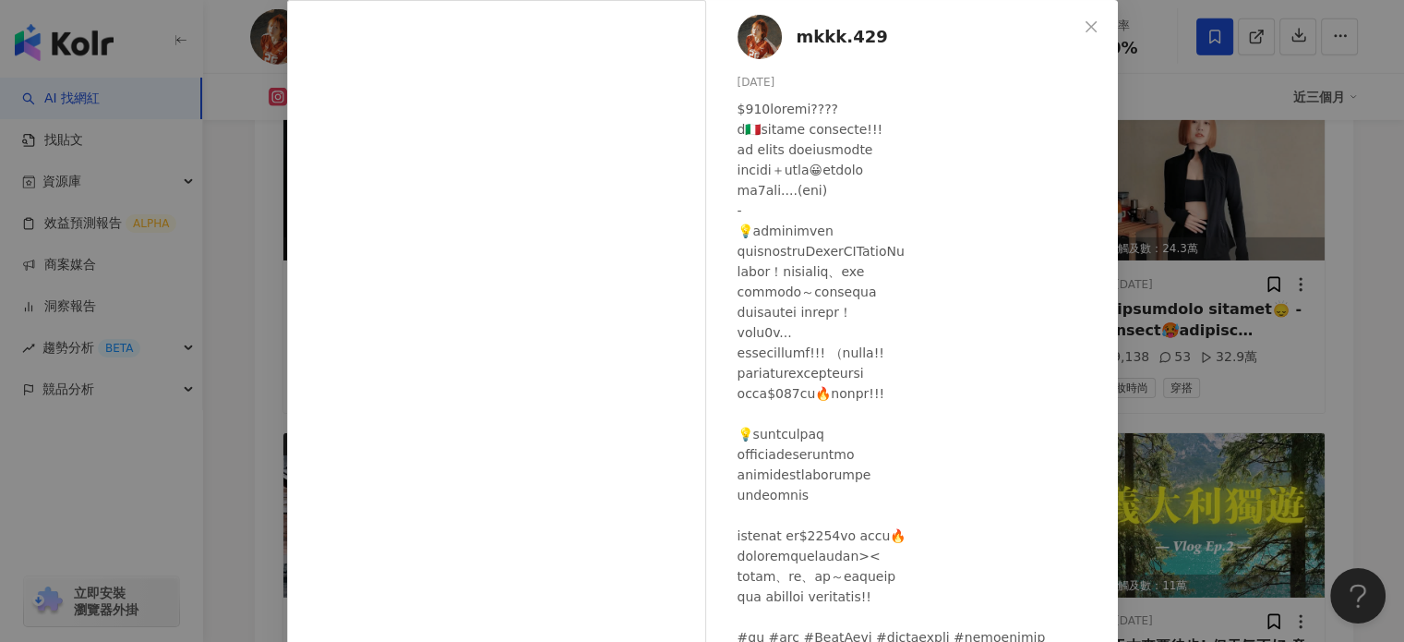
scroll to position [185, 0]
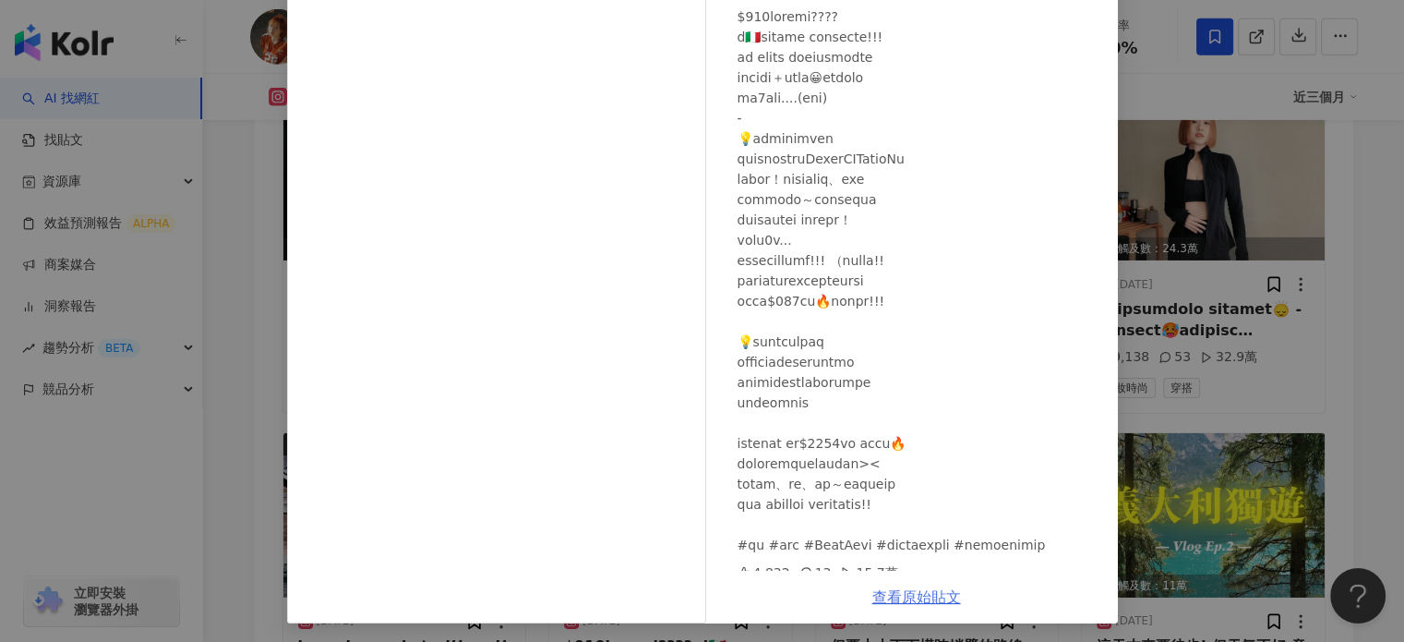
click at [916, 600] on link "查看原始貼文" at bounding box center [916, 597] width 89 height 18
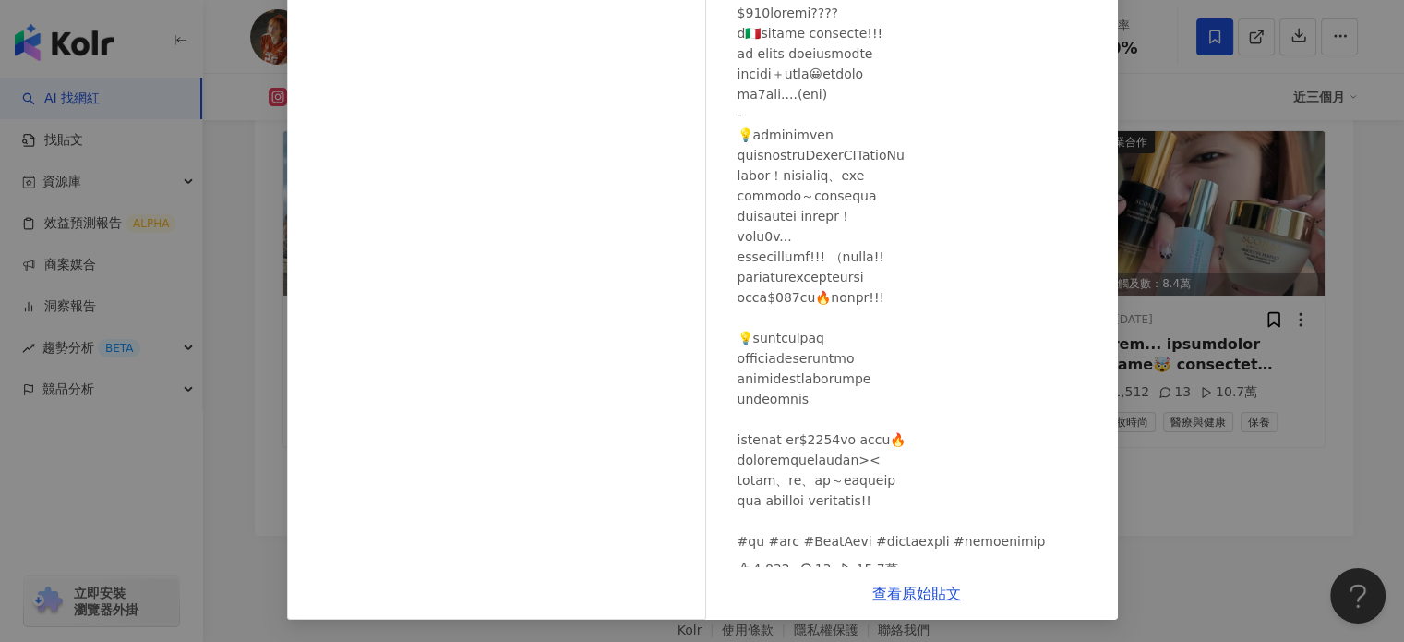
click at [1175, 331] on div "mkkk.429 2025/8/11 4,832 13 15.7萬 查看原始貼文" at bounding box center [702, 321] width 1404 height 642
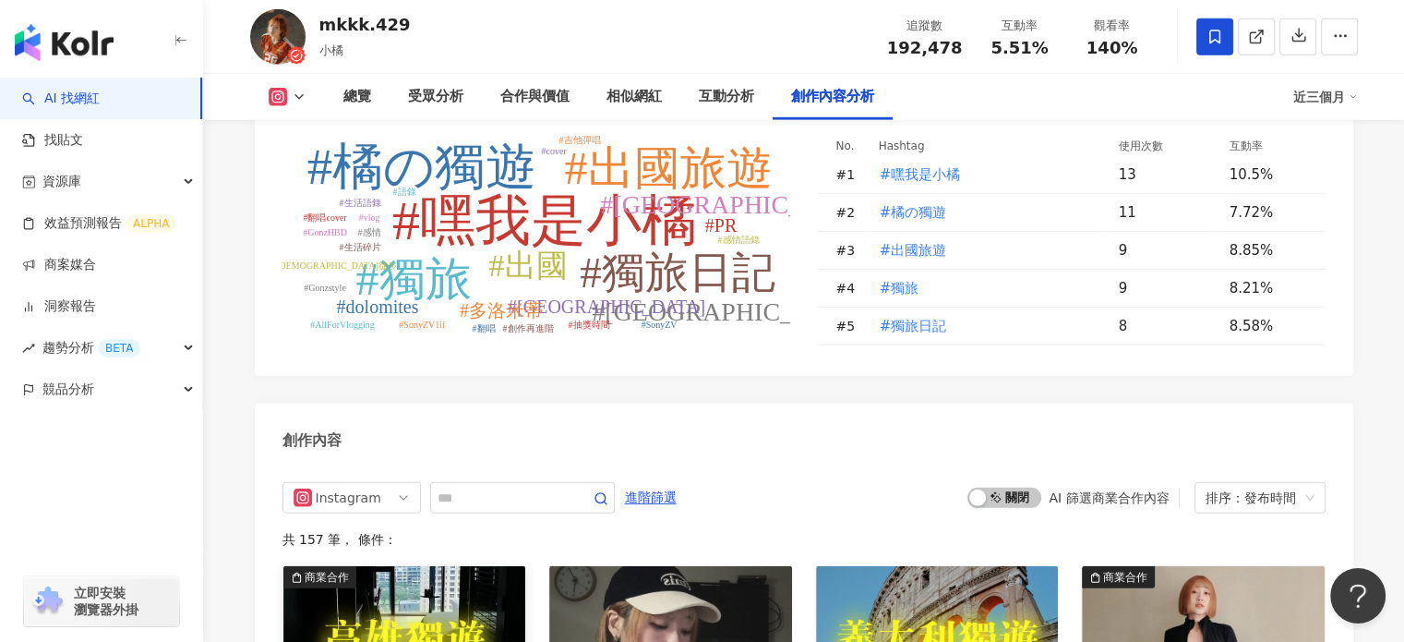
scroll to position [5439, 0]
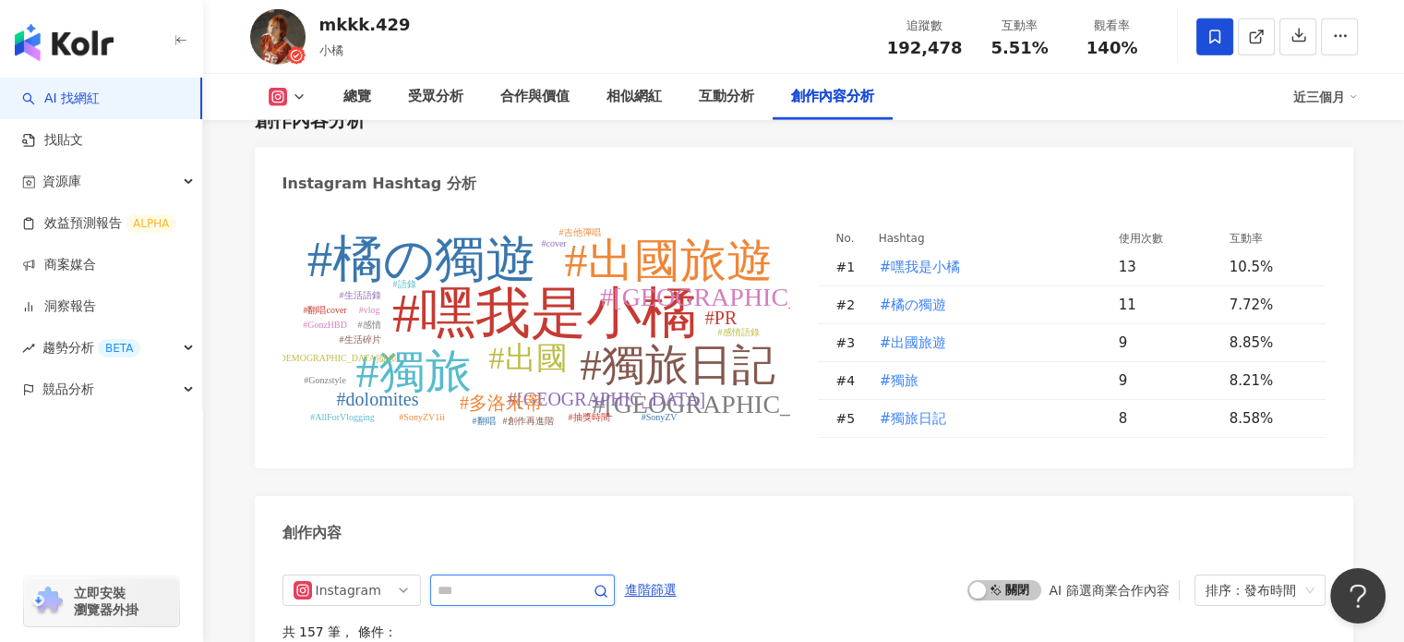
click at [499, 579] on input "text" at bounding box center [502, 590] width 129 height 22
type input "*"
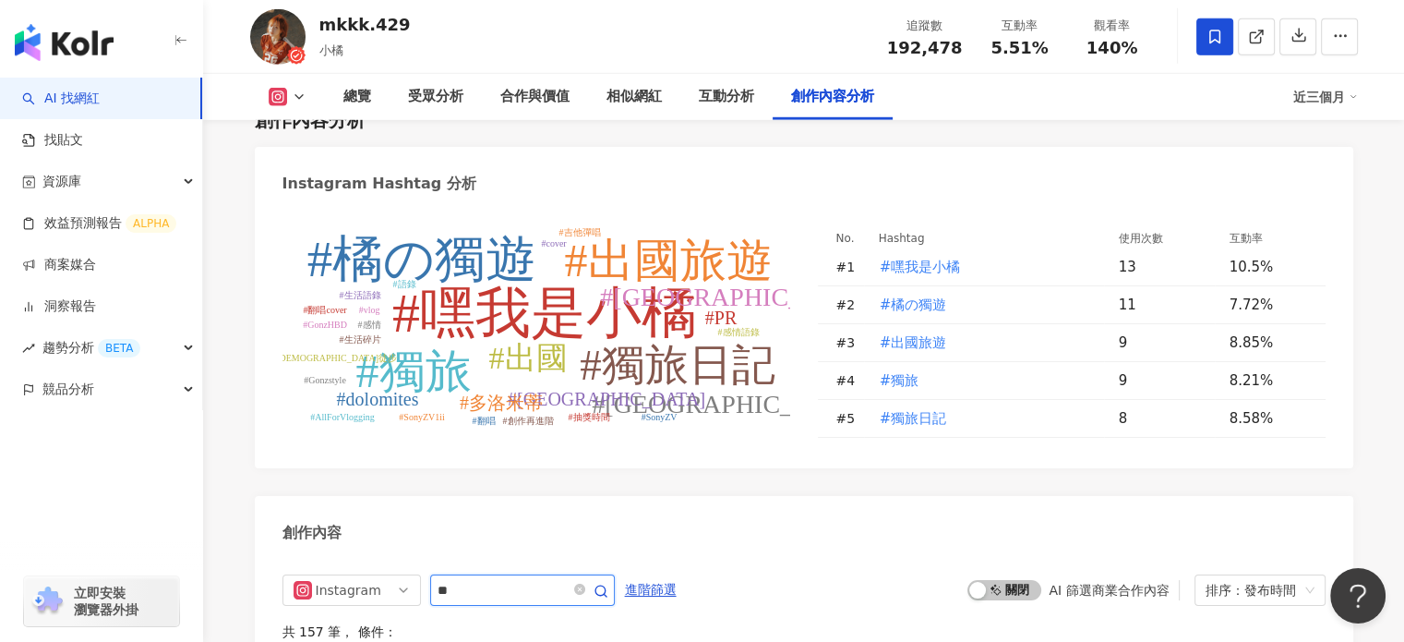
type input "**"
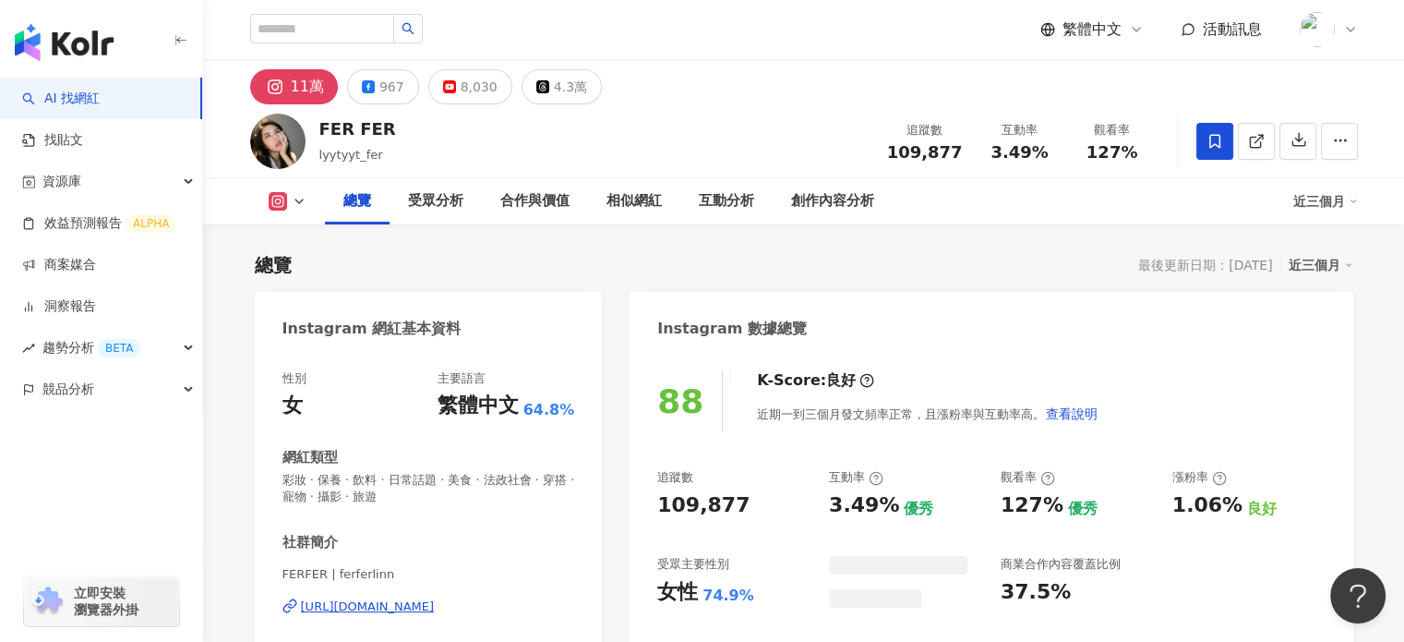
click at [401, 607] on div "[URL][DOMAIN_NAME]" at bounding box center [368, 606] width 134 height 17
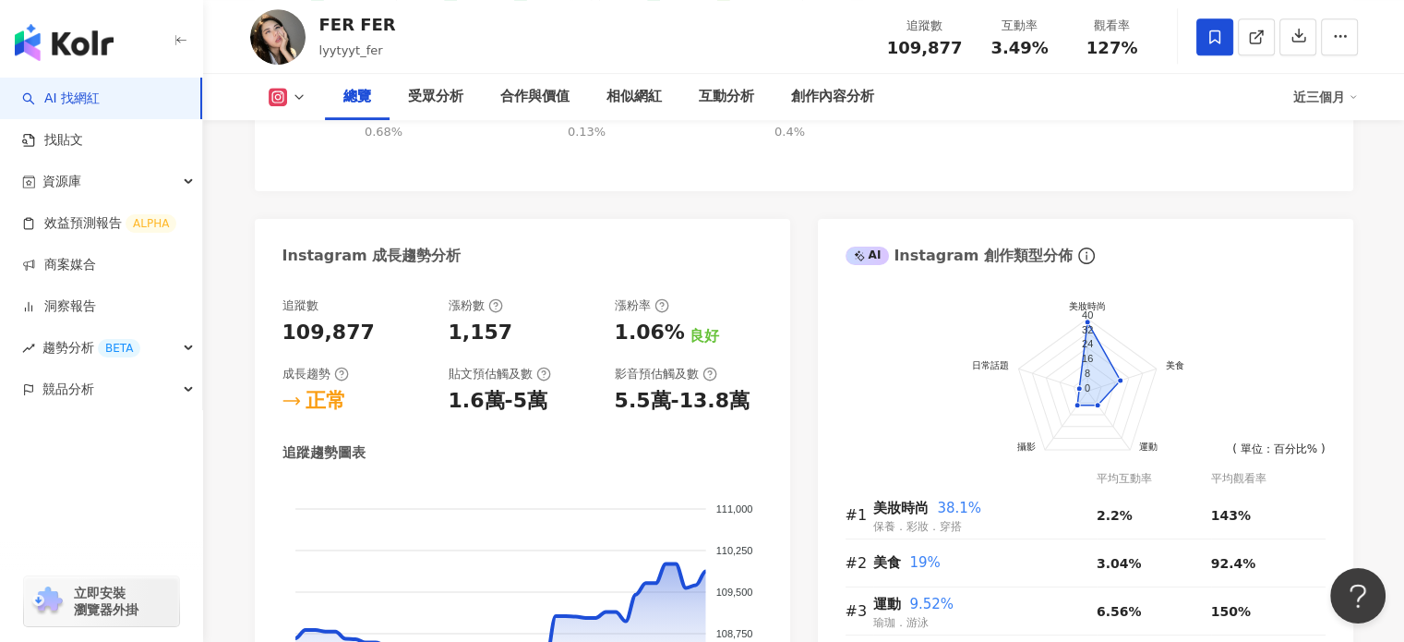
scroll to position [1293, 0]
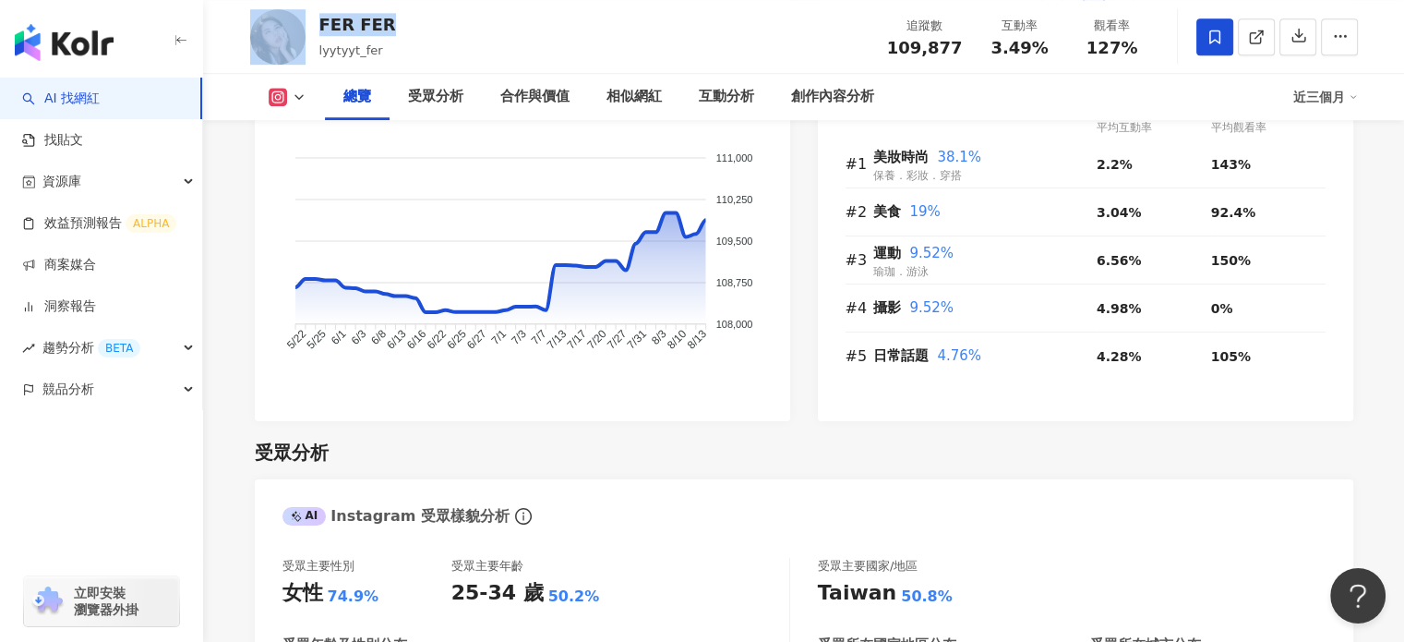
drag, startPoint x: 366, startPoint y: 26, endPoint x: 301, endPoint y: 18, distance: 65.0
click at [301, 18] on div "FER FER lyytyyt_fer 追蹤數 109,877 互動率 3.49% 觀看率 127%" at bounding box center [804, 36] width 1182 height 73
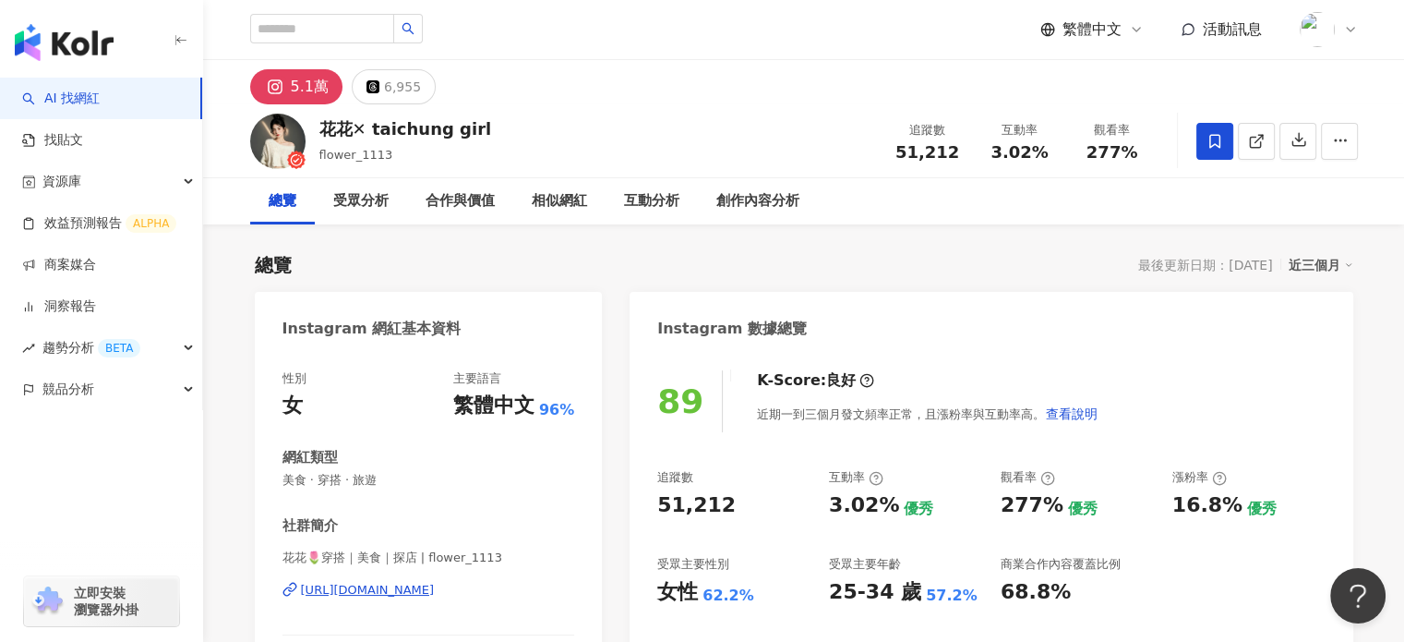
click at [435, 593] on div "[URL][DOMAIN_NAME]" at bounding box center [368, 590] width 134 height 17
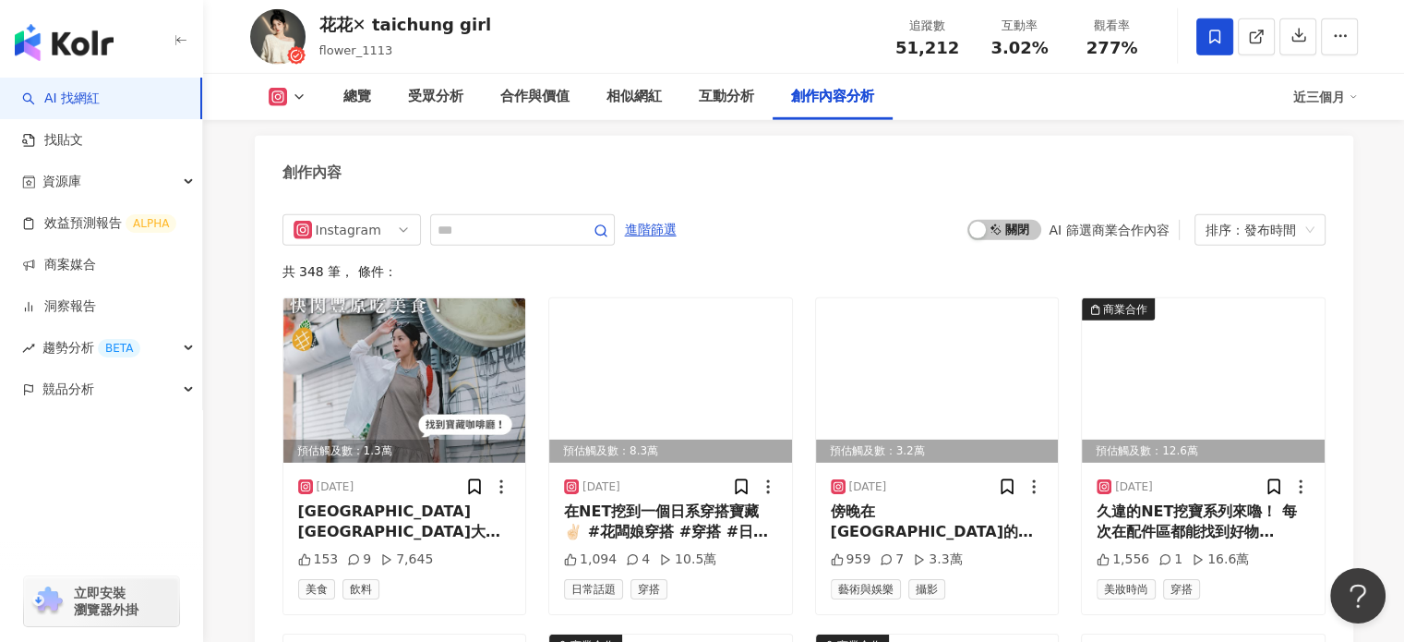
scroll to position [5816, 0]
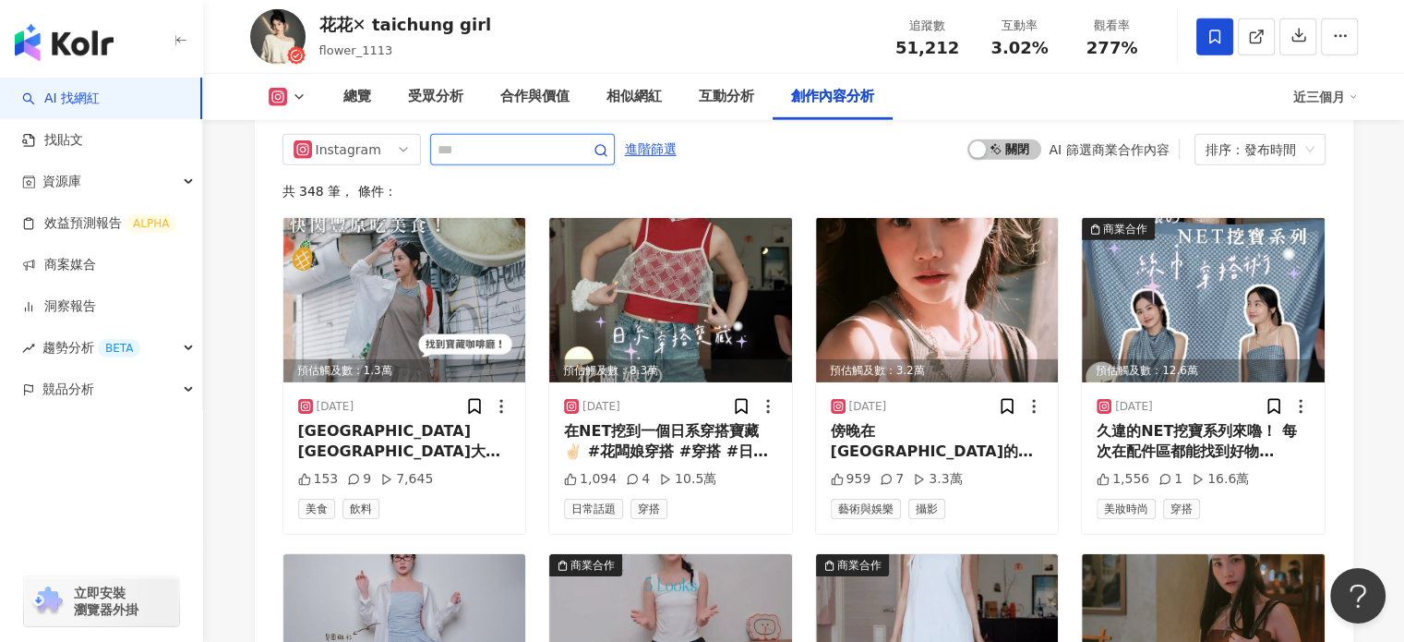
click at [484, 161] on input "text" at bounding box center [502, 149] width 129 height 22
type input "*"
type input "**"
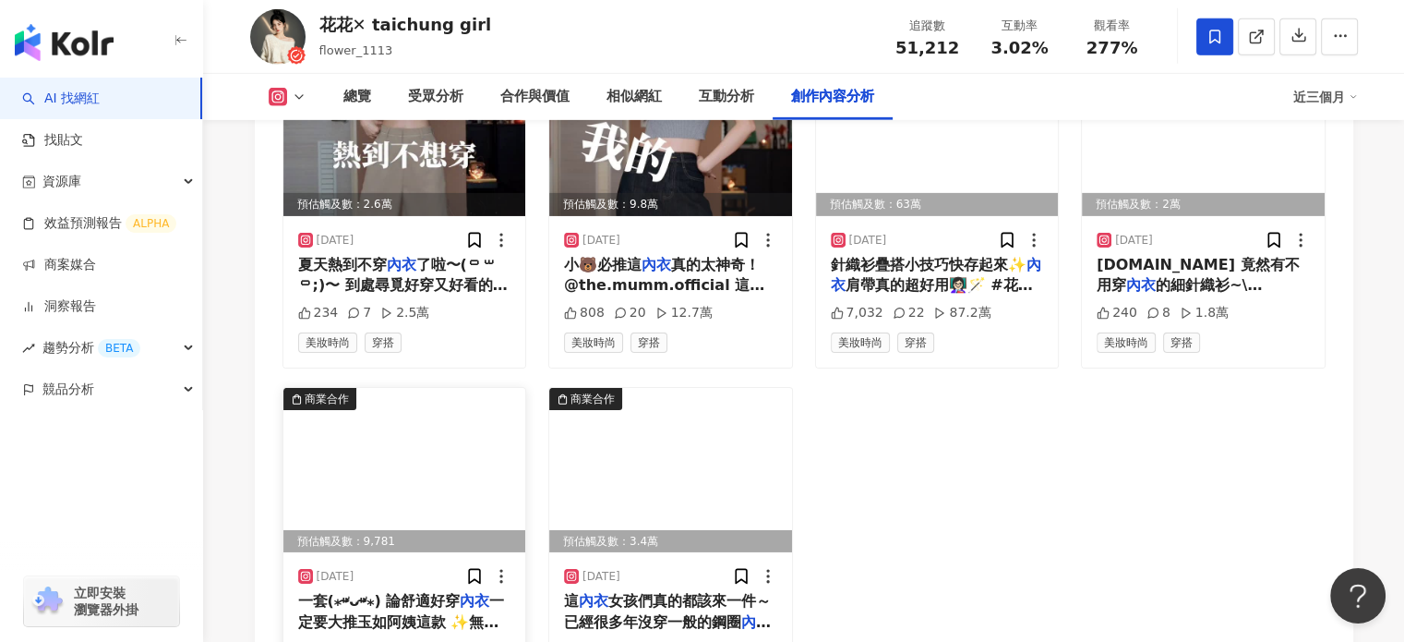
scroll to position [6043, 0]
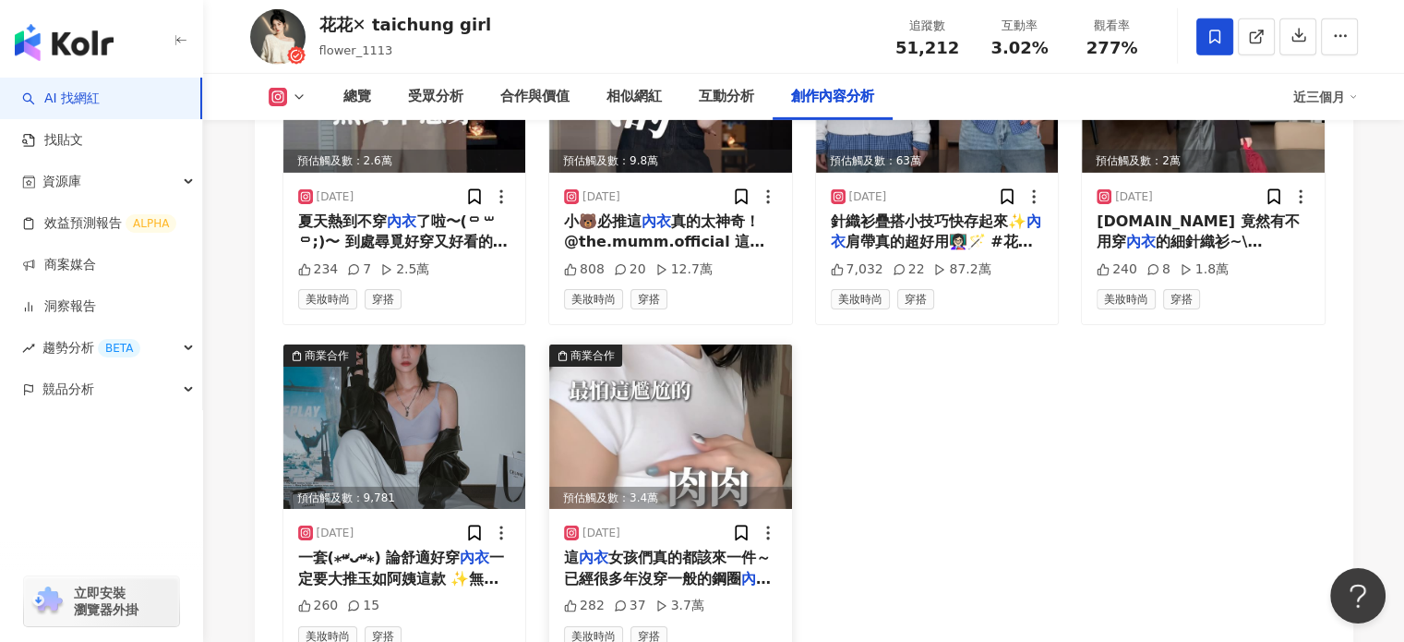
click at [698, 575] on span "女孩們真的都該來一件～ 已經很多年沒穿一般的鋼圈" at bounding box center [667, 567] width 207 height 38
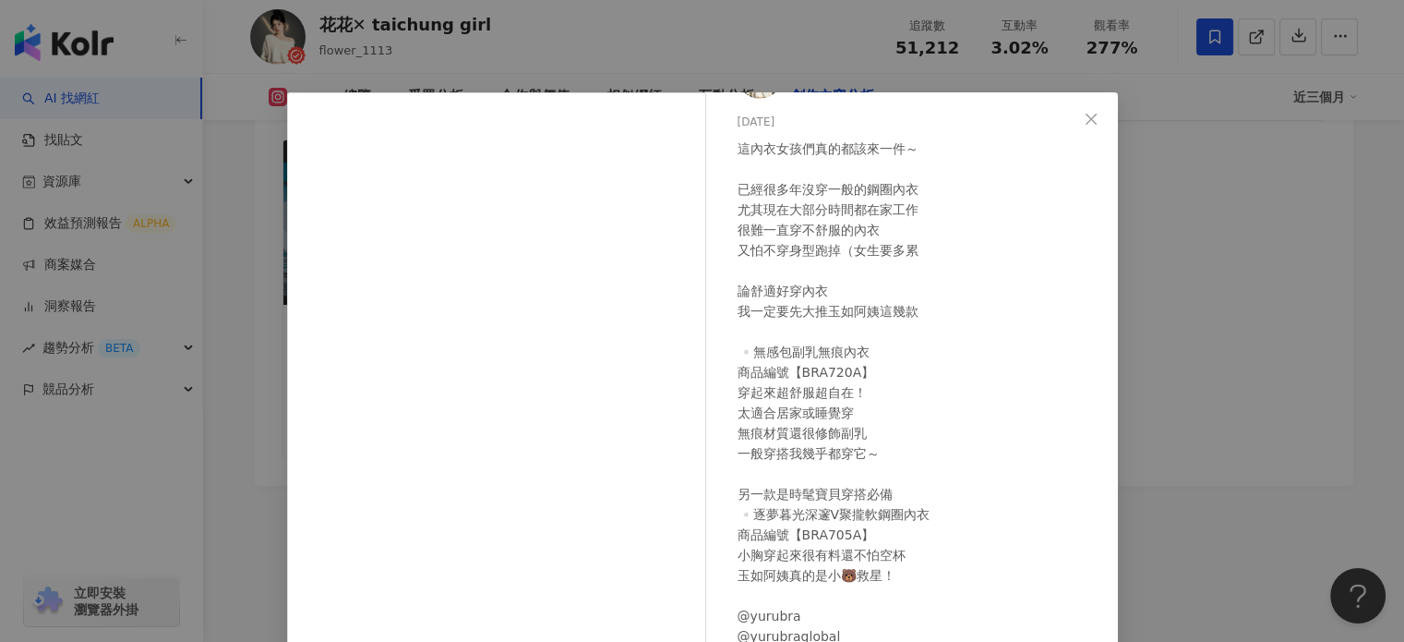
scroll to position [6215, 0]
click at [1084, 119] on icon "close" at bounding box center [1091, 119] width 15 height 15
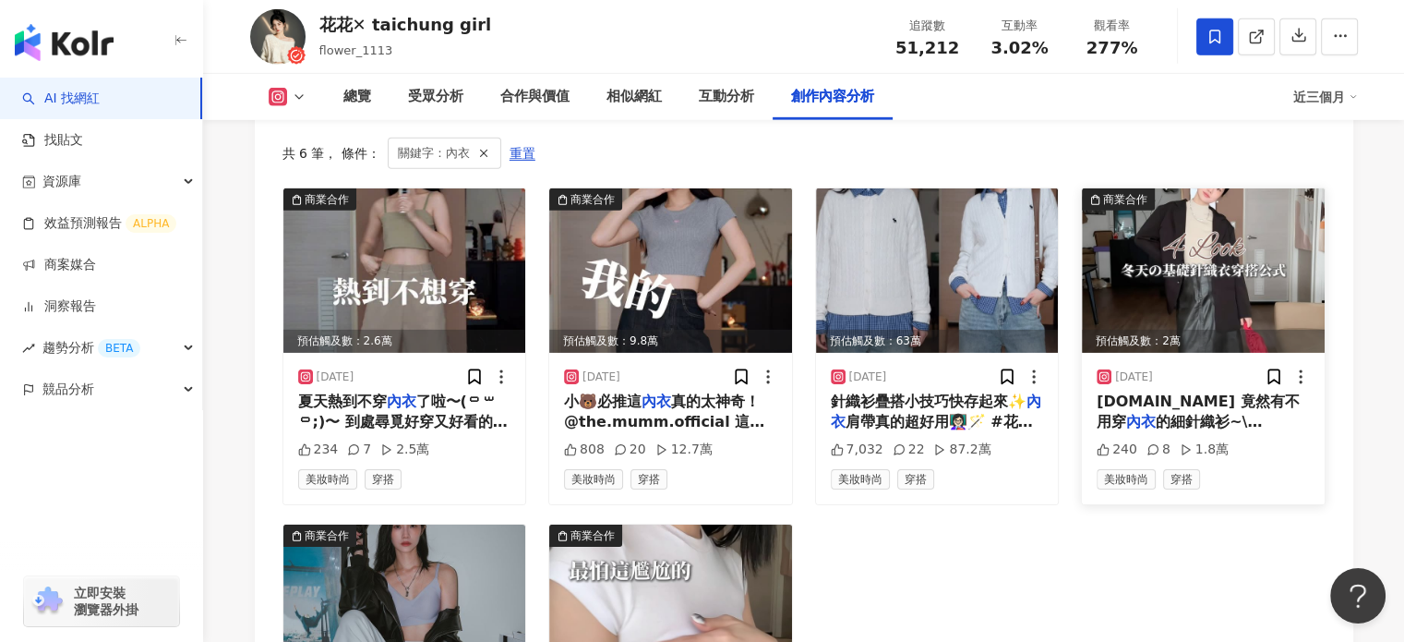
scroll to position [5846, 0]
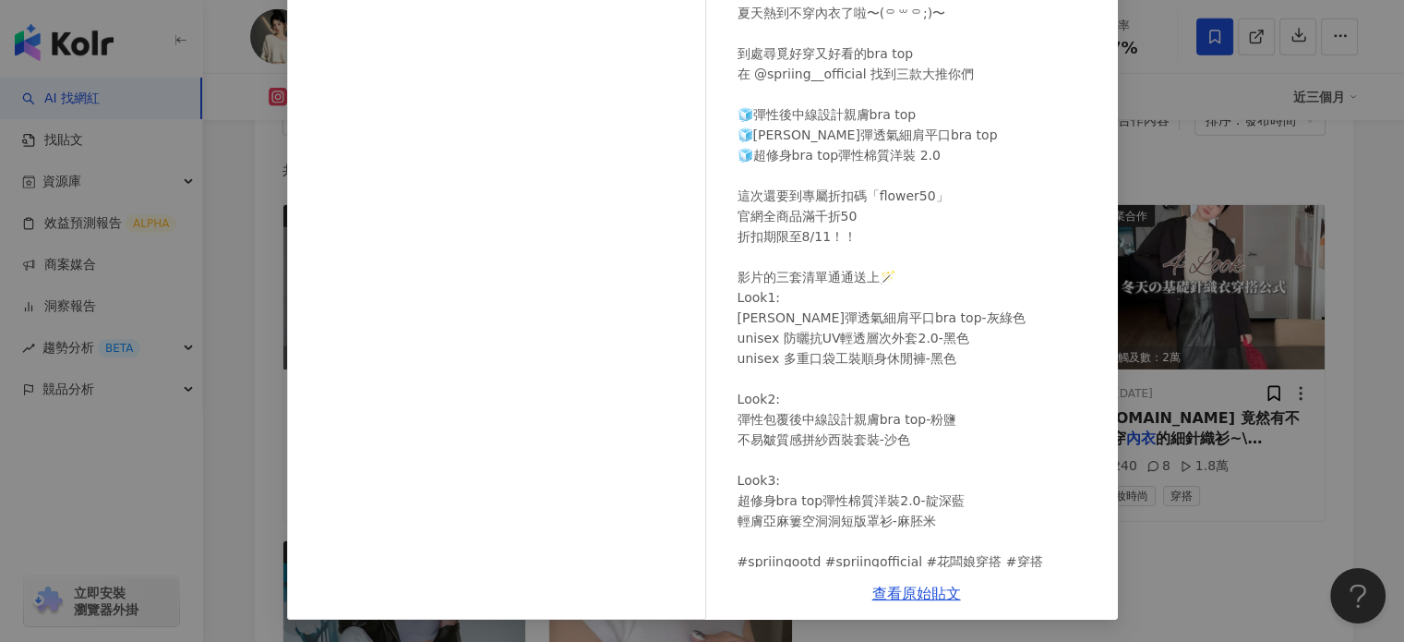
scroll to position [4, 0]
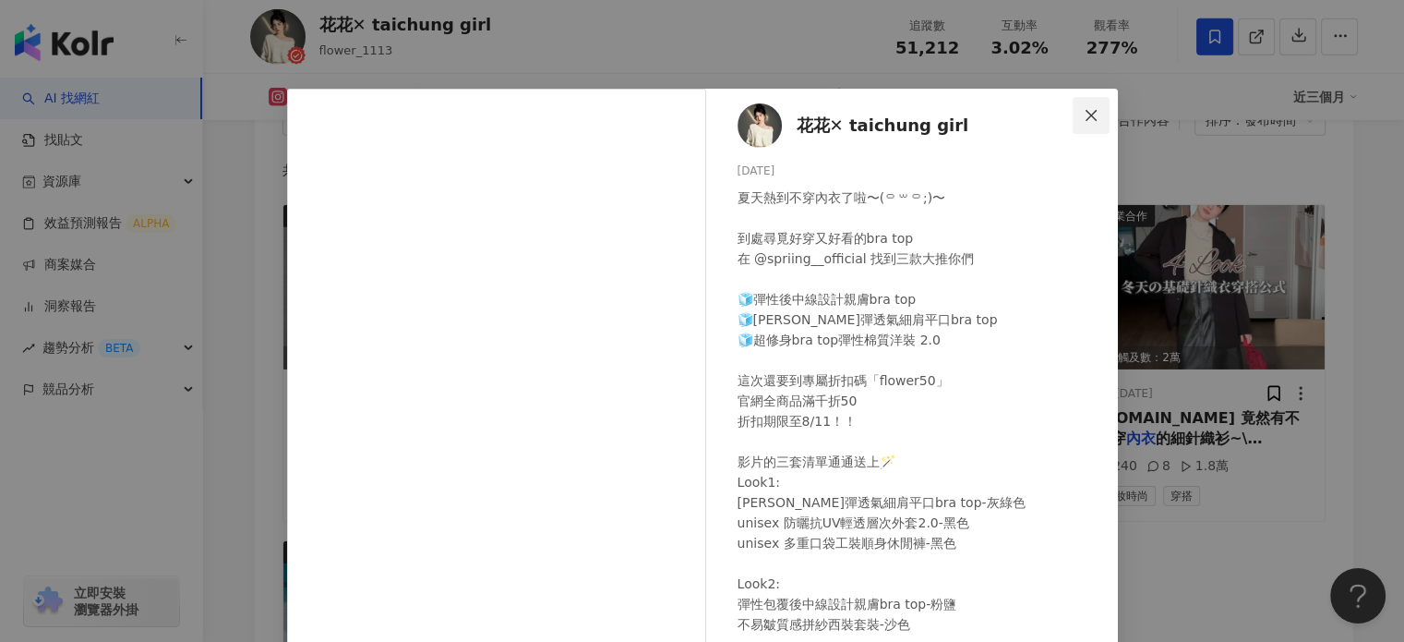
click at [1089, 117] on icon "close" at bounding box center [1091, 115] width 15 height 15
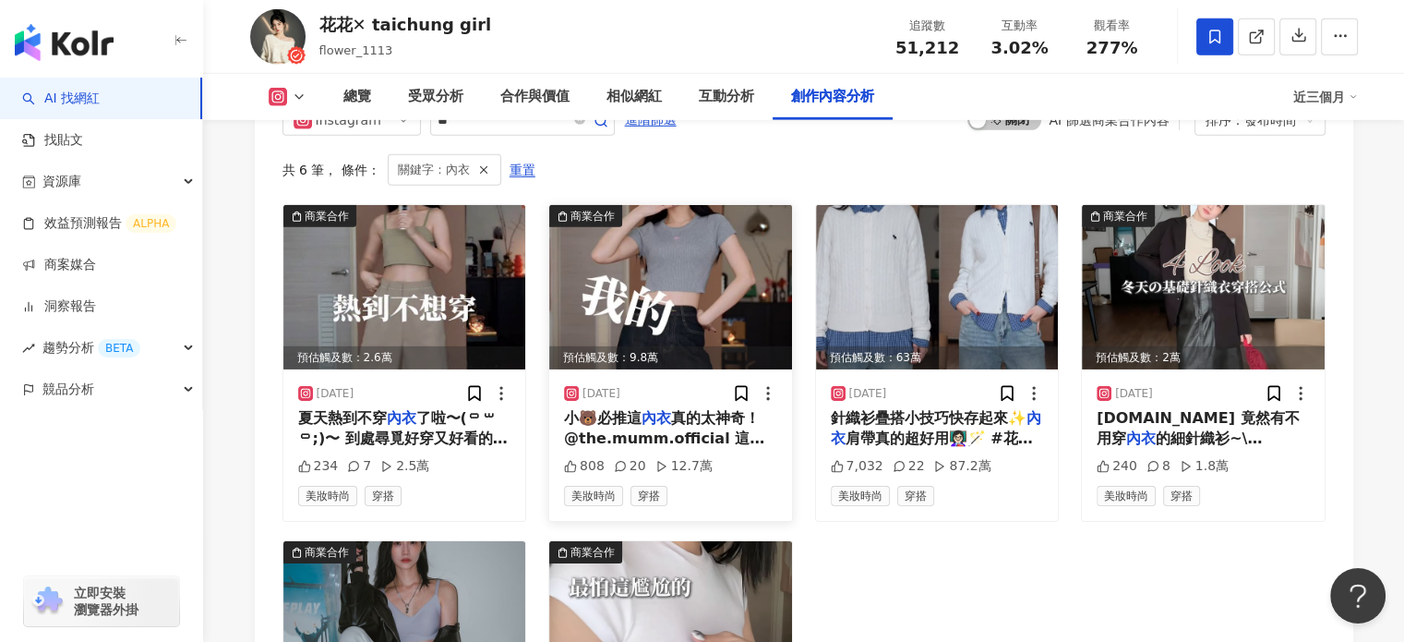
click at [745, 426] on span "真的太神奇！ @the.mumm.official 這次的膠原挺波" at bounding box center [664, 438] width 200 height 59
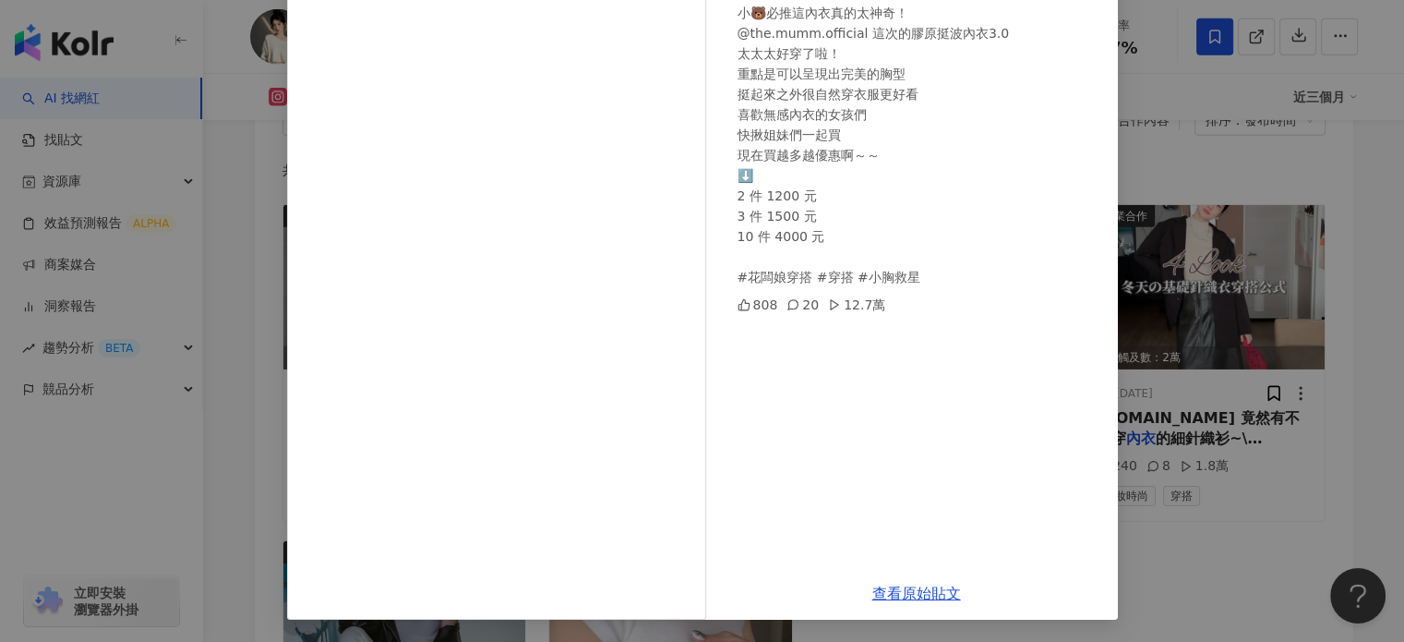
scroll to position [0, 0]
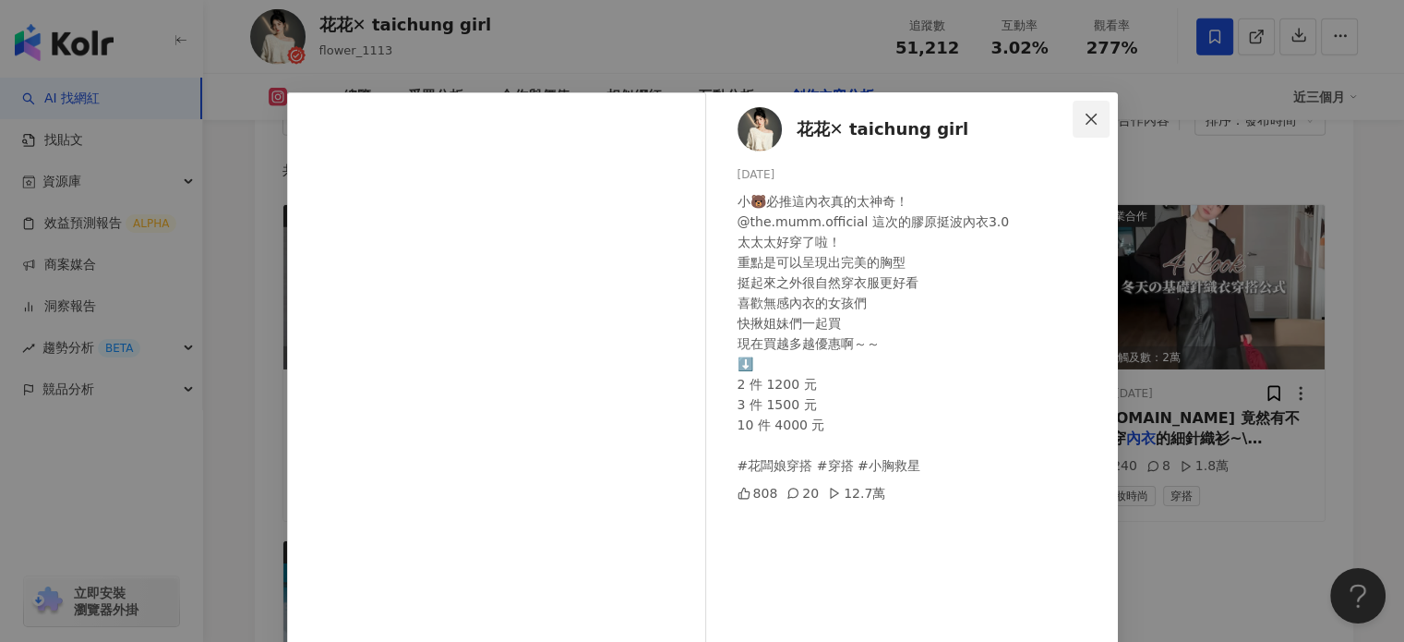
click at [1092, 113] on span "Close" at bounding box center [1091, 119] width 37 height 15
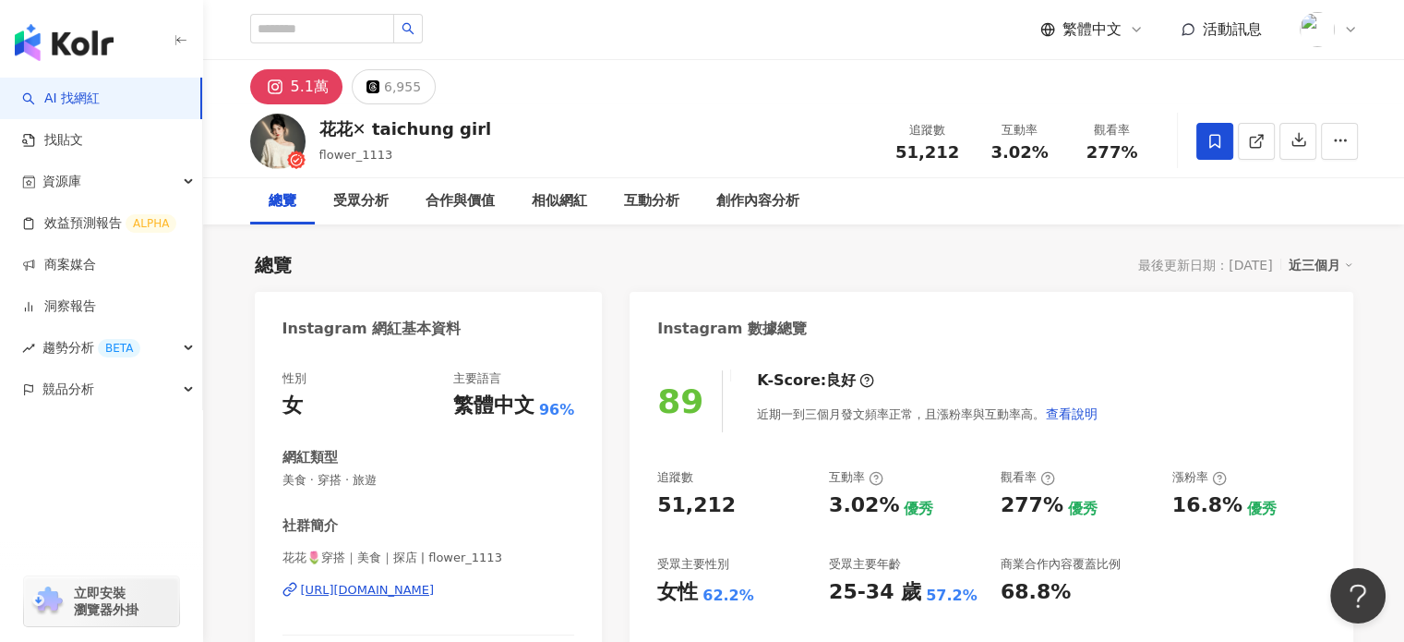
click at [410, 131] on div "花花✕ taichung girl" at bounding box center [405, 128] width 173 height 23
drag, startPoint x: 484, startPoint y: 130, endPoint x: 315, endPoint y: 128, distance: 169.0
click at [315, 128] on div "花花✕ taichung girl flower_1113 追蹤數 51,212 互動率 3.02% 觀看率 277%" at bounding box center [804, 140] width 1182 height 73
copy div "花花✕ taichung girl"
drag, startPoint x: 898, startPoint y: 157, endPoint x: 978, endPoint y: 152, distance: 79.5
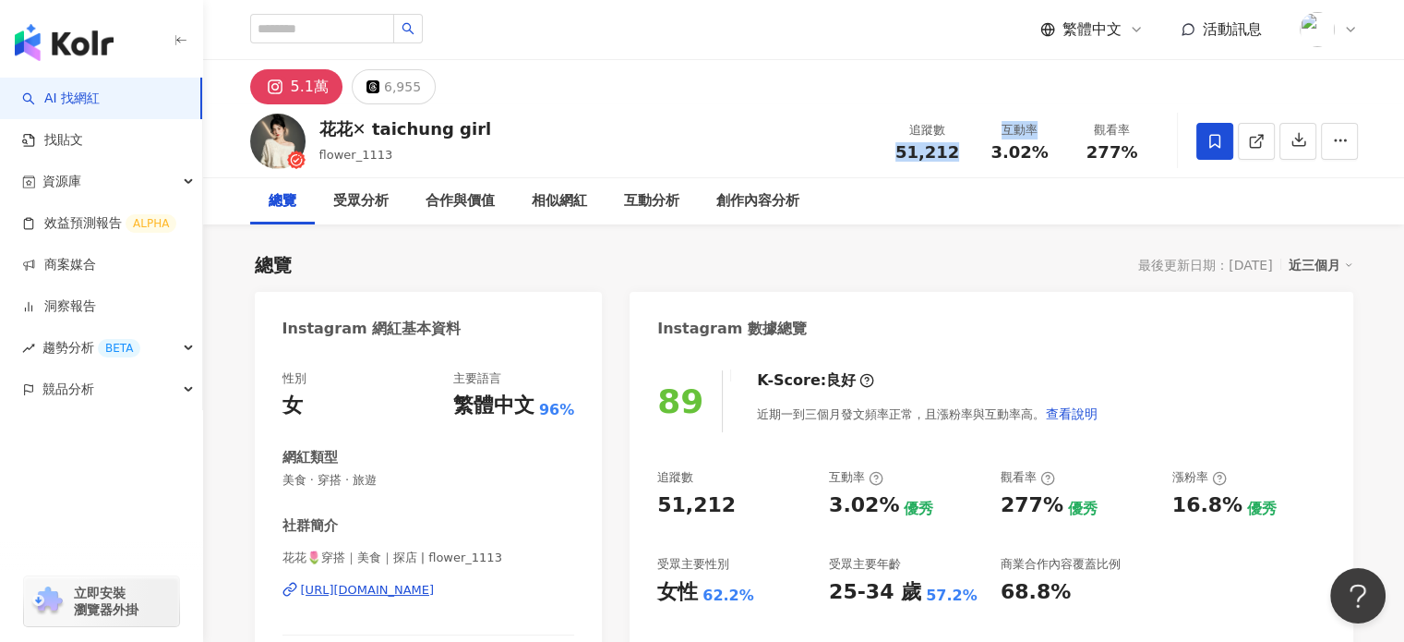
click at [978, 152] on div "追蹤數 51,212 互動率 3.02% 觀看率 277%" at bounding box center [1020, 141] width 277 height 54
click at [946, 150] on span "51,212" at bounding box center [928, 151] width 64 height 19
drag, startPoint x: 959, startPoint y: 151, endPoint x: 899, endPoint y: 157, distance: 60.3
click at [899, 157] on div "51,212" at bounding box center [928, 152] width 70 height 18
drag, startPoint x: 908, startPoint y: 164, endPoint x: 897, endPoint y: 150, distance: 17.2
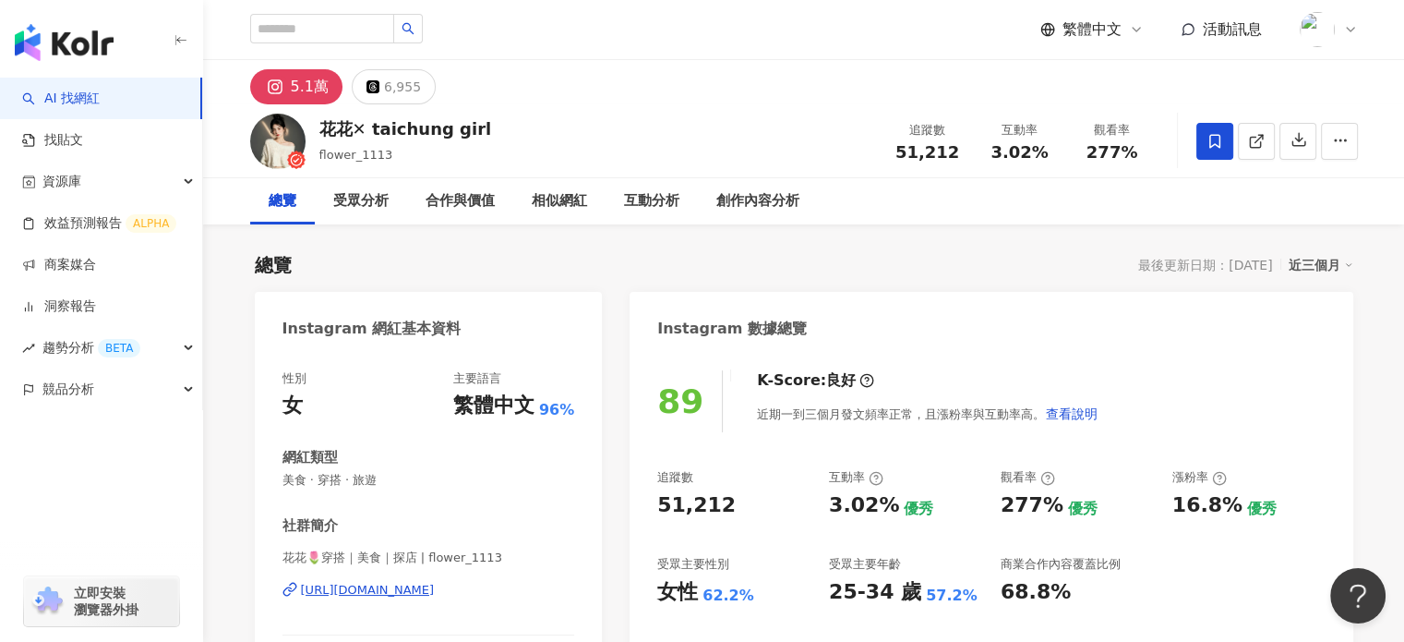
click at [897, 150] on div "51,212" at bounding box center [928, 152] width 70 height 18
click at [901, 150] on span "51,212" at bounding box center [928, 151] width 64 height 19
copy span "51,212"
click at [1024, 152] on span "3.02%" at bounding box center [1019, 152] width 57 height 18
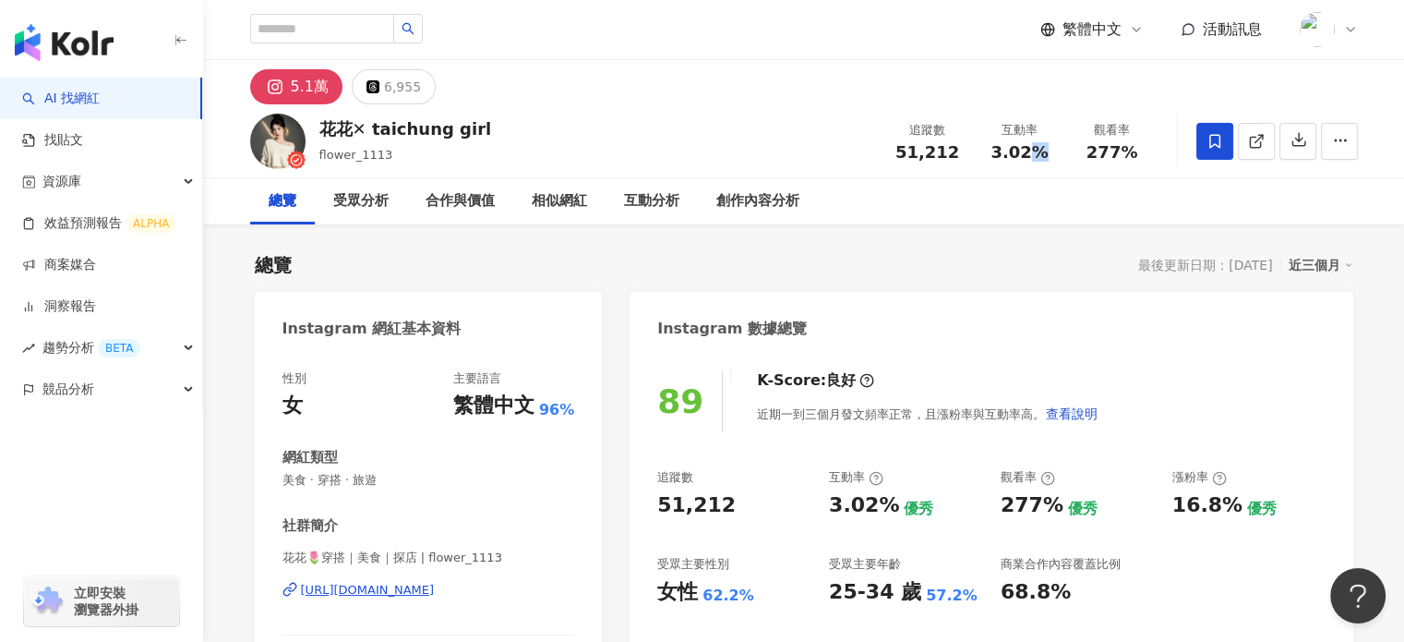
click at [1024, 152] on span "3.02%" at bounding box center [1019, 152] width 57 height 18
copy span "3.02%"
click at [1104, 150] on span "277%" at bounding box center [1113, 152] width 52 height 18
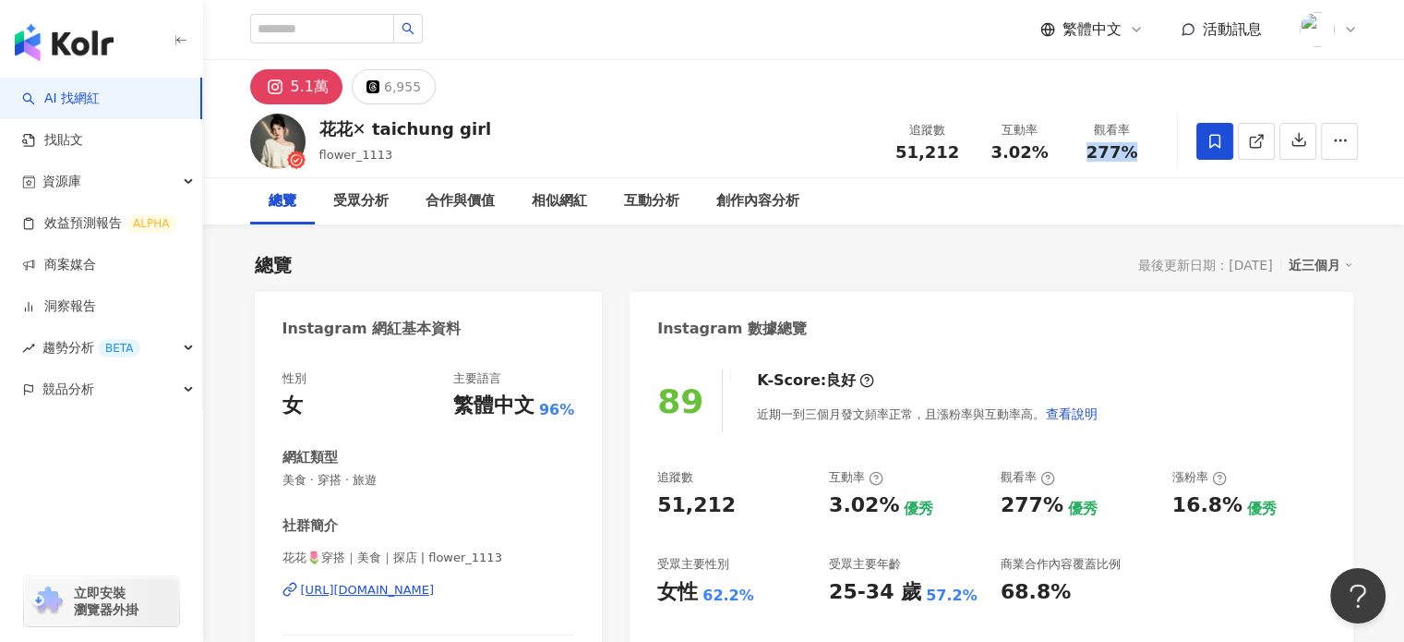
click at [1104, 150] on span "277%" at bounding box center [1113, 152] width 52 height 18
copy span "277%"
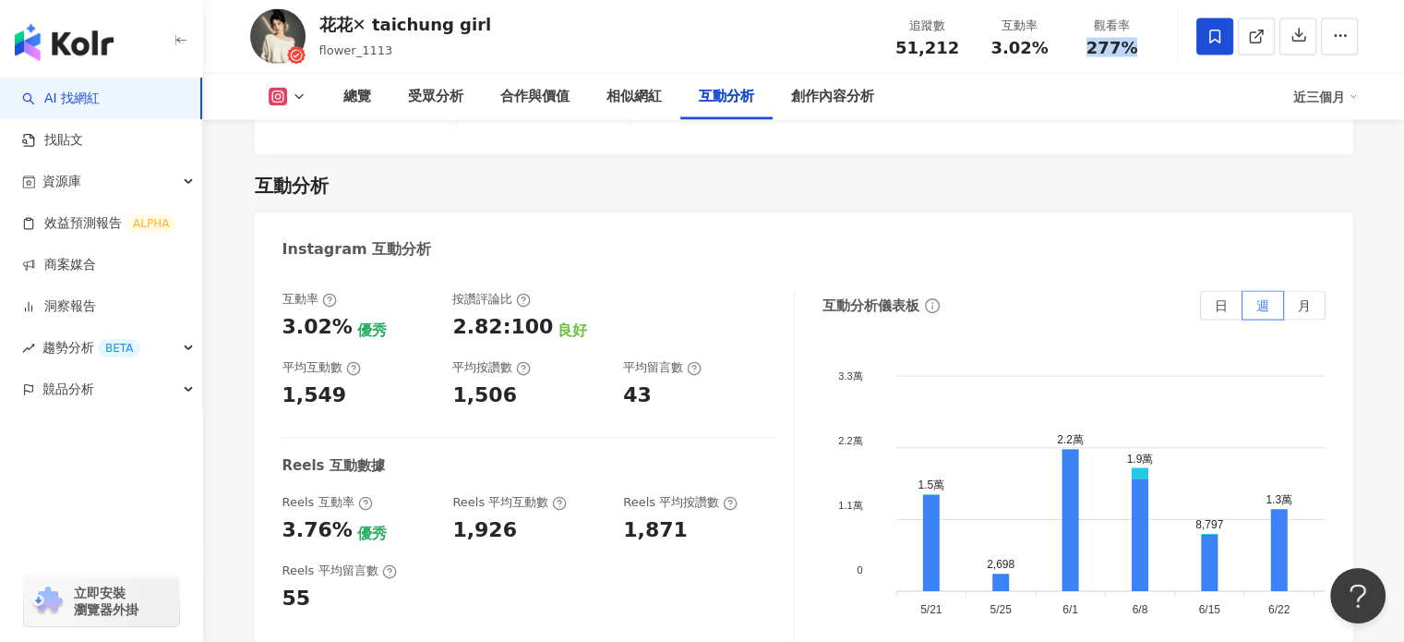
scroll to position [3785, 0]
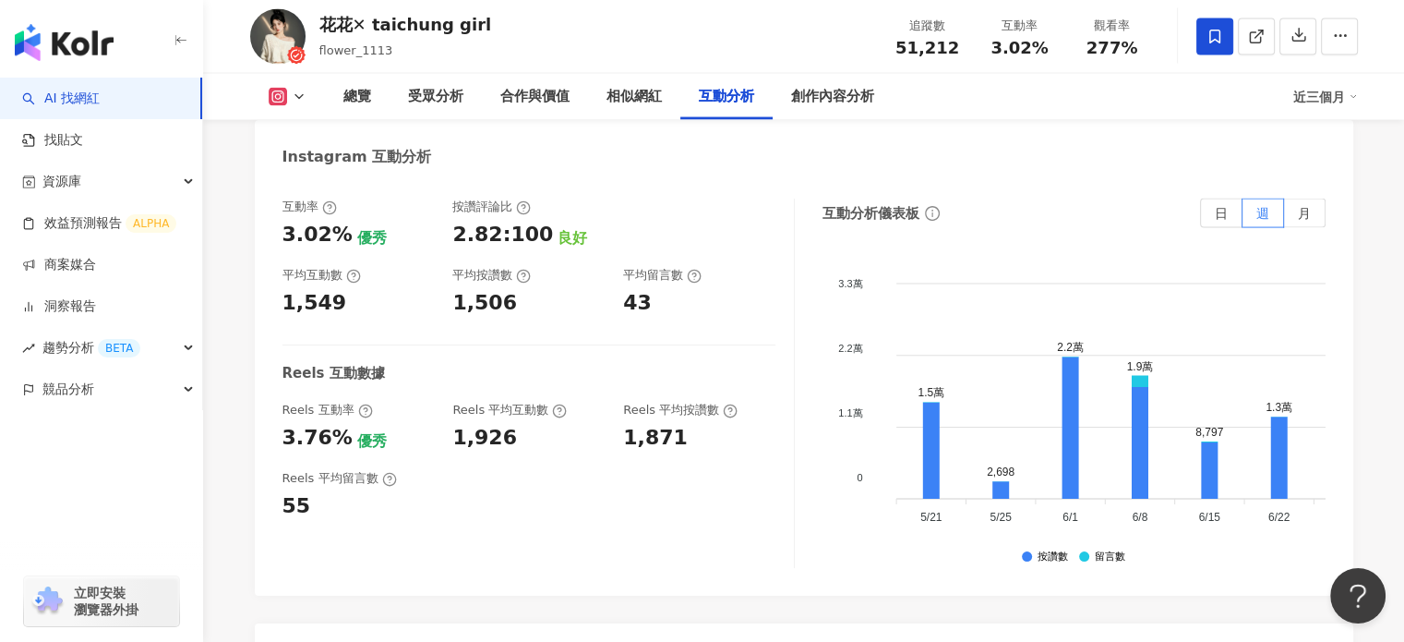
click at [318, 301] on div "1,549" at bounding box center [315, 303] width 65 height 29
copy div "1,549"
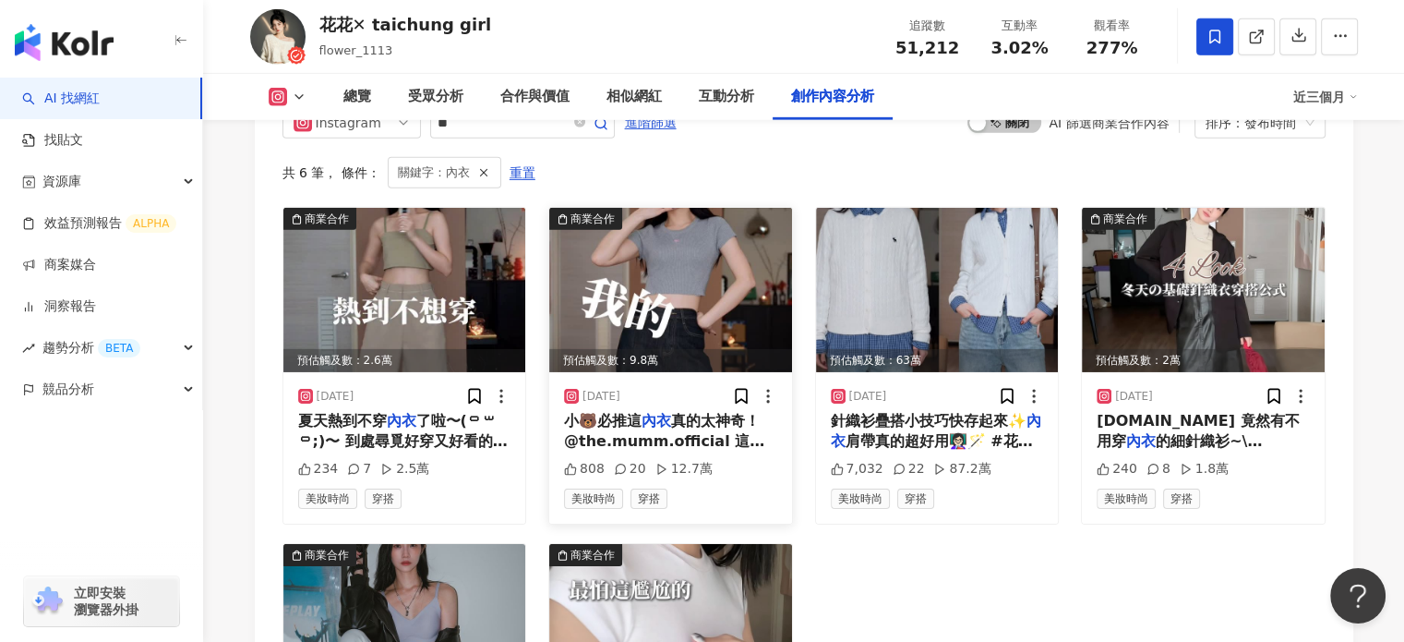
scroll to position [6001, 0]
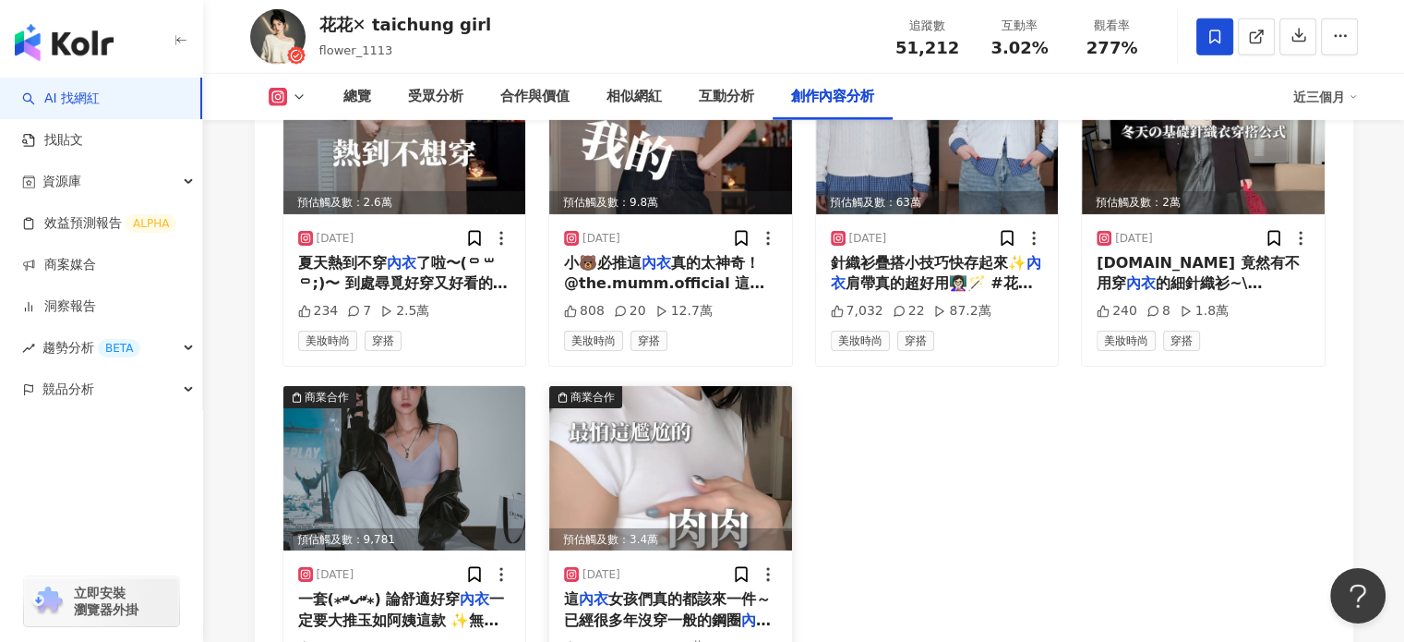
click at [691, 475] on img at bounding box center [670, 468] width 243 height 164
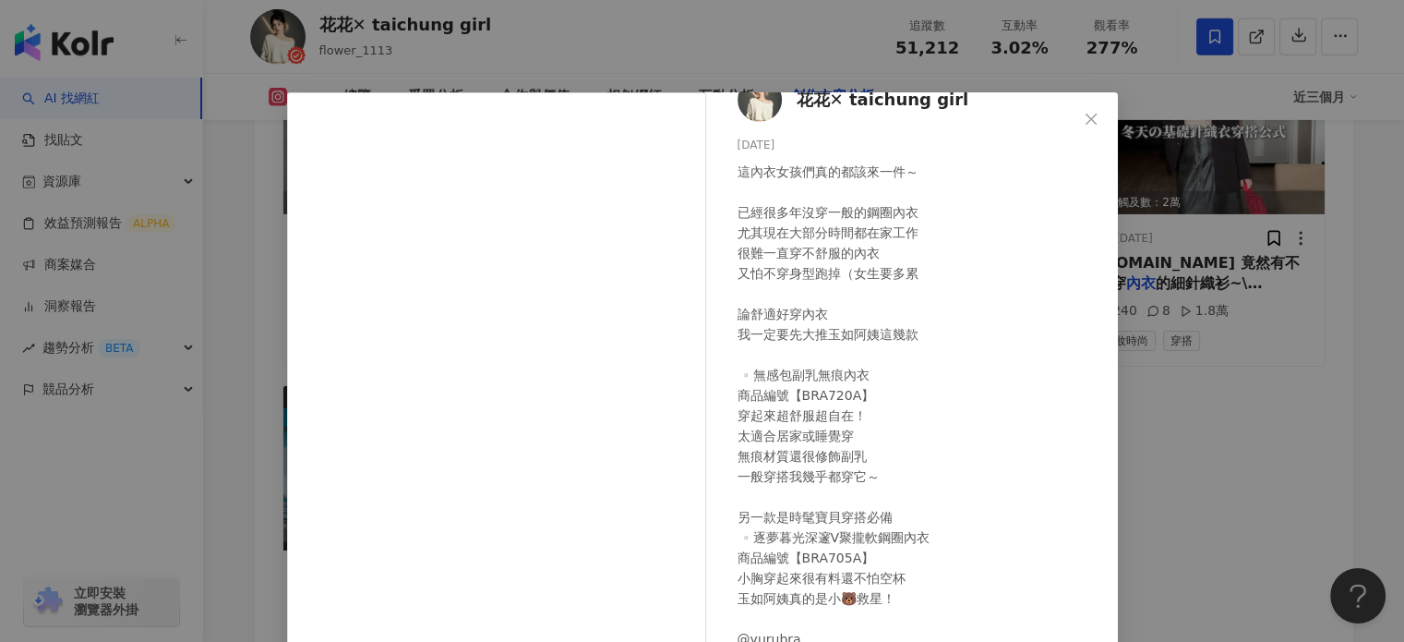
scroll to position [53, 0]
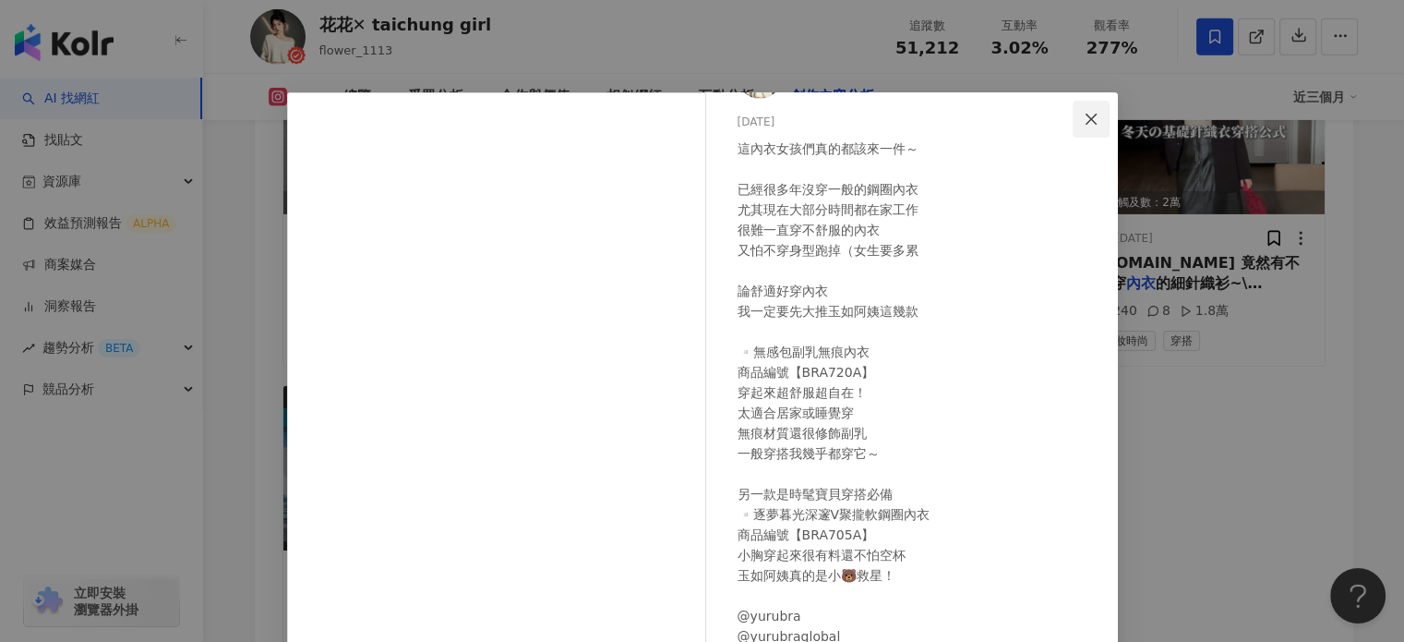
click at [1075, 133] on button "Close" at bounding box center [1091, 119] width 37 height 37
